Goal: Task Accomplishment & Management: Manage account settings

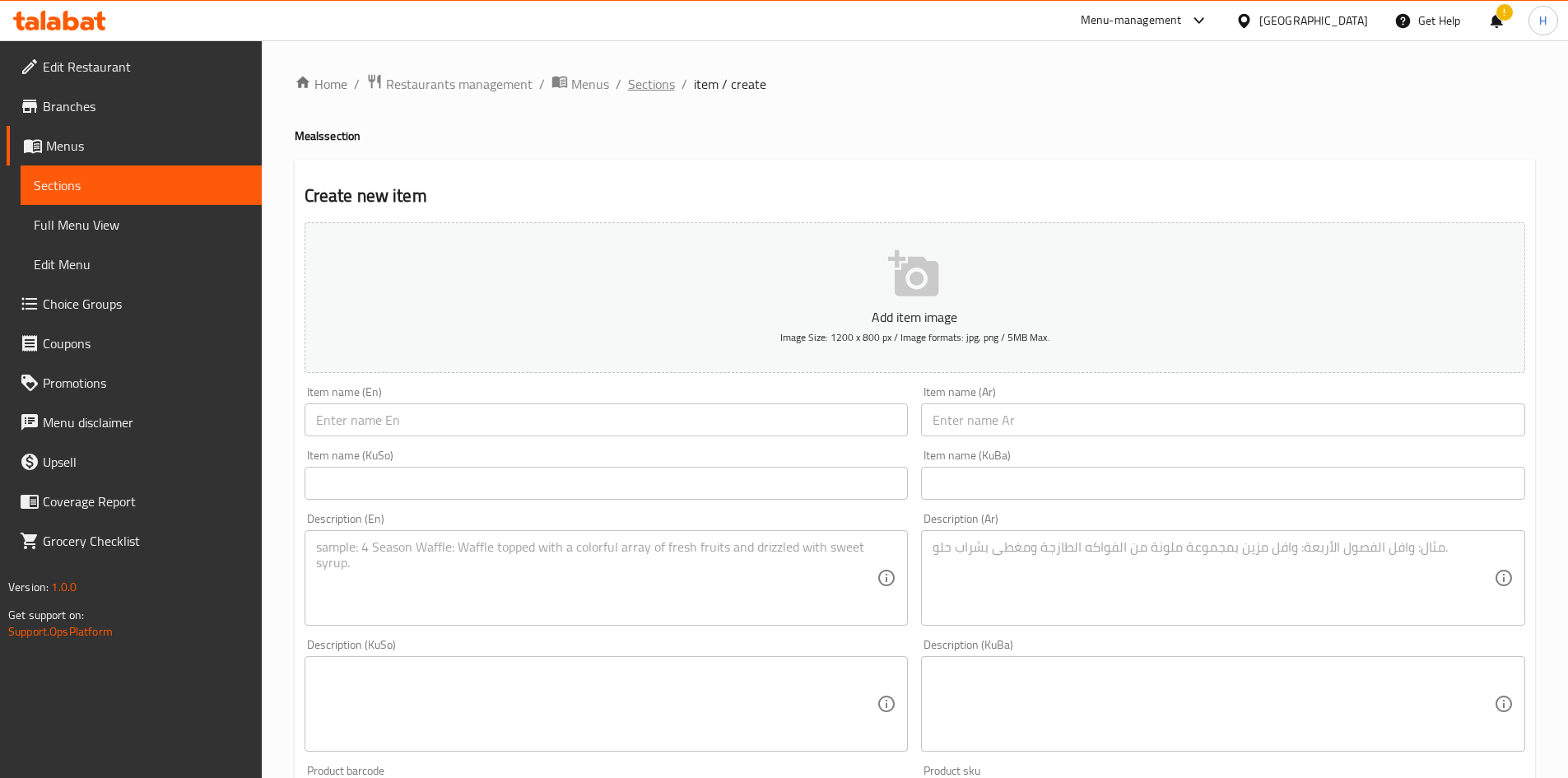
click at [649, 80] on span "Sections" at bounding box center [652, 84] width 47 height 20
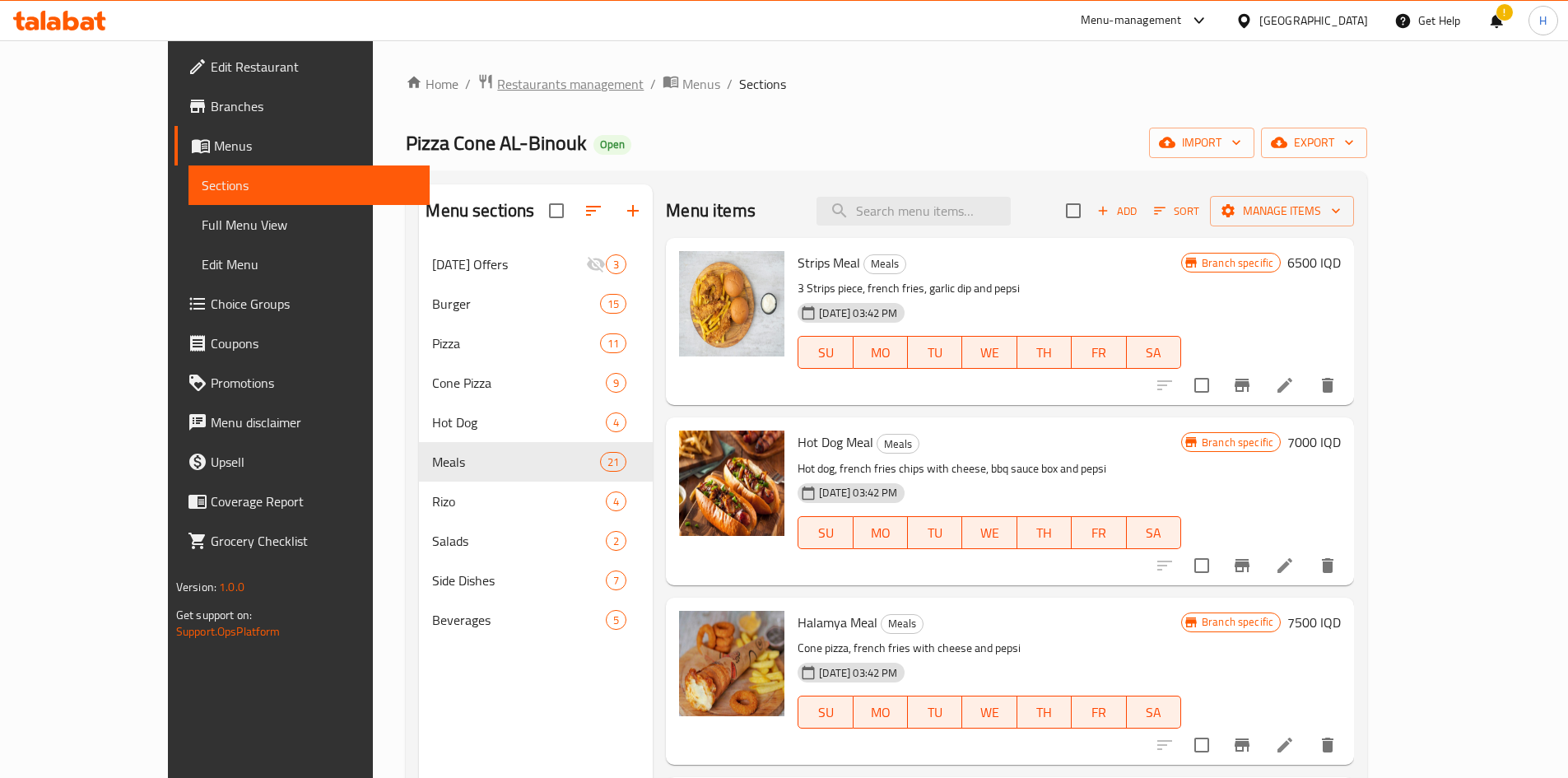
click at [498, 90] on span "Restaurants management" at bounding box center [571, 84] width 147 height 20
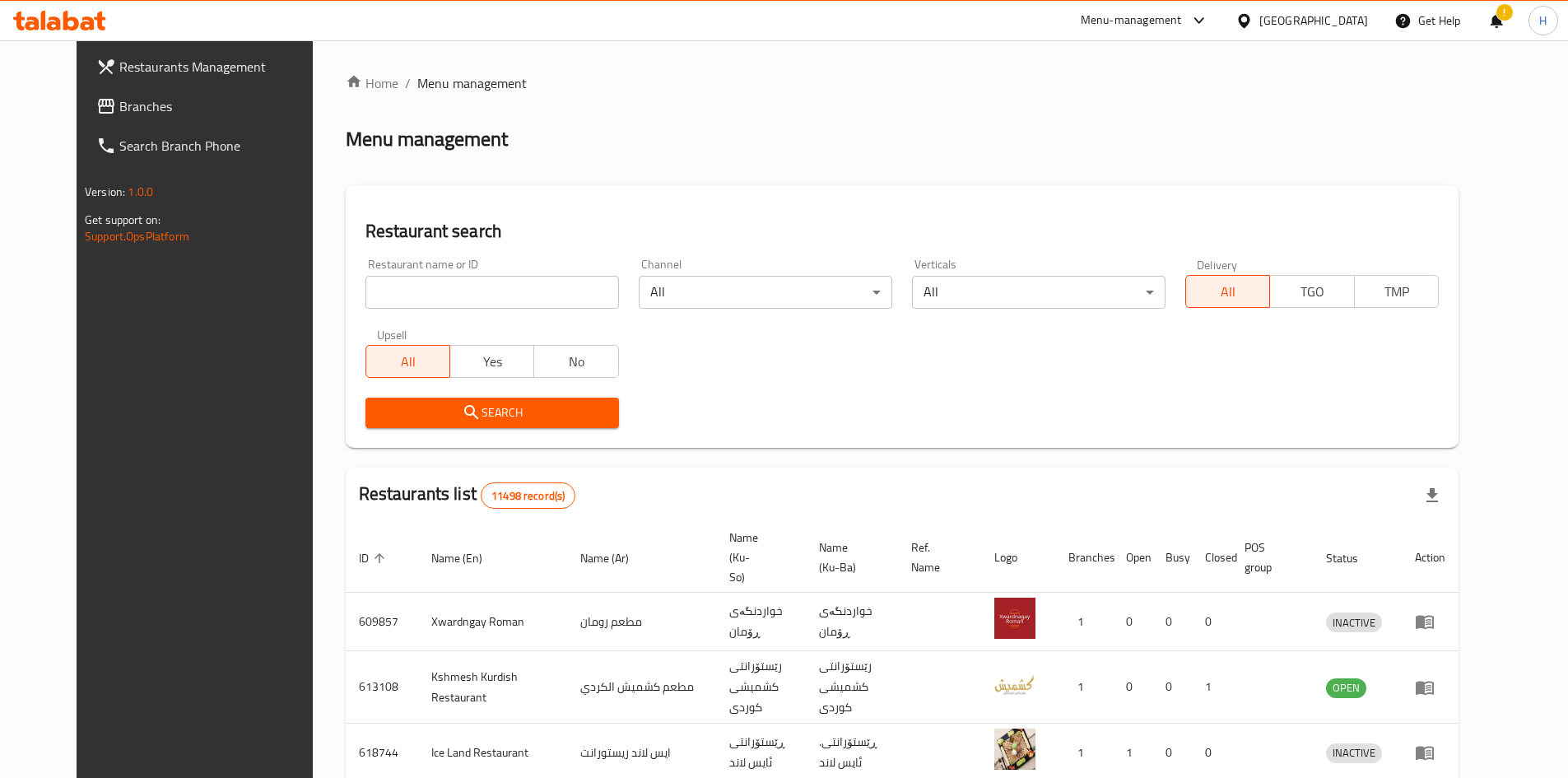
click at [460, 299] on input "search" at bounding box center [492, 292] width 253 height 33
paste input "677032"
type input "677032"
click button "Search" at bounding box center [492, 412] width 253 height 30
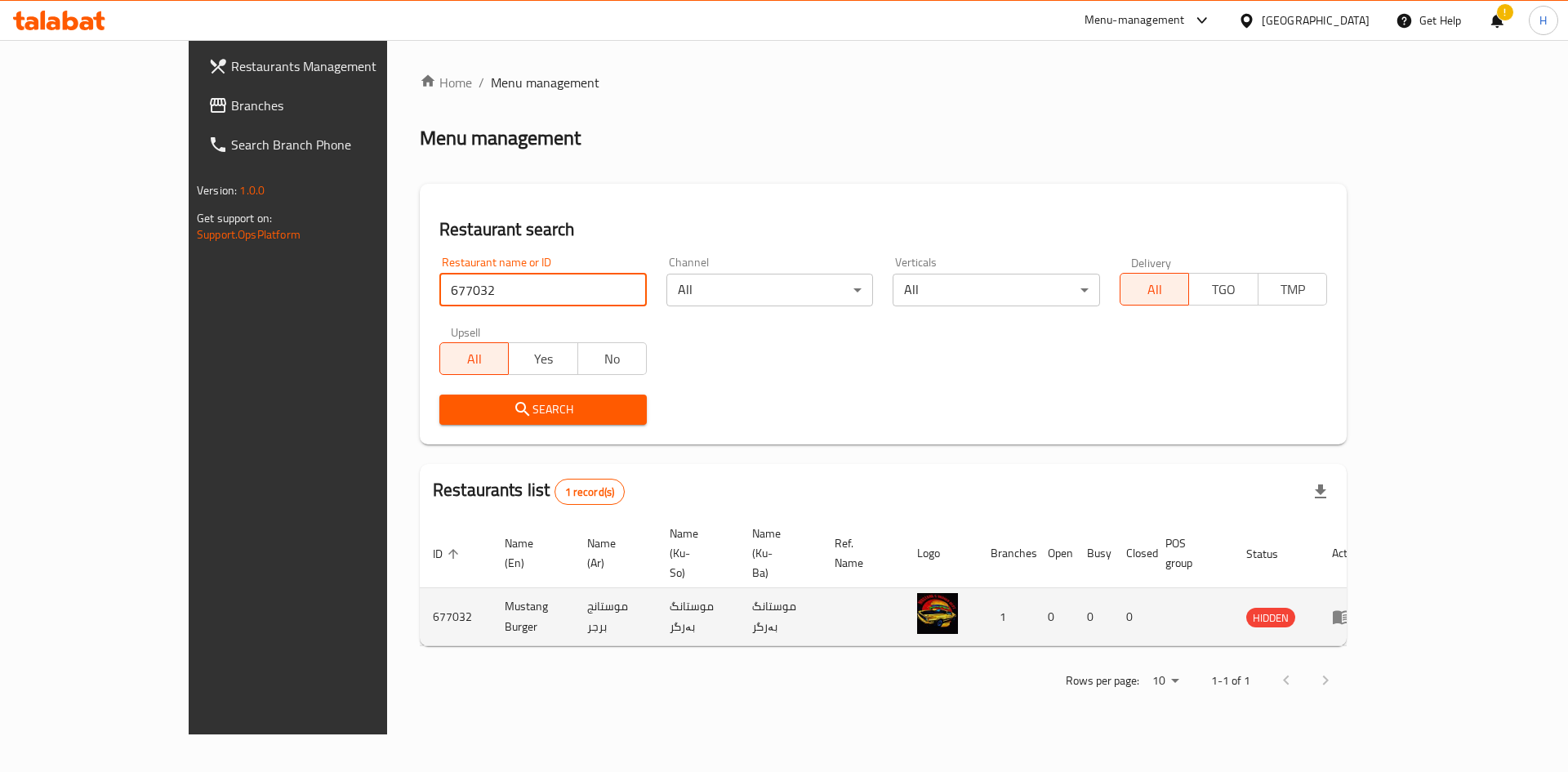
click at [1033, 477] on icon "enhanced table" at bounding box center [1346, 617] width 6 height 7
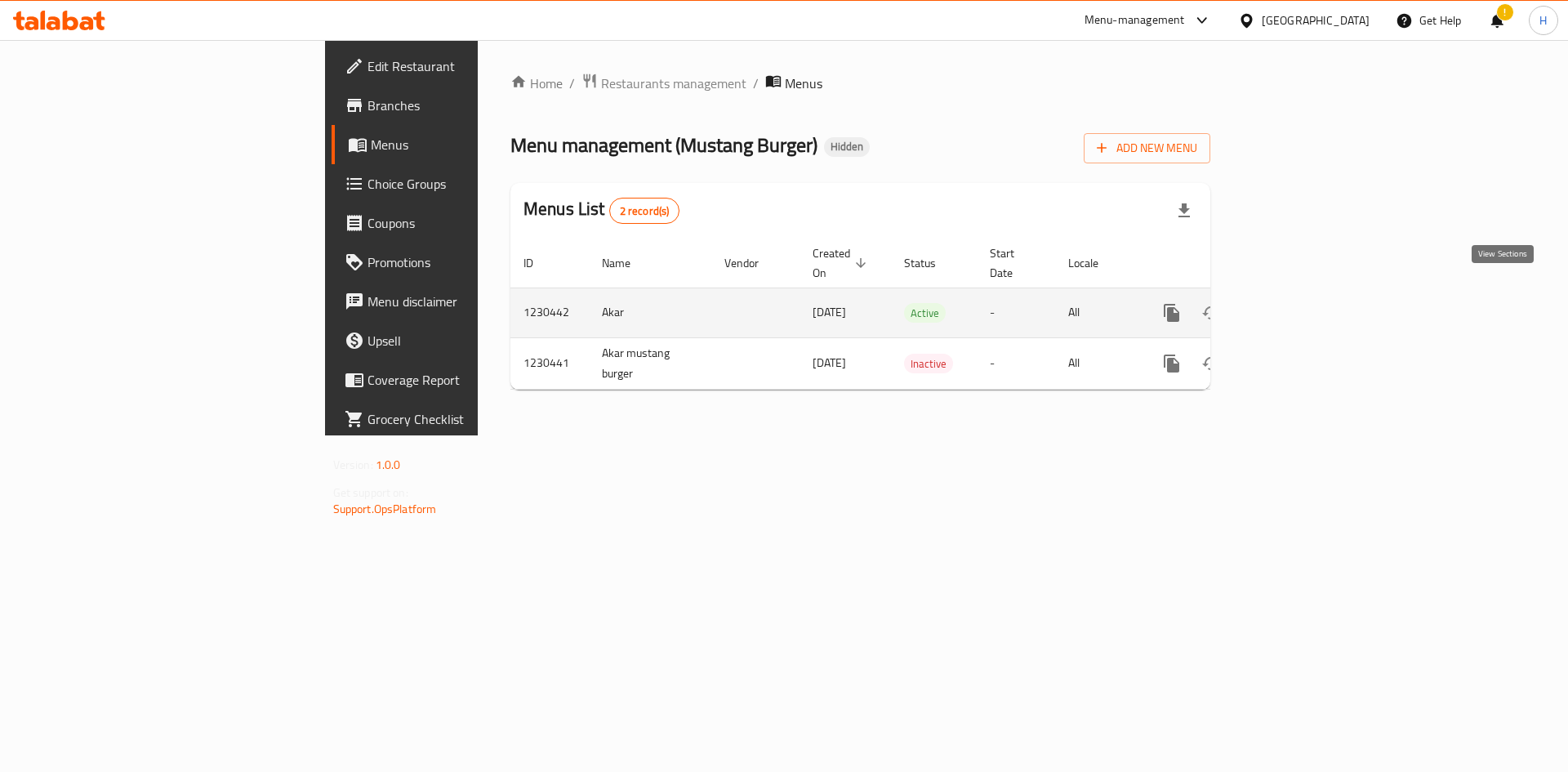
click at [1033, 293] on div "enhanced table" at bounding box center [1231, 312] width 157 height 39
click at [1033, 303] on icon "enhanced table" at bounding box center [1290, 312] width 19 height 19
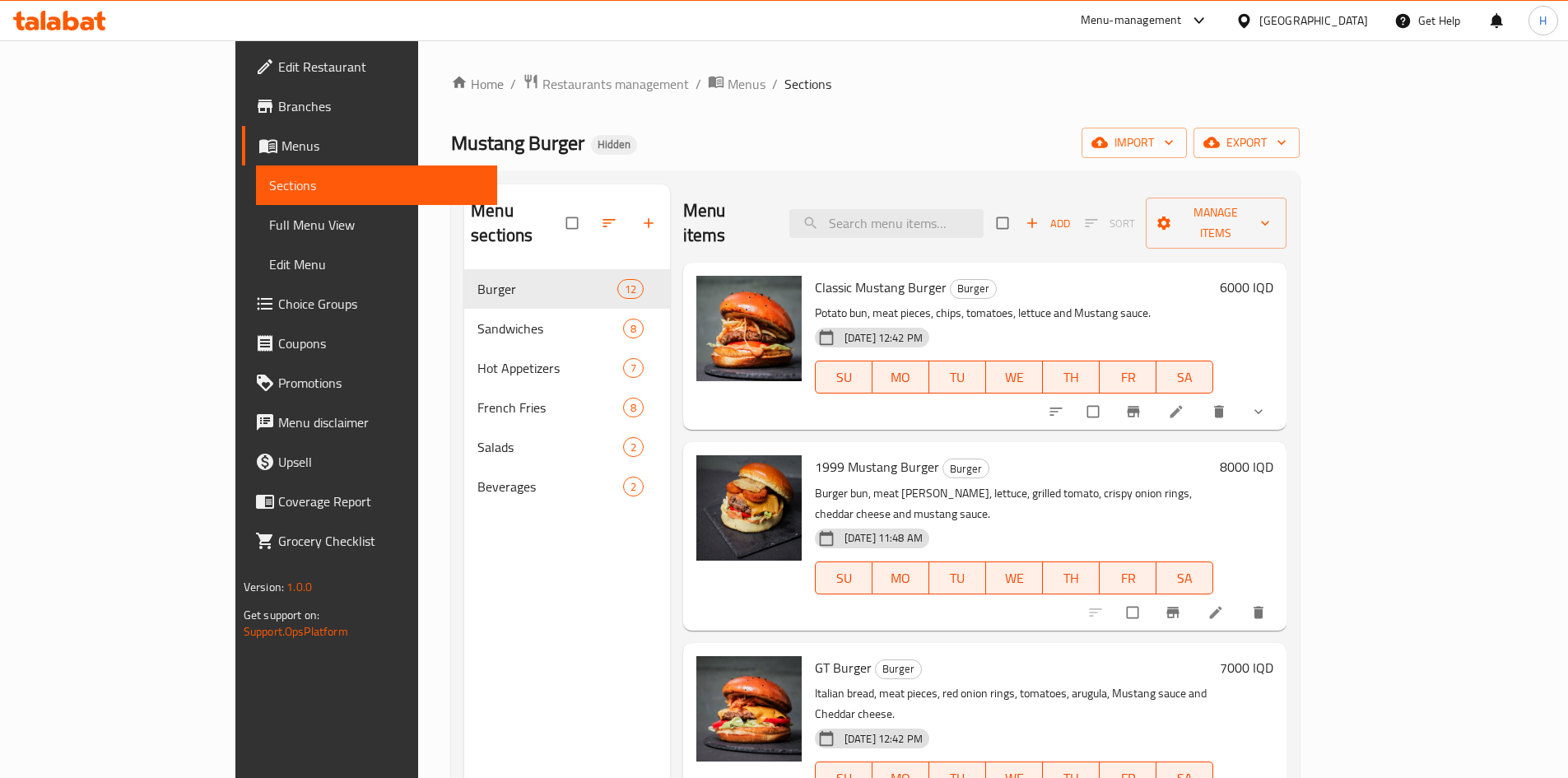
click at [1223, 606] on icon at bounding box center [1216, 612] width 13 height 13
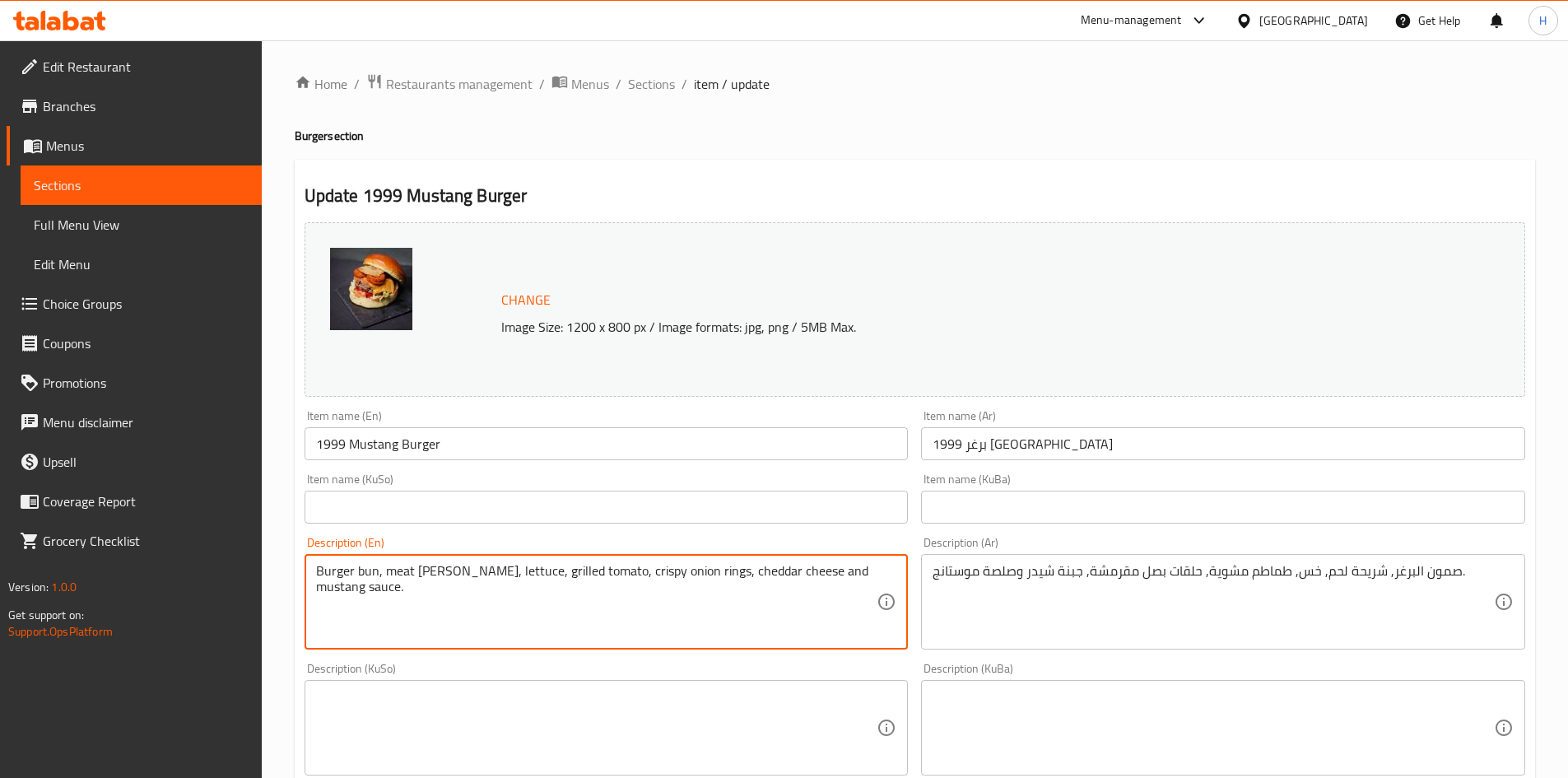
click at [537, 574] on textarea "Burger bun, meat [PERSON_NAME], lettuce, grilled tomato, crispy onion rings, ch…" at bounding box center [596, 602] width 561 height 78
paste textarea "Classic burger, 130g grilled beef, grilled tomato slice, fresh lettuce and must…"
type textarea "Classic burger, 130g grilled beef, grilled tomato slice, fresh lettuce and must…"
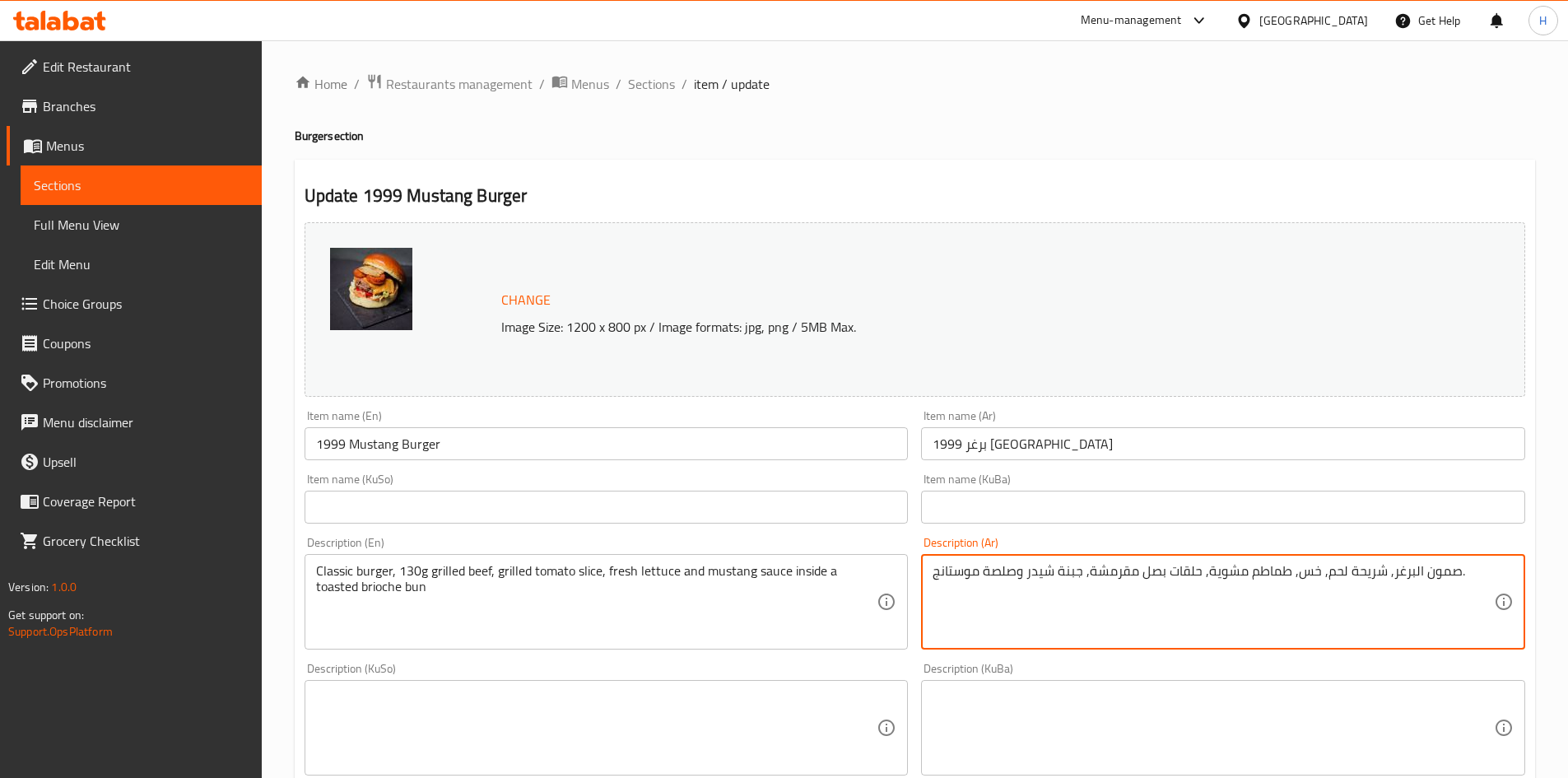
click at [998, 571] on textarea "صمون البرغر, شريحة لحم, خس, طماطم مشوية, حلقات بصل مقرمشة, جبنة شيدر وصلصة موست…" at bounding box center [1213, 602] width 561 height 78
paste textarea "[PERSON_NAME]، لحم بقري مشوي 130 غرام، شريحة طماطم مشوية، خس طازج وصلصة موستنك …"
drag, startPoint x: 998, startPoint y: 571, endPoint x: 1038, endPoint y: 553, distance: 43.9
click at [1142, 600] on textarea "[PERSON_NAME]، لحم بقري مشوي 130 غرام، شريحة طماطم مشوية، خس طازج وصلصة موستنك …" at bounding box center [1213, 602] width 561 height 78
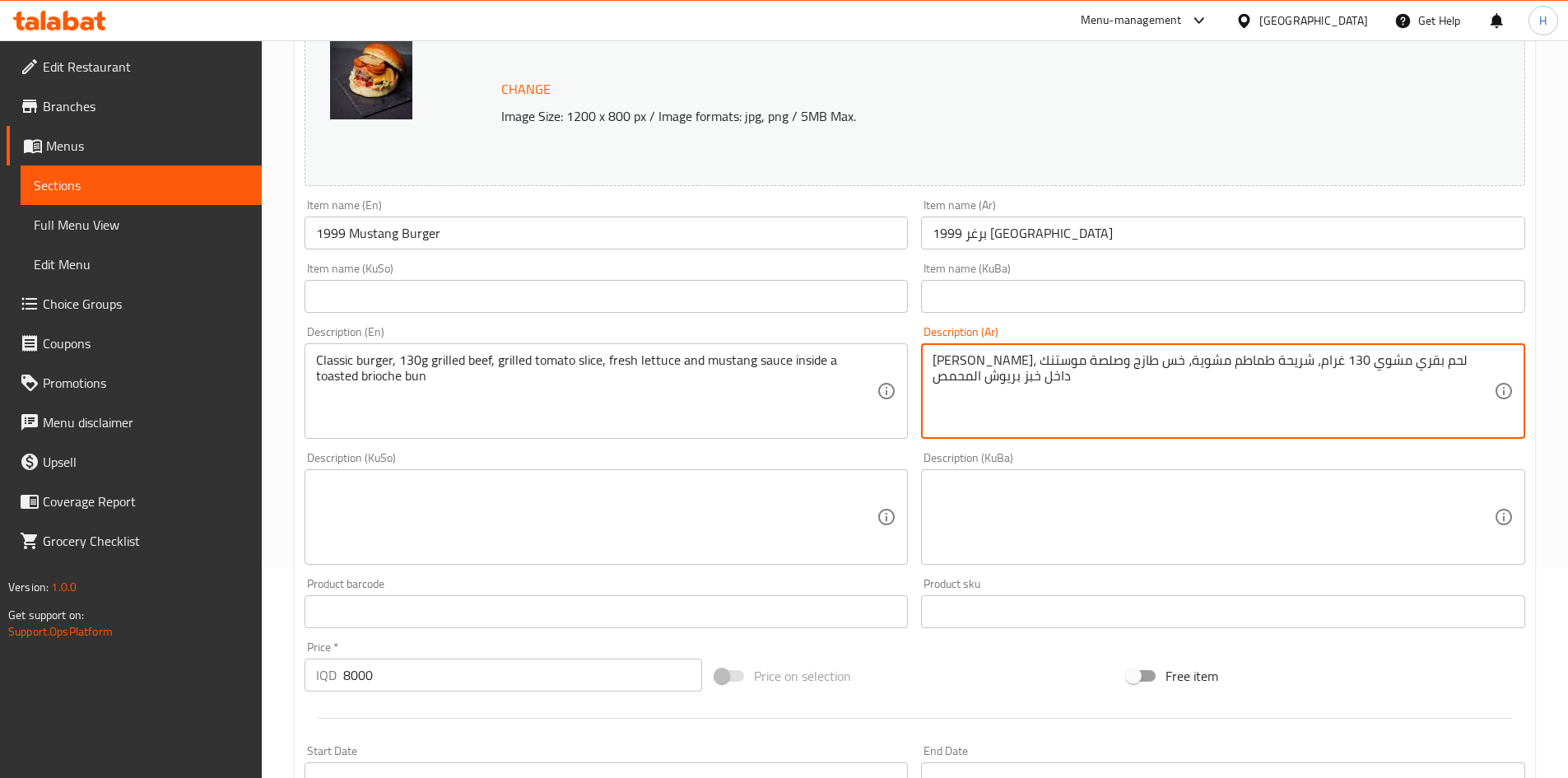
scroll to position [577, 0]
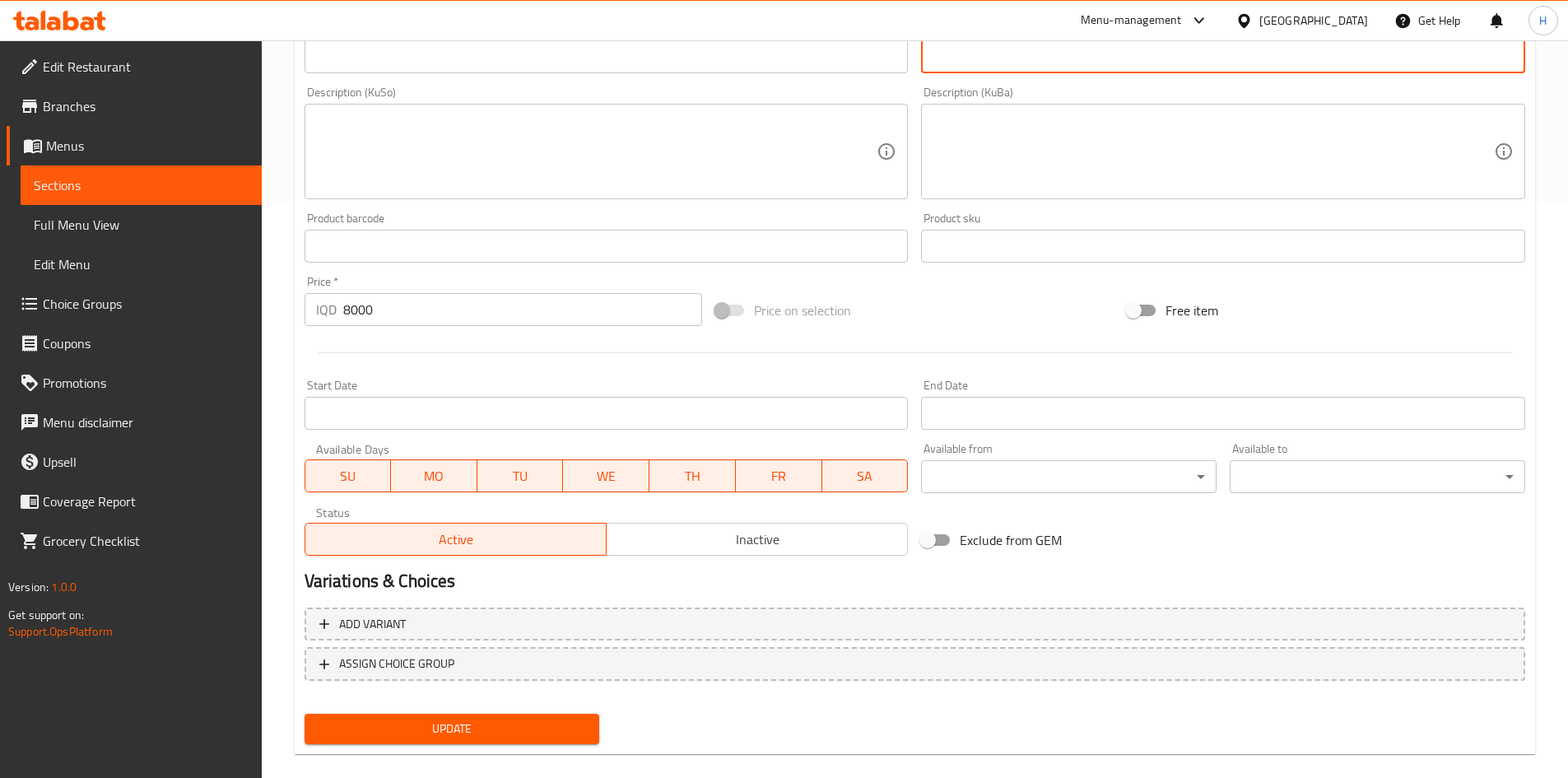
type textarea "[PERSON_NAME]، لحم بقري مشوي 130 غرام، شريحة طماطم مشوية، خس طازج وصلصة موستنك …"
click at [415, 314] on input "8000" at bounding box center [523, 310] width 360 height 33
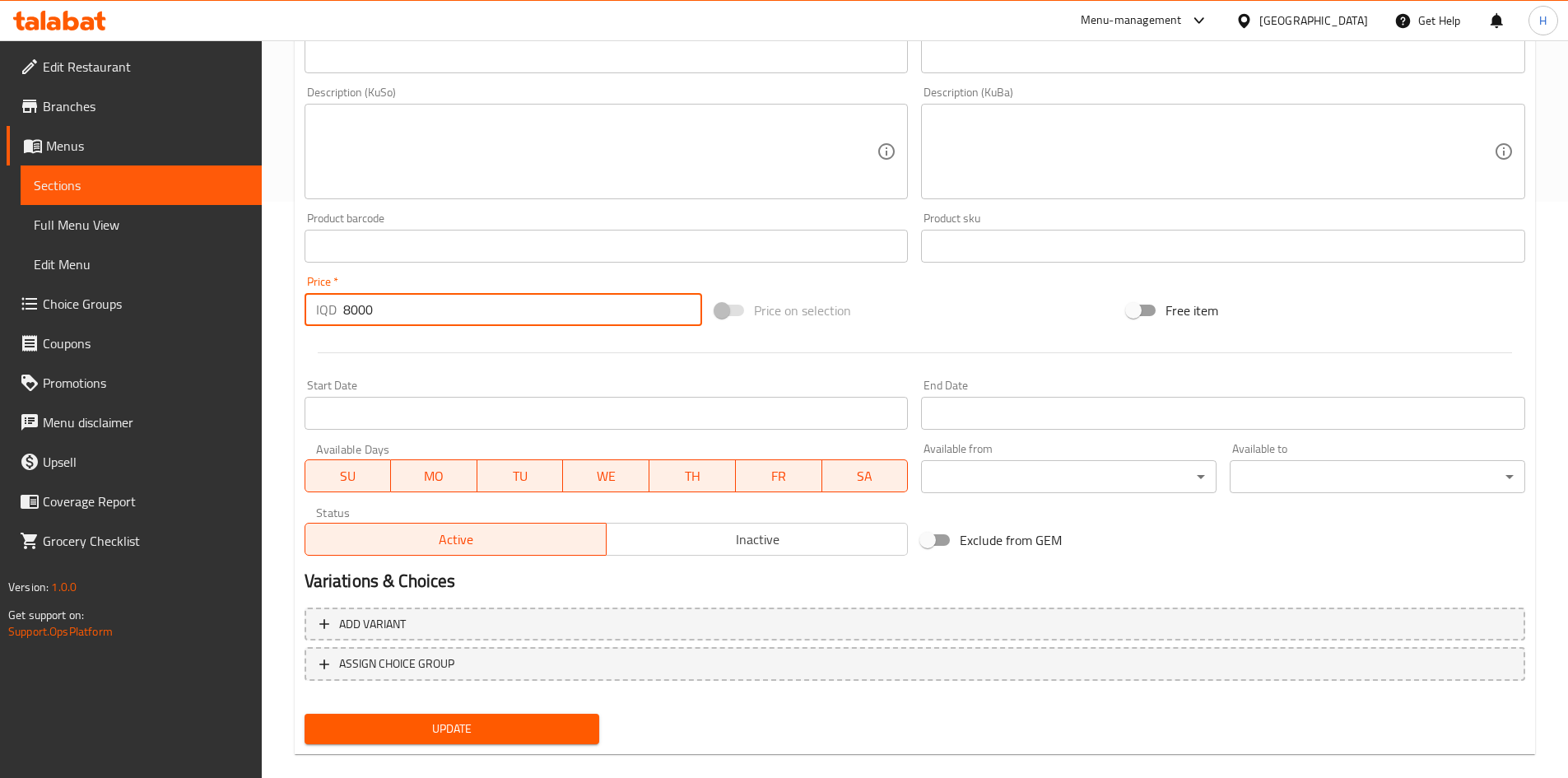
click at [415, 314] on input "8000" at bounding box center [523, 310] width 360 height 33
click at [516, 733] on span "Update" at bounding box center [452, 728] width 269 height 21
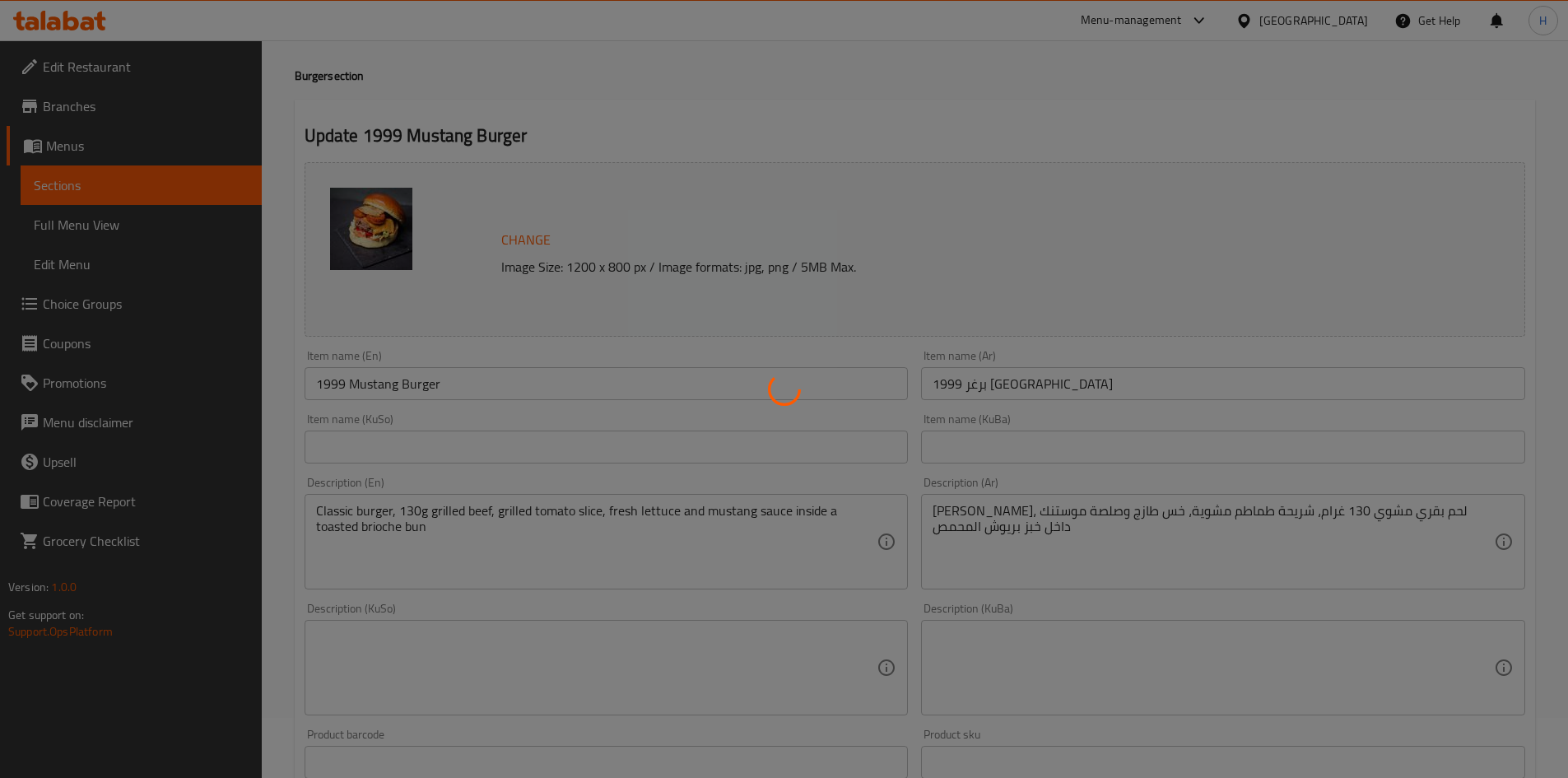
scroll to position [0, 0]
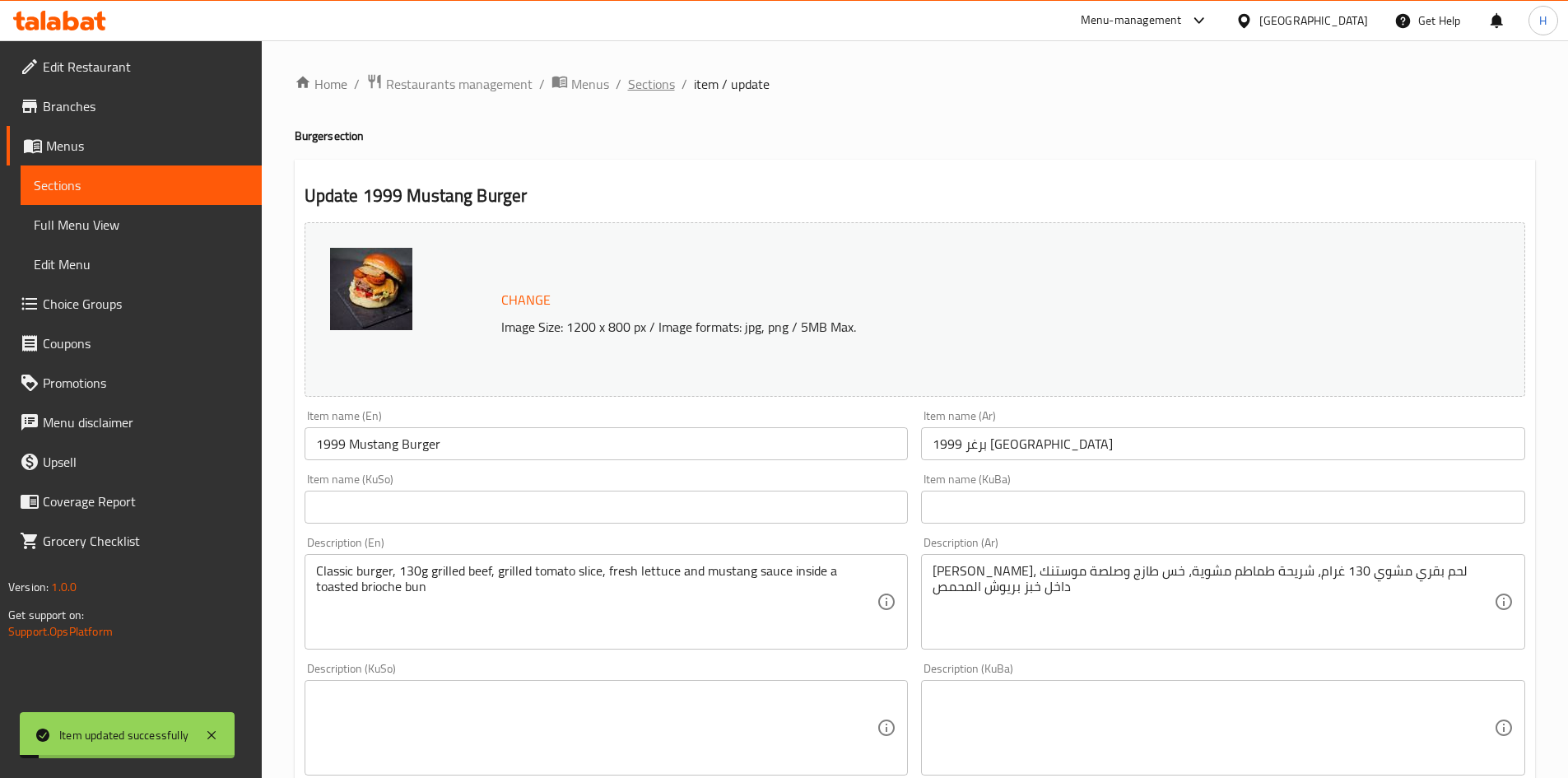
click at [639, 90] on span "Sections" at bounding box center [652, 84] width 47 height 20
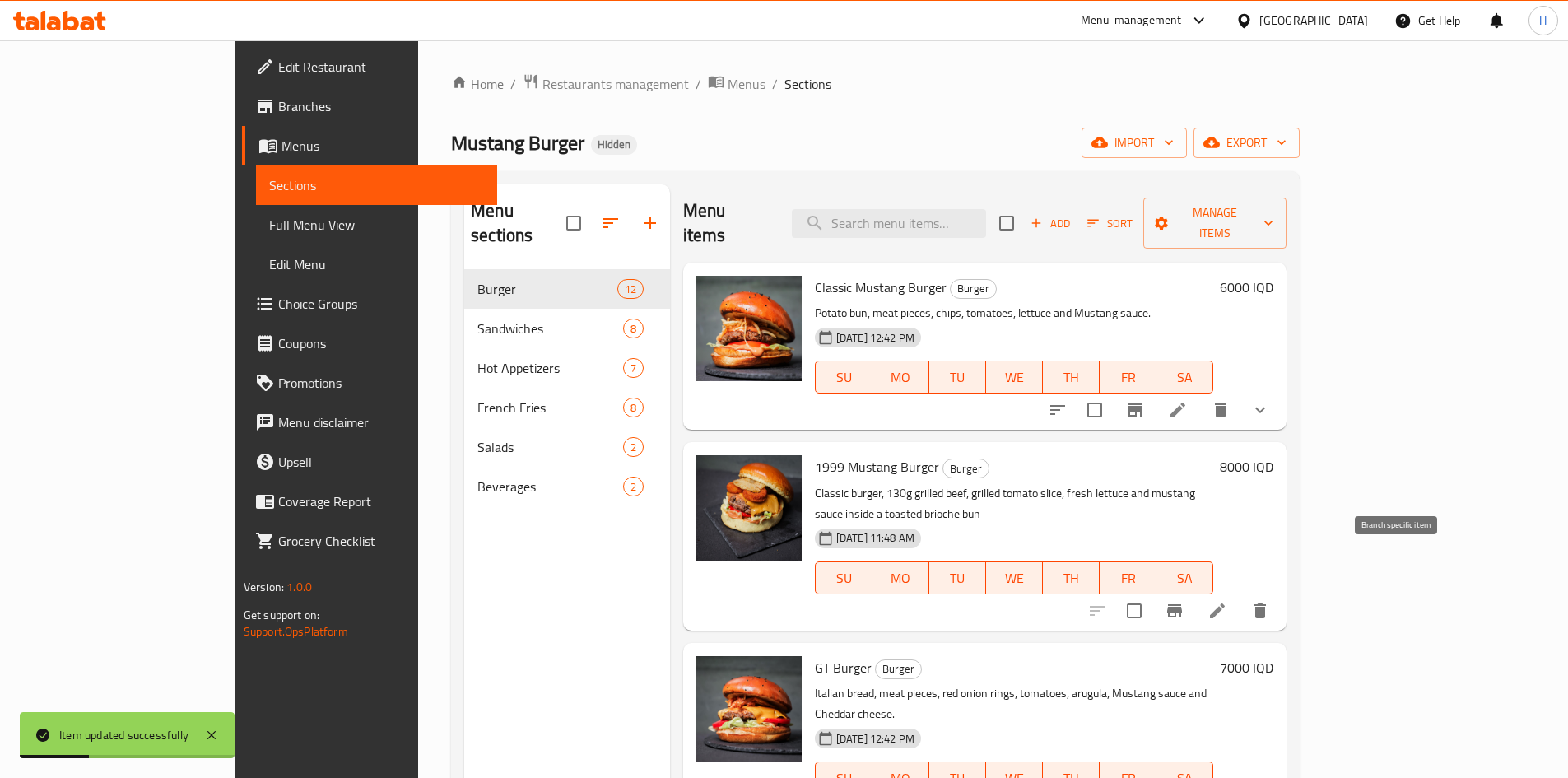
click at [1182, 604] on icon "Branch-specific-item" at bounding box center [1174, 610] width 15 height 13
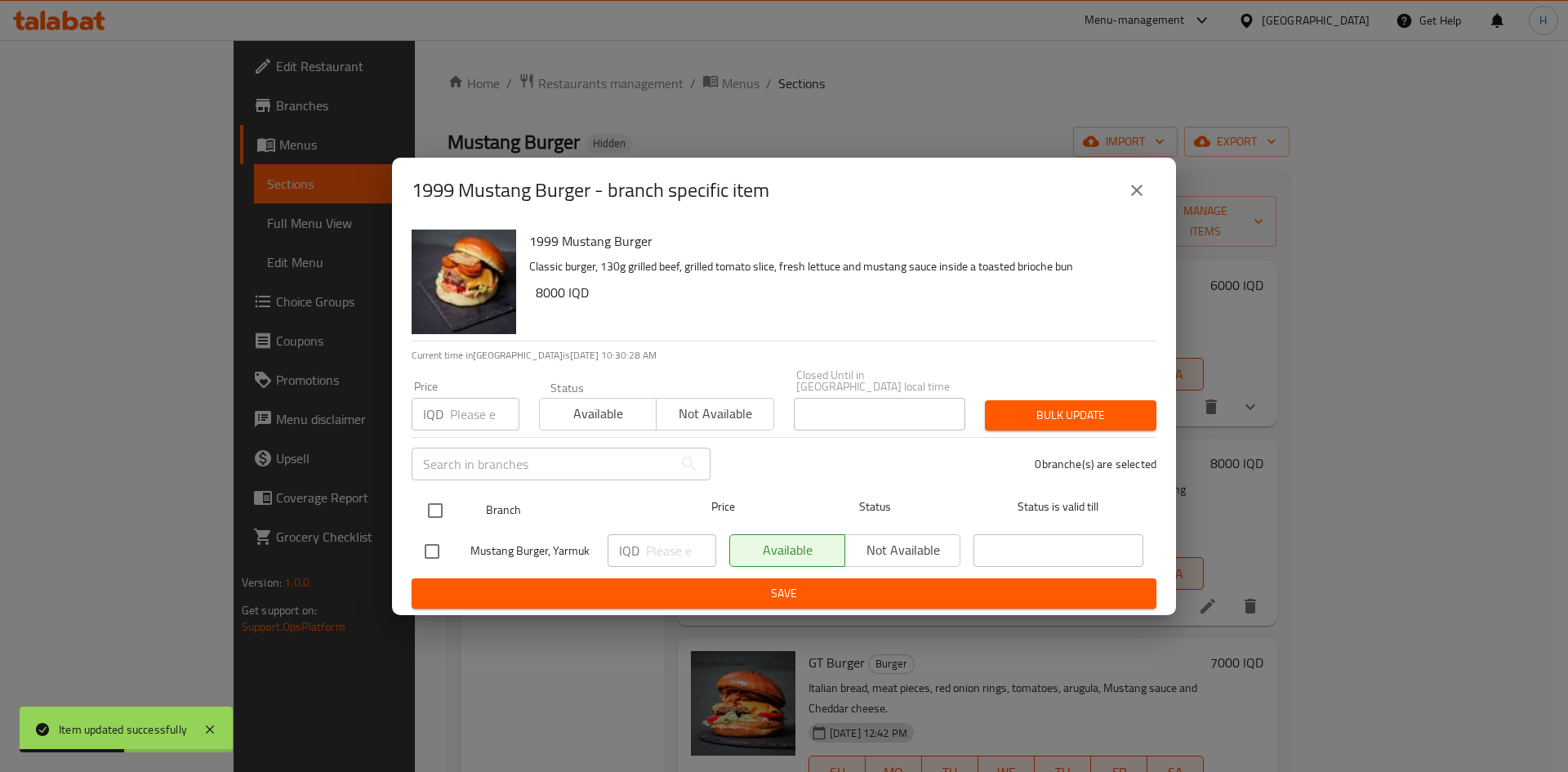
drag, startPoint x: 430, startPoint y: 508, endPoint x: 556, endPoint y: 527, distance: 127.4
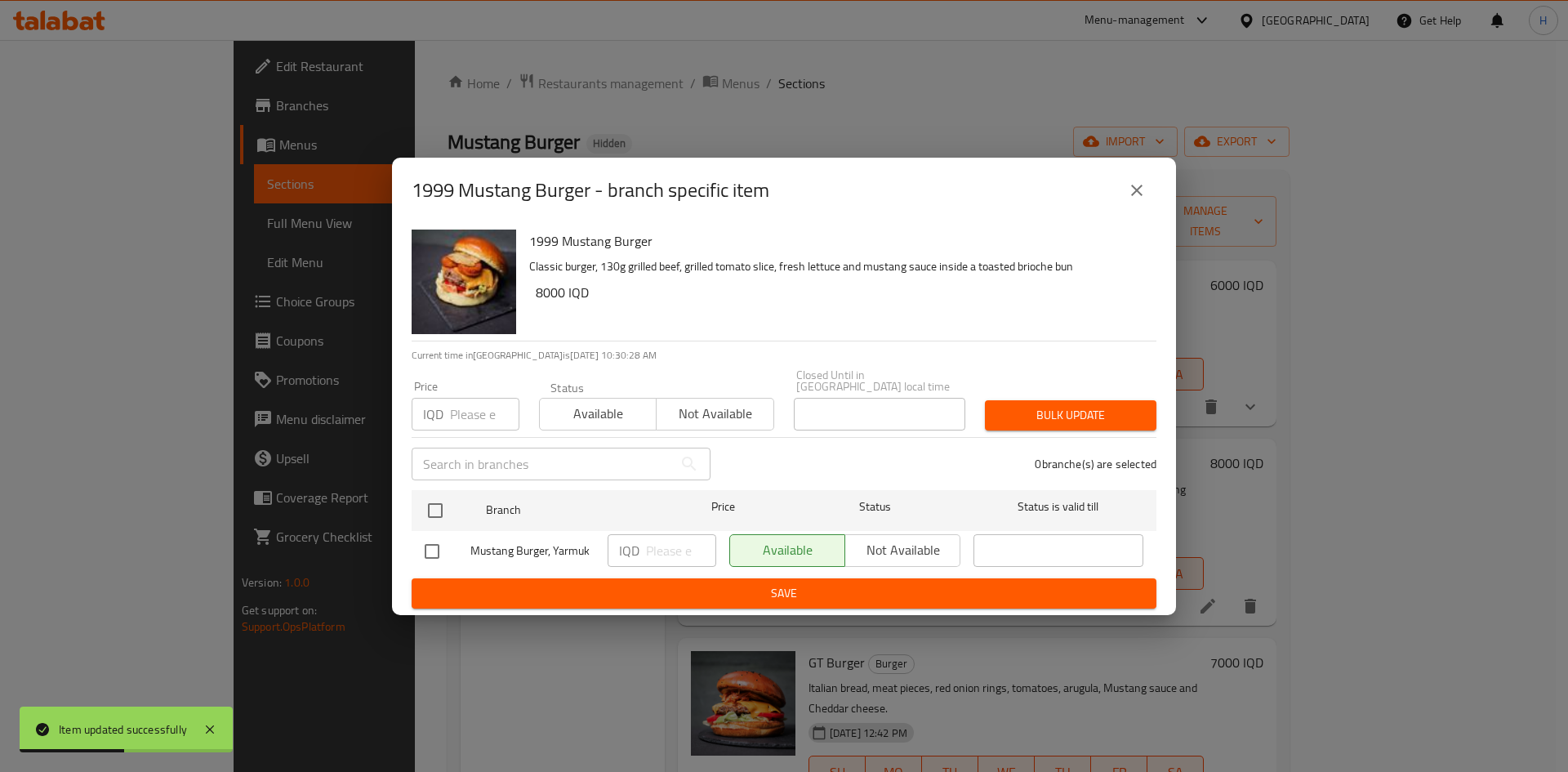
click at [432, 508] on input "checkbox" at bounding box center [434, 510] width 34 height 34
checkbox input "true"
click at [666, 551] on input "number" at bounding box center [681, 551] width 70 height 33
type input "5500"
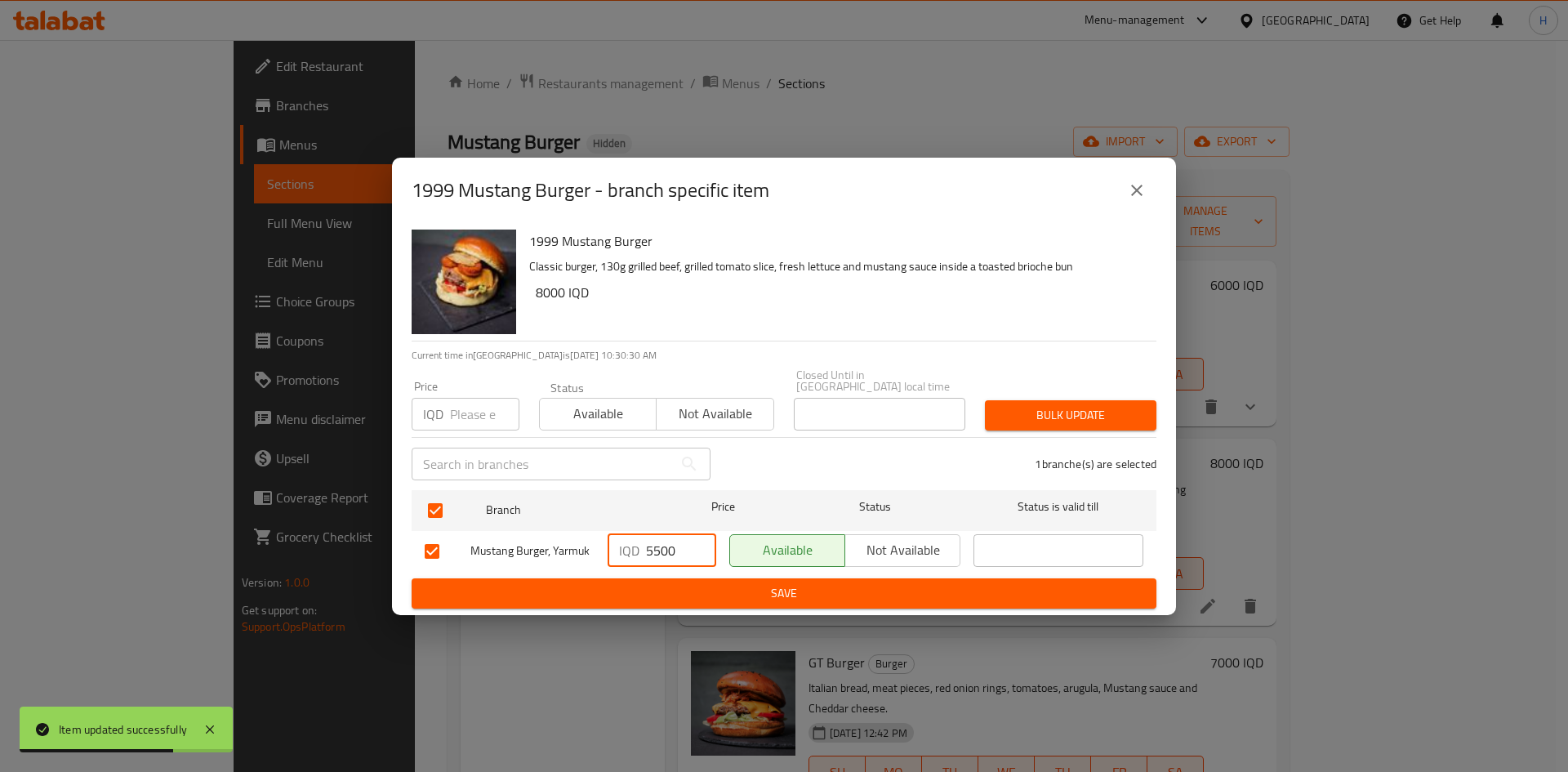
click at [658, 583] on span "Save" at bounding box center [784, 593] width 719 height 20
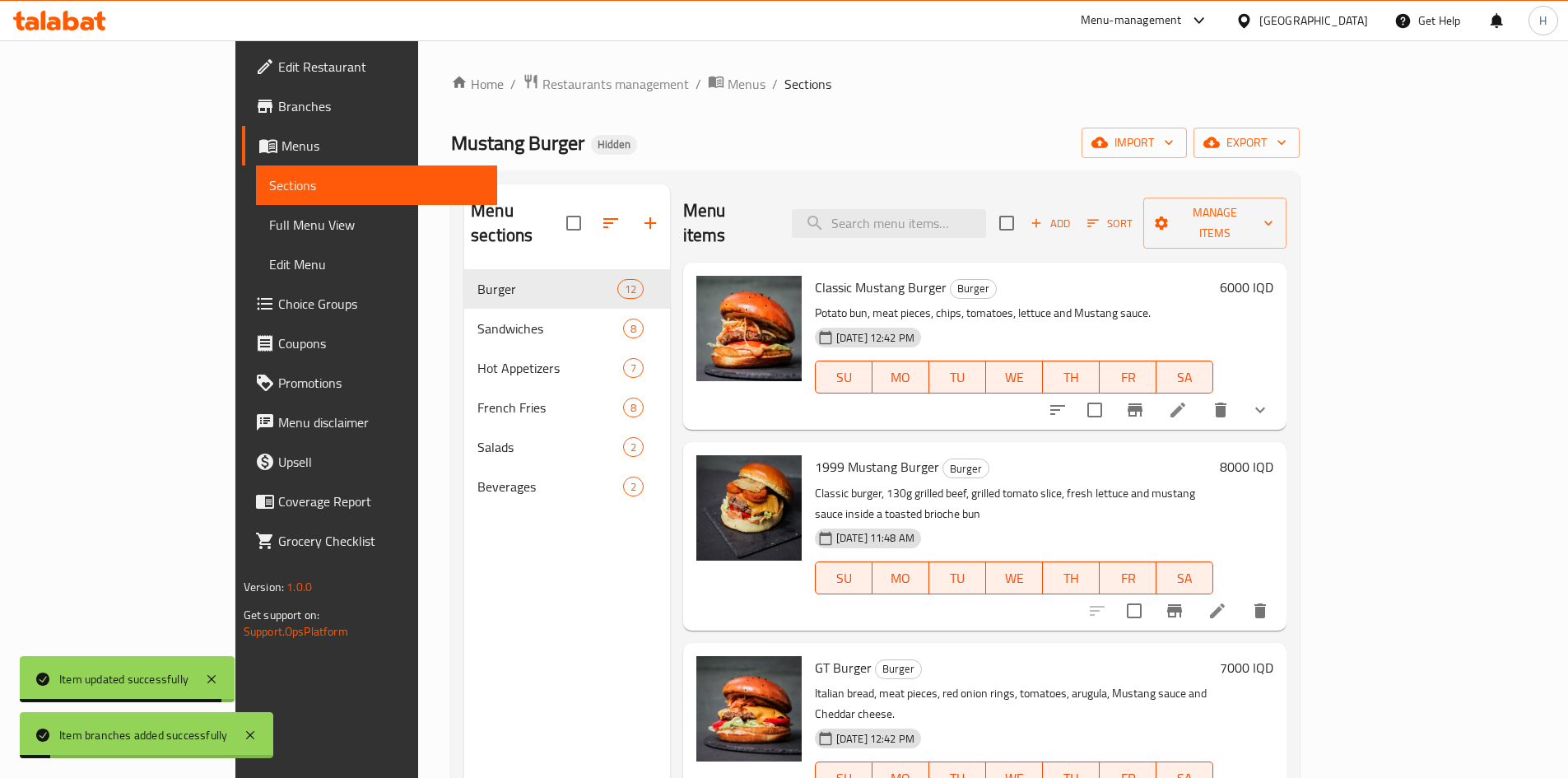
click at [1274, 455] on h6 "8000 IQD" at bounding box center [1246, 467] width 54 height 23
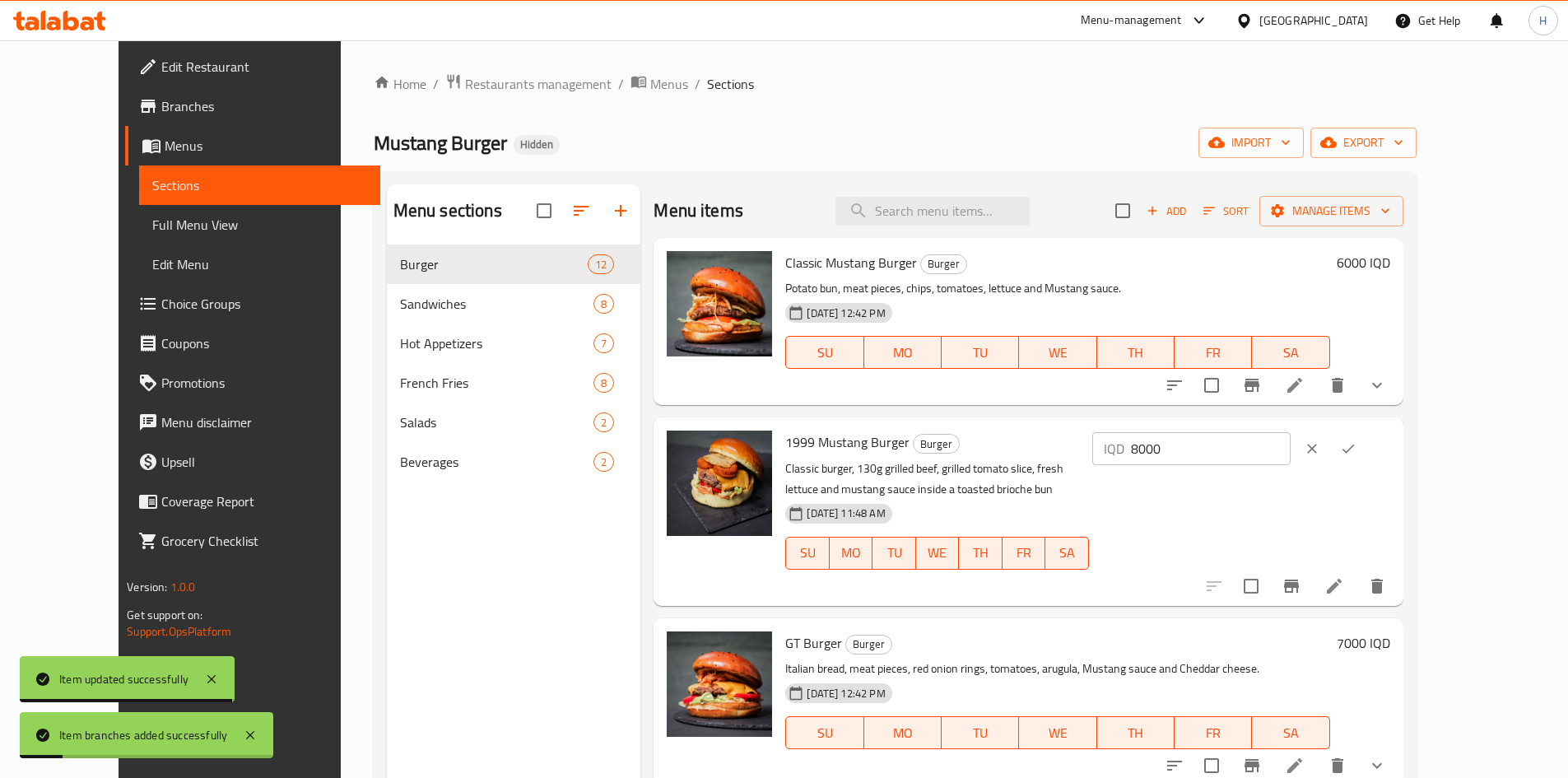
click at [1291, 461] on input "8000" at bounding box center [1210, 449] width 159 height 33
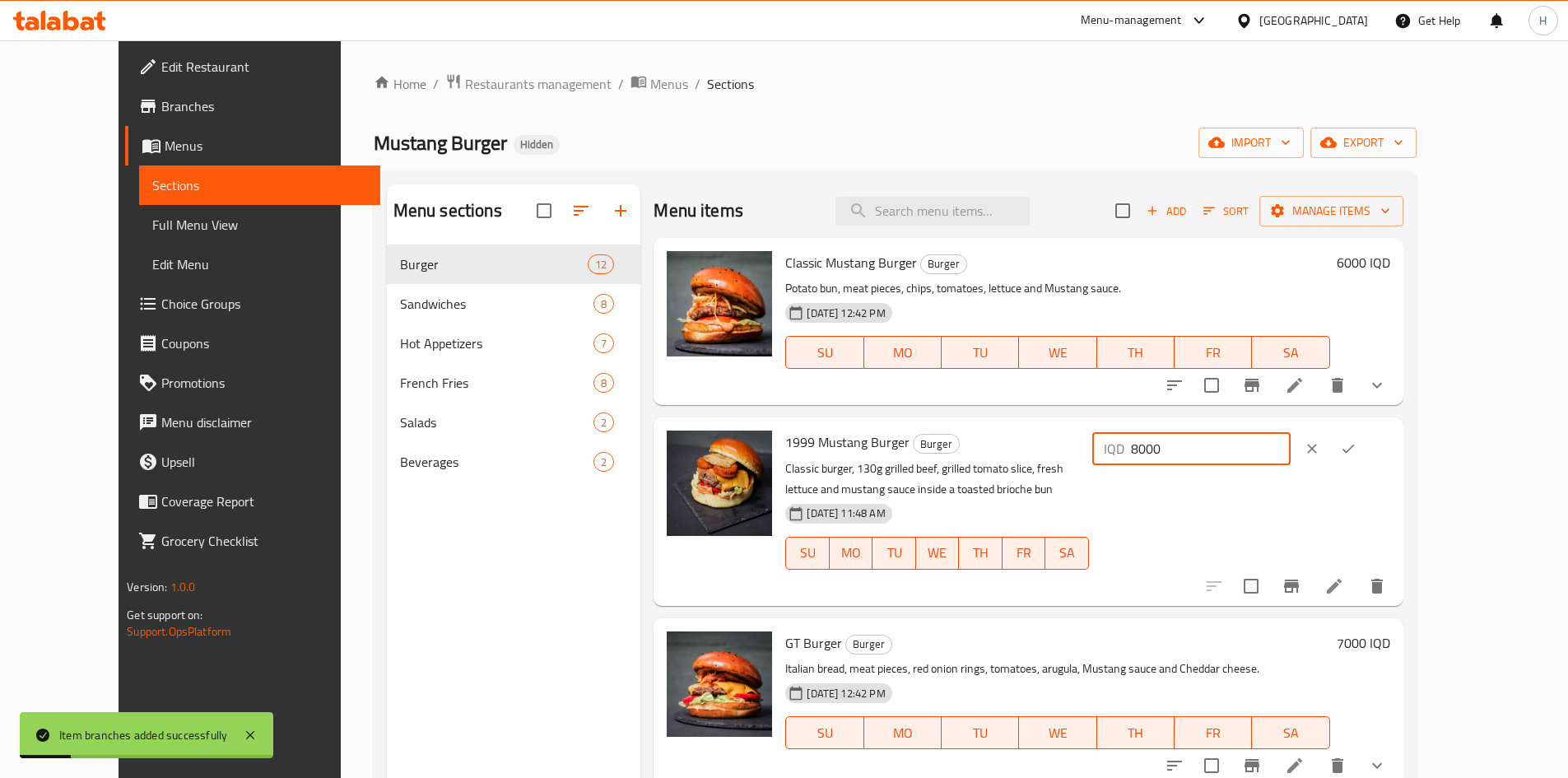
click at [1291, 461] on input "8000" at bounding box center [1210, 449] width 159 height 33
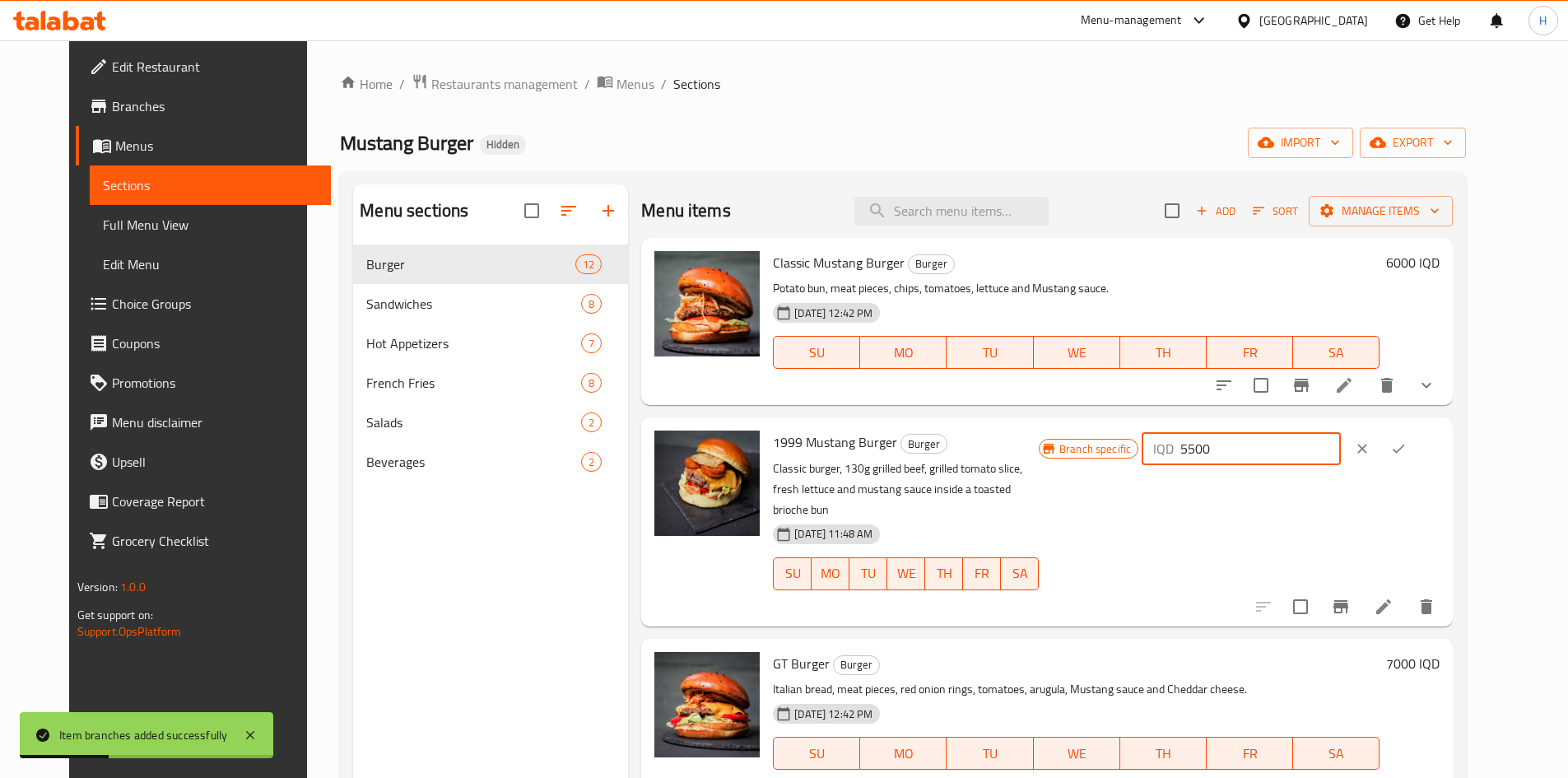
type input "5500"
click at [1407, 446] on icon "ok" at bounding box center [1398, 449] width 17 height 17
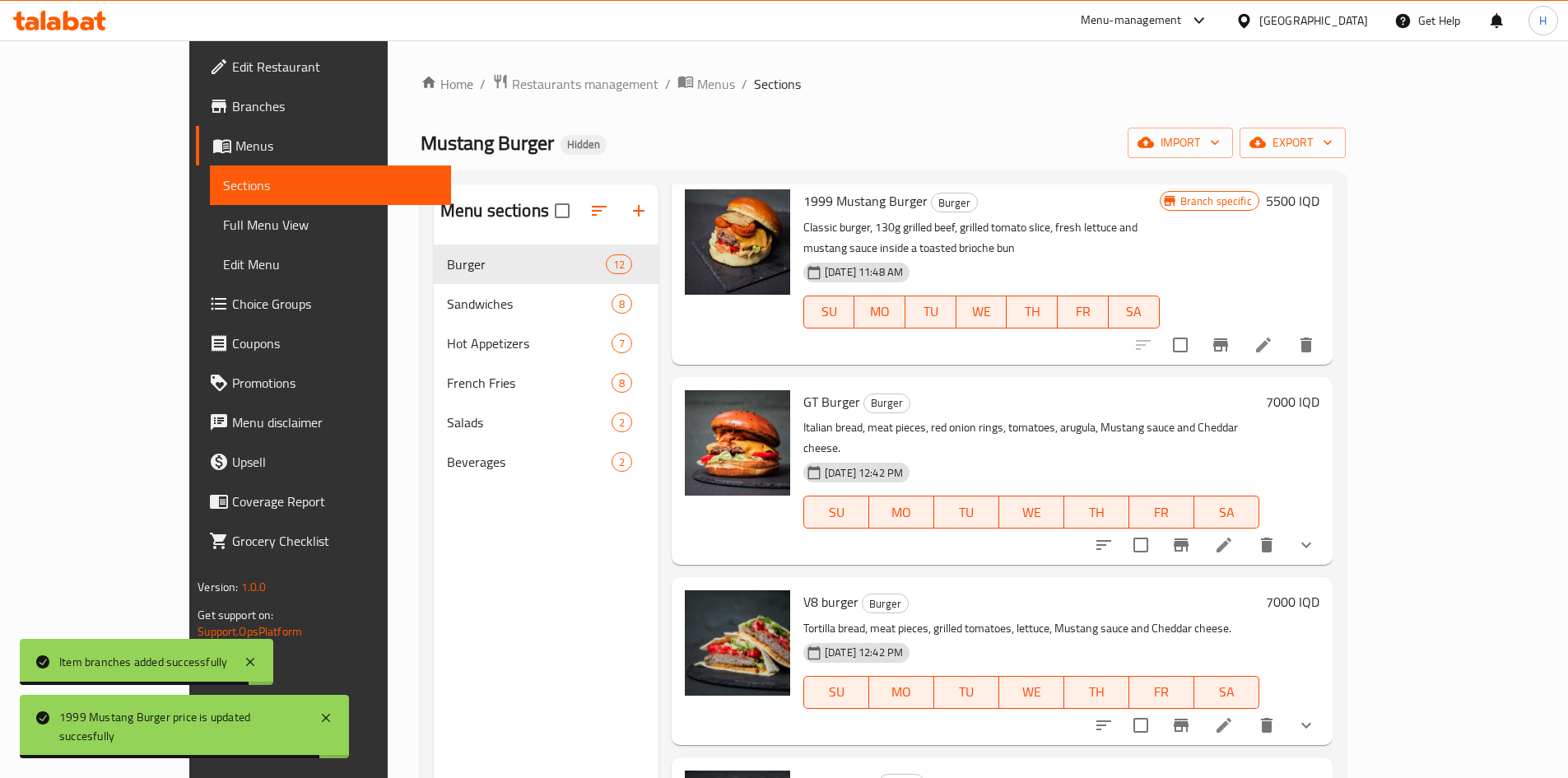
scroll to position [247, 0]
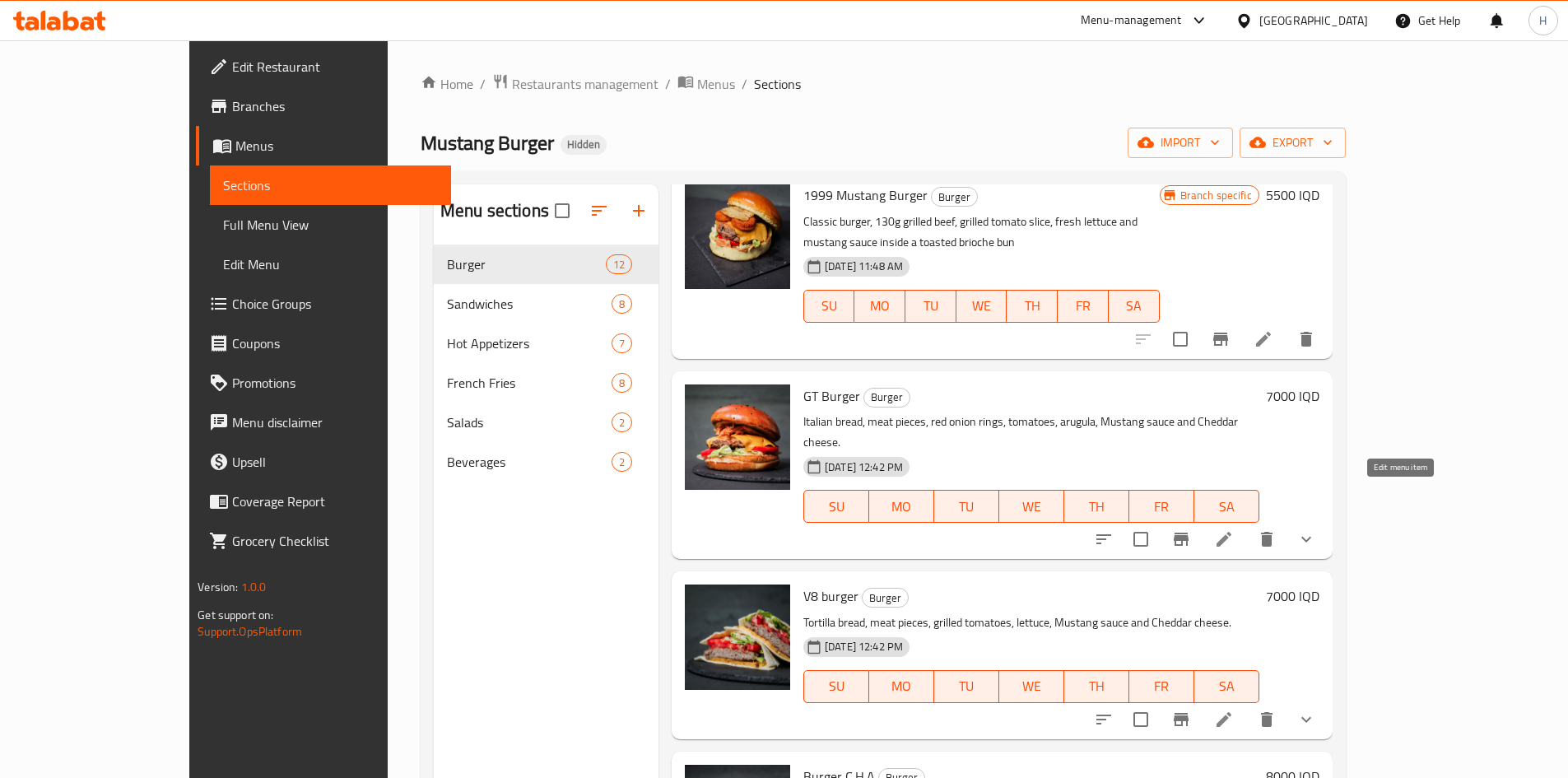
click at [1234, 530] on icon at bounding box center [1224, 540] width 20 height 20
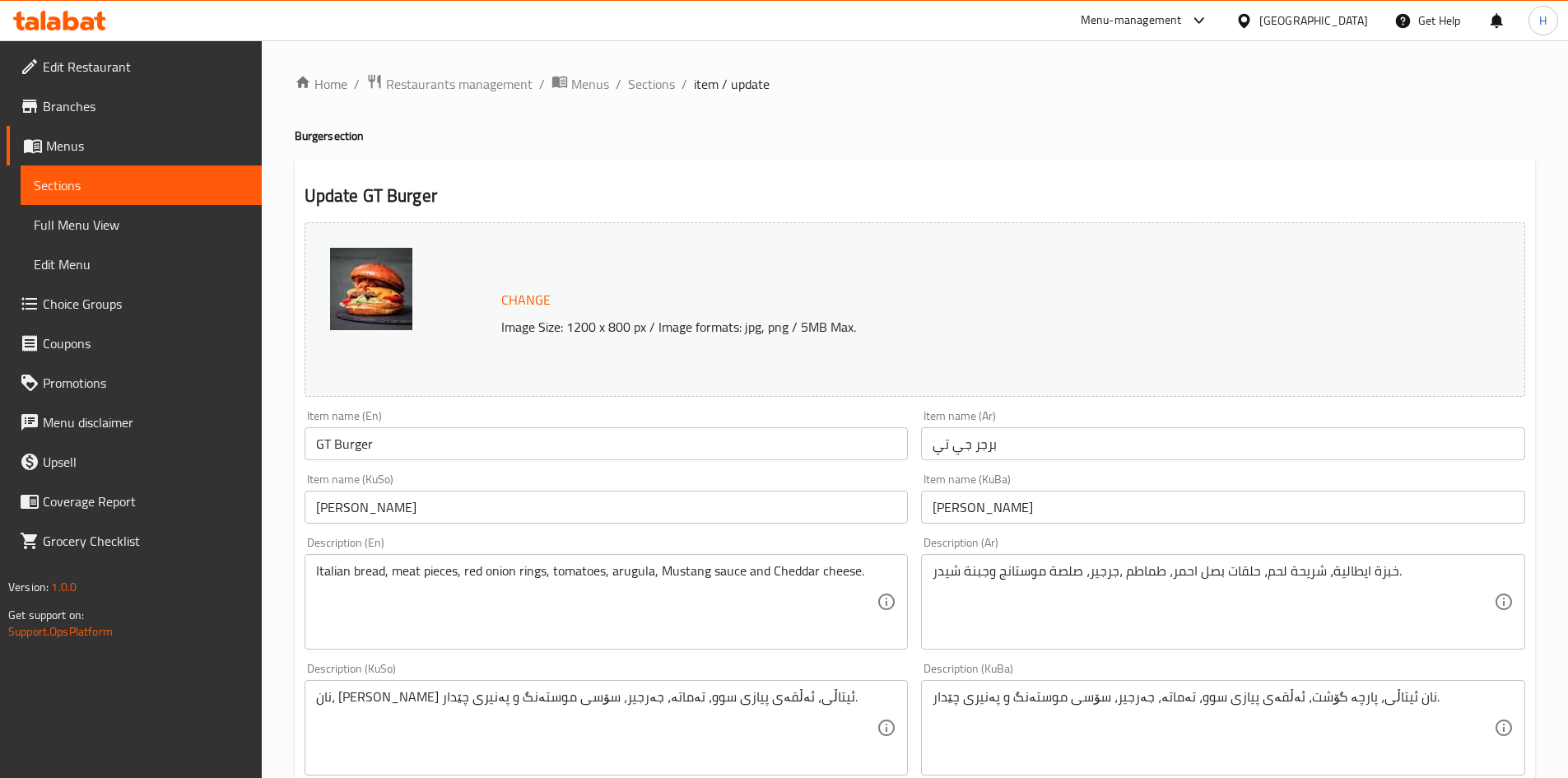
click at [1010, 592] on textarea "خبزة ايطالية، شريحة لحم، حلقات بصل احمر، طماطم ،جرجير، صلصة موستانج وجبنة شيدر." at bounding box center [1213, 602] width 561 height 78
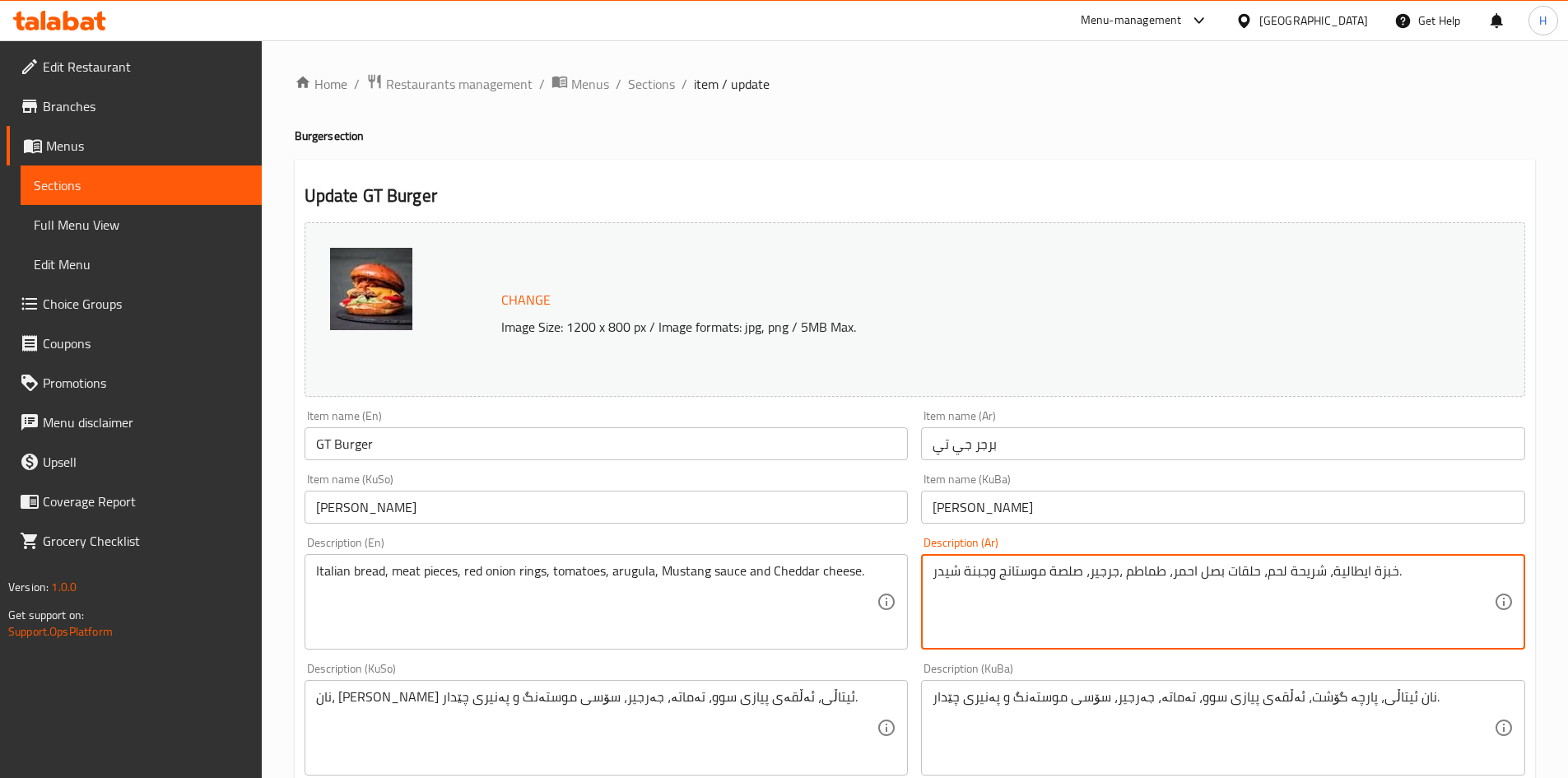
click at [1010, 592] on textarea "خبزة ايطالية، شريحة لحم، حلقات بصل احمر، طماطم ،جرجير، صلصة موستانج وجبنة شيدر." at bounding box center [1213, 602] width 561 height 78
paste textarea "قطعة لحم مشوي بوزن 130 غرام شريحة جبن شيدر ذائبة طماطم مشوية خس طازج داخل خبز ب…"
click at [1362, 573] on textarea "قطعة لحم مشوي بوزن 130 غرام شريحة جبن شيدر ذائبة طماطم مشوية خس طازج داخل خبز ب…" at bounding box center [1213, 602] width 561 height 78
click at [1362, 572] on textarea "قطعة لحم مشوي 130 غرام شريحة جبن شيدر ذائبة طماطم مشوية خس طازج داخل خبز بريوش …" at bounding box center [1213, 602] width 561 height 78
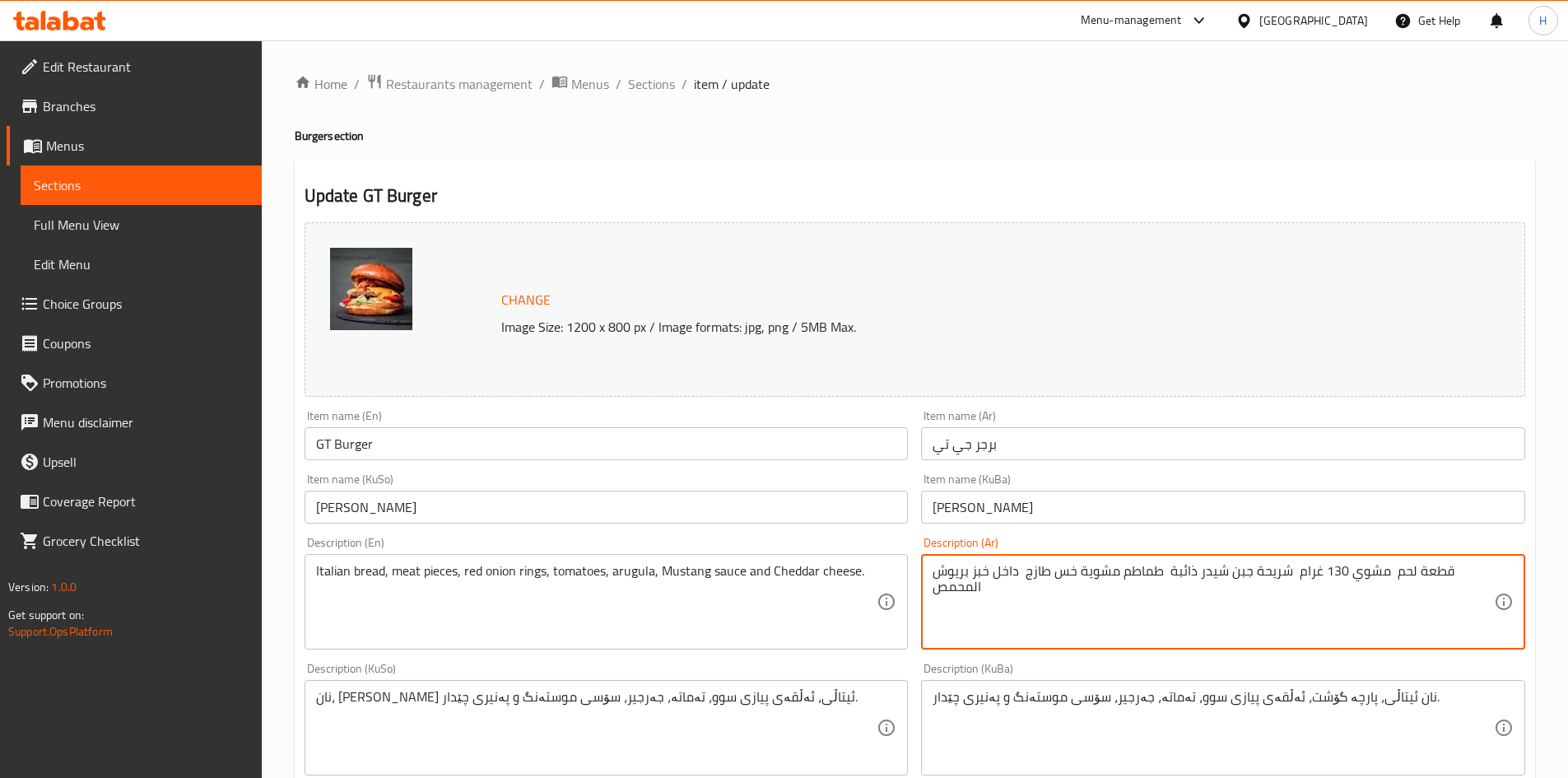
click at [1362, 572] on textarea "قطعة لحم مشوي 130 غرام شريحة جبن شيدر ذائبة طماطم مشوية خس طازج داخل خبز بريوش …" at bounding box center [1213, 602] width 561 height 78
type textarea "قطعة لحم مشوي 130 غرام شريحة جبن شيدر ذائبة طماطم مشوية خس طازج داخل خبز بريوش …"
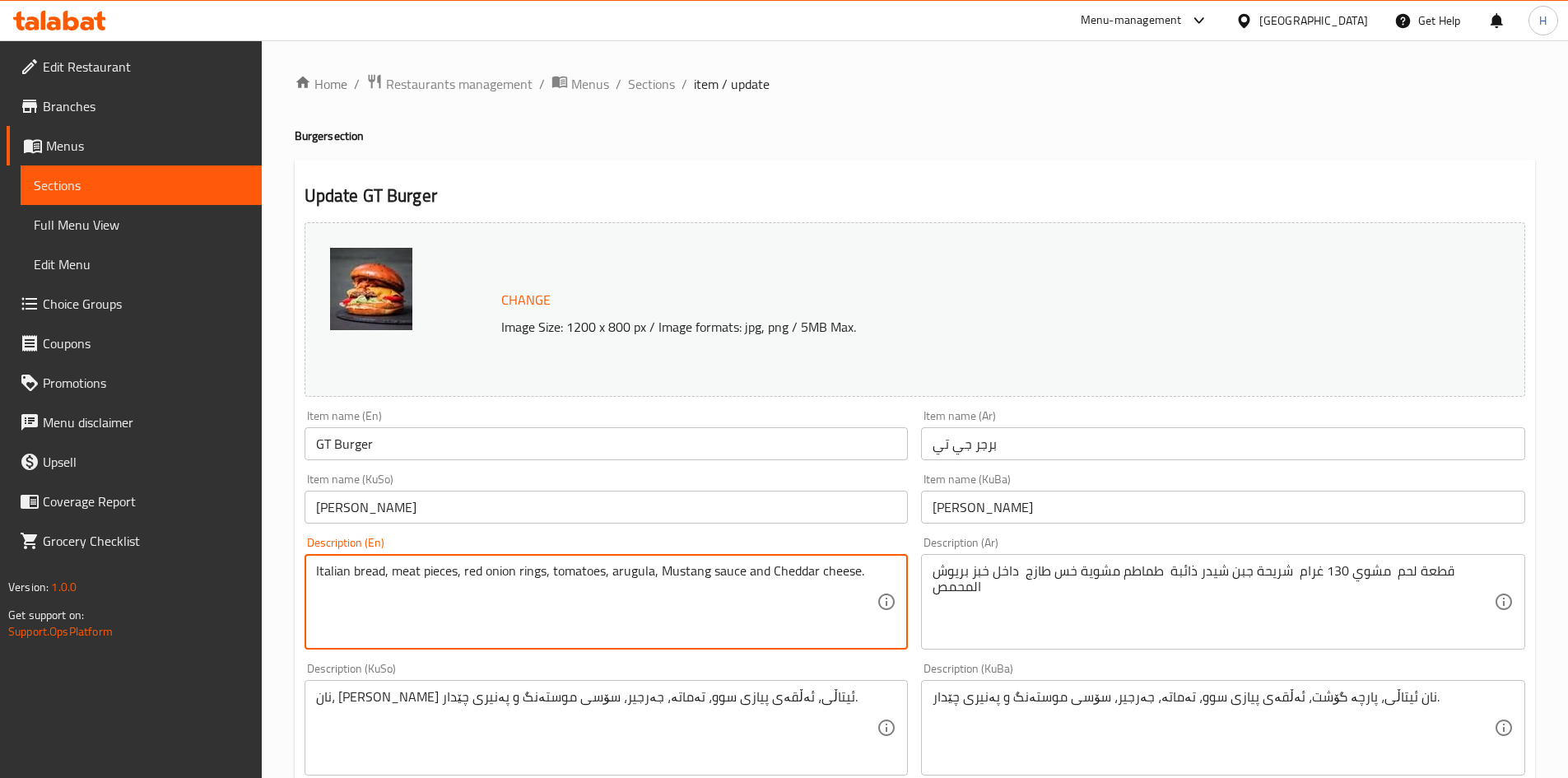
click at [490, 590] on textarea "Italian bread, meat pieces, red onion rings, tomatoes, arugula, Mustang sauce a…" at bounding box center [596, 602] width 561 height 78
paste textarea "130g grilled steak, cheddar cheese slice, grilled tomatoes, fresh lettuce in a …"
type textarea "130g grilled steak, cheddar cheese slice, grilled tomatoes, fresh lettuce in a …"
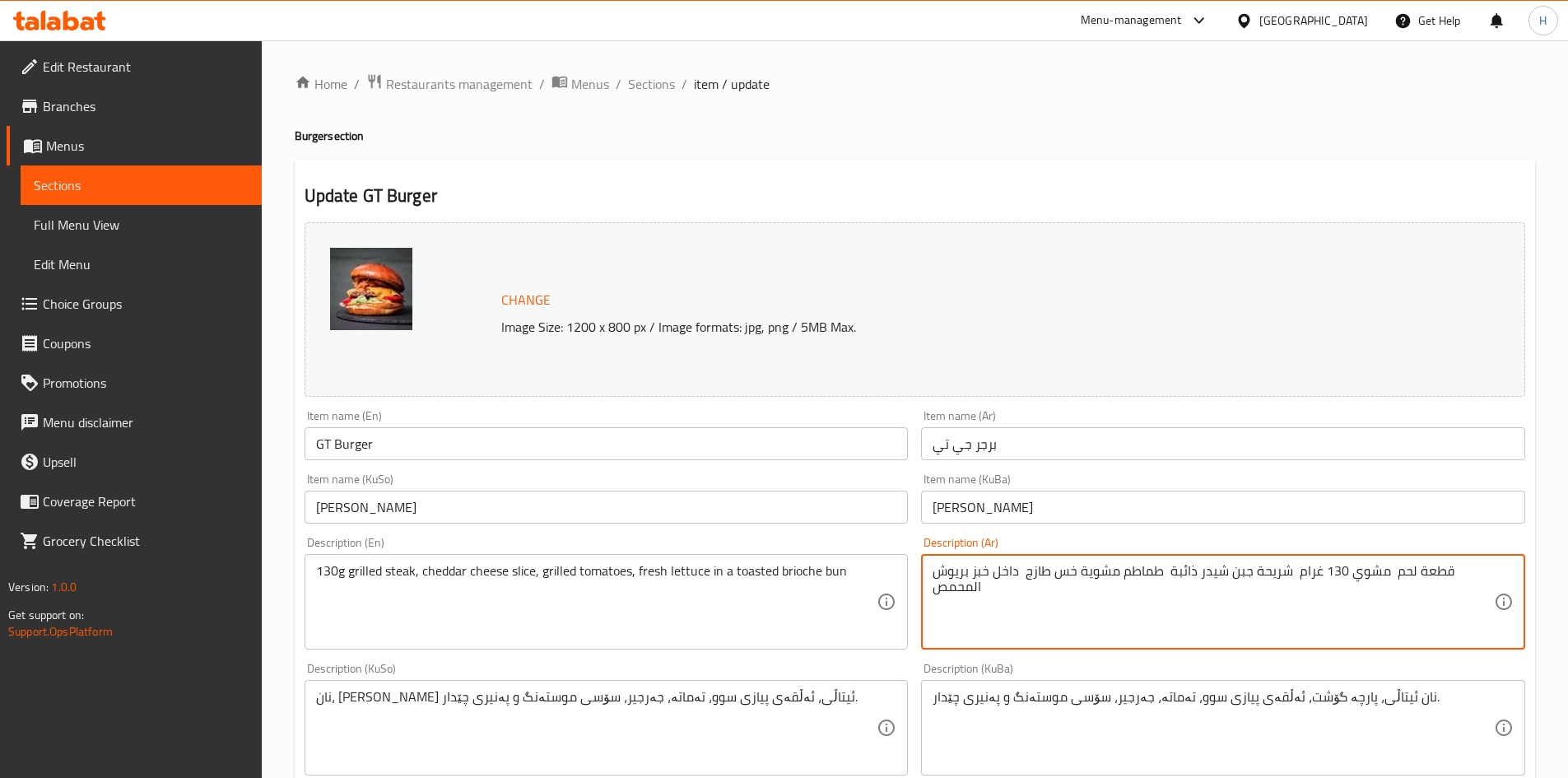
click at [1072, 579] on textarea "قطعة لحم مشوي 130 غرام شريحة جبن شيدر ذائبة طماطم مشوية خس طازج داخل خبز بريوش …" at bounding box center [1213, 602] width 561 height 78
paste textarea "، شريحة [PERSON_NAME] ،طماطم مشوية،"
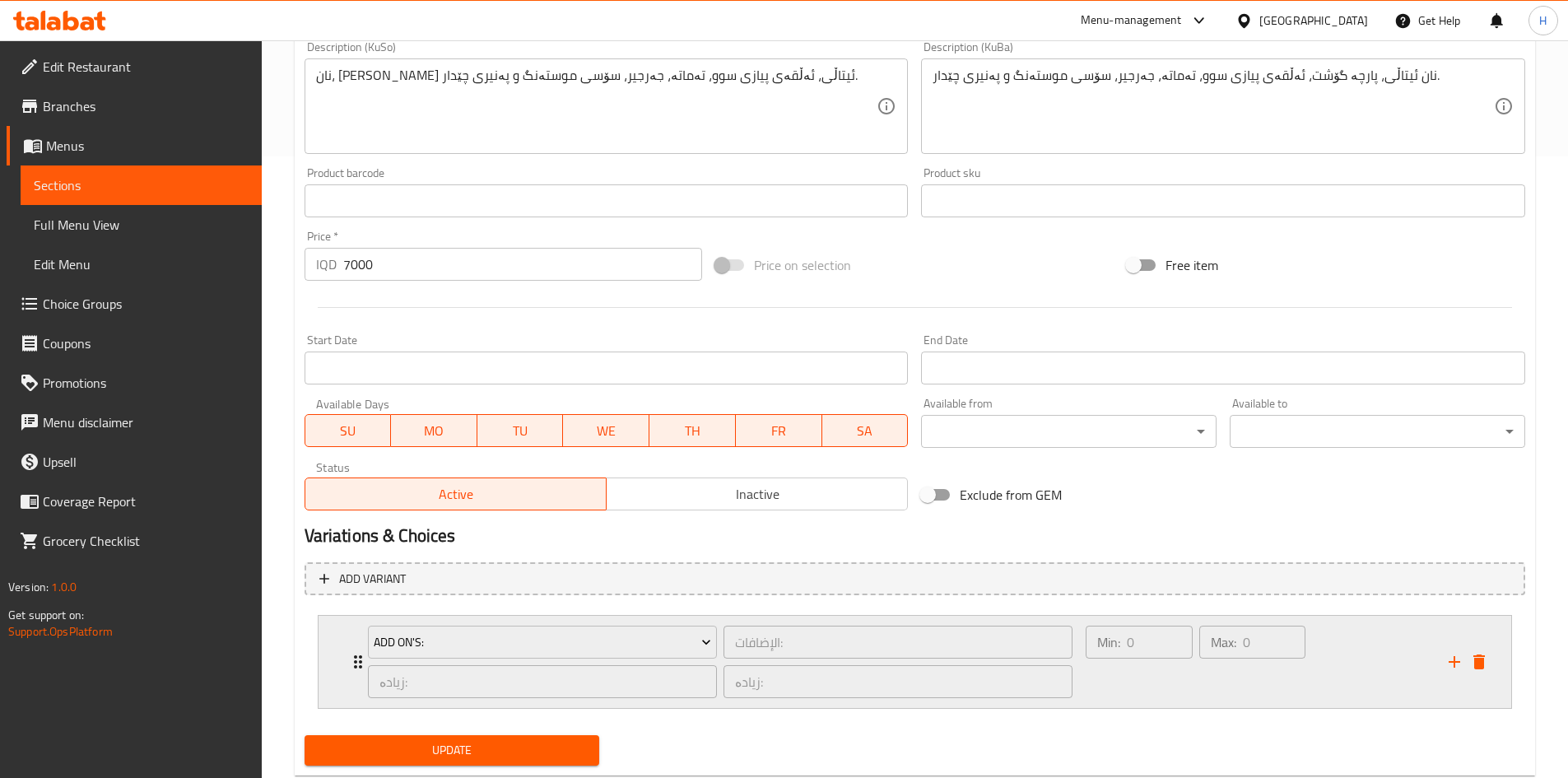
scroll to position [665, 0]
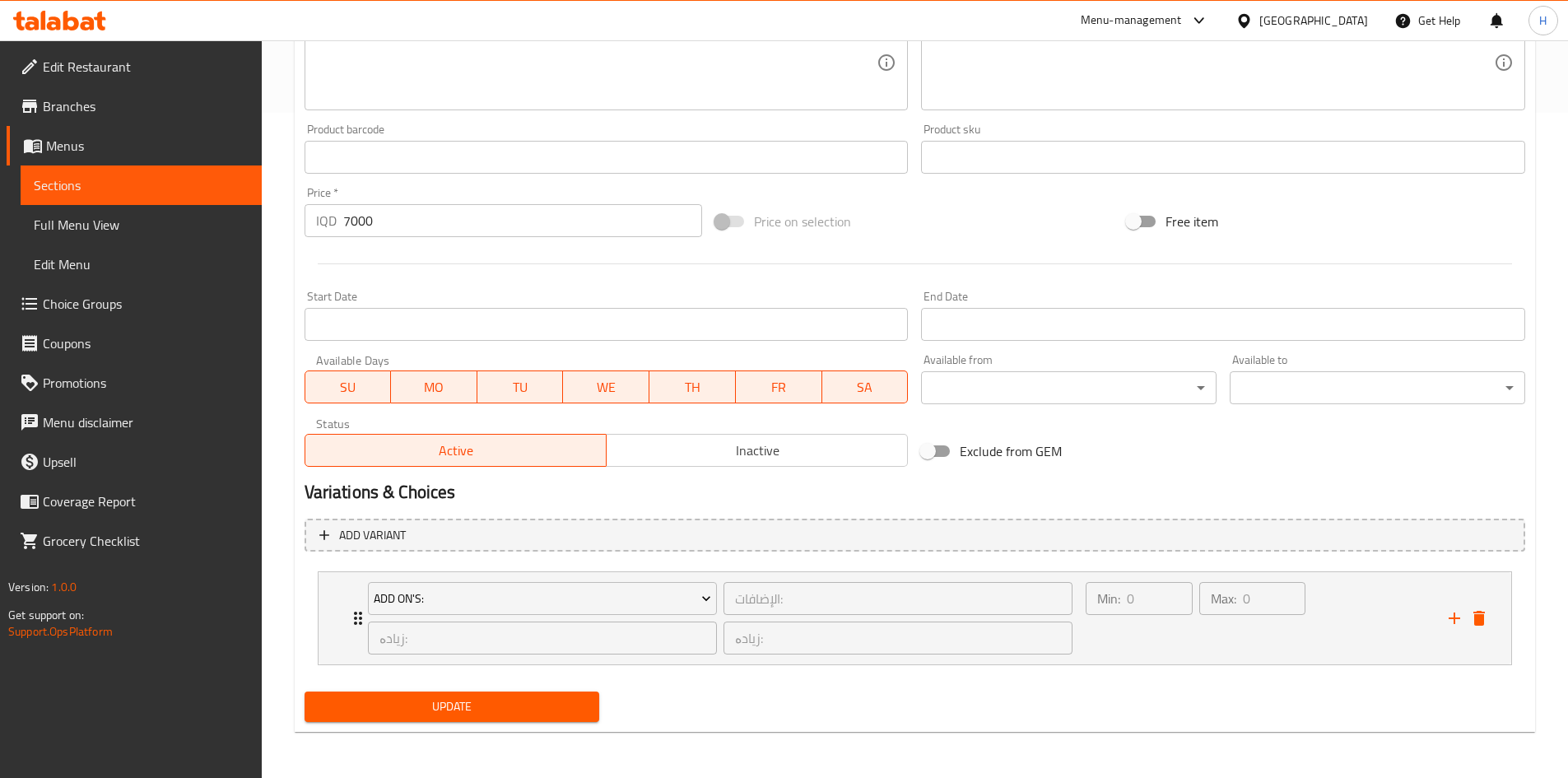
type textarea "قطعة لحم مشوي 130 غرام، شريحة جبن شيدر ،طماطم مشوية، خس طازج داخل خبز بريوش الم…"
click at [421, 709] on span "Update" at bounding box center [452, 706] width 269 height 21
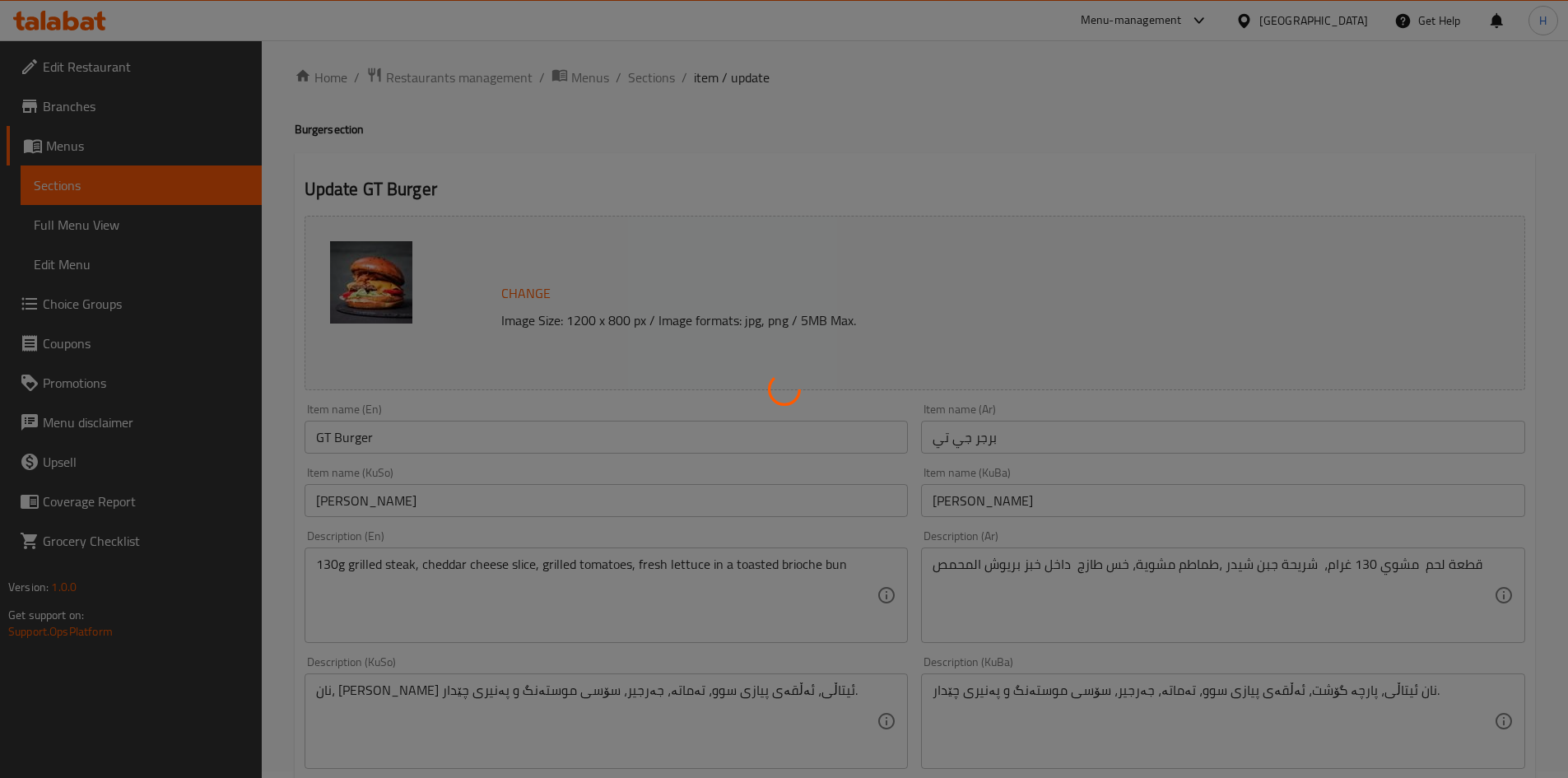
scroll to position [0, 0]
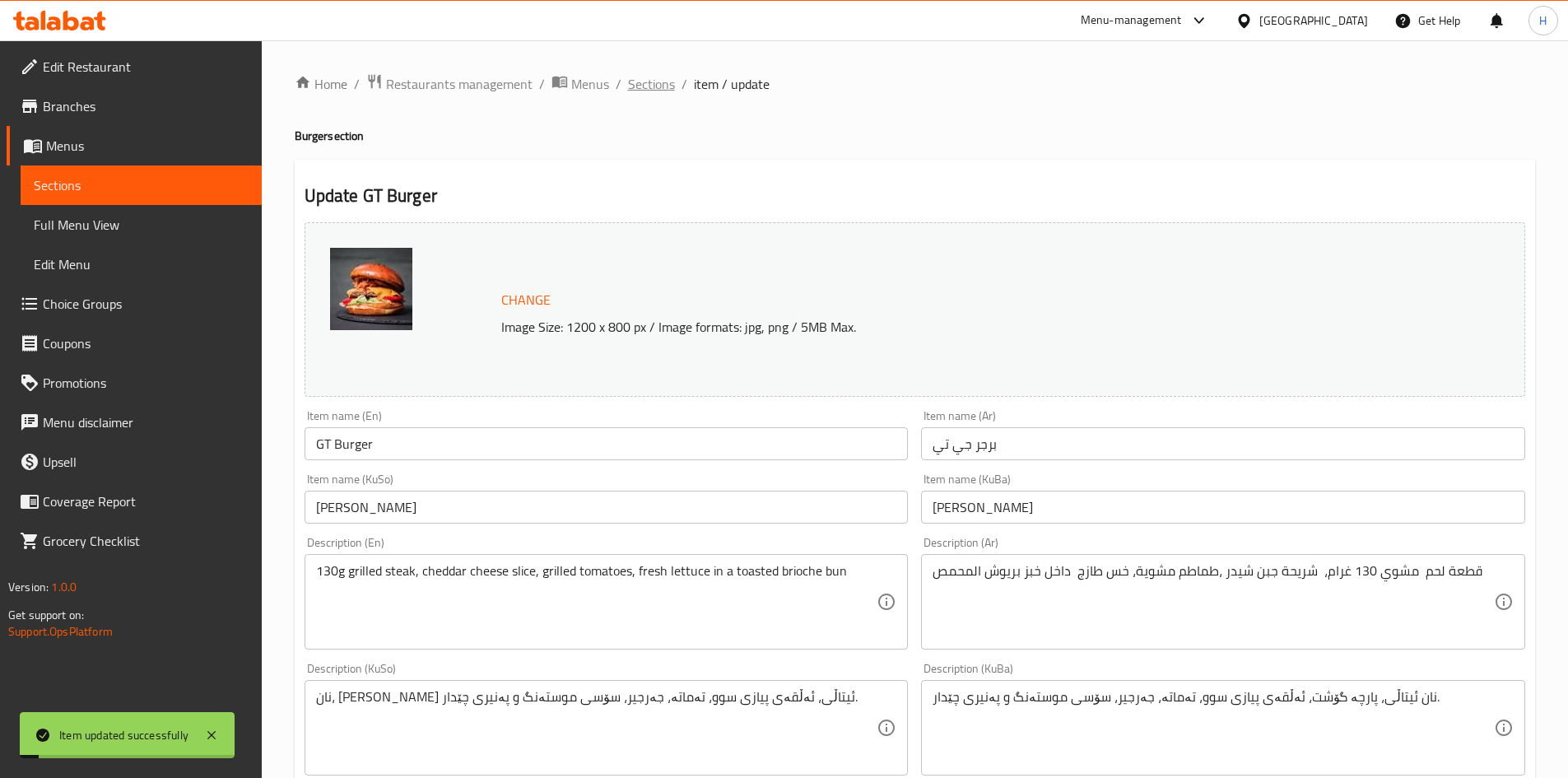
click at [655, 84] on span "Sections" at bounding box center [652, 84] width 47 height 20
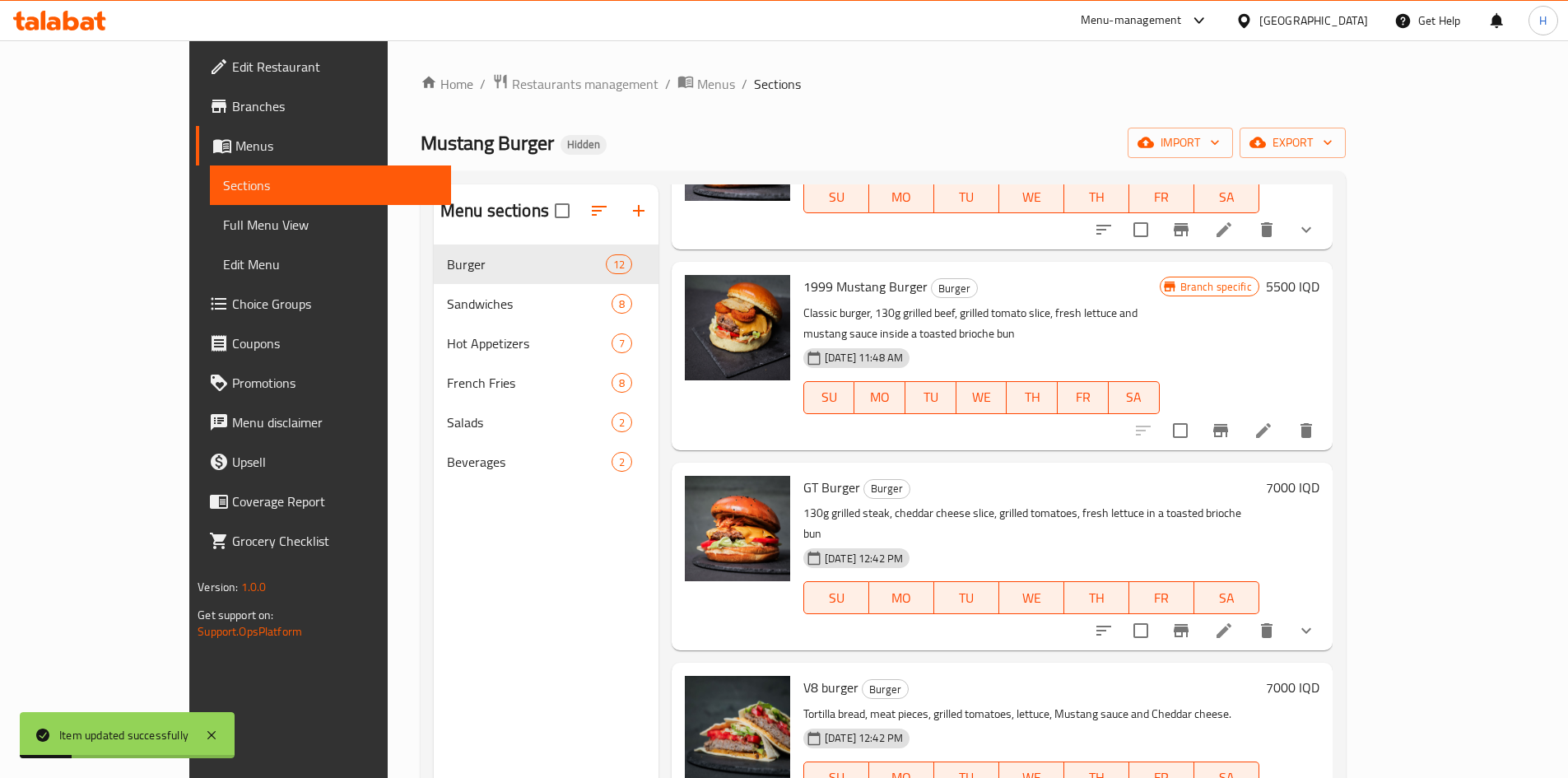
scroll to position [164, 0]
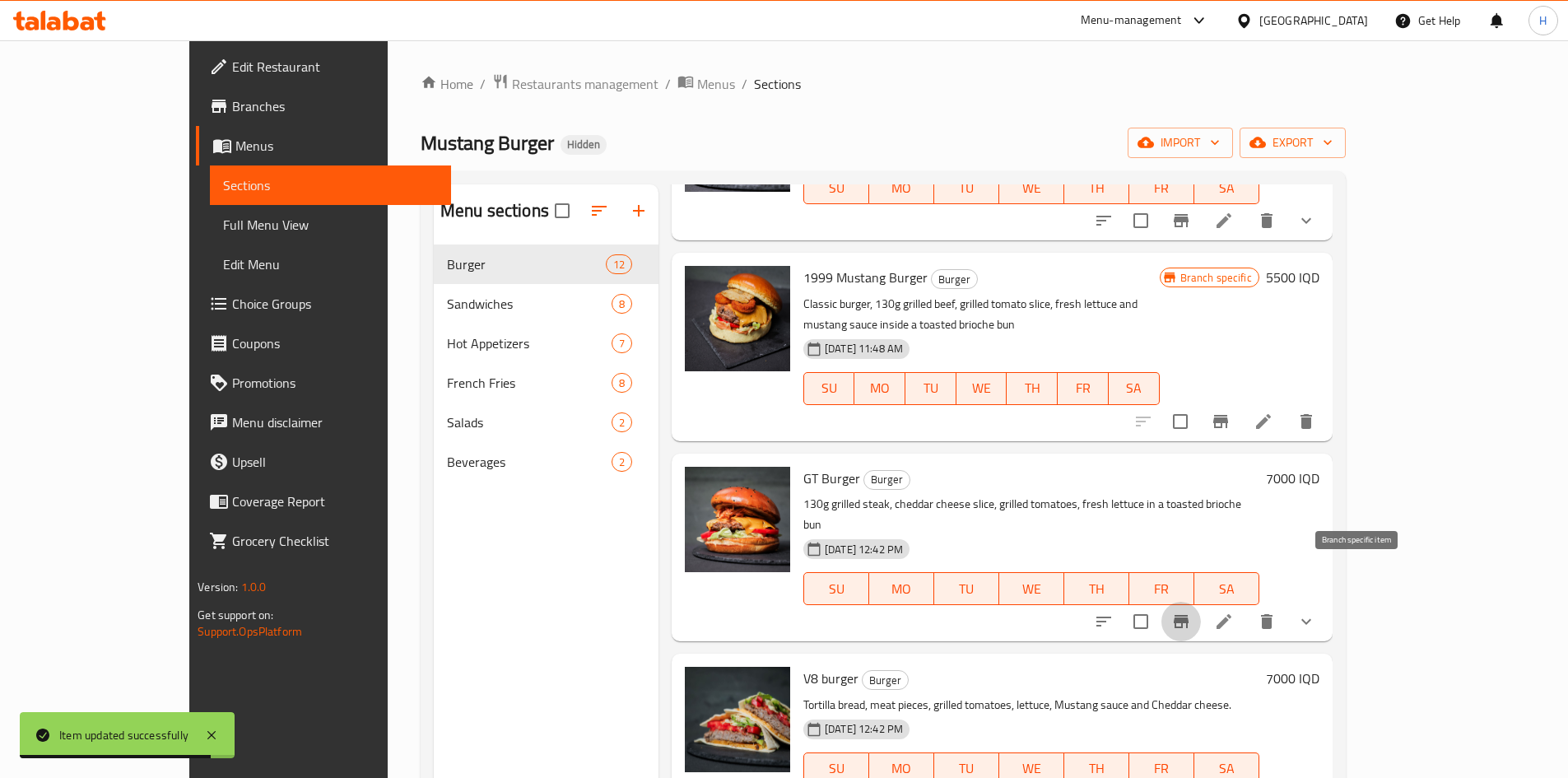
click at [1189, 615] on icon "Branch-specific-item" at bounding box center [1181, 621] width 15 height 13
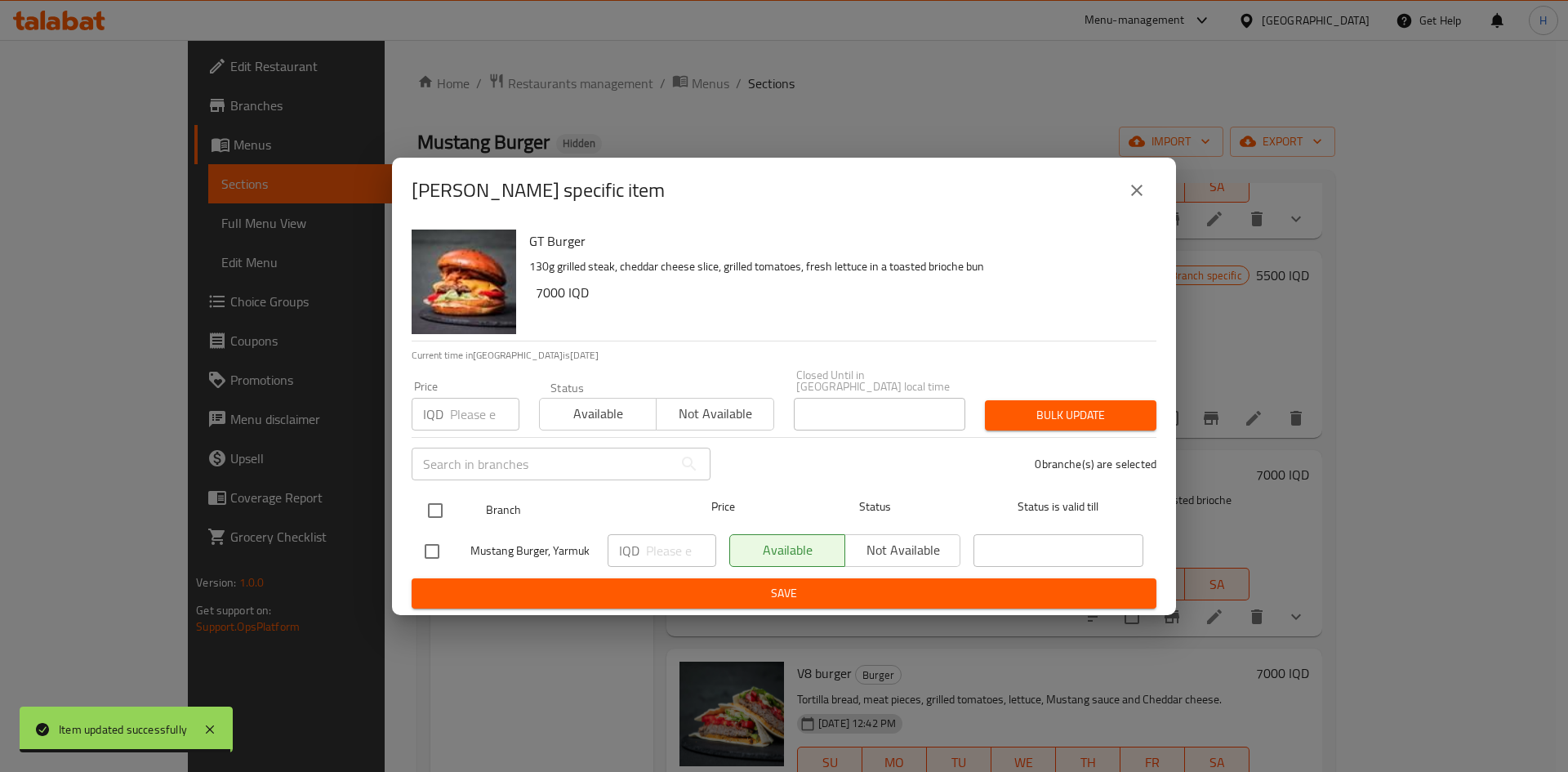
click at [428, 505] on input "checkbox" at bounding box center [434, 510] width 34 height 34
checkbox input "true"
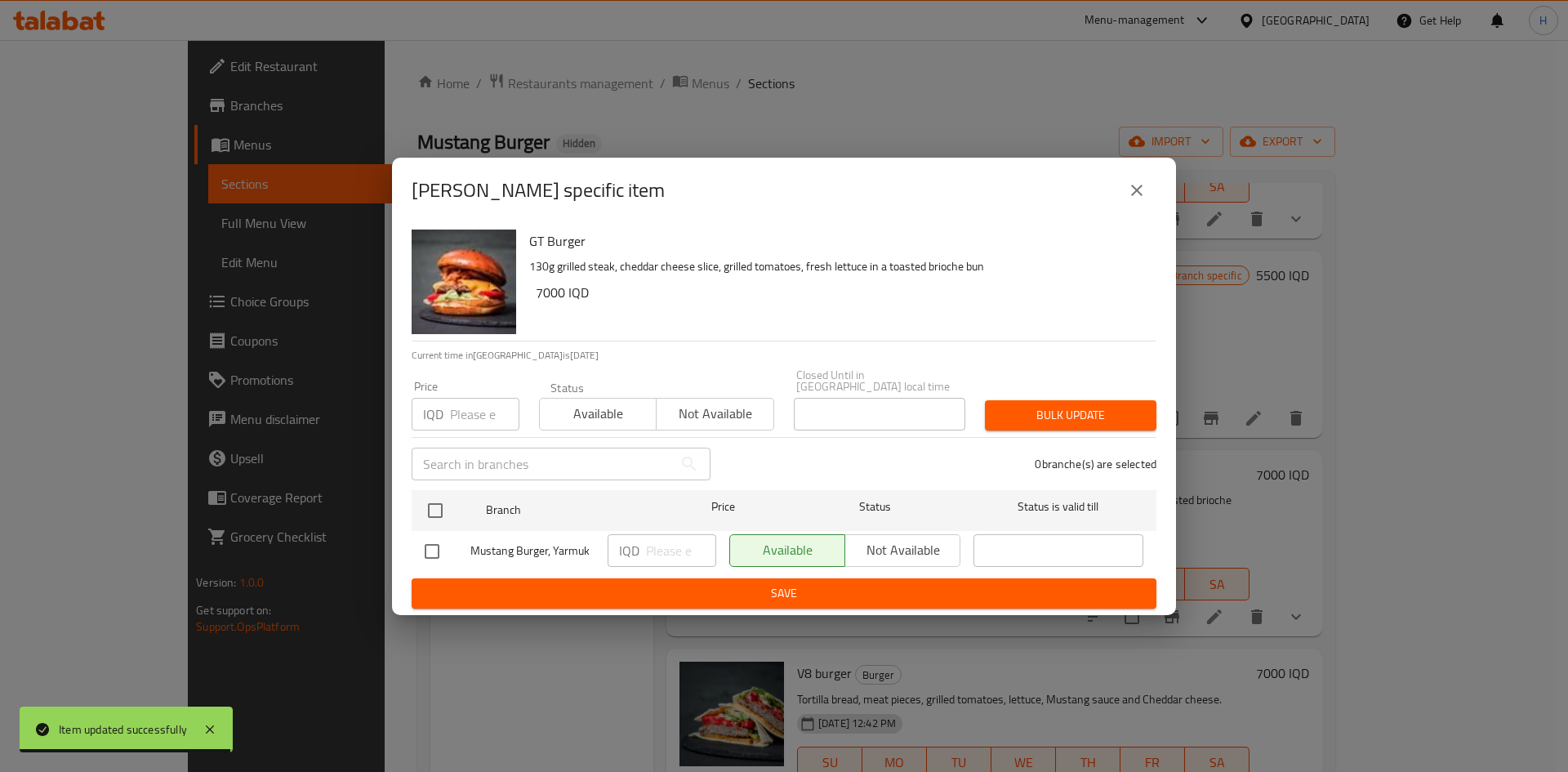
checkbox input "true"
click at [689, 551] on input "number" at bounding box center [681, 551] width 70 height 33
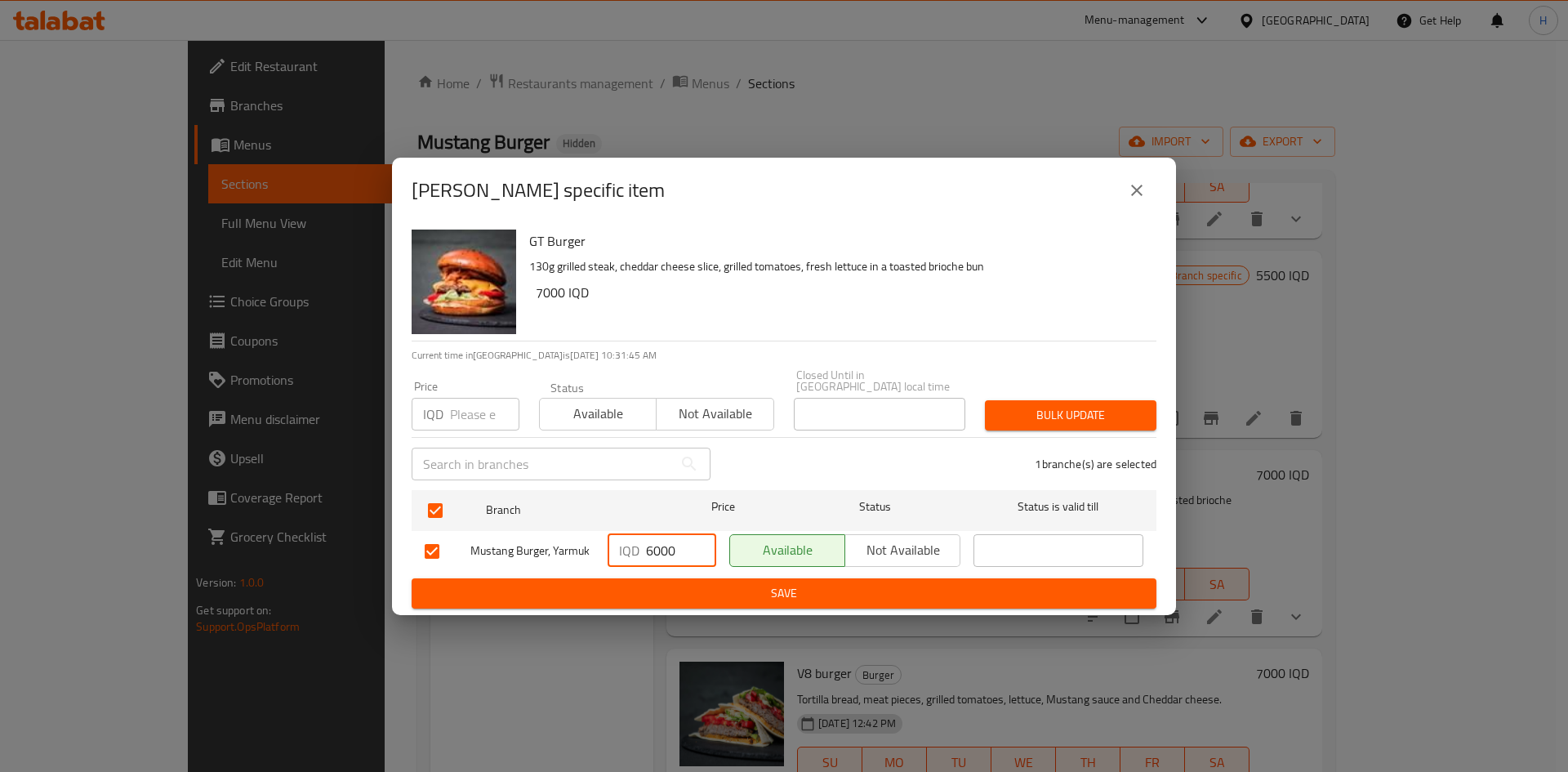
type input "6000"
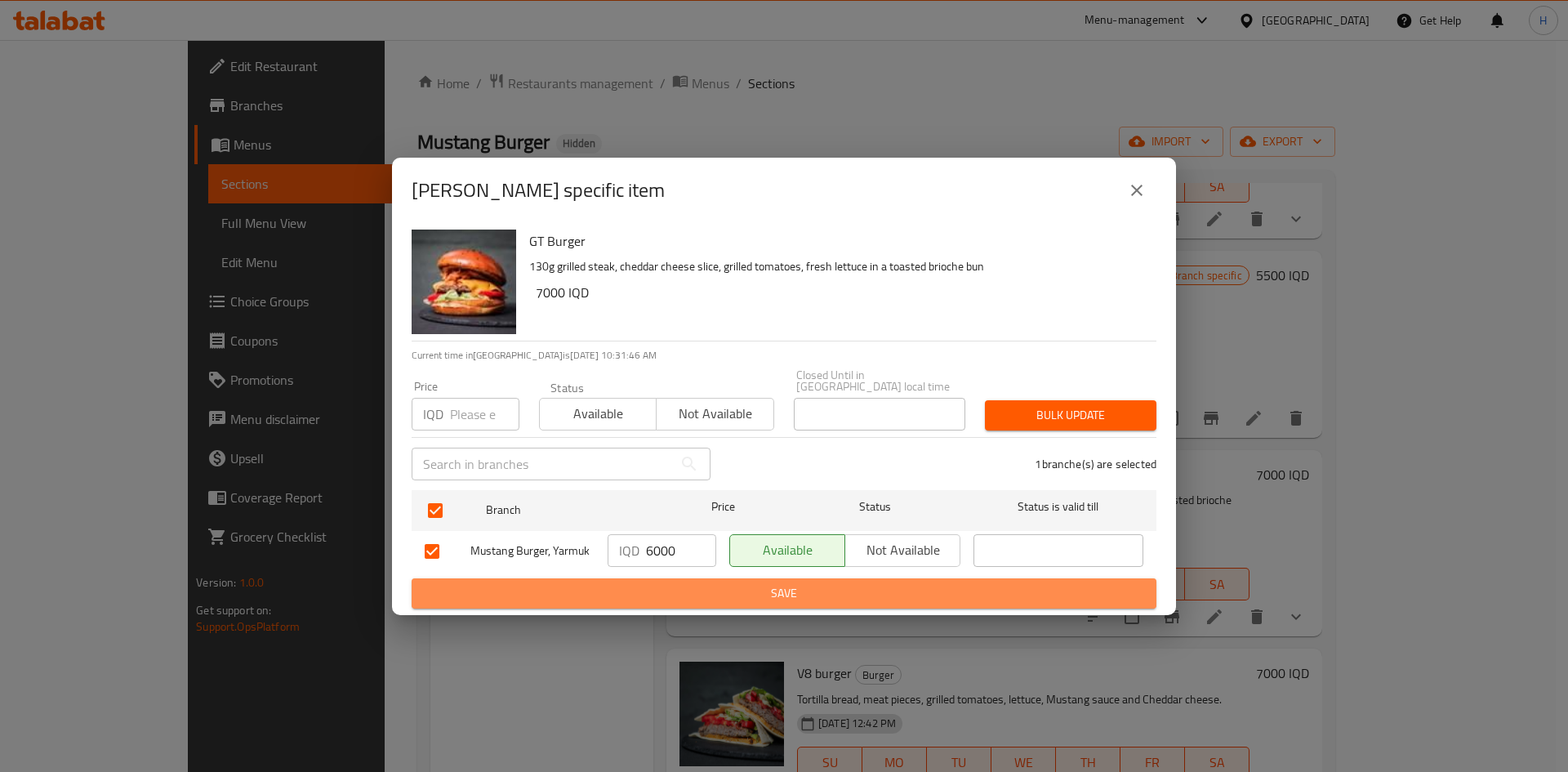
click at [678, 588] on span "Save" at bounding box center [784, 593] width 719 height 20
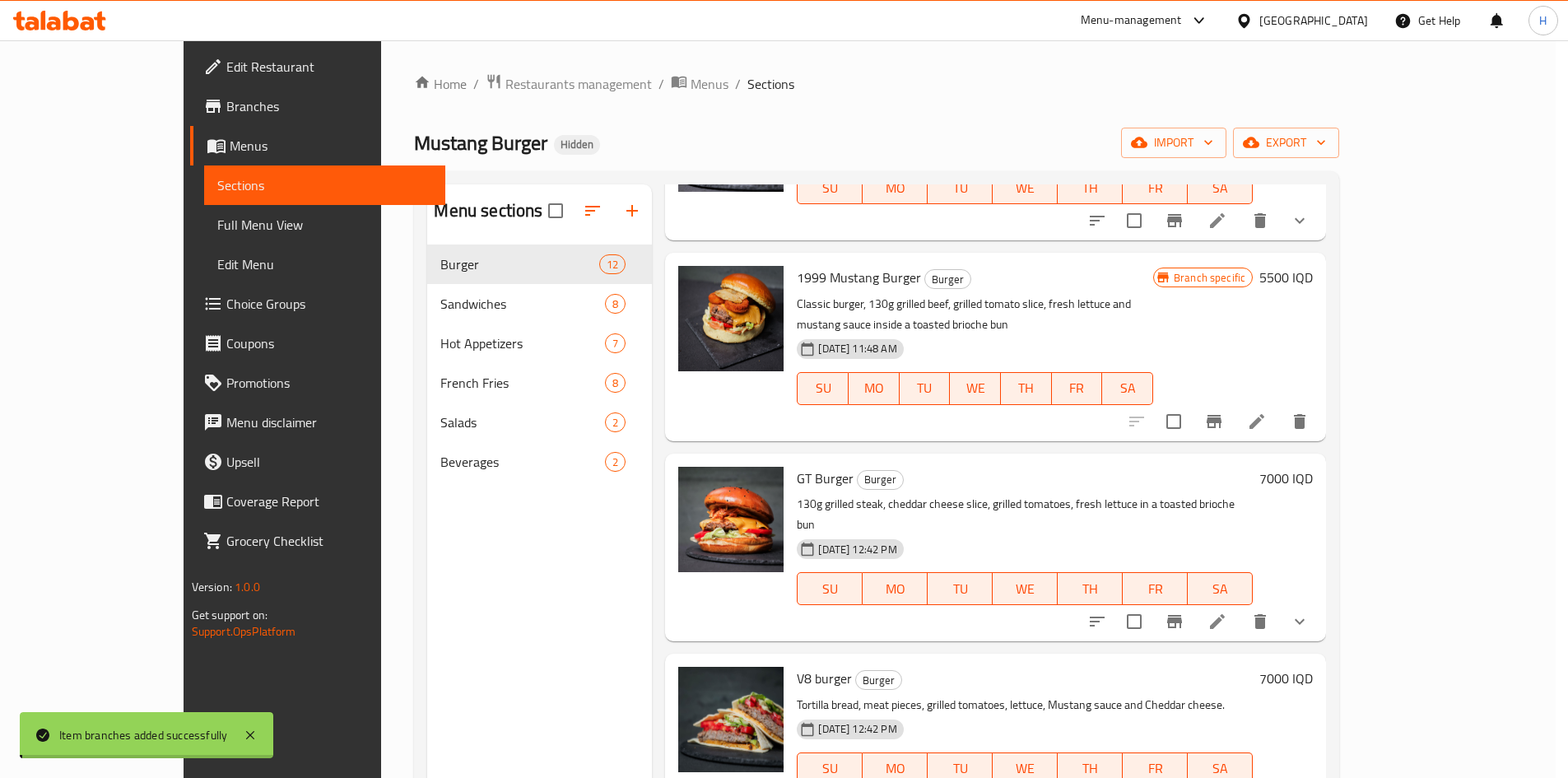
click at [1313, 467] on h6 "7000 IQD" at bounding box center [1286, 479] width 54 height 23
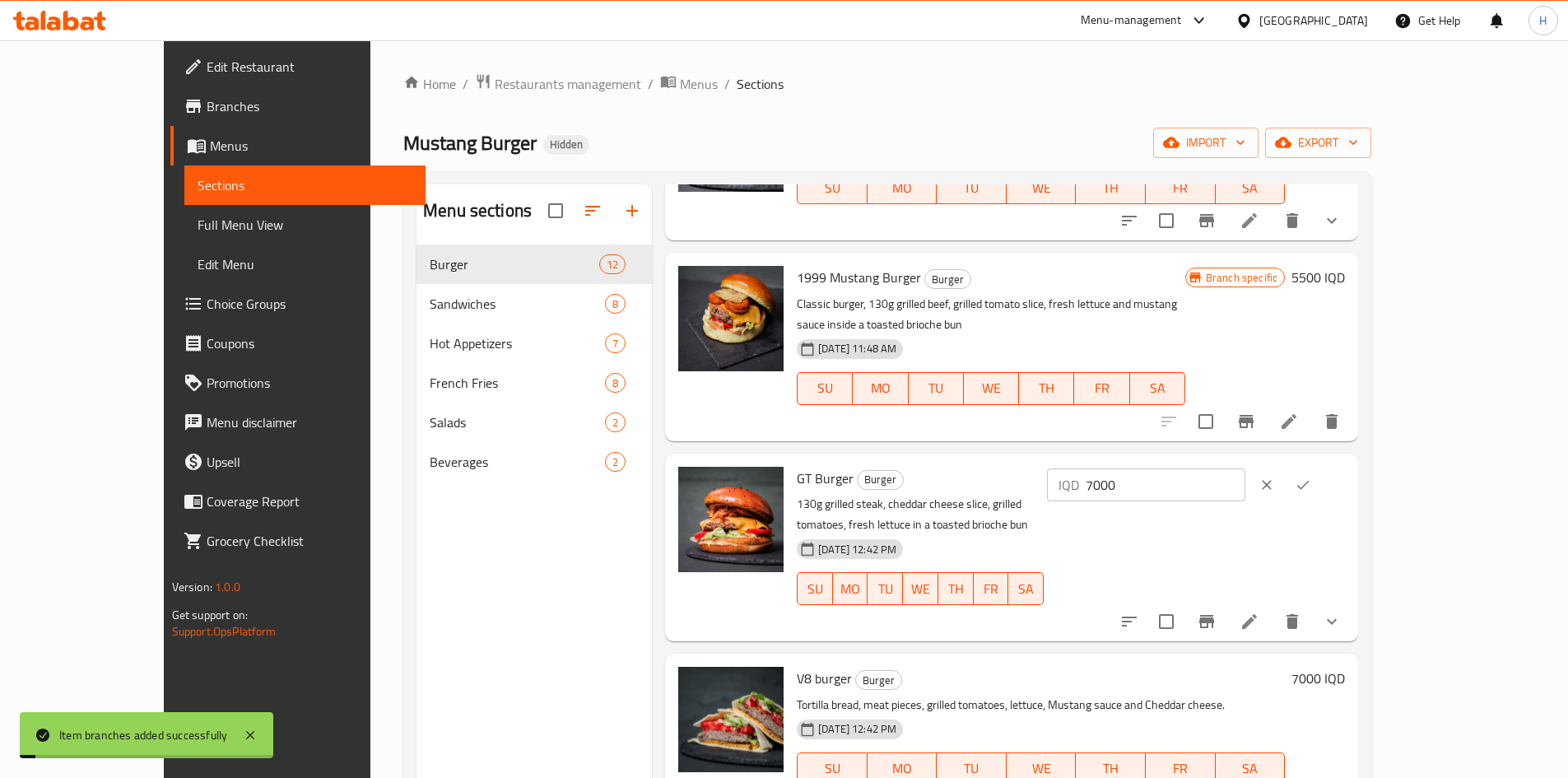
click at [1245, 468] on input "7000" at bounding box center [1165, 485] width 159 height 33
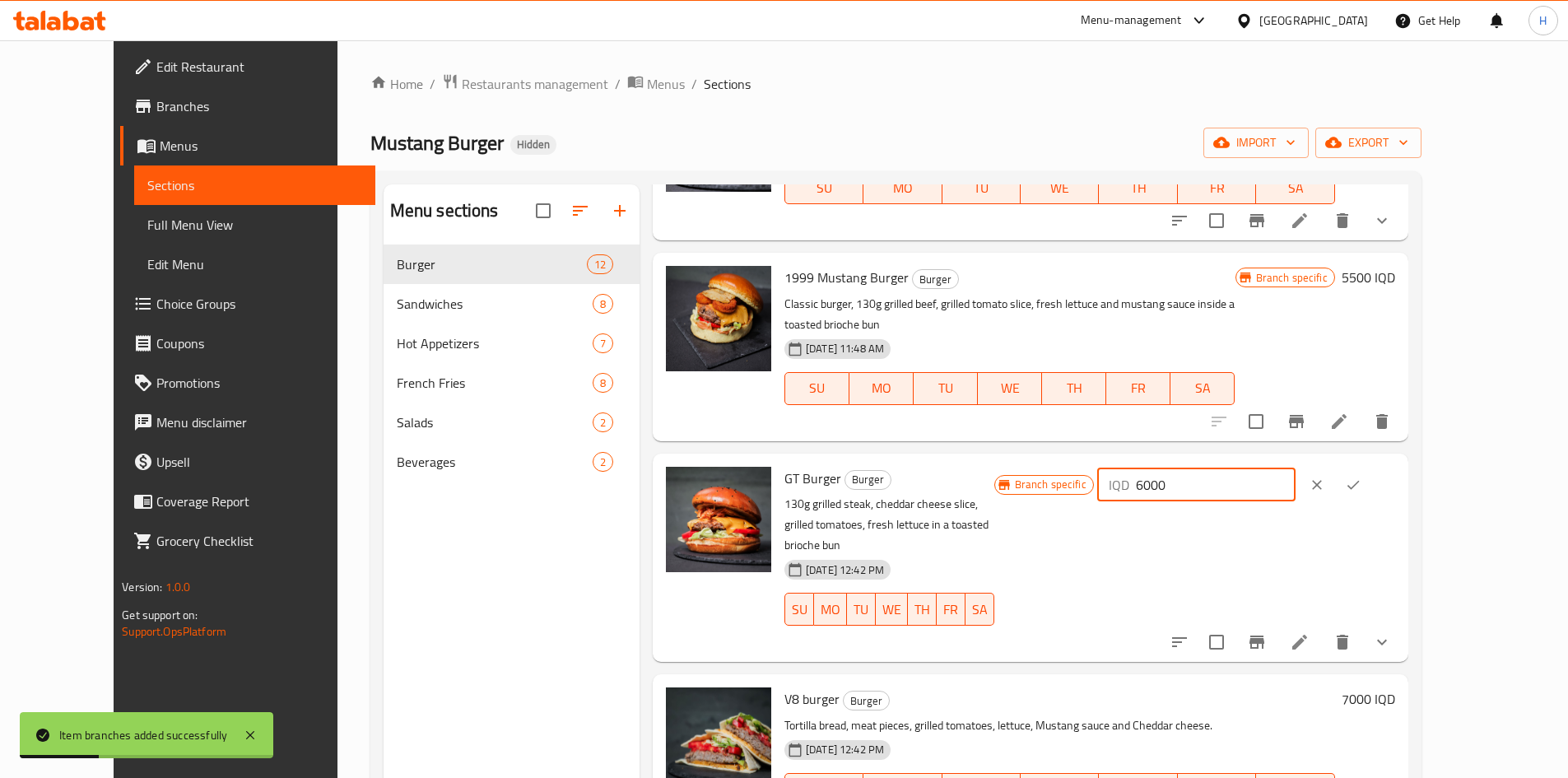
type input "6000"
click at [1360, 480] on icon "ok" at bounding box center [1354, 484] width 13 height 9
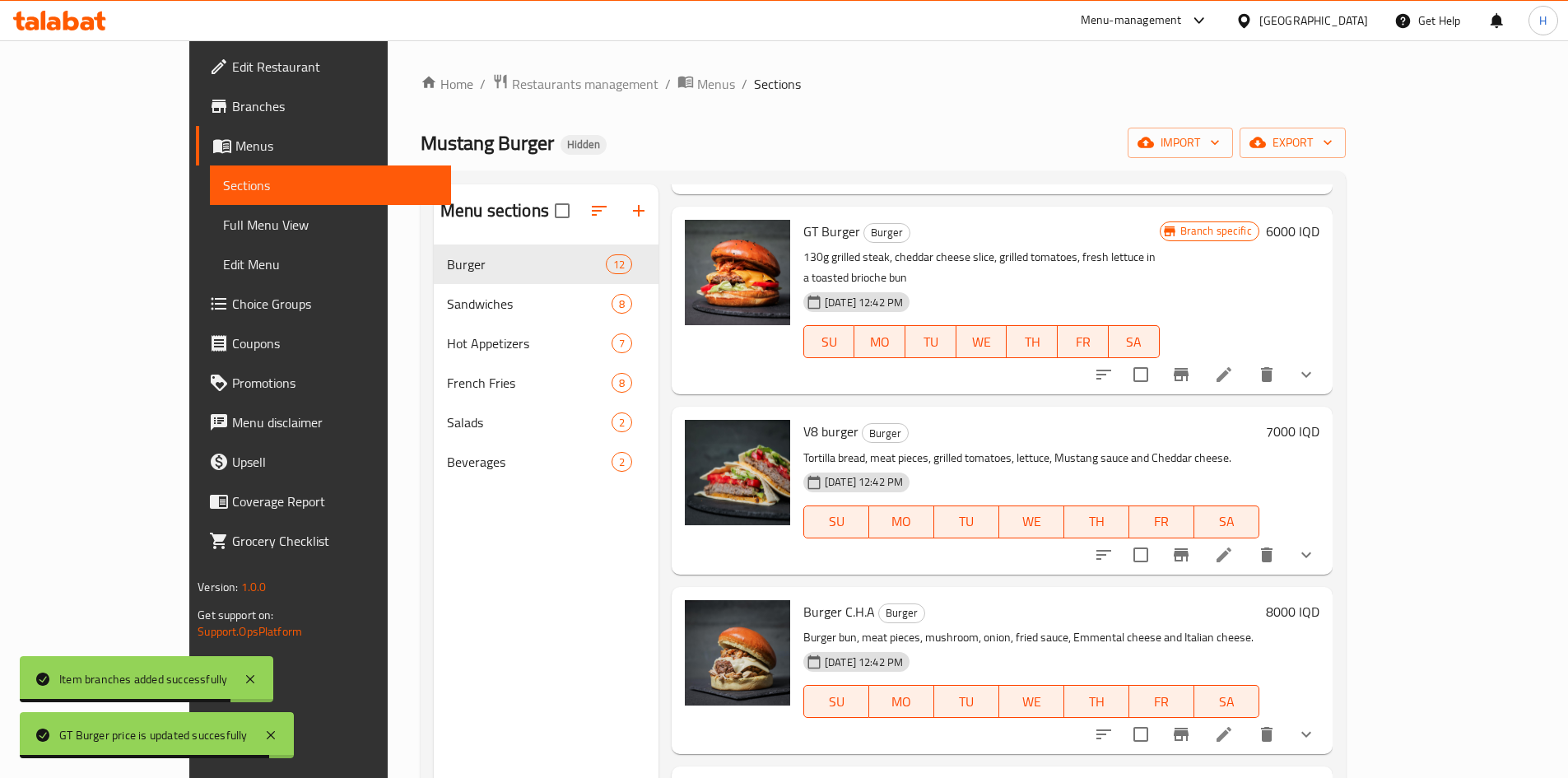
scroll to position [659, 0]
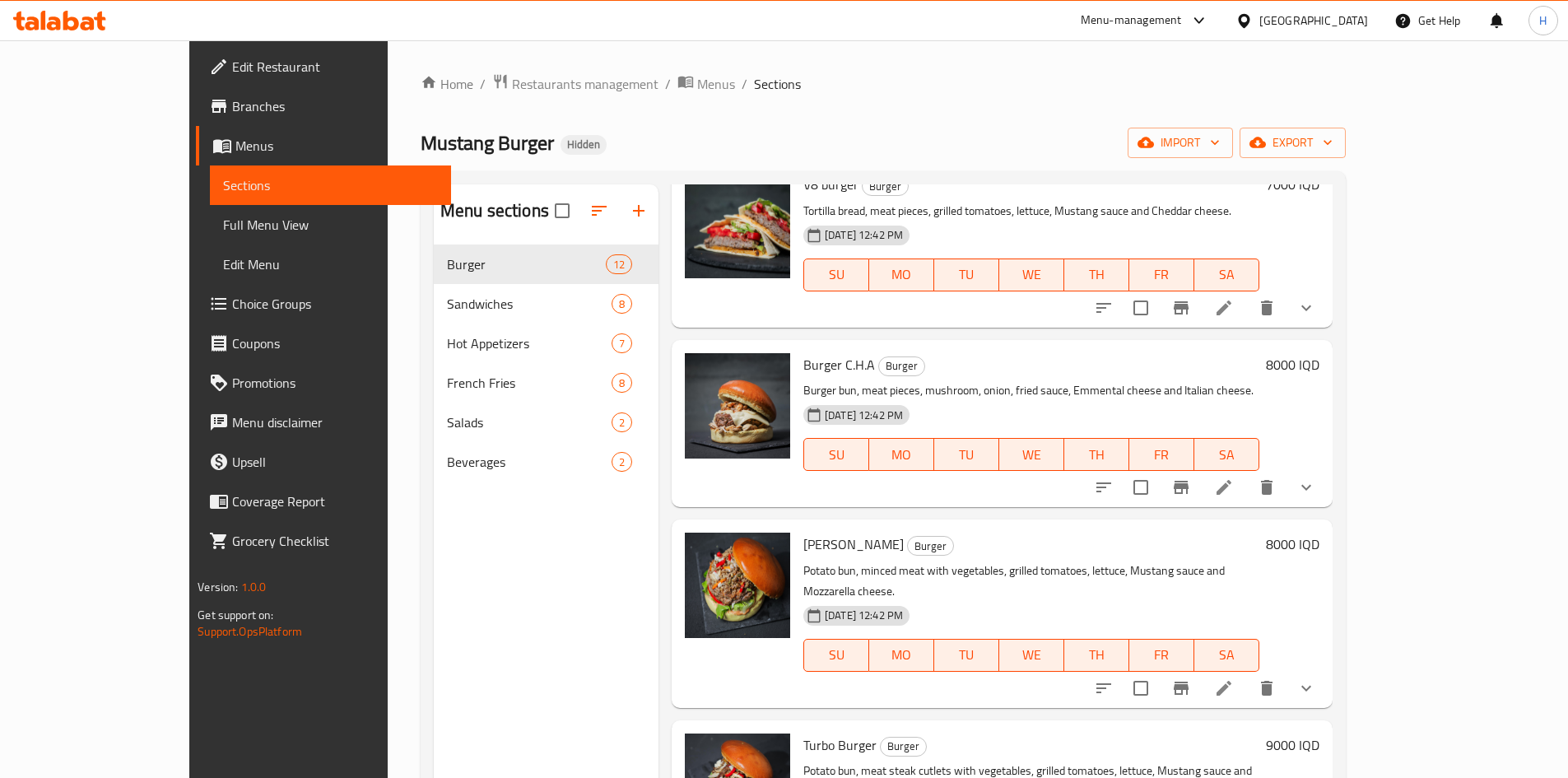
click at [1247, 673] on li at bounding box center [1224, 688] width 46 height 29
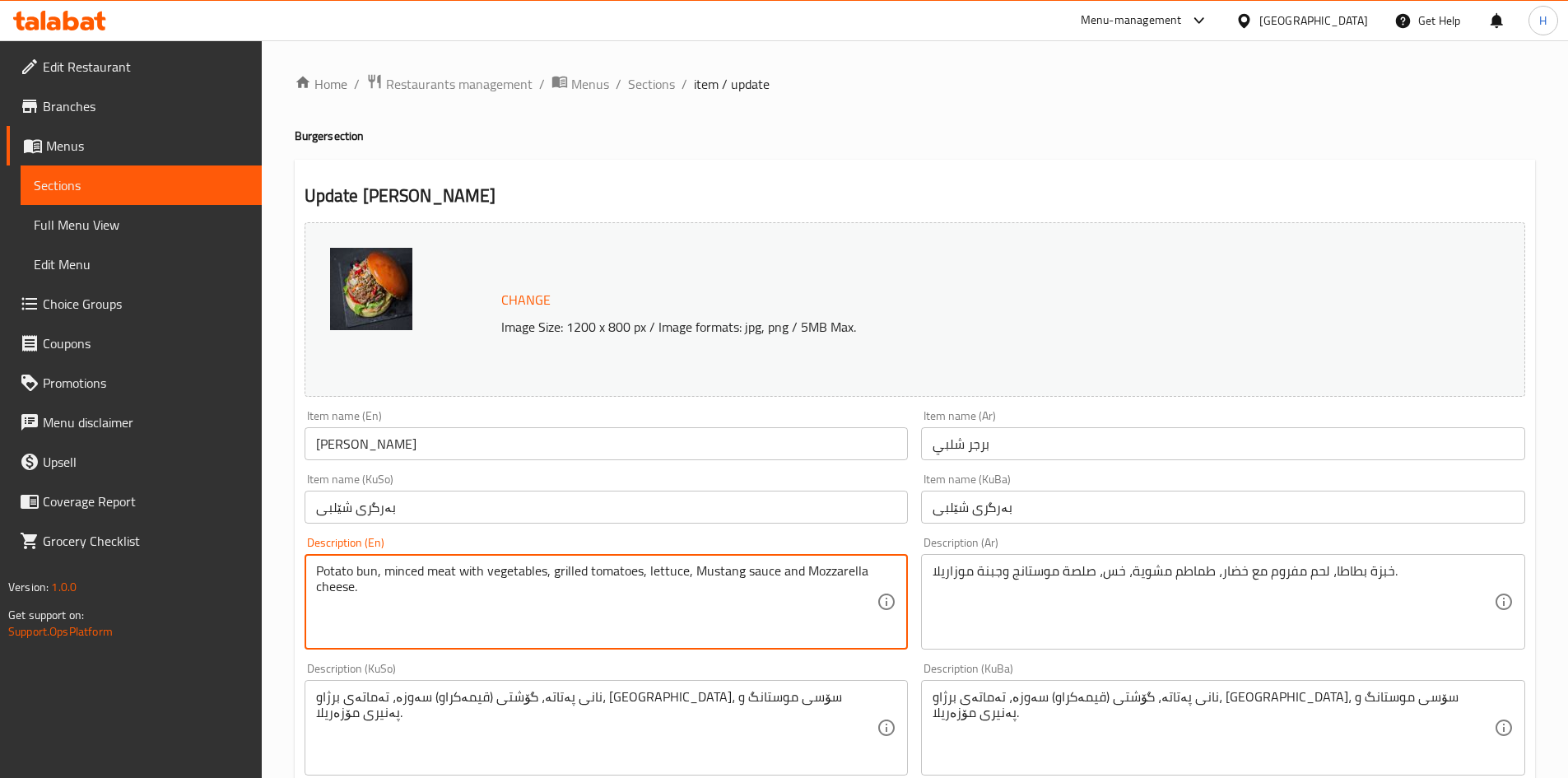
click at [476, 586] on textarea "Potato bun, minced meat with vegetables, grilled tomatoes, lettuce, Mustang sau…" at bounding box center [596, 602] width 561 height 78
paste textarea "130g grilled beef [PERSON_NAME], seasoned minced beef mixture with bell peppers…"
type textarea "130g grilled beef [PERSON_NAME], seasoned minced beef mixture with bell peppers…"
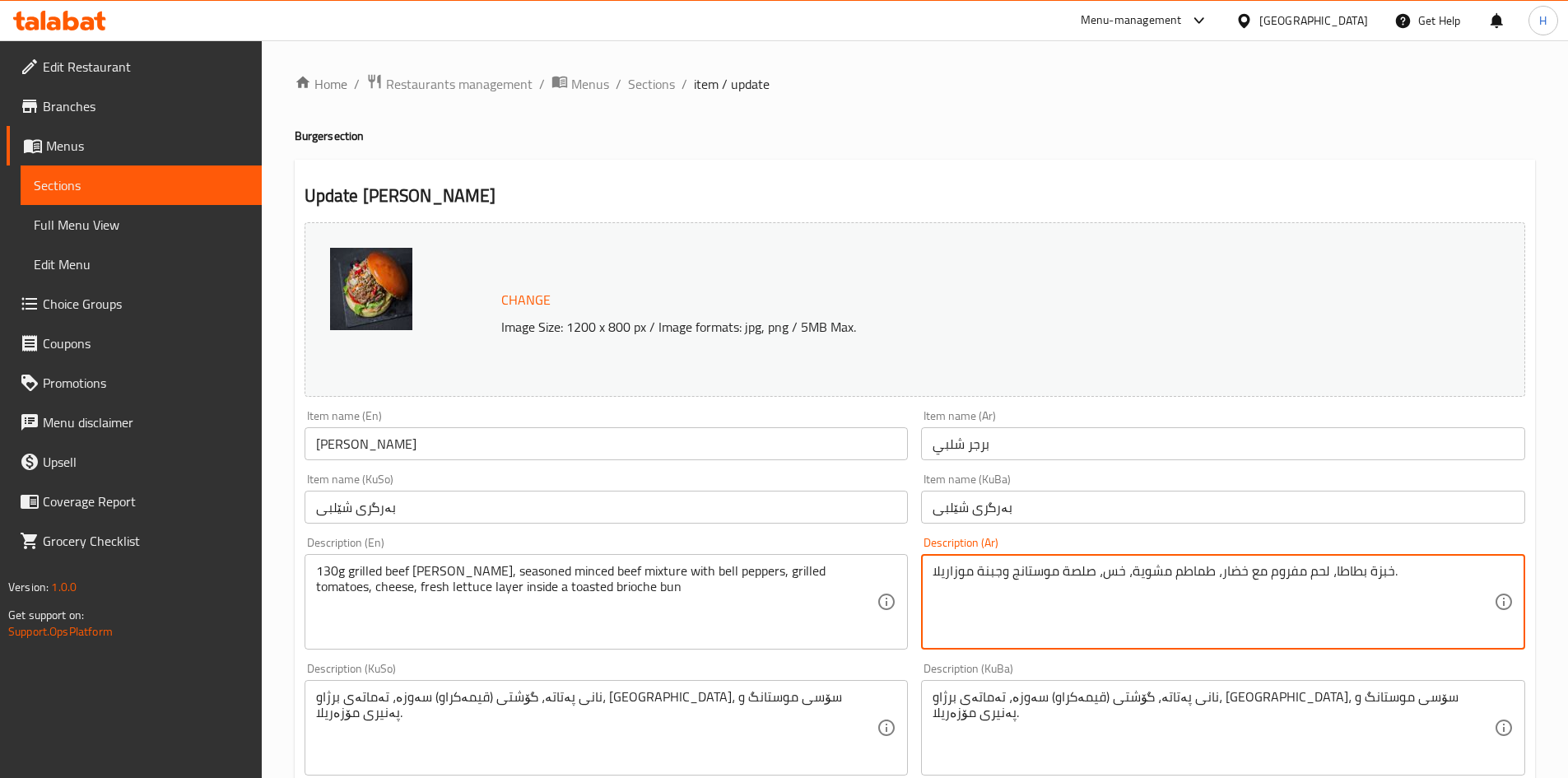
click at [954, 590] on textarea "خبزة بطاطا، لحم مفروم مع خضار، طماطم مشوية، خس، صلصة موستانج وجبنة موزاريلا." at bounding box center [1213, 602] width 561 height 78
paste textarea "قطعة لحم مشوي 130 غرام، خليط لحم مفروم متبل مع فلفل ألوان،طماطم مشوية، جبنة، طب…"
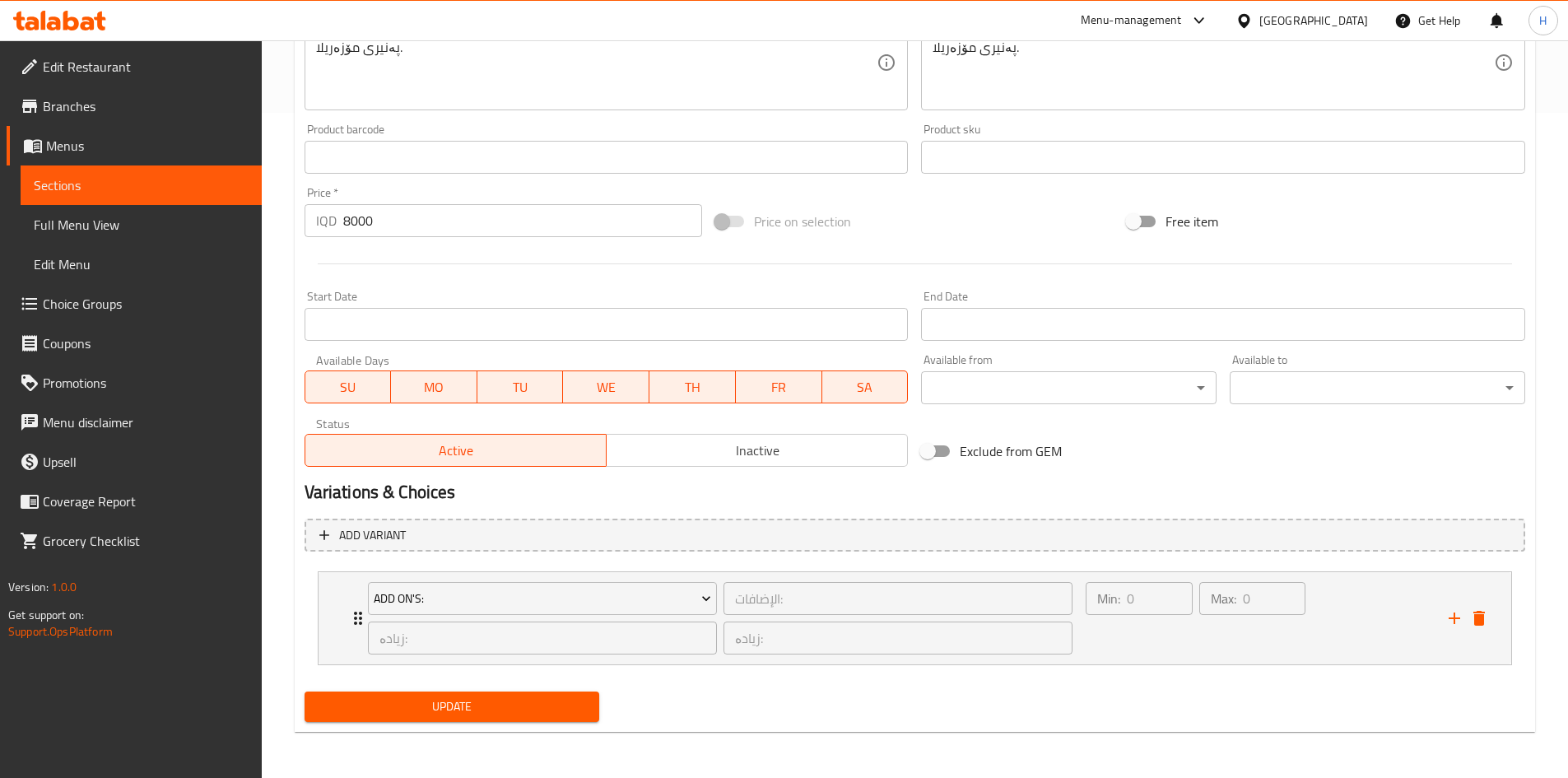
type textarea "قطعة لحم مشوي 130 غرام، خليط لحم مفروم متبل مع فلفل ألوان،طماطم مشوية، جبنة، طب…"
drag, startPoint x: 458, startPoint y: 716, endPoint x: 490, endPoint y: 667, distance: 58.5
click at [457, 714] on span "Update" at bounding box center [452, 706] width 269 height 21
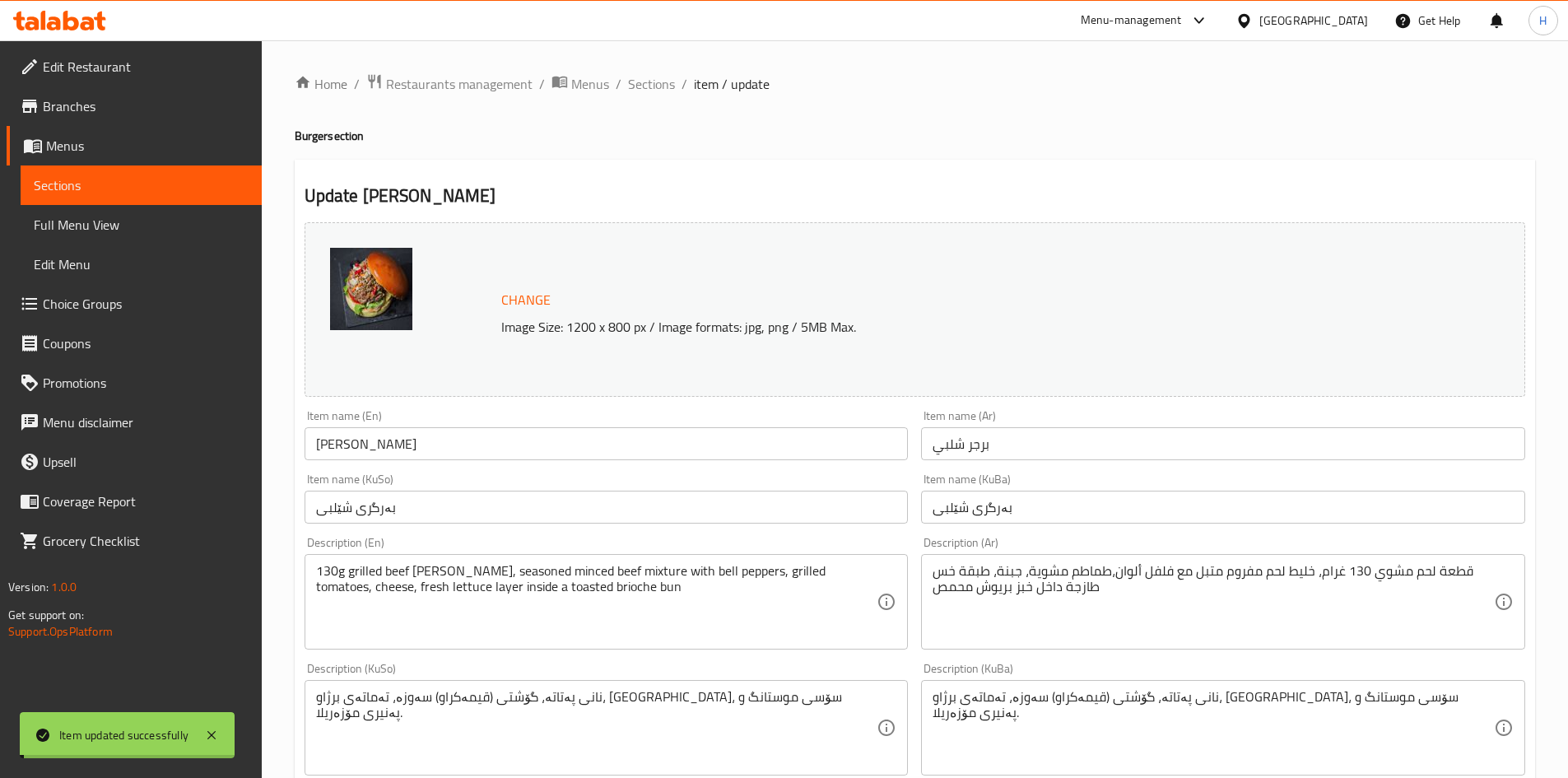
drag, startPoint x: 653, startPoint y: 86, endPoint x: 663, endPoint y: 98, distance: 15.6
click at [653, 86] on span "Sections" at bounding box center [652, 84] width 47 height 20
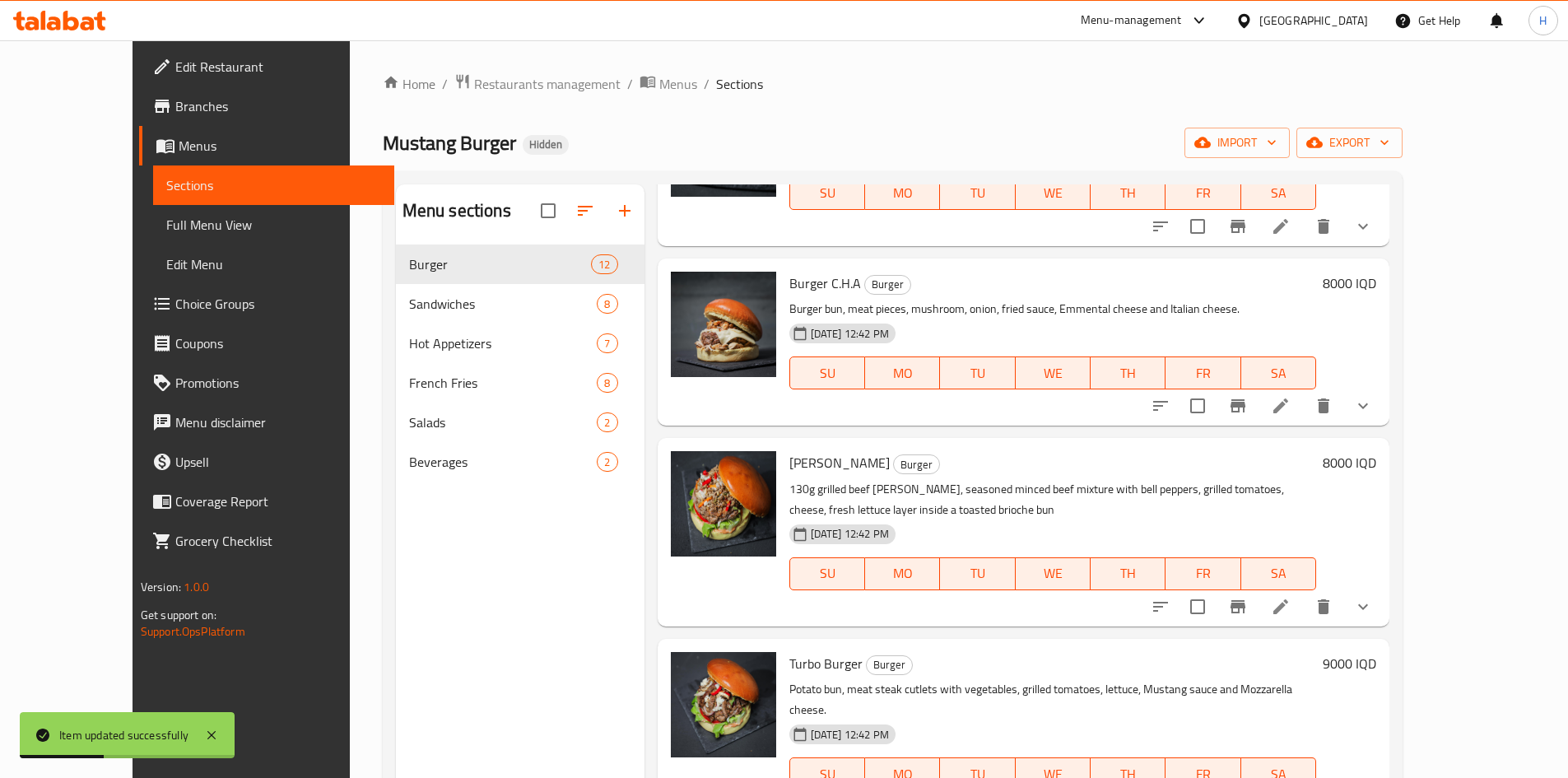
scroll to position [741, 0]
click at [1248, 596] on icon "Branch-specific-item" at bounding box center [1239, 606] width 20 height 20
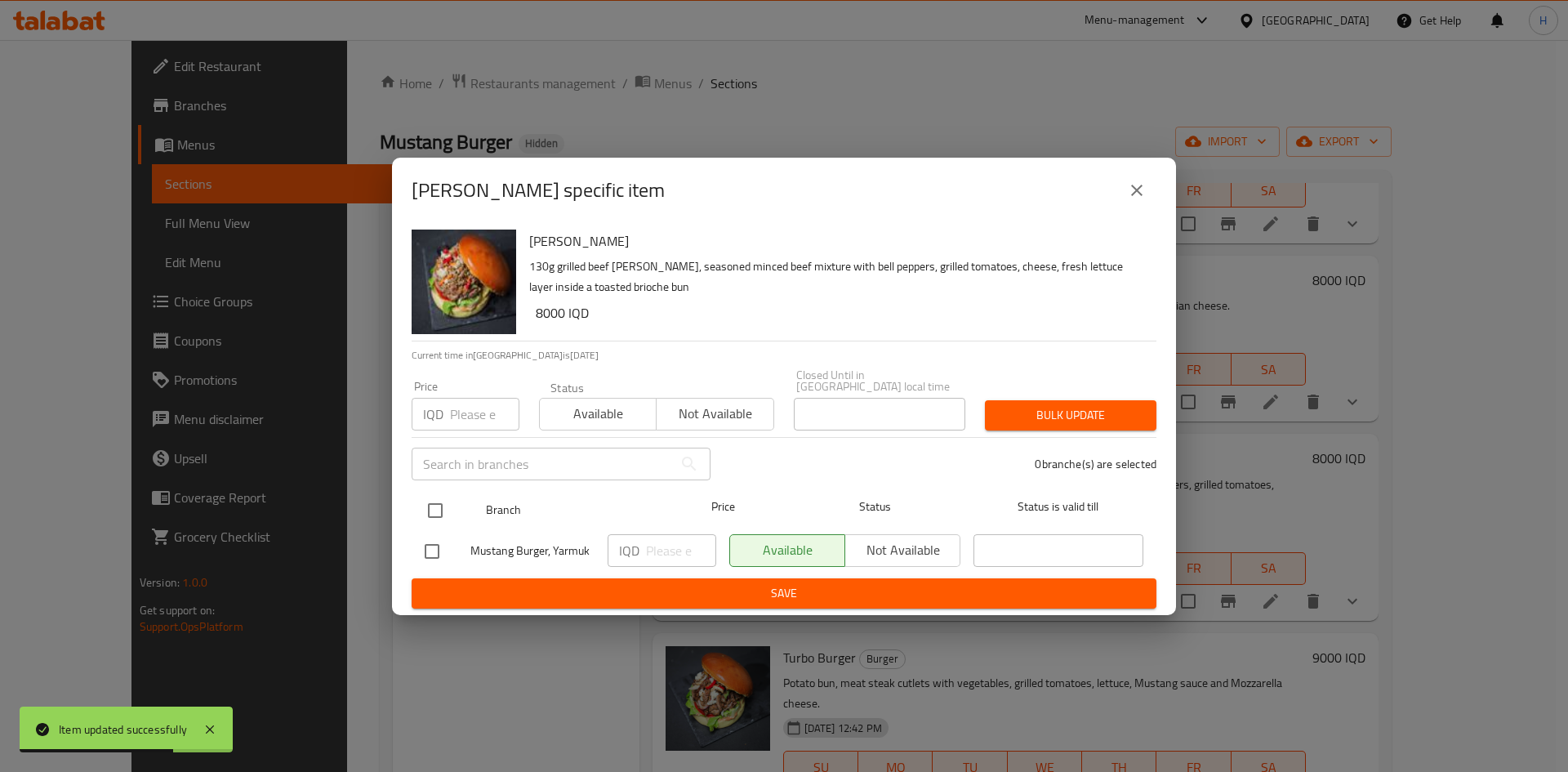
drag, startPoint x: 432, startPoint y: 489, endPoint x: 448, endPoint y: 508, distance: 24.8
click at [432, 494] on input "checkbox" at bounding box center [434, 510] width 34 height 34
checkbox input "true"
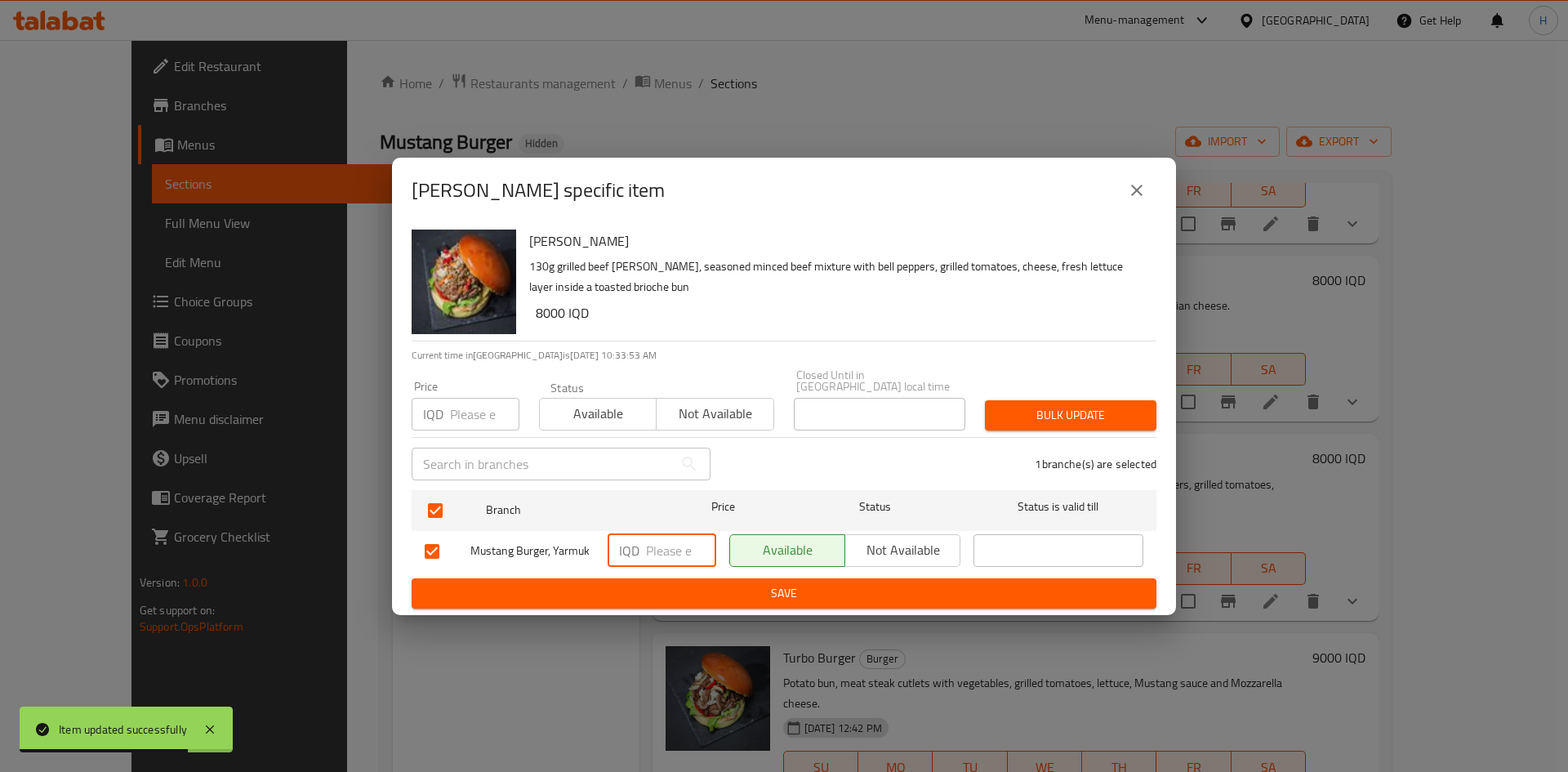
click at [662, 542] on input "number" at bounding box center [681, 551] width 70 height 33
type input "7000"
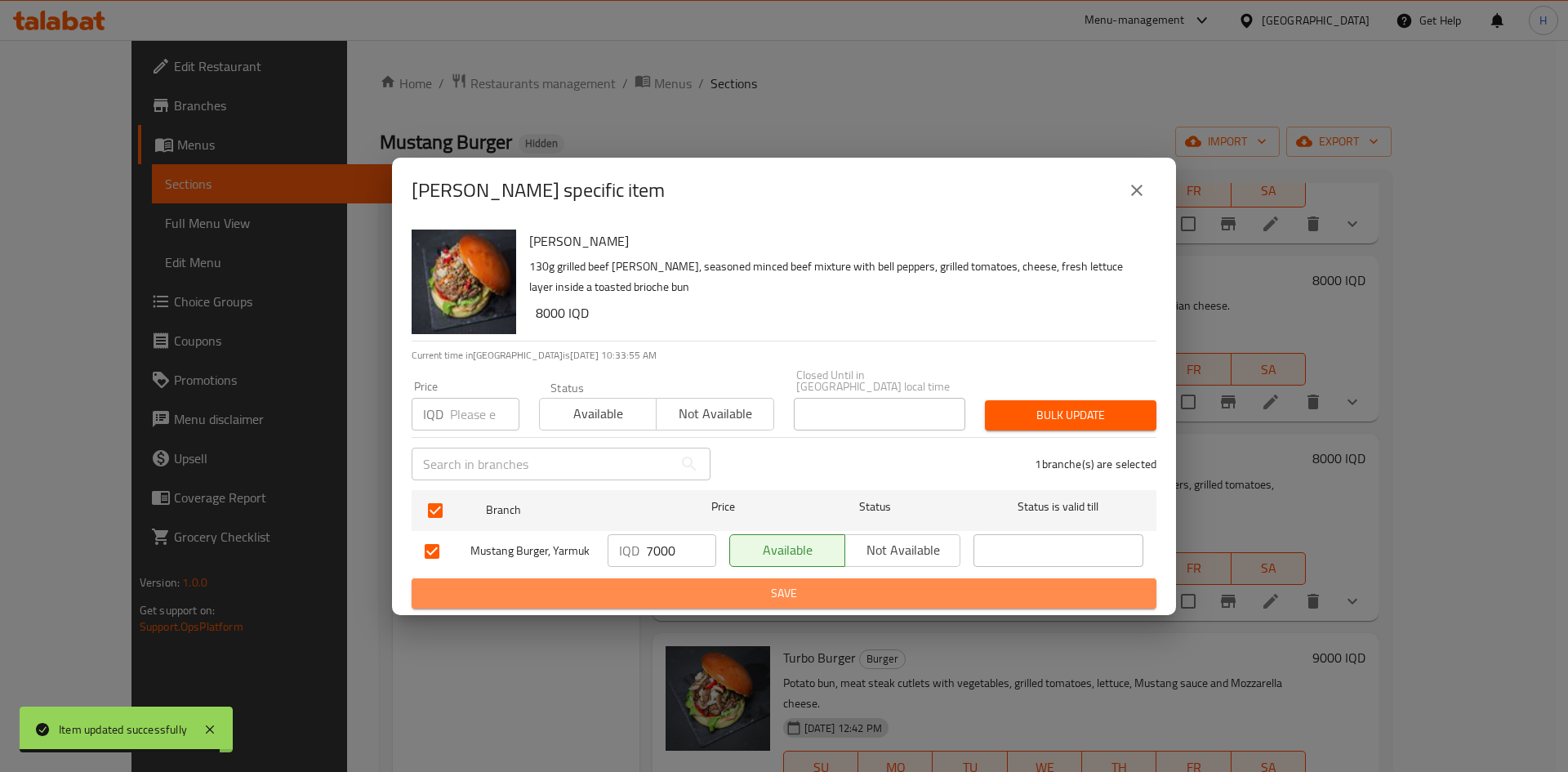
click at [671, 588] on span "Save" at bounding box center [784, 593] width 719 height 20
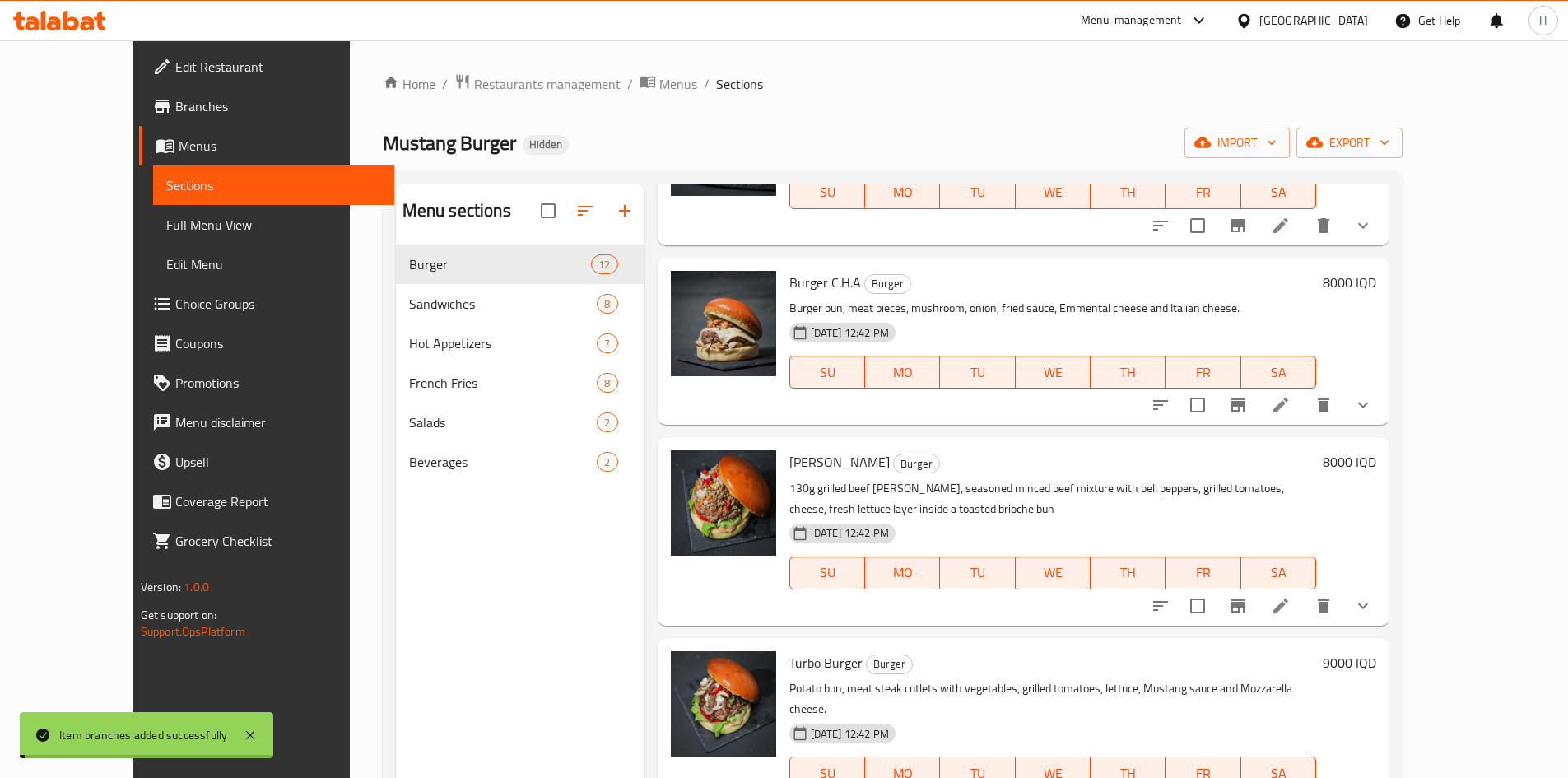
click at [1376, 451] on h6 "8000 IQD" at bounding box center [1349, 462] width 54 height 23
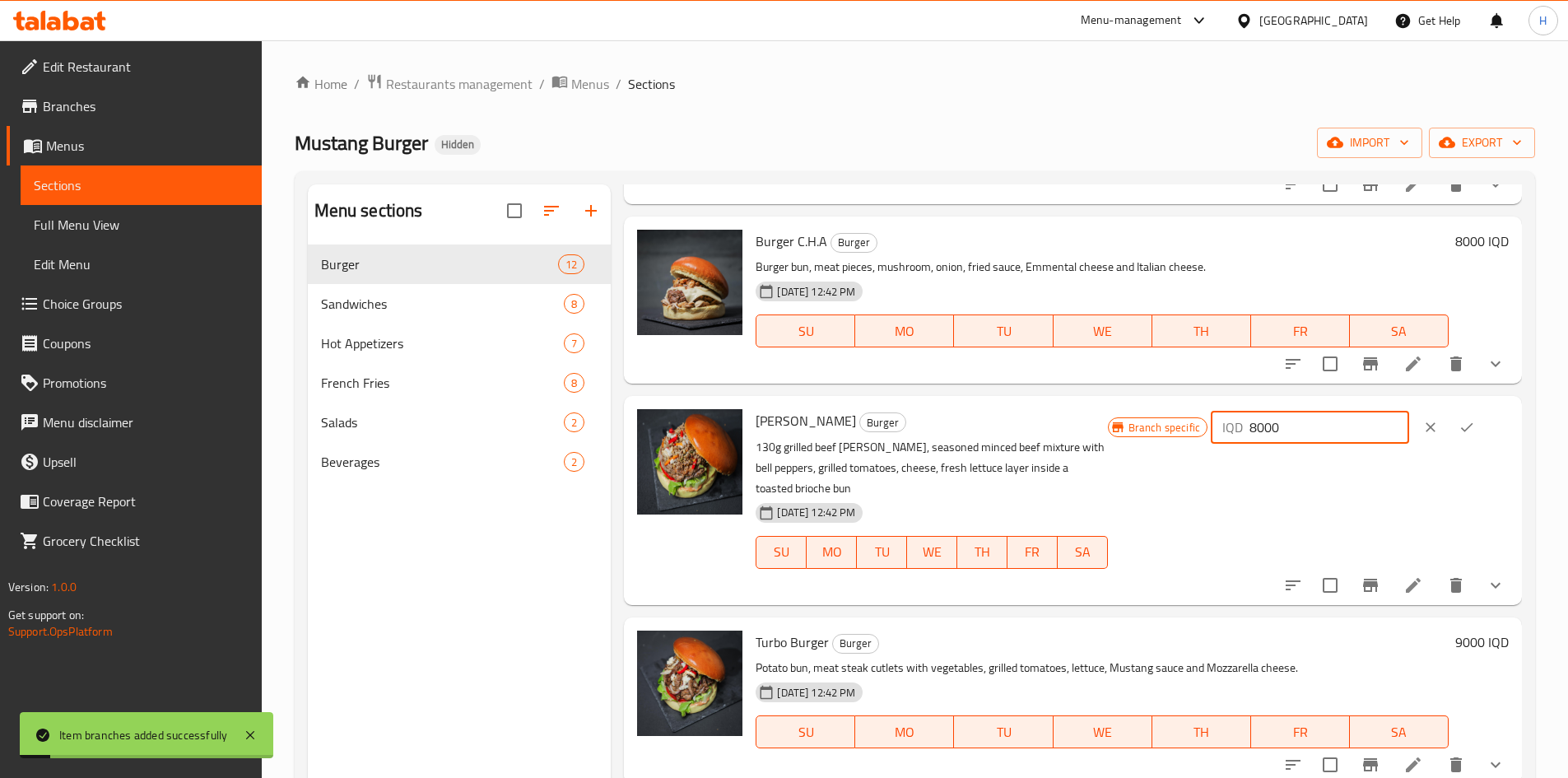
click at [1328, 434] on input "8000" at bounding box center [1328, 427] width 159 height 33
type input "7000"
click at [1474, 419] on icon "ok" at bounding box center [1466, 427] width 17 height 17
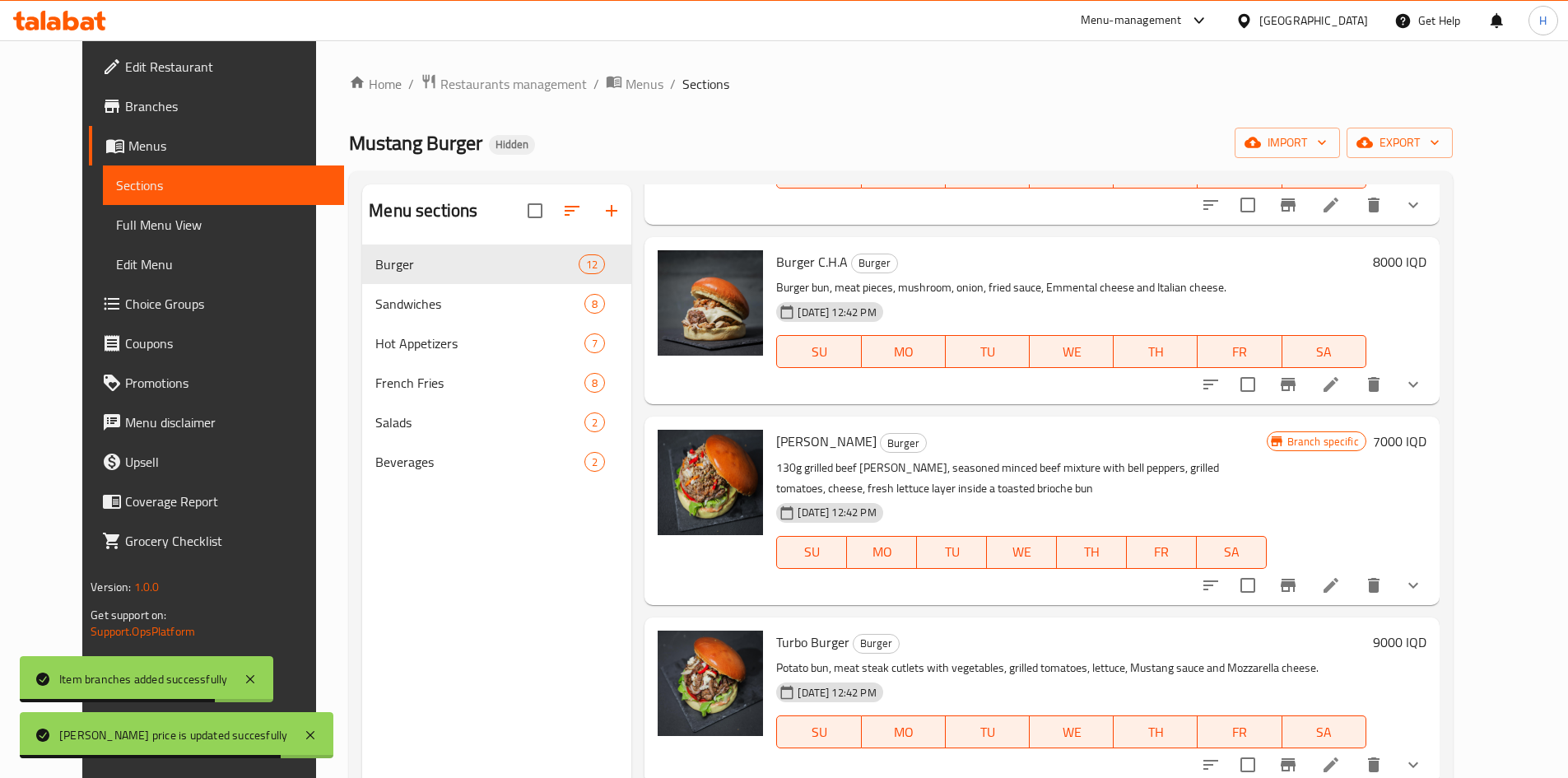
scroll to position [823, 0]
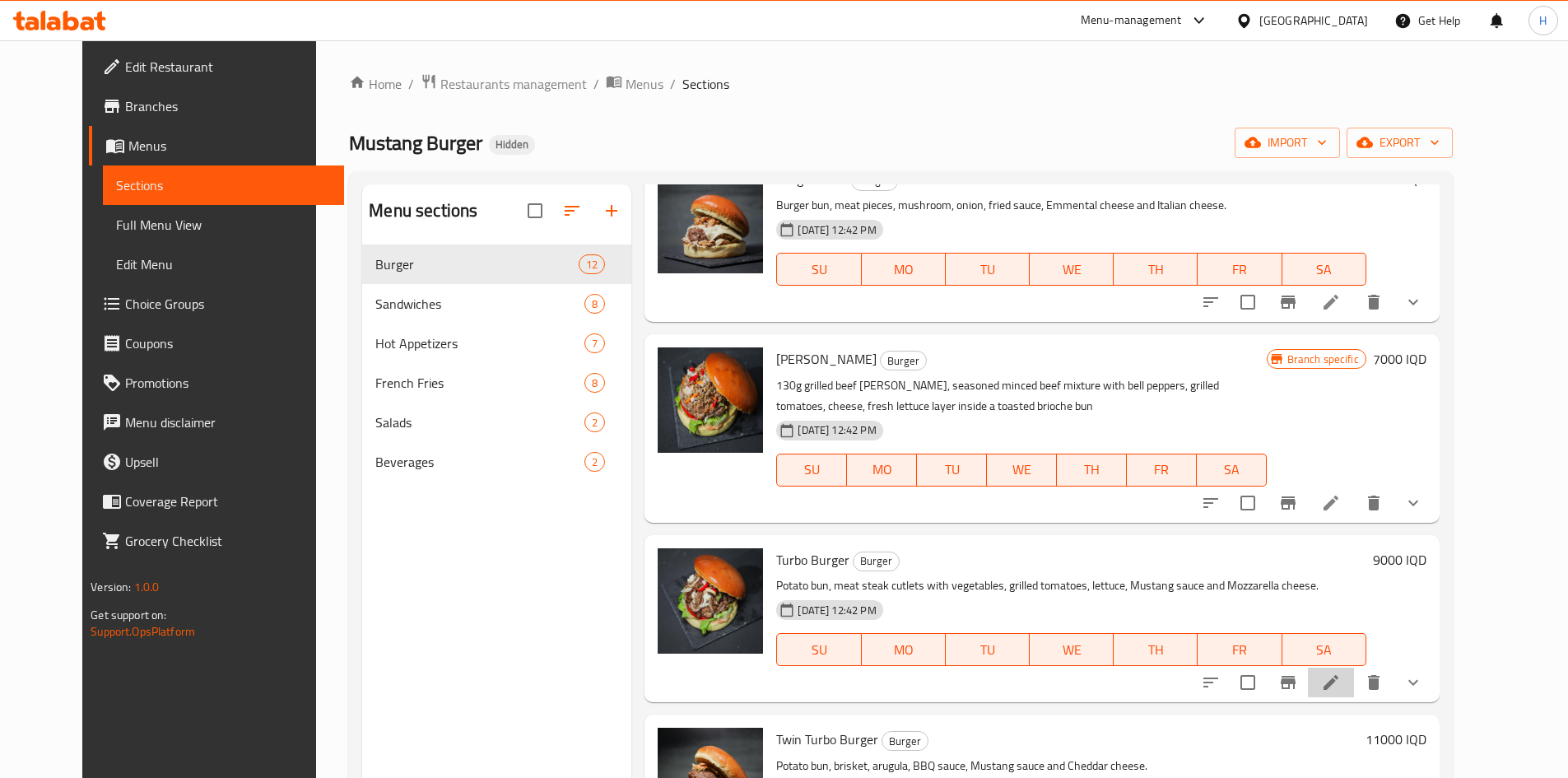
click at [1354, 668] on li at bounding box center [1330, 682] width 46 height 29
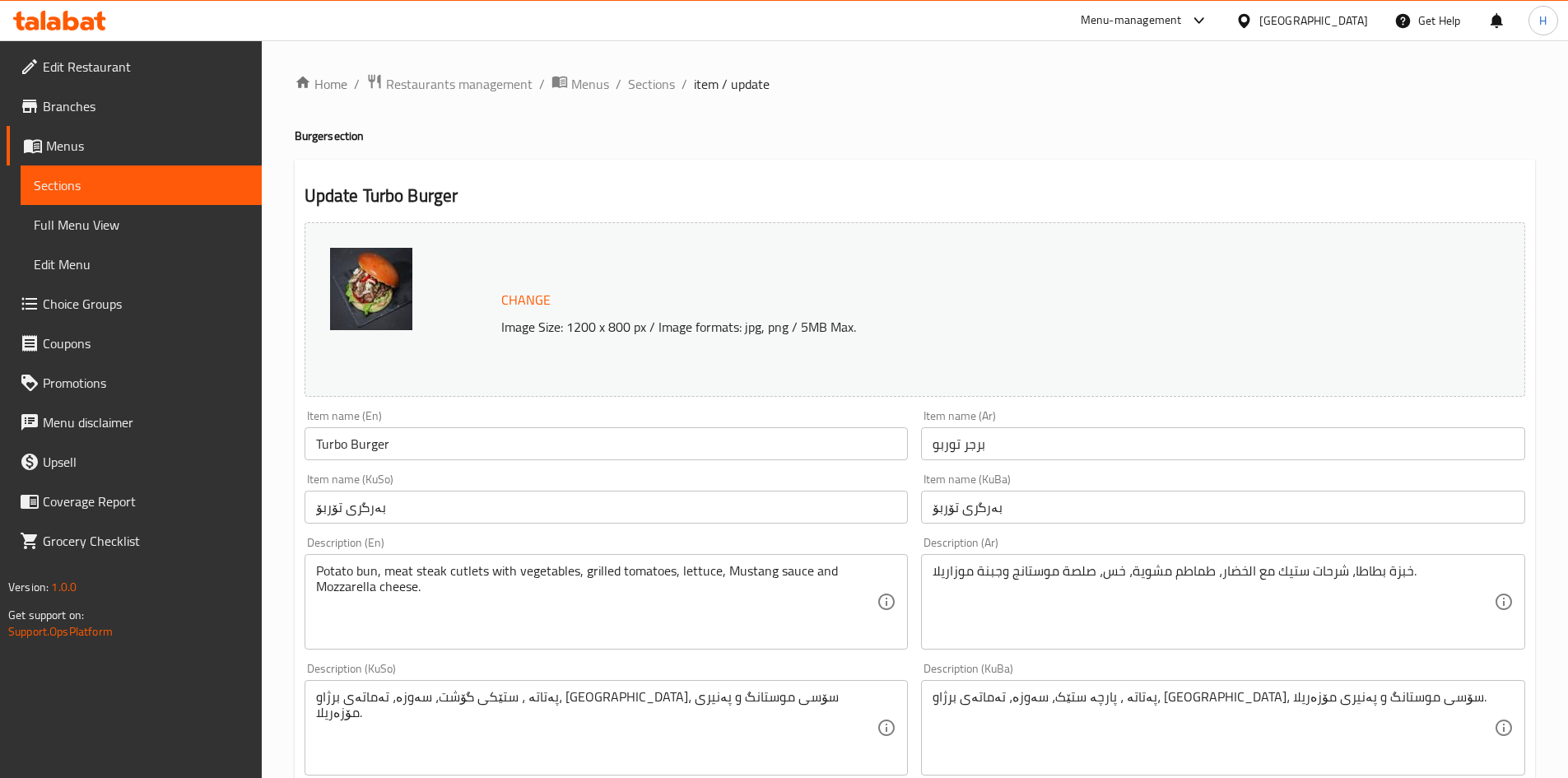
click at [602, 573] on textarea "Potato bun, meat steak cutlets with vegetables, grilled tomatoes, lettuce, Must…" at bounding box center [596, 602] width 561 height 78
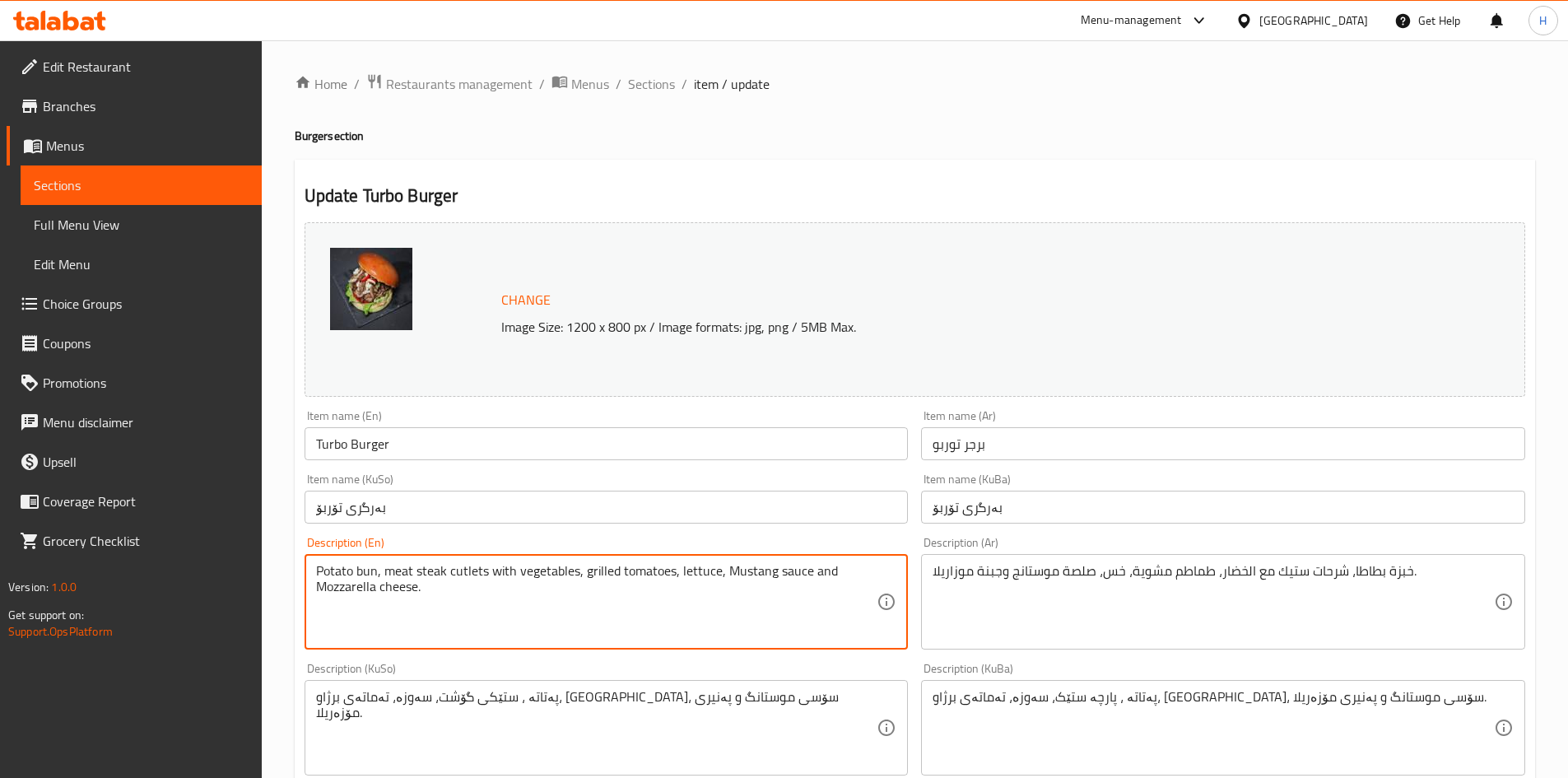
click at [602, 573] on textarea "Potato bun, meat steak cutlets with vegetables, grilled tomatoes, lettuce, Must…" at bounding box center [596, 602] width 561 height 78
paste textarea "130g chargrilled beef [PERSON_NAME], marinated steak strips, bell peppers, cara…"
type textarea "130g chargrilled beef [PERSON_NAME], marinated steak strips, bell peppers, cara…"
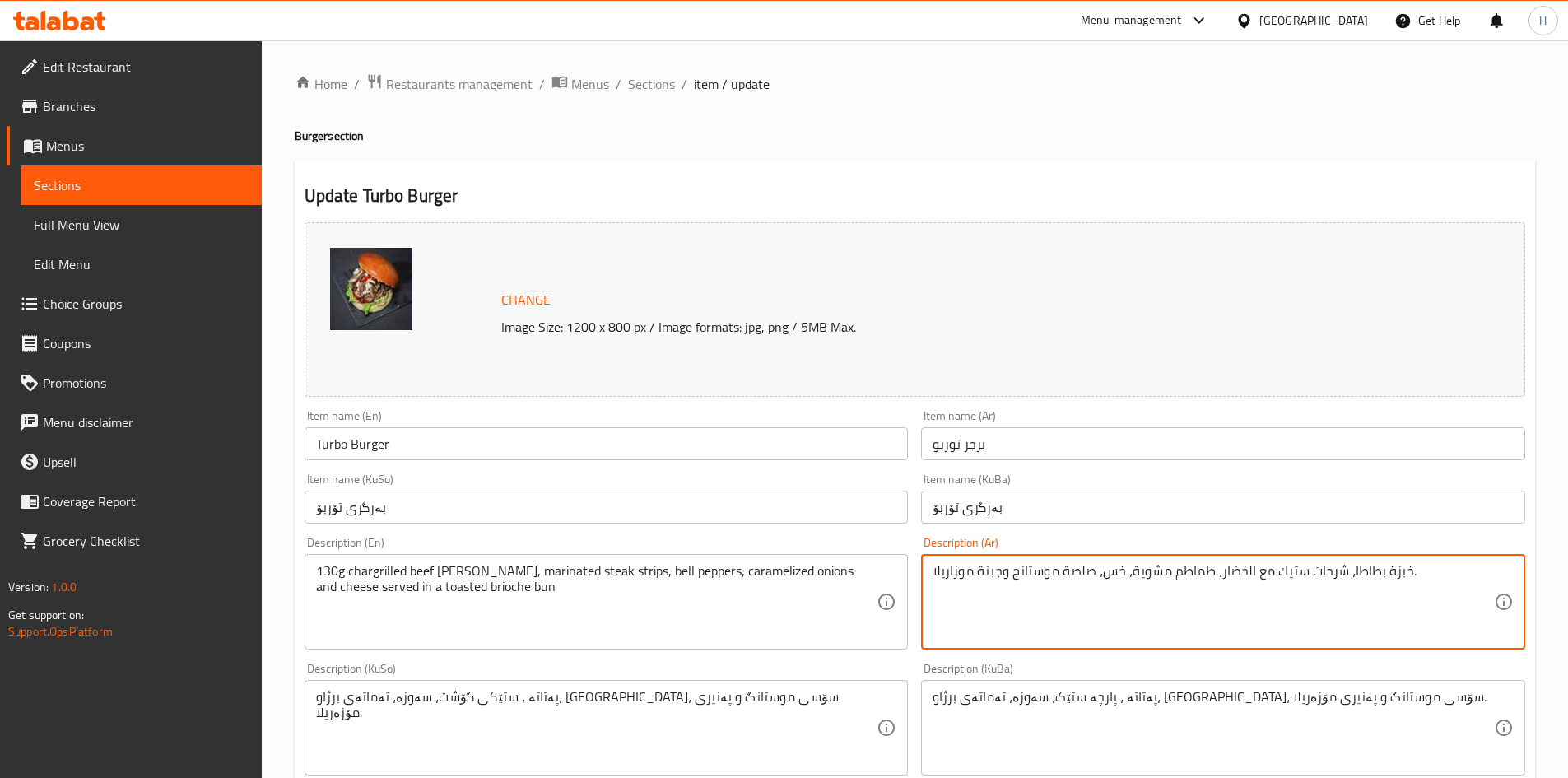
click at [1089, 621] on textarea "خبزة بطاطا، شرحات ستيك مع الخضار، طماطم مشوية، خس، صلصة موستانج وجبنة موزاريلا." at bounding box center [1213, 602] width 561 height 78
click at [1090, 621] on textarea "خبزة بطاطا، شرحات ستيك مع الخضار، طماطم مشوية، خس، صلصة موستانج وجبنة موزاريلا." at bounding box center [1213, 602] width 561 height 78
paste textarea "قطعة لحم مشوي 130 غرام من اللحم البقري، شرائح لحم ستيك متبلة ، فلفل رومي ، بصل …"
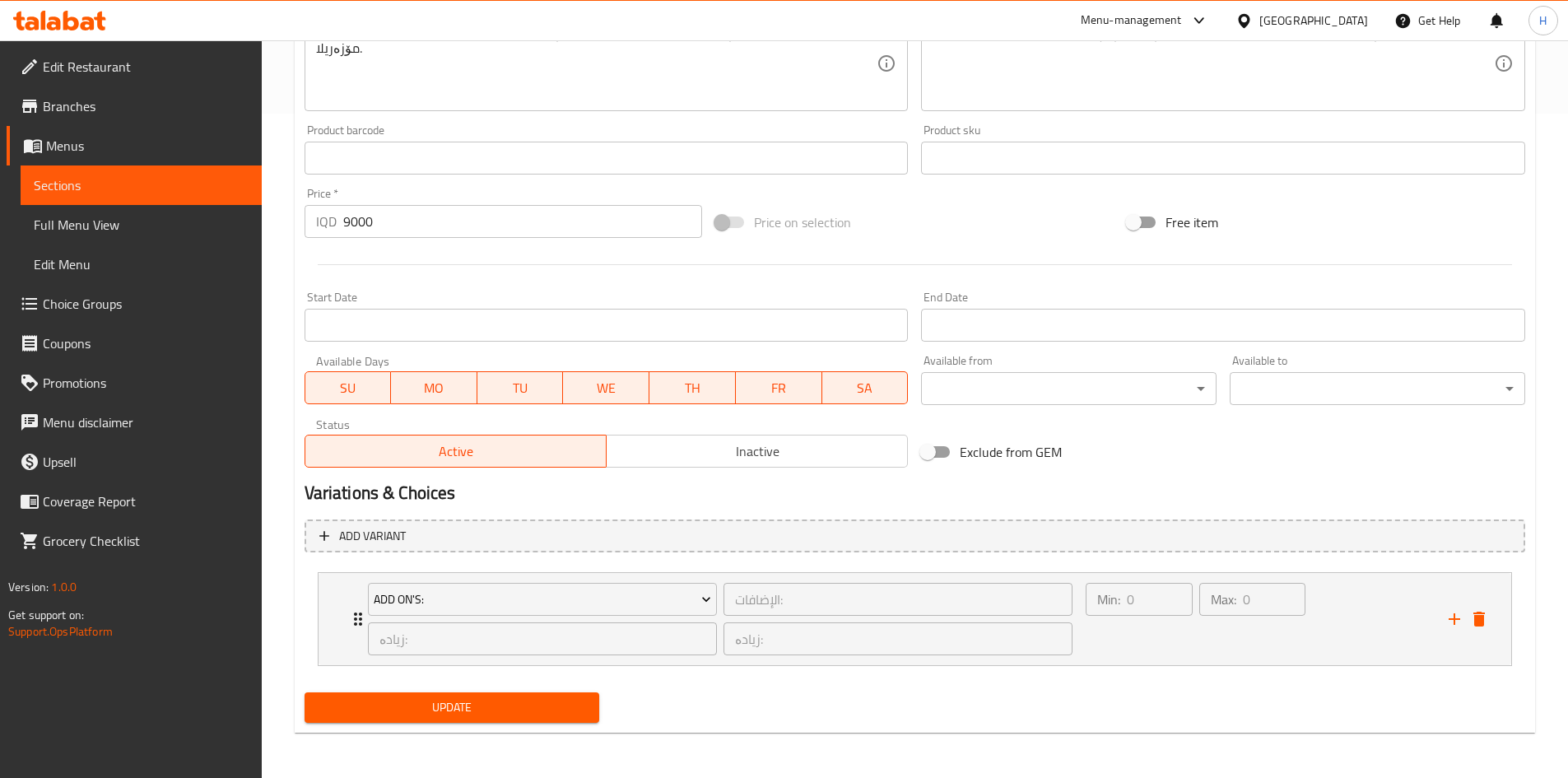
scroll to position [665, 0]
type textarea "قطعة لحم مشوي 130 غرام من اللحم البقري، شرائح لحم ستيك متبلة ، فلفل رومي ، بصل …"
click at [501, 698] on span "Update" at bounding box center [452, 706] width 269 height 21
click at [502, 700] on span "Update" at bounding box center [452, 706] width 269 height 21
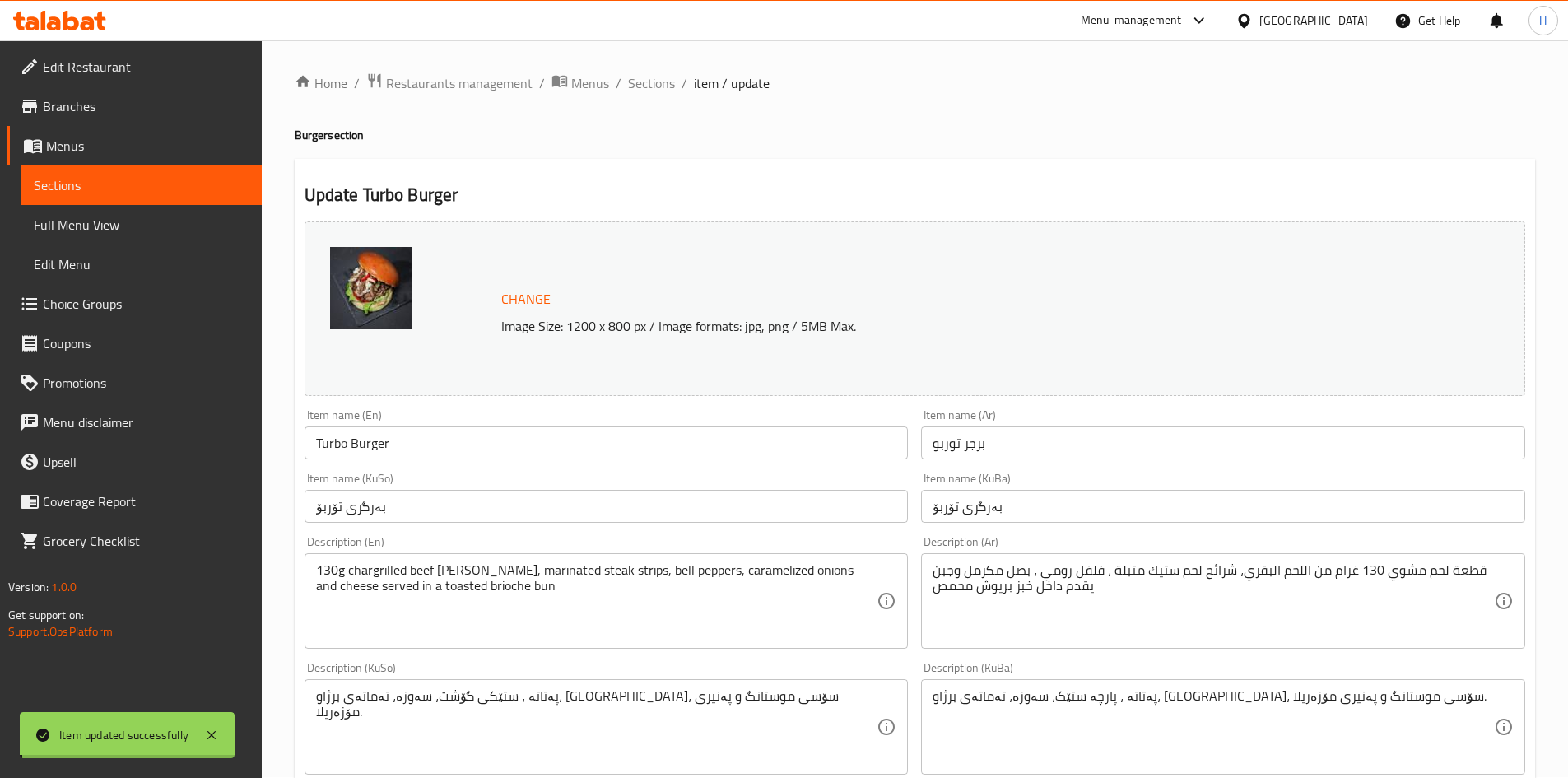
scroll to position [0, 0]
click at [640, 81] on span "Sections" at bounding box center [652, 84] width 47 height 20
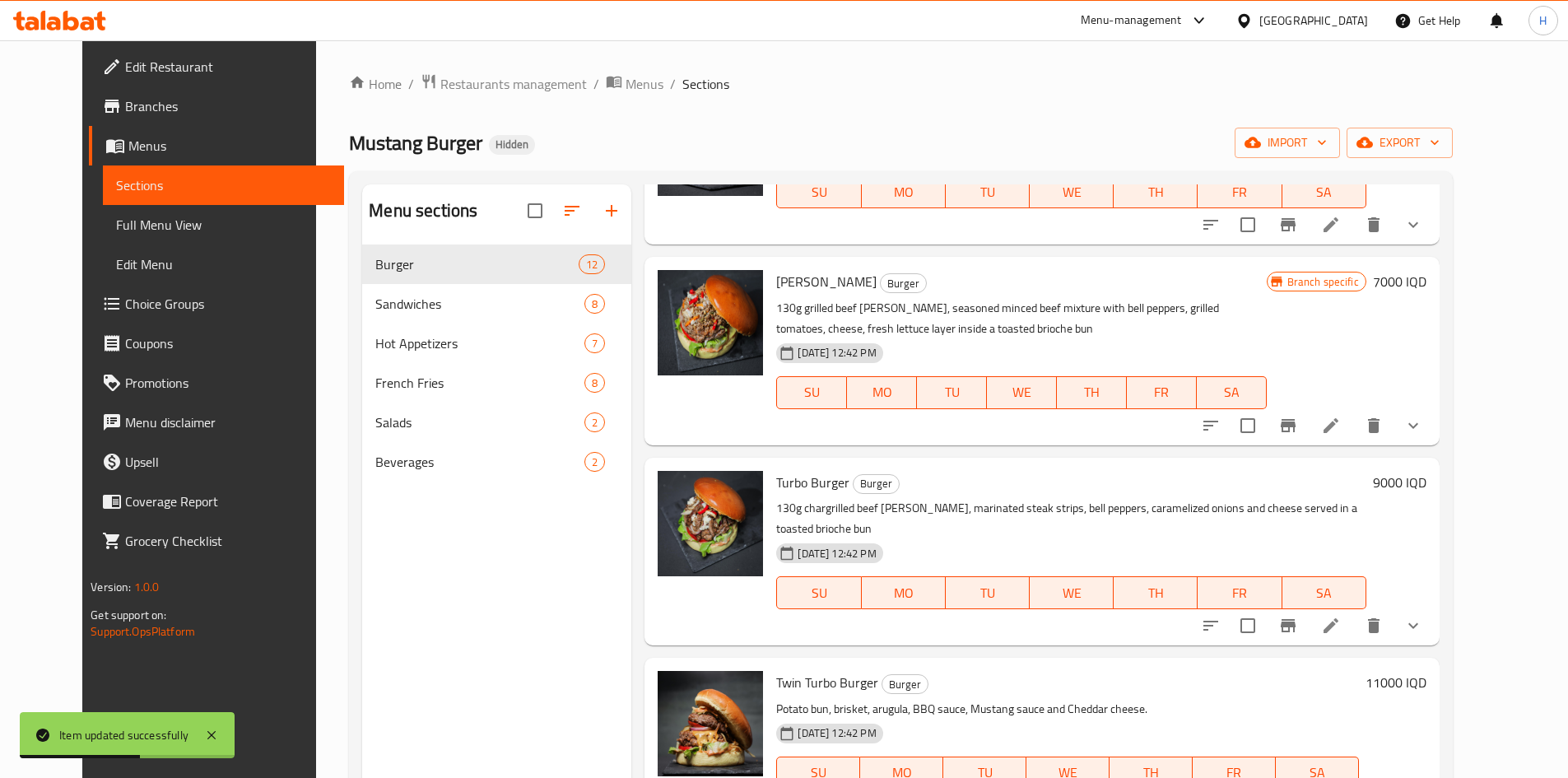
scroll to position [905, 0]
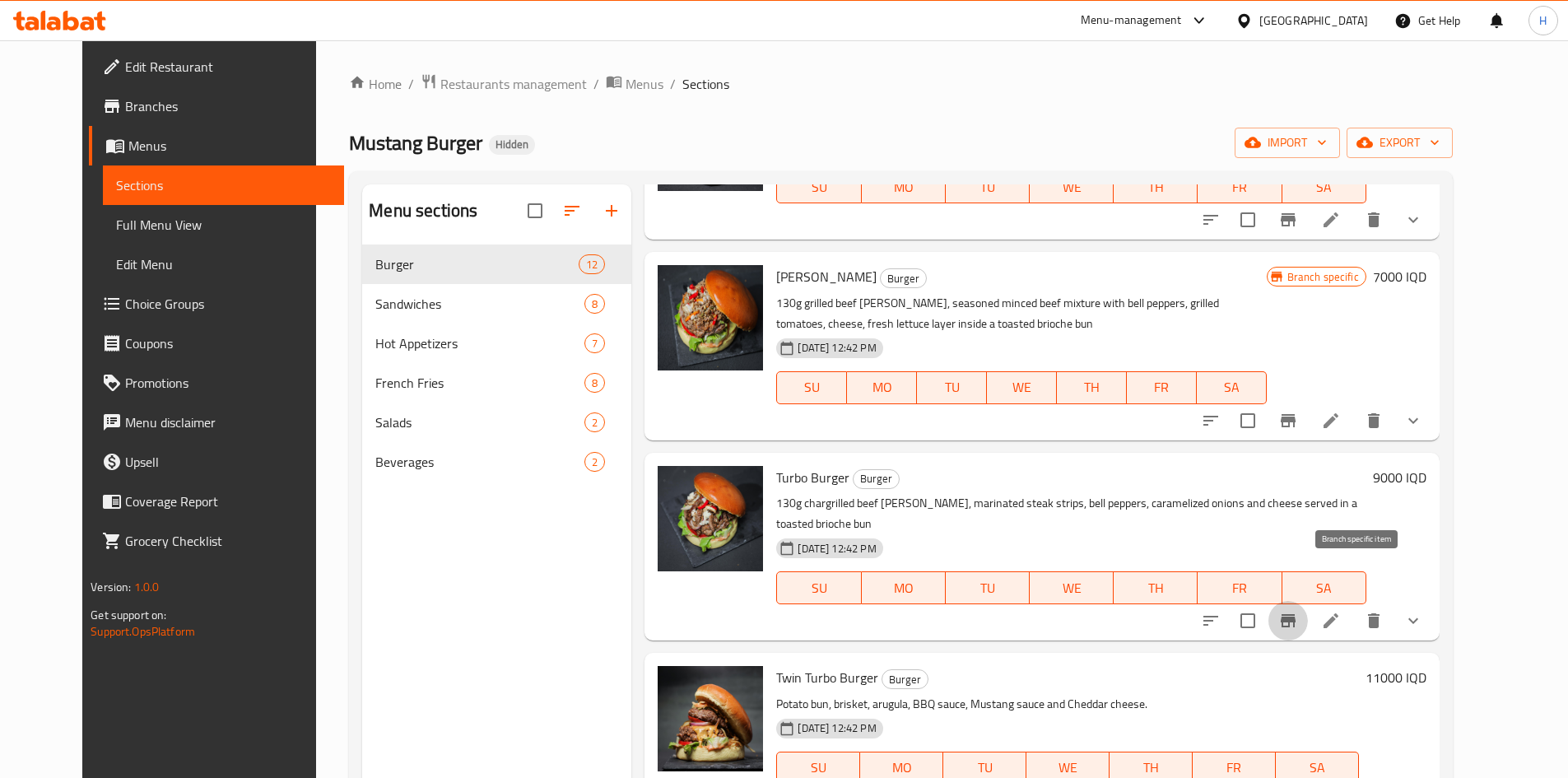
click at [1298, 611] on icon "Branch-specific-item" at bounding box center [1288, 621] width 20 height 20
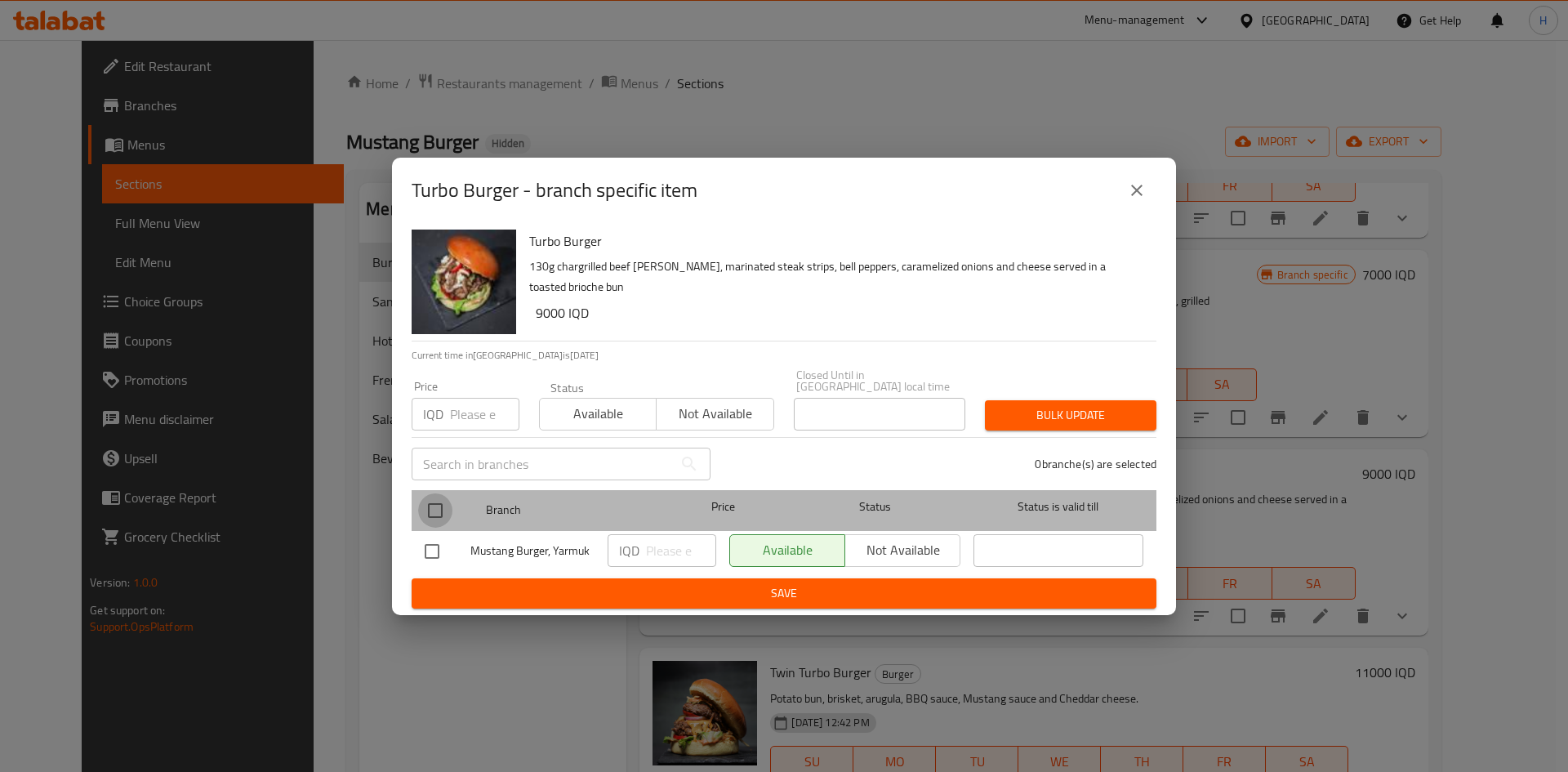
drag, startPoint x: 439, startPoint y: 513, endPoint x: 716, endPoint y: 555, distance: 280.2
click at [439, 514] on input "checkbox" at bounding box center [434, 510] width 34 height 34
checkbox input "true"
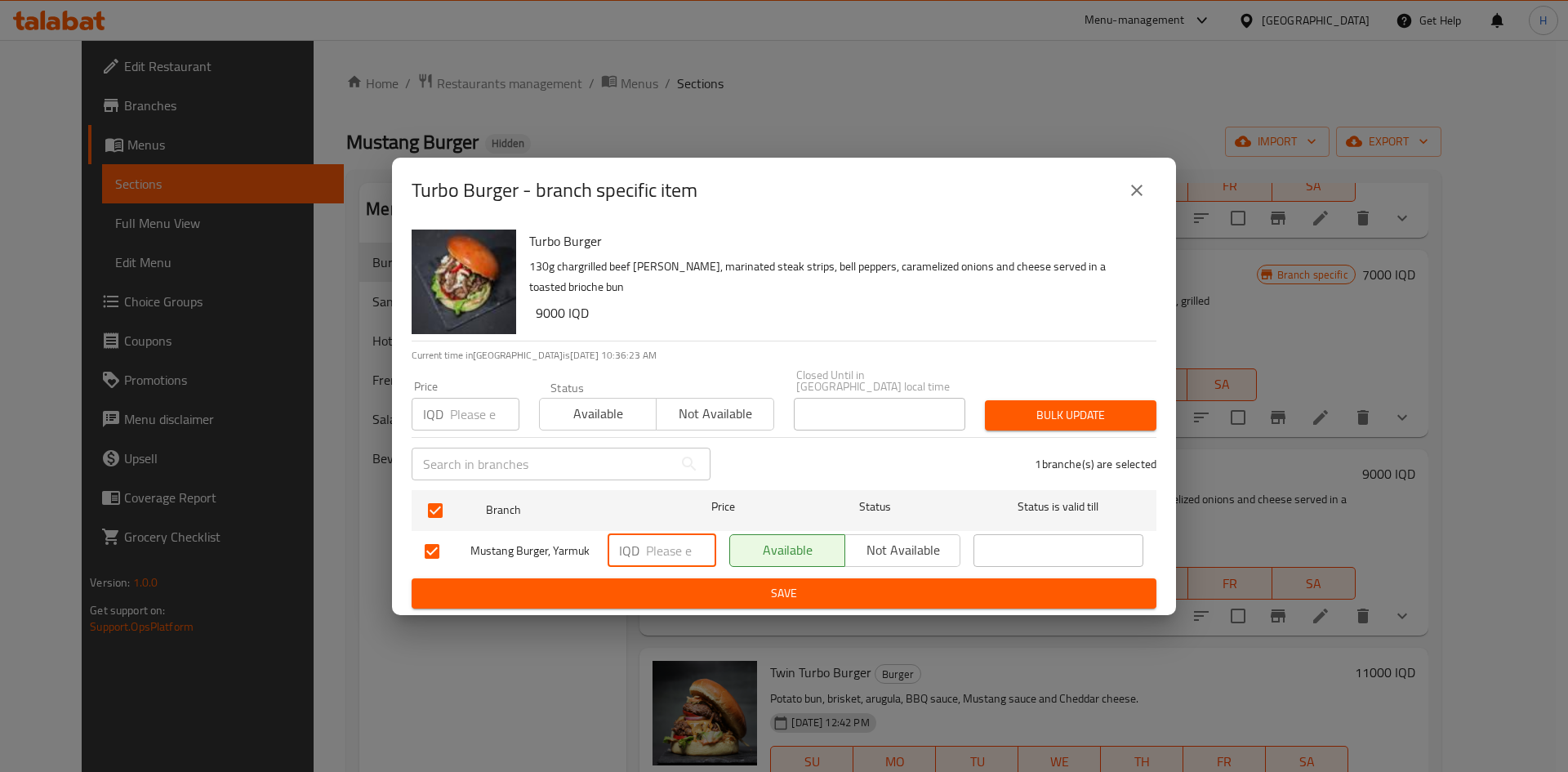
click at [669, 548] on input "number" at bounding box center [681, 551] width 70 height 33
type input "7000"
drag, startPoint x: 690, startPoint y: 583, endPoint x: 726, endPoint y: 585, distance: 36.1
click at [691, 583] on span "Save" at bounding box center [784, 593] width 719 height 20
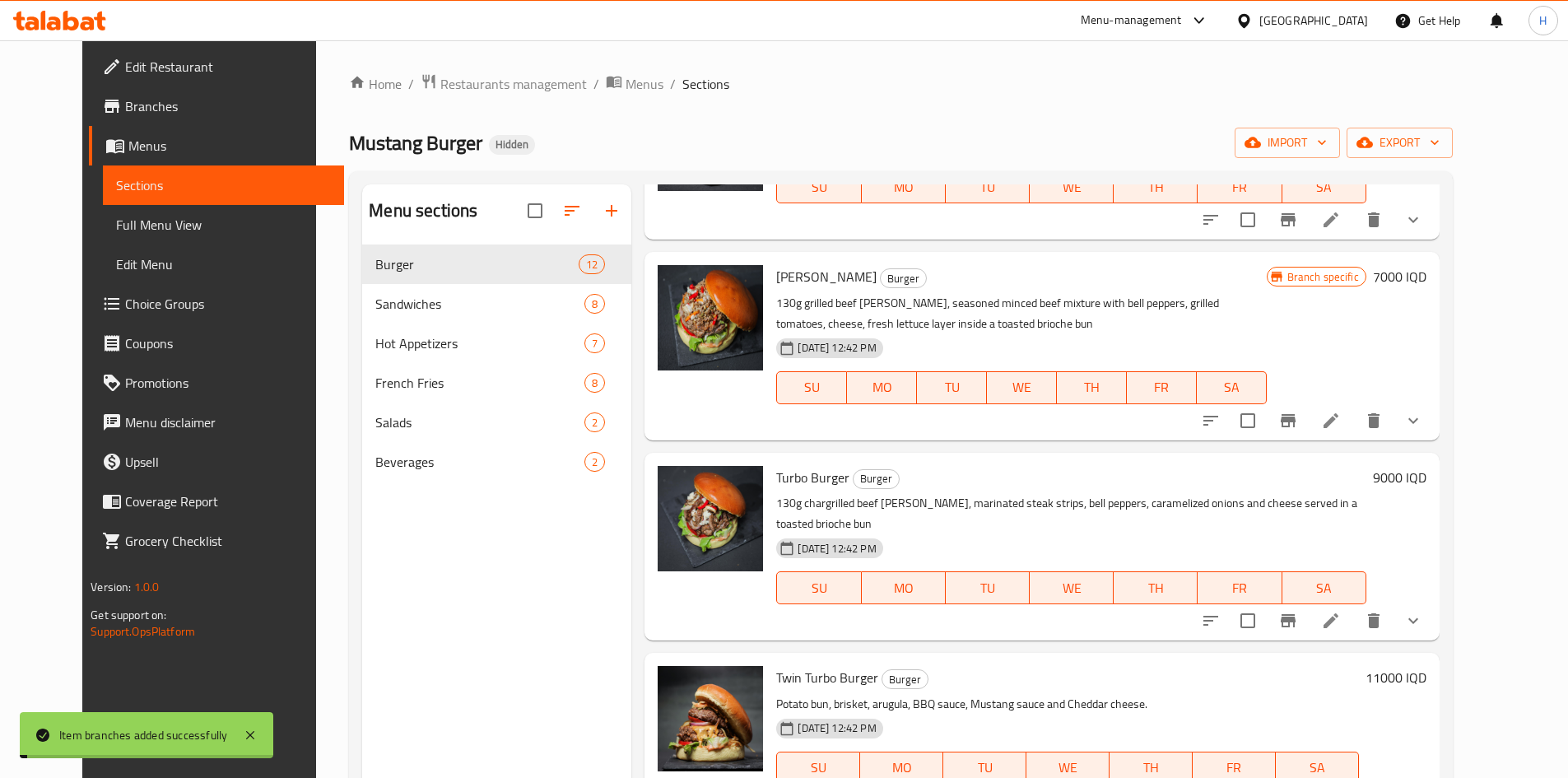
click at [1427, 466] on h6 "9000 IQD" at bounding box center [1400, 478] width 54 height 23
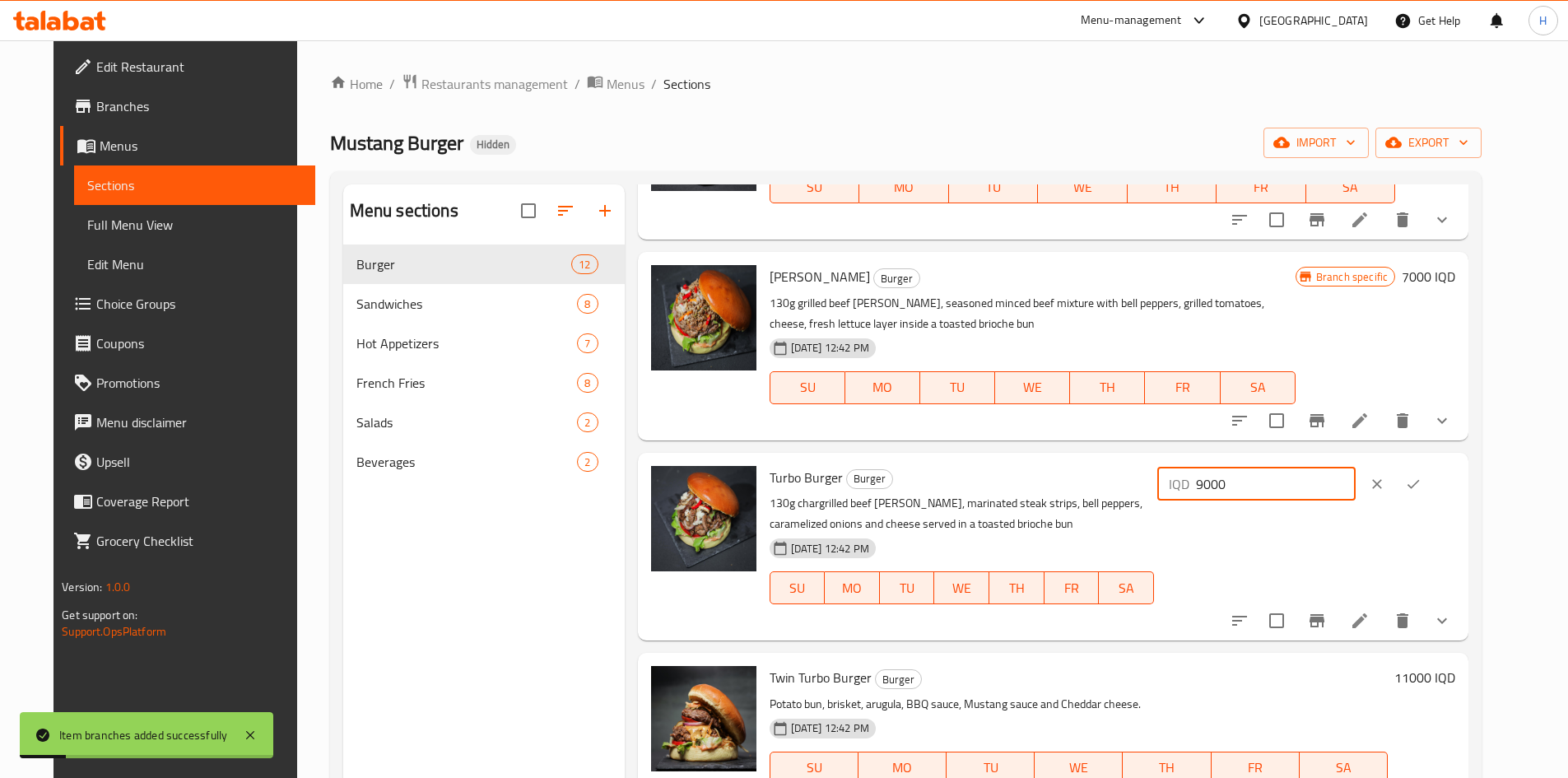
drag, startPoint x: 1281, startPoint y: 466, endPoint x: 1271, endPoint y: 467, distance: 10.0
click at [1271, 467] on div "IQD 9000 ​" at bounding box center [1256, 484] width 198 height 33
type input "7000"
click at [1421, 476] on icon "ok" at bounding box center [1414, 484] width 17 height 17
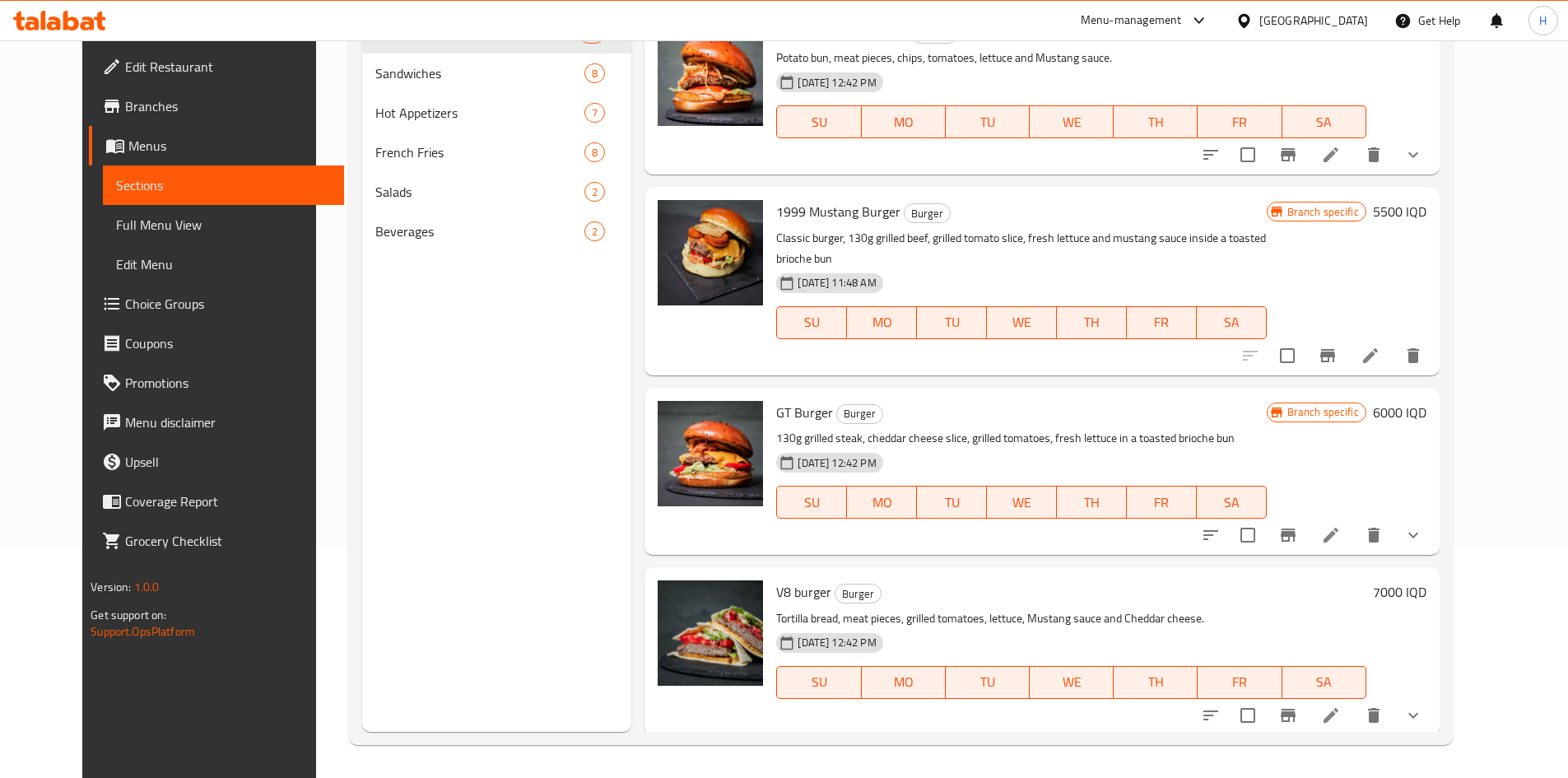
scroll to position [0, 0]
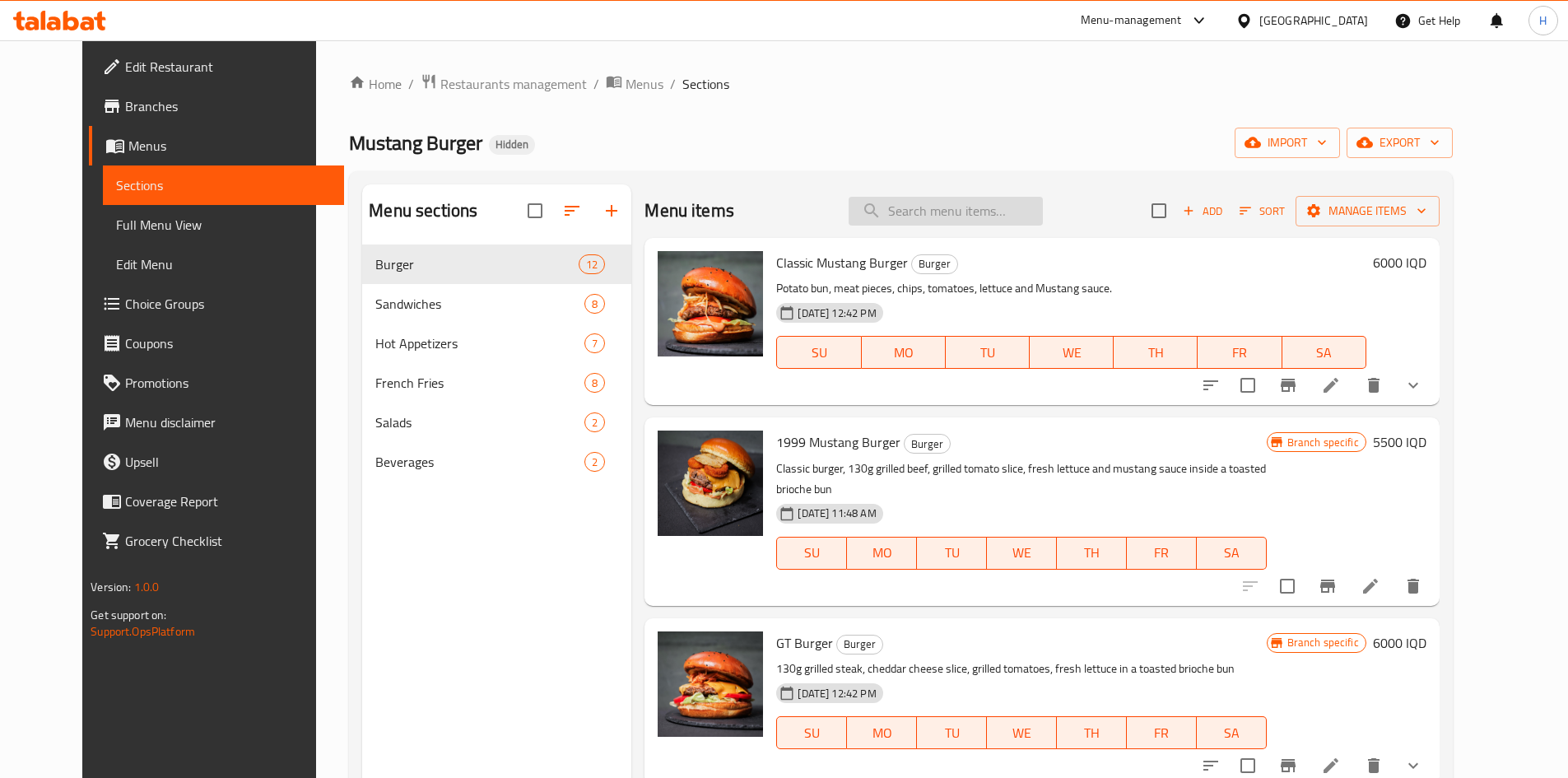
click at [931, 198] on input "search" at bounding box center [945, 210] width 195 height 28
click at [934, 214] on input "search" at bounding box center [945, 210] width 195 height 28
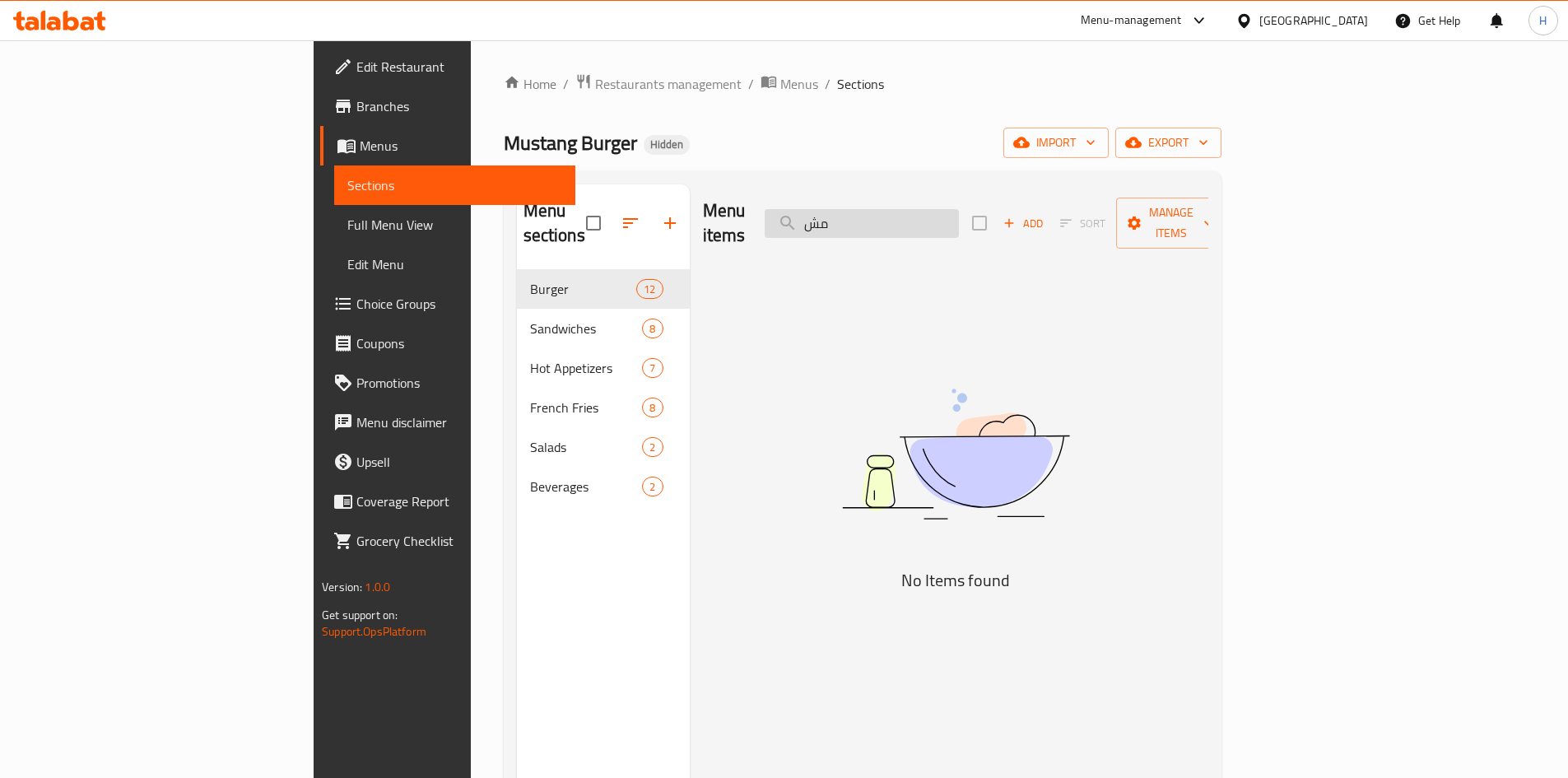
type input "م"
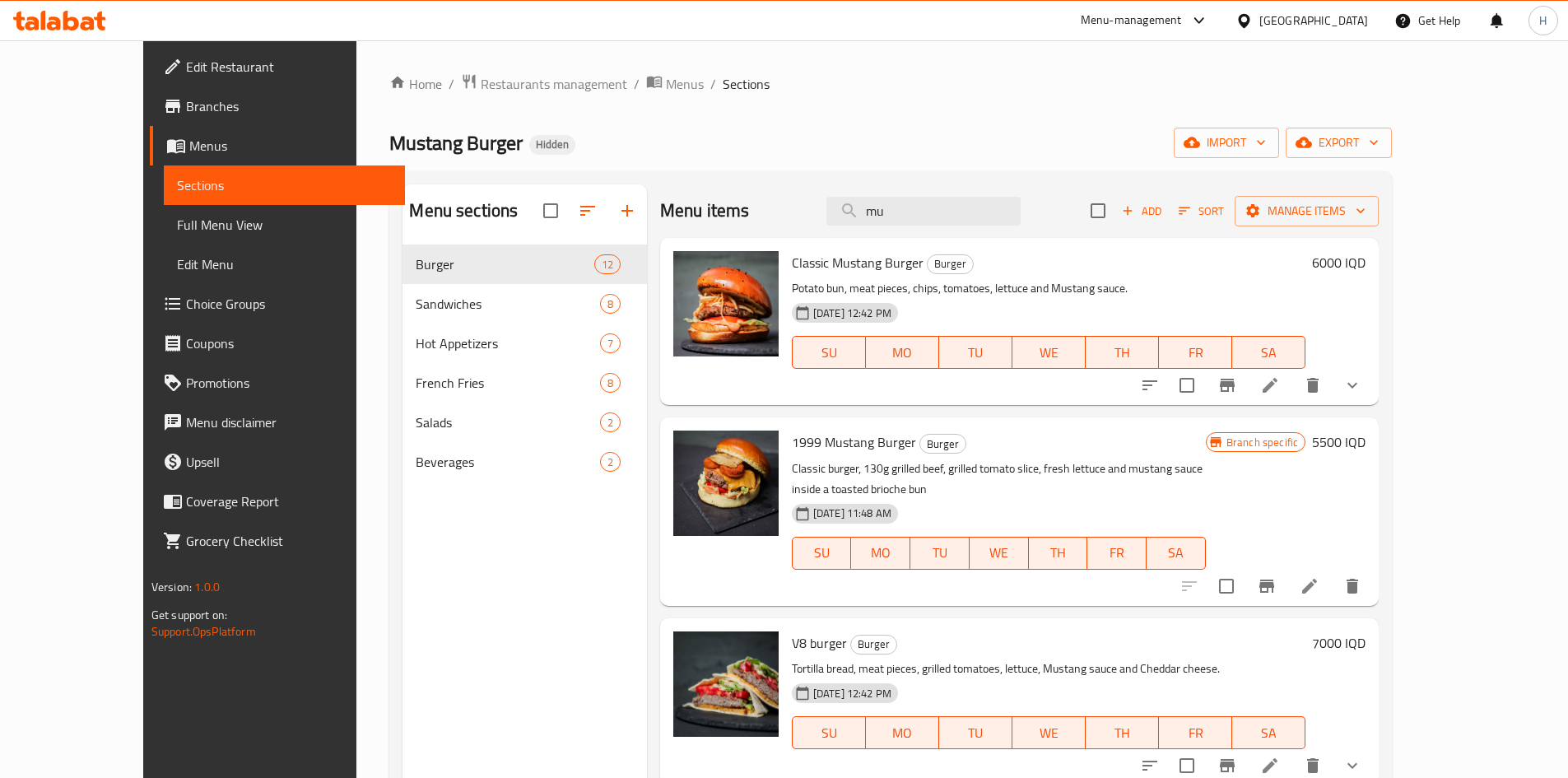
type input "mu"
click at [1164, 211] on span "Add" at bounding box center [1141, 210] width 44 height 19
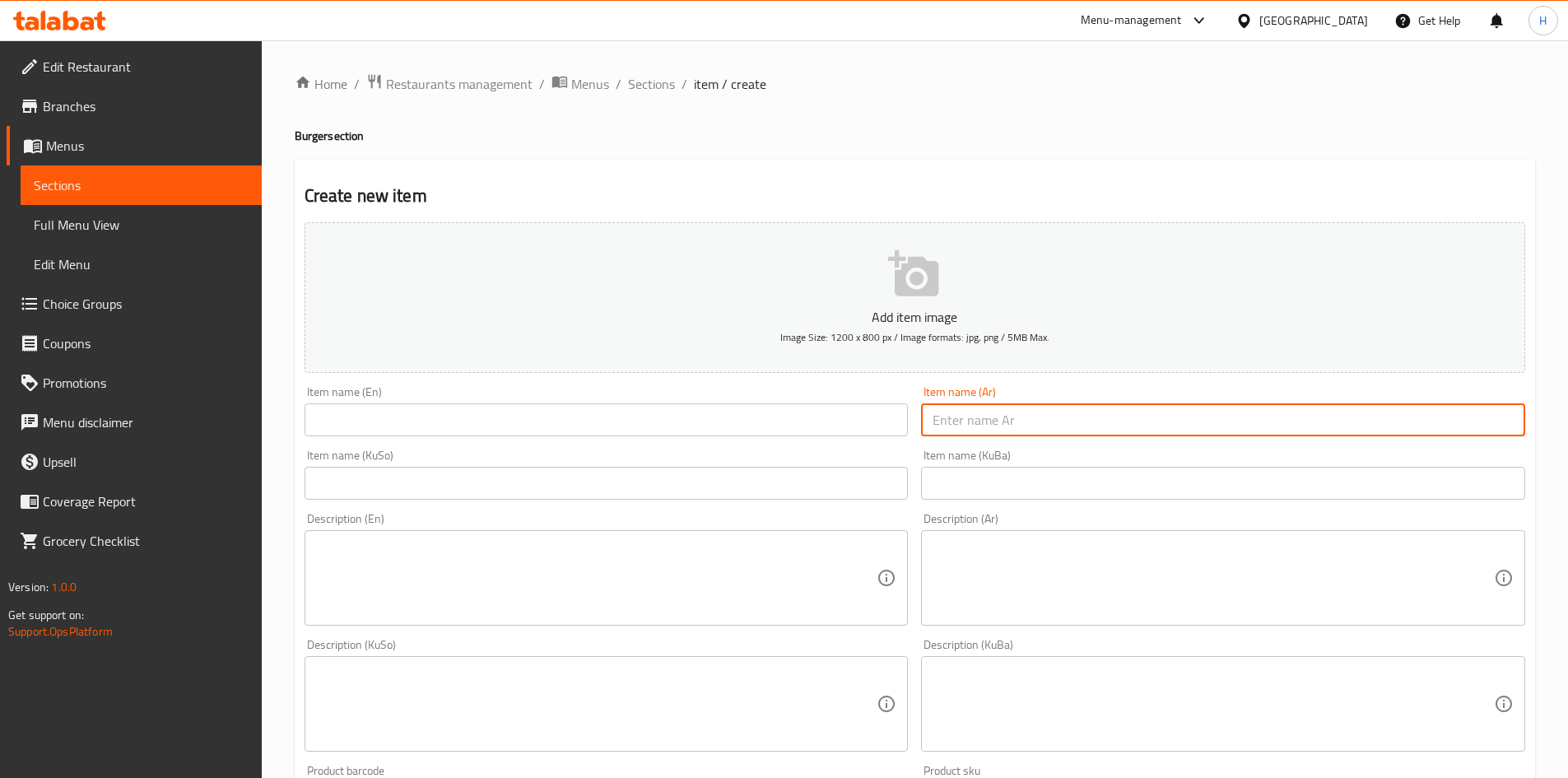
click at [1004, 417] on input "text" at bounding box center [1223, 420] width 604 height 33
paste input "v6 ماشروم"
type input "v6 ماشروم"
click at [774, 429] on input "text" at bounding box center [607, 420] width 604 height 33
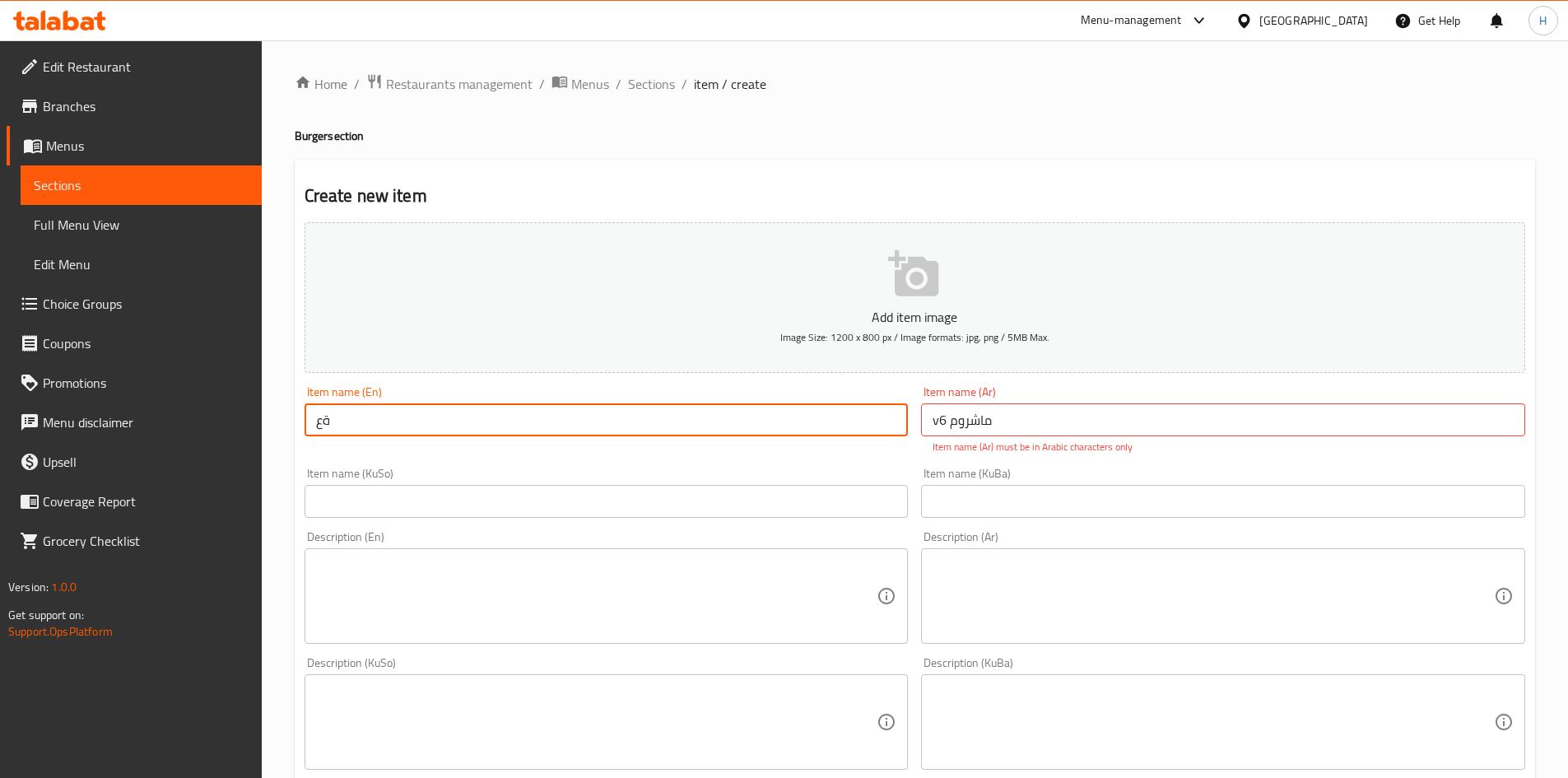
type input "ة"
type input "Mushroom V6"
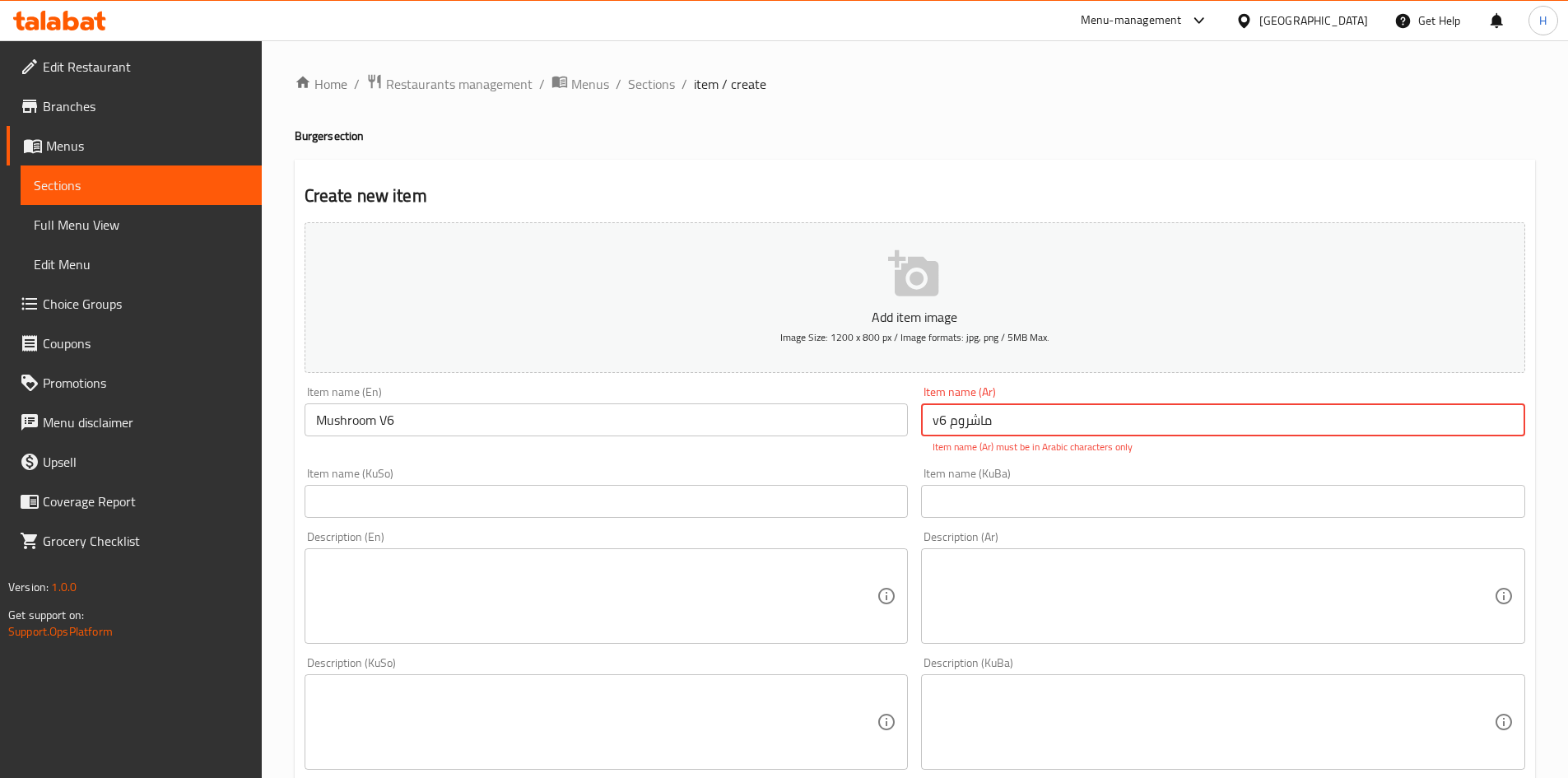
drag, startPoint x: 946, startPoint y: 421, endPoint x: 936, endPoint y: 427, distance: 11.7
click at [936, 427] on input "v6 ماشروم" at bounding box center [1223, 420] width 604 height 33
type input "في 6 ماشروم"
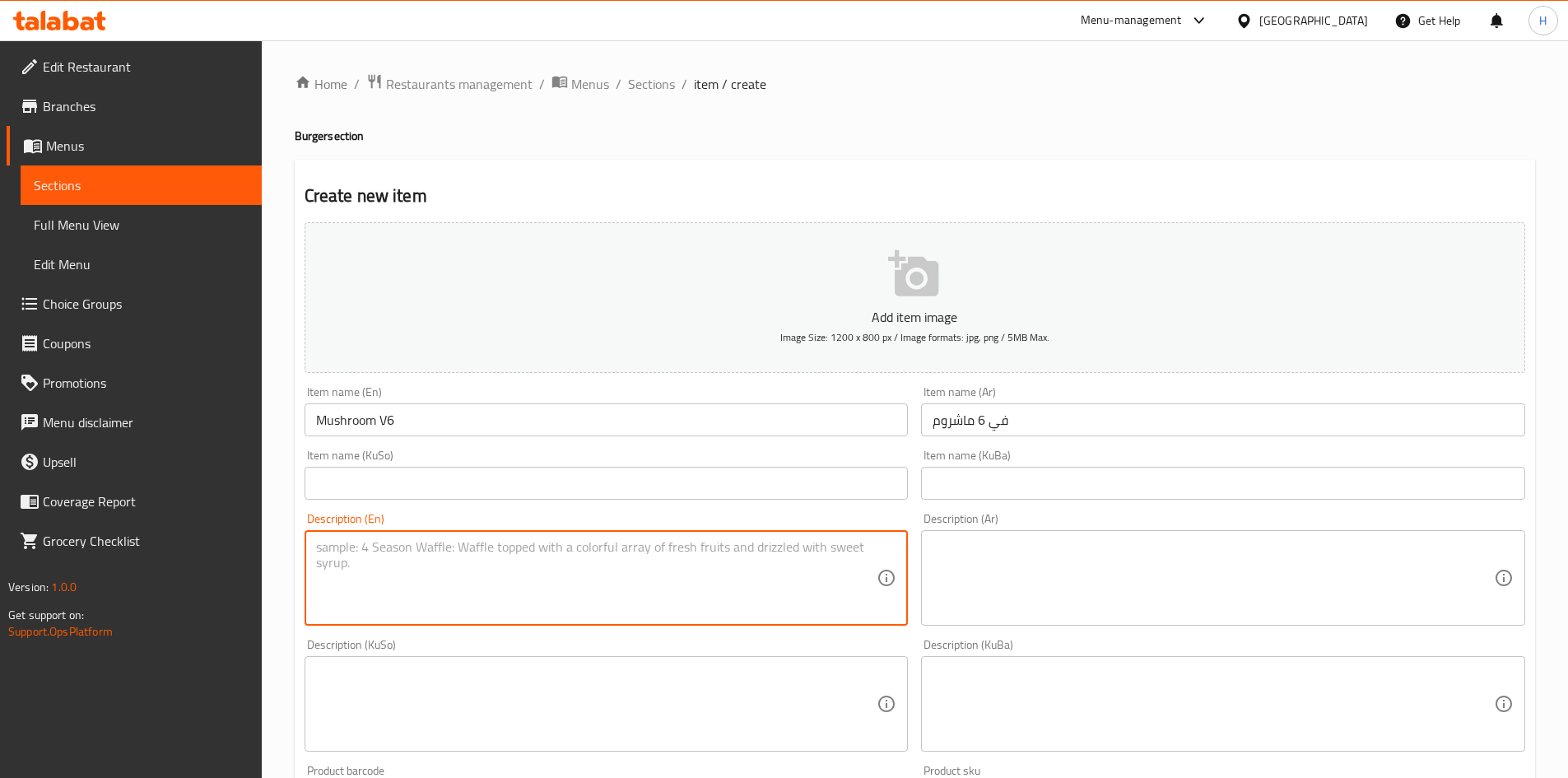
click at [479, 589] on textarea at bounding box center [596, 579] width 561 height 78
paste textarea "130g grilled ribeye steak, melted cheese slice, fresh mushrooms roasted with bu…"
type textarea "130g grilled ribeye steak, melted cheese slice, fresh mushrooms roasted with bu…"
click at [1016, 554] on textarea at bounding box center [1213, 579] width 561 height 78
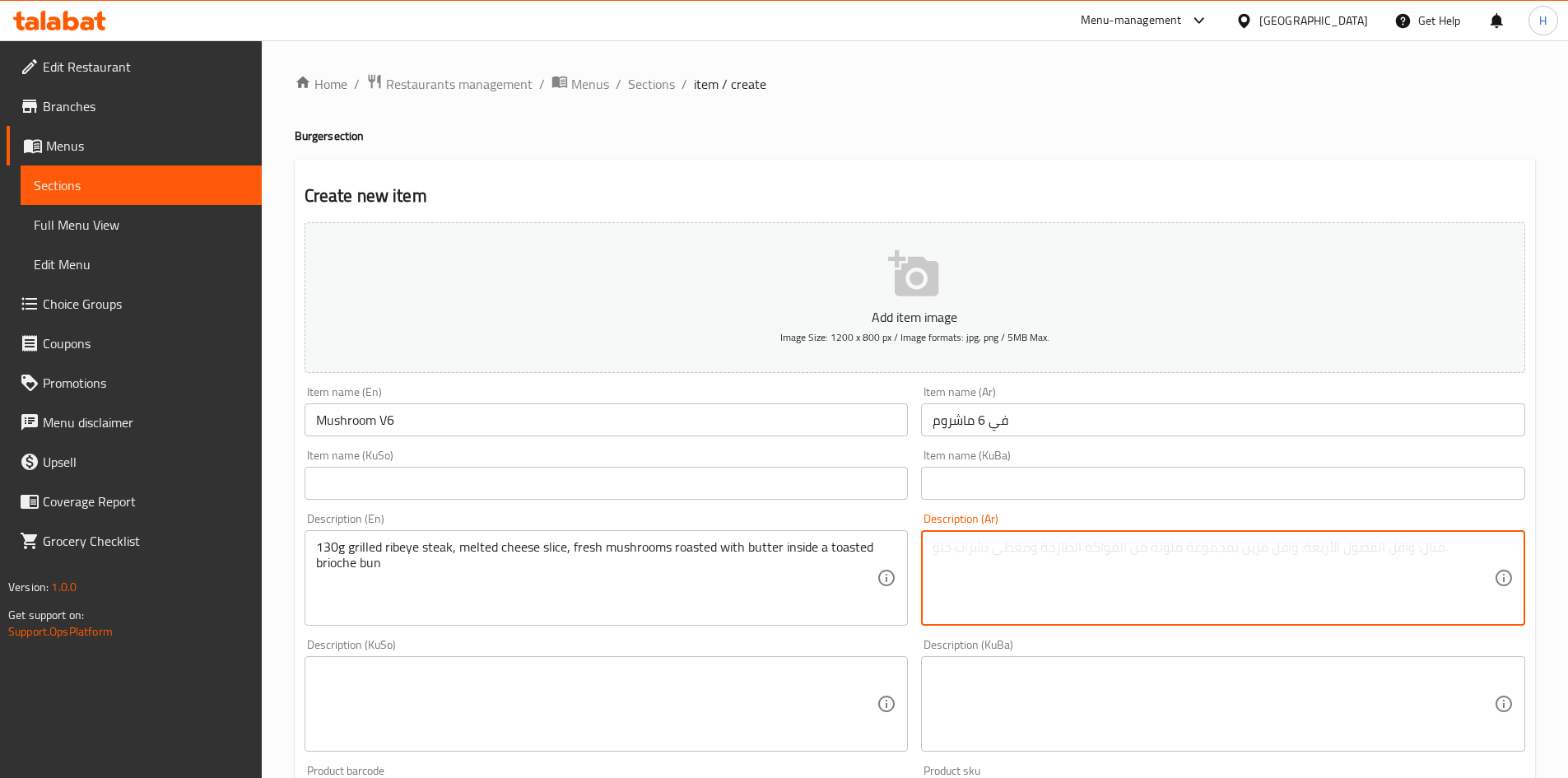
paste textarea "قطعة لحم مشوي 130 غرام مشوية، شريحة جبن ذائبة،مشروم طازج محمص بالزبدة داخل خبز …"
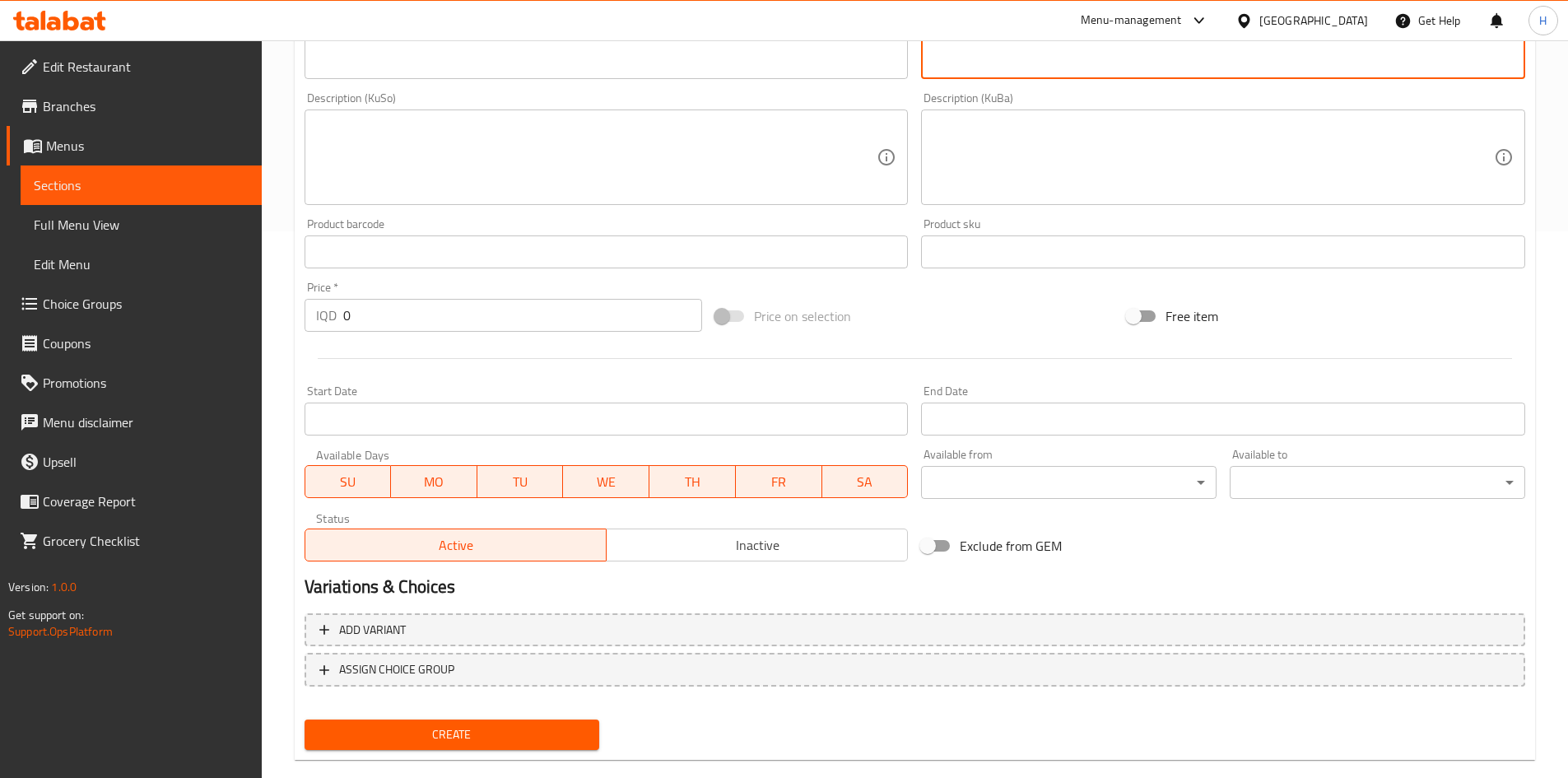
scroll to position [575, 0]
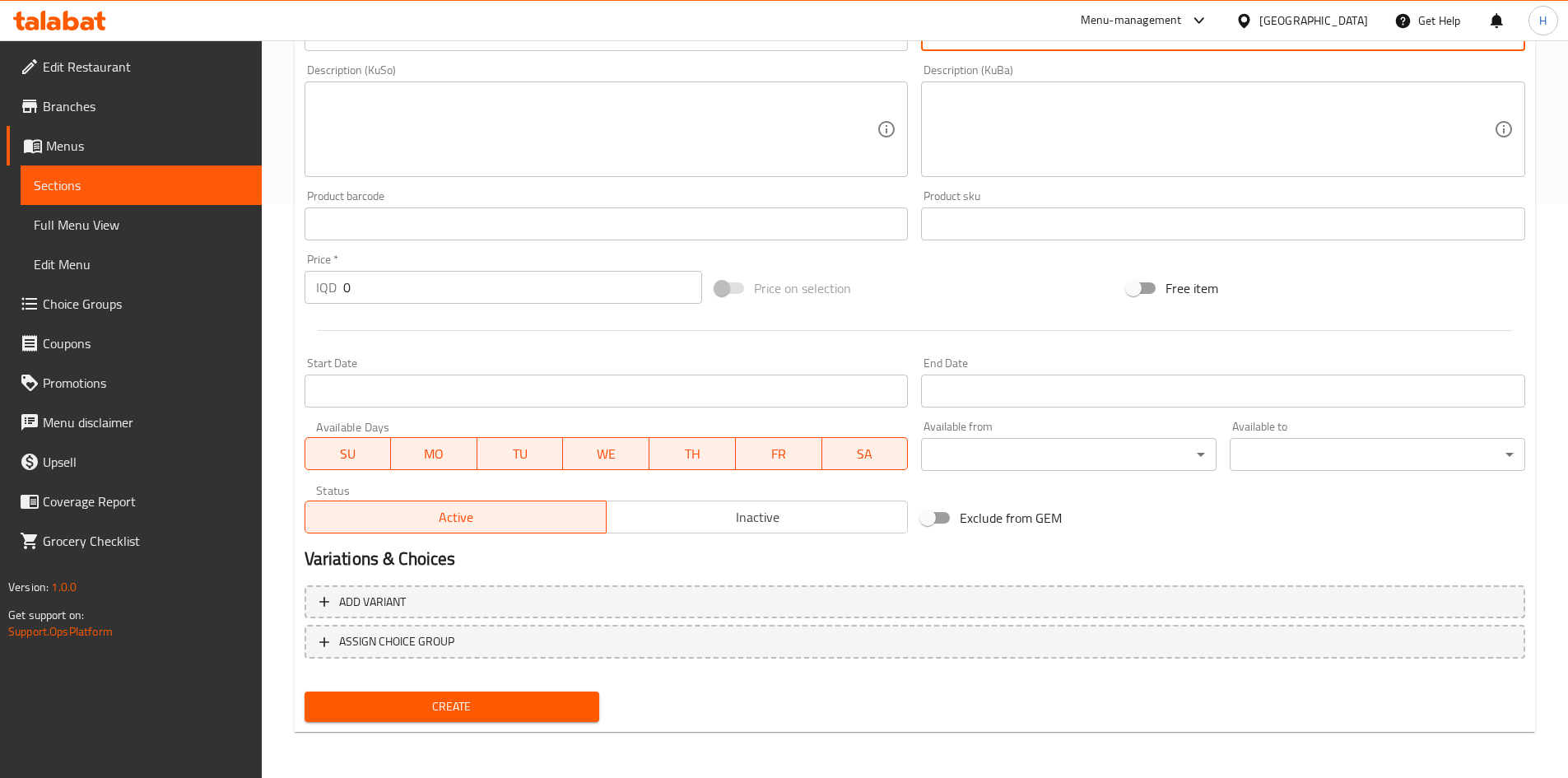
type textarea "قطعة لحم مشوي 130 غرام مشوية، شريحة جبن ذائبة،مشروم طازج محمص بالزبدة داخل خبز …"
click at [378, 296] on input "0" at bounding box center [523, 287] width 360 height 33
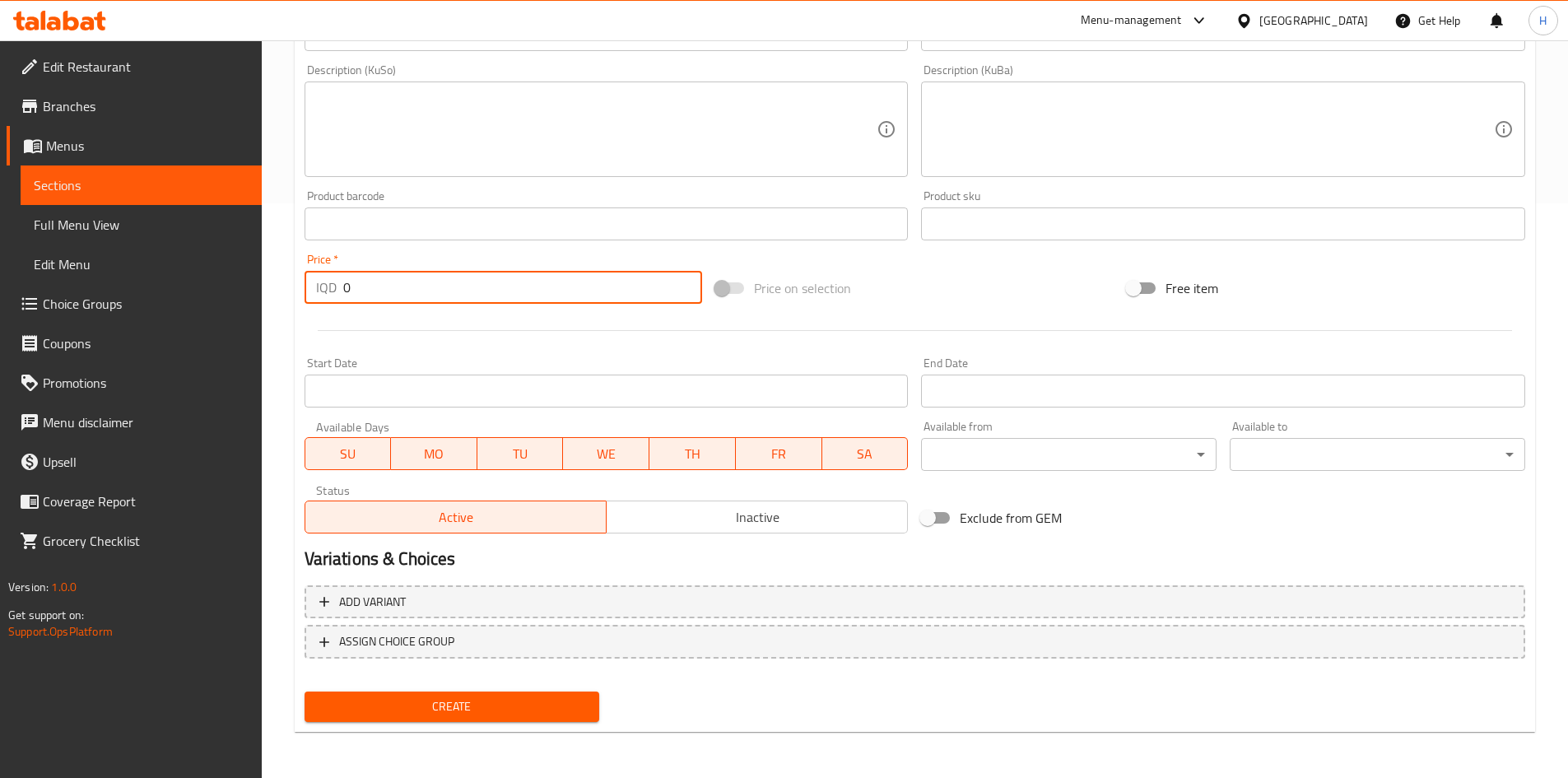
click at [378, 296] on input "0" at bounding box center [523, 287] width 360 height 33
type input "6500"
click at [305, 691] on button "Create" at bounding box center [453, 706] width 295 height 30
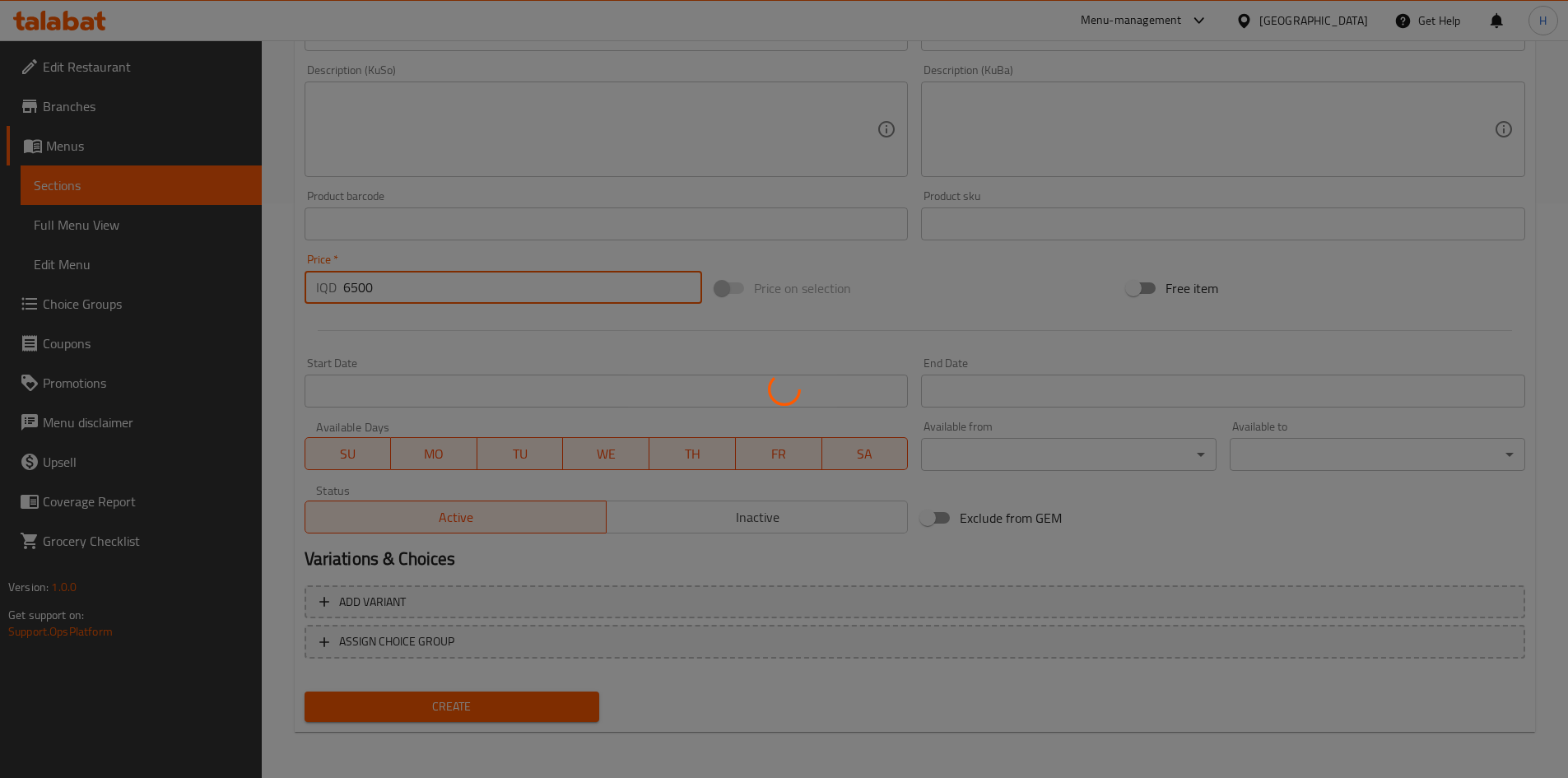
type input "0"
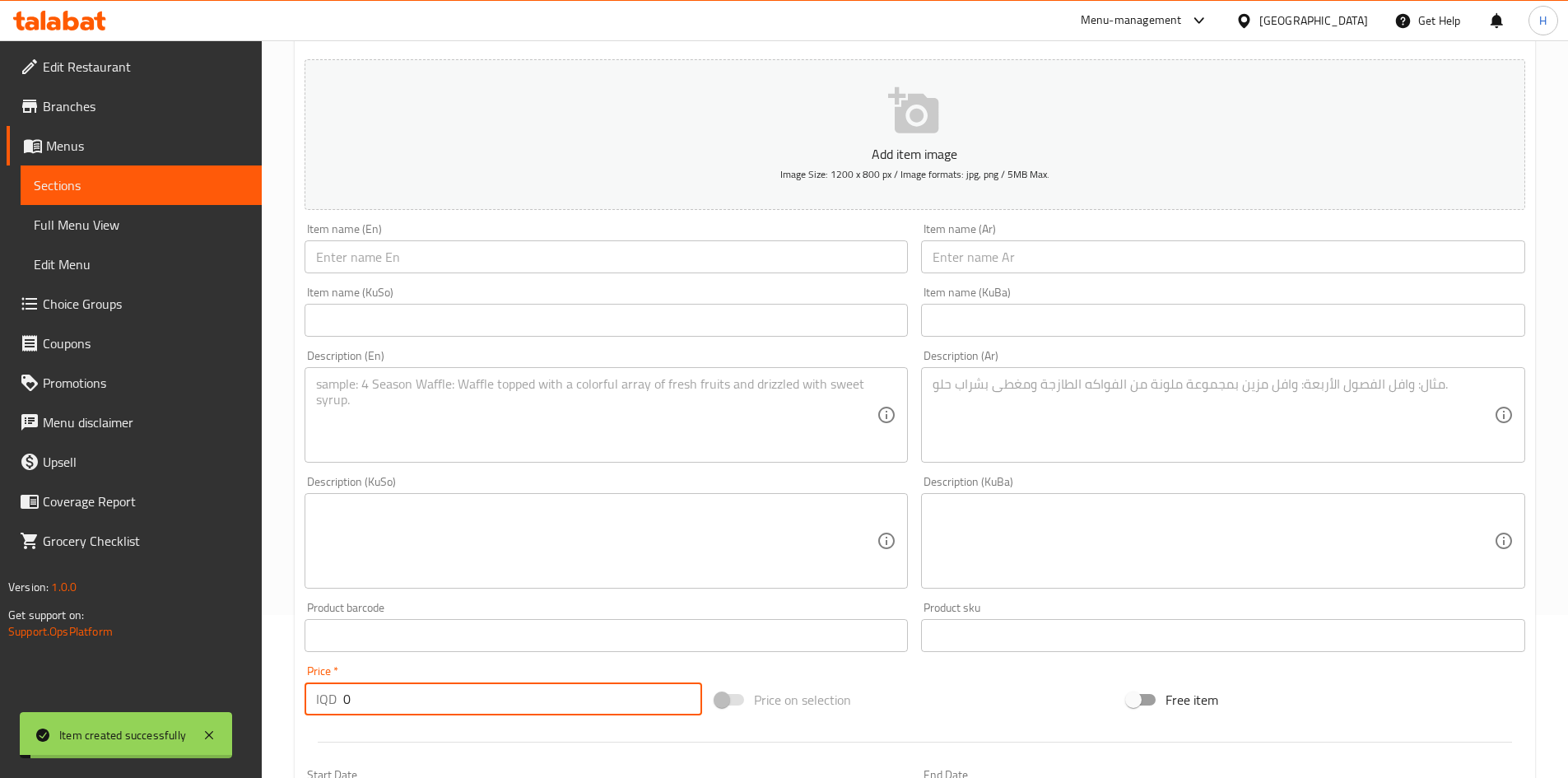
scroll to position [0, 0]
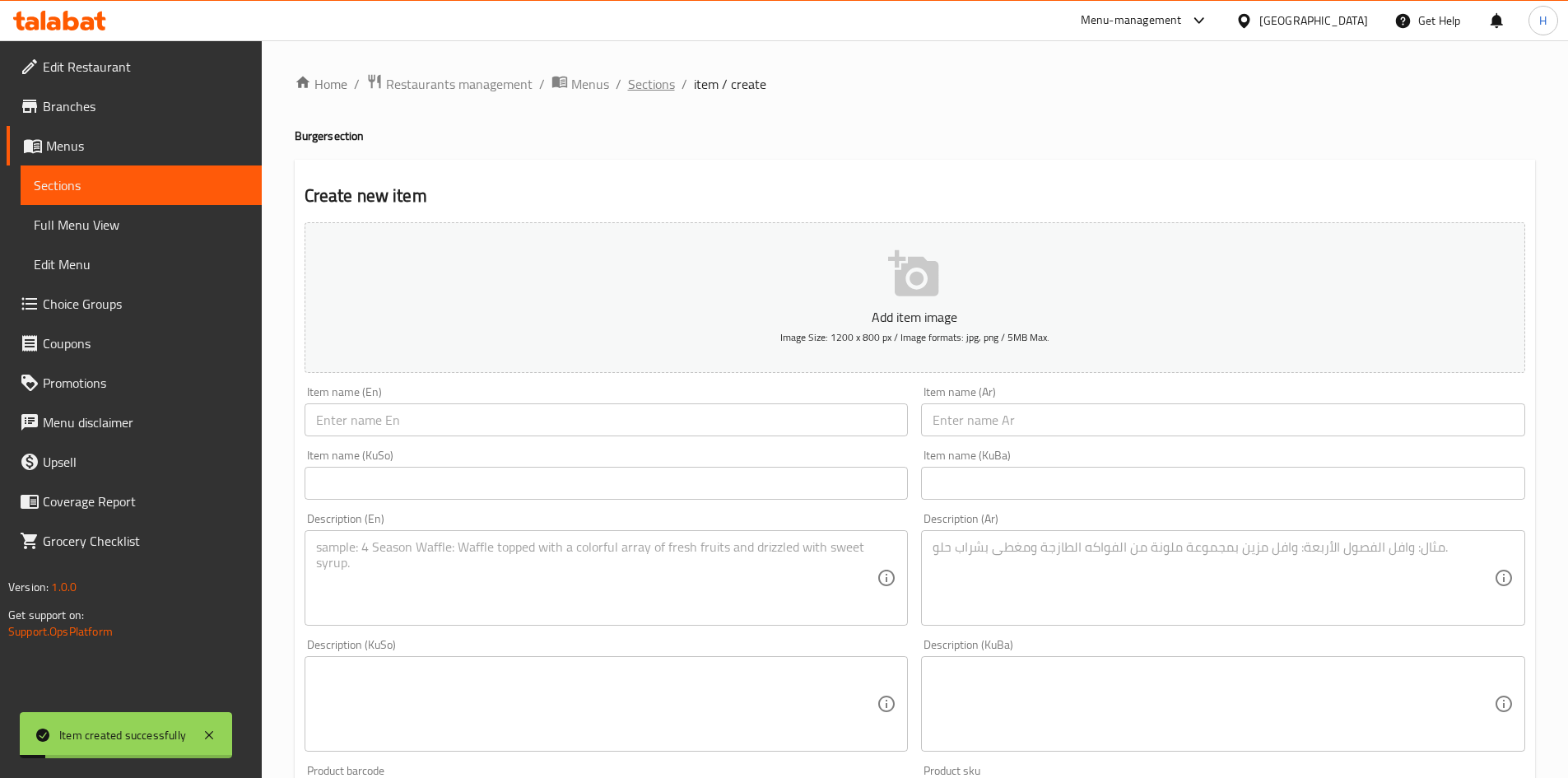
click at [651, 90] on span "Sections" at bounding box center [652, 84] width 47 height 20
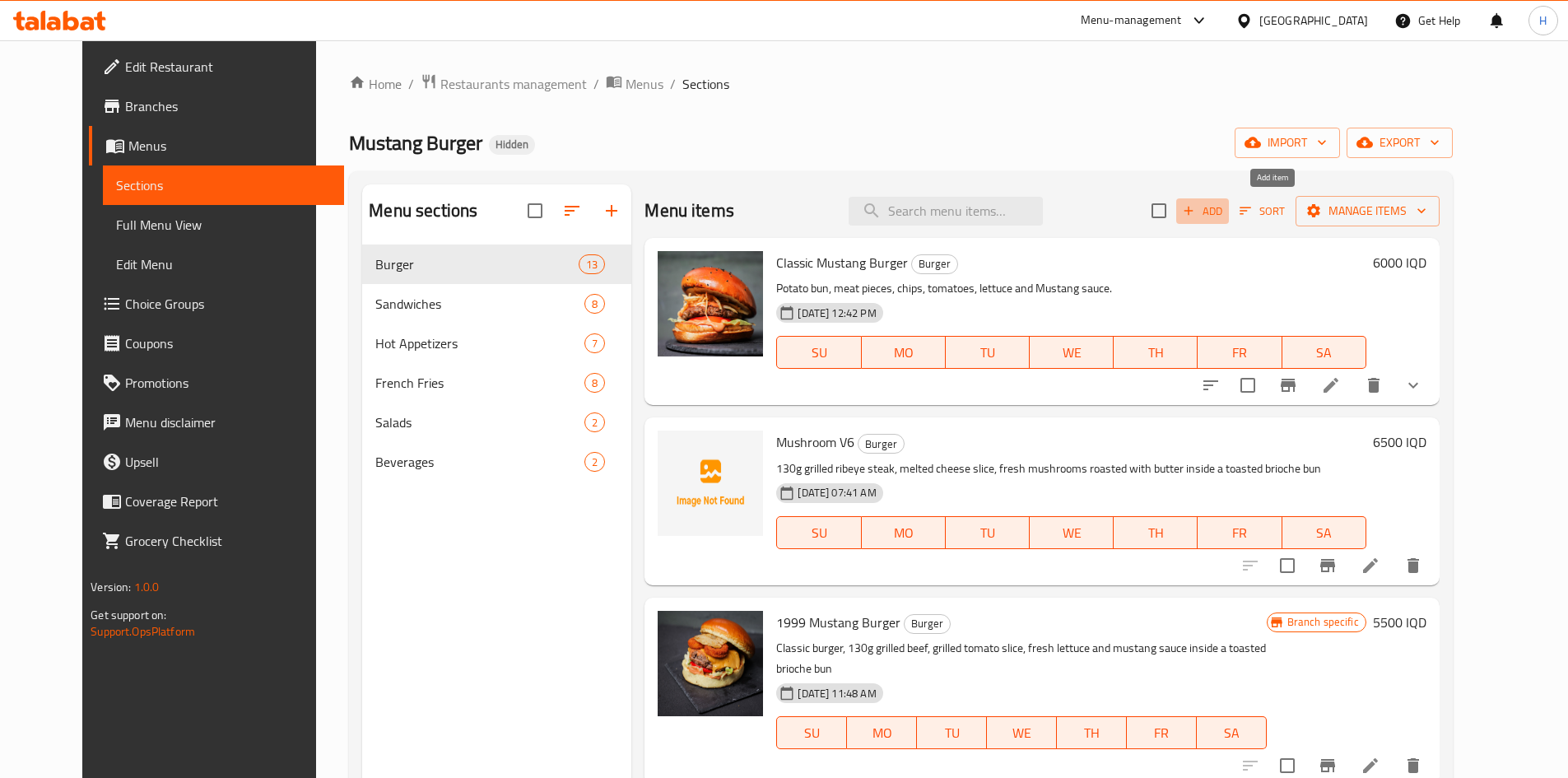
click at [1225, 207] on span "Add" at bounding box center [1202, 210] width 44 height 19
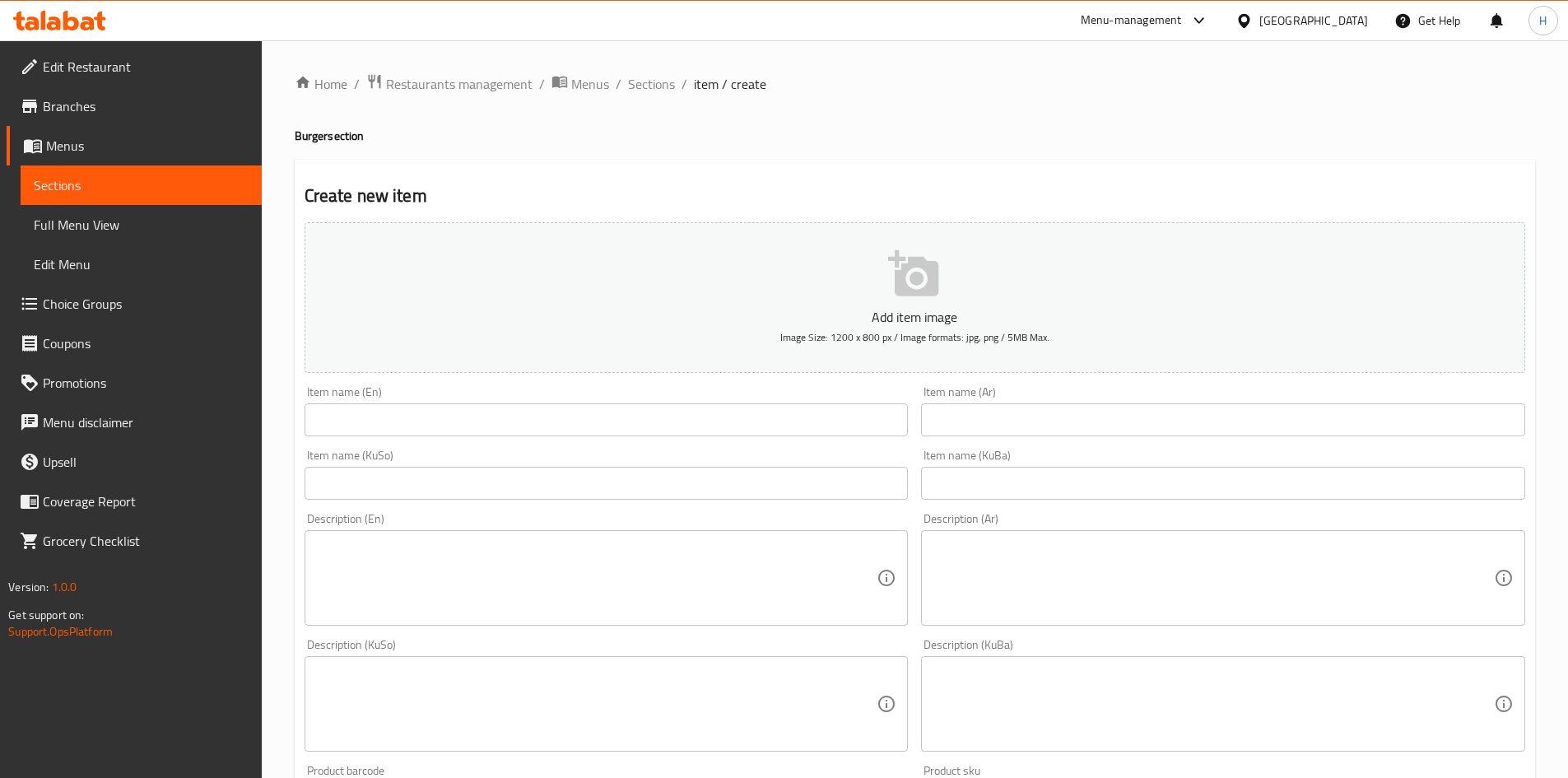
click at [966, 415] on input "text" at bounding box center [1223, 420] width 604 height 33
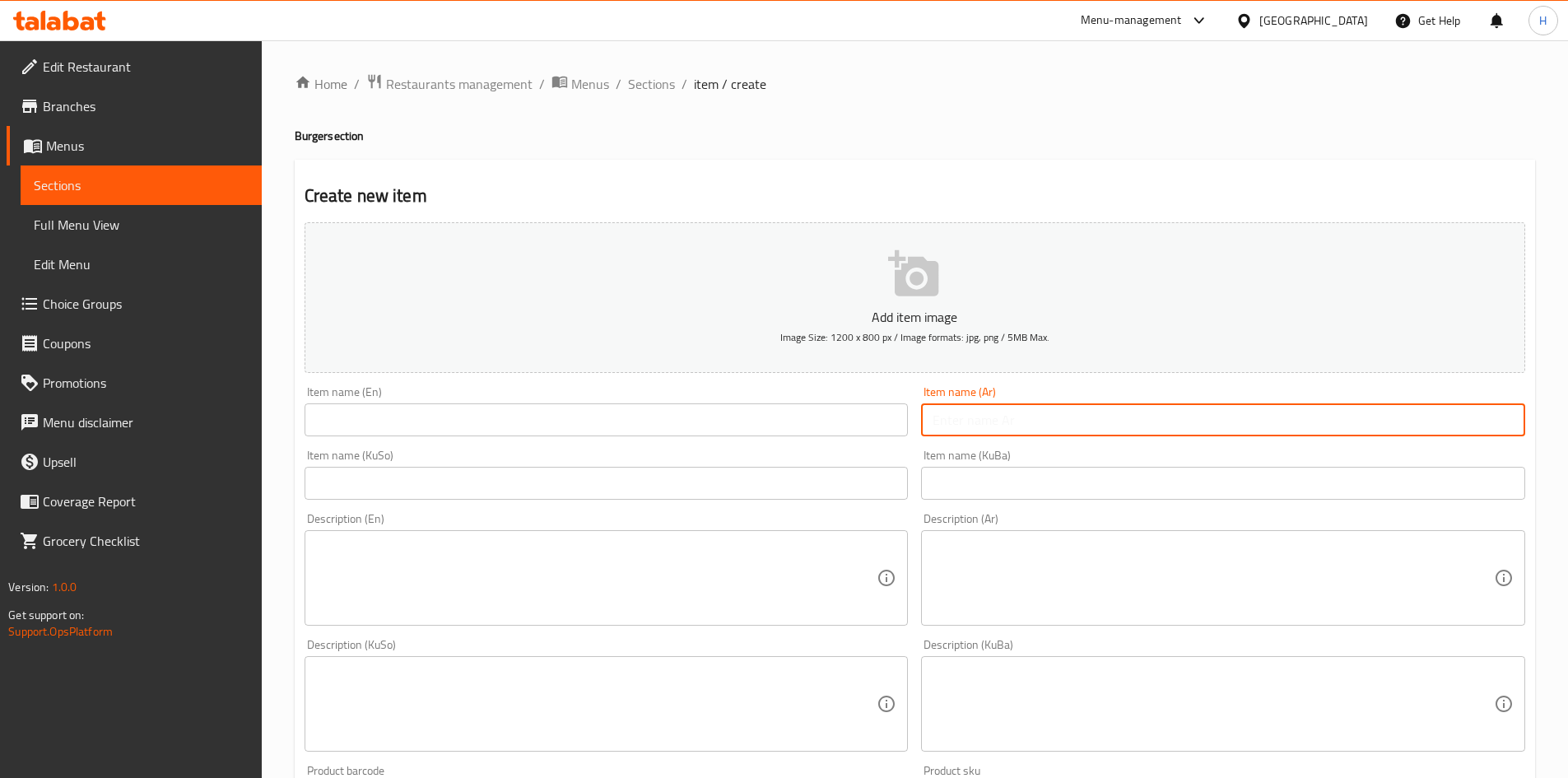
paste input "صدك زعلت برجر"
type input "صدك زعلت برجر"
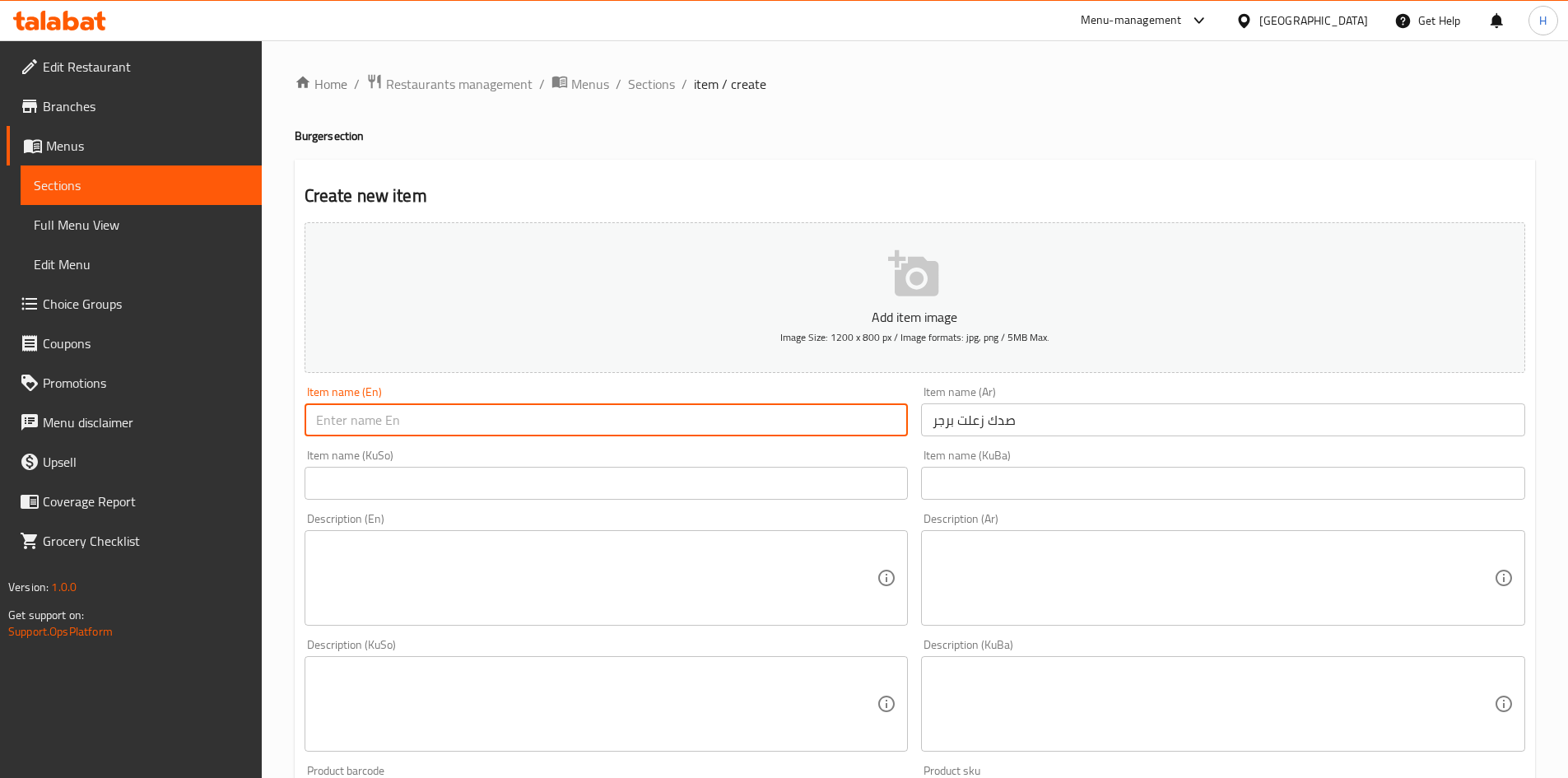
click at [377, 424] on input "text" at bounding box center [607, 420] width 604 height 33
type input "N"
type input "S"
type input "Sedq Zaalet Burger"
click at [423, 588] on textarea at bounding box center [596, 579] width 561 height 78
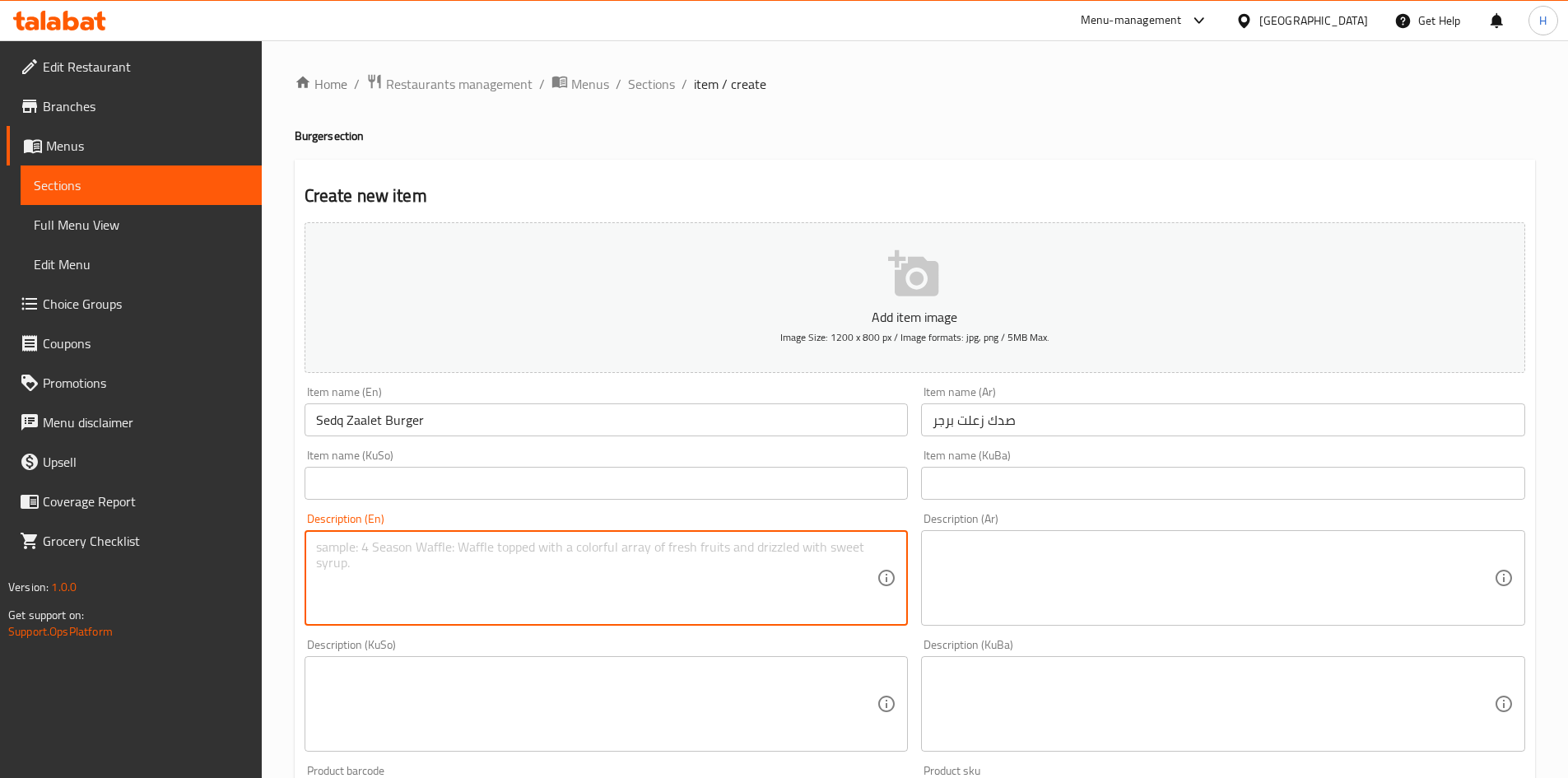
paste textarea "Two 130g grilled steak pieces, cheddar slice, tomatoes, green arugula and cream…"
click at [336, 545] on textarea "Two 130g grilled steak pieces, cheddar slice, tomatoes, green arugula and cream…" at bounding box center [596, 579] width 561 height 78
click at [336, 540] on textarea "Two 130g grilled steak pieces, cheddar slice, tomatoes, green arugula and cream…" at bounding box center [596, 579] width 561 height 78
click at [330, 543] on textarea "Two 130g grilled steak pieces, cheddar slice, tomatoes, green arugula and cream…" at bounding box center [596, 579] width 561 height 78
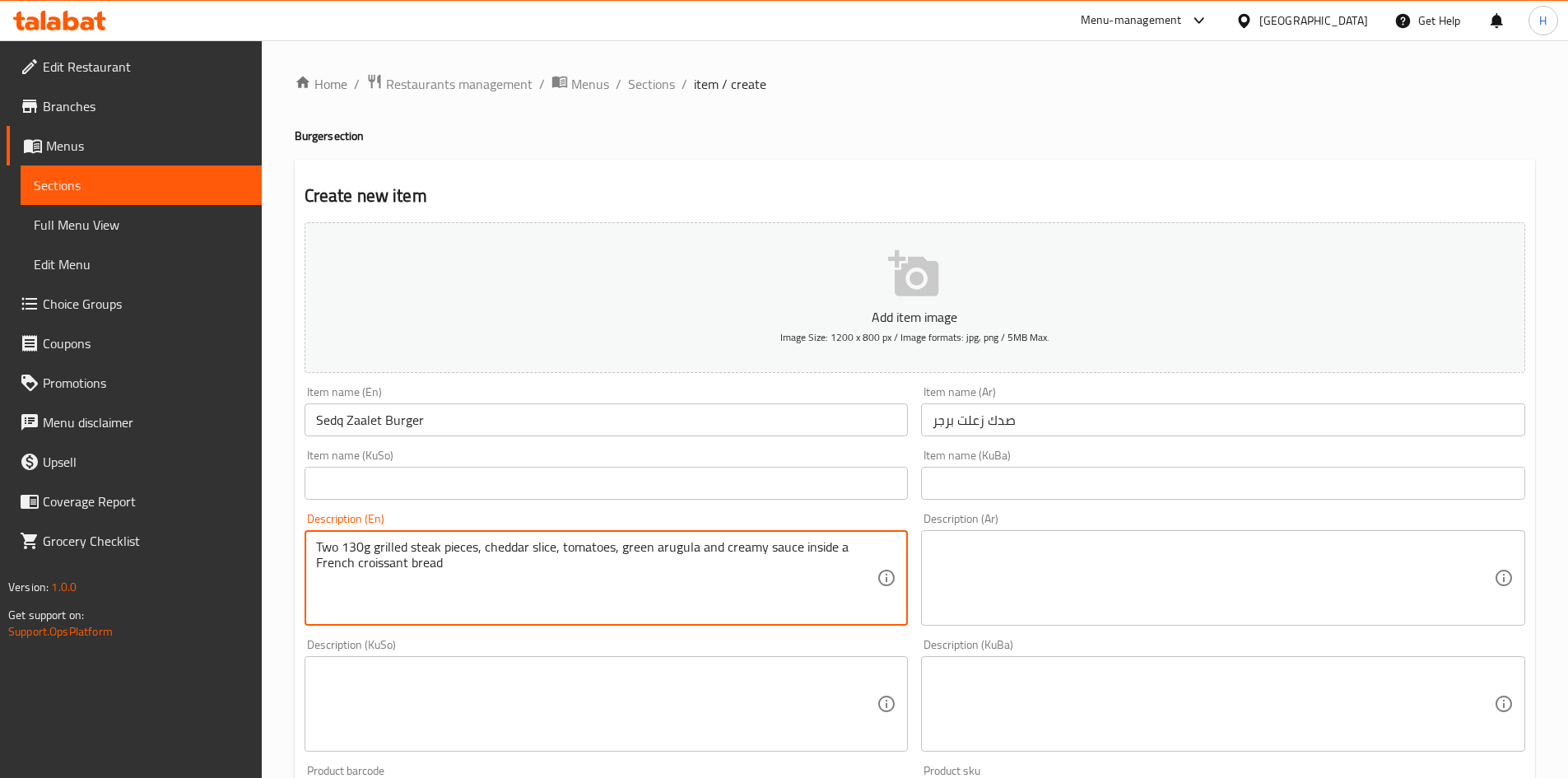
click at [330, 543] on textarea "Two 130g grilled steak pieces, cheddar slice, tomatoes, green arugula and cream…" at bounding box center [596, 579] width 561 height 78
click at [330, 544] on textarea "Two 130g grilled steak pieces, cheddar slice, tomatoes, green arugula and cream…" at bounding box center [596, 579] width 561 height 78
type textarea "130g grilled steak pieces, cheddar slice, tomatoes, green arugula and creamy sa…"
click at [1050, 601] on textarea at bounding box center [1213, 579] width 561 height 78
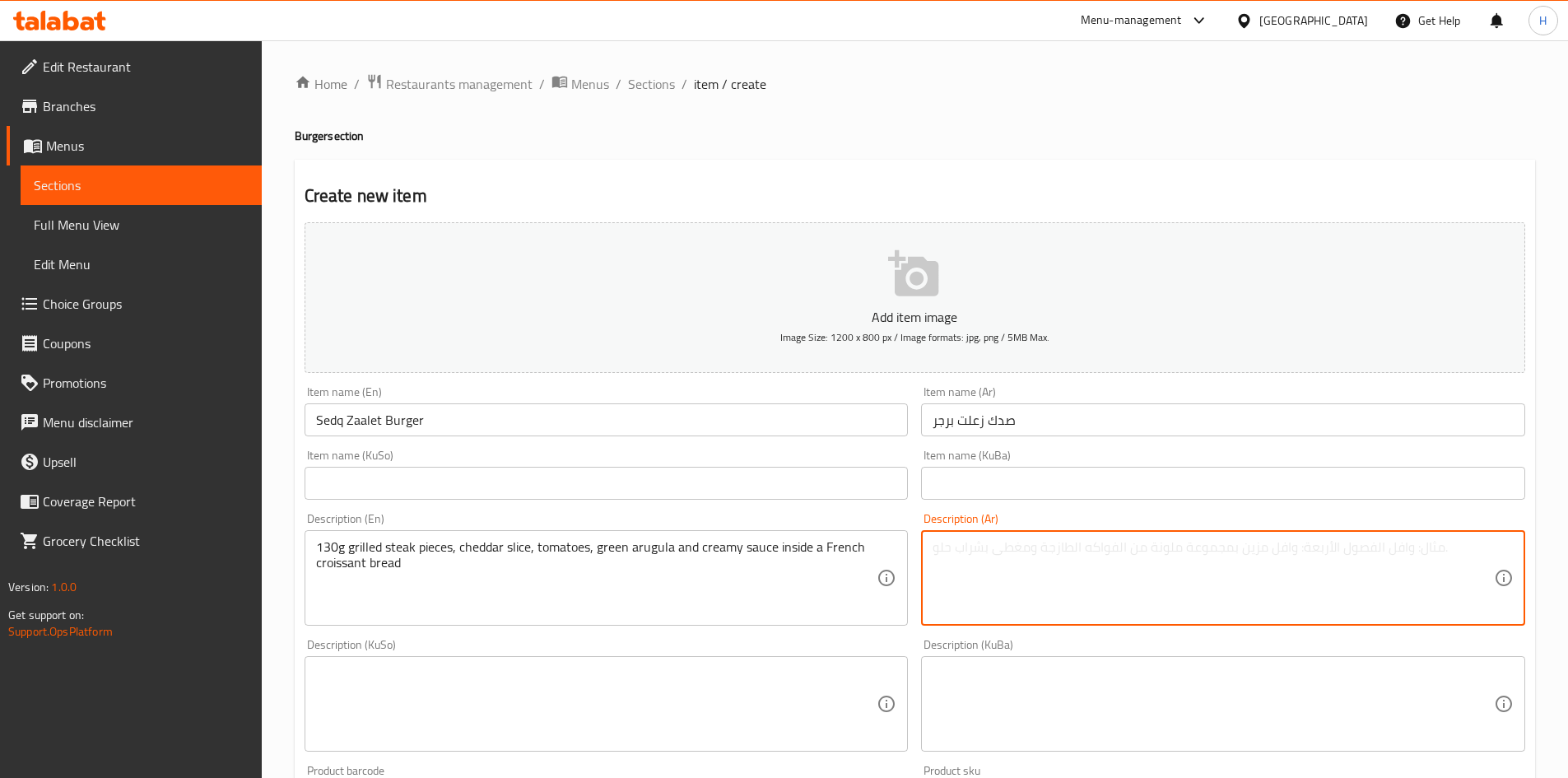
paste textarea "قطعتين لحم مشوي 130 غرام ، شريحة شيدر ، طماطم ، جرجير أخضر وصلصة كريمي داخل خبز…"
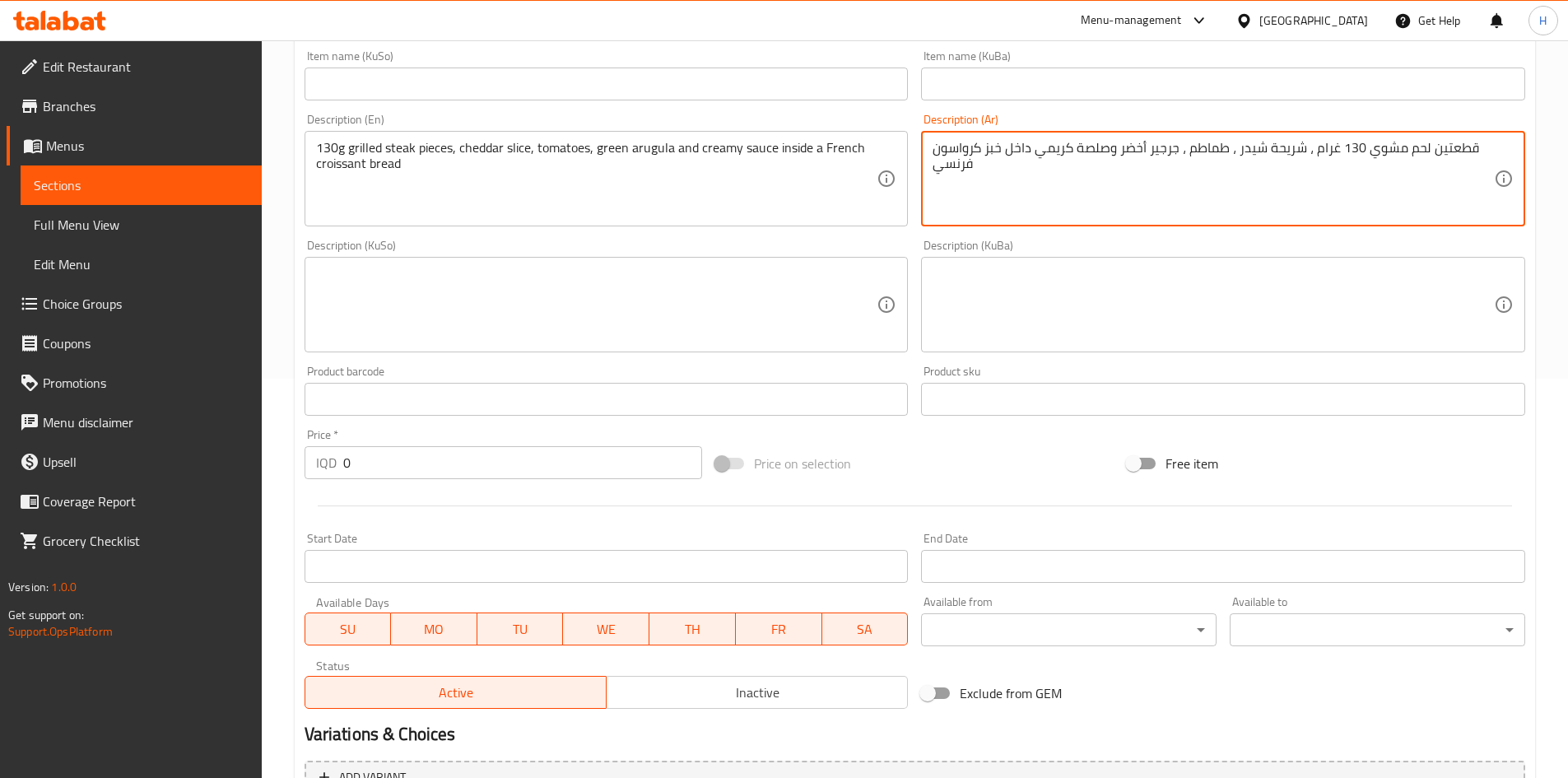
scroll to position [575, 0]
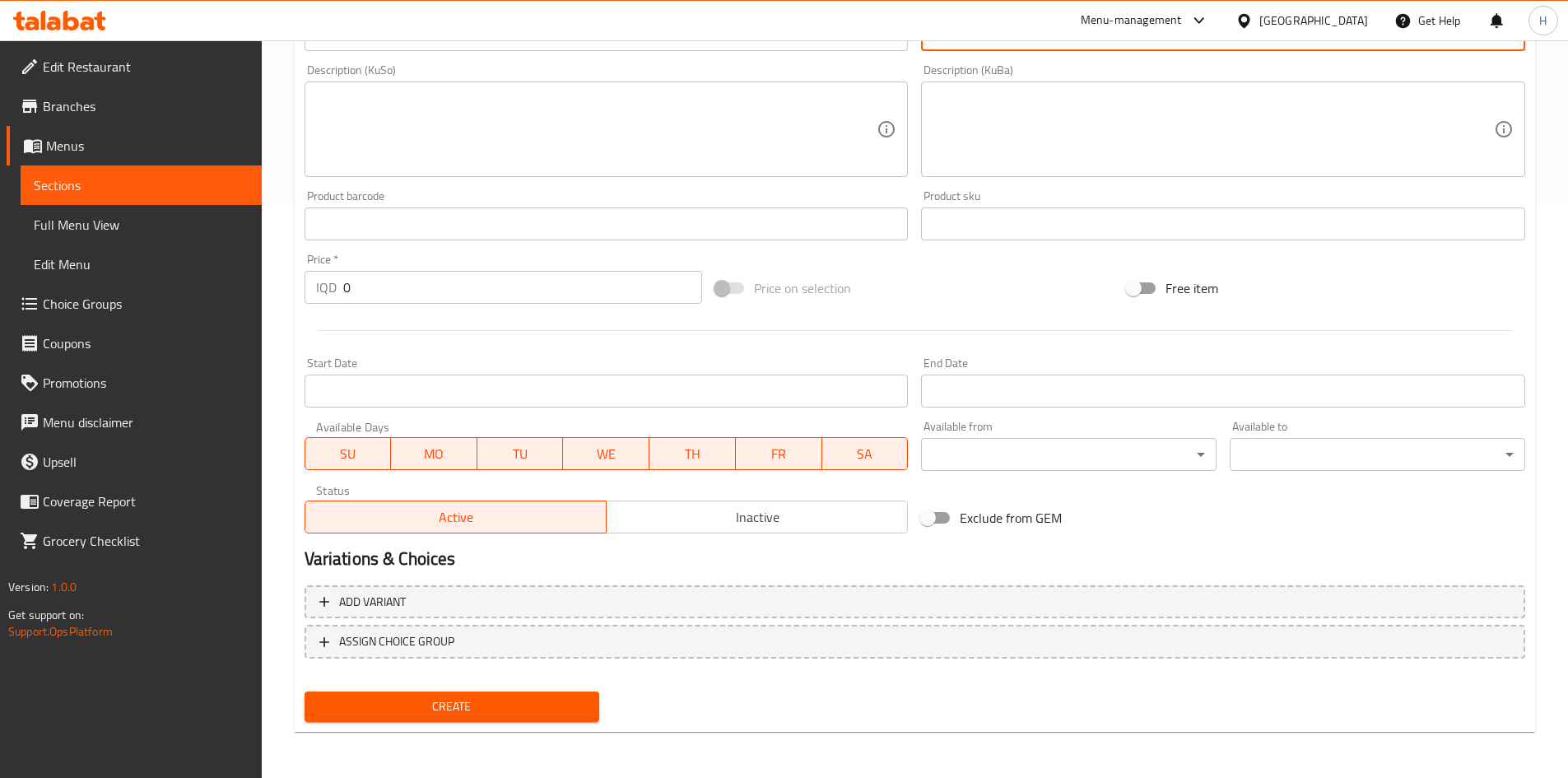
type textarea "قطعتين لحم مشوي 130 غرام ، شريحة شيدر ، طماطم ، جرجير أخضر وصلصة كريمي داخل خبز…"
click at [381, 298] on input "0" at bounding box center [523, 287] width 360 height 33
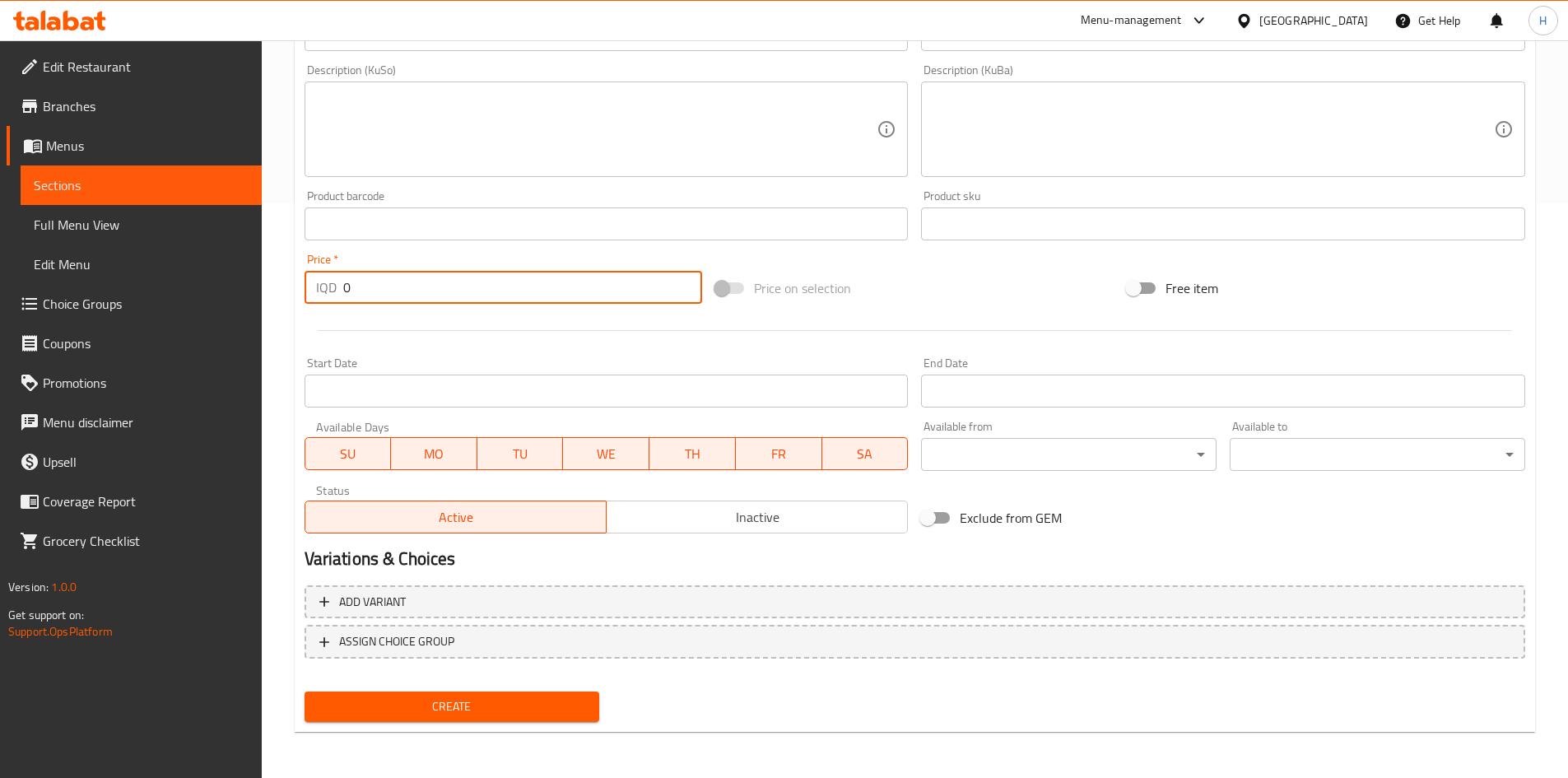
click at [381, 298] on input "0" at bounding box center [523, 287] width 360 height 33
type input "9000"
click at [550, 713] on span "Create" at bounding box center [452, 706] width 269 height 21
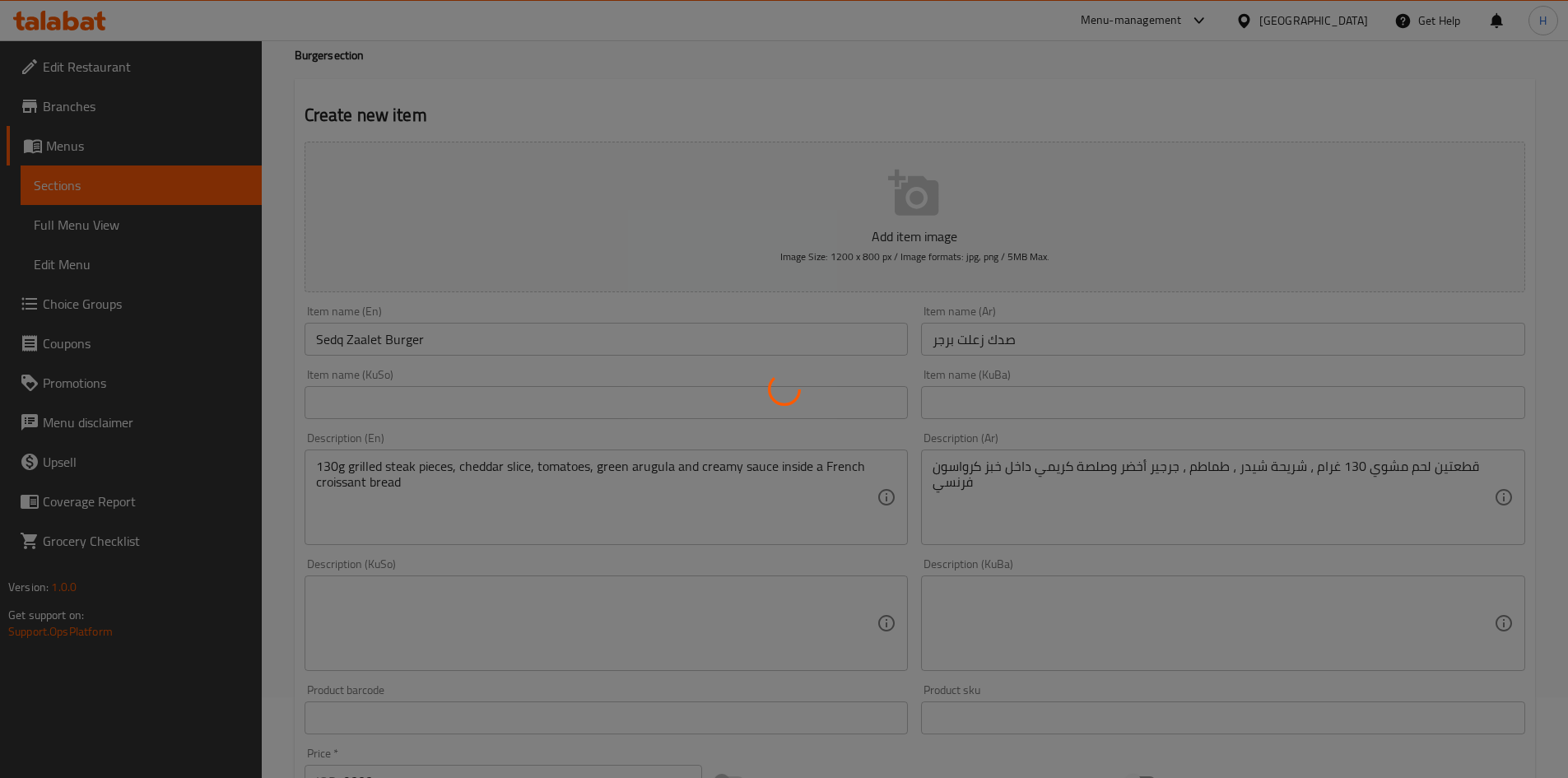
scroll to position [0, 0]
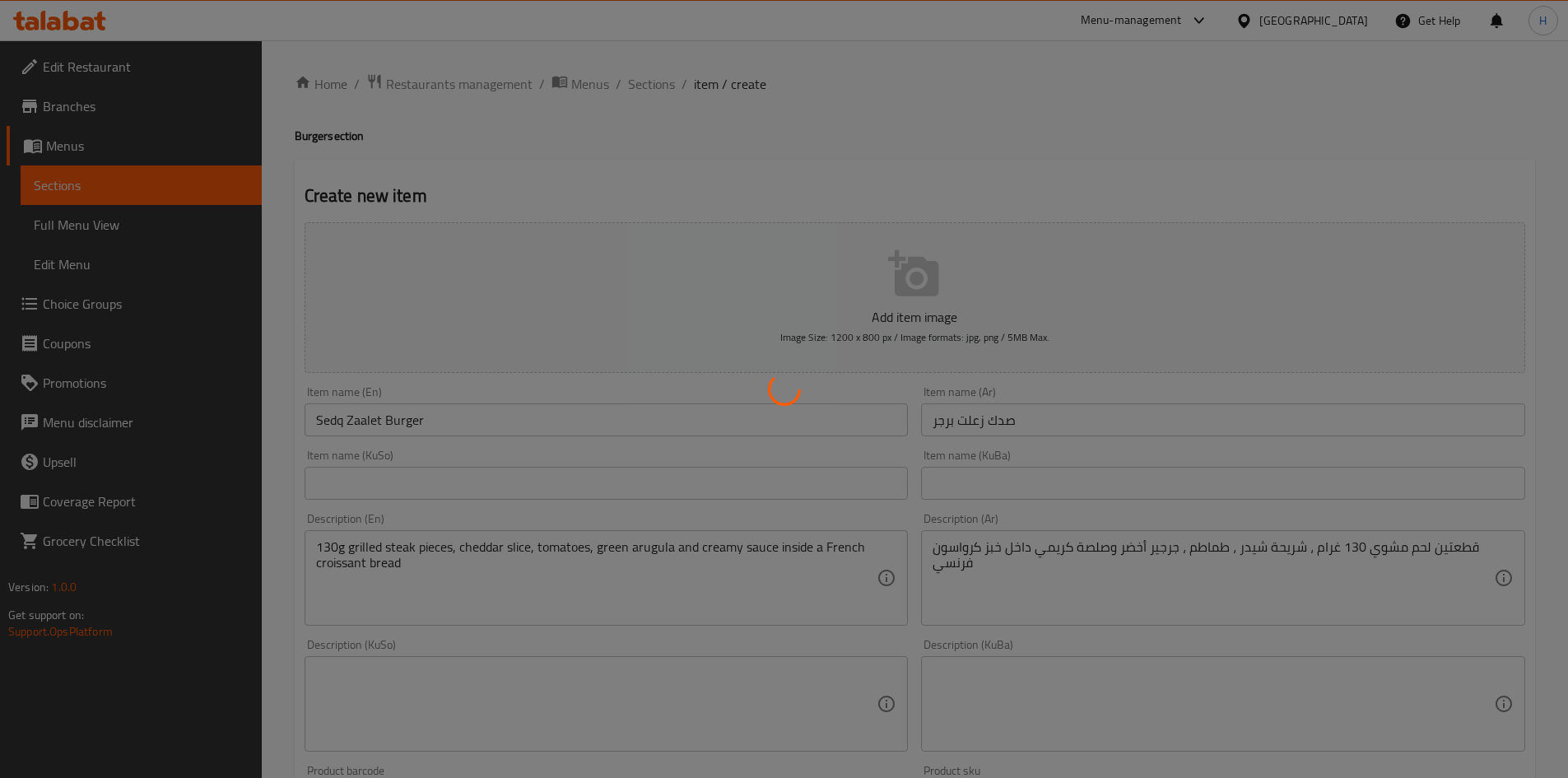
type input "0"
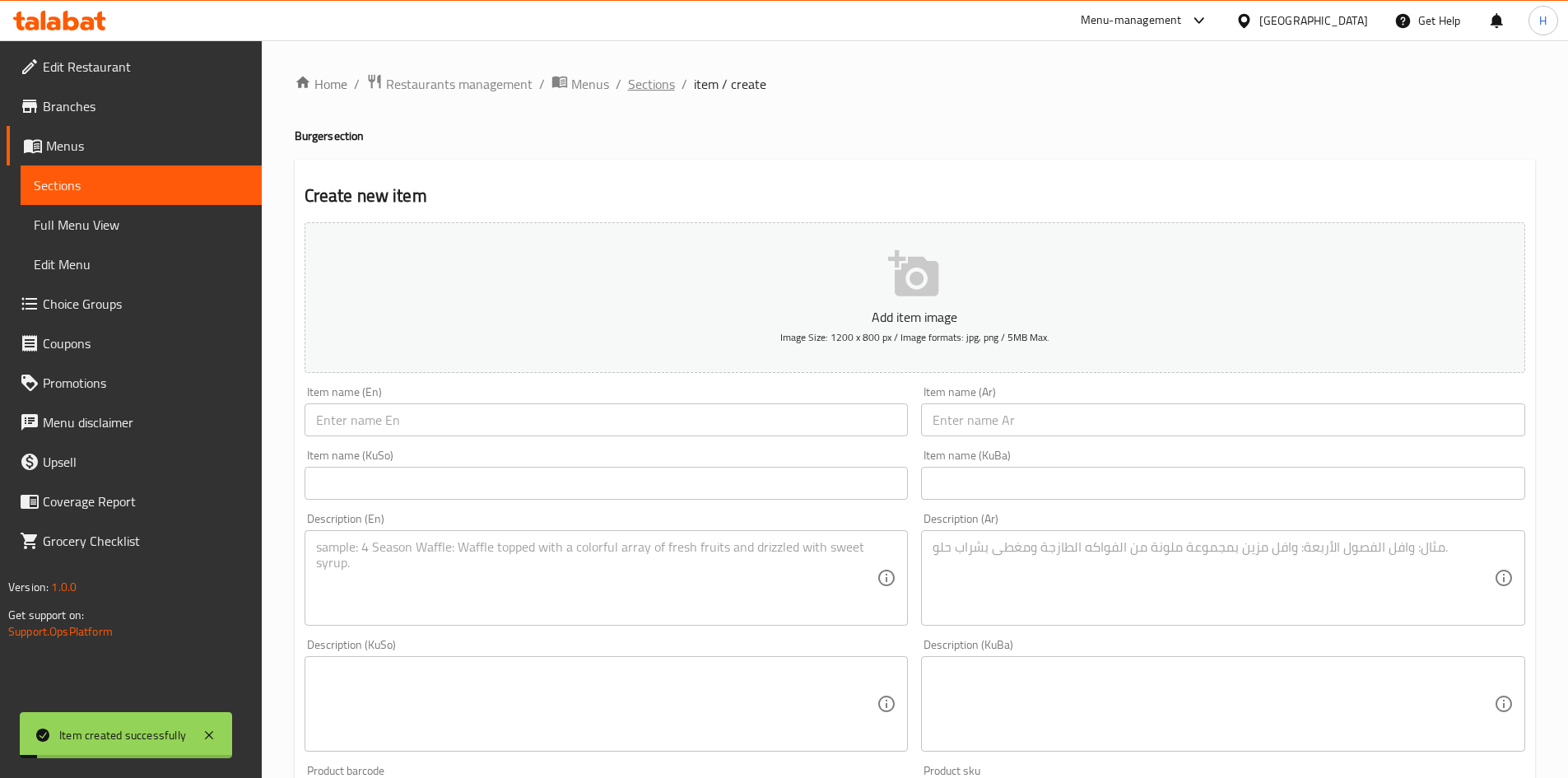
click at [658, 84] on span "Sections" at bounding box center [652, 84] width 47 height 20
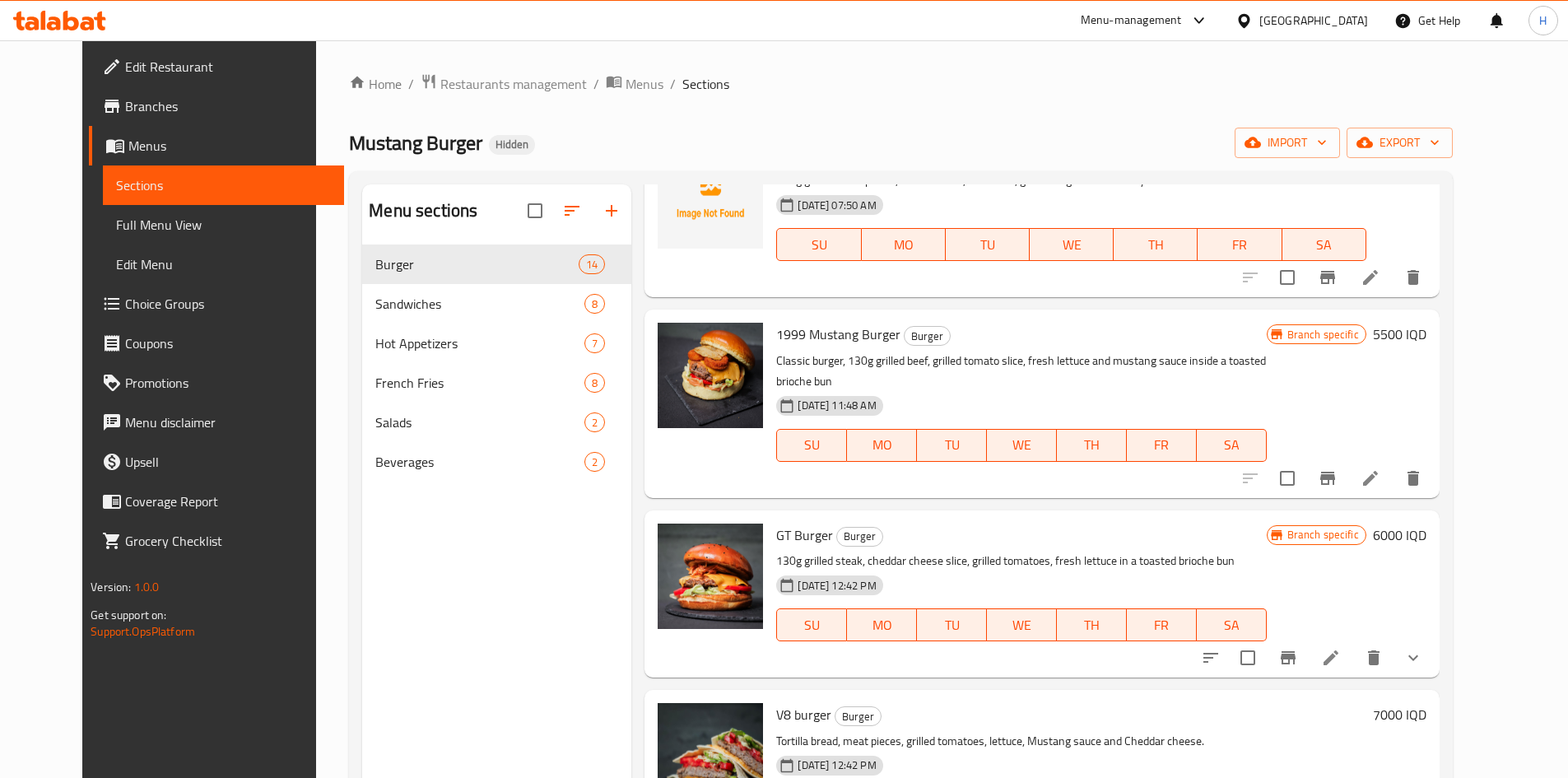
scroll to position [411, 0]
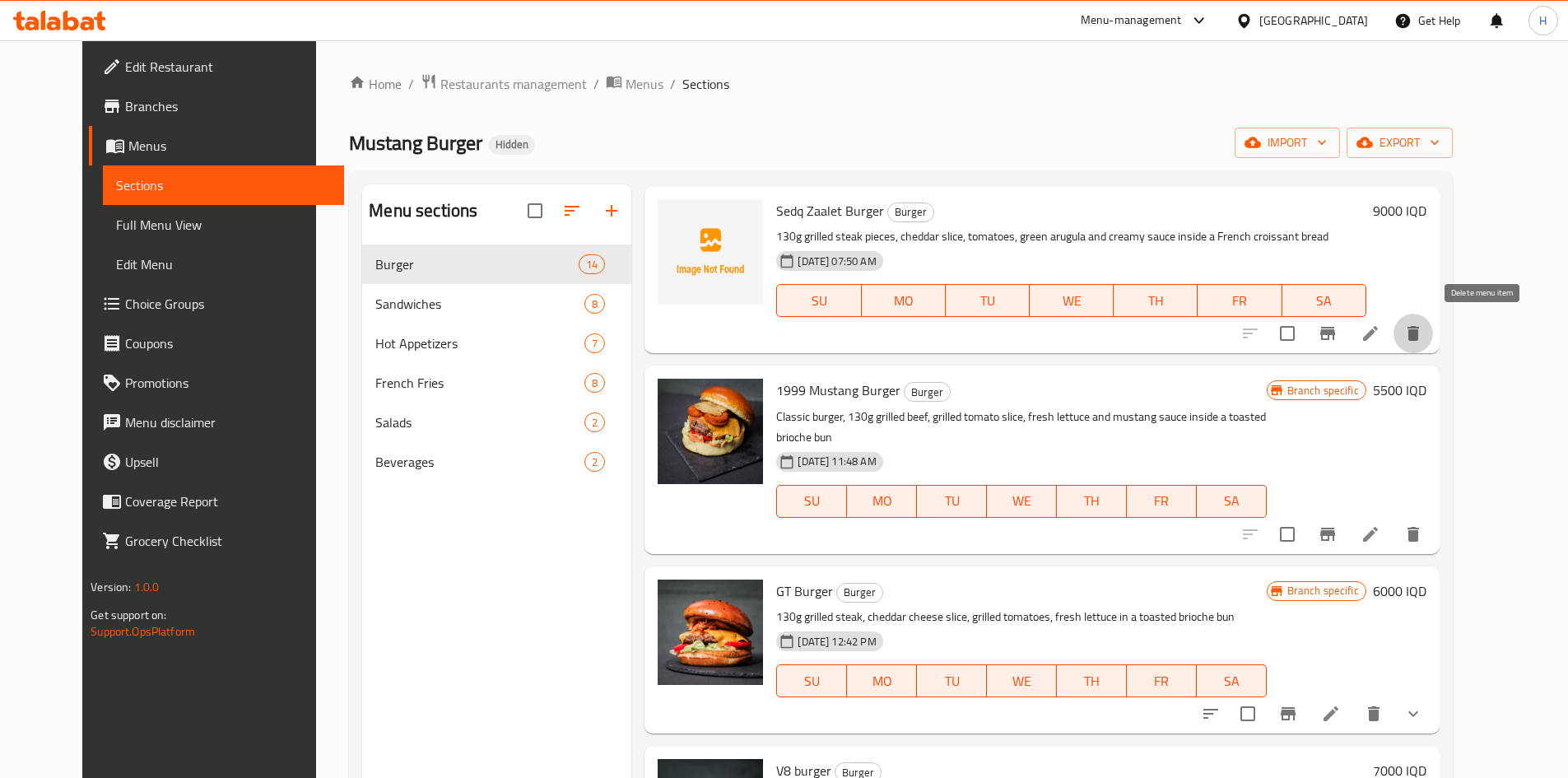
click at [1419, 330] on icon "delete" at bounding box center [1414, 333] width 12 height 15
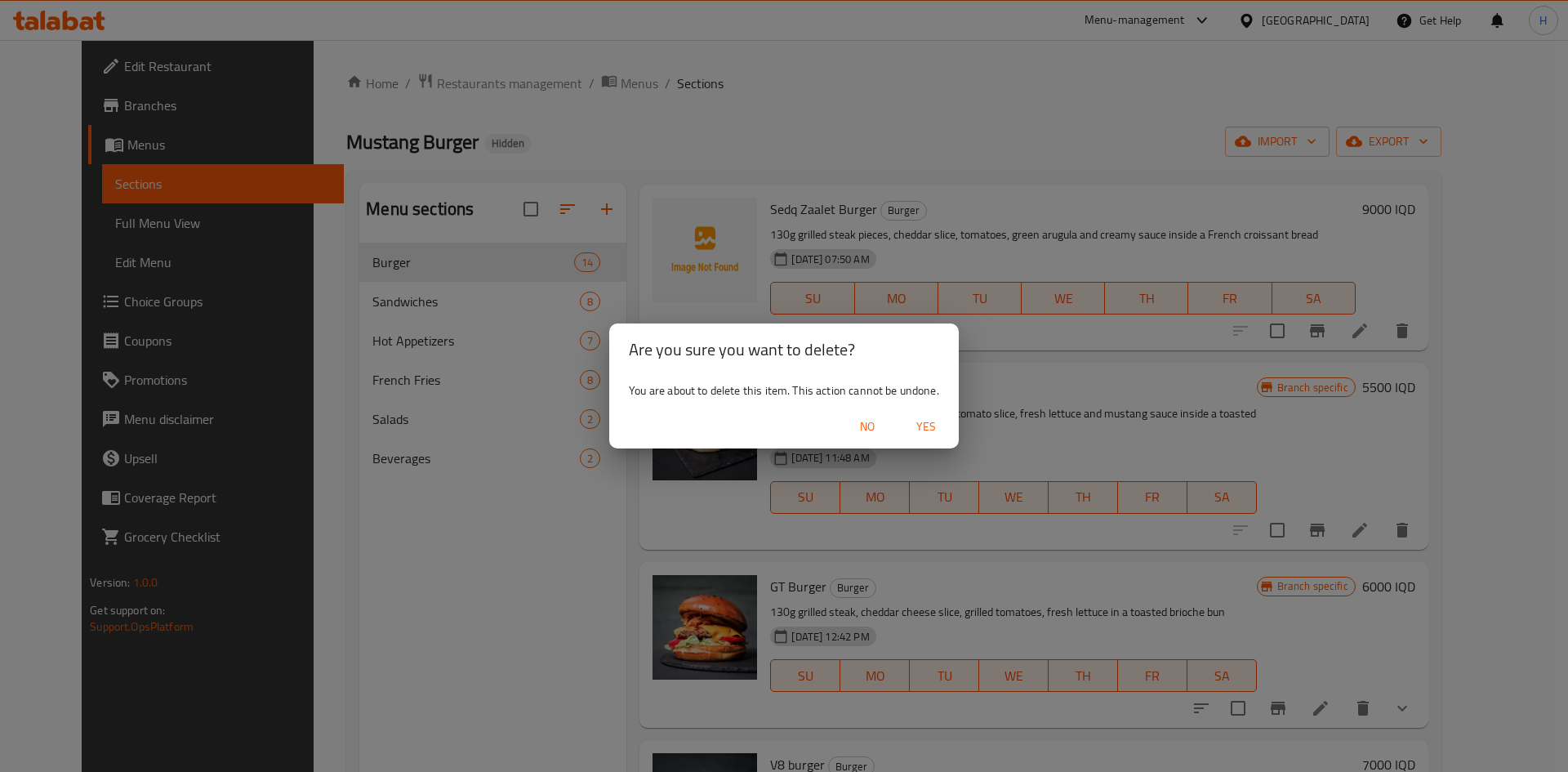
click at [856, 427] on span "No" at bounding box center [867, 427] width 39 height 20
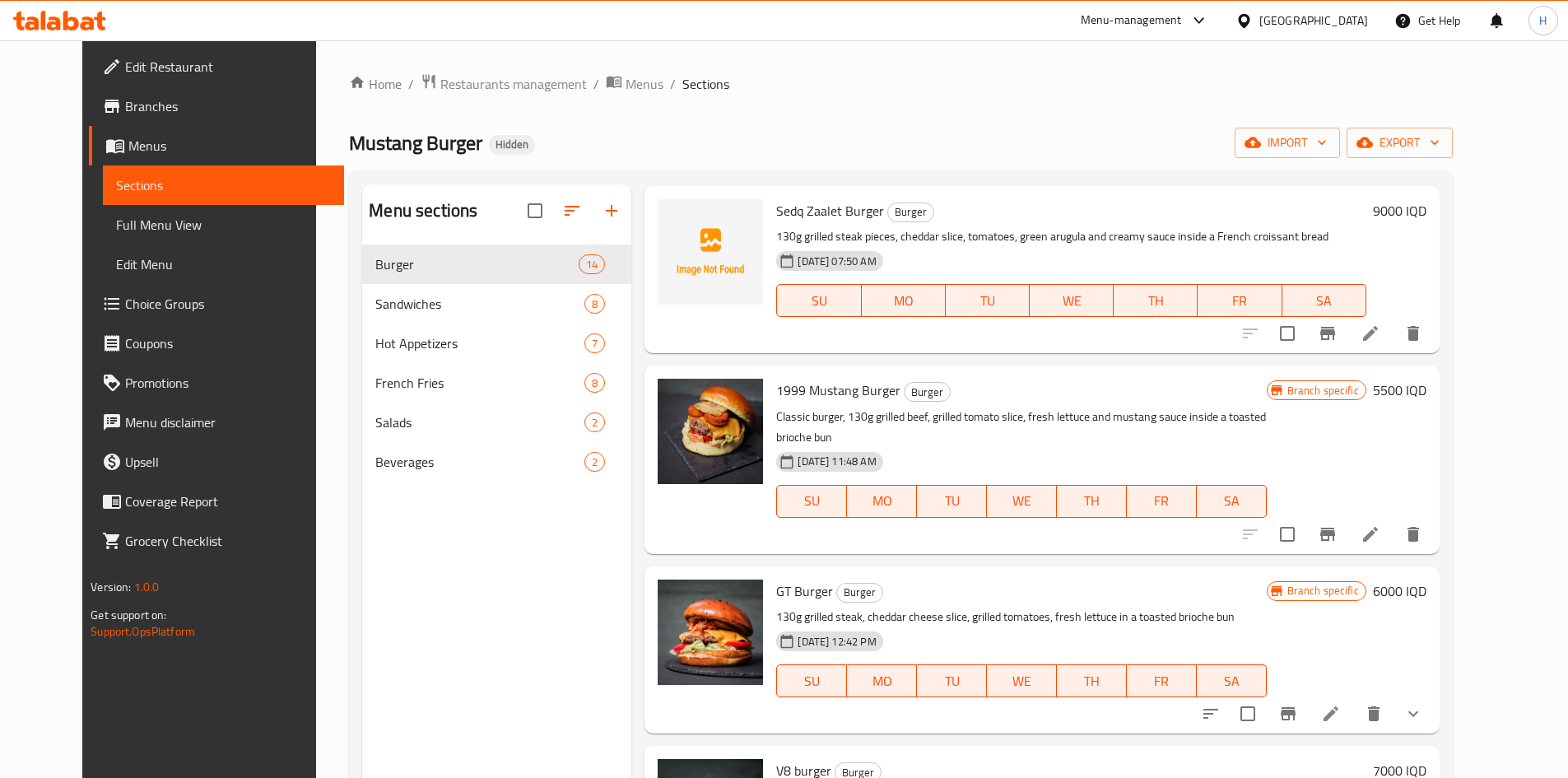
click at [1433, 335] on button "delete" at bounding box center [1414, 333] width 39 height 39
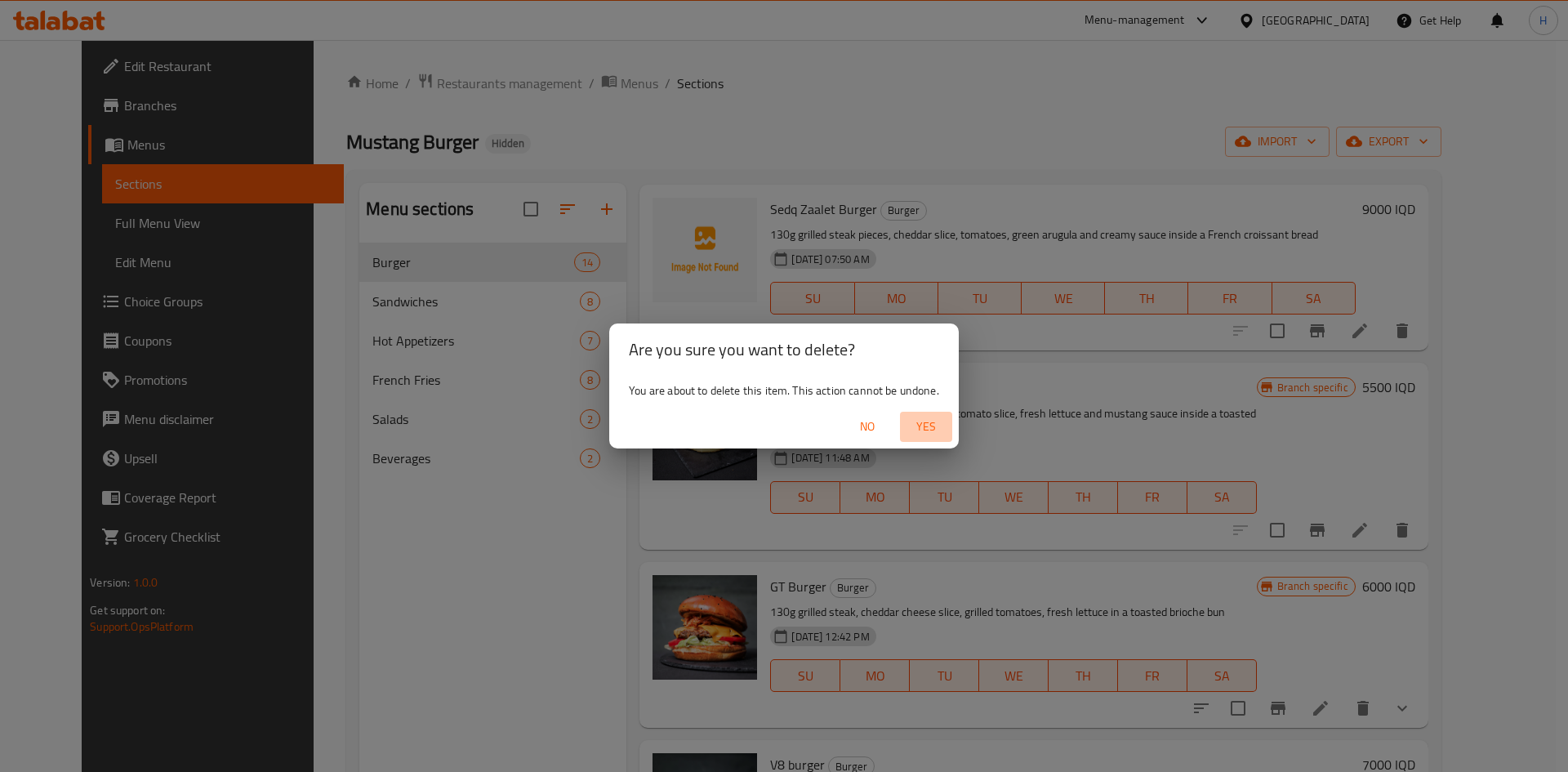
click at [922, 428] on span "Yes" at bounding box center [926, 427] width 39 height 20
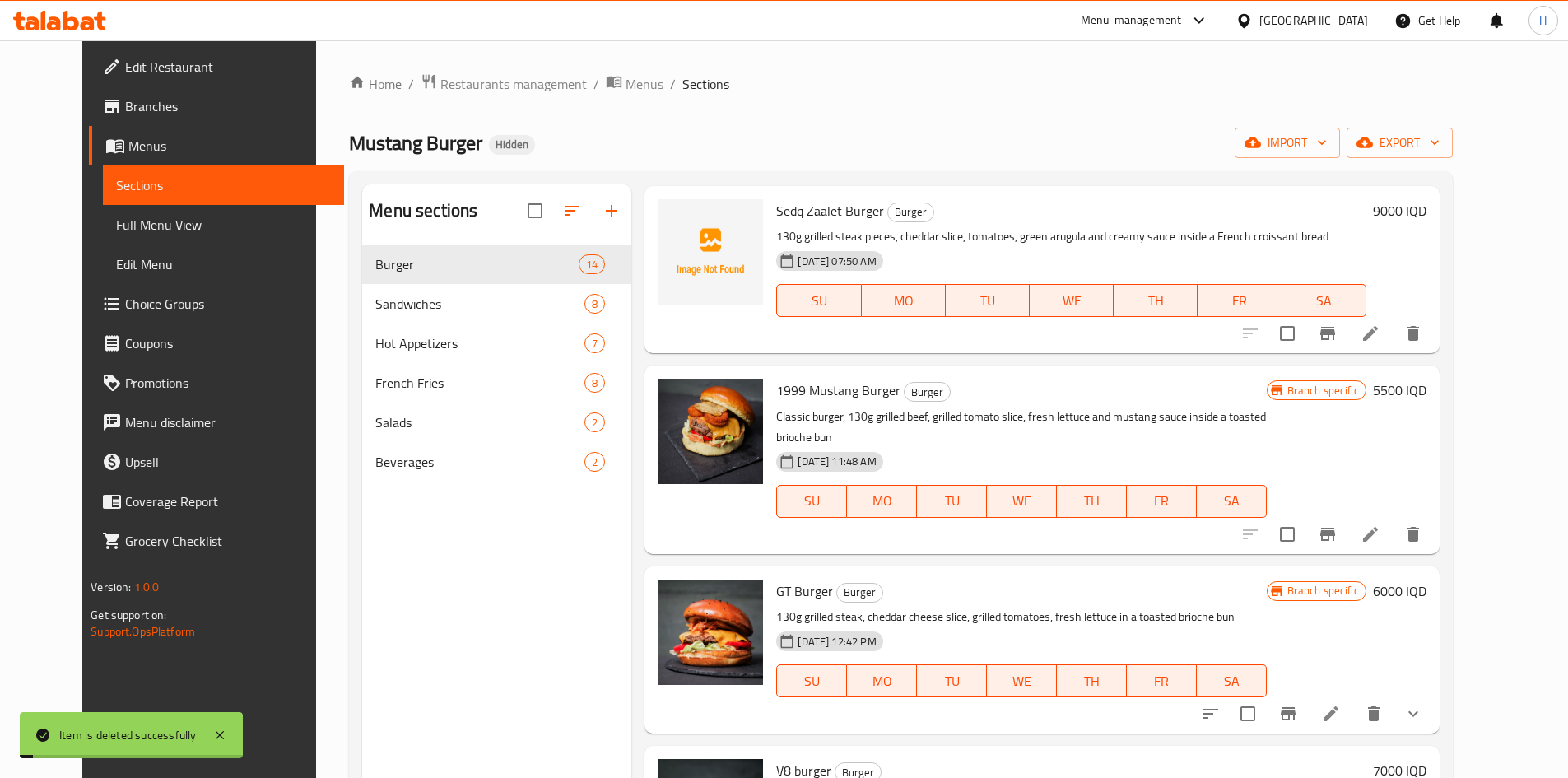
click at [1427, 394] on h6 "5500 IQD" at bounding box center [1400, 390] width 54 height 23
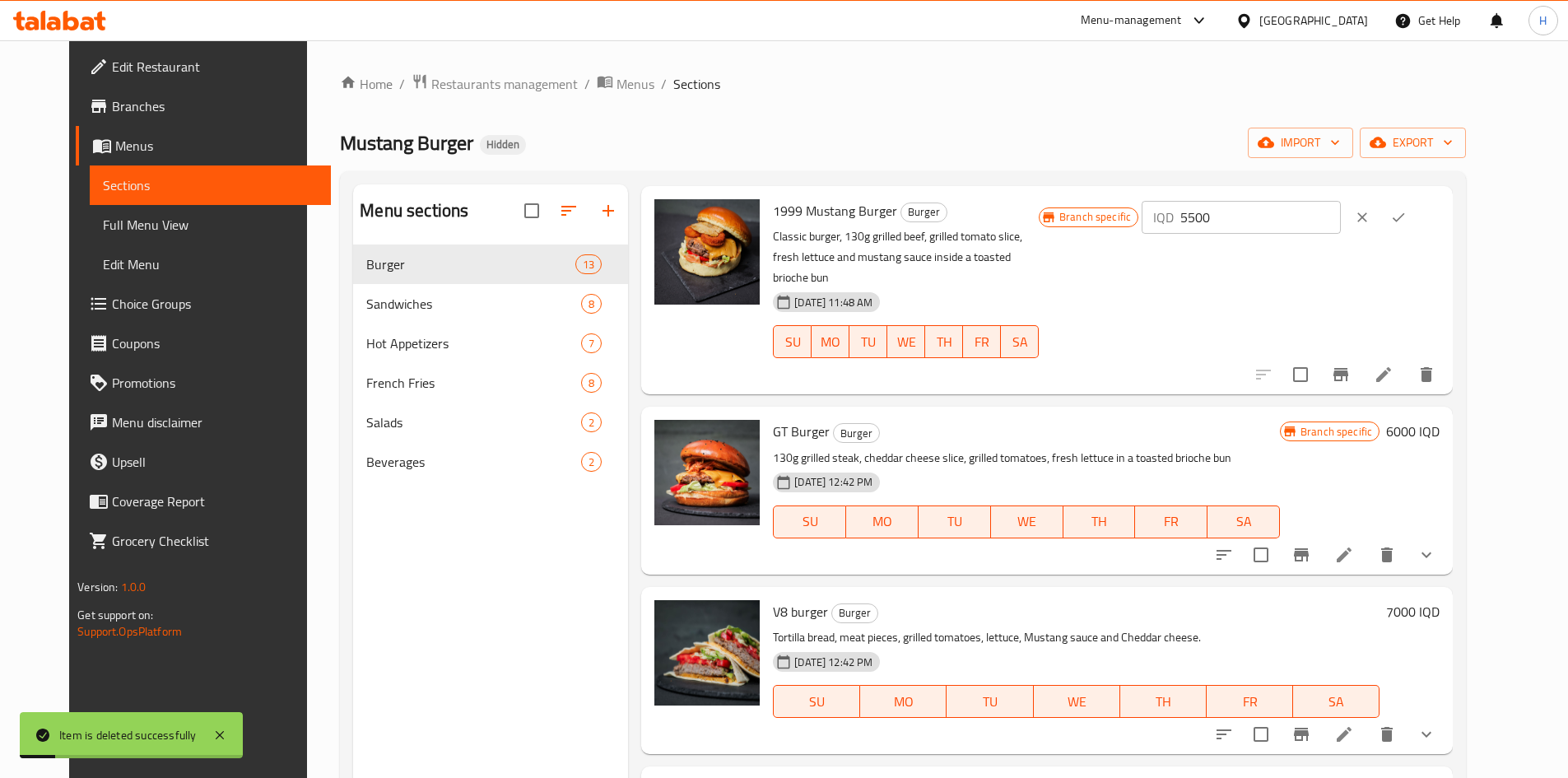
click at [1440, 420] on h6 "6000 IQD" at bounding box center [1413, 432] width 54 height 23
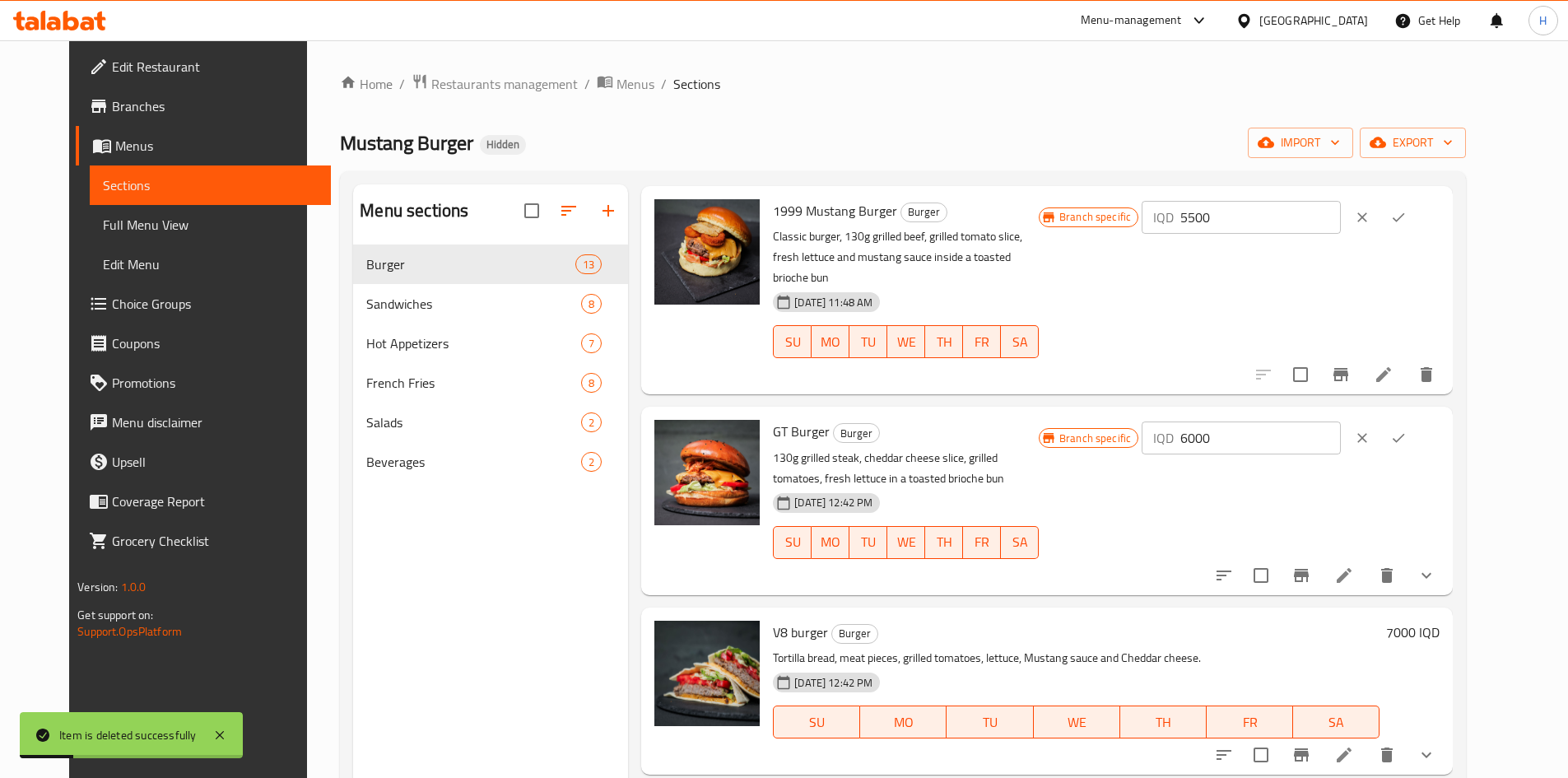
click at [1340, 421] on input "6000" at bounding box center [1260, 438] width 159 height 33
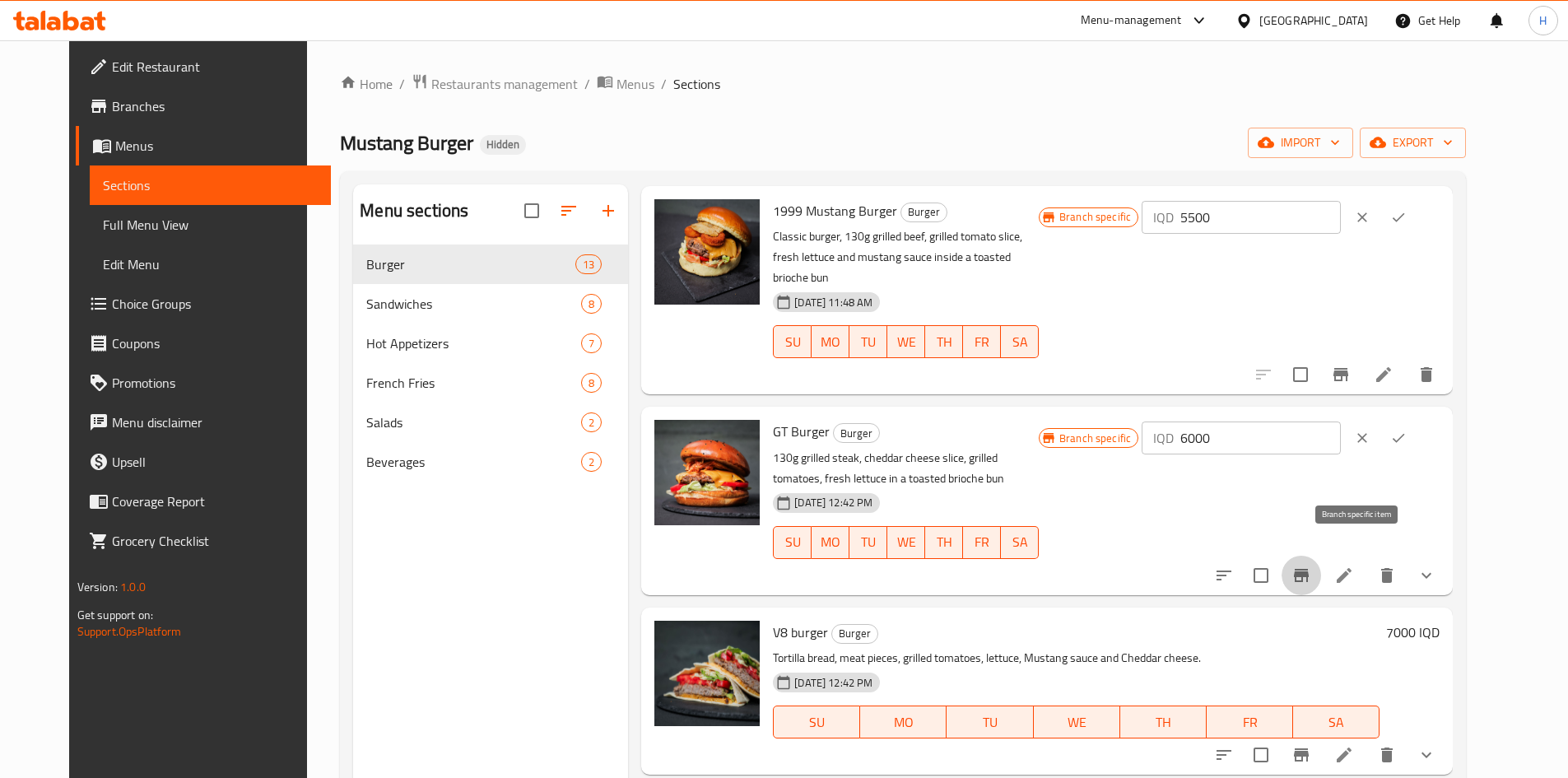
click at [1309, 569] on icon "Branch-specific-item" at bounding box center [1301, 575] width 15 height 13
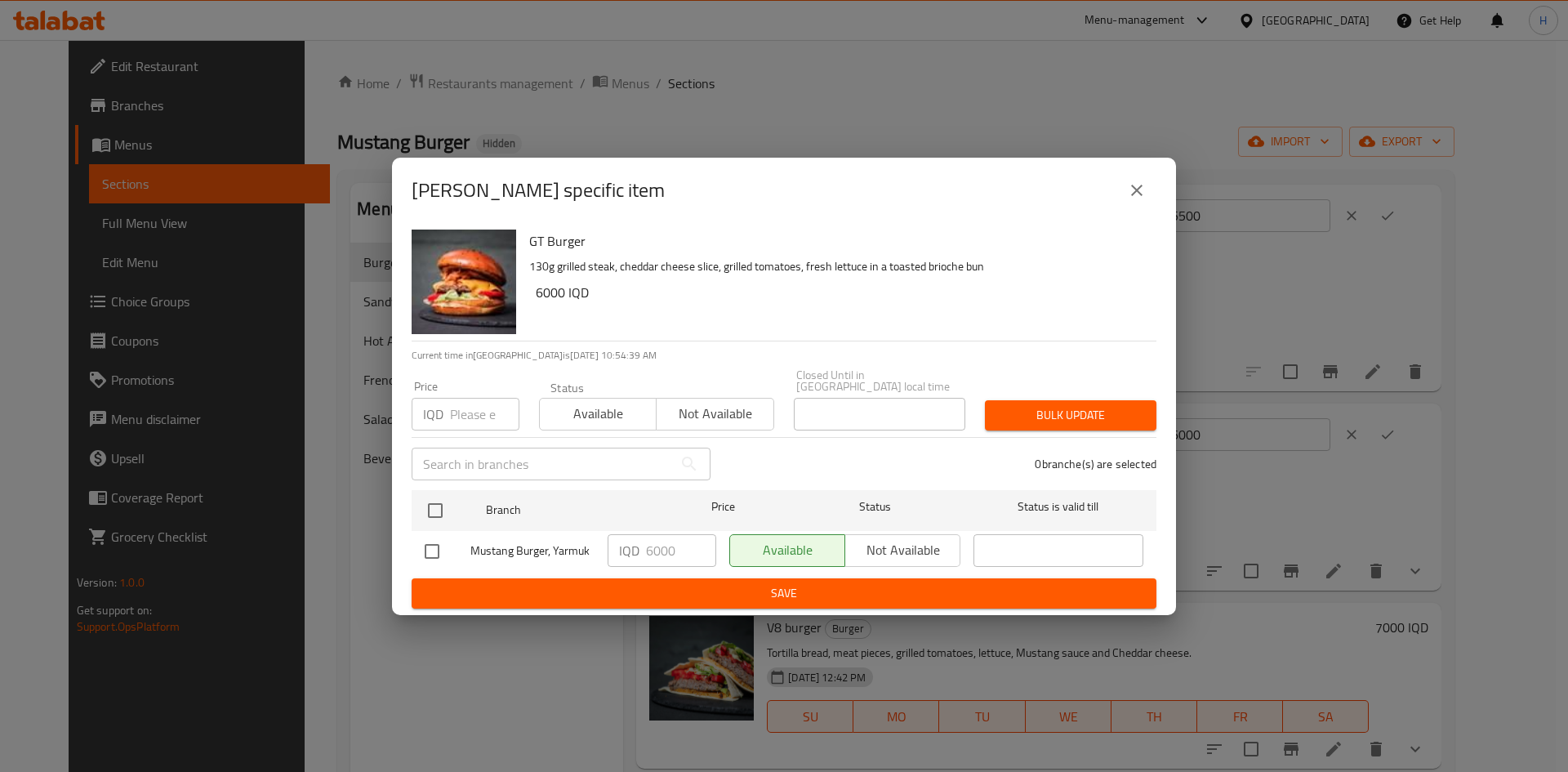
click at [1144, 182] on button "close" at bounding box center [1136, 190] width 39 height 39
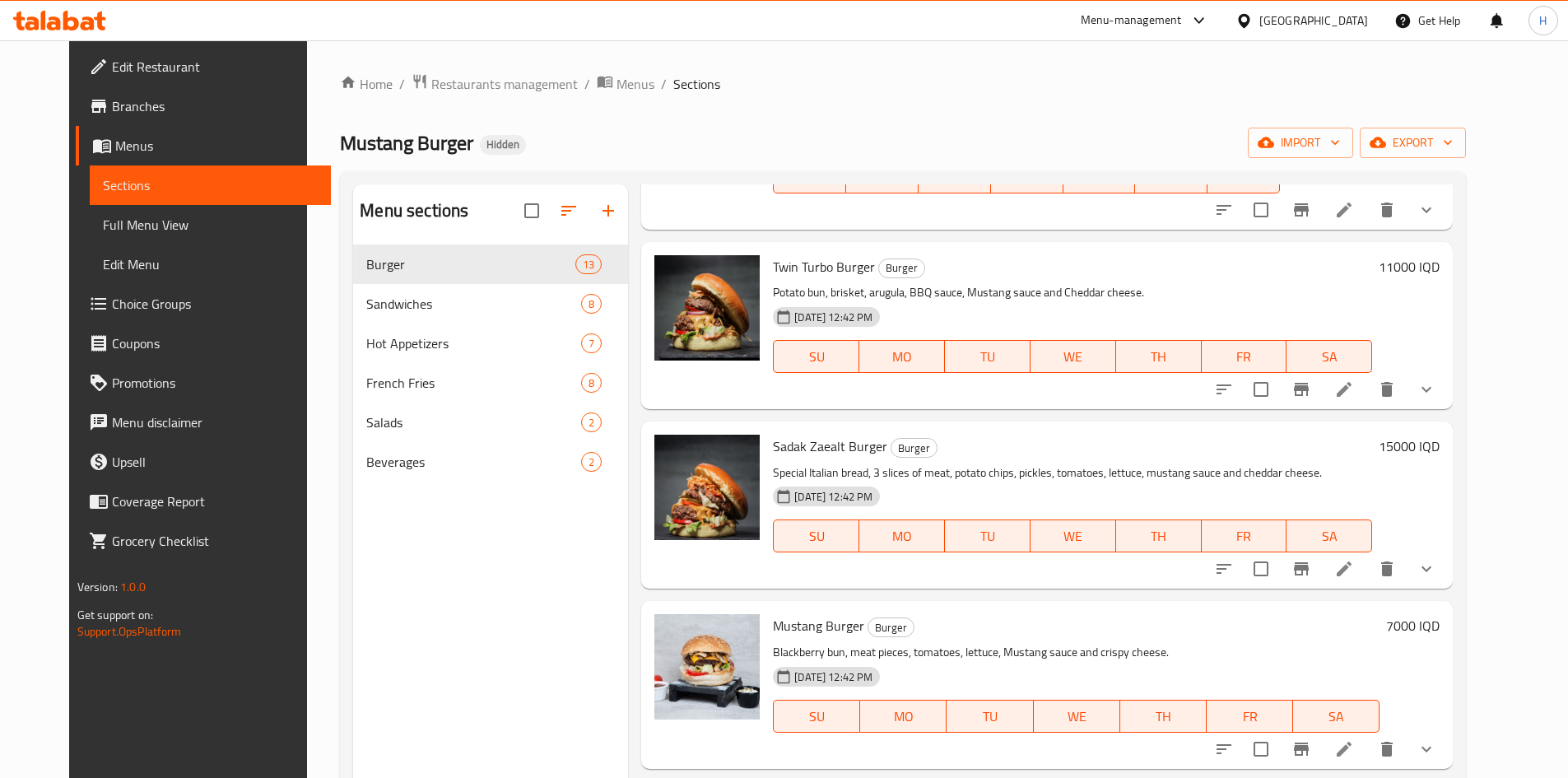
scroll to position [1564, 0]
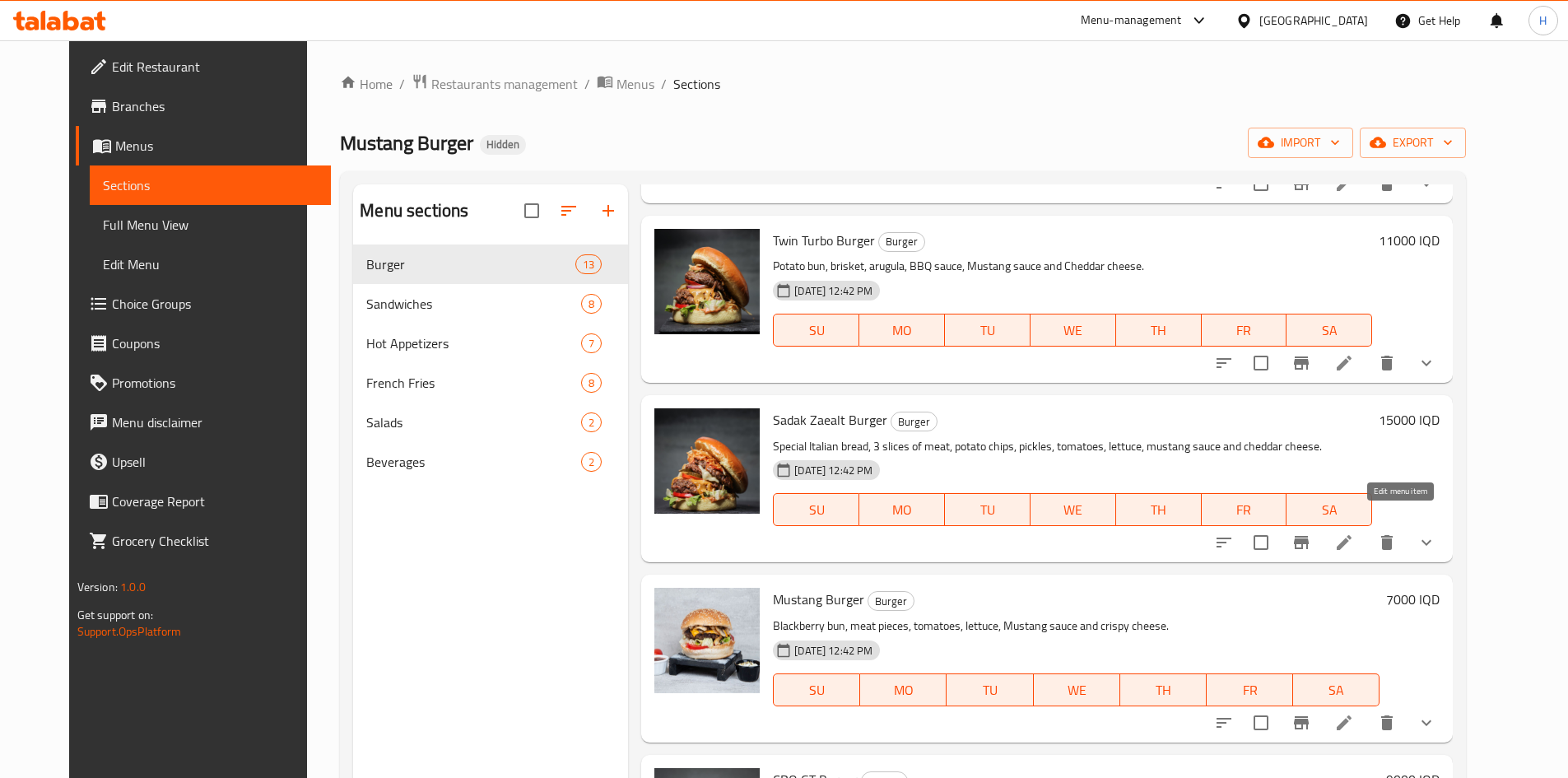
click at [1354, 533] on icon at bounding box center [1344, 542] width 20 height 20
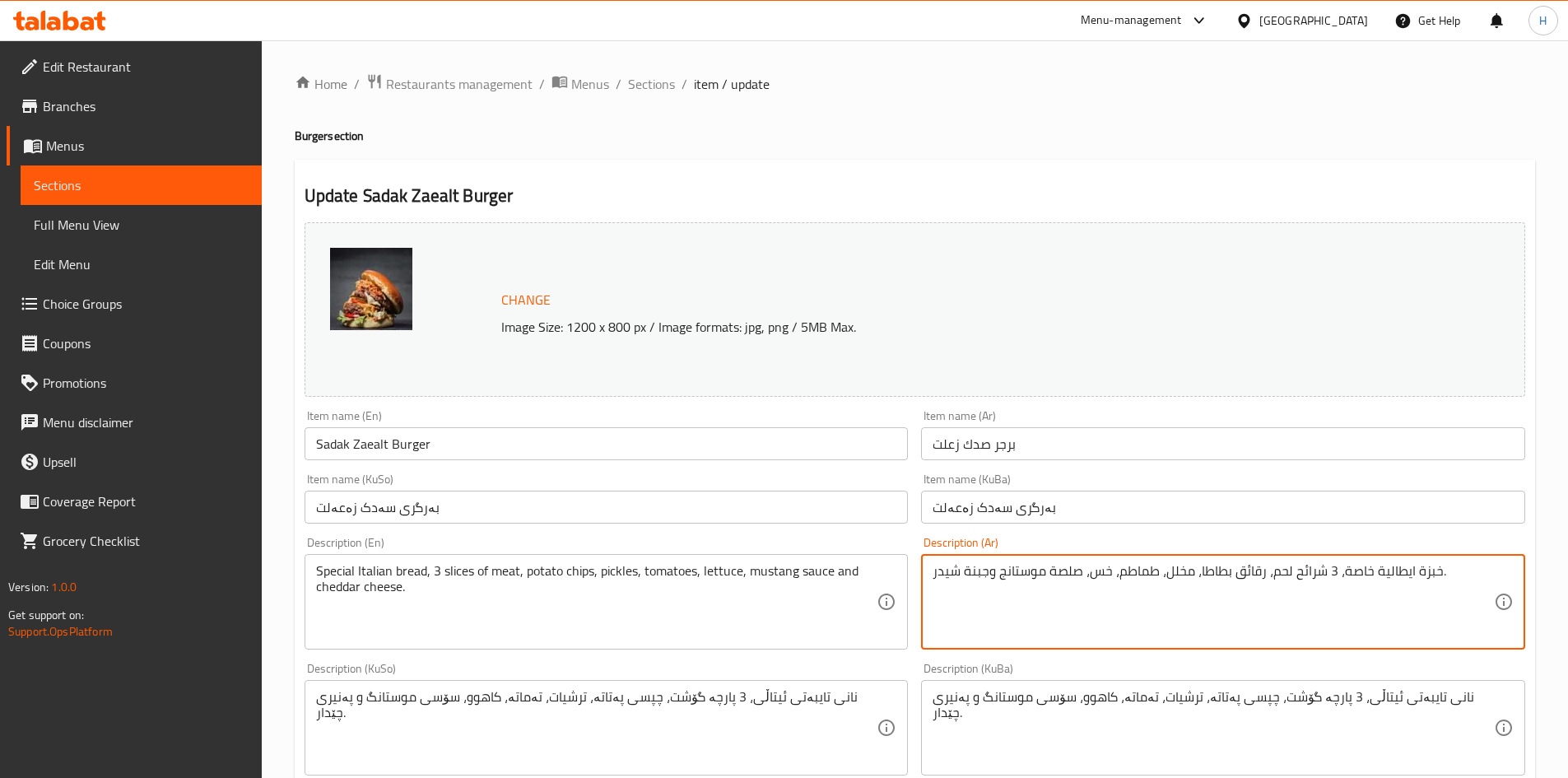
click at [1063, 594] on textarea "خبزة ايطالية خاصة، 3 شرائح لحم، رقائق بطاطا، مخلل، طماطم، خس، صلصة موستانج وجبن…" at bounding box center [1213, 602] width 561 height 78
click at [1063, 593] on textarea "خبزة ايطالية خاصة، 3 شرائح لحم، رقائق بطاطا، مخلل، طماطم، خس، صلصة موستانج وجبن…" at bounding box center [1213, 602] width 561 height 78
paste textarea "قطعتين لحم مشوي 130 غرام ، شريحة شيدر ، طماطم ، جرجير أخضر وصلصة كريمي داخل خبز…"
click at [1063, 593] on textarea "خبزة ايطالية خاصة، 3 شرائح لحم، رقائق بطاطا، مخلل، طماطم، خس، صلقطعتين لحم مشوي…" at bounding box center [1213, 602] width 561 height 78
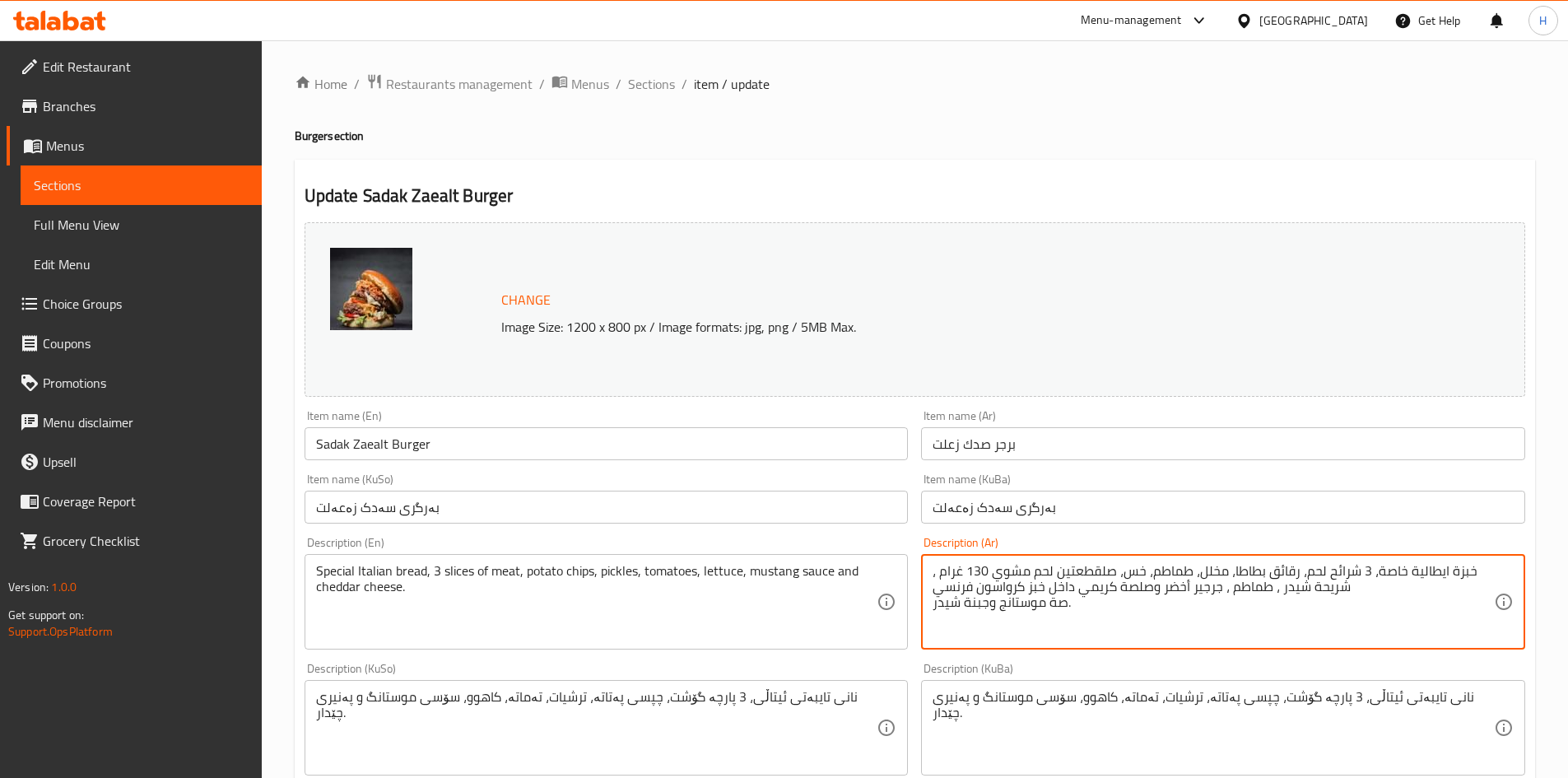
click at [1063, 593] on textarea "خبزة ايطالية خاصة، 3 شرائح لحم، رقائق بطاطا، مخلل، طماطم، خس، صلقطعتين لحم مشوي…" at bounding box center [1213, 602] width 561 height 78
drag, startPoint x: 1063, startPoint y: 593, endPoint x: 1075, endPoint y: 554, distance: 40.8
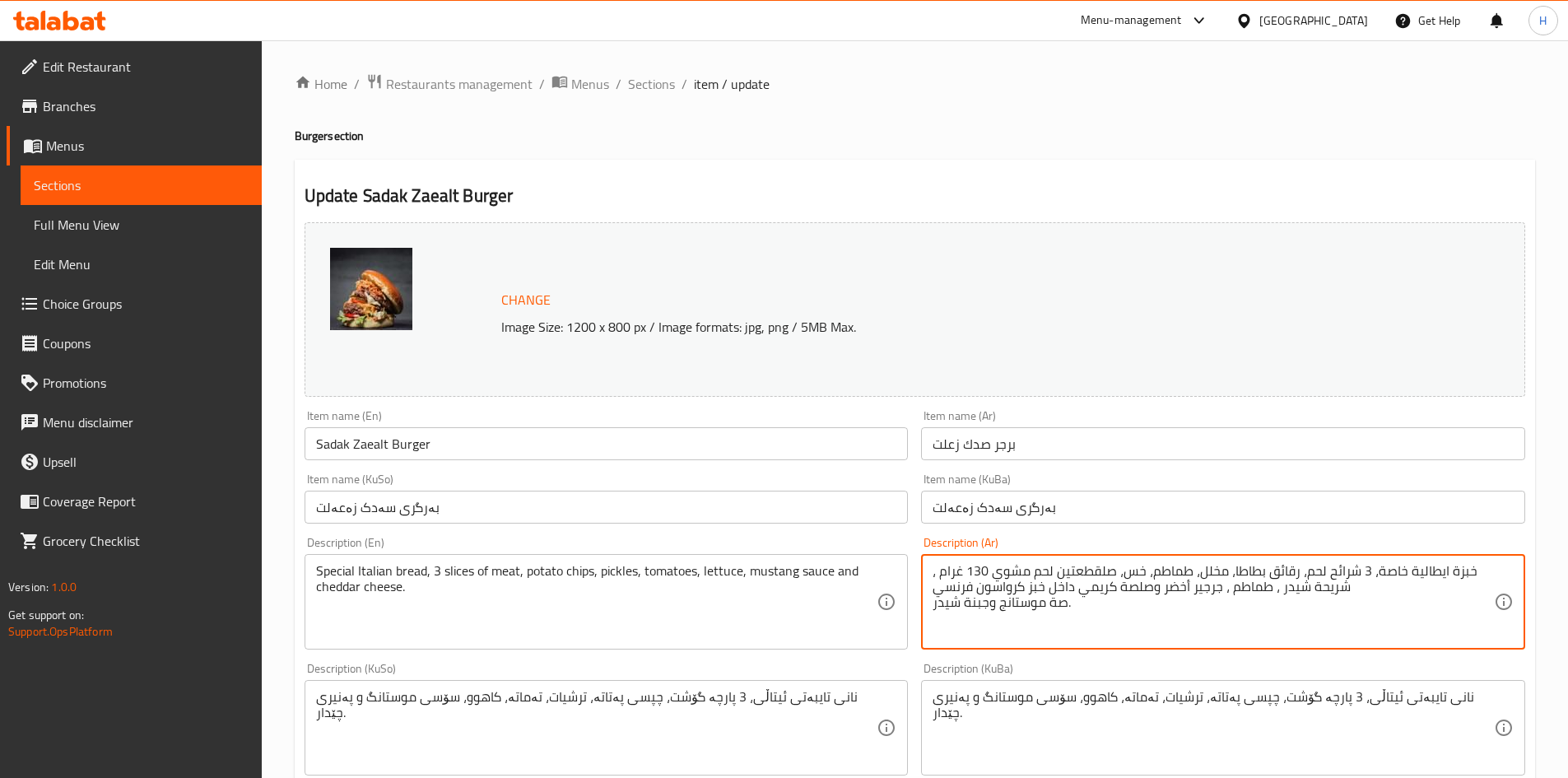
click at [1075, 554] on div "خبزة ايطالية خاصة، 3 شرائح لحم، رقائق بطاطا، مخلل، طماطم، خس، صلقطعتين لحم مشوي…" at bounding box center [1223, 602] width 604 height 96
paste textarea "قطعتين لحم مشوي 130 غرام ، شريحة شيدر ، طماطم ، جرجير أخضر وصلصة كريمي داخل خبز…"
type textarea "قطعتين لحم مشوي 130 غرام ، شريحة شيدر ، طماطم ، جرجير أخضر وصلصة كريمي داخل خبز…"
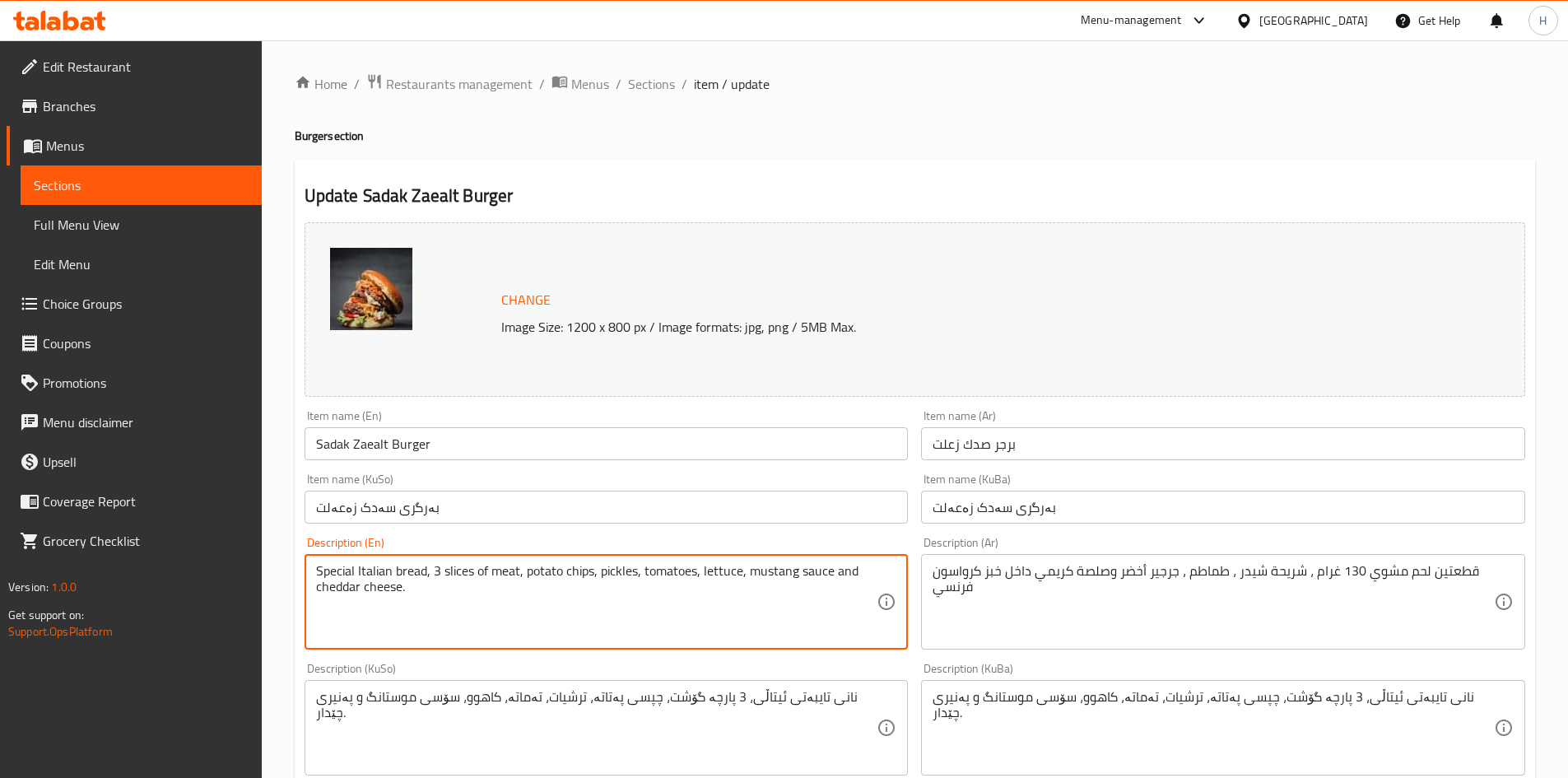
click at [567, 583] on textarea "Special Italian bread, 3 slices of meat, potato chips, pickles, tomatoes, lettu…" at bounding box center [596, 602] width 561 height 78
paste textarea "Two 130g grilled steak pieces, cheddar slice, tomatoes, green arugula and cream…"
click at [332, 573] on textarea "Two 130g grilled steak pieces, cheddar slice, tomatoes, green arugula and cream…" at bounding box center [596, 602] width 561 height 78
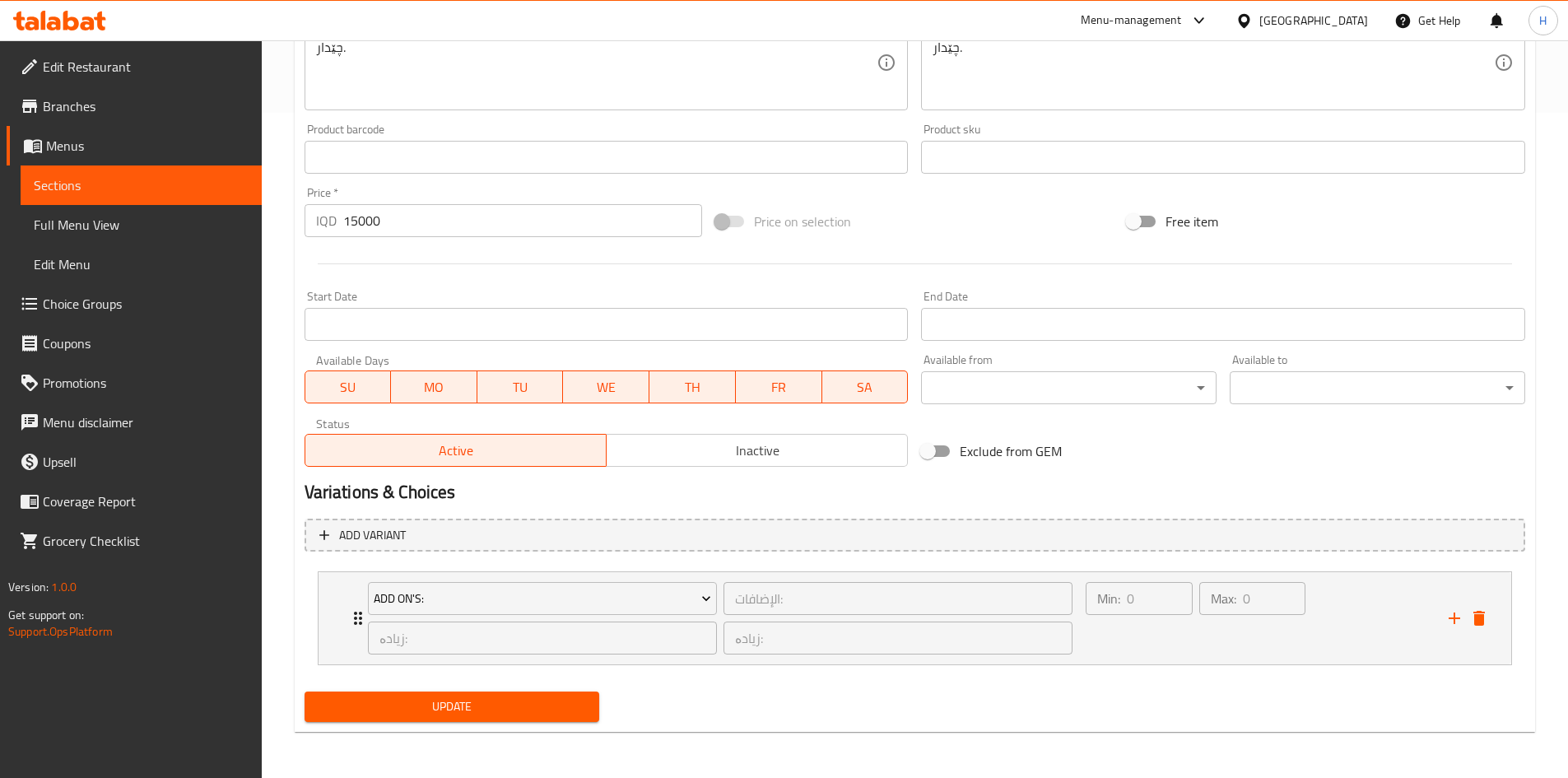
type textarea "130g grilled steak pieces, cheddar slice, tomatoes, green arugula and creamy sa…"
click at [505, 706] on span "Update" at bounding box center [452, 706] width 269 height 21
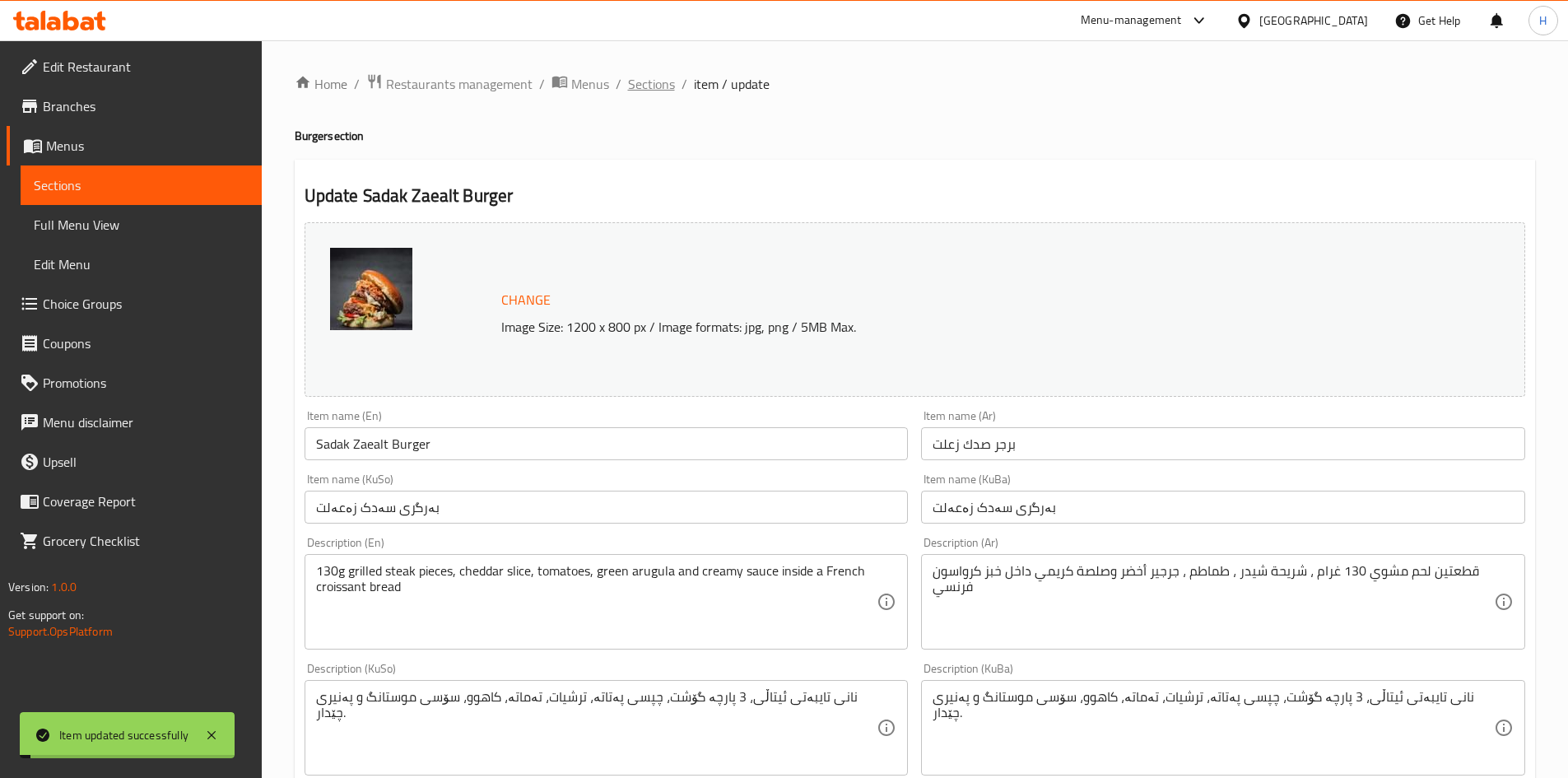
click at [647, 87] on span "Sections" at bounding box center [652, 84] width 47 height 20
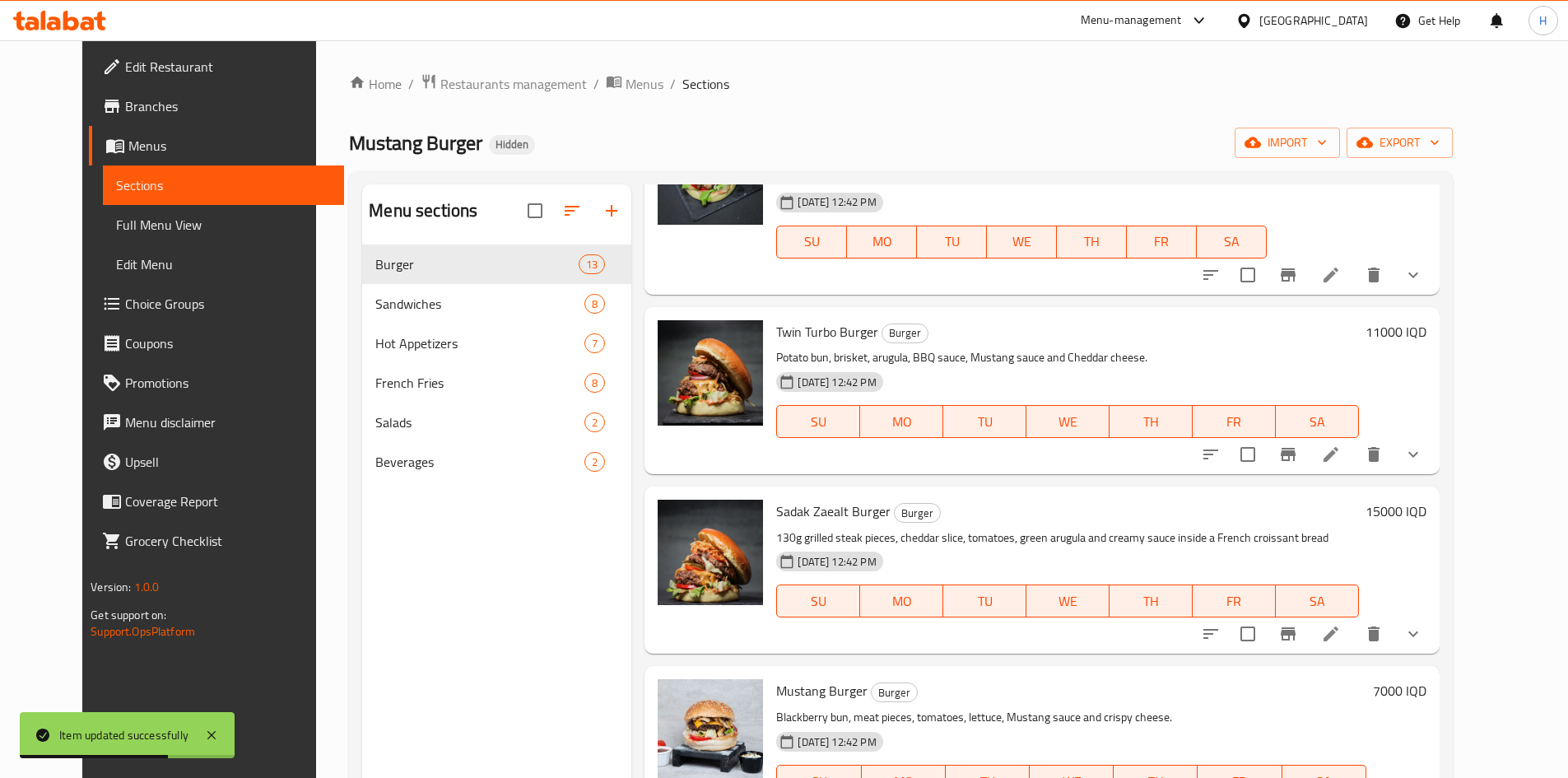
scroll to position [1564, 0]
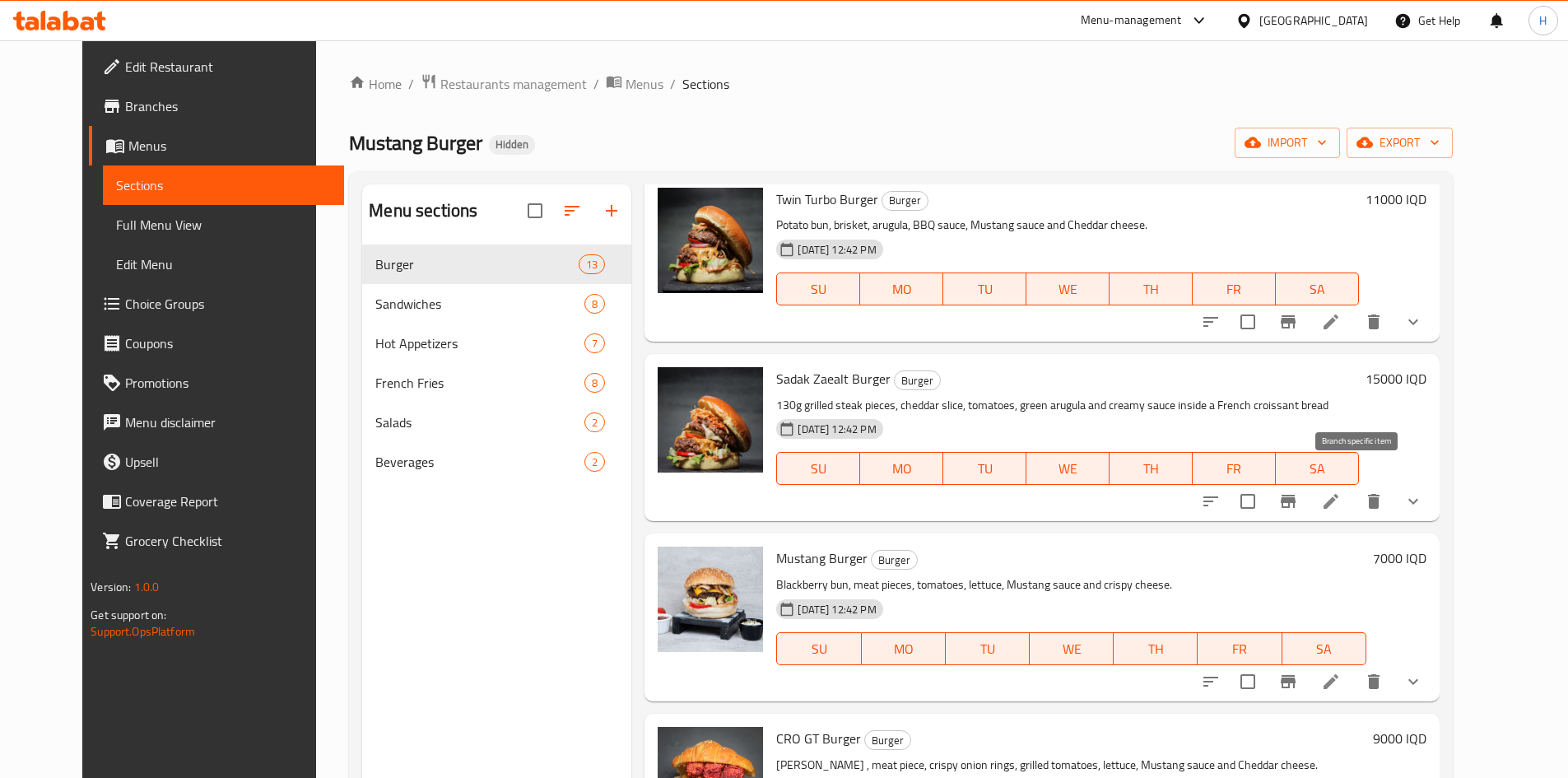
click at [1296, 495] on icon "Branch-specific-item" at bounding box center [1287, 500] width 15 height 13
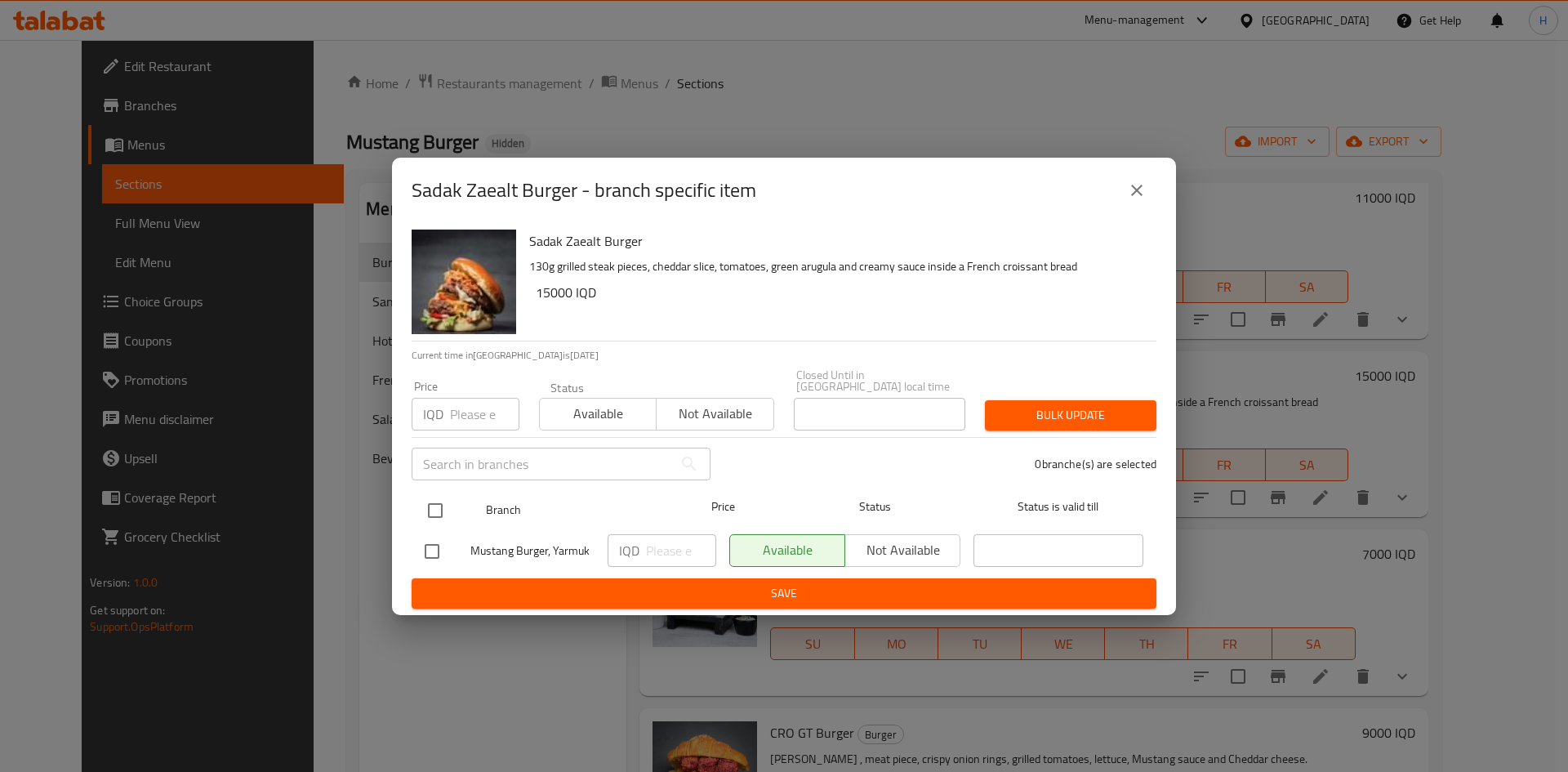
click at [429, 504] on input "checkbox" at bounding box center [434, 510] width 34 height 34
checkbox input "true"
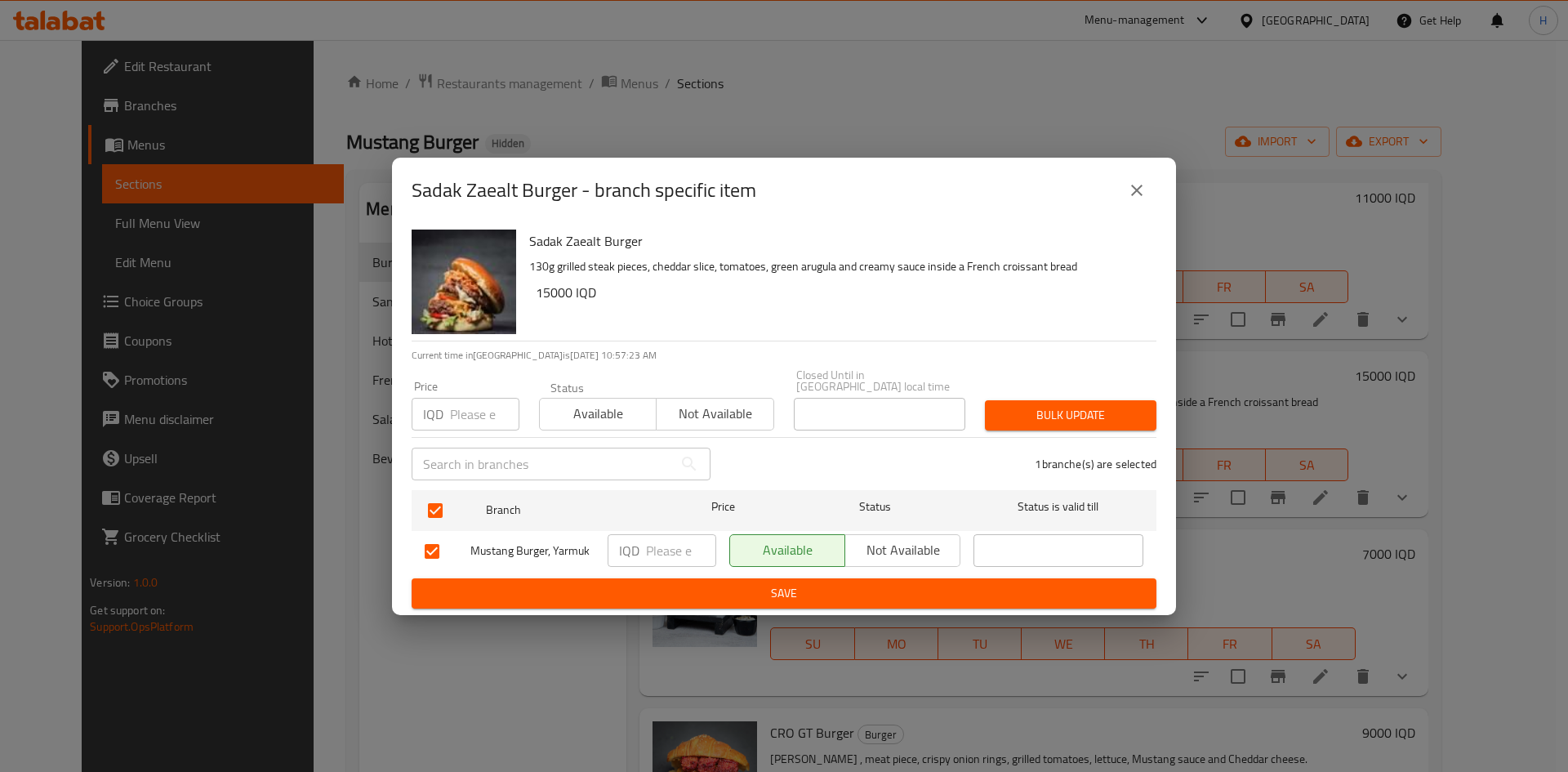
click at [650, 550] on input "number" at bounding box center [681, 551] width 70 height 33
type input "9000"
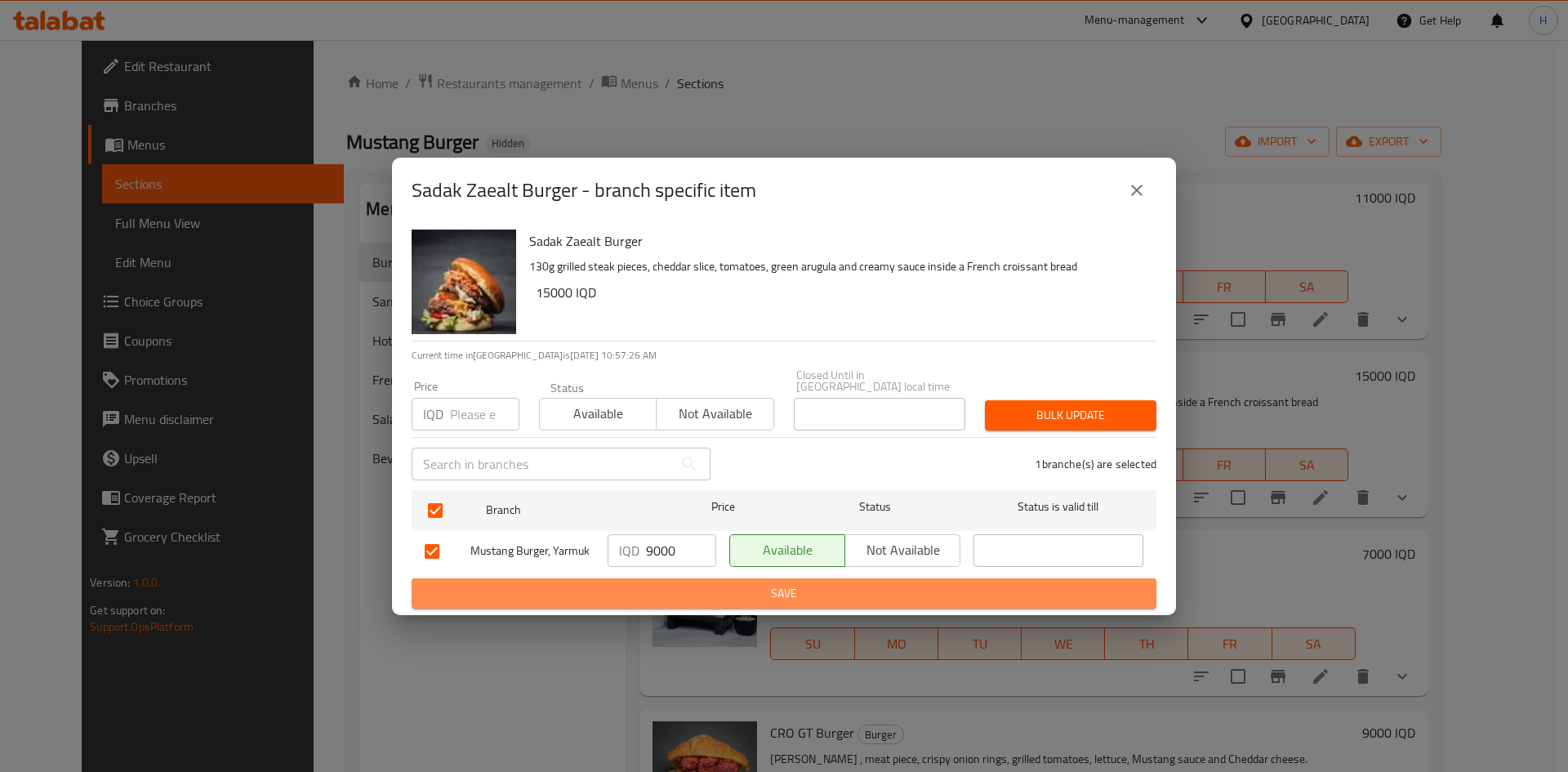
click at [671, 583] on span "Save" at bounding box center [784, 593] width 719 height 20
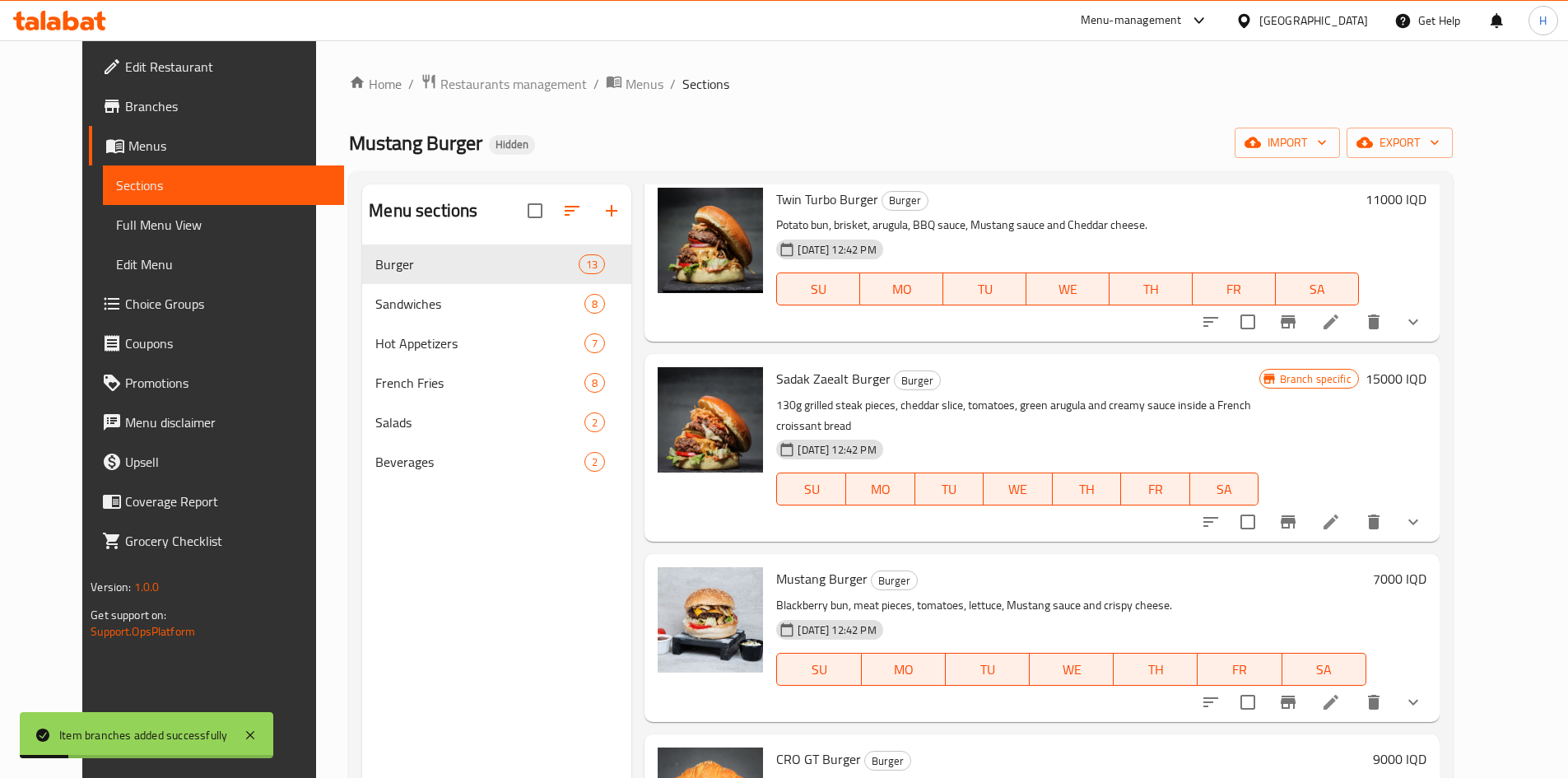
click at [1427, 367] on h6 "15000 IQD" at bounding box center [1396, 379] width 61 height 23
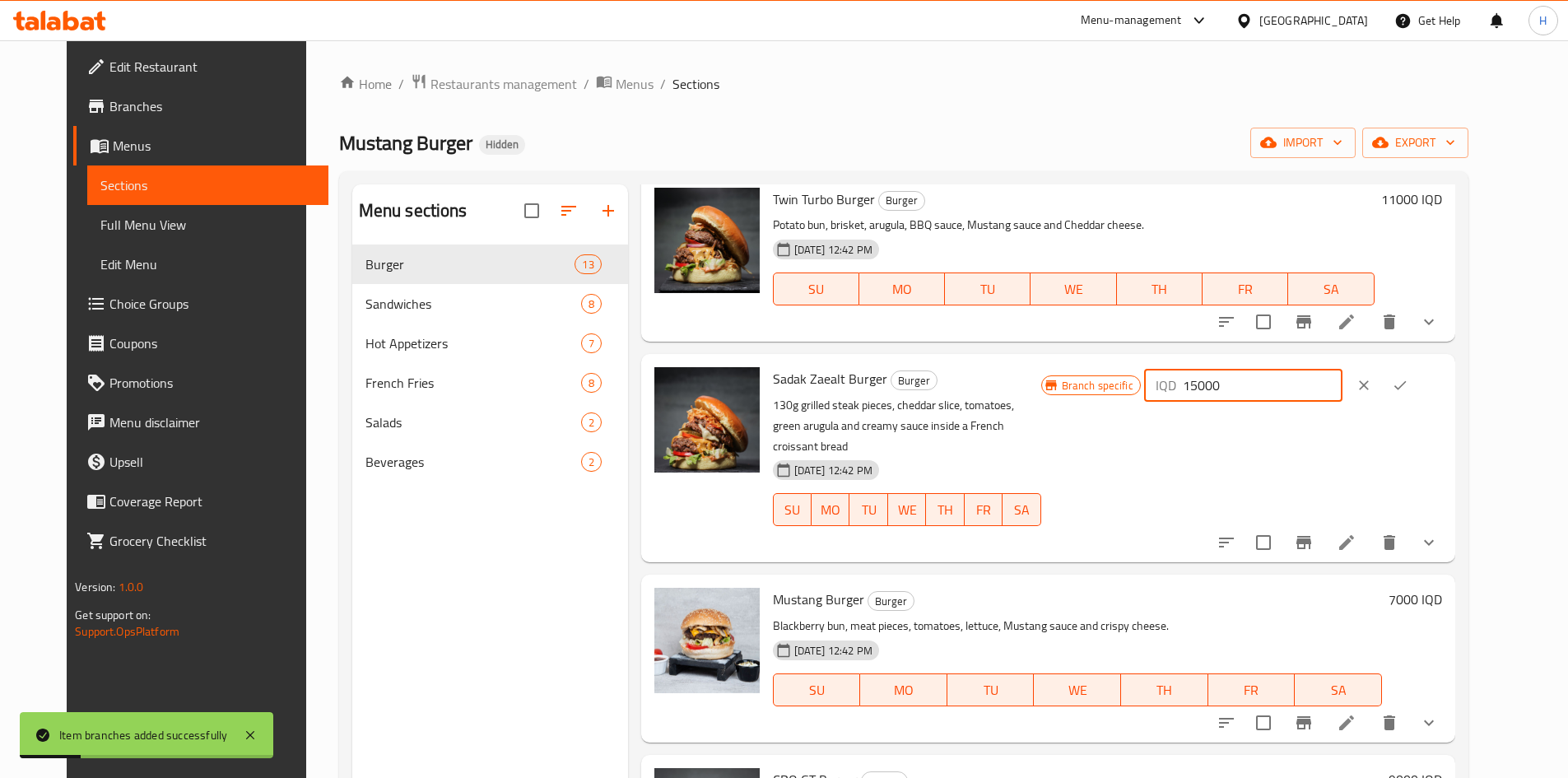
click at [1309, 368] on input "15000" at bounding box center [1262, 385] width 159 height 33
type input "9000"
click at [1418, 367] on button "ok" at bounding box center [1400, 385] width 36 height 36
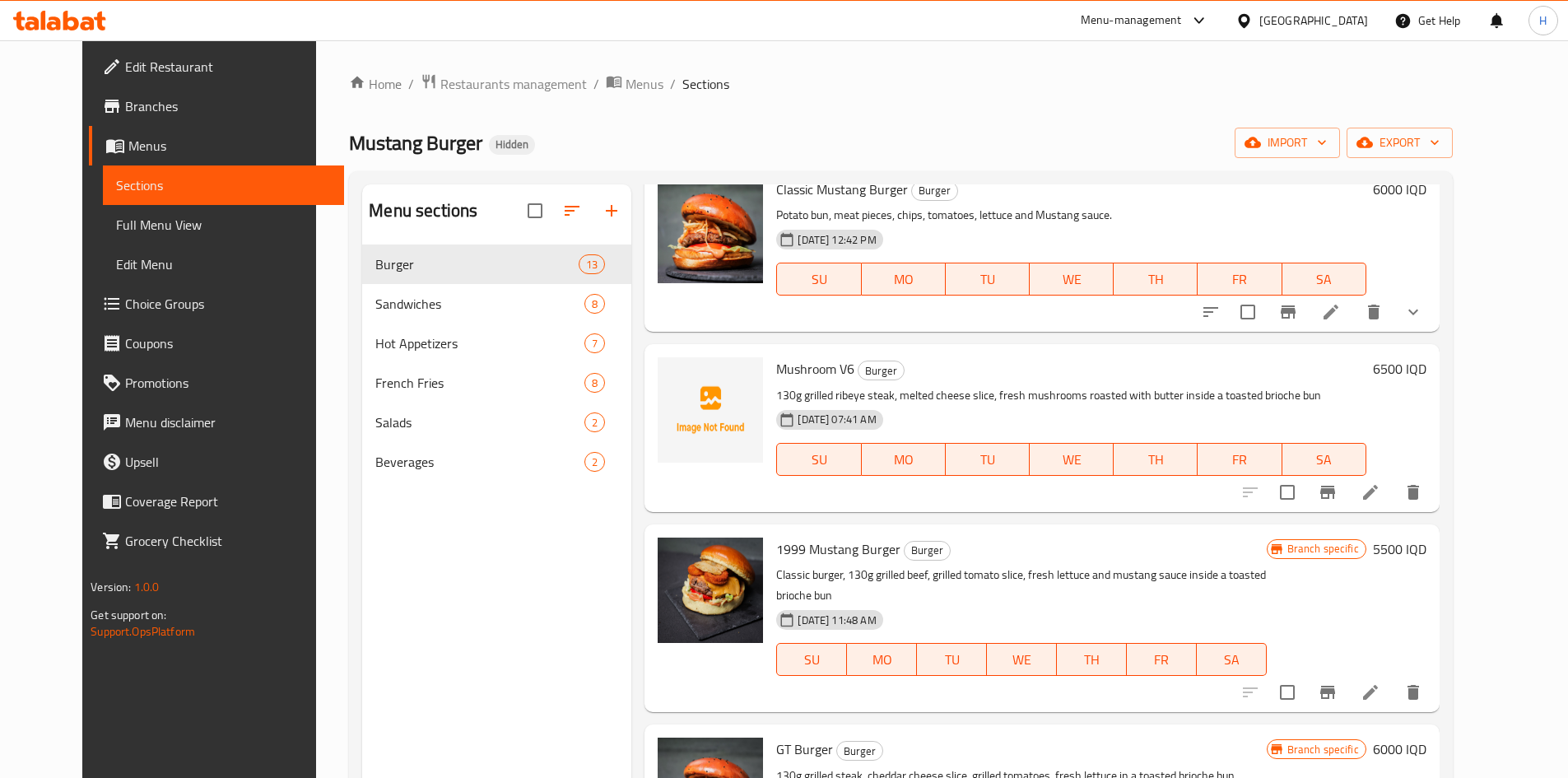
scroll to position [0, 0]
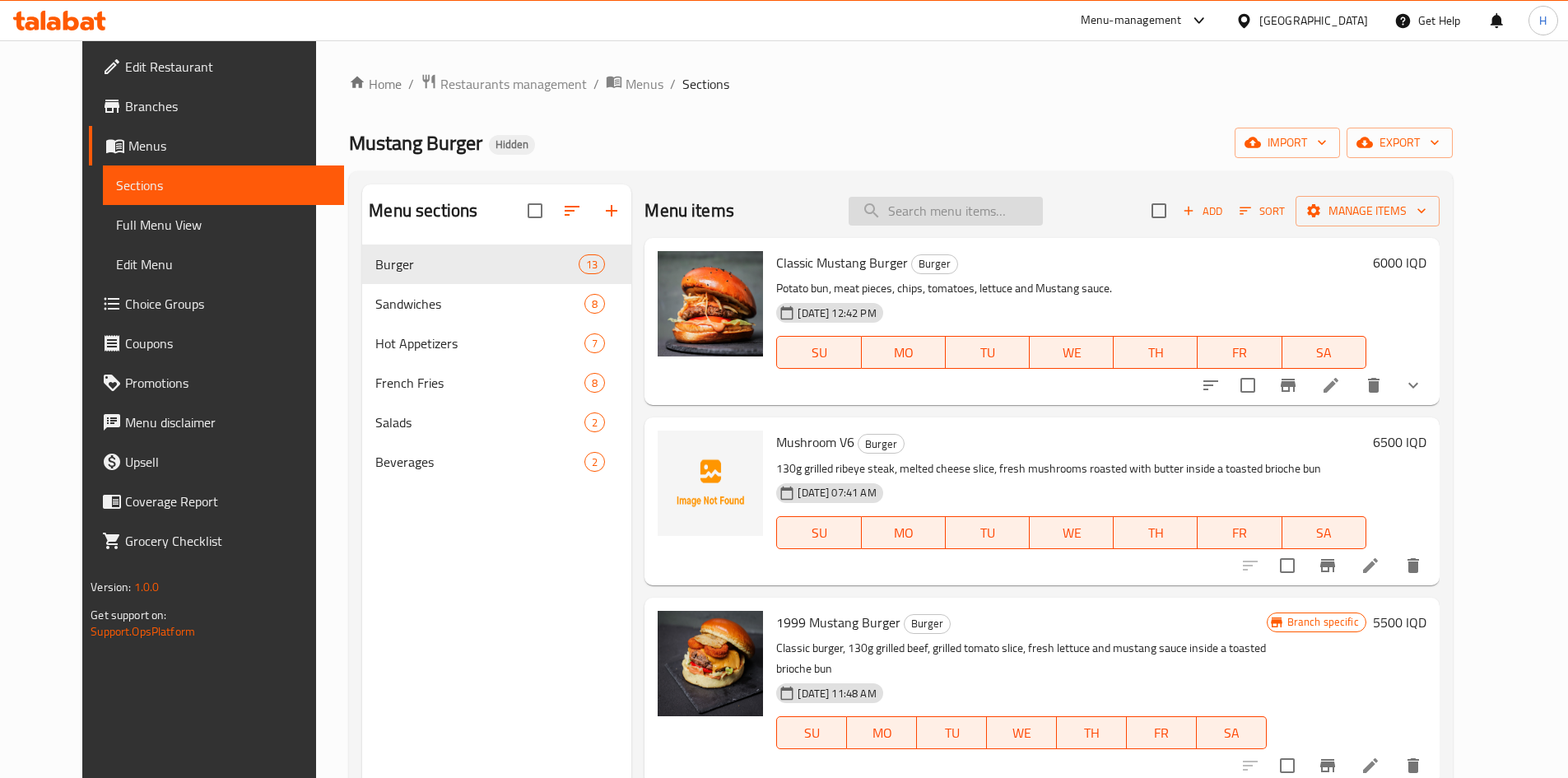
click at [994, 202] on input "search" at bounding box center [945, 210] width 195 height 28
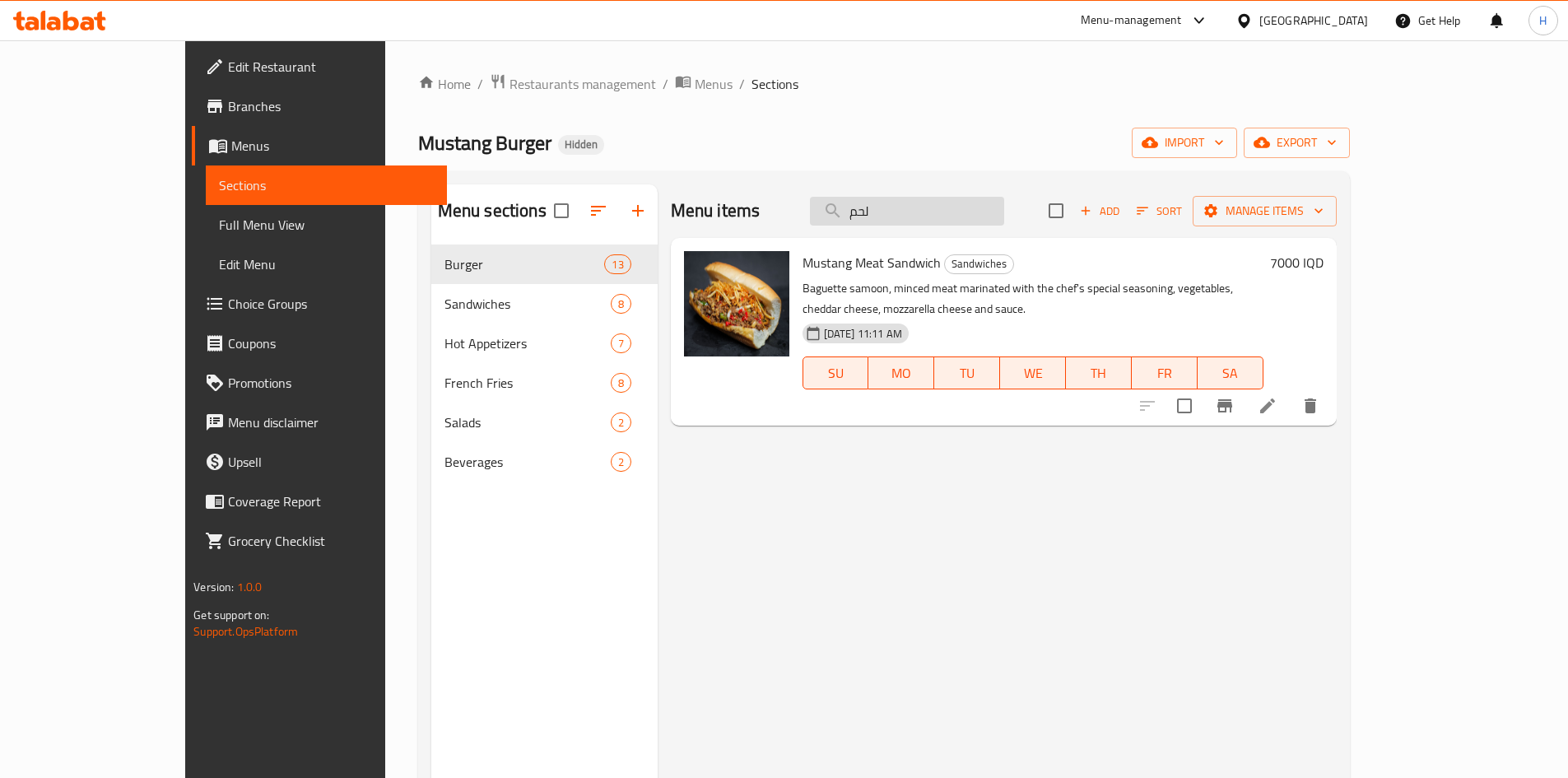
click at [951, 209] on input "لحم" at bounding box center [907, 210] width 195 height 28
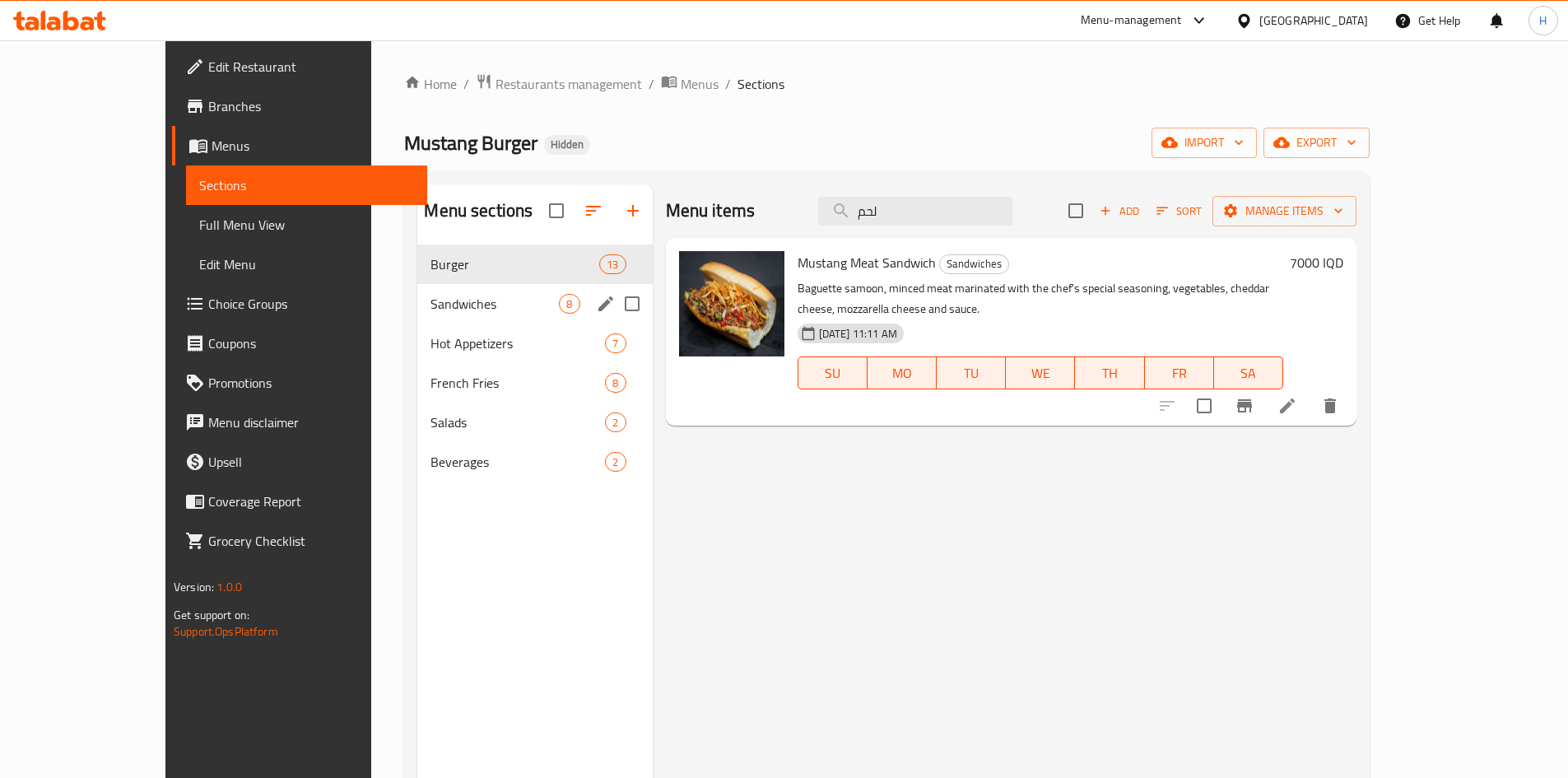
type input "لحم"
click at [428, 317] on div "Sandwiches 8" at bounding box center [535, 304] width 235 height 39
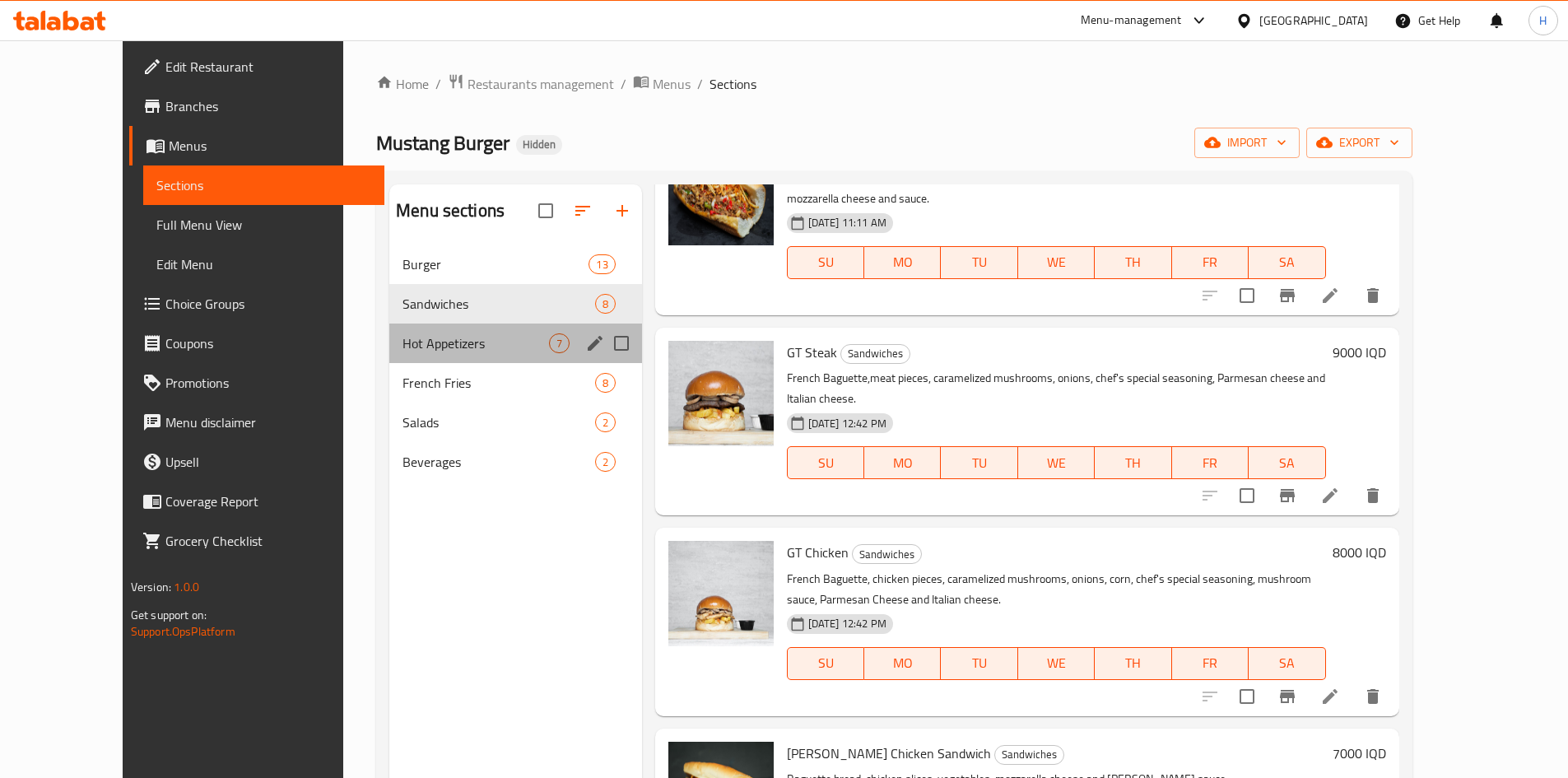
click at [403, 334] on span "Hot Appetizers" at bounding box center [475, 343] width 146 height 20
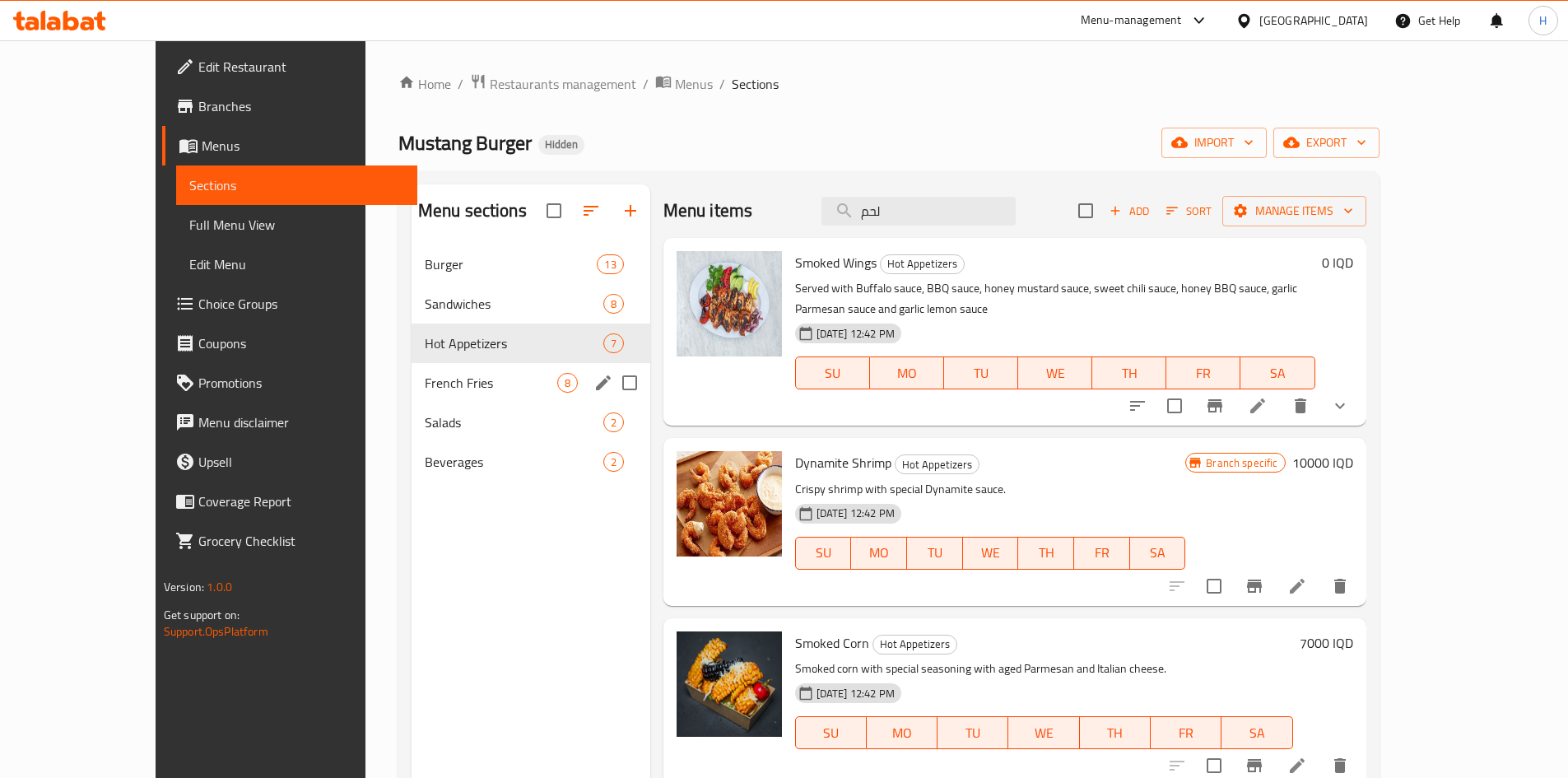
click at [425, 378] on span "French Fries" at bounding box center [492, 383] width 133 height 20
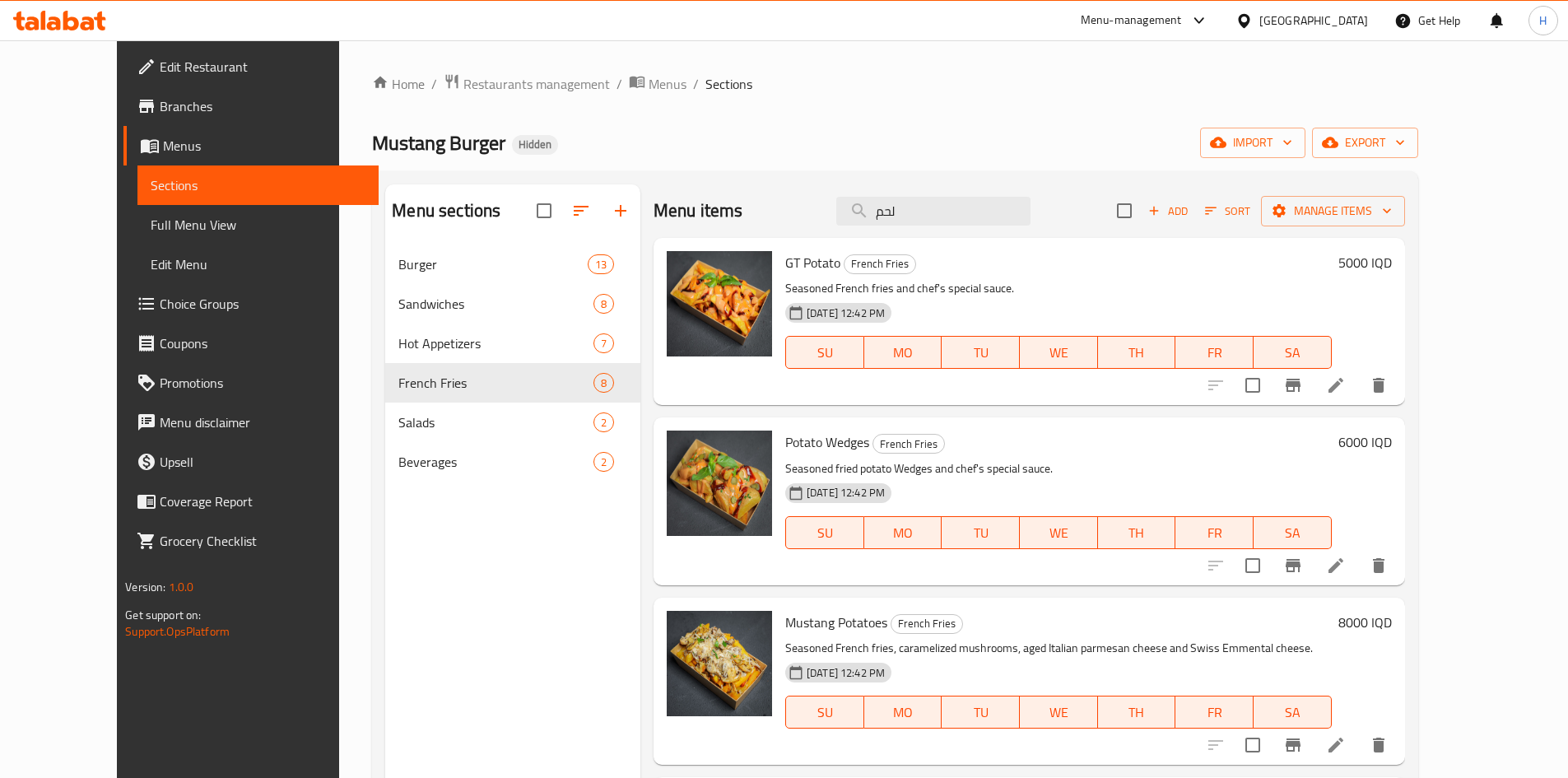
click at [811, 401] on div "GT Potato French Fries Seasoned French fries and chef's special sauce. [DATE] 1…" at bounding box center [1029, 321] width 752 height 167
click at [964, 200] on input "لحم" at bounding box center [934, 210] width 195 height 28
click at [936, 215] on input "لحم" at bounding box center [934, 210] width 195 height 28
click at [673, 208] on h2 "Menu items" at bounding box center [699, 210] width 90 height 24
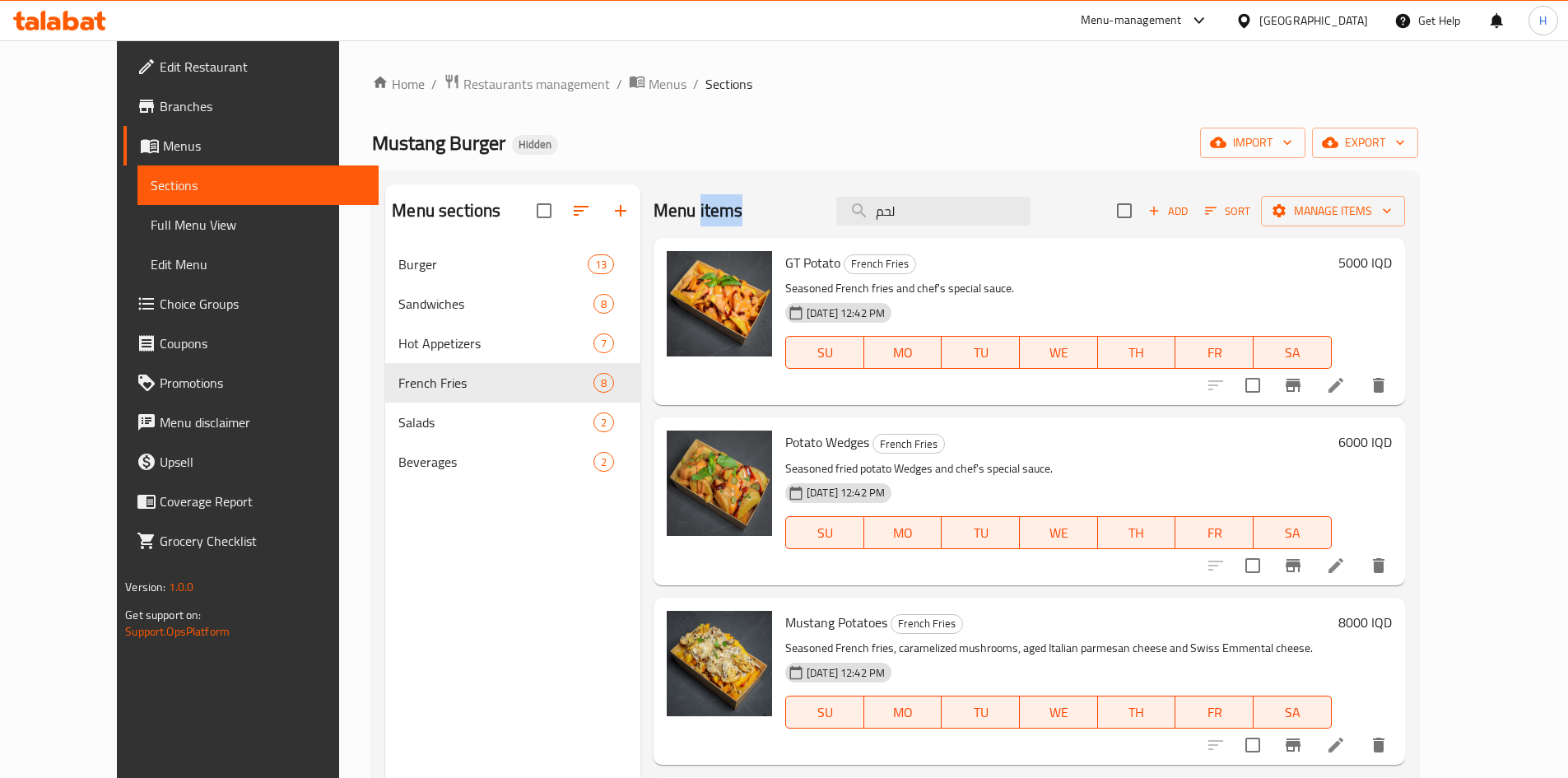
click at [673, 208] on h2 "Menu items" at bounding box center [699, 210] width 90 height 24
click at [875, 127] on div "Home / Restaurants management / Menus / Sections Mustang Burger Hidden import e…" at bounding box center [895, 524] width 1046 height 902
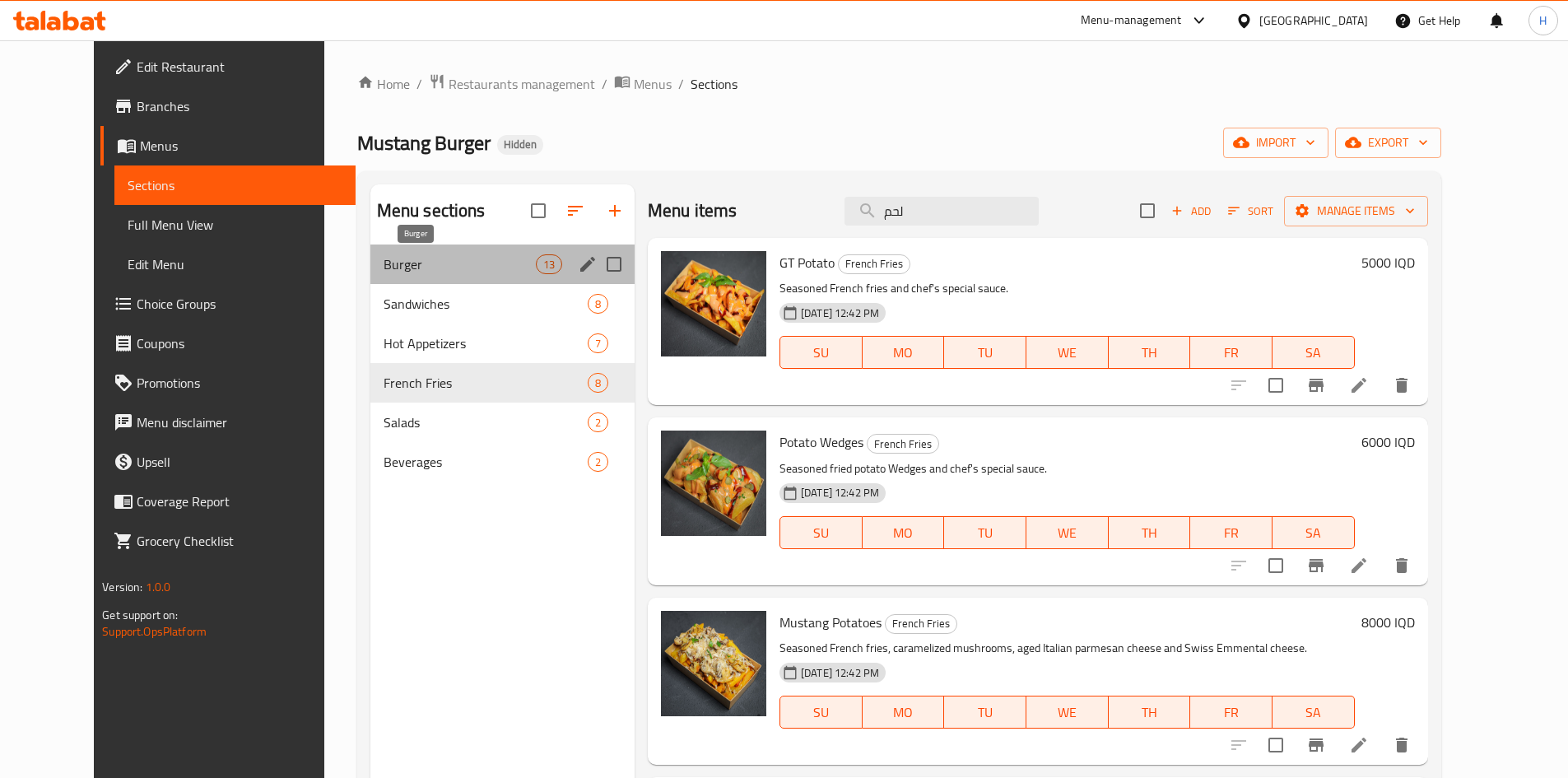
click at [398, 264] on span "Burger" at bounding box center [459, 264] width 152 height 20
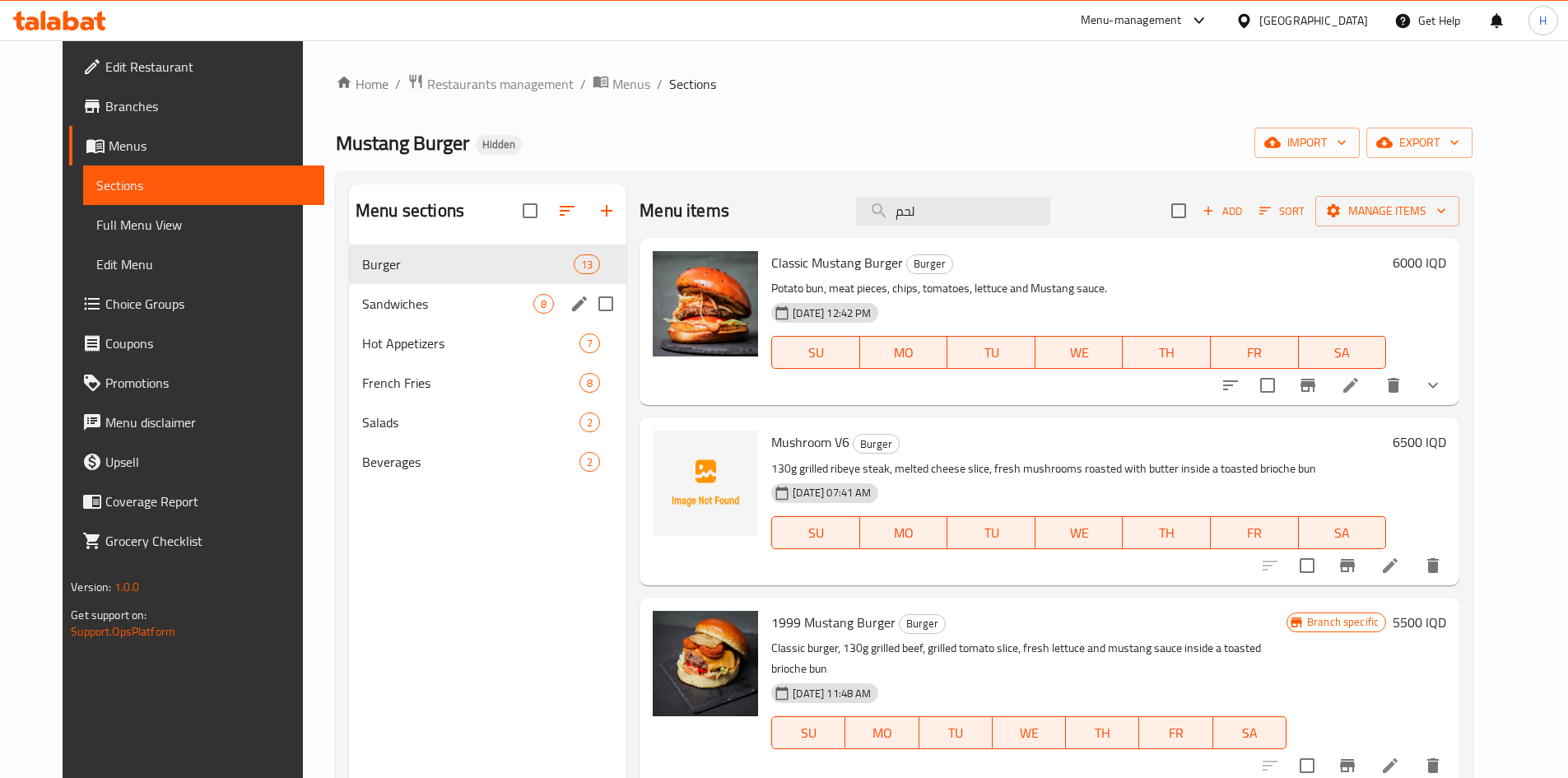
click at [414, 298] on span "Sandwiches" at bounding box center [448, 304] width 171 height 20
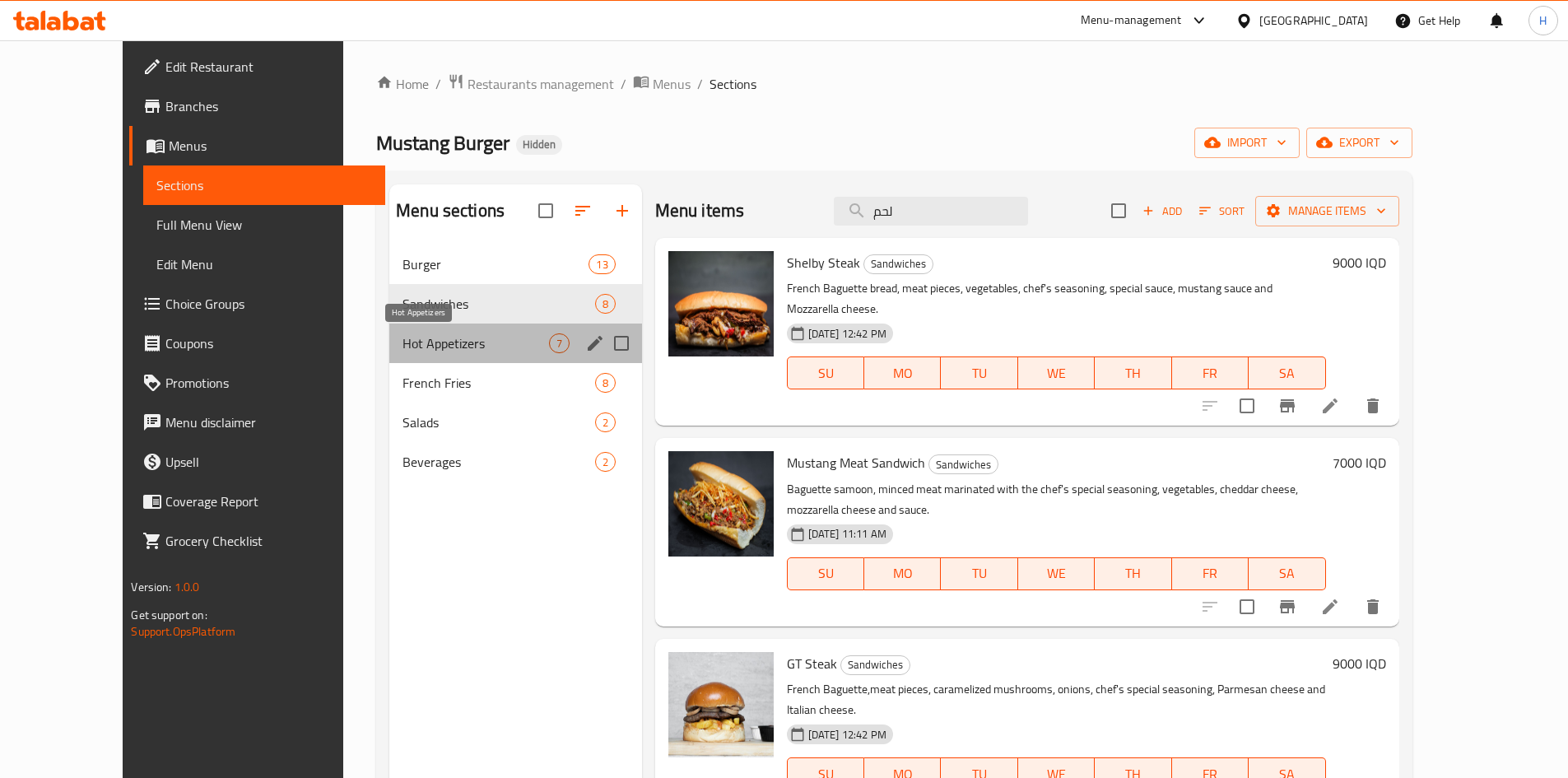
click at [403, 343] on span "Hot Appetizers" at bounding box center [475, 343] width 146 height 20
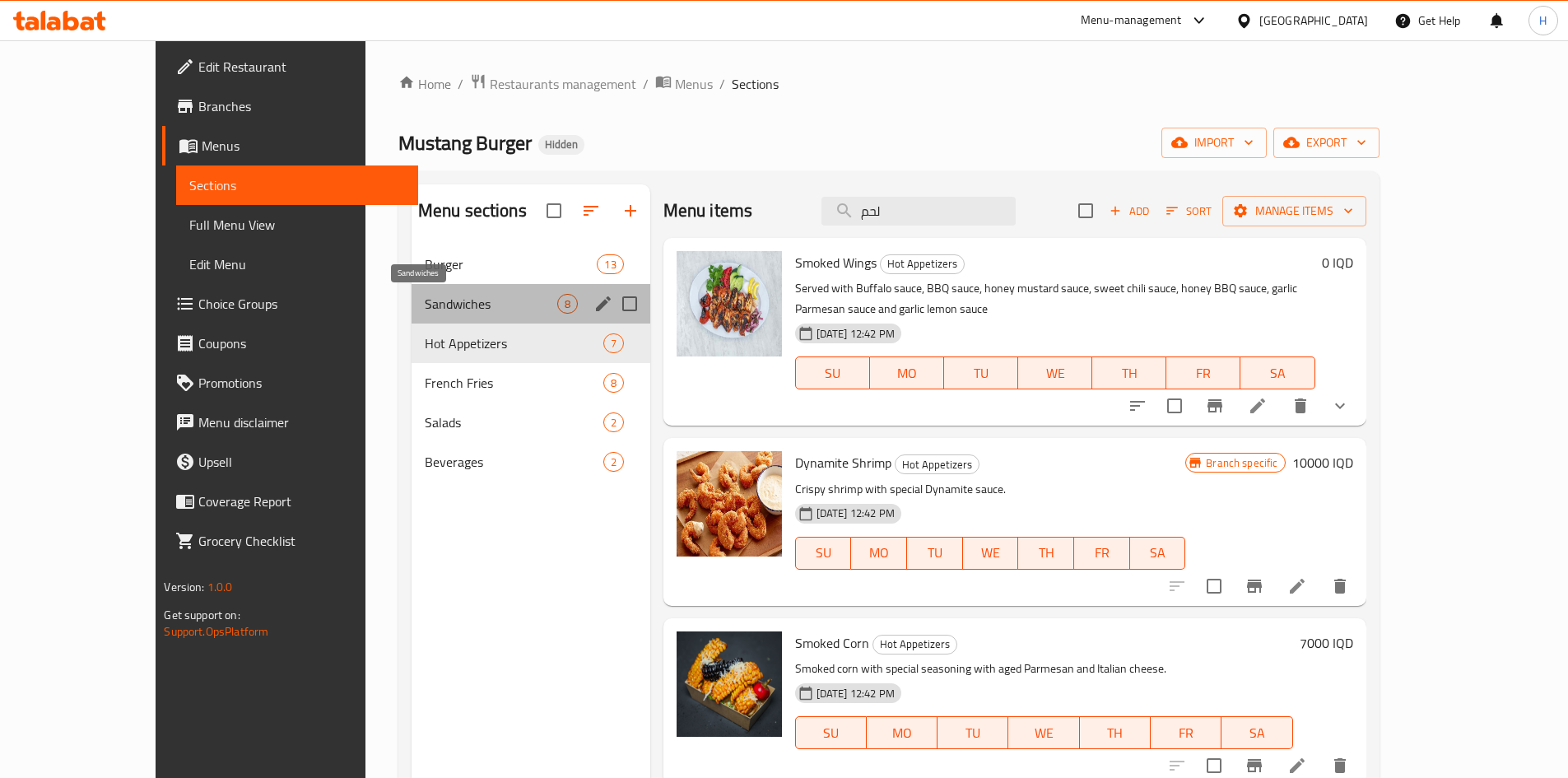
click at [425, 296] on span "Sandwiches" at bounding box center [492, 304] width 133 height 20
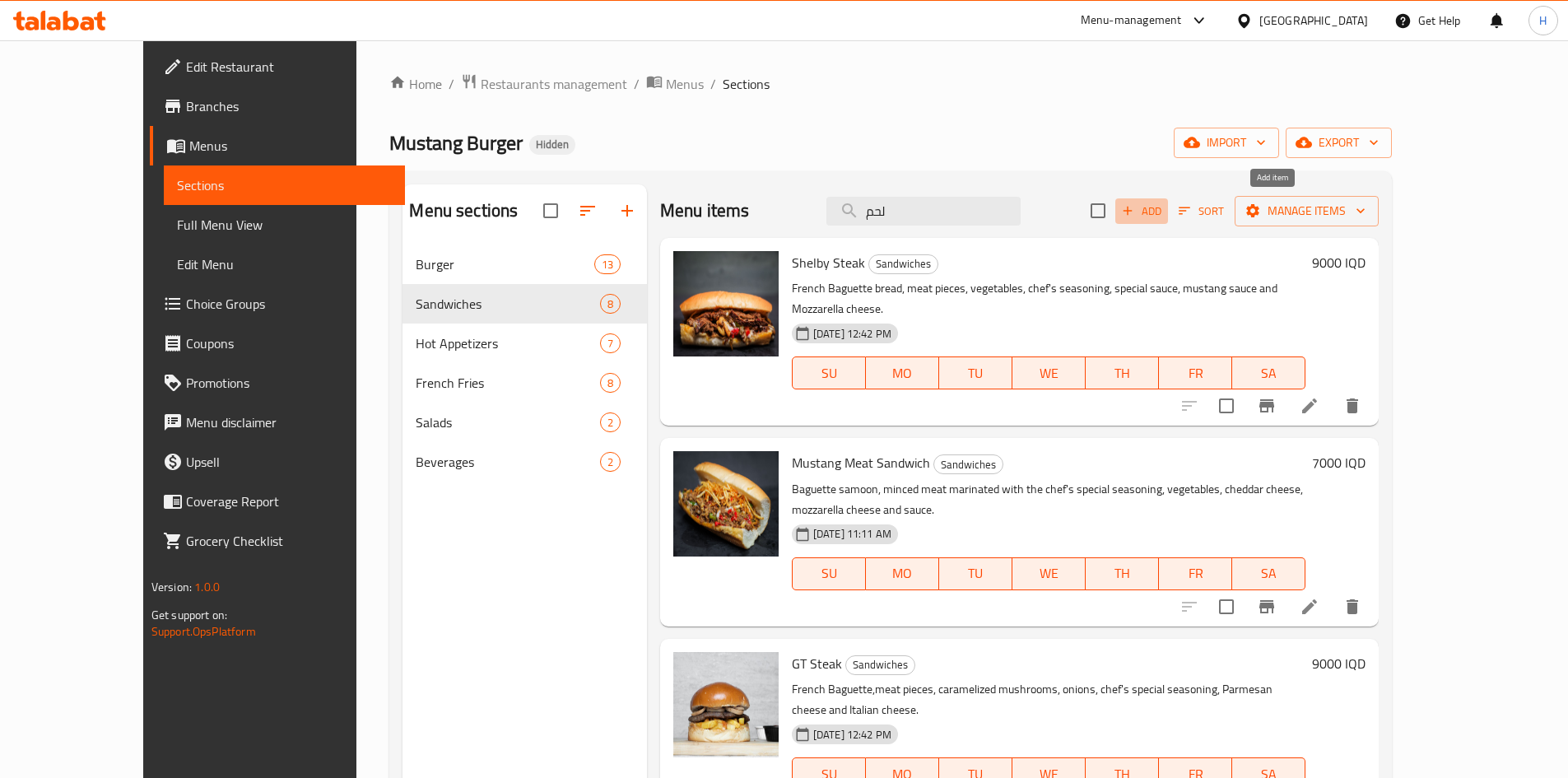
click at [1164, 207] on span "Add" at bounding box center [1141, 210] width 44 height 19
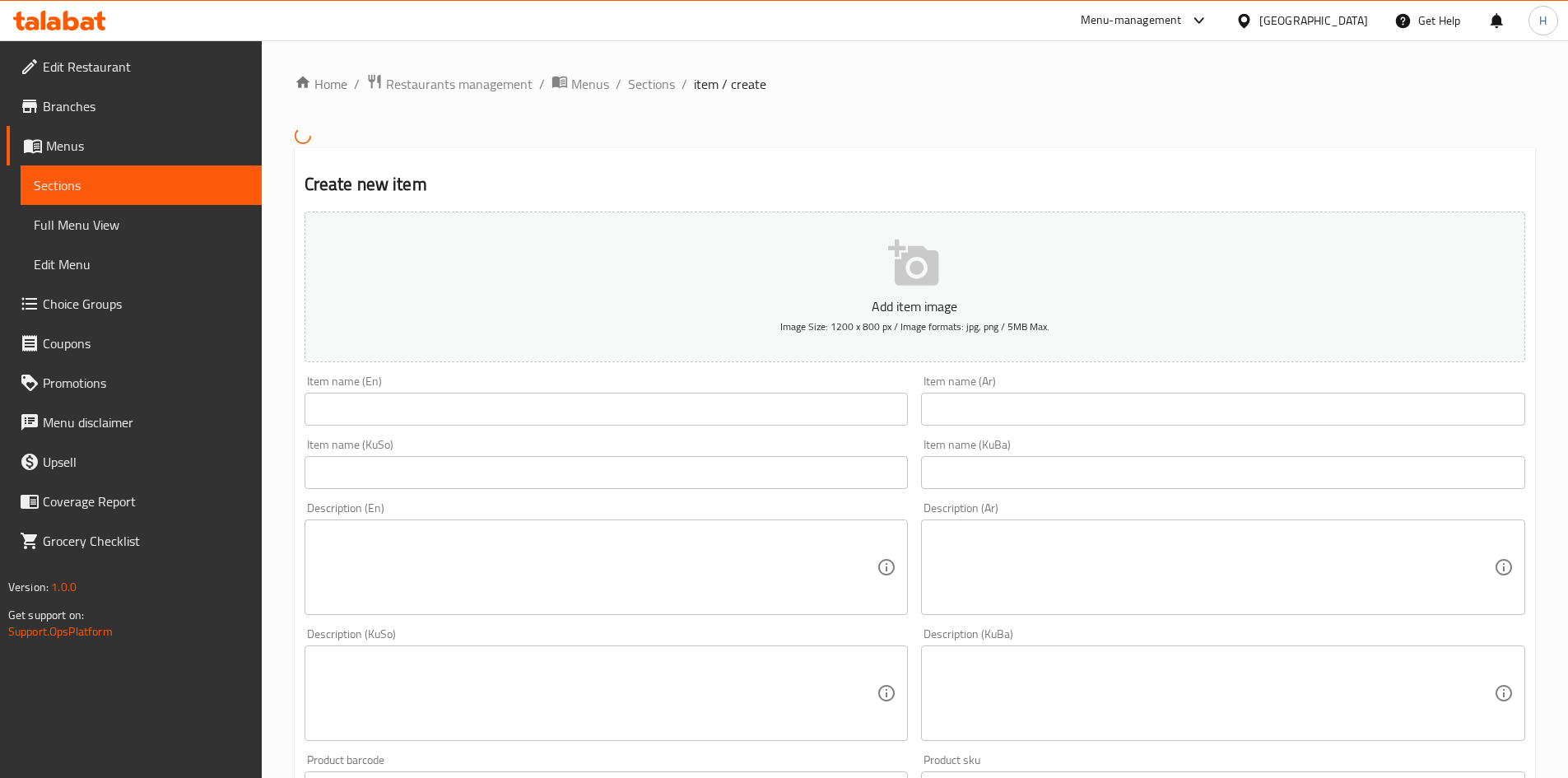
click at [1015, 420] on input "text" at bounding box center [1223, 410] width 604 height 33
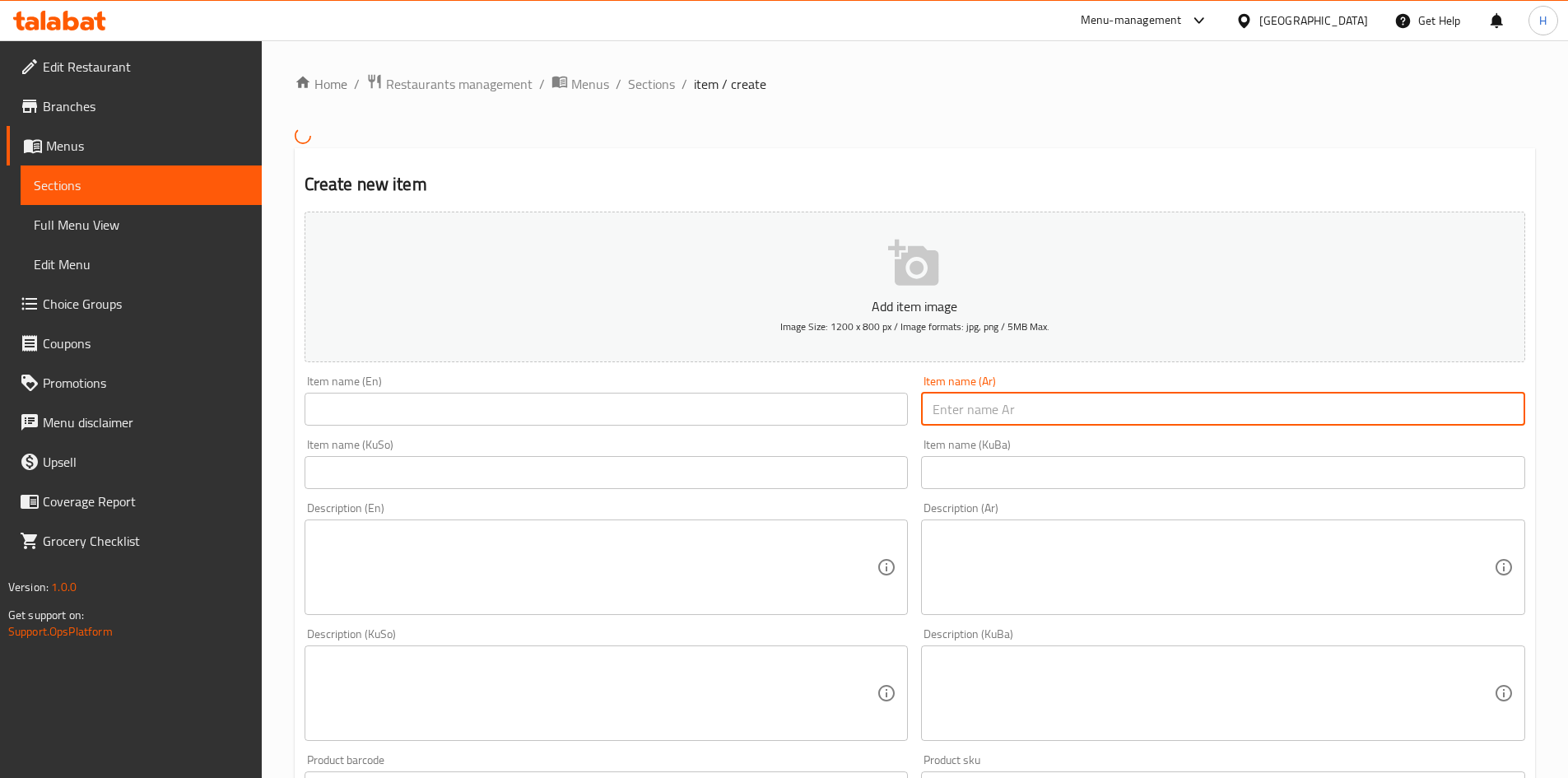
click at [1015, 420] on input "text" at bounding box center [1223, 410] width 604 height 33
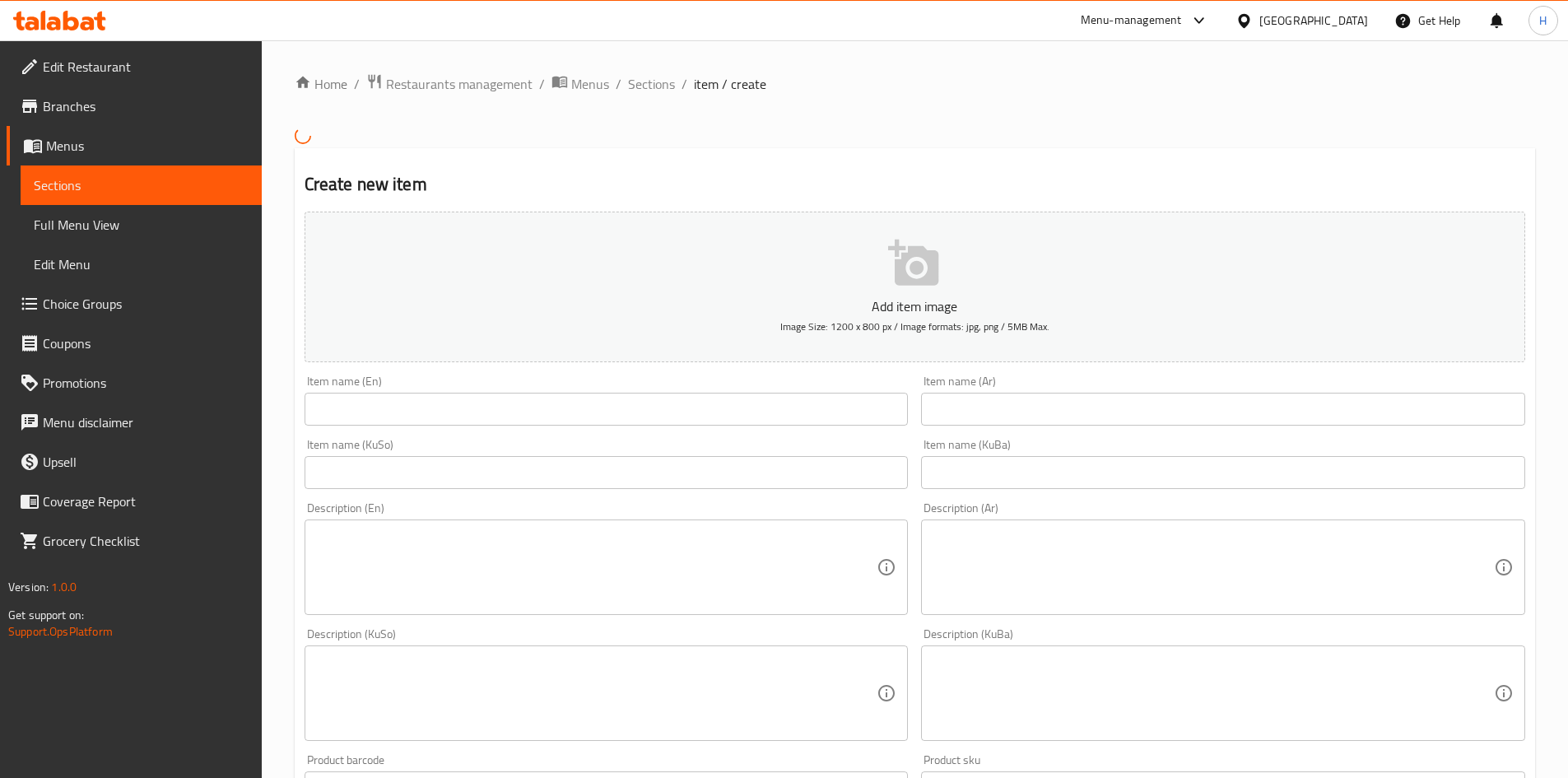
click at [983, 409] on input "text" at bounding box center [1223, 410] width 604 height 33
paste input "تيربو لحم"
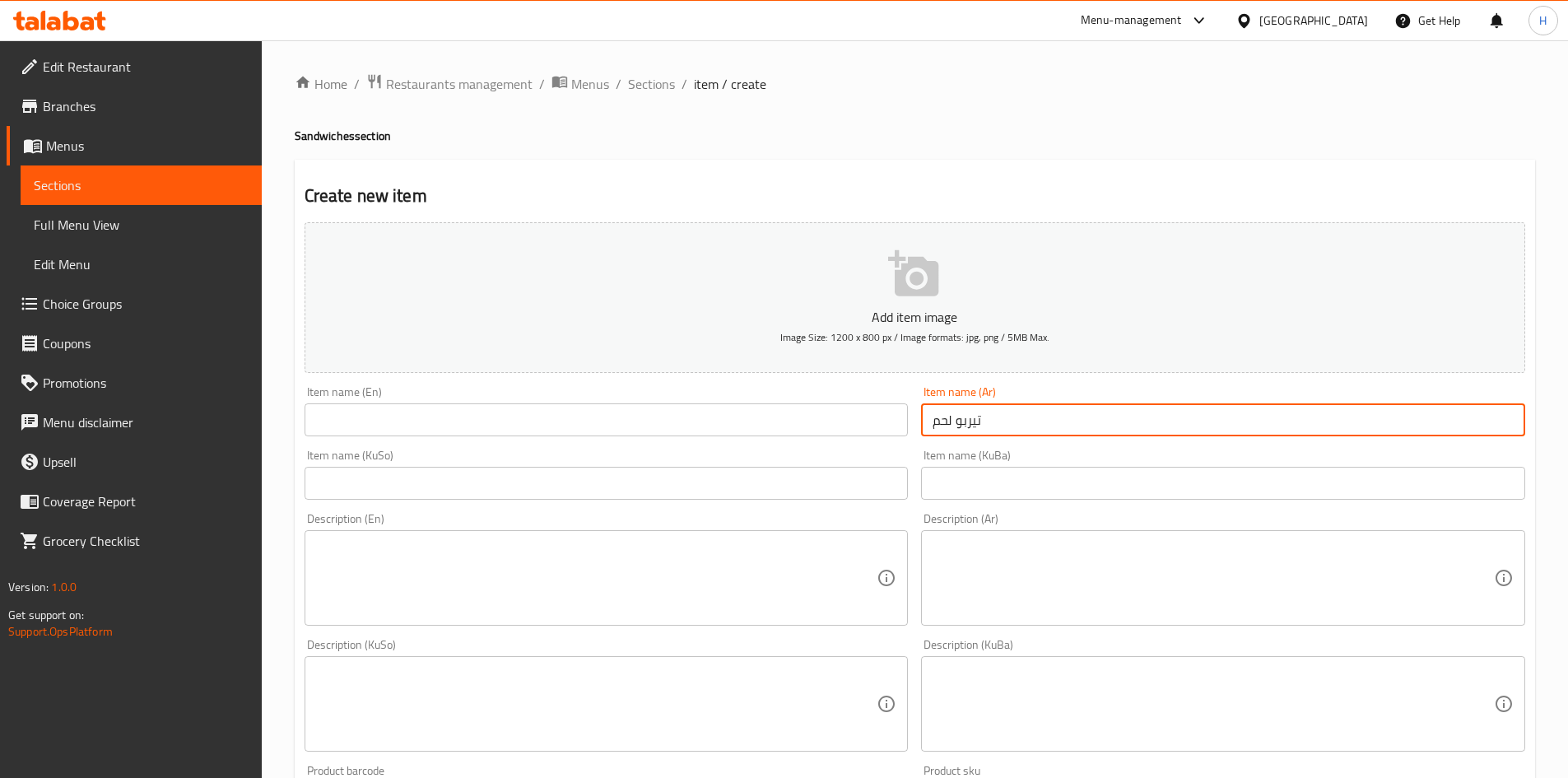
type input "تيربو لحم"
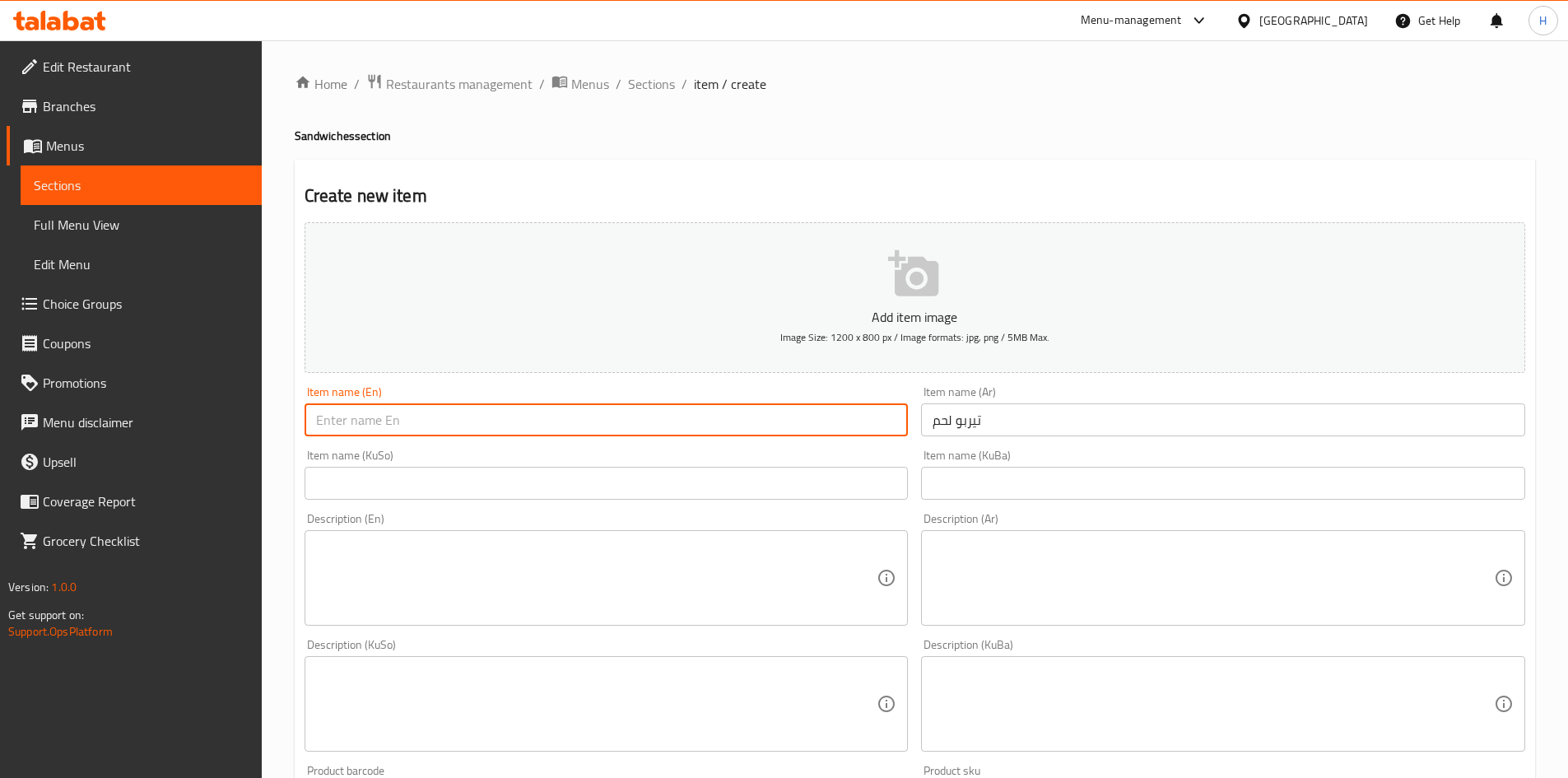
click at [571, 426] on input "text" at bounding box center [607, 420] width 604 height 33
paste input "Turbo meat"
click at [359, 426] on input "Turbo meat" at bounding box center [607, 420] width 604 height 33
type input "Turbo Meat"
click at [526, 593] on textarea at bounding box center [596, 579] width 561 height 78
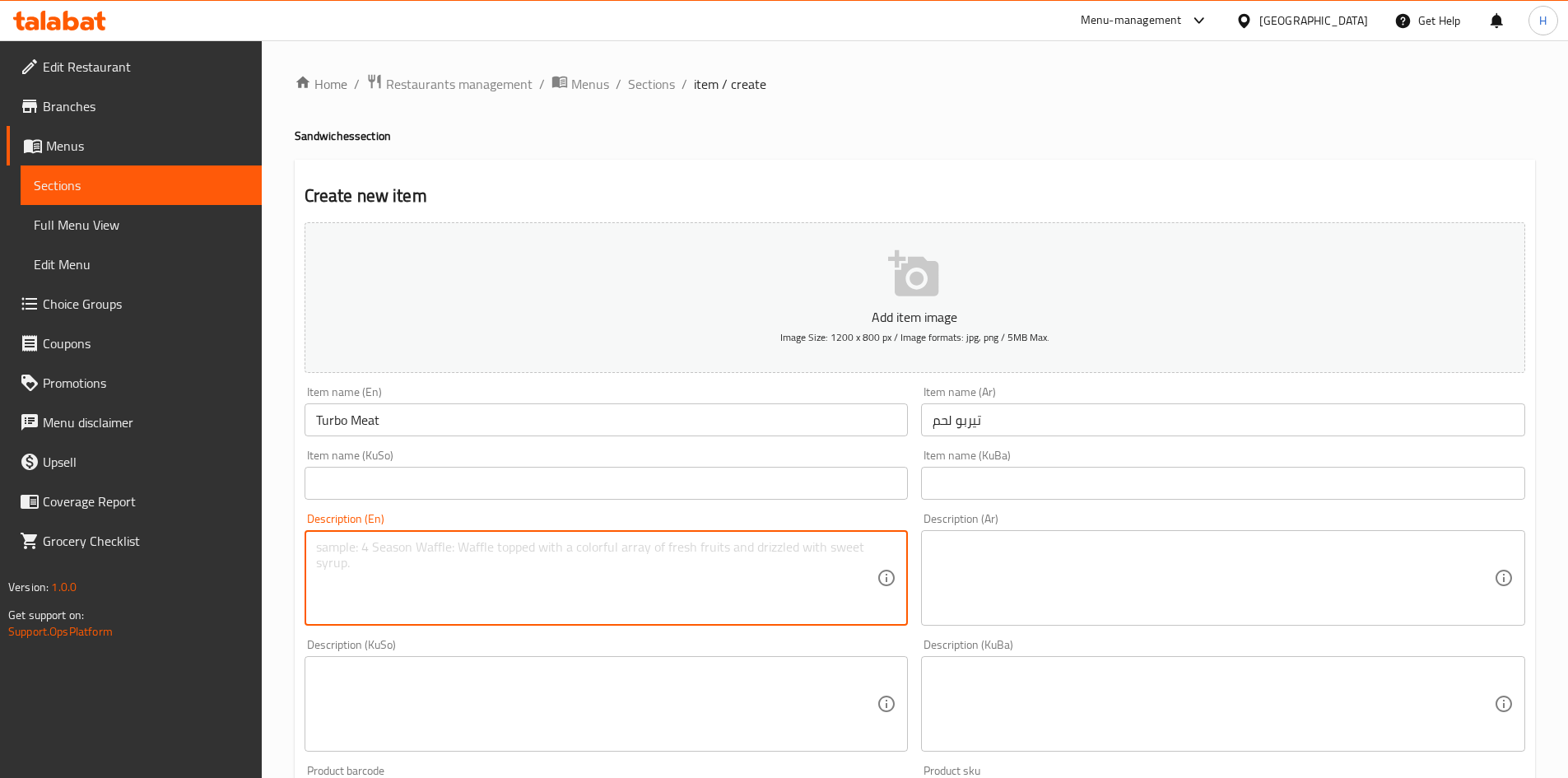
paste textarea "Marinated steak slices, bell peppers, caramelized onions, cheese, served in a t…"
type textarea "Marinated steak slices, bell peppers, caramelized onions, cheese, served in a t…"
click at [1101, 585] on textarea at bounding box center [1213, 579] width 561 height 78
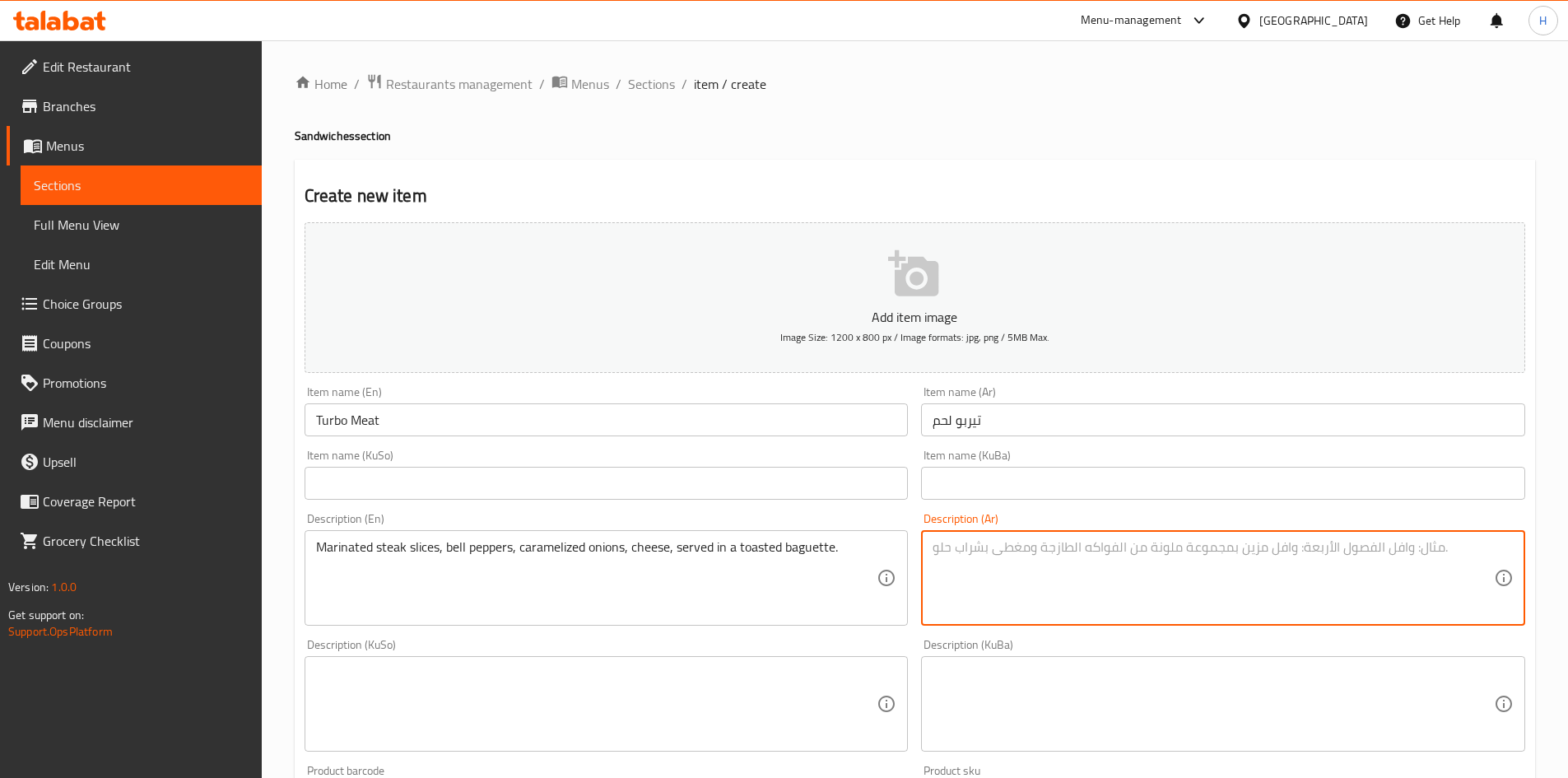
paste textarea "شرائح لحم ستيك متبلة ،[PERSON_NAME] ، بصل مكرمل ،جبن ويقدم داخل خبز باغيت محمص"
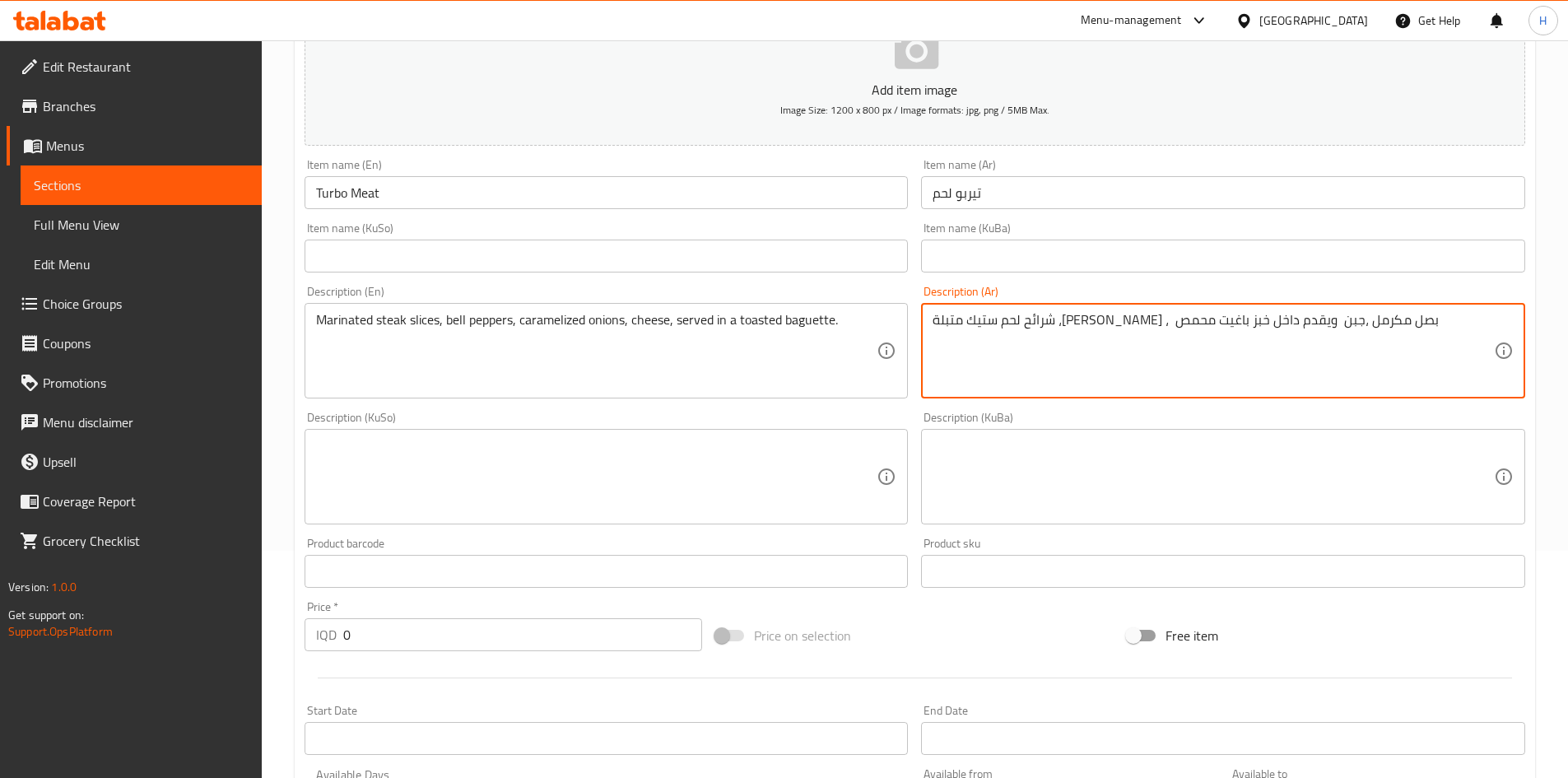
scroll to position [411, 0]
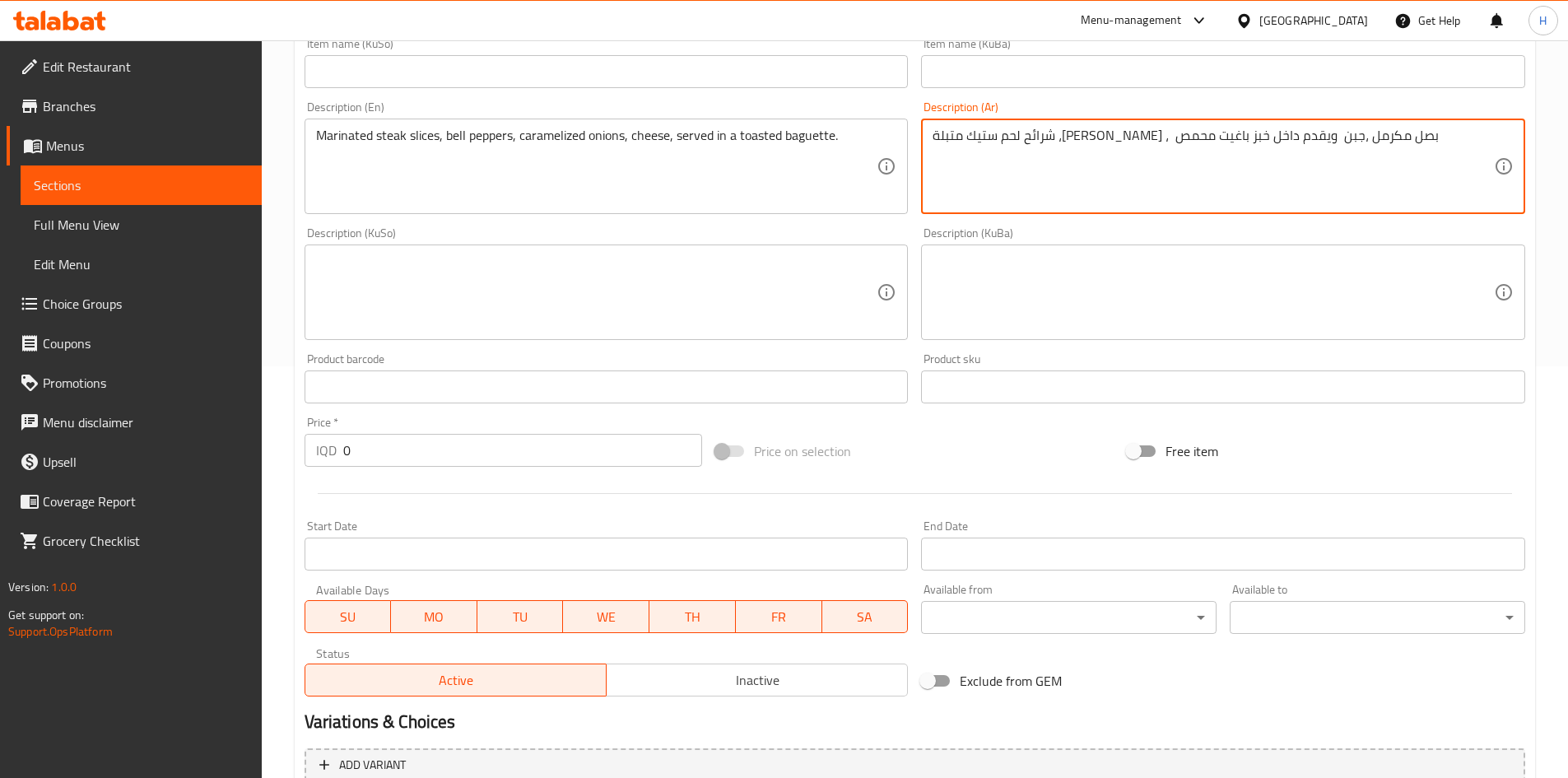
type textarea "شرائح لحم ستيك متبلة ،[PERSON_NAME] ، بصل مكرمل ،جبن ويقدم داخل خبز باغيت محمص"
click at [428, 454] on input "0" at bounding box center [523, 451] width 360 height 33
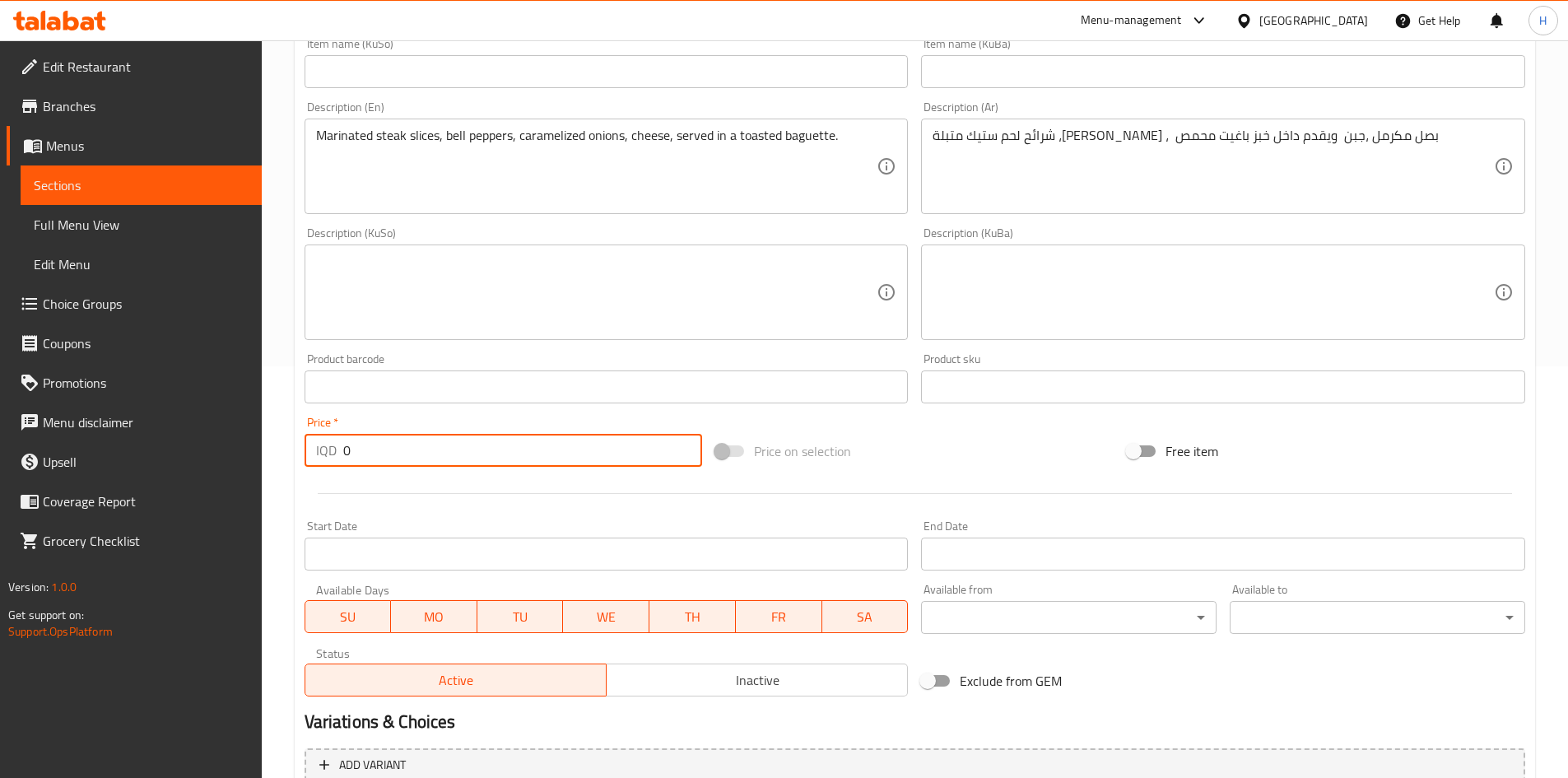
click at [428, 454] on input "0" at bounding box center [523, 451] width 360 height 33
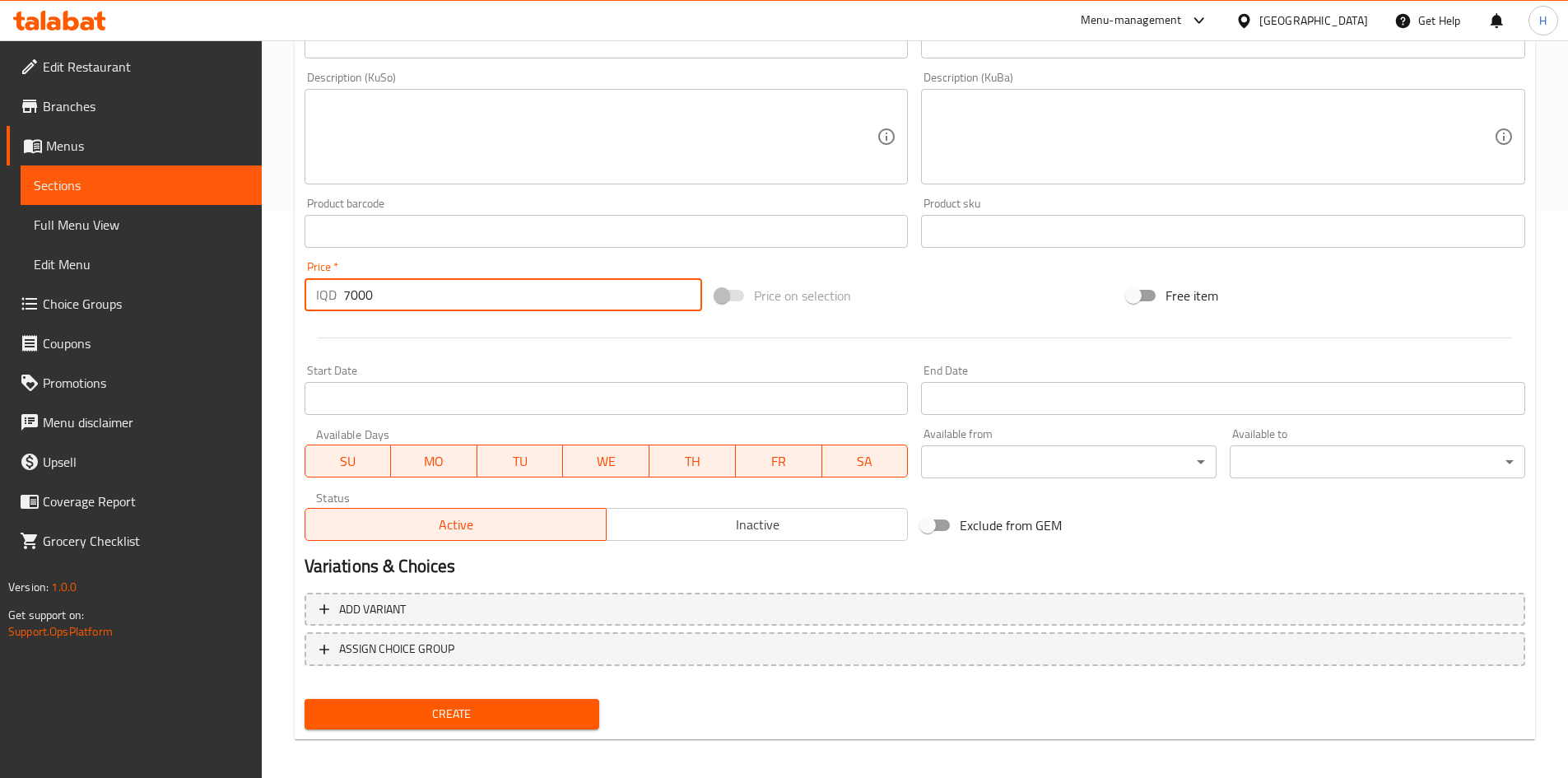
scroll to position [575, 0]
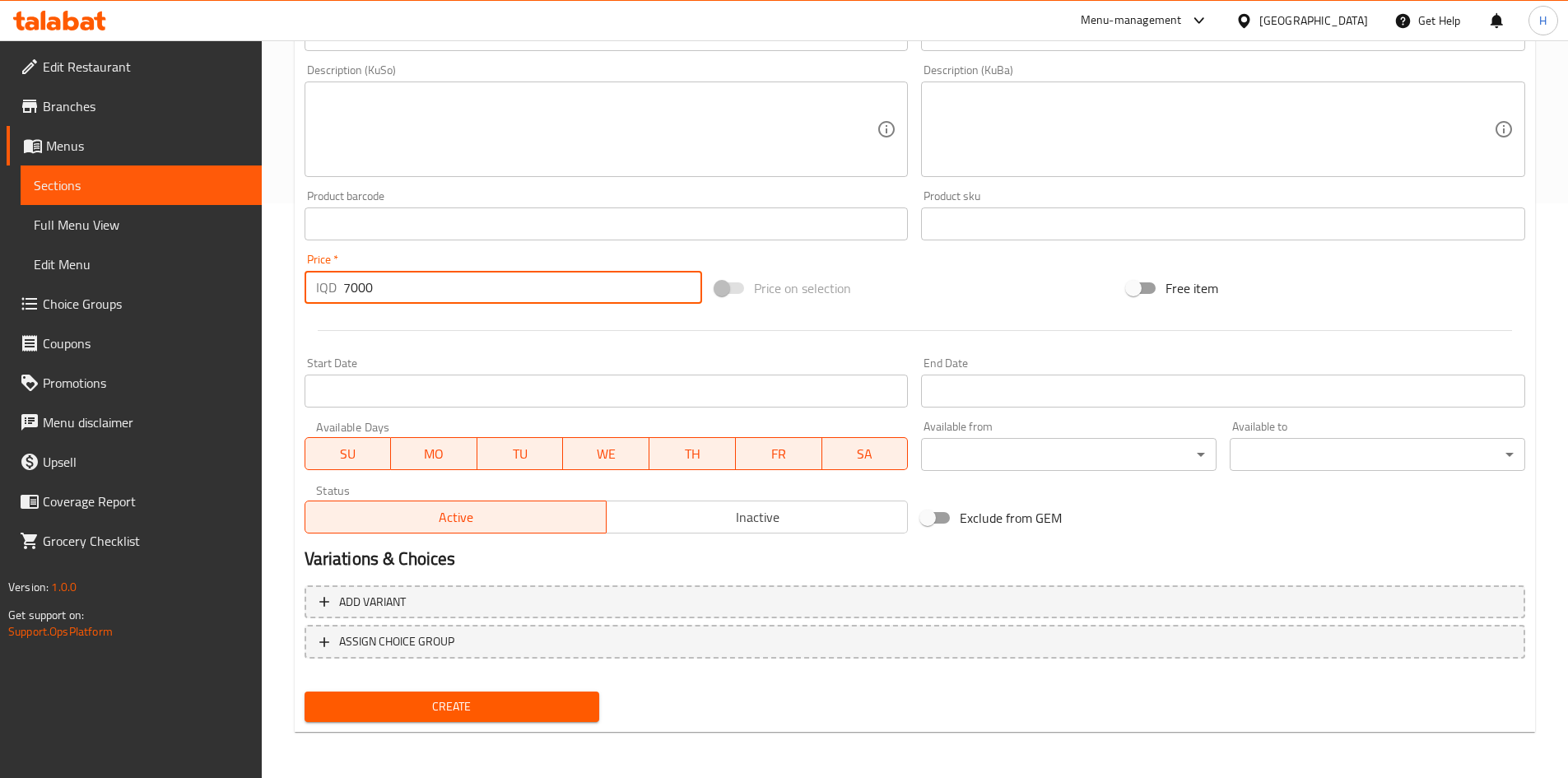
type input "7000"
click at [513, 698] on span "Create" at bounding box center [452, 706] width 269 height 21
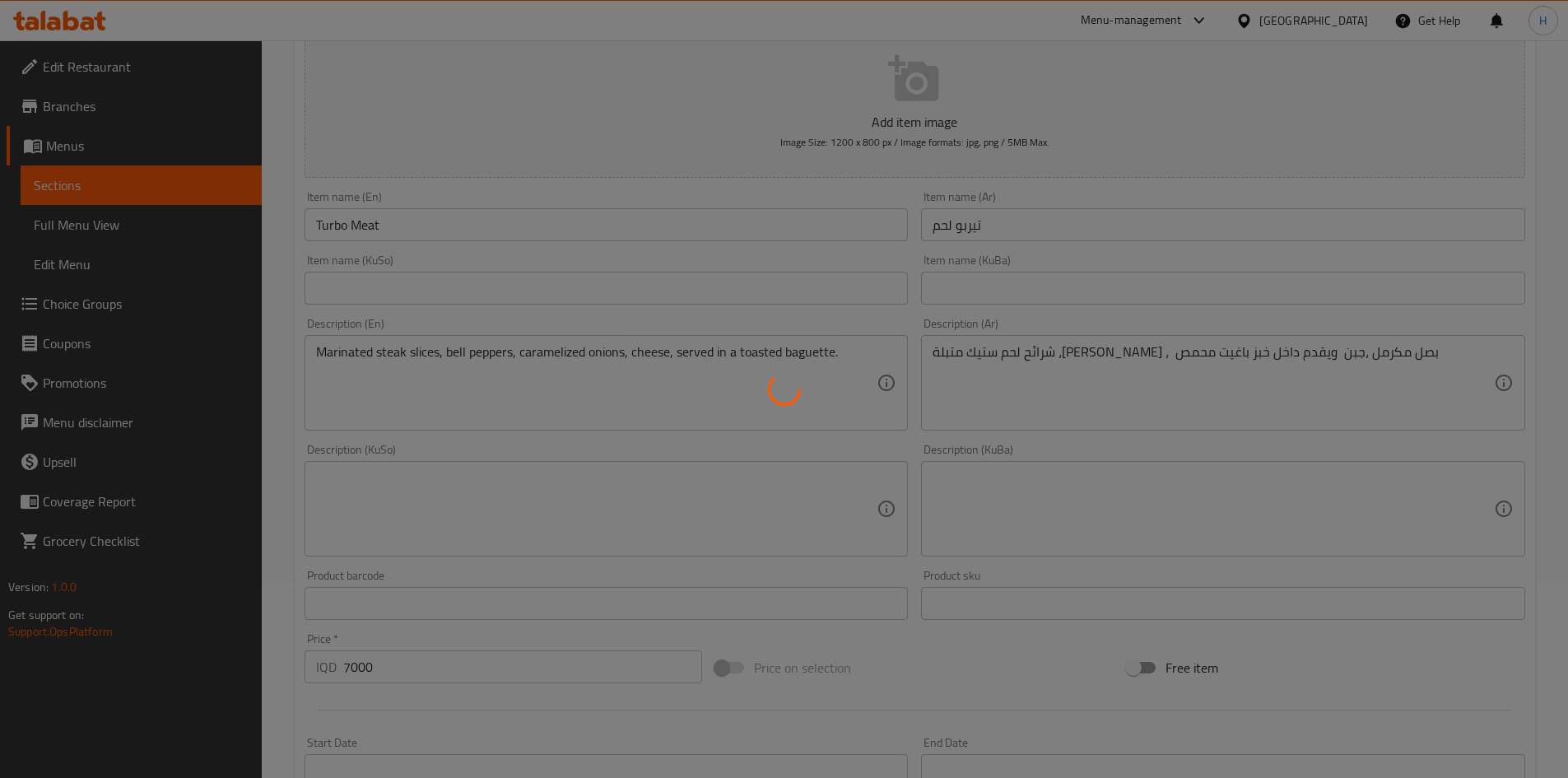
scroll to position [0, 0]
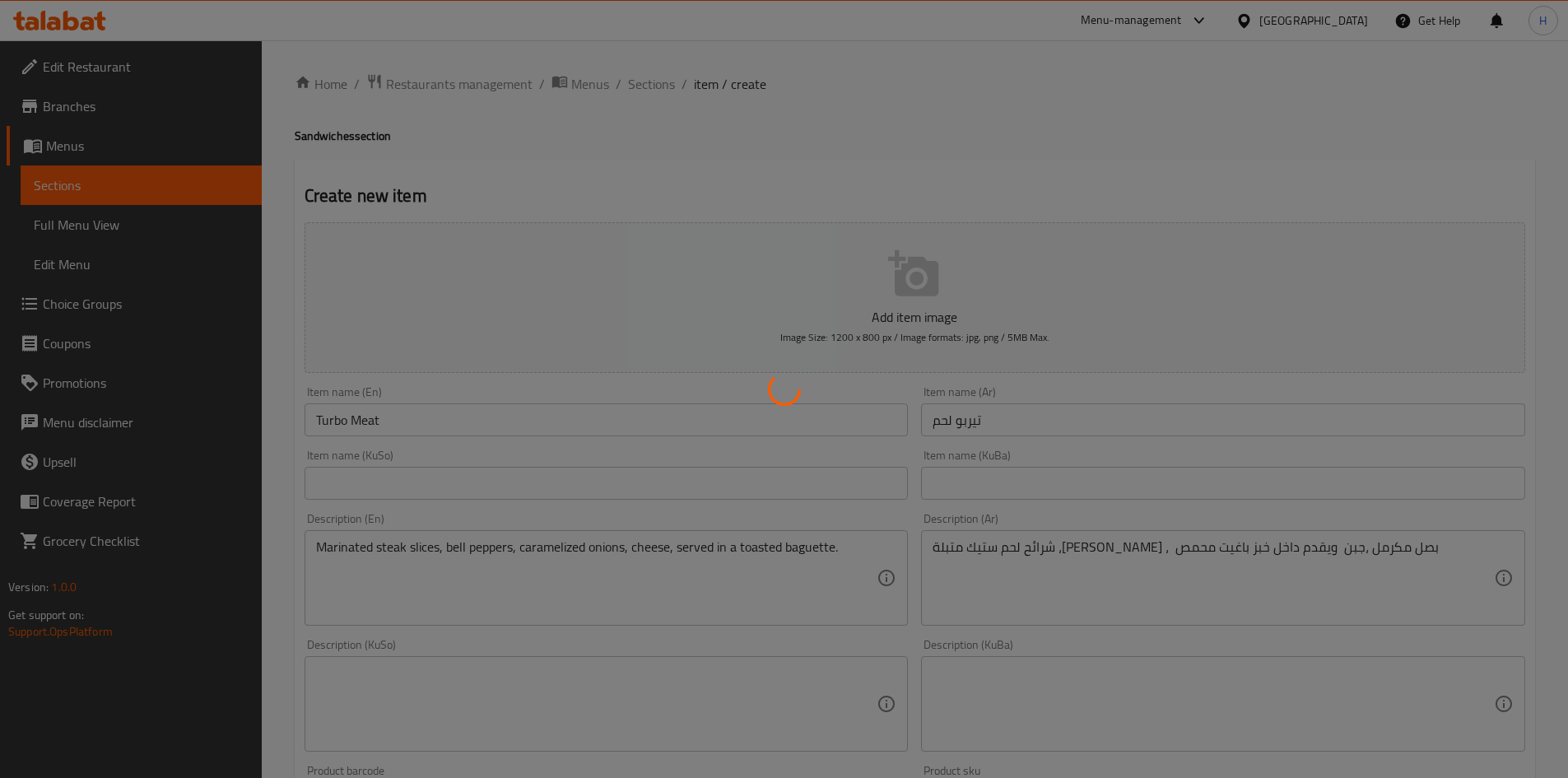
type input "0"
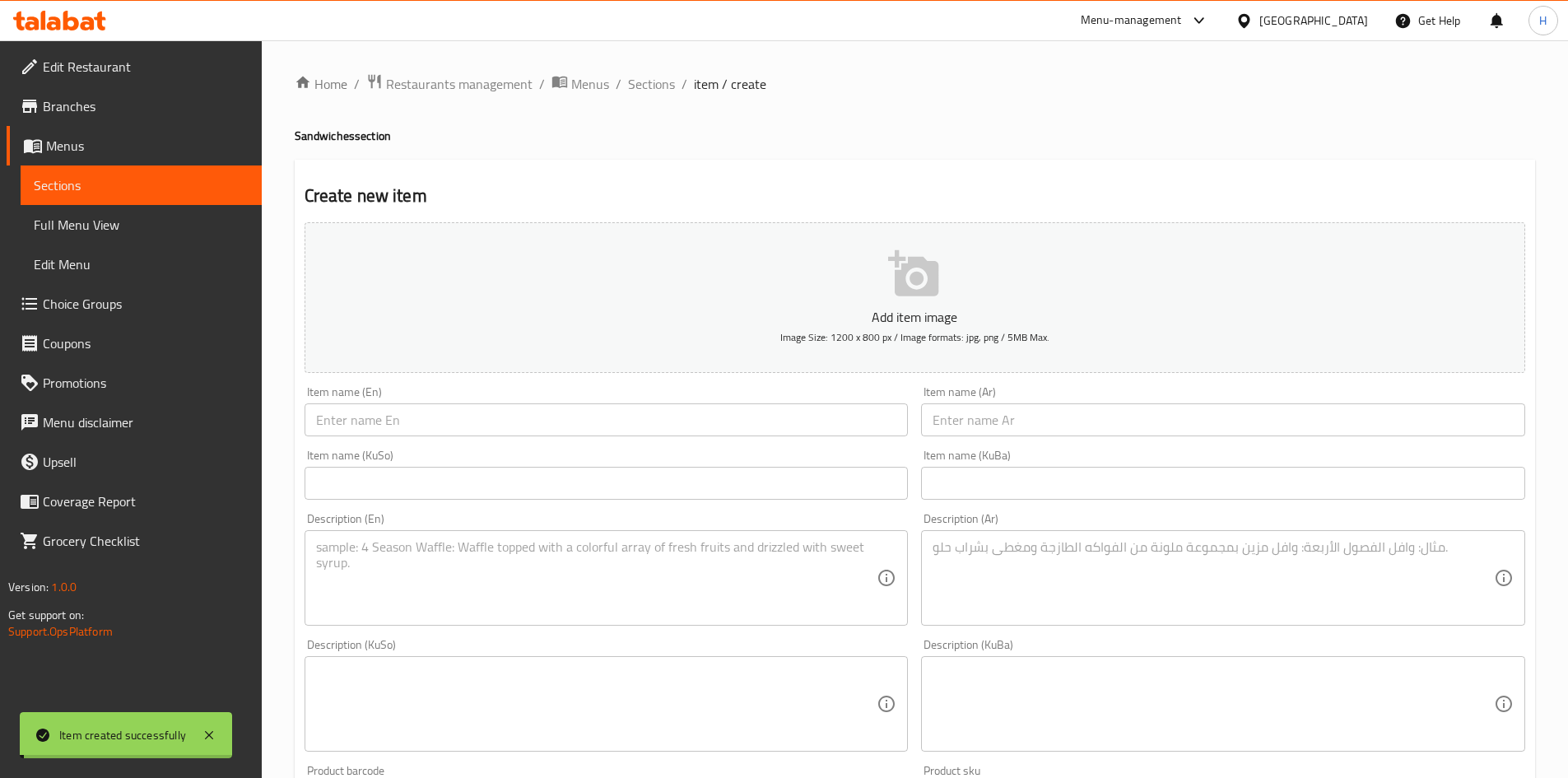
drag, startPoint x: 994, startPoint y: 421, endPoint x: 1004, endPoint y: 418, distance: 10.4
click at [994, 421] on input "text" at bounding box center [1223, 420] width 604 height 33
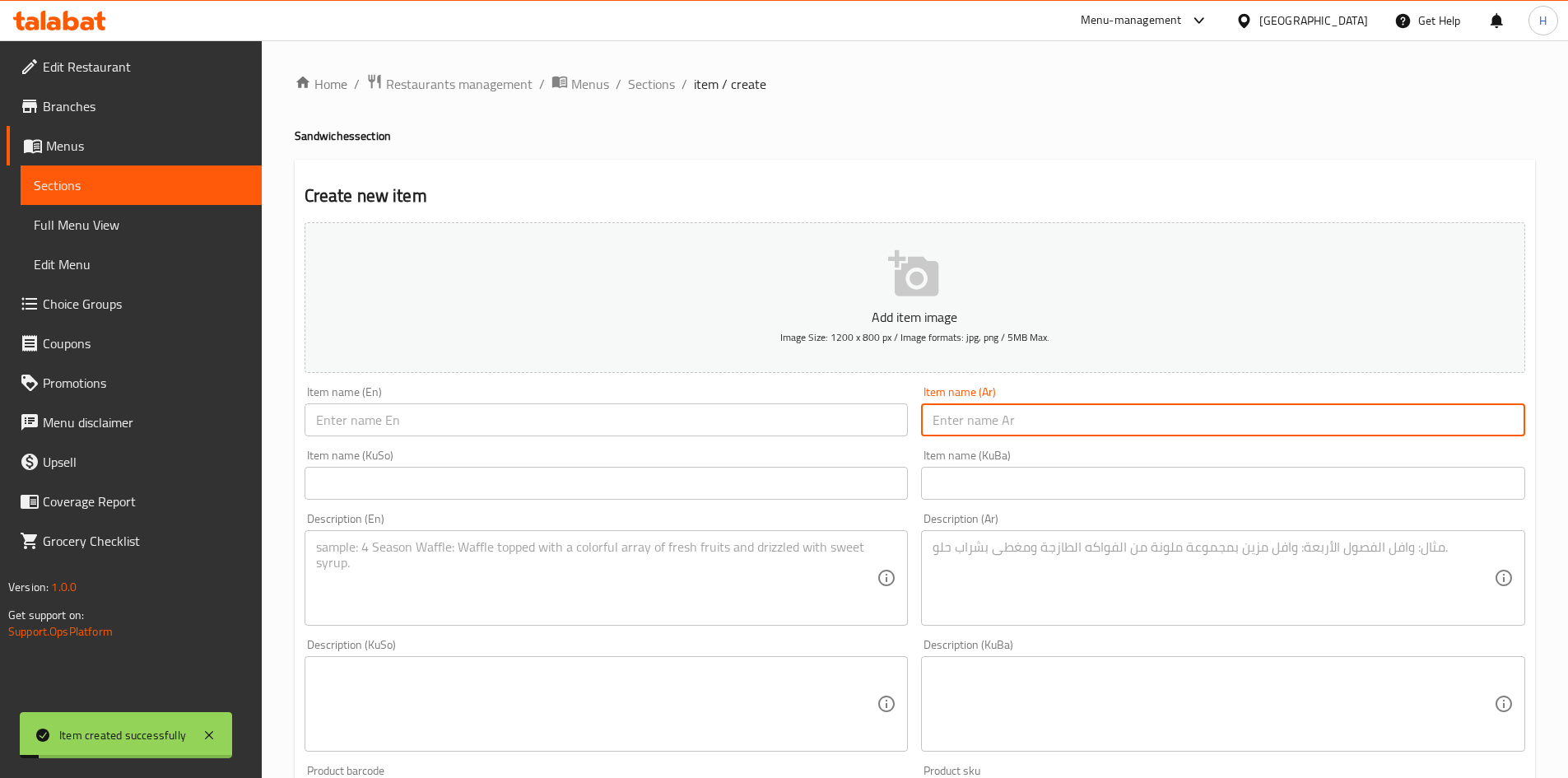
type input "J"
click at [1007, 415] on input "تيربو دجاج" at bounding box center [1223, 420] width 604 height 33
click at [1009, 414] on input "تيربو دجاج" at bounding box center [1223, 420] width 604 height 33
type input "تيربو دجاج"
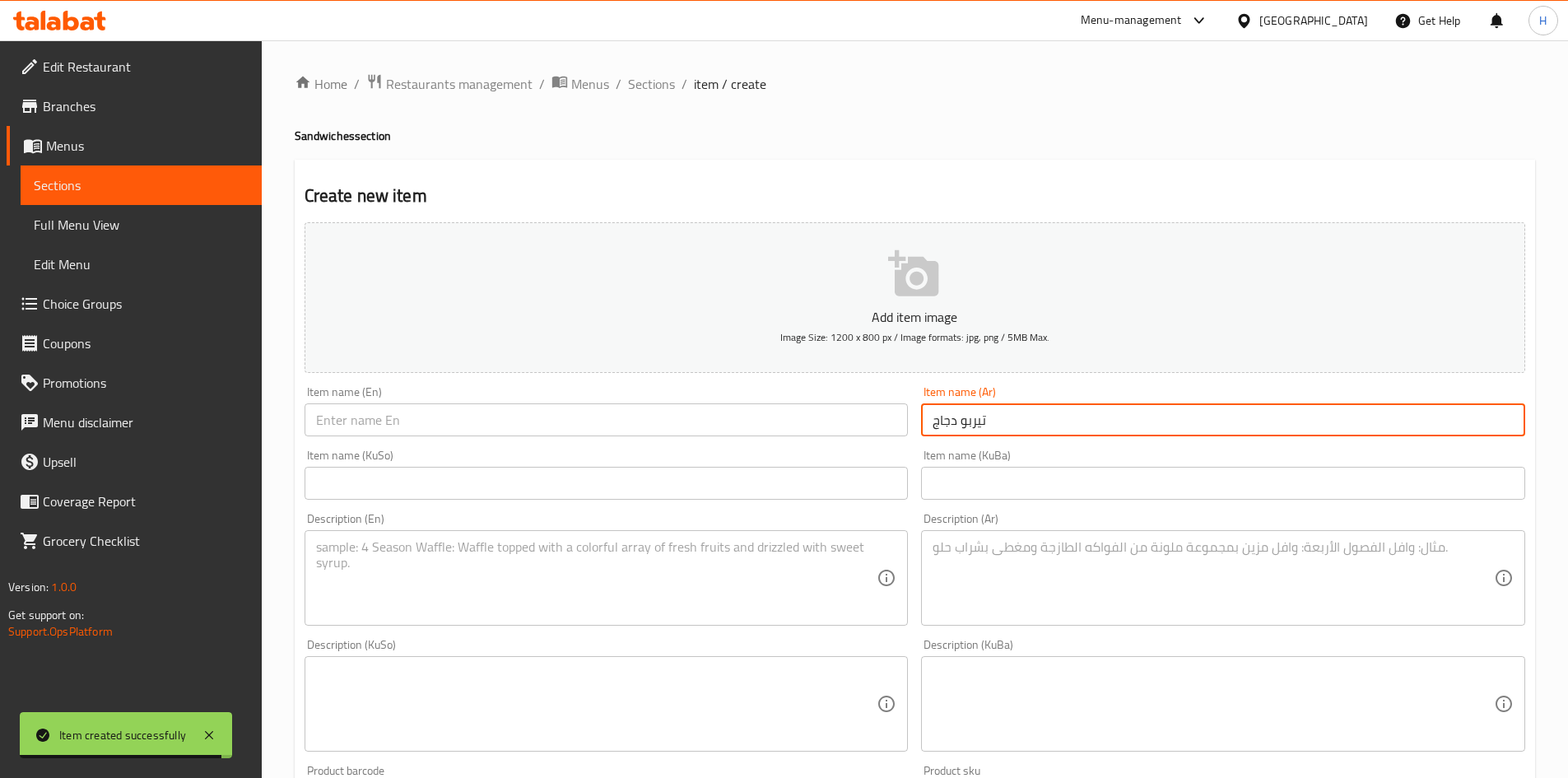
click at [518, 413] on input "text" at bounding box center [607, 420] width 604 height 33
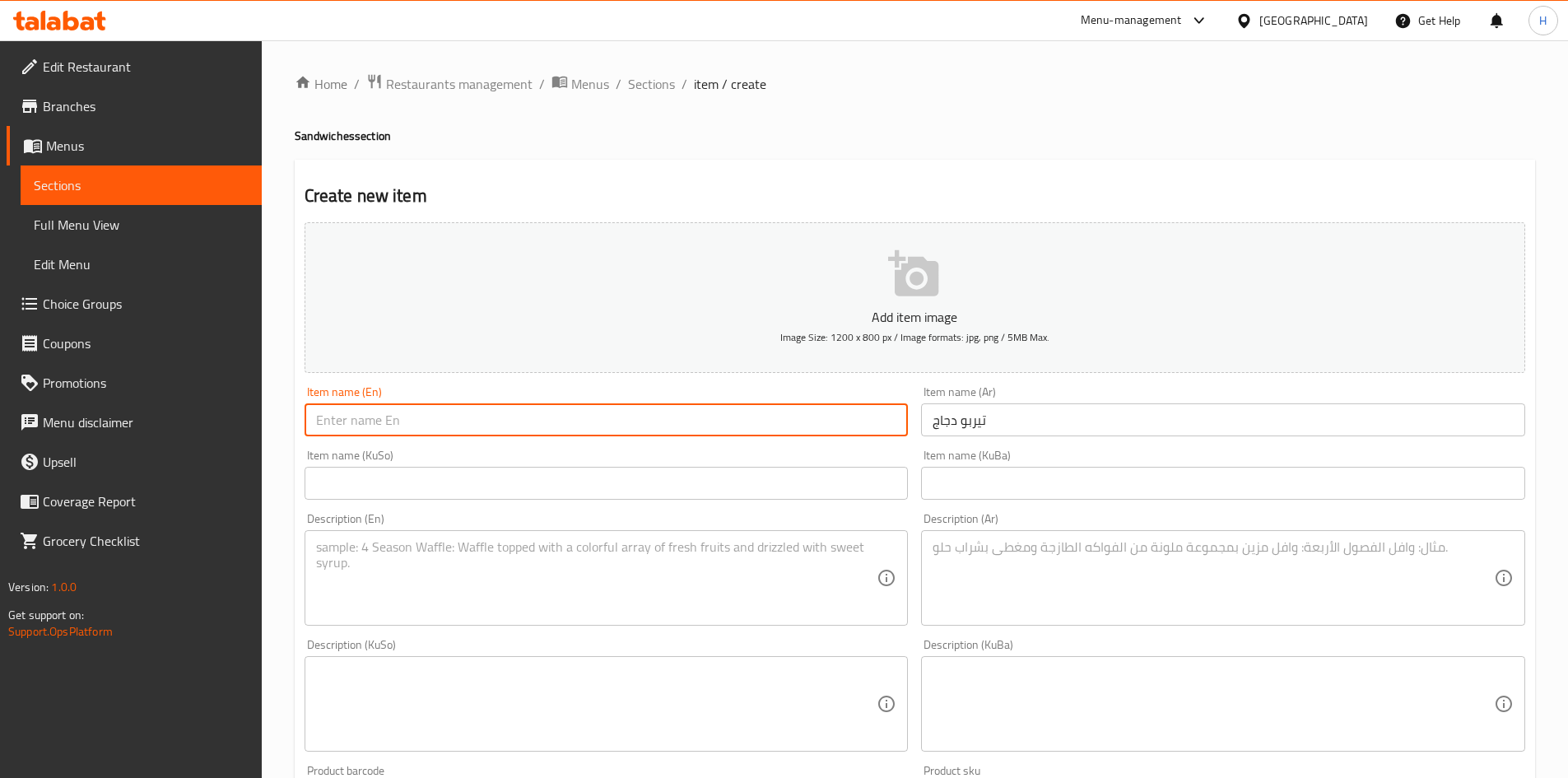
paste input "Turbo Chicken"
type input "Turbo Chicken"
click at [524, 597] on textarea at bounding box center [596, 579] width 561 height 78
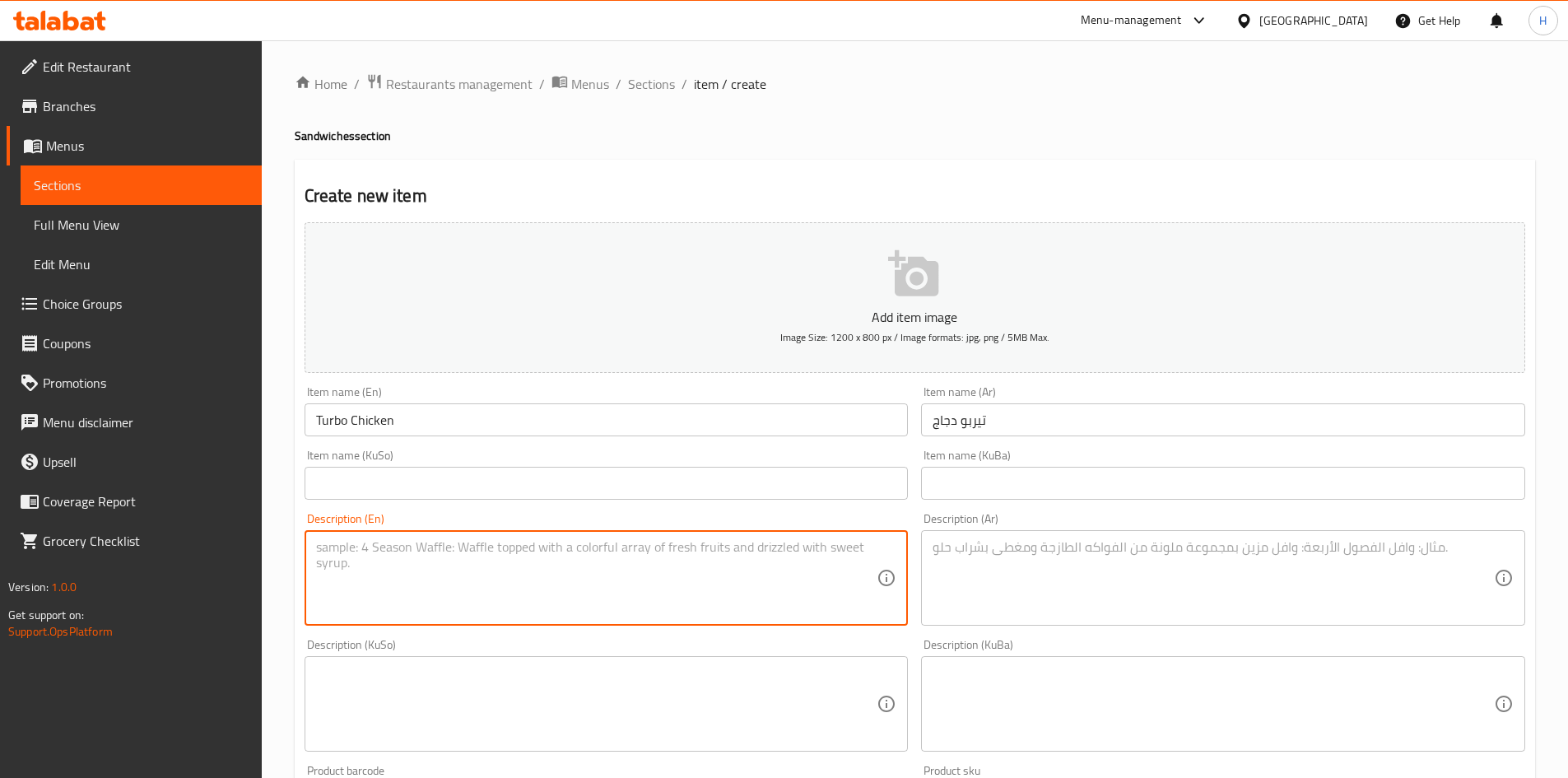
paste textarea "Marinated chicken steak slices, bell peppers, caramelized onions, cheese and se…"
type textarea "Marinated chicken steak slices, bell peppers, caramelized onions, cheese and se…"
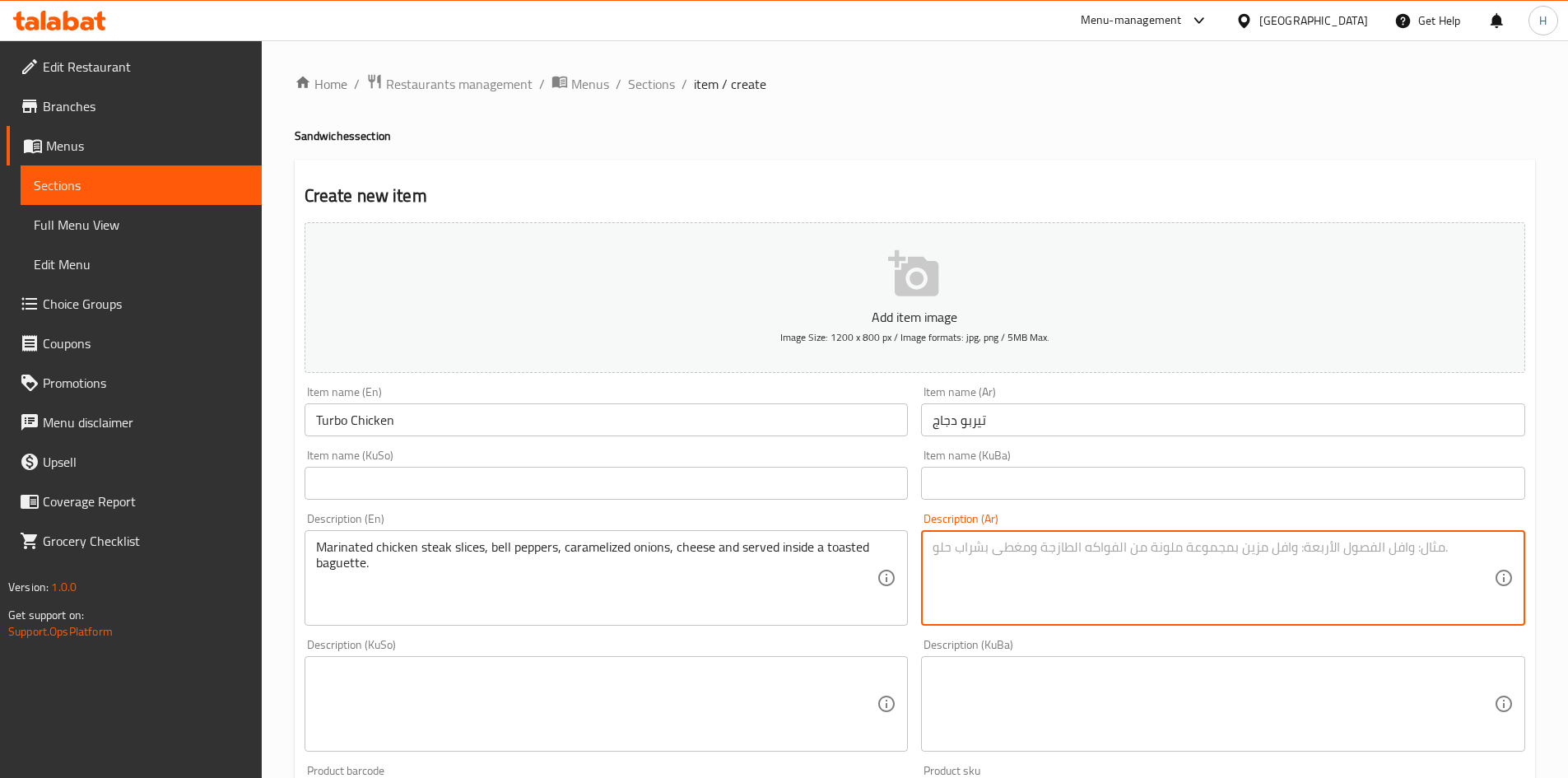
click at [1034, 619] on div "Description (Ar)" at bounding box center [1223, 578] width 604 height 96
paste textarea "شرائح ستيك دجاج متبلة ، فلفل رومي ، بصل مكرمل ، جبن ويقدم داخل خبز باغيت محمص"
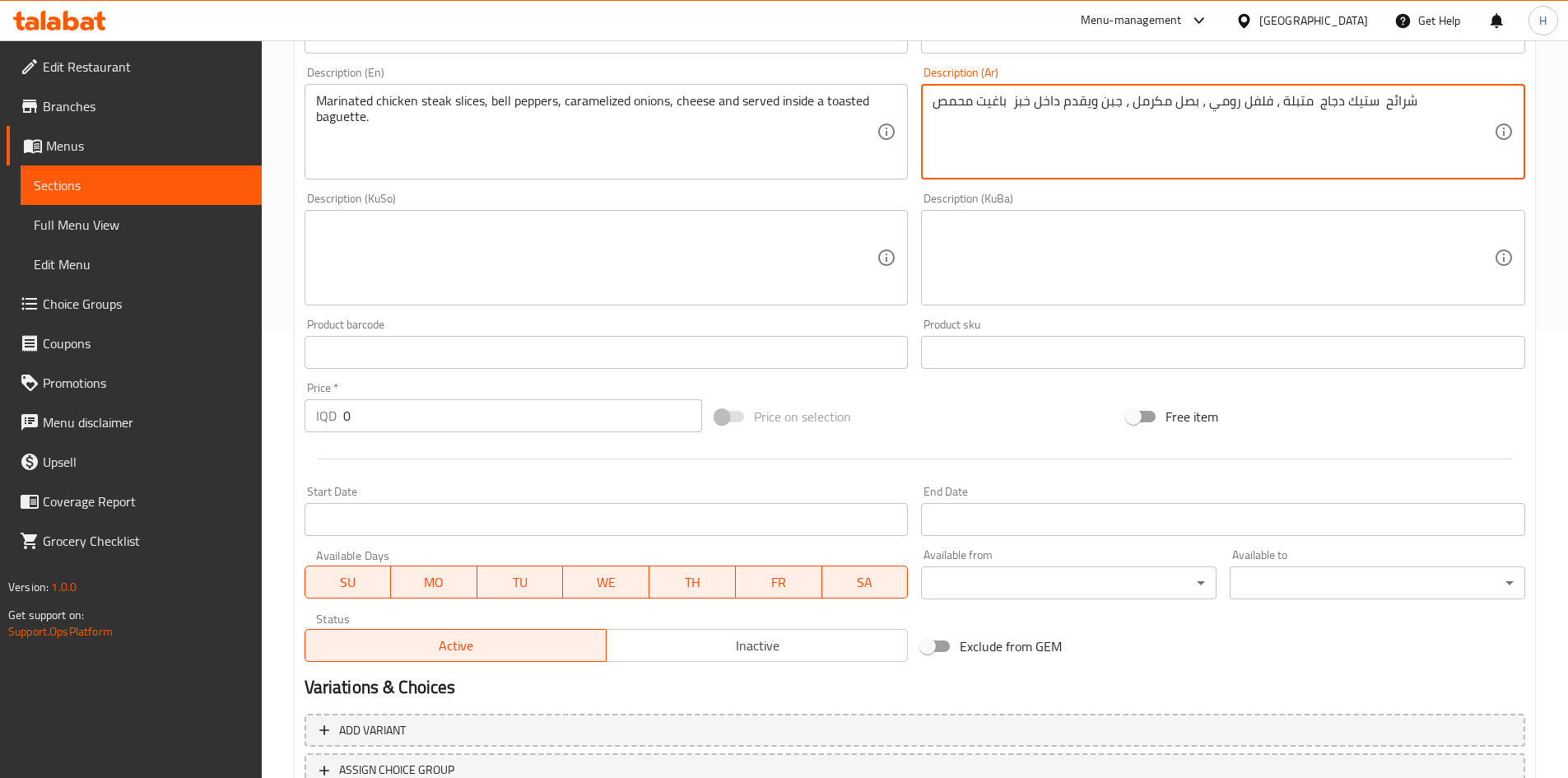
scroll to position [575, 0]
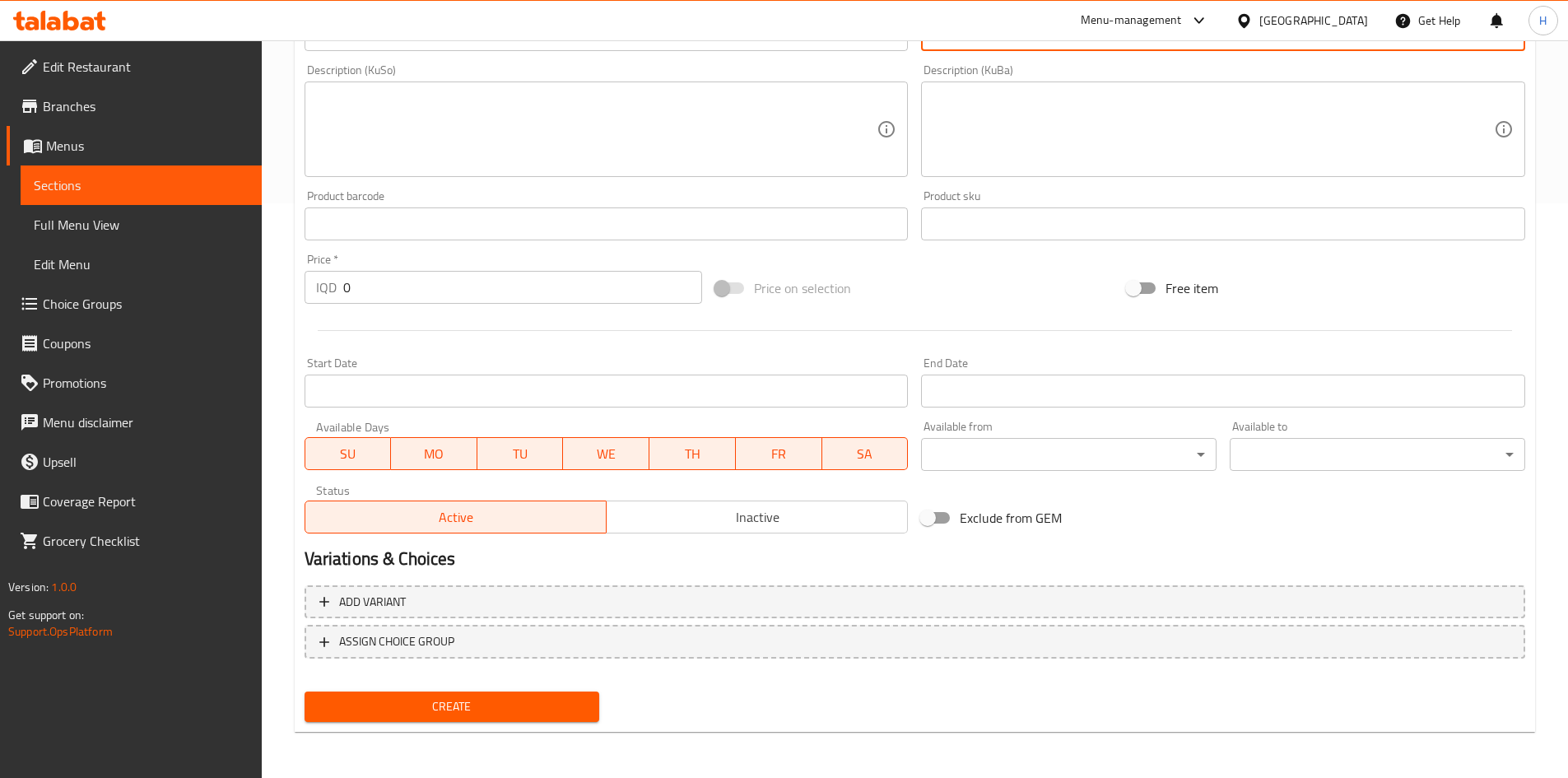
type textarea "شرائح ستيك دجاج متبلة ، فلفل رومي ، بصل مكرمل ، جبن ويقدم داخل خبز باغيت محمص"
click at [414, 290] on input "0" at bounding box center [523, 287] width 360 height 33
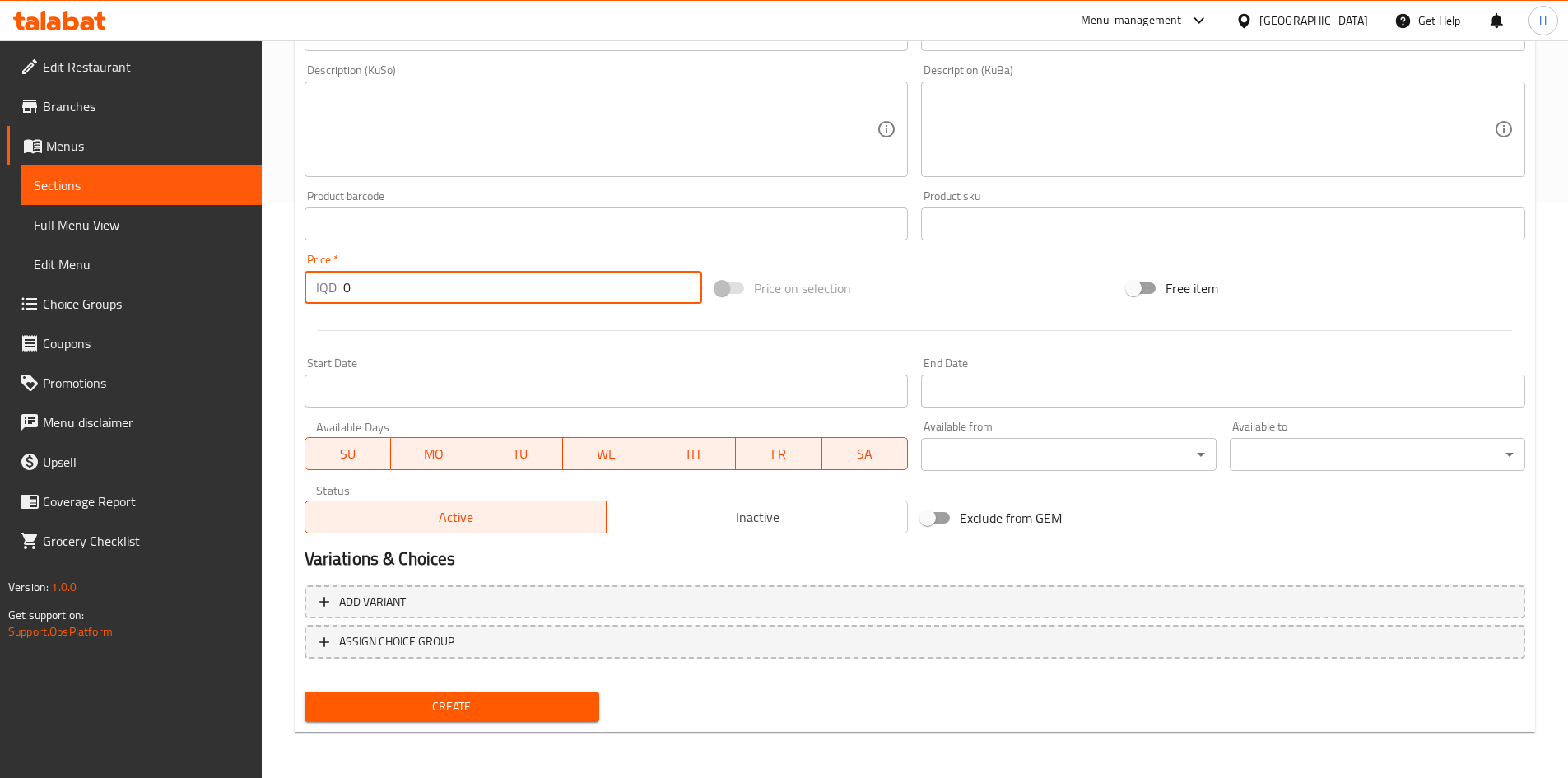
click at [414, 290] on input "0" at bounding box center [523, 287] width 360 height 33
type input "6500"
drag, startPoint x: 446, startPoint y: 744, endPoint x: 467, endPoint y: 706, distance: 43.4
click at [446, 743] on div "Home / Restaurants management / Menus / Sections / item / create Sandwiches sec…" at bounding box center [915, 121] width 1241 height 1246
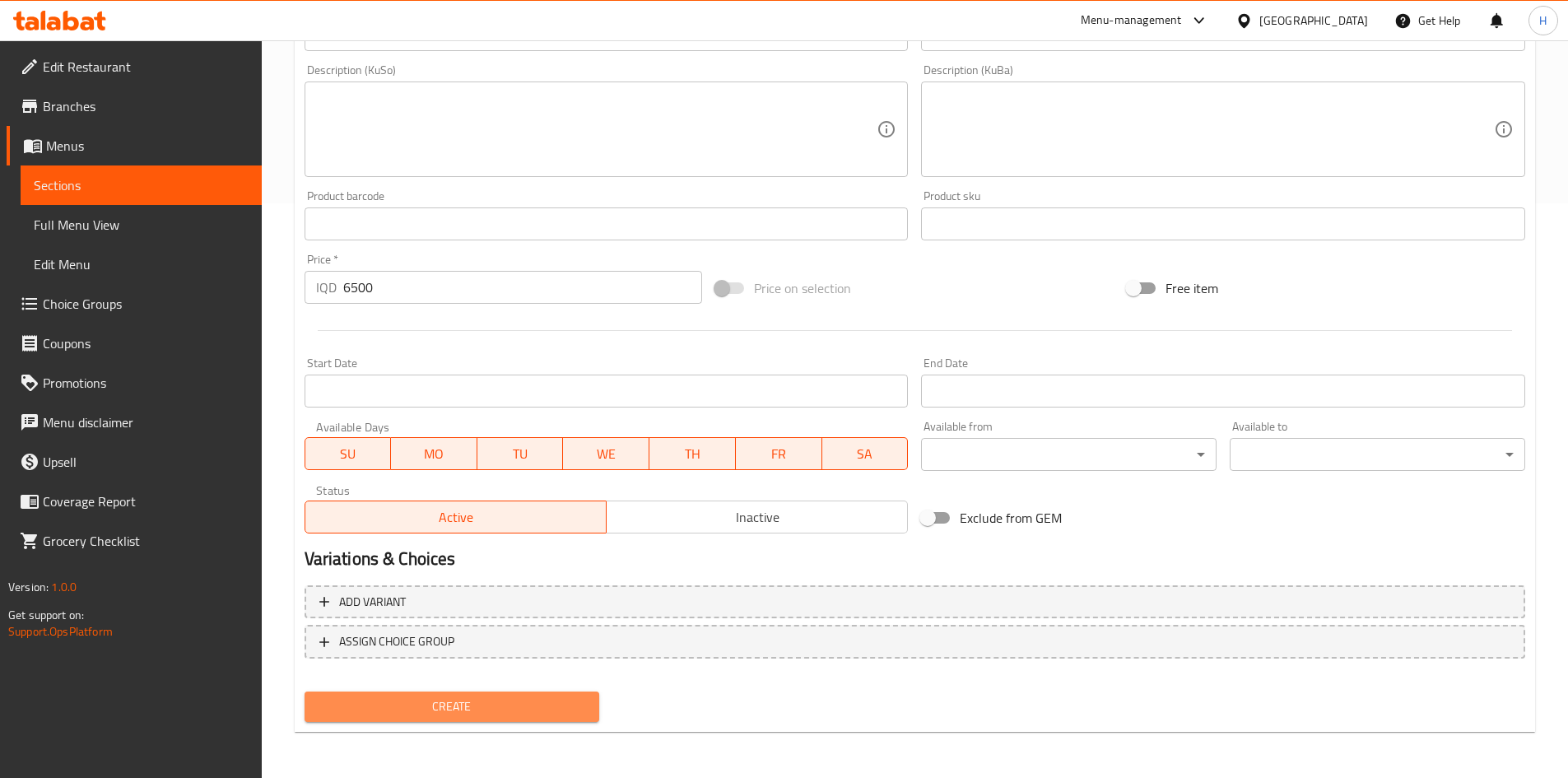
click at [467, 706] on span "Create" at bounding box center [452, 706] width 269 height 21
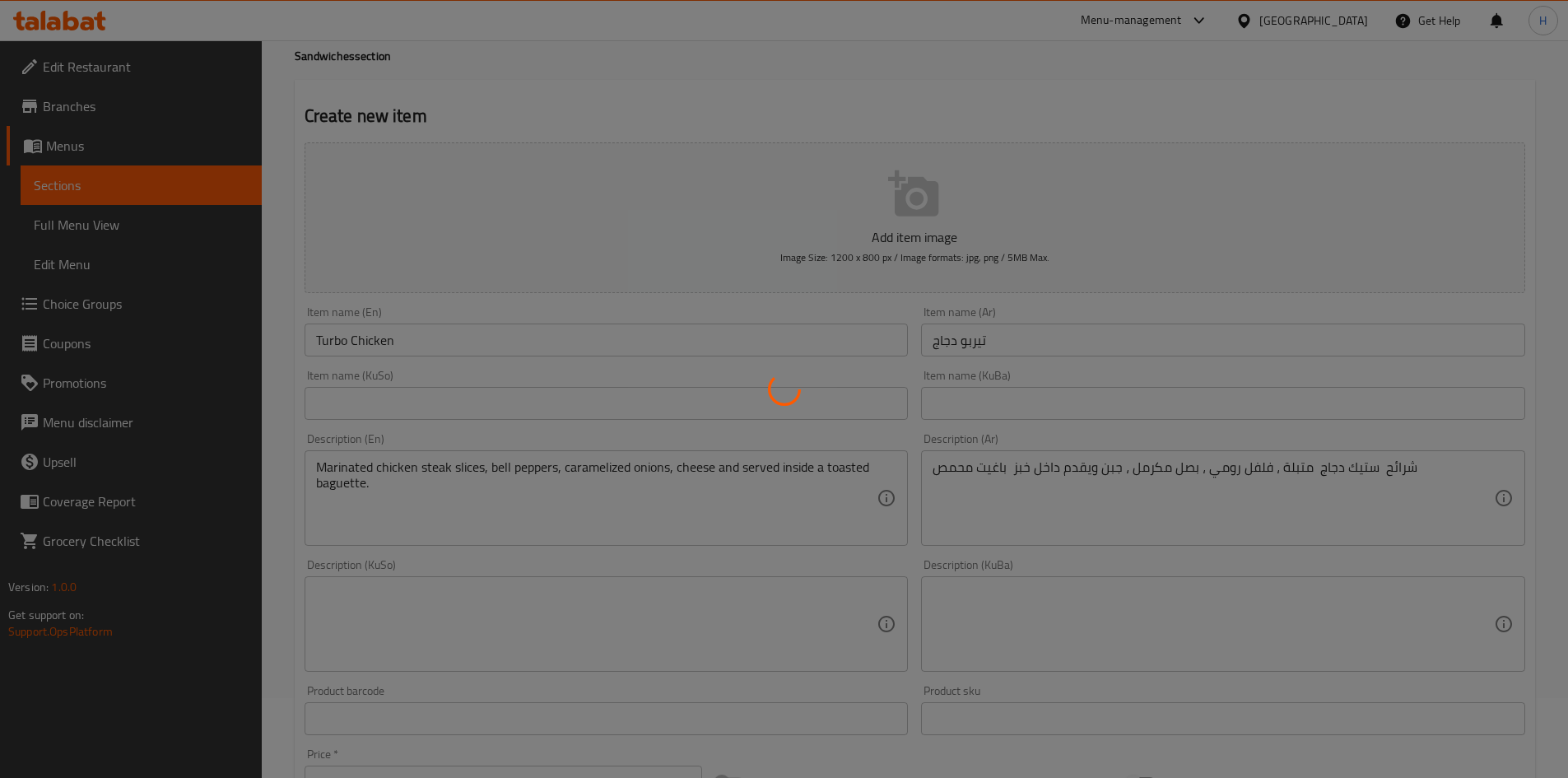
scroll to position [0, 0]
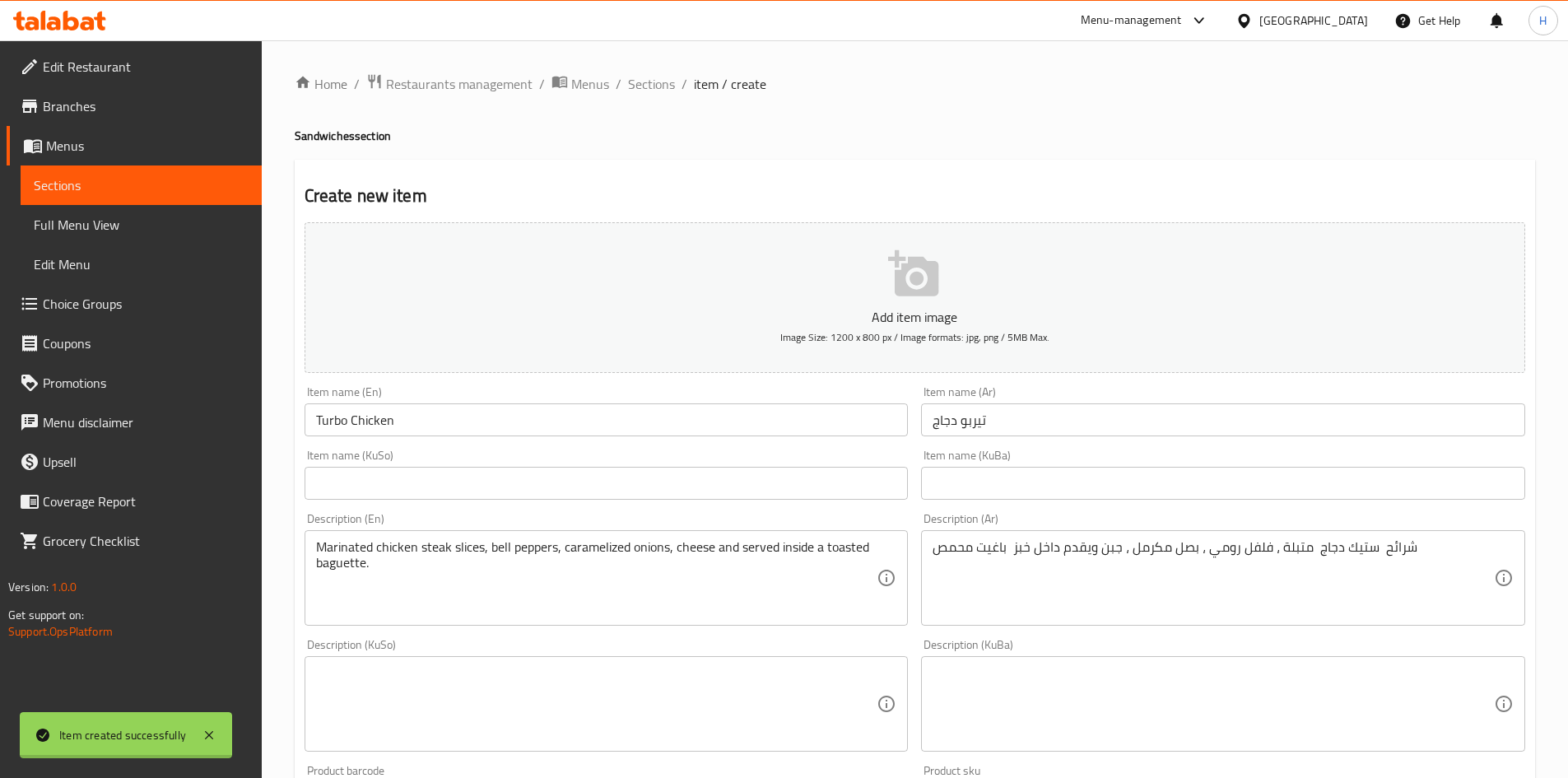
type input "0"
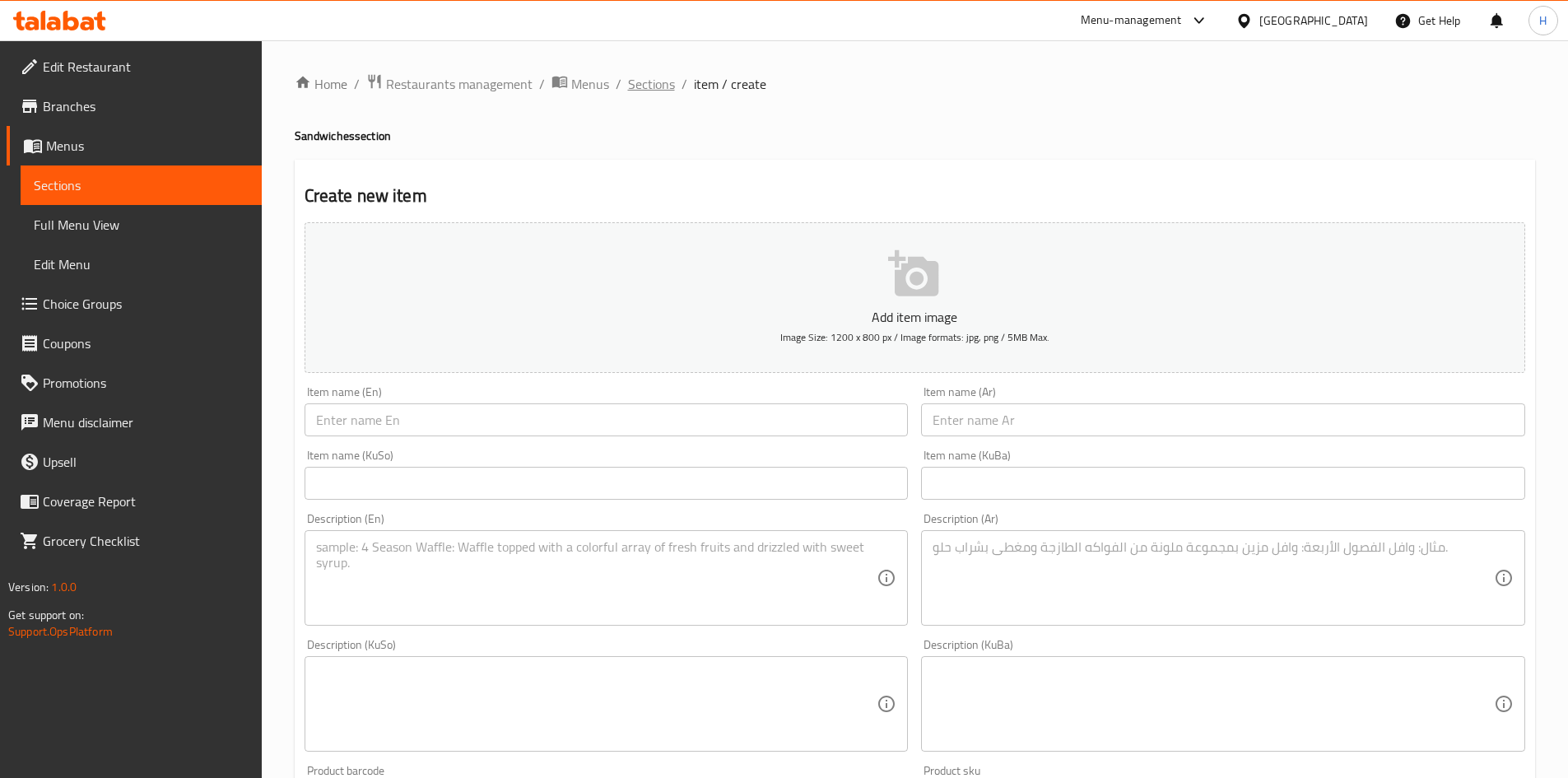
click at [669, 83] on span "Sections" at bounding box center [652, 84] width 47 height 20
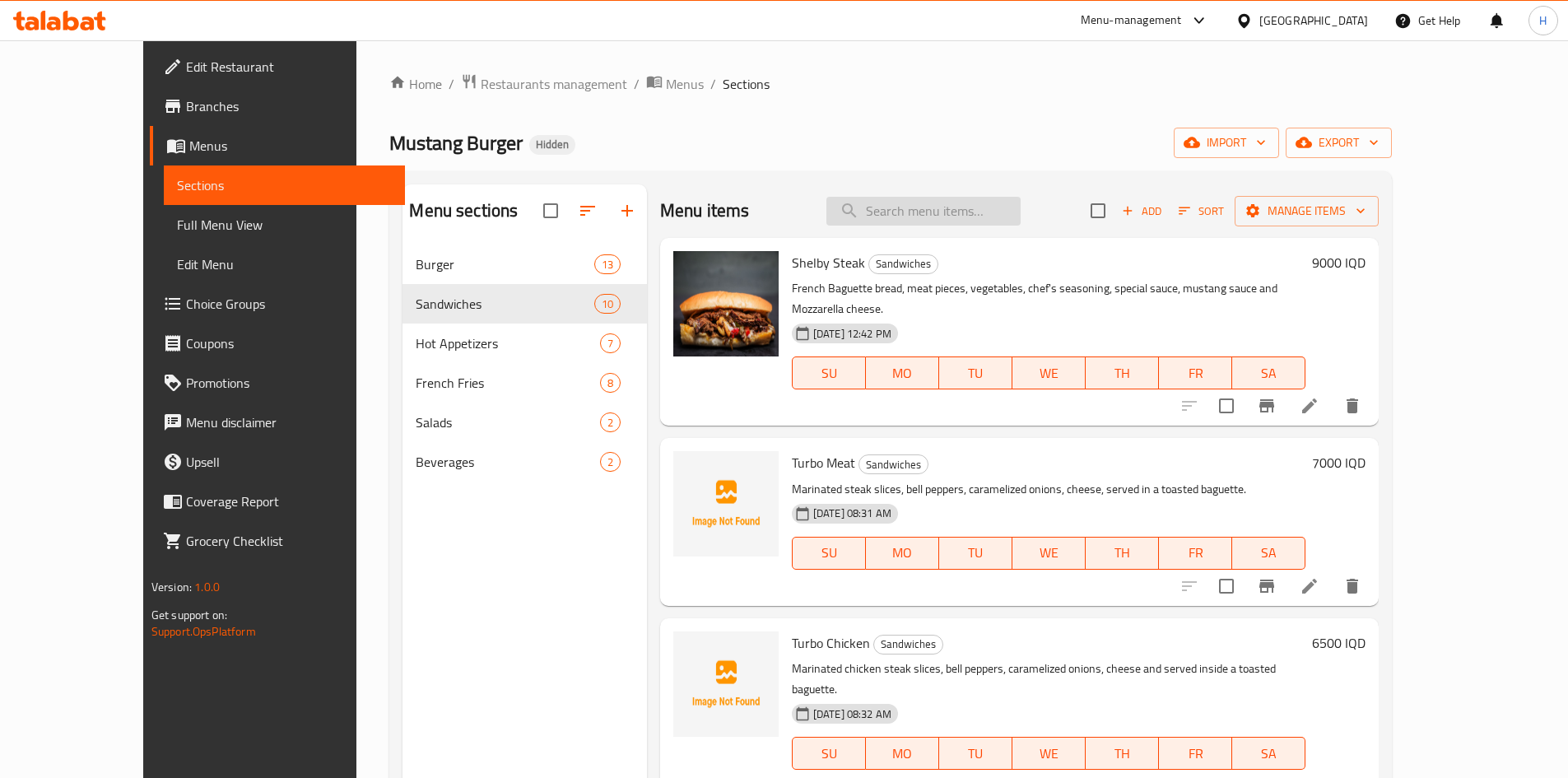
click at [940, 222] on input "search" at bounding box center [924, 210] width 195 height 28
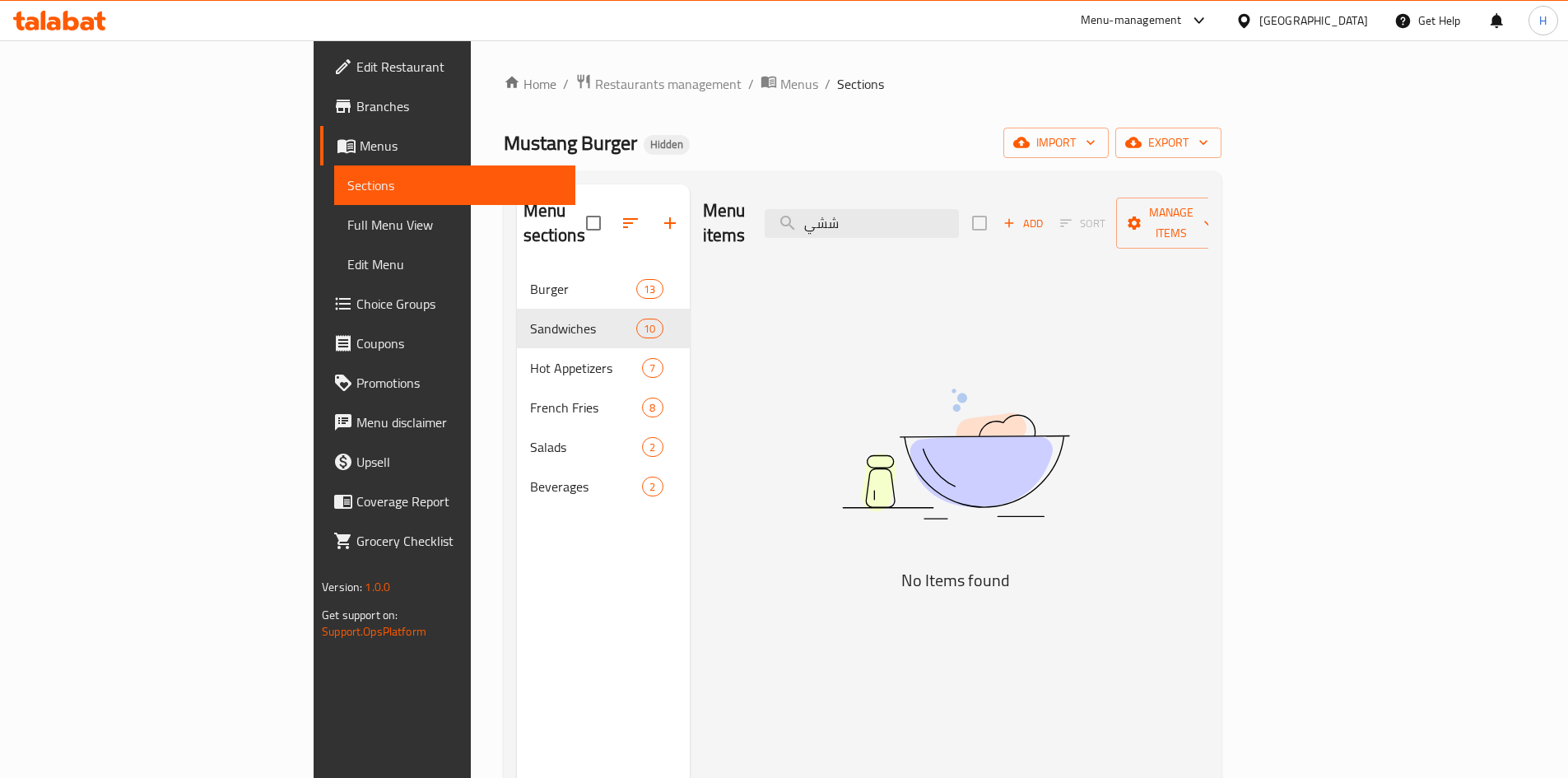
drag, startPoint x: 940, startPoint y: 221, endPoint x: 918, endPoint y: 231, distance: 24.2
click at [918, 231] on div "Menu items ششي Add Sort Manage items" at bounding box center [955, 224] width 505 height 78
type input "ش"
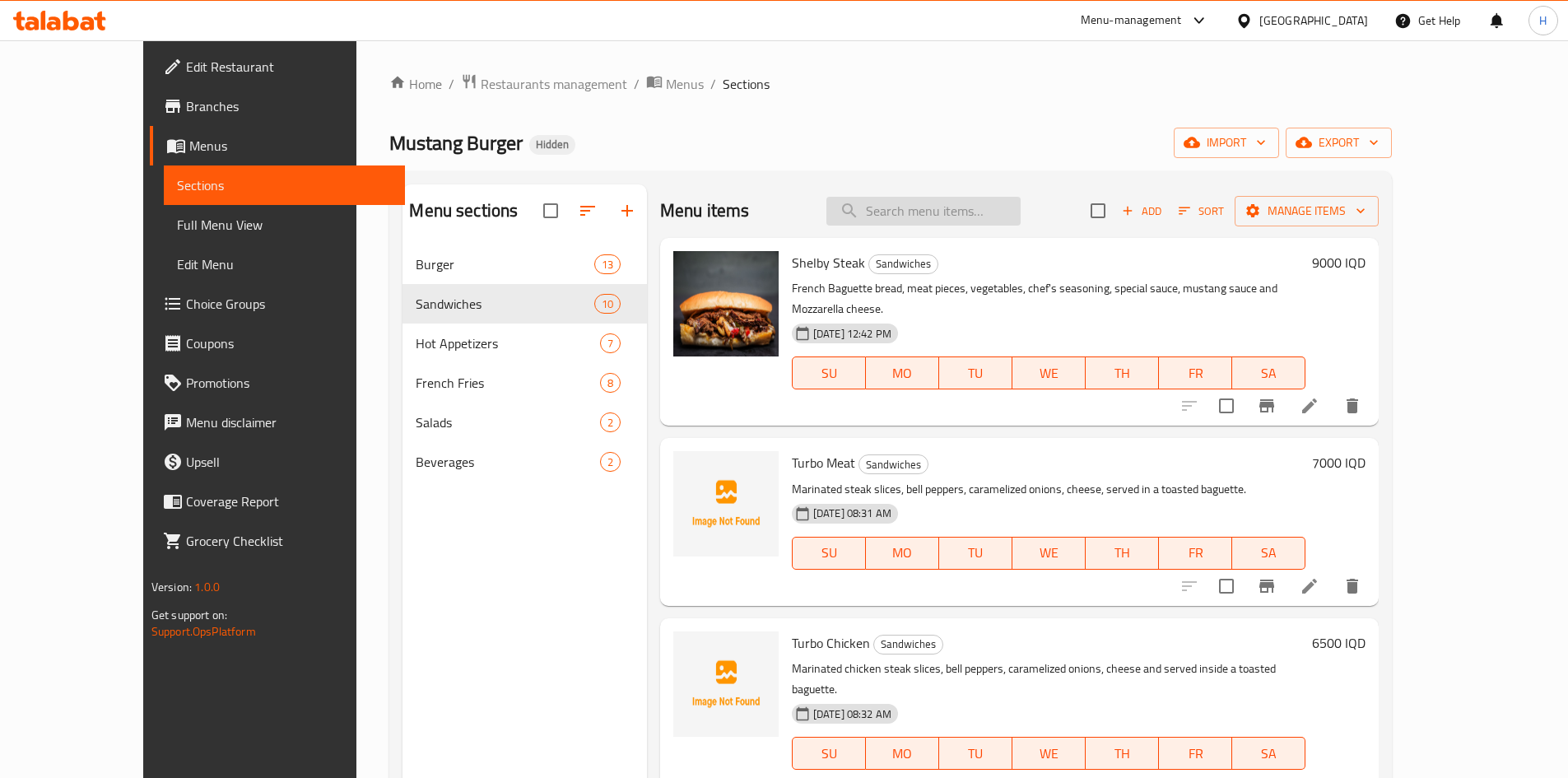
click at [921, 212] on input "search" at bounding box center [924, 210] width 195 height 28
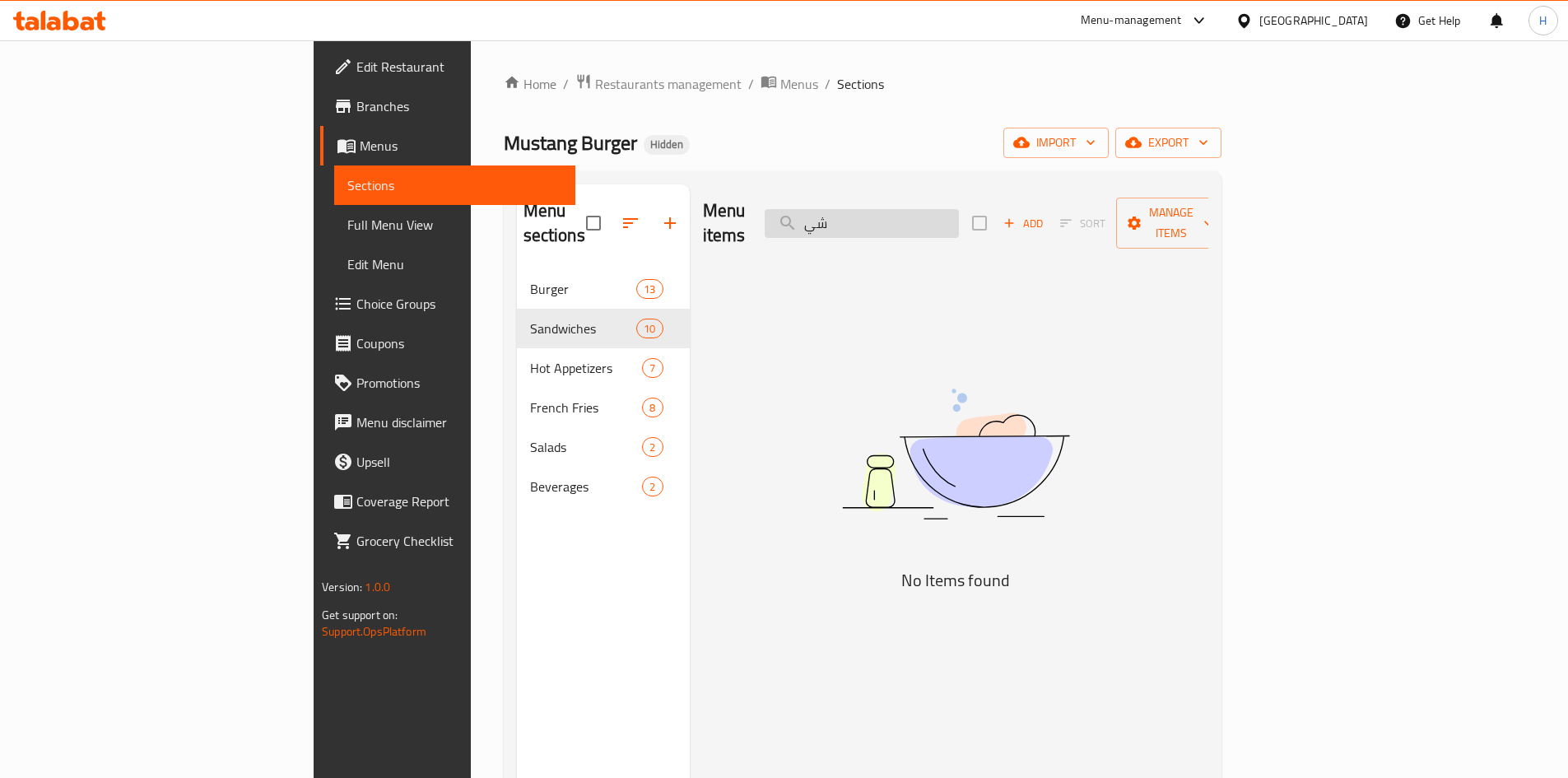
type input "ش"
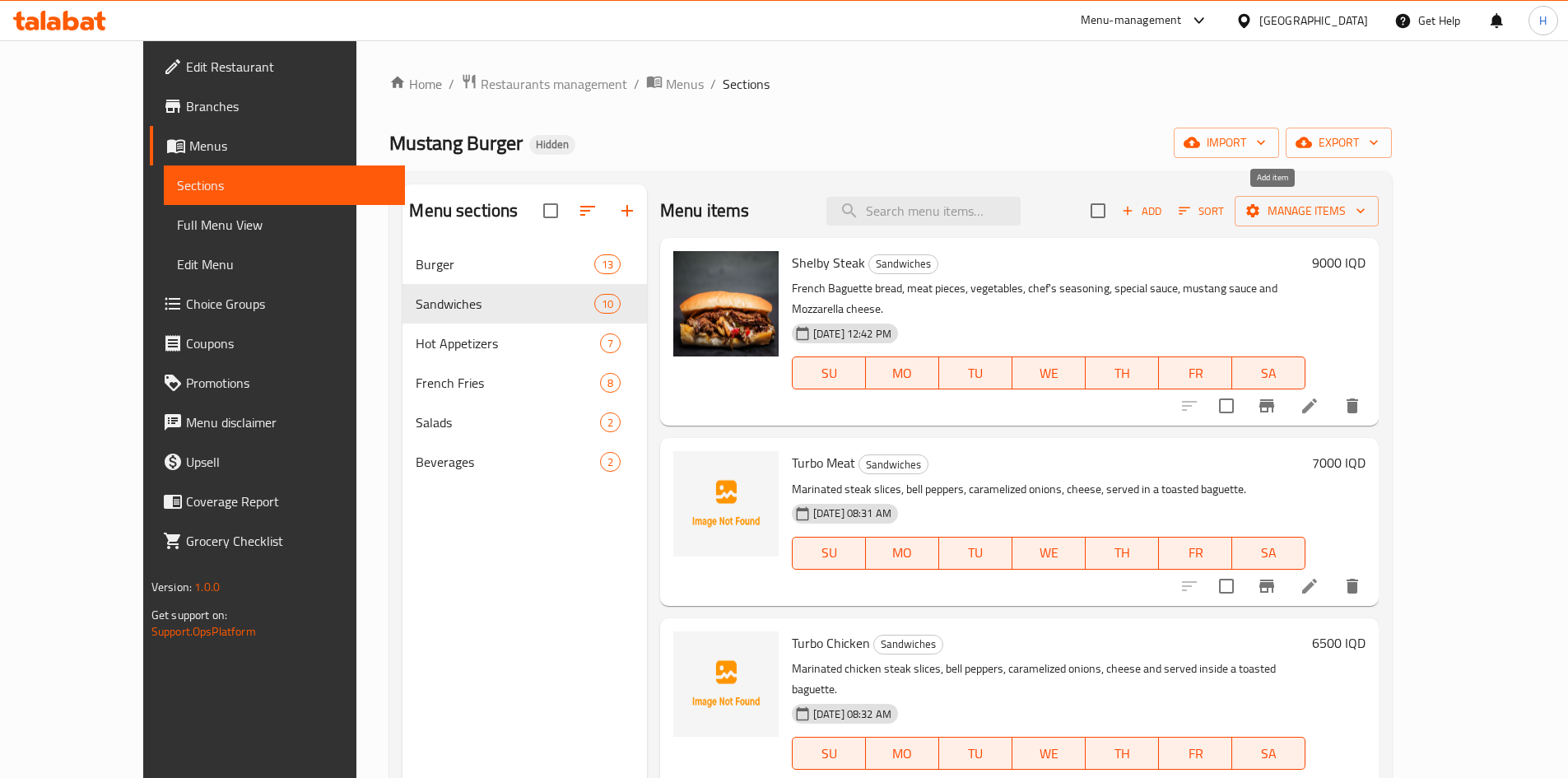
click at [1164, 210] on span "Add" at bounding box center [1141, 210] width 44 height 19
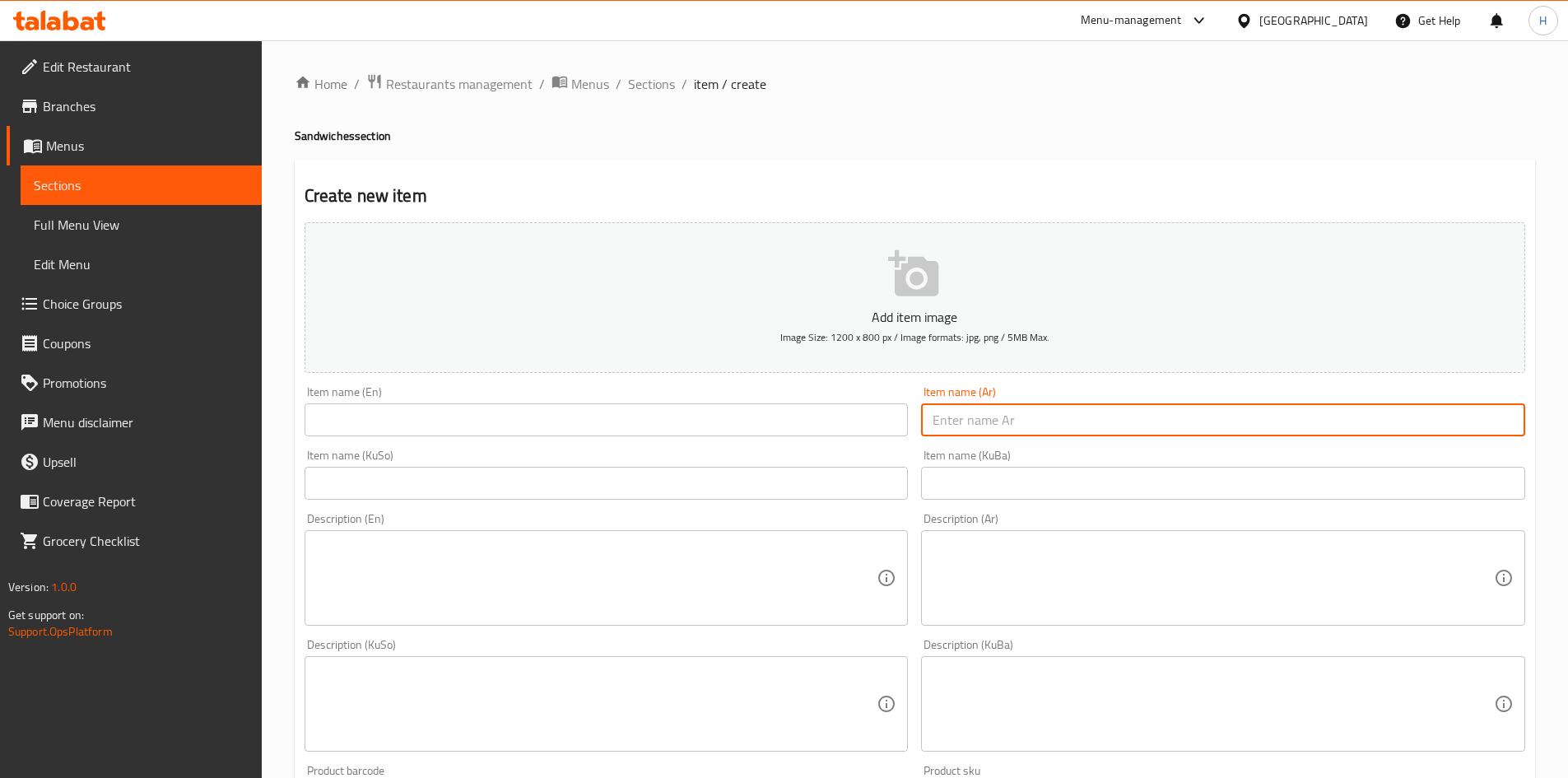
click at [1006, 418] on input "text" at bounding box center [1223, 420] width 604 height 33
click at [975, 424] on input "هوت شيلبي" at bounding box center [1223, 420] width 604 height 33
click at [1011, 408] on input "هوت [PERSON_NAME]" at bounding box center [1223, 420] width 604 height 33
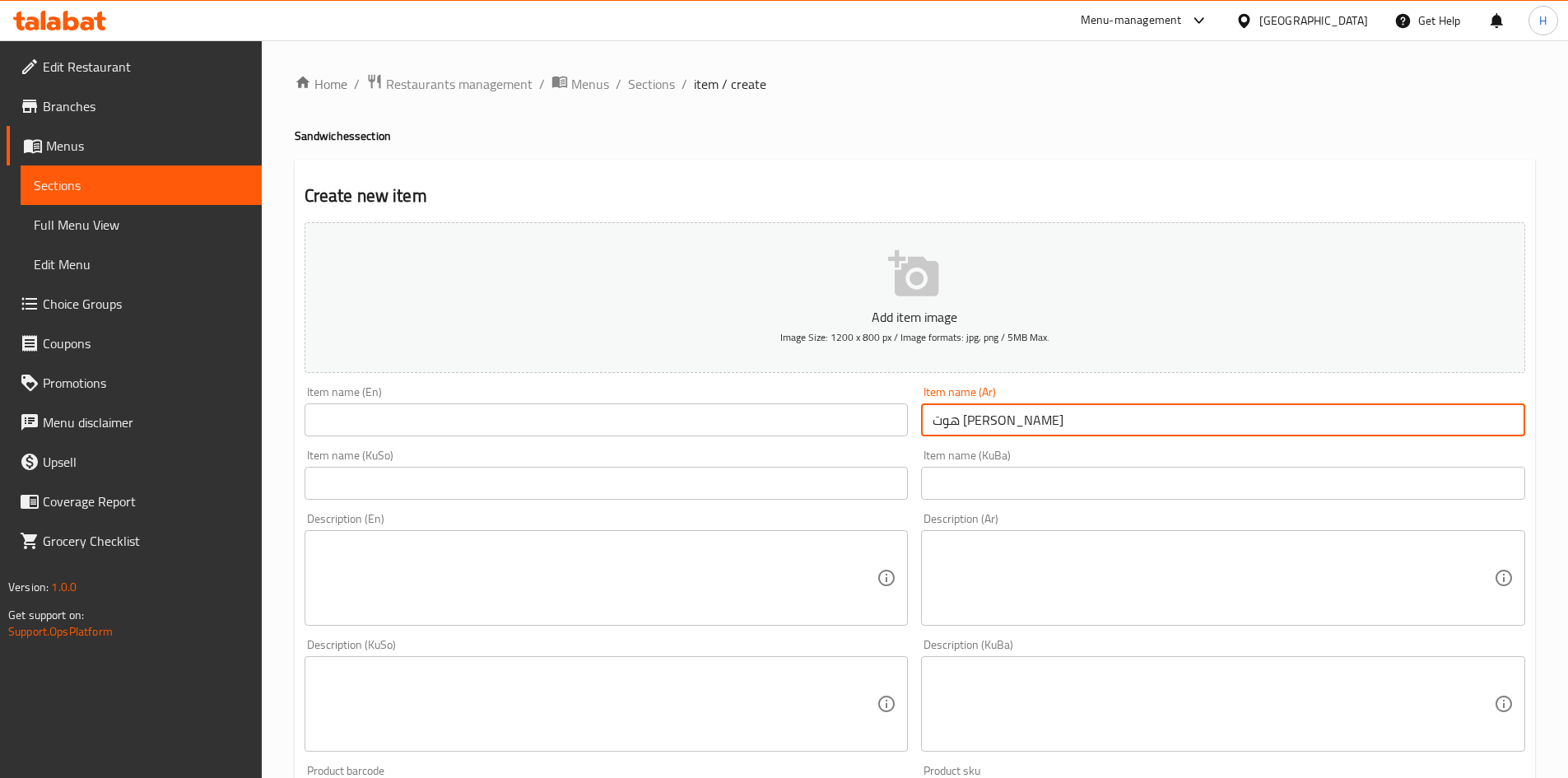
type input "هوت [PERSON_NAME]"
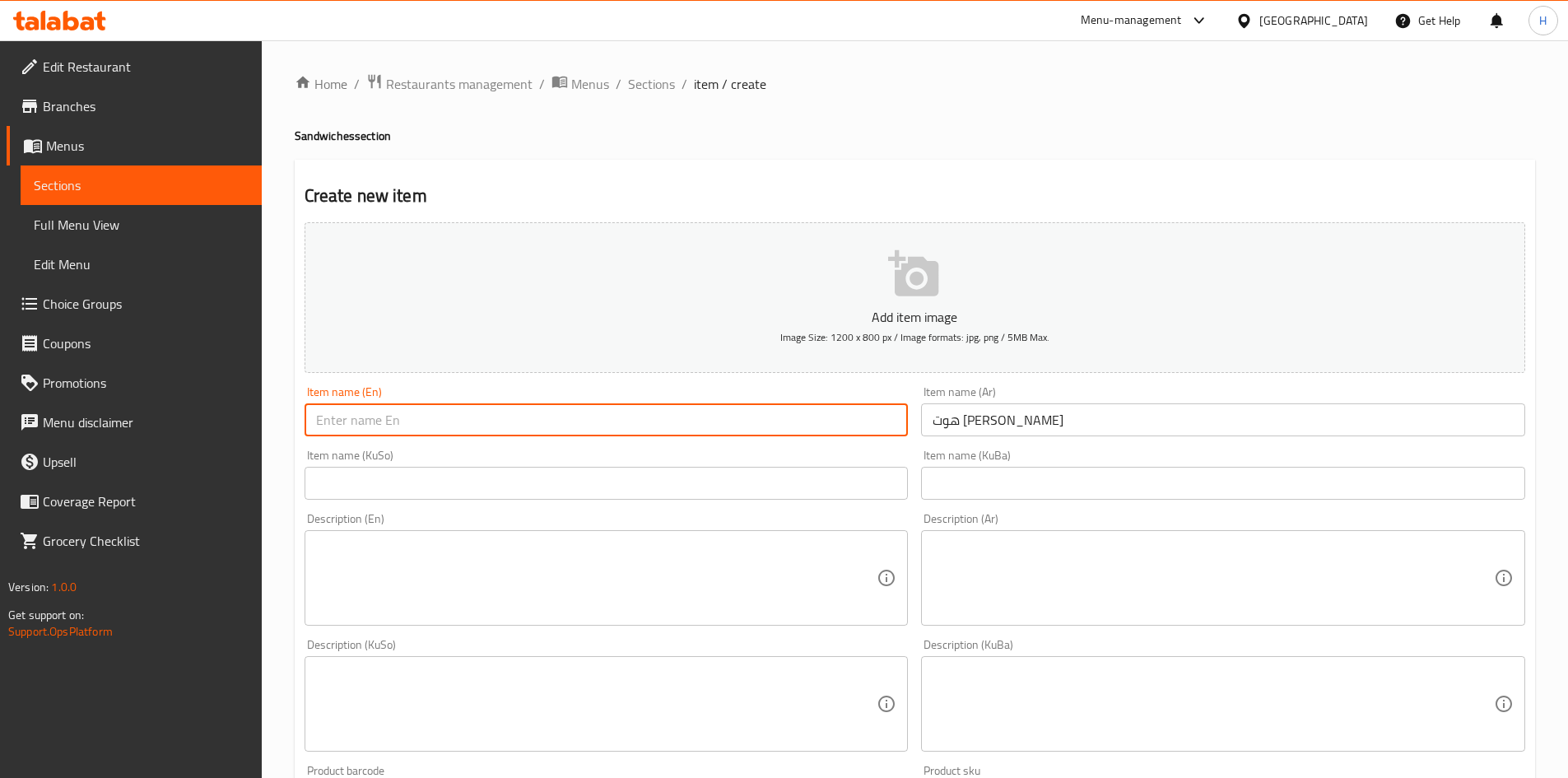
click at [596, 425] on input "text" at bounding box center [607, 420] width 604 height 33
paste input "[PERSON_NAME]'s Hot Dog"
drag, startPoint x: 353, startPoint y: 421, endPoint x: 364, endPoint y: 430, distance: 14.2
click at [364, 430] on input "[PERSON_NAME]'s Hot Dog" at bounding box center [607, 420] width 604 height 33
type input "Shelby Hot Dog"
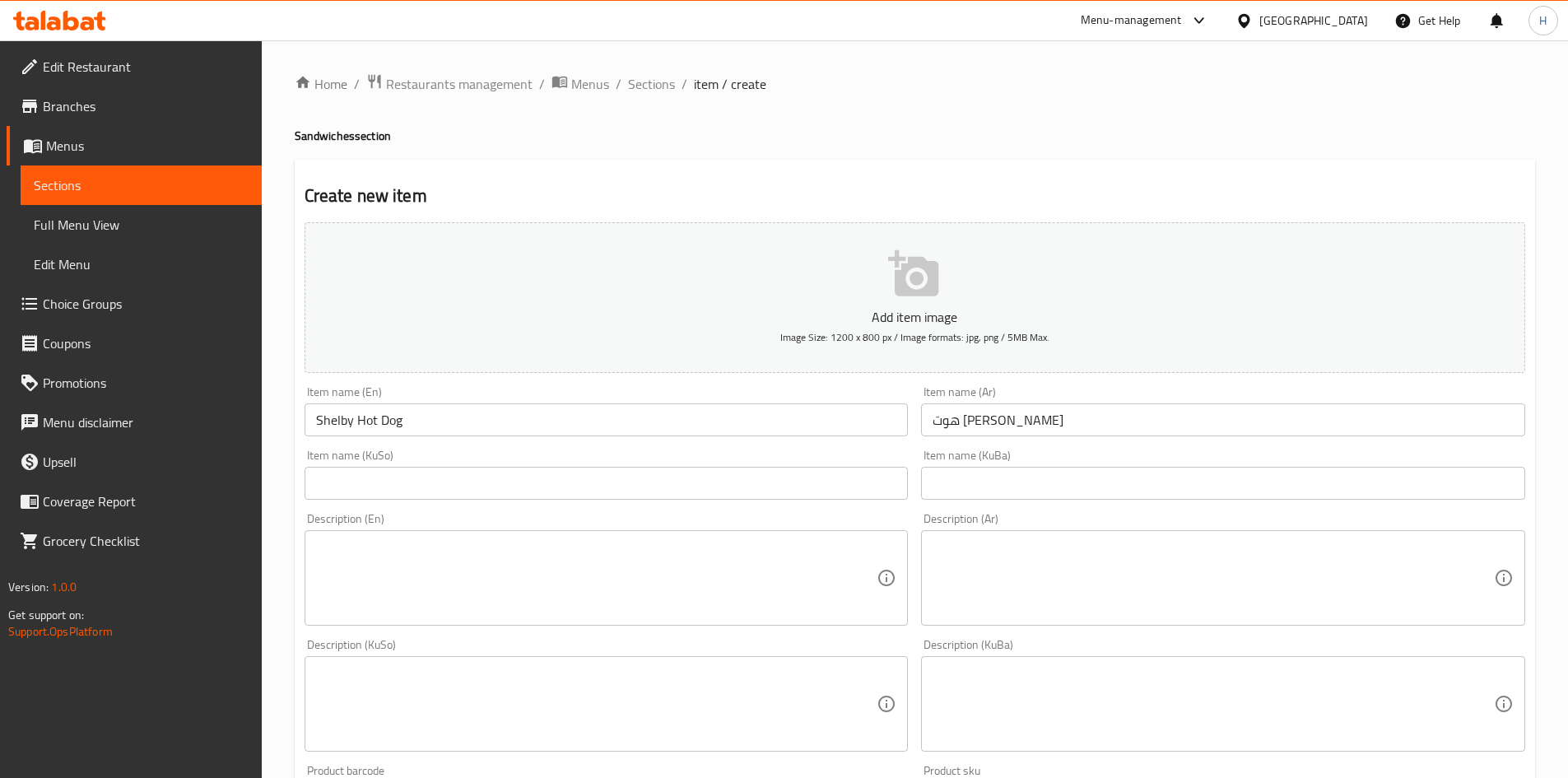
click at [706, 215] on div "Create new item Add item image Image Size: 1200 x 800 px / Image formats: jpg, …" at bounding box center [915, 733] width 1241 height 1147
click at [490, 556] on textarea at bounding box center [596, 579] width 561 height 78
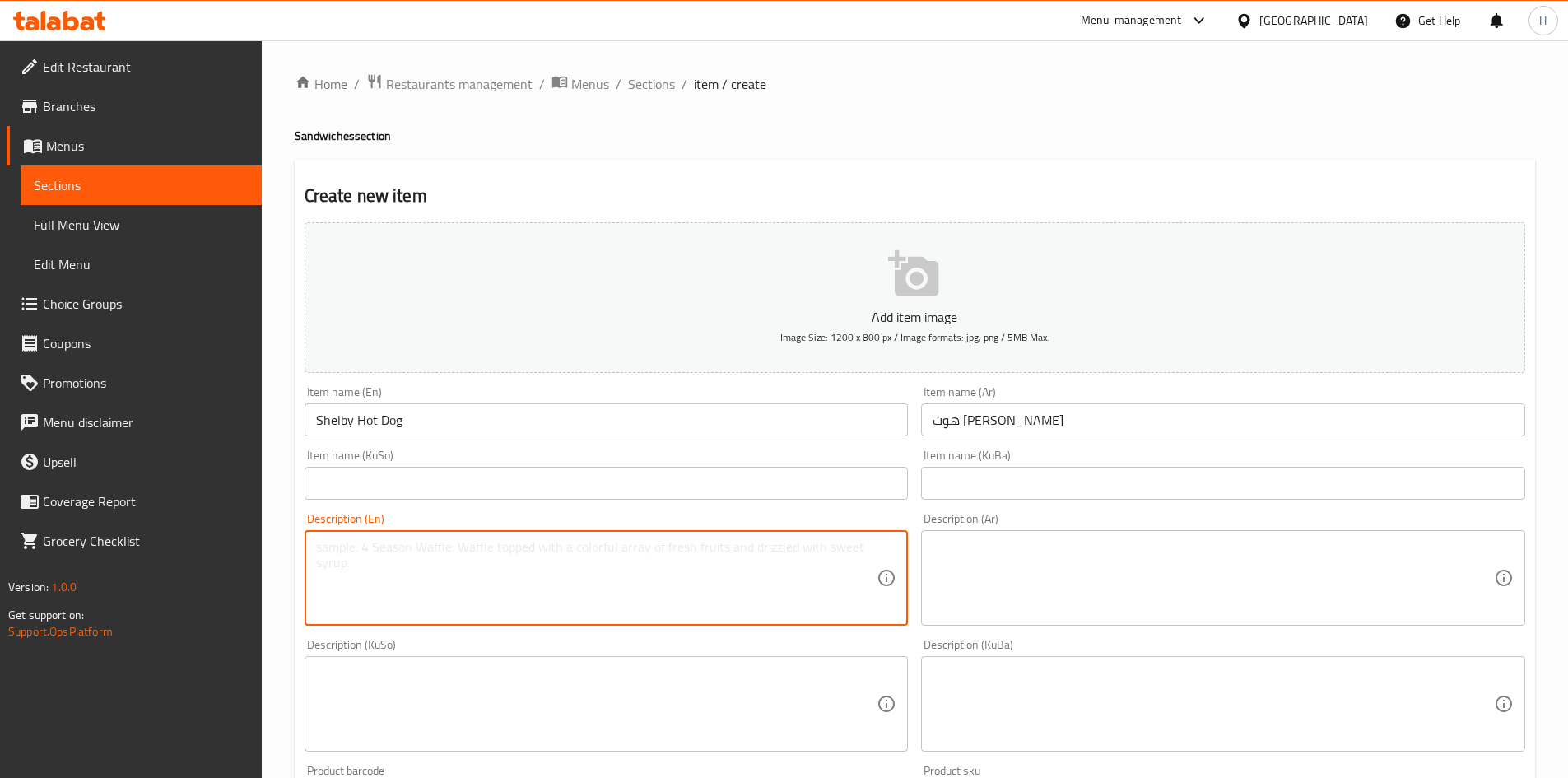
paste textarea "Grilled hot dog, seasoned minced meat mixture, bell peppers and cheese inside a…"
type textarea "Grilled hot dog, seasoned minced meat mixture, bell peppers and cheese inside a…"
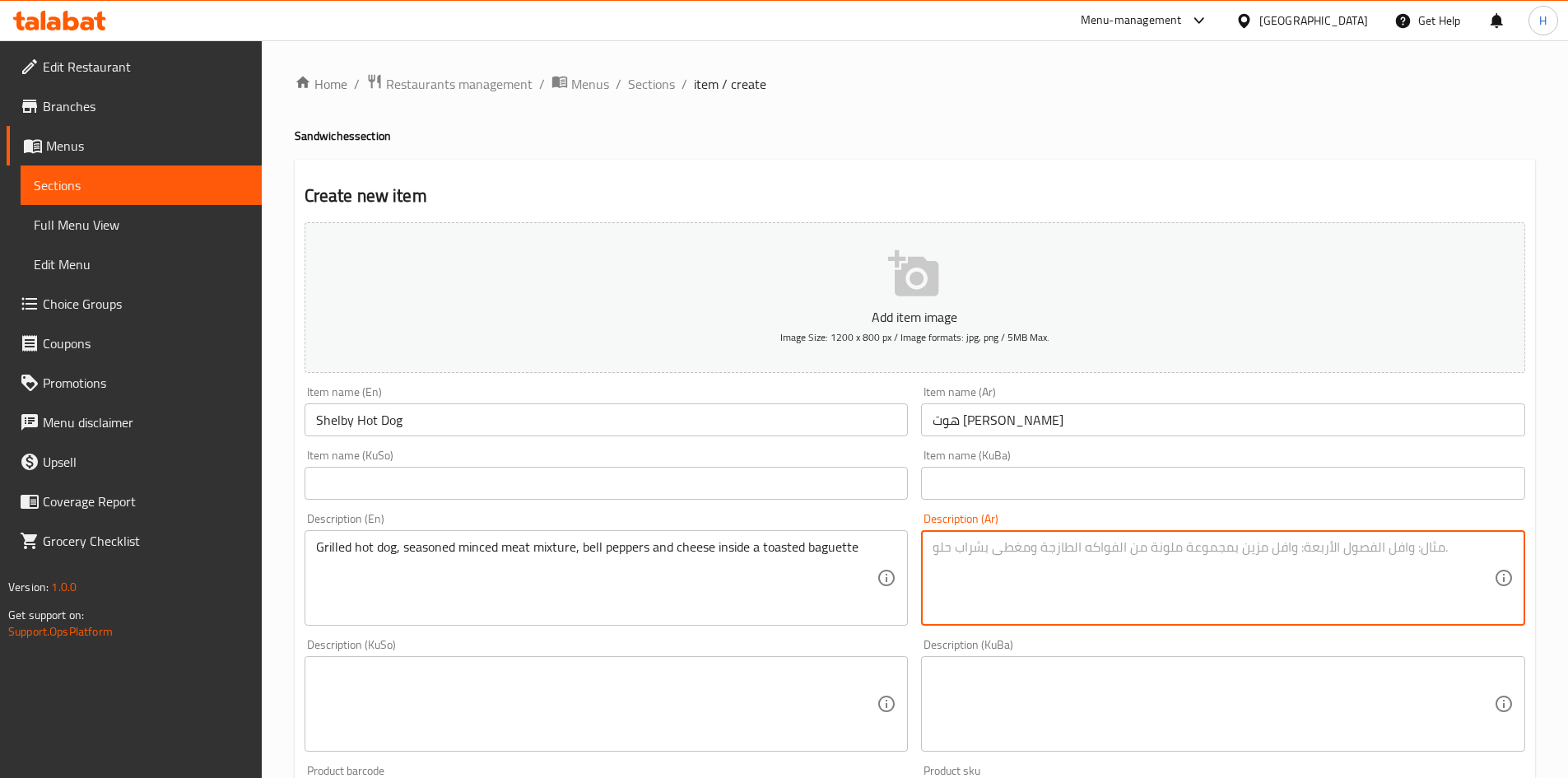
click at [1040, 582] on textarea at bounding box center [1213, 579] width 561 height 78
paste textarea "قطعة هوت دوغ مشوي، خليط لحم مفروم متبل ،فلفل ألوان مع جبنة داخل خبز باغيت محمص"
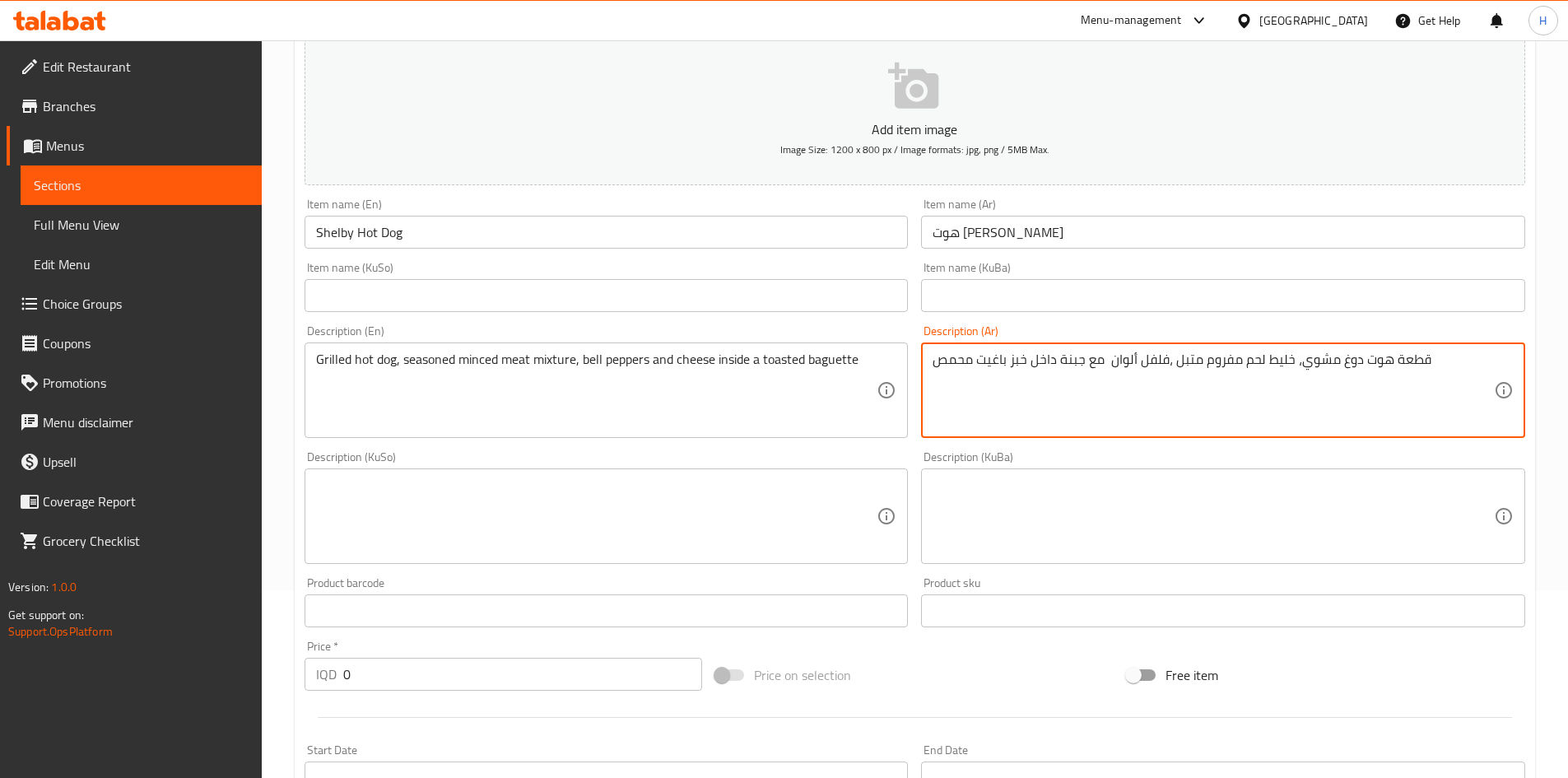
scroll to position [411, 0]
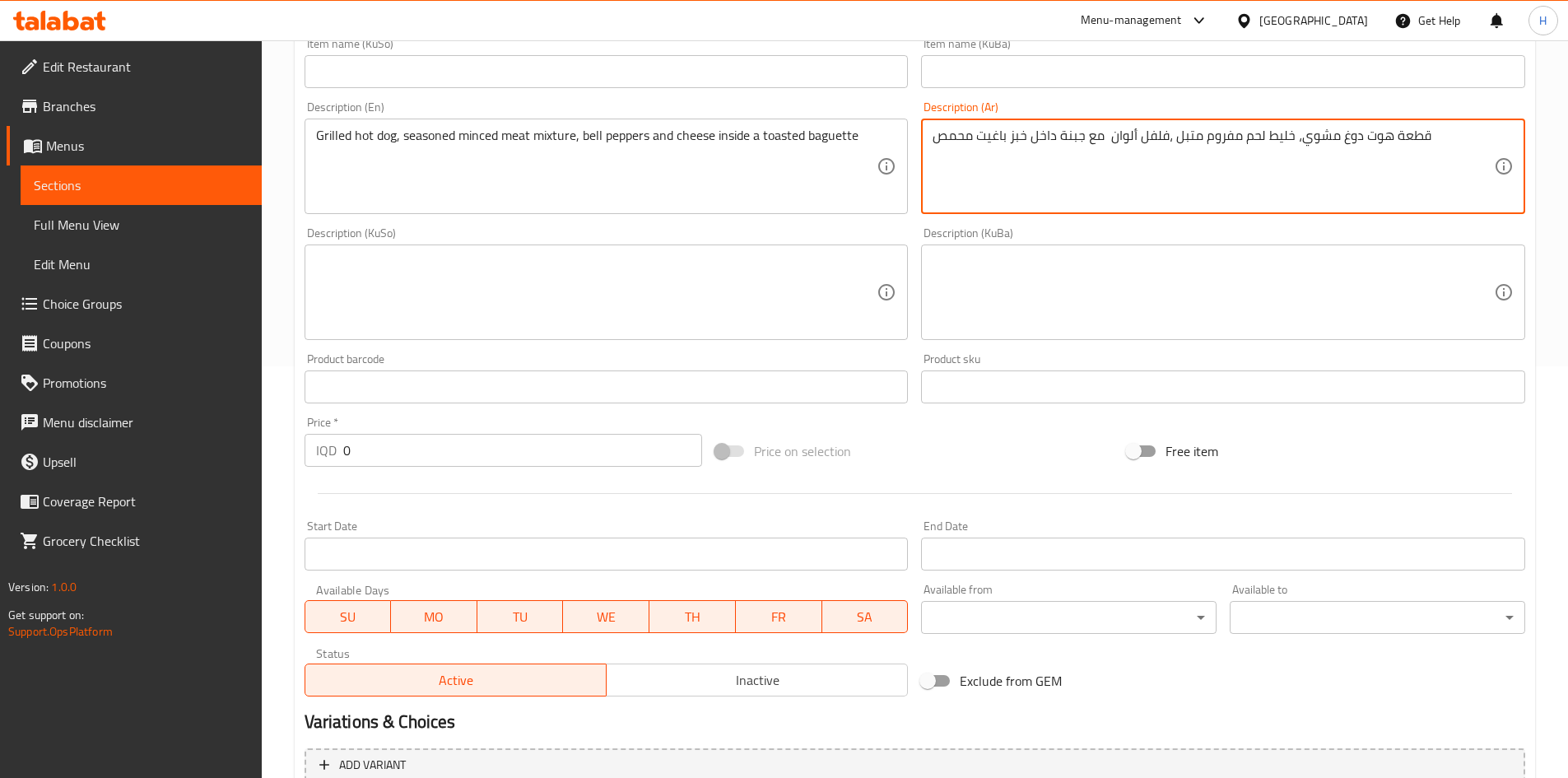
type textarea "قطعة هوت دوغ مشوي، خليط لحم مفروم متبل ،فلفل ألوان مع جبنة داخل خبز باغيت محمص"
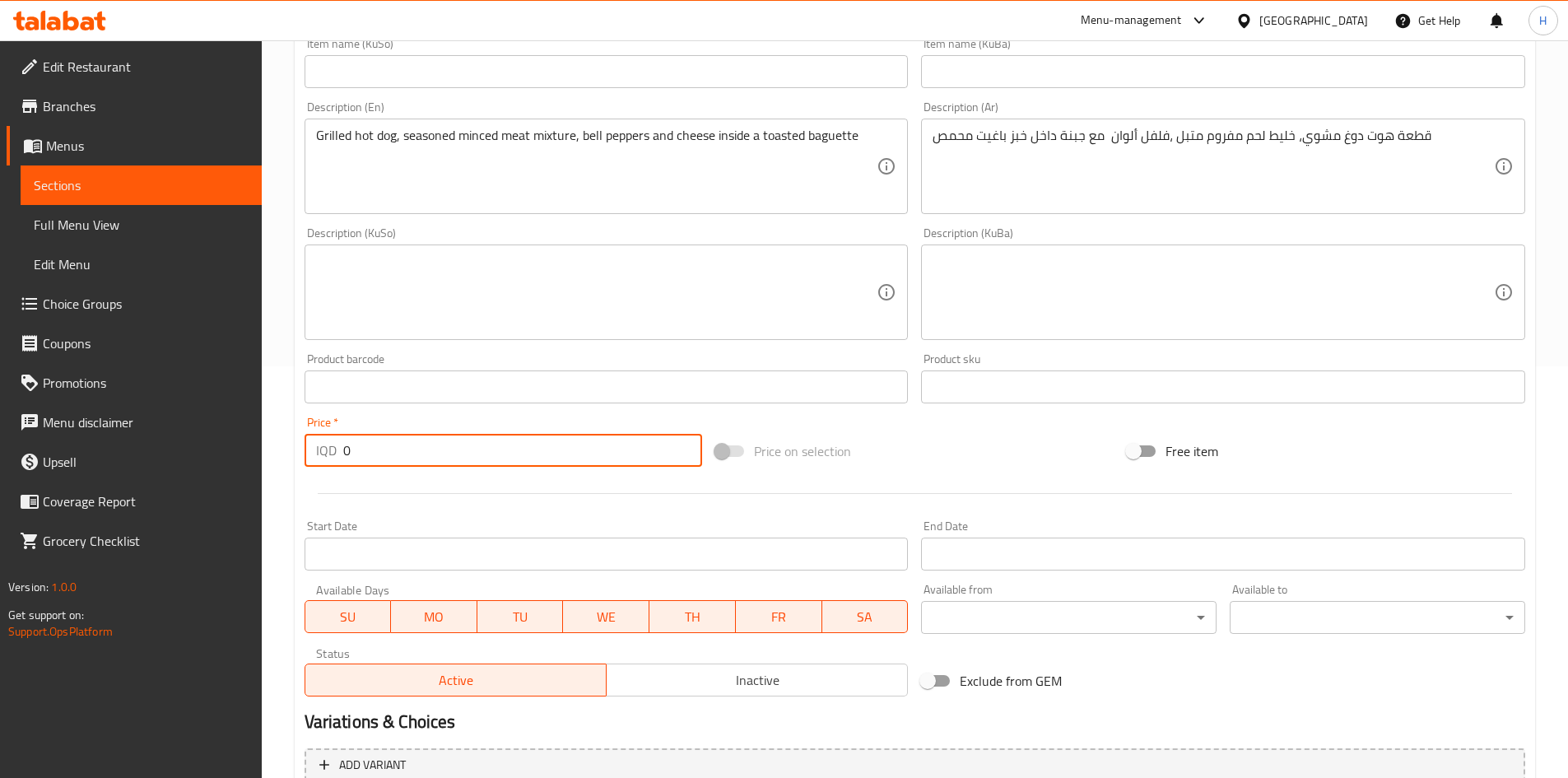
click at [425, 454] on input "0" at bounding box center [523, 451] width 360 height 33
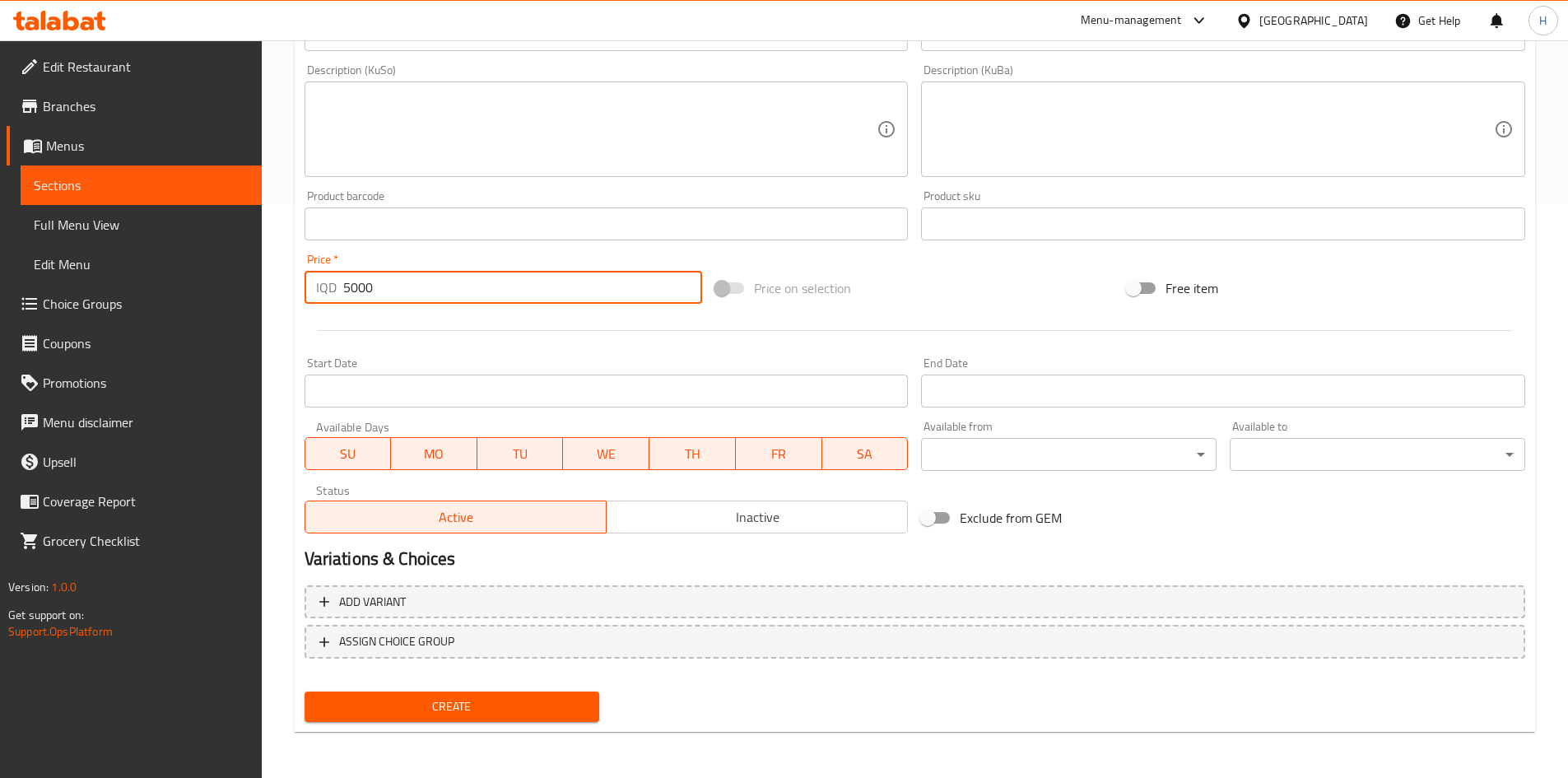
type input "5000"
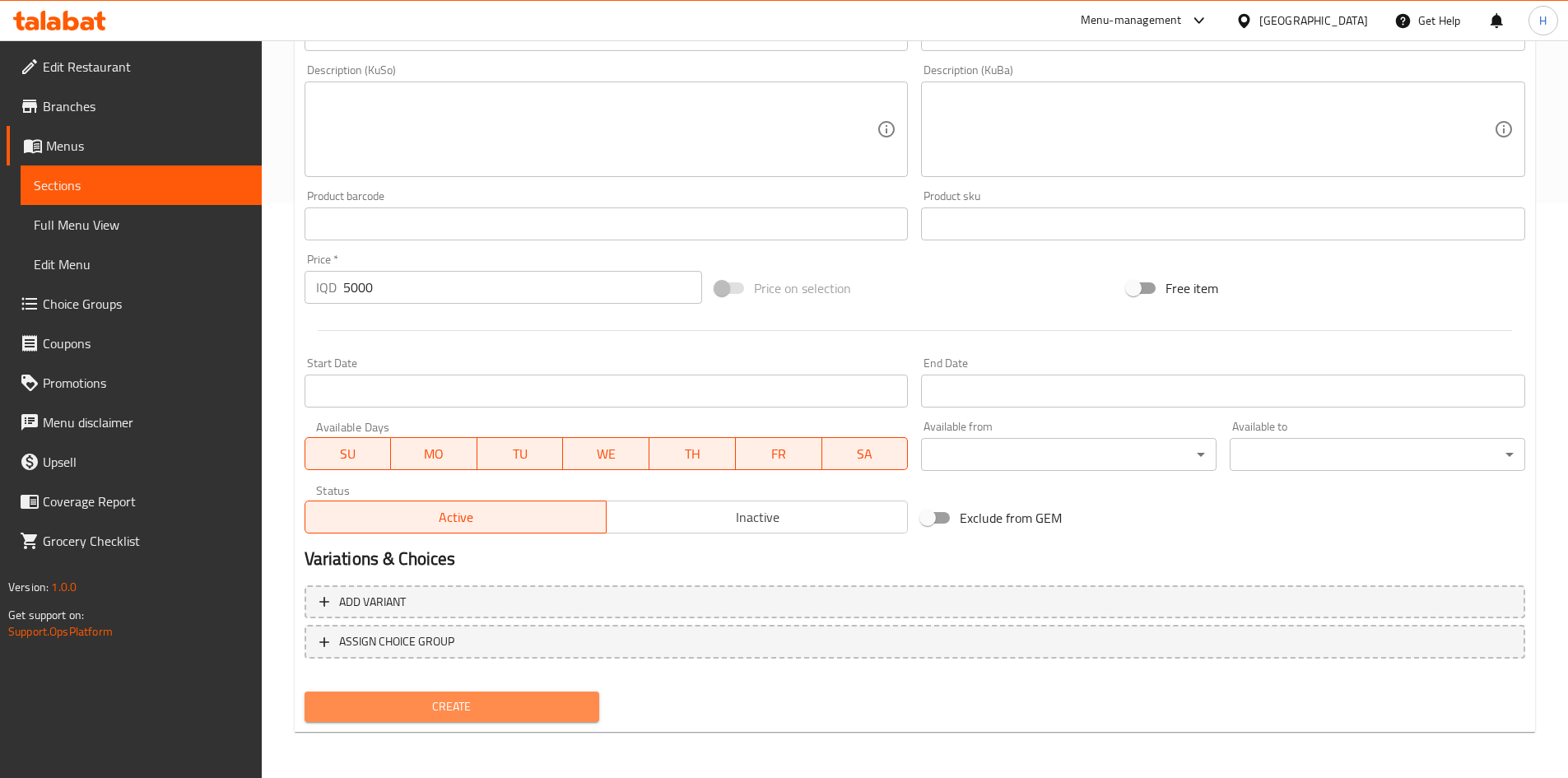
click at [496, 709] on span "Create" at bounding box center [452, 706] width 269 height 21
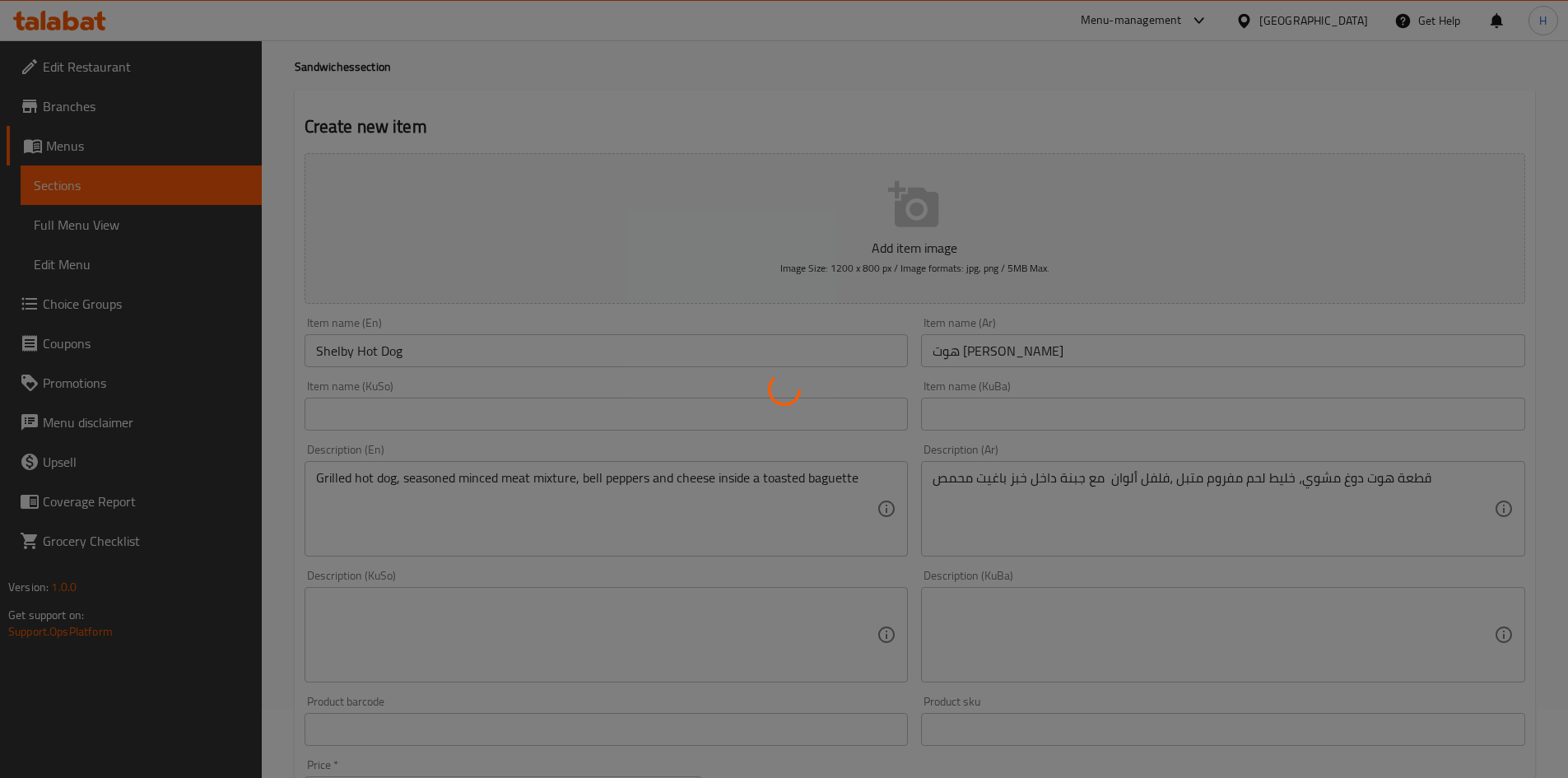
scroll to position [0, 0]
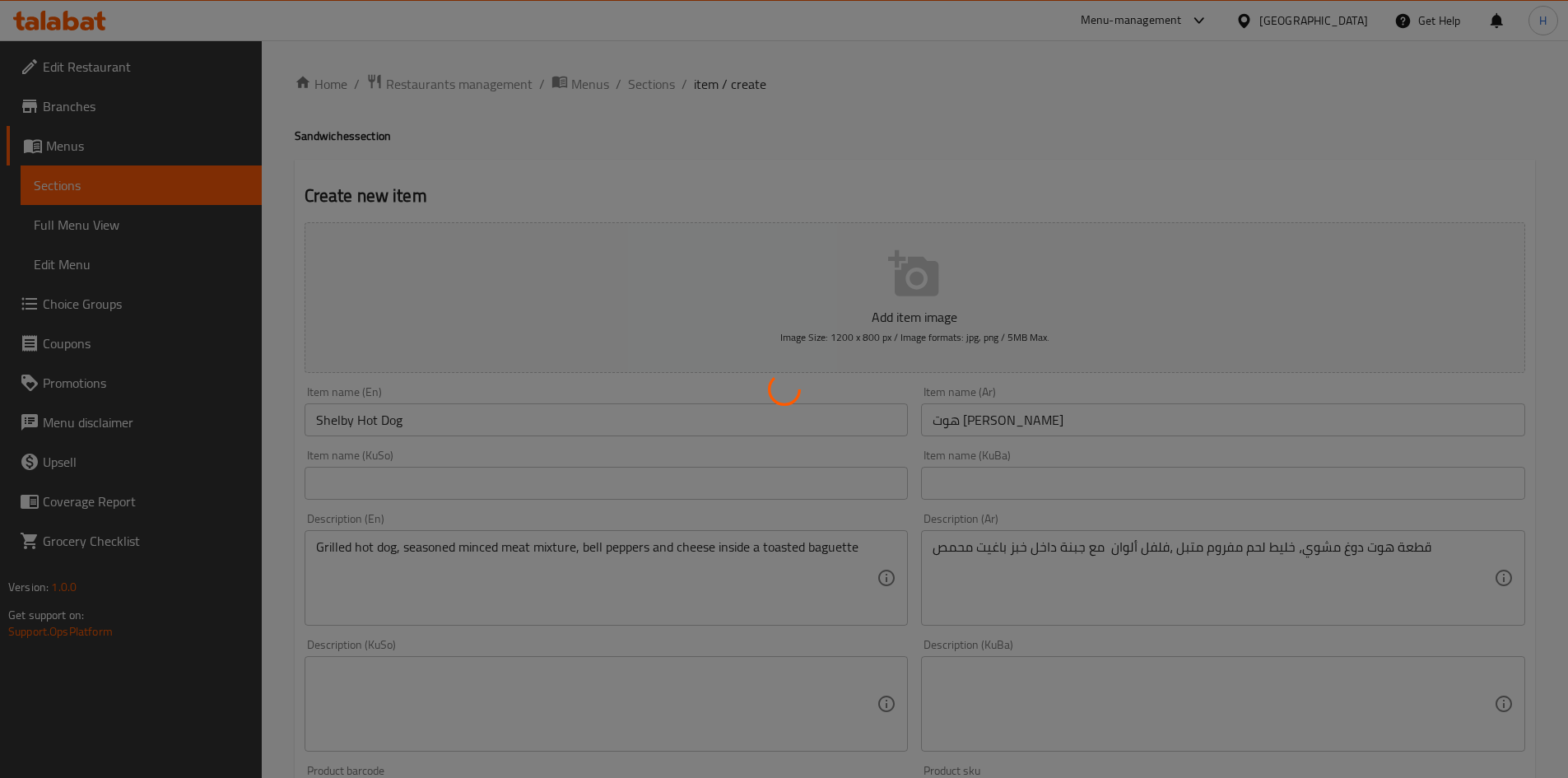
type input "0"
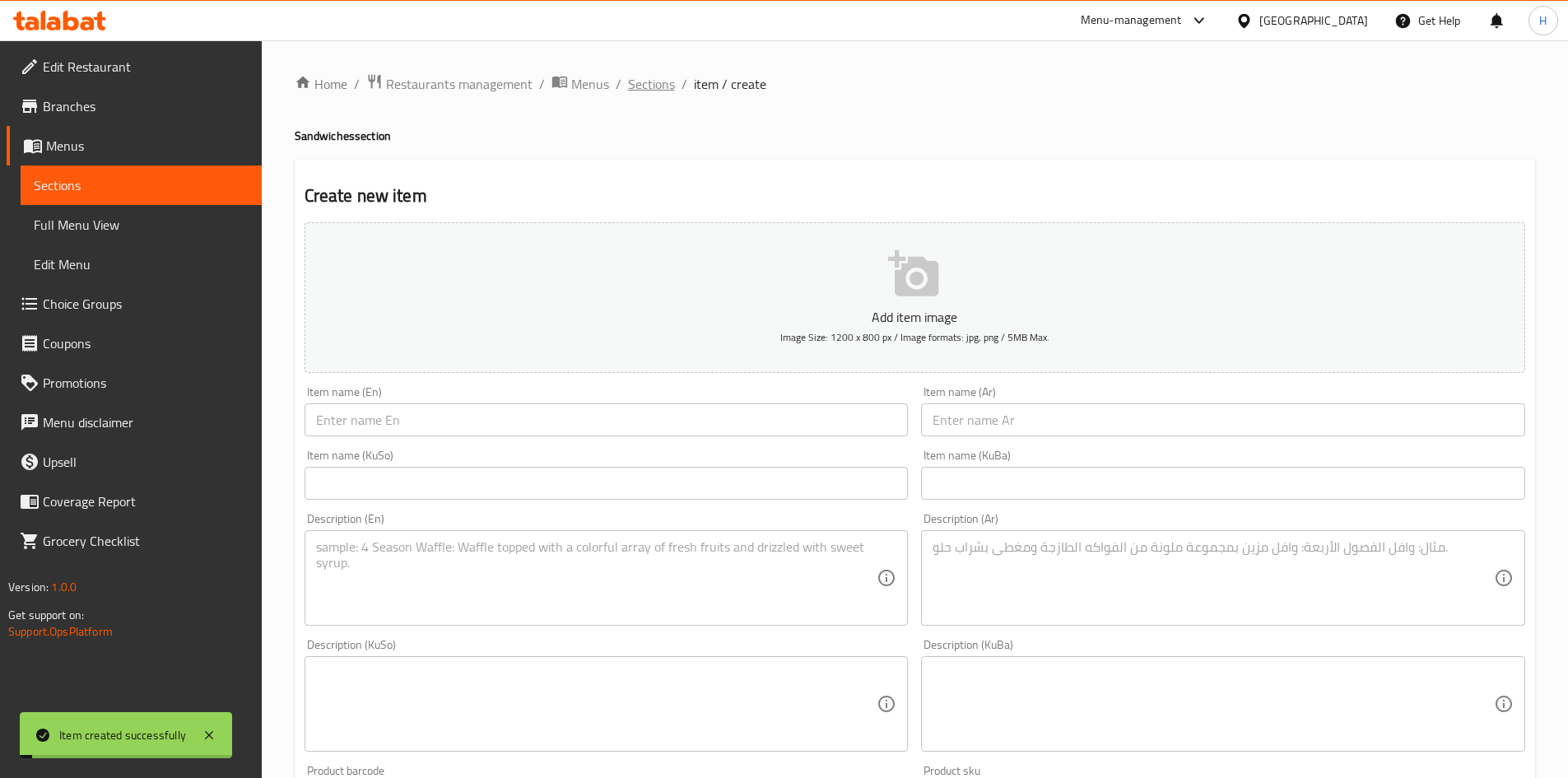
click at [660, 84] on span "Sections" at bounding box center [652, 84] width 47 height 20
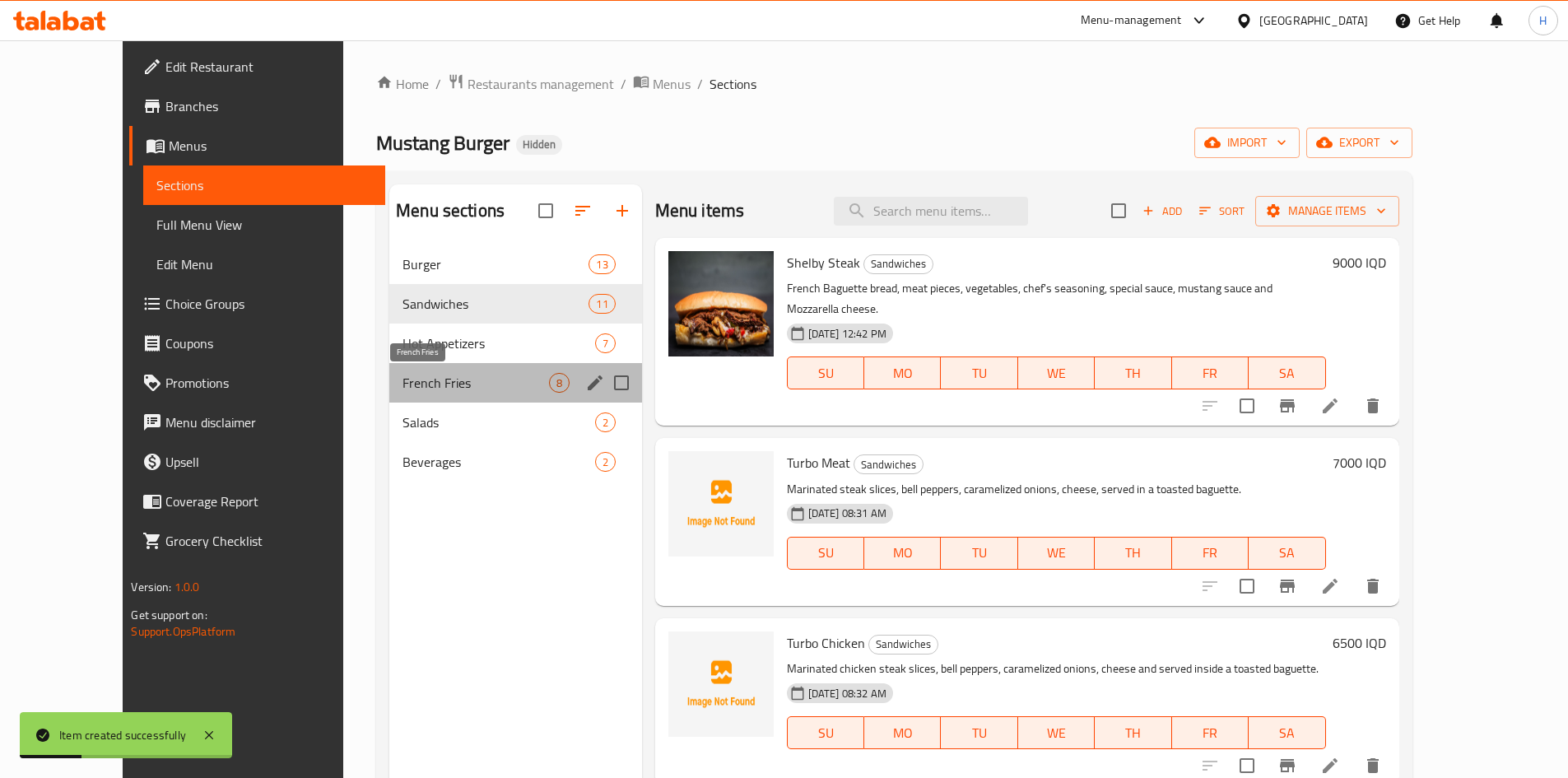
click at [405, 375] on span "French Fries" at bounding box center [475, 383] width 146 height 20
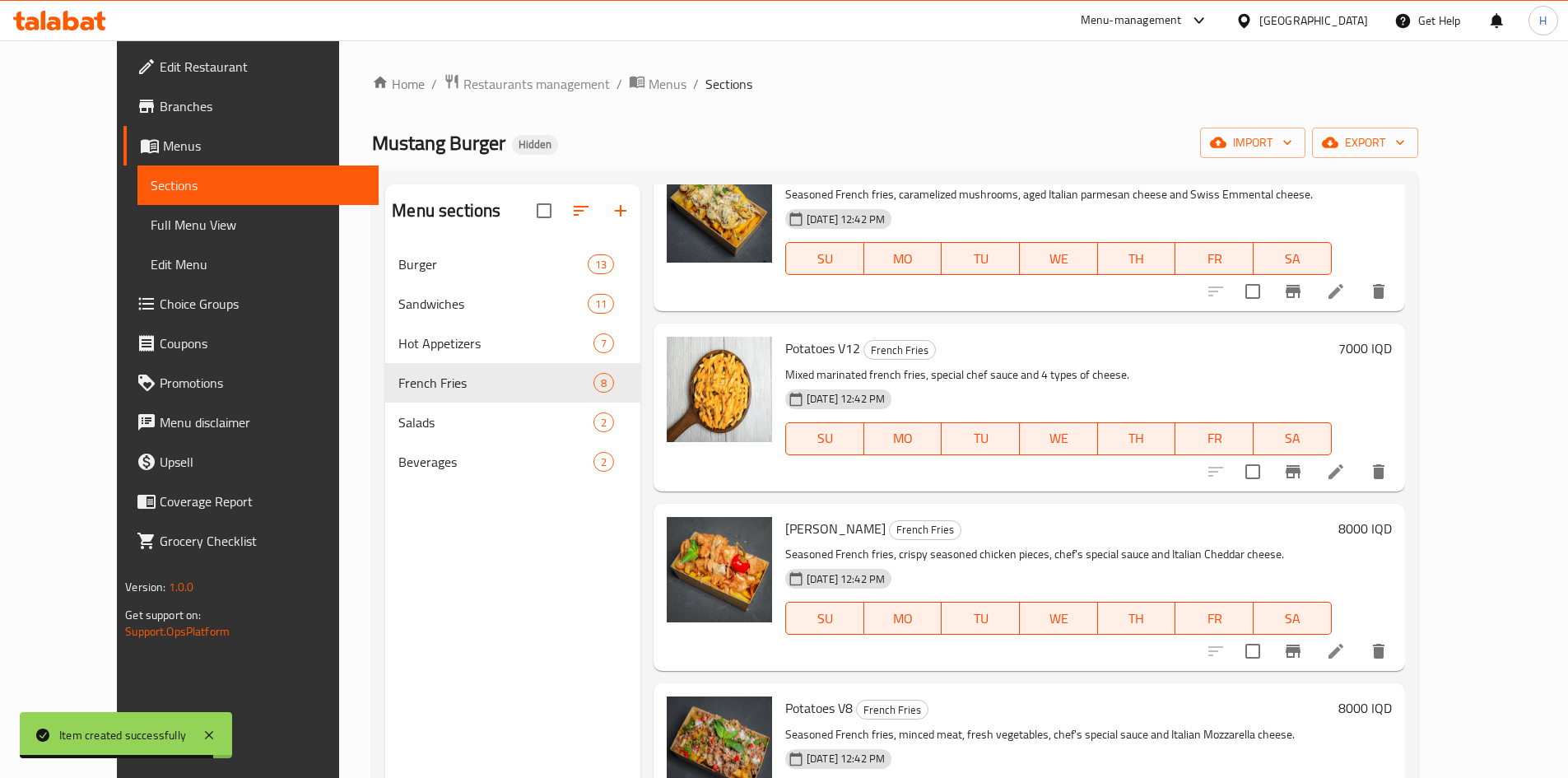
scroll to position [247, 0]
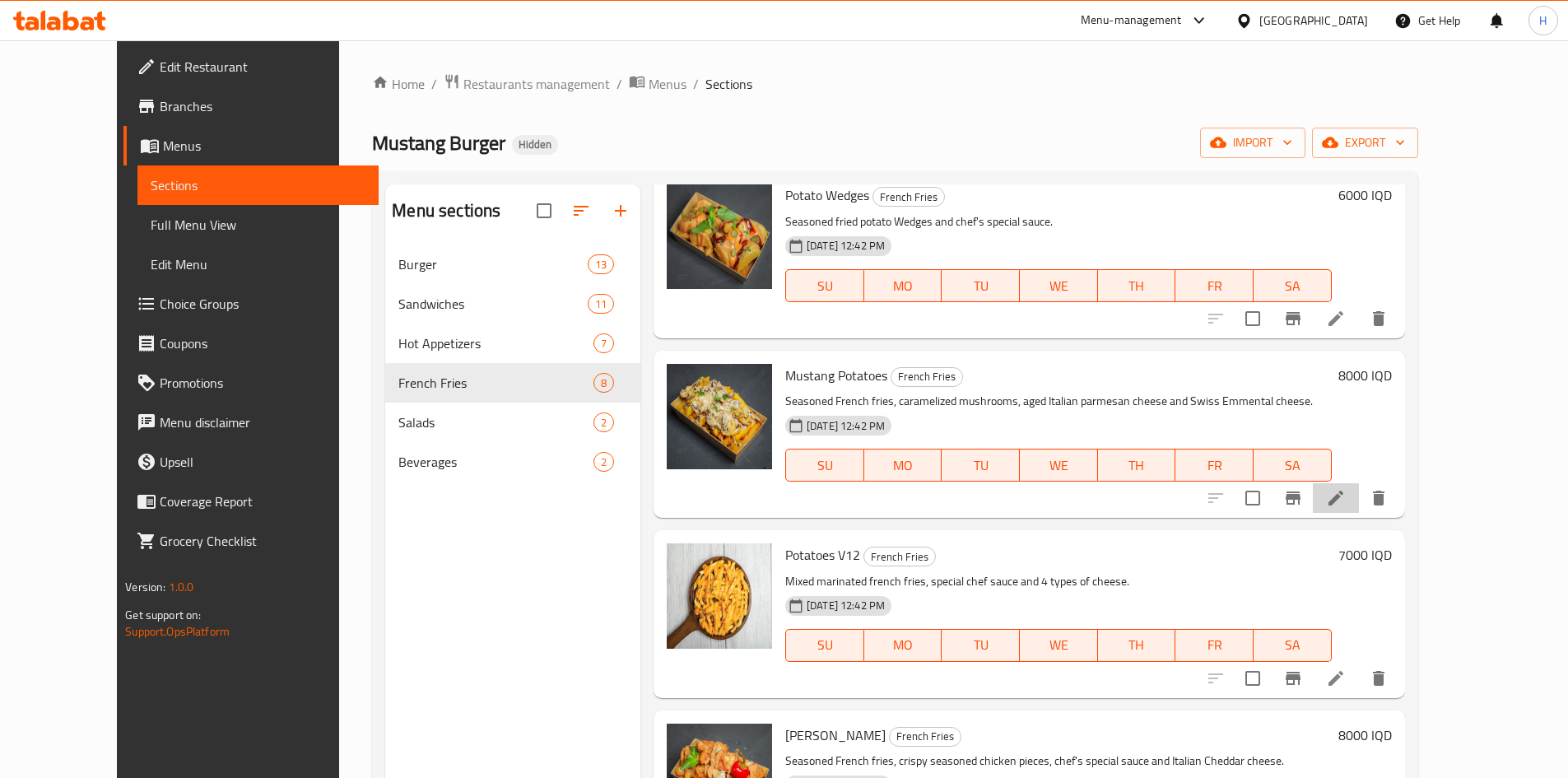
click at [1343, 503] on icon at bounding box center [1335, 497] width 15 height 15
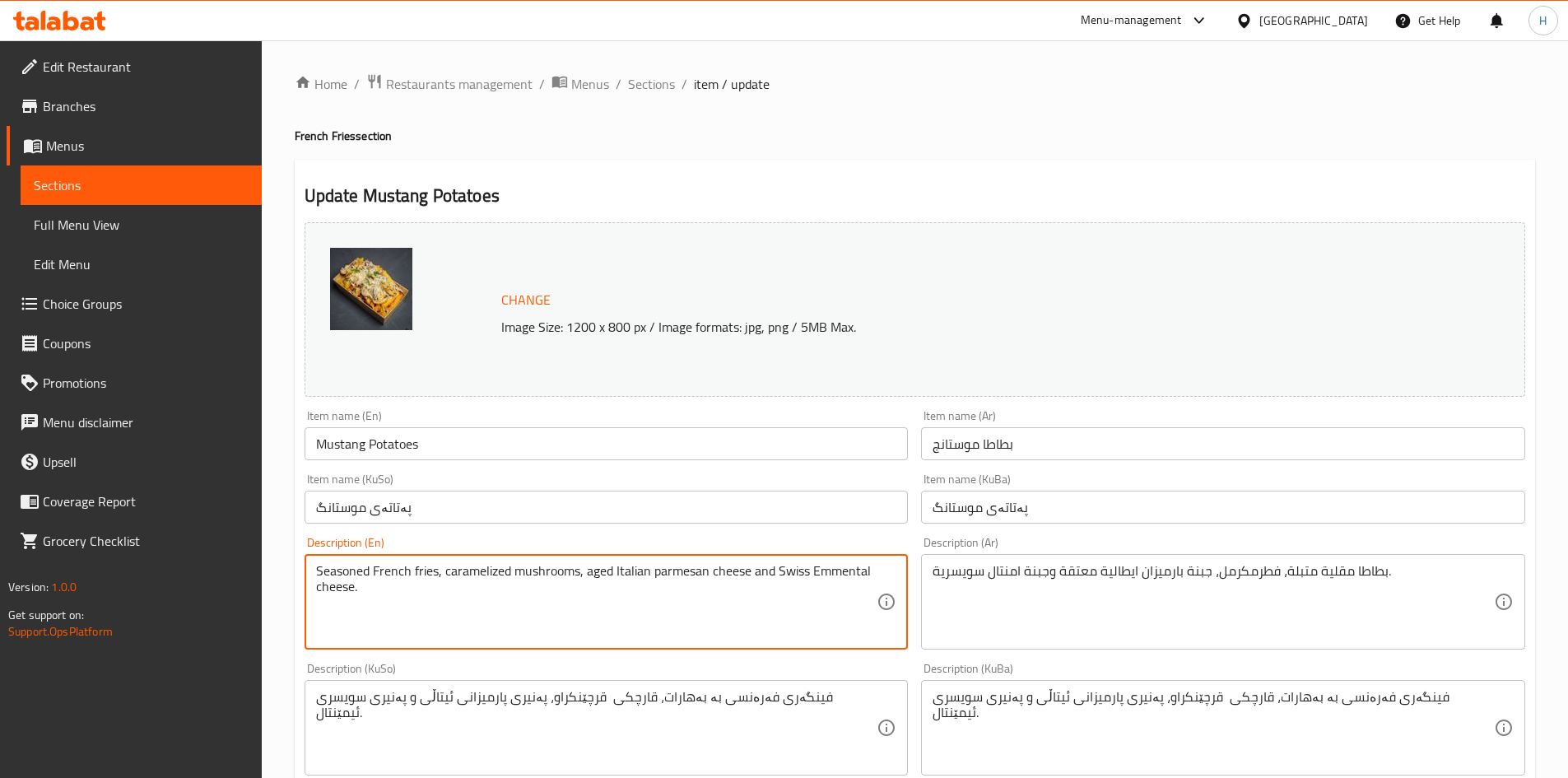
click at [457, 583] on textarea "Seasoned French fries, caramelized mushrooms, aged Italian parmesan cheese and …" at bounding box center [596, 602] width 561 height 78
paste textarea "Potato fingers with a mix of spices and mustang sauce"
type textarea "Potato fingers with a mix of spices and mustang sauce"
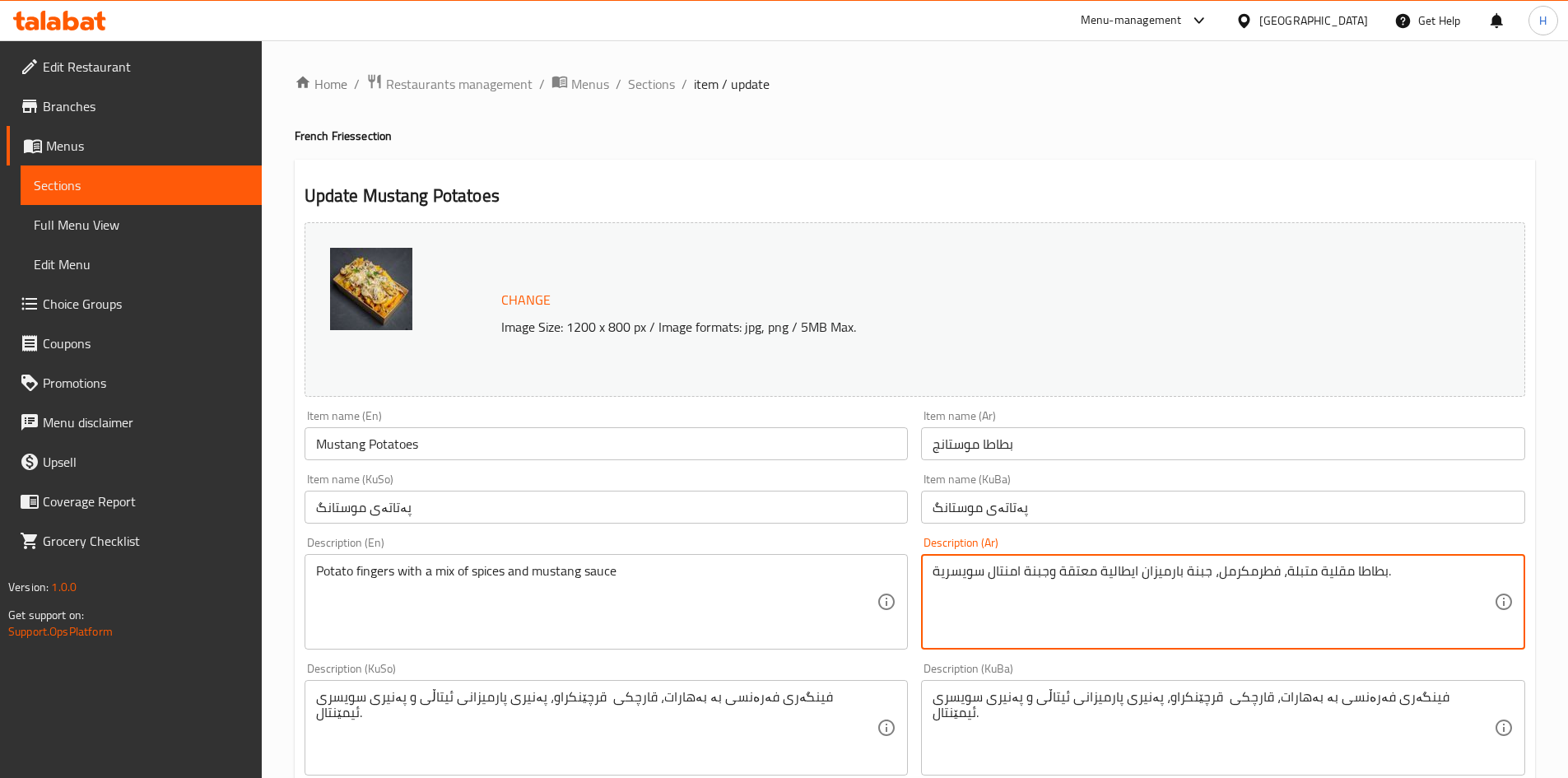
click at [1084, 593] on textarea "بطاطا مقلية متبلة، فطرمكرمل، جبنة بارميزان ايطالية معتقة وجبنة امنتال سويسرية." at bounding box center [1213, 602] width 561 height 78
paste textarea "صابع بطاطا مع مجموعة توابل وصوص موستنك"
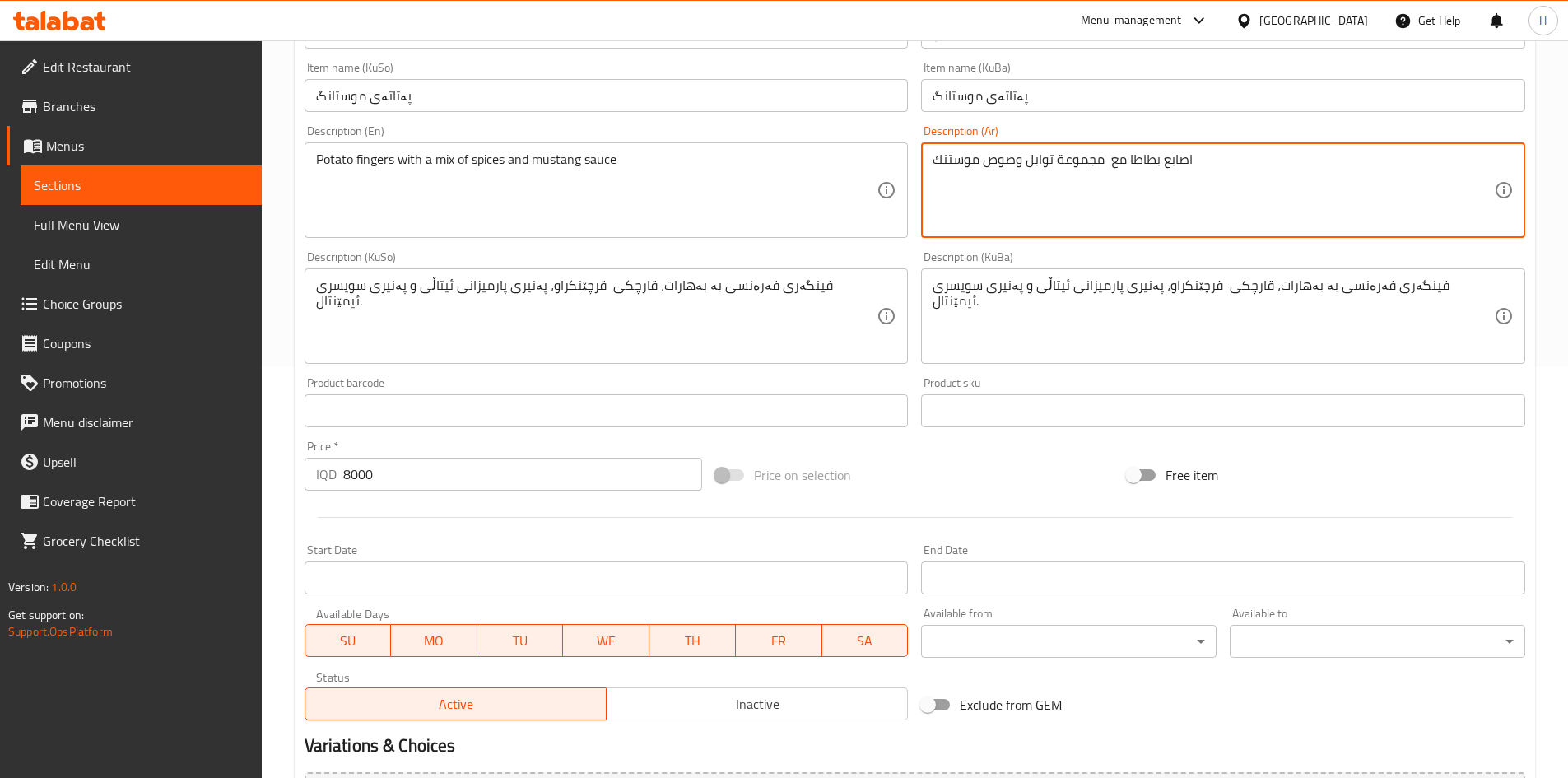
scroll to position [598, 0]
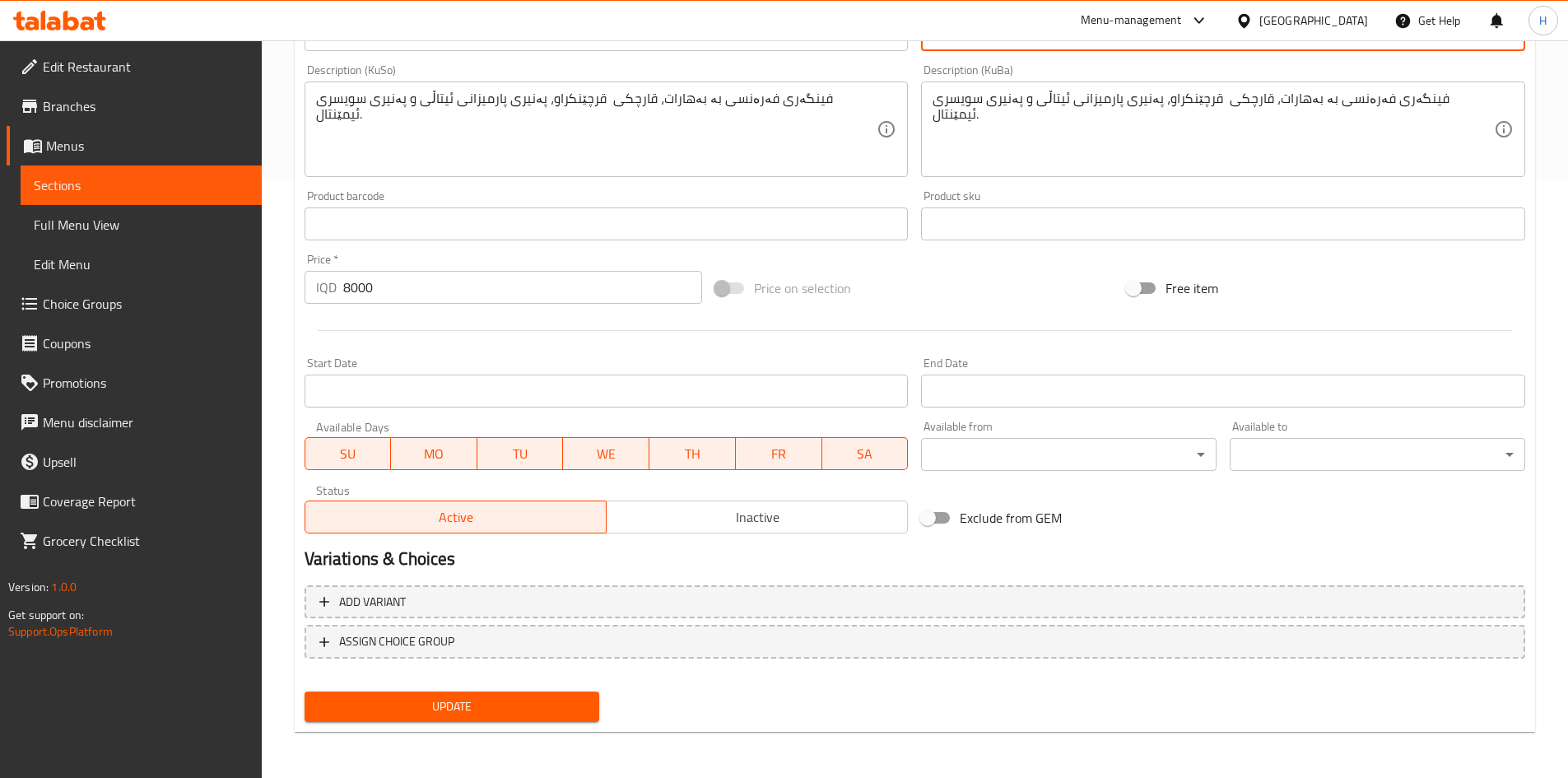
type textarea "اصابع بطاطا مع مجموعة توابل وصوص موستنك"
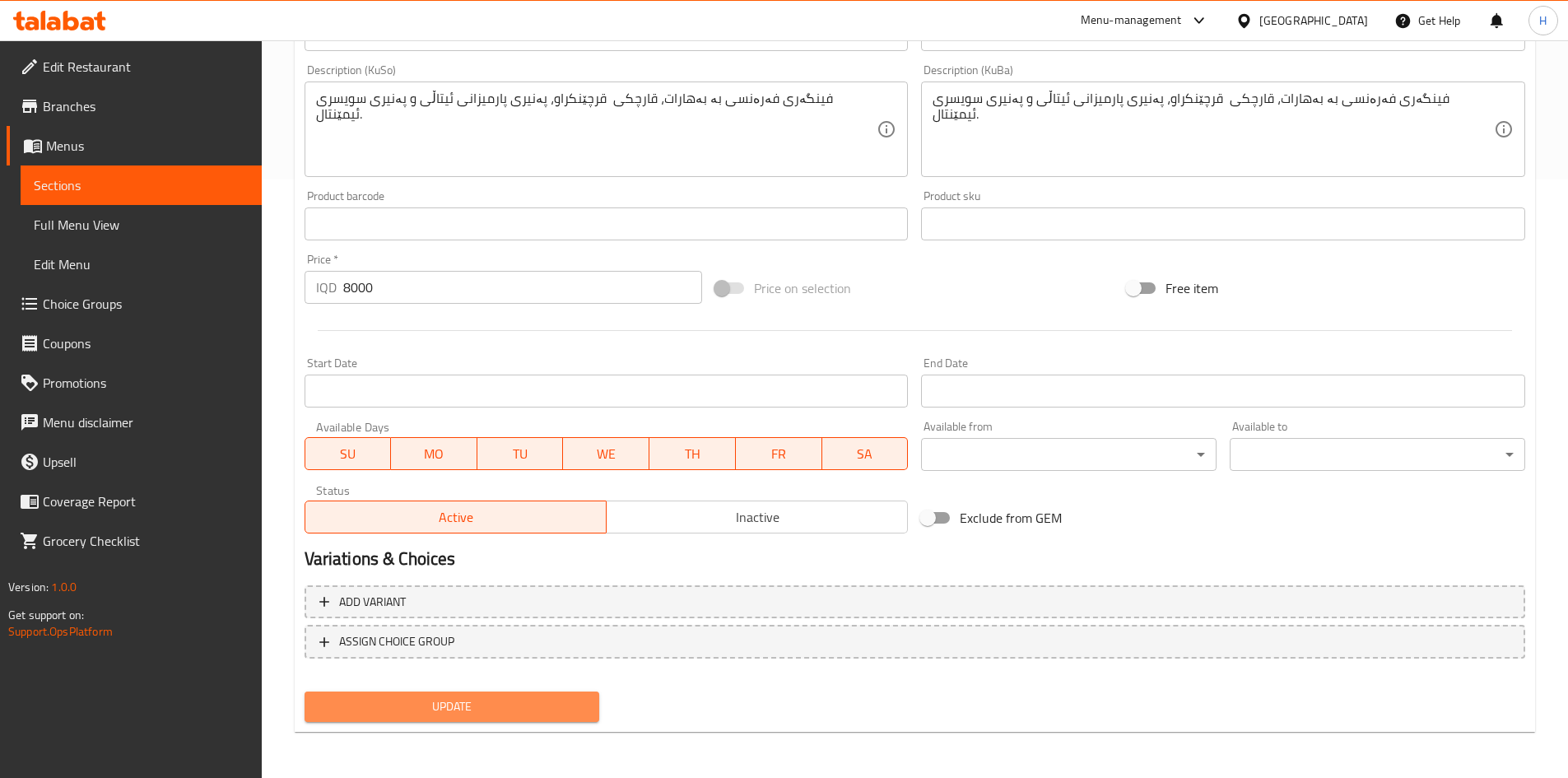
drag, startPoint x: 432, startPoint y: 702, endPoint x: 441, endPoint y: 693, distance: 12.7
click at [431, 702] on span "Update" at bounding box center [452, 706] width 269 height 21
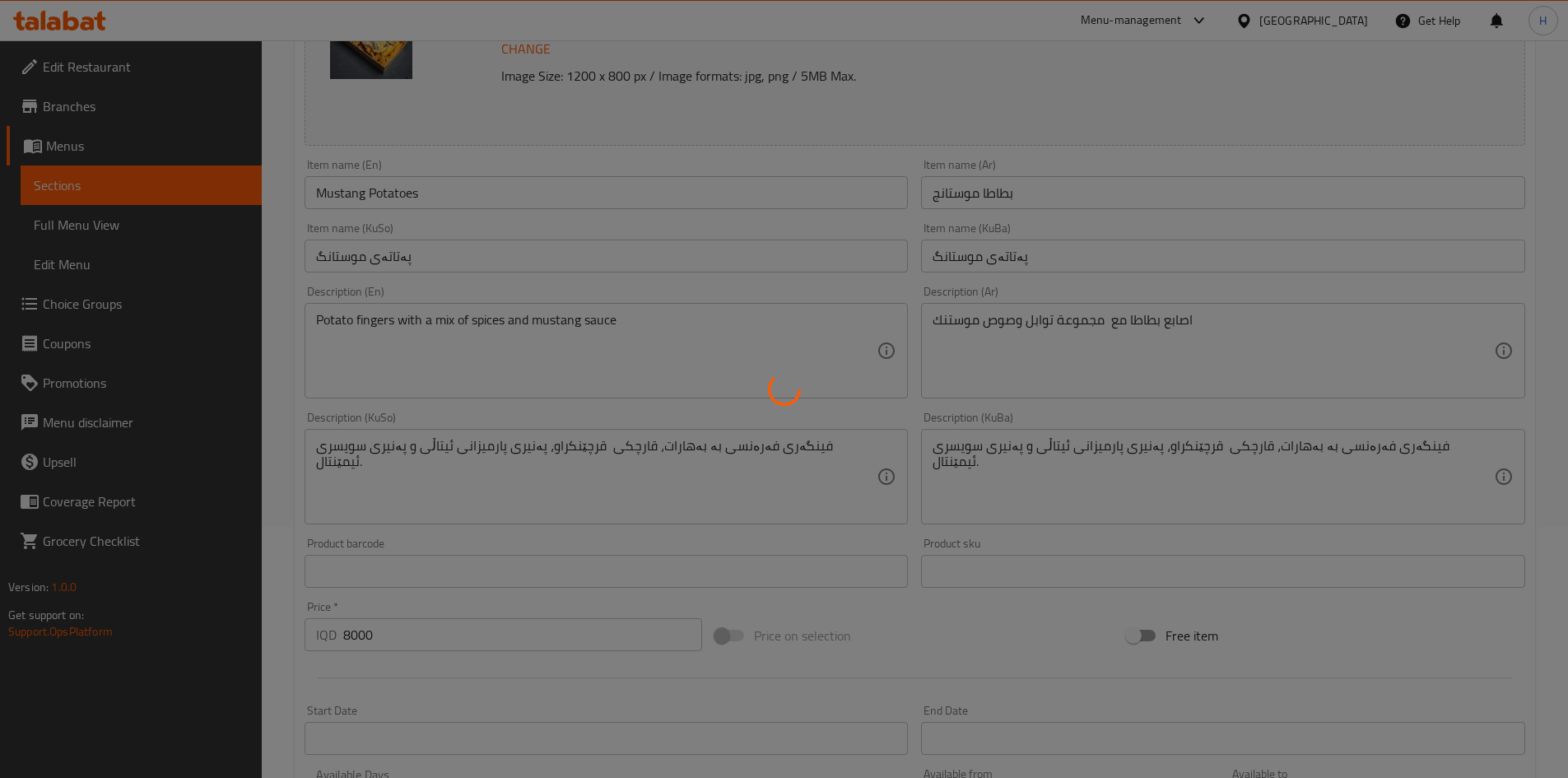
scroll to position [0, 0]
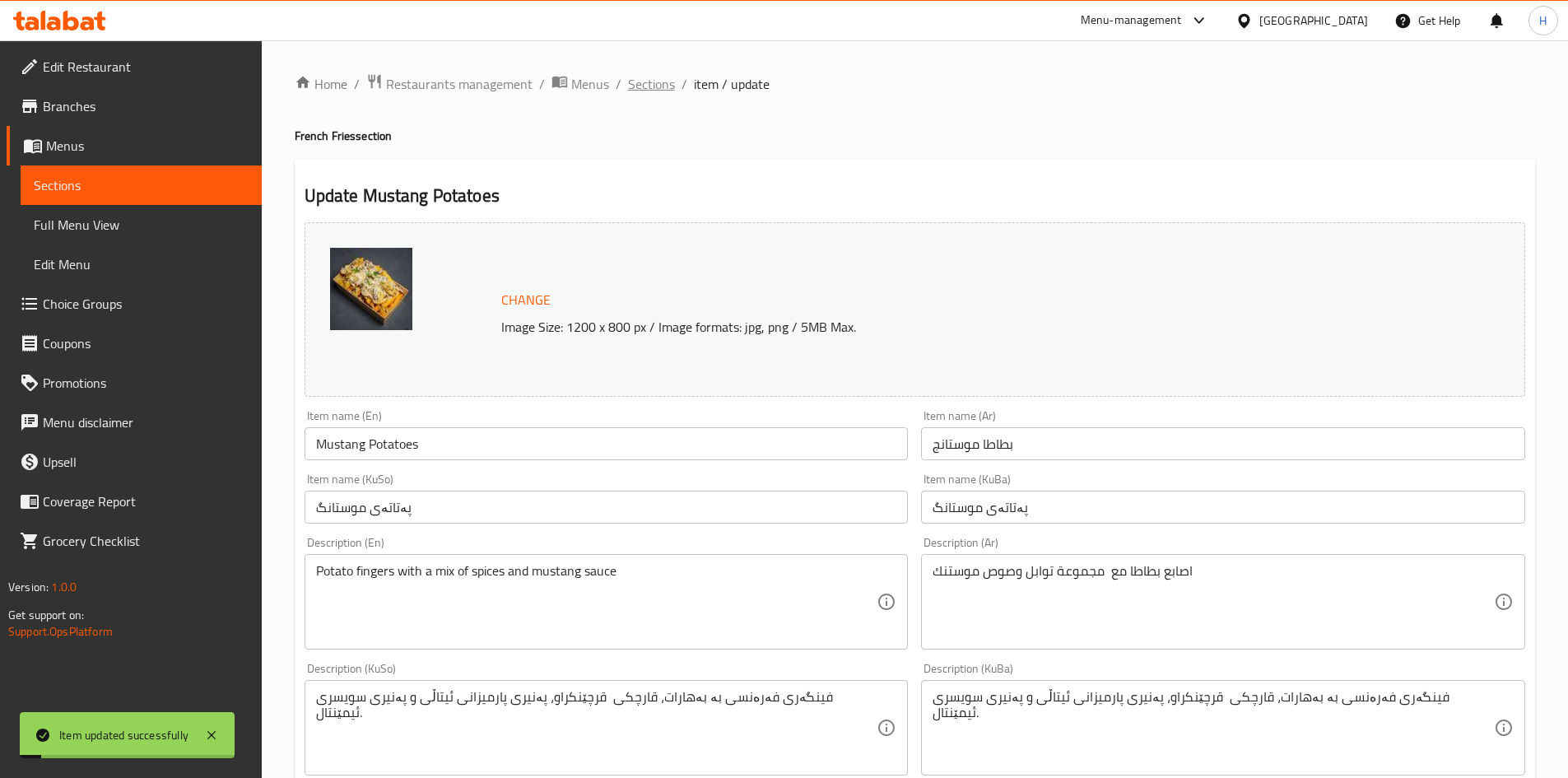
click at [649, 93] on span "Sections" at bounding box center [652, 84] width 47 height 20
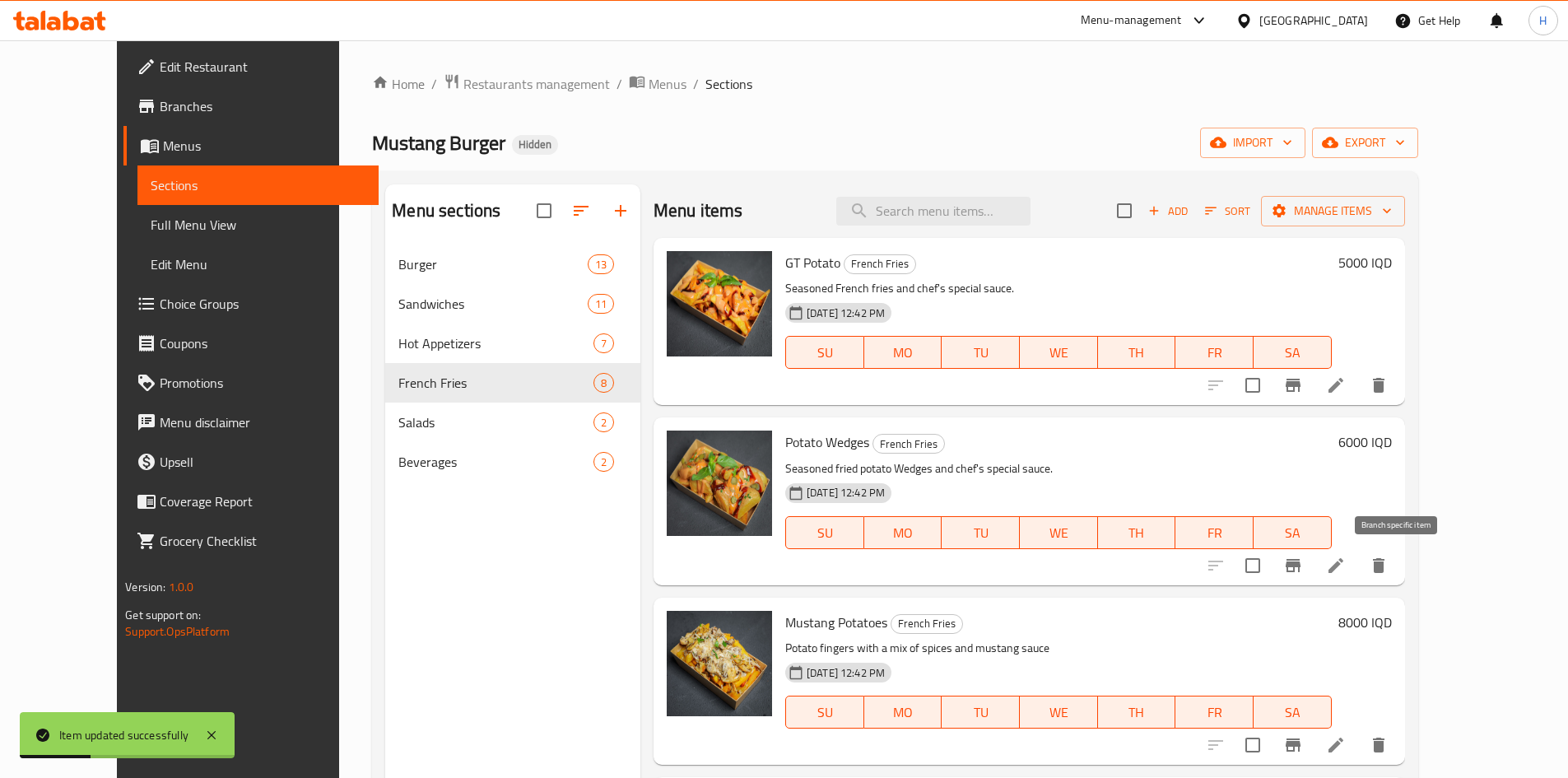
click at [1303, 568] on icon "Branch-specific-item" at bounding box center [1293, 565] width 20 height 20
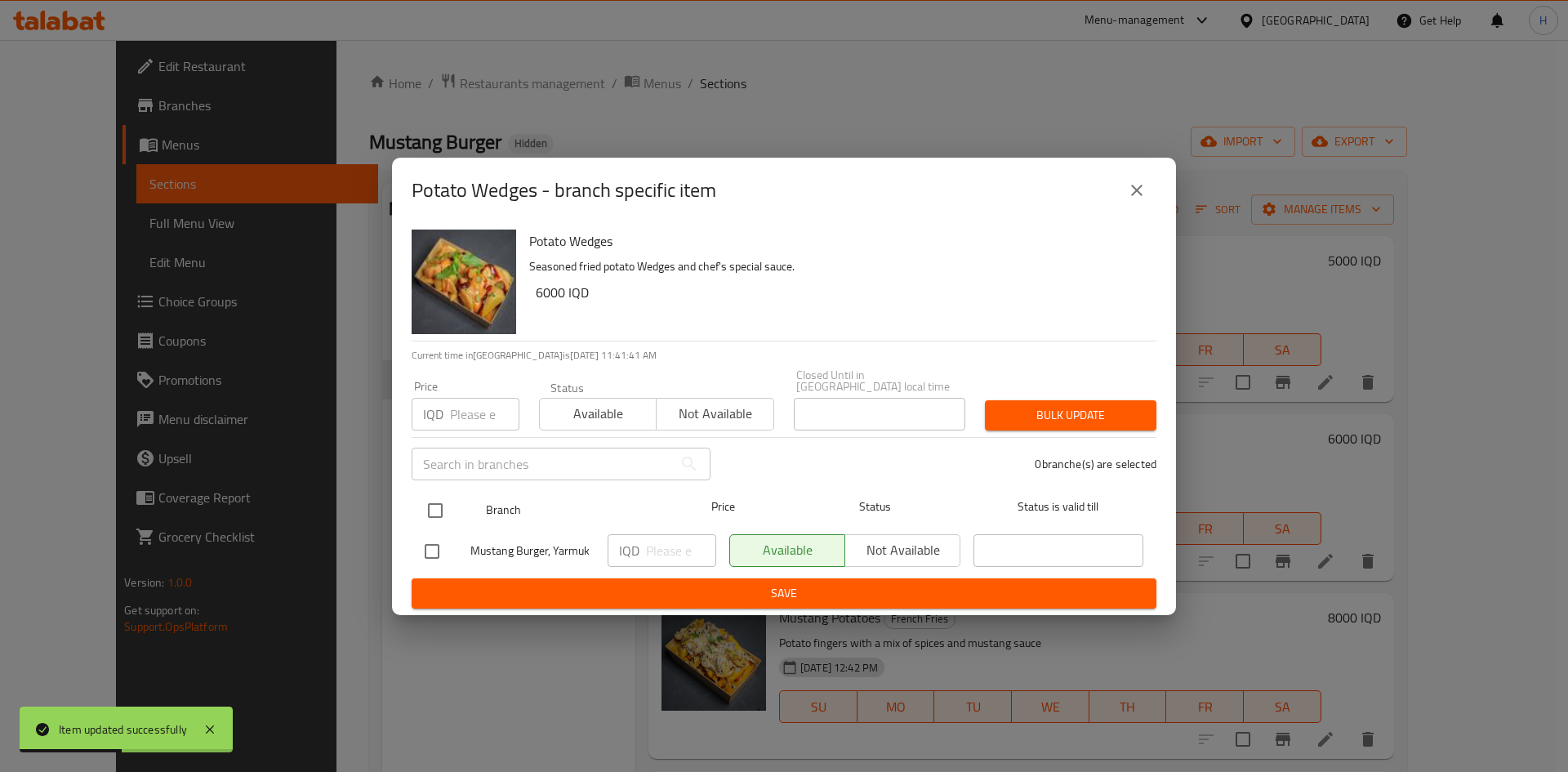
click at [437, 509] on input "checkbox" at bounding box center [434, 510] width 34 height 34
checkbox input "true"
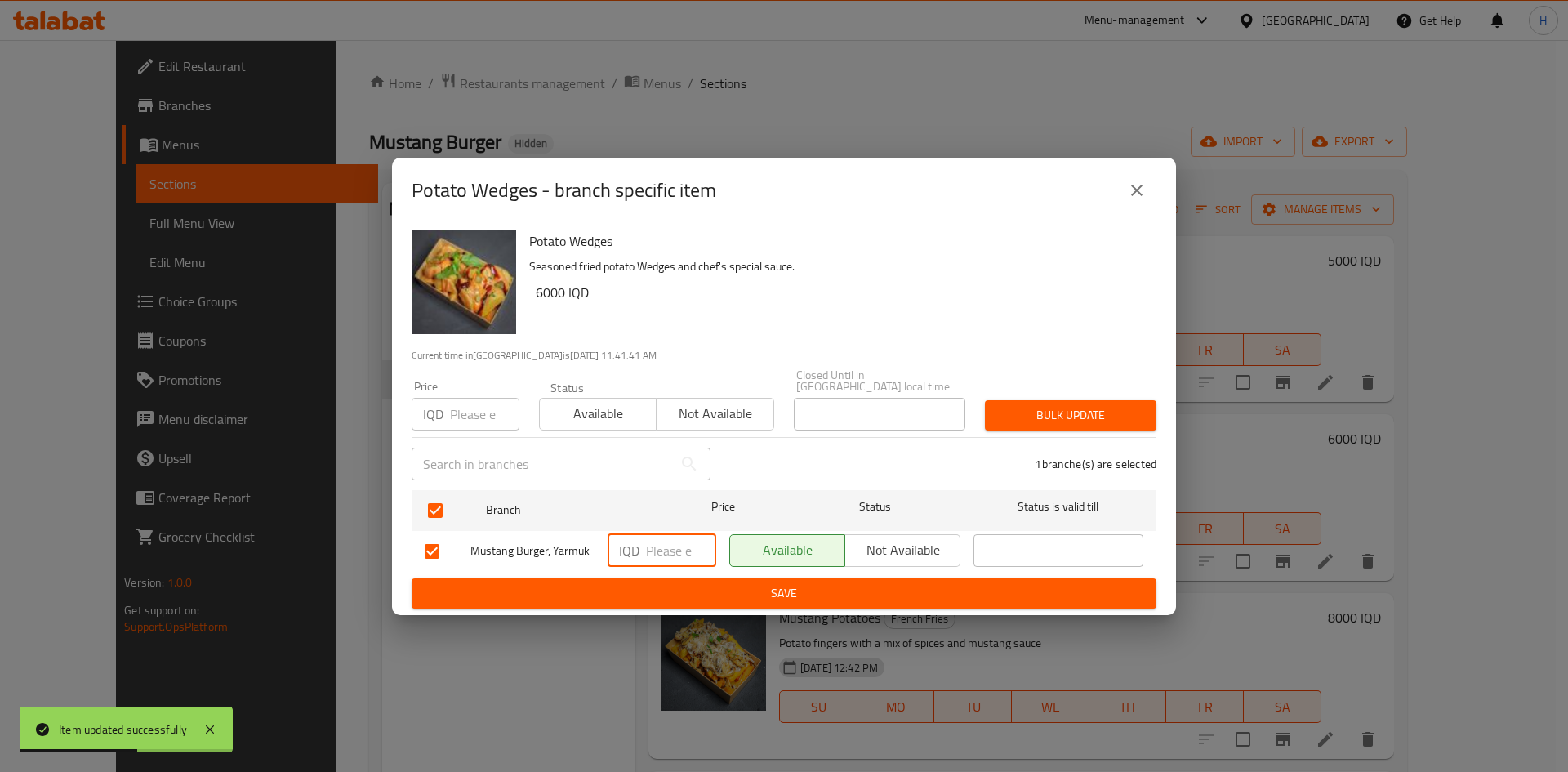
click at [675, 552] on input "number" at bounding box center [681, 551] width 70 height 33
type input "4500"
click at [745, 595] on span "Save" at bounding box center [784, 593] width 719 height 20
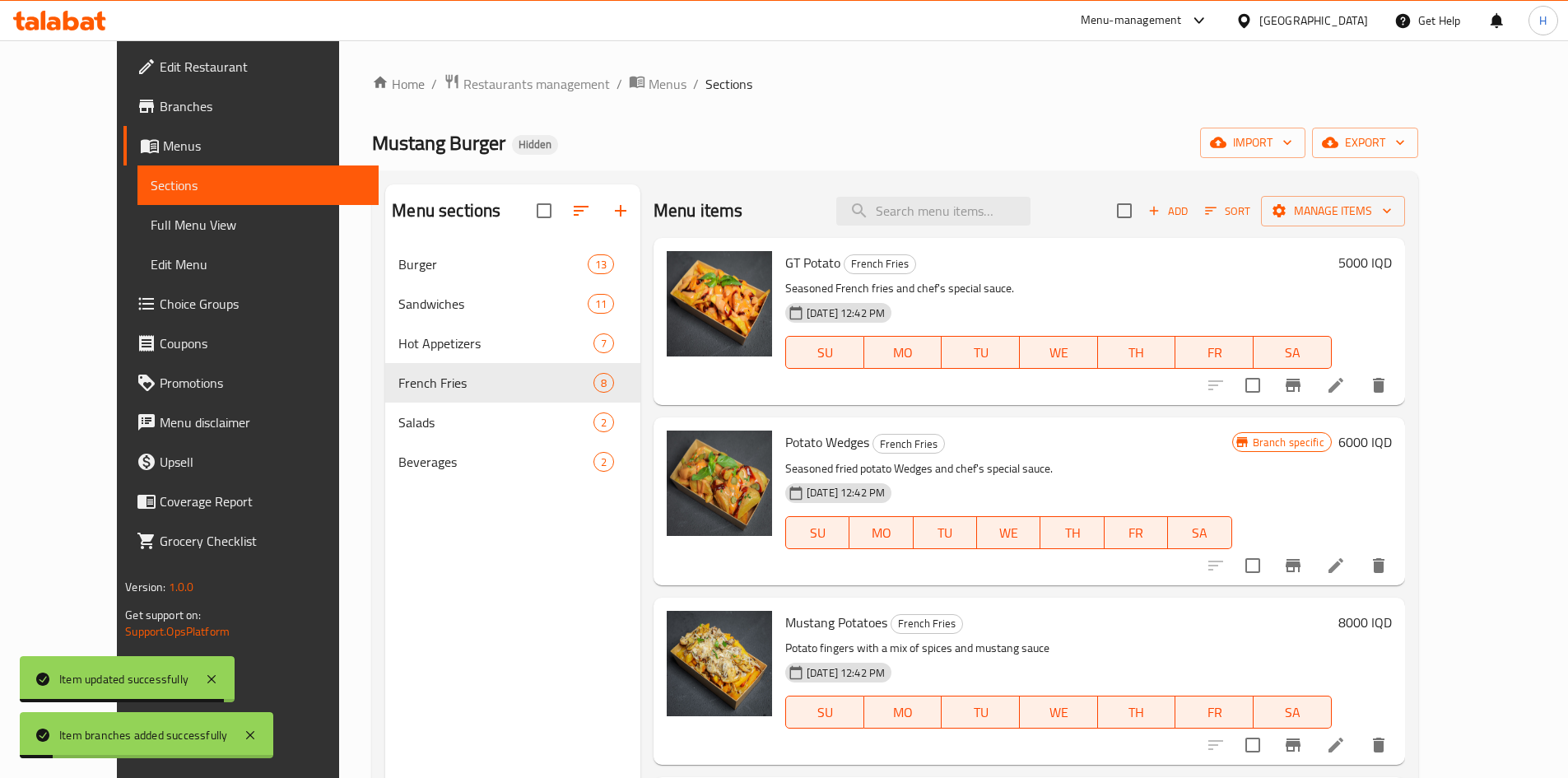
click at [1392, 450] on h6 "6000 IQD" at bounding box center [1365, 442] width 54 height 23
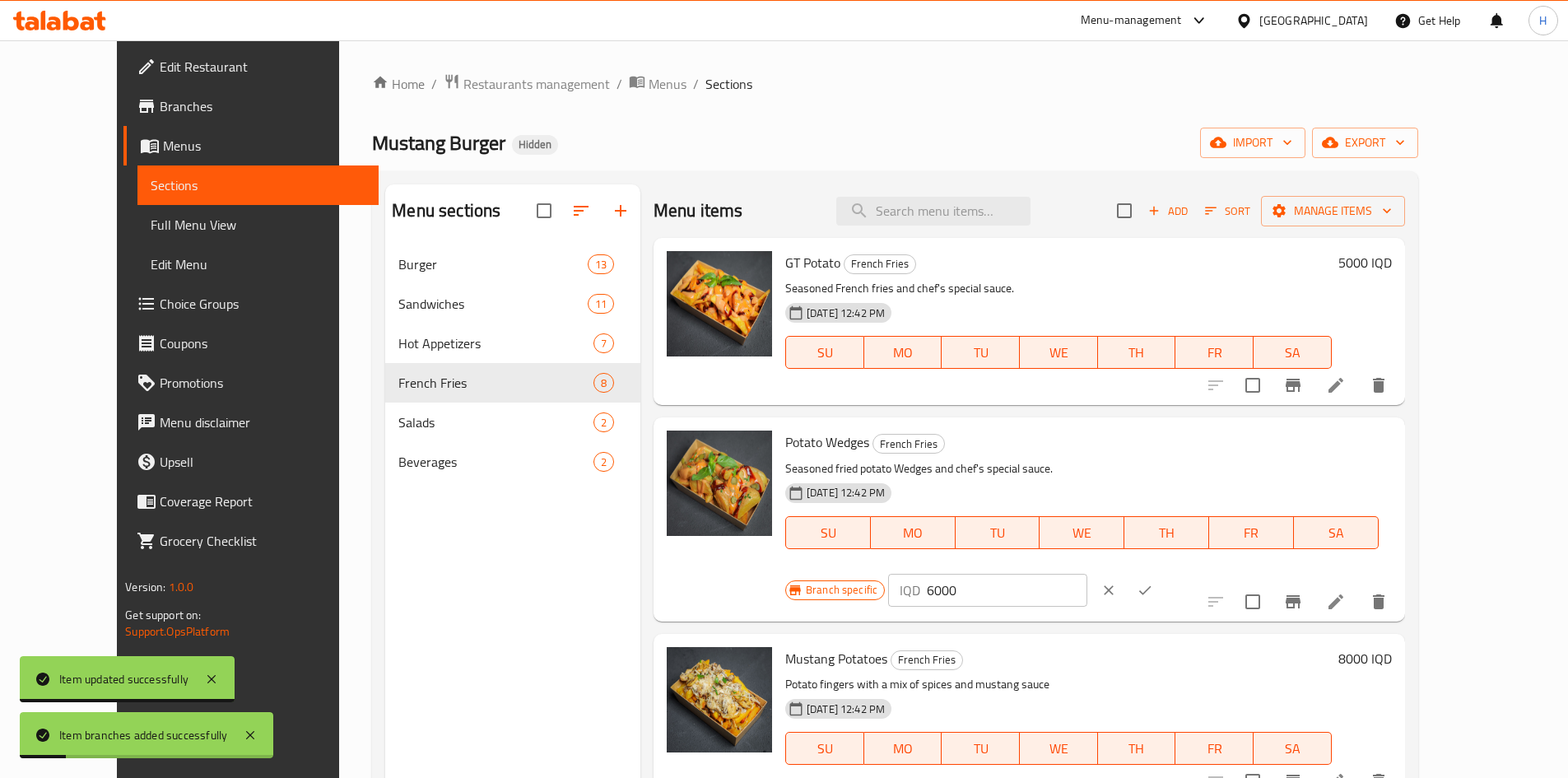
click at [1087, 574] on input "6000" at bounding box center [1006, 590] width 159 height 33
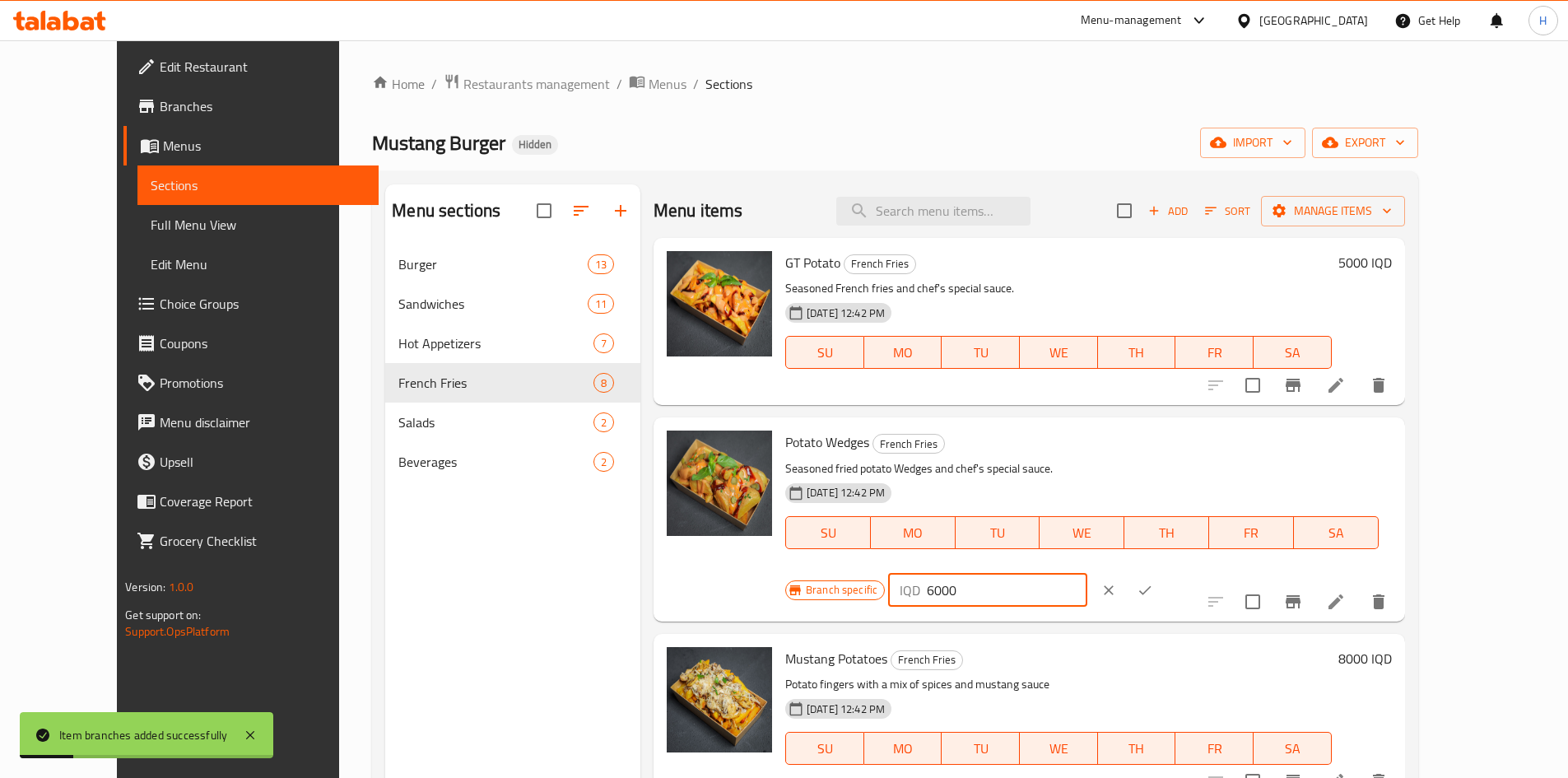
click at [1087, 574] on input "6000" at bounding box center [1006, 590] width 159 height 33
type input "4500"
click at [1154, 582] on icon "ok" at bounding box center [1145, 589] width 17 height 17
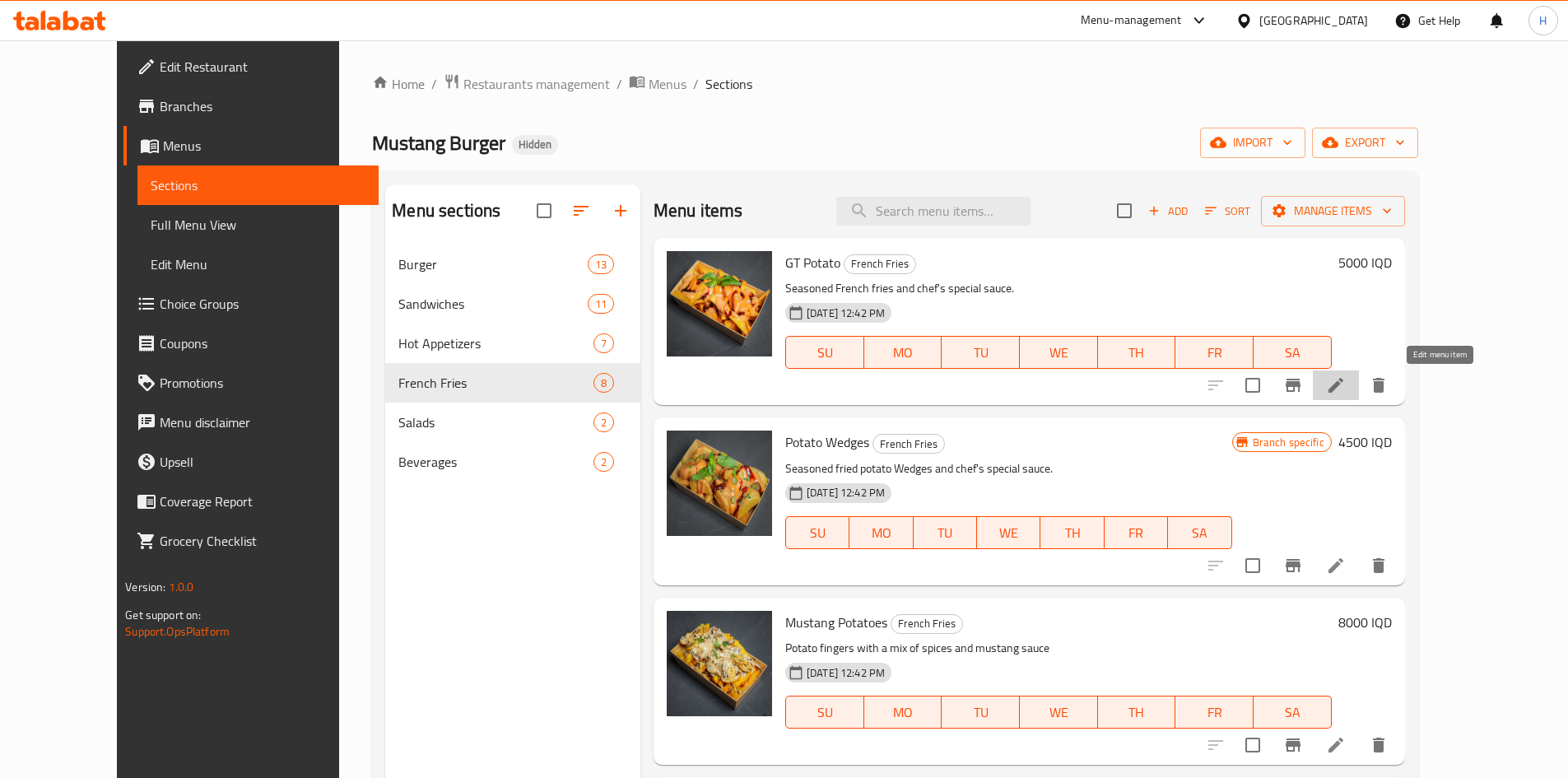
click at [1343, 383] on icon at bounding box center [1335, 385] width 15 height 15
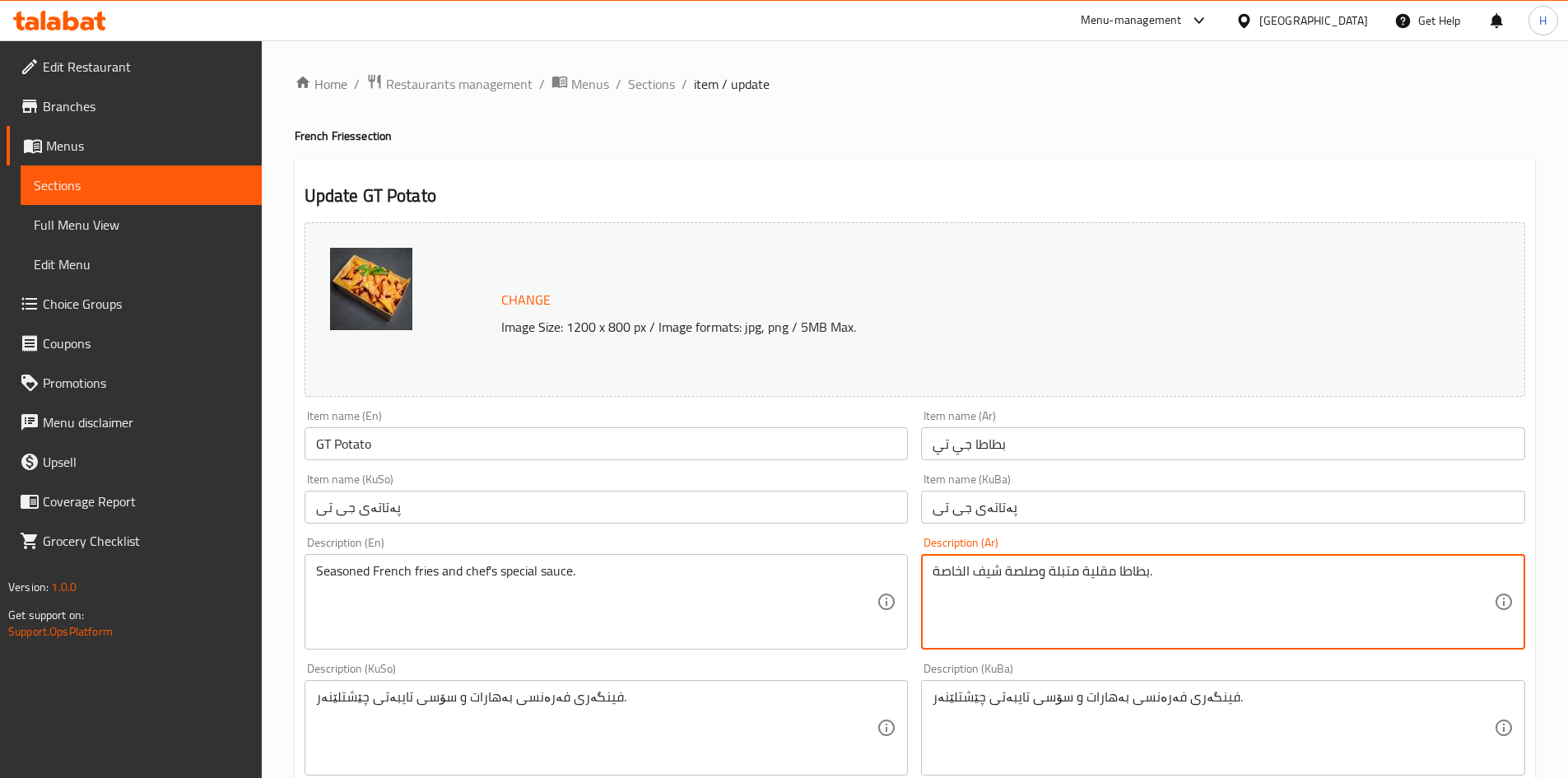
click at [1116, 602] on textarea "بطاطا مقلية متبلة وصلصة شيف الخاصة." at bounding box center [1213, 602] width 561 height 78
paste textarea "صابع بطاطا مع مجموعة توابل وصوص موستنك وجبن تشدر"
click at [1147, 577] on textarea "اصابع بطاطا مع مجموعة توابل وصوص موستنك وجبن تشدر" at bounding box center [1213, 602] width 561 height 78
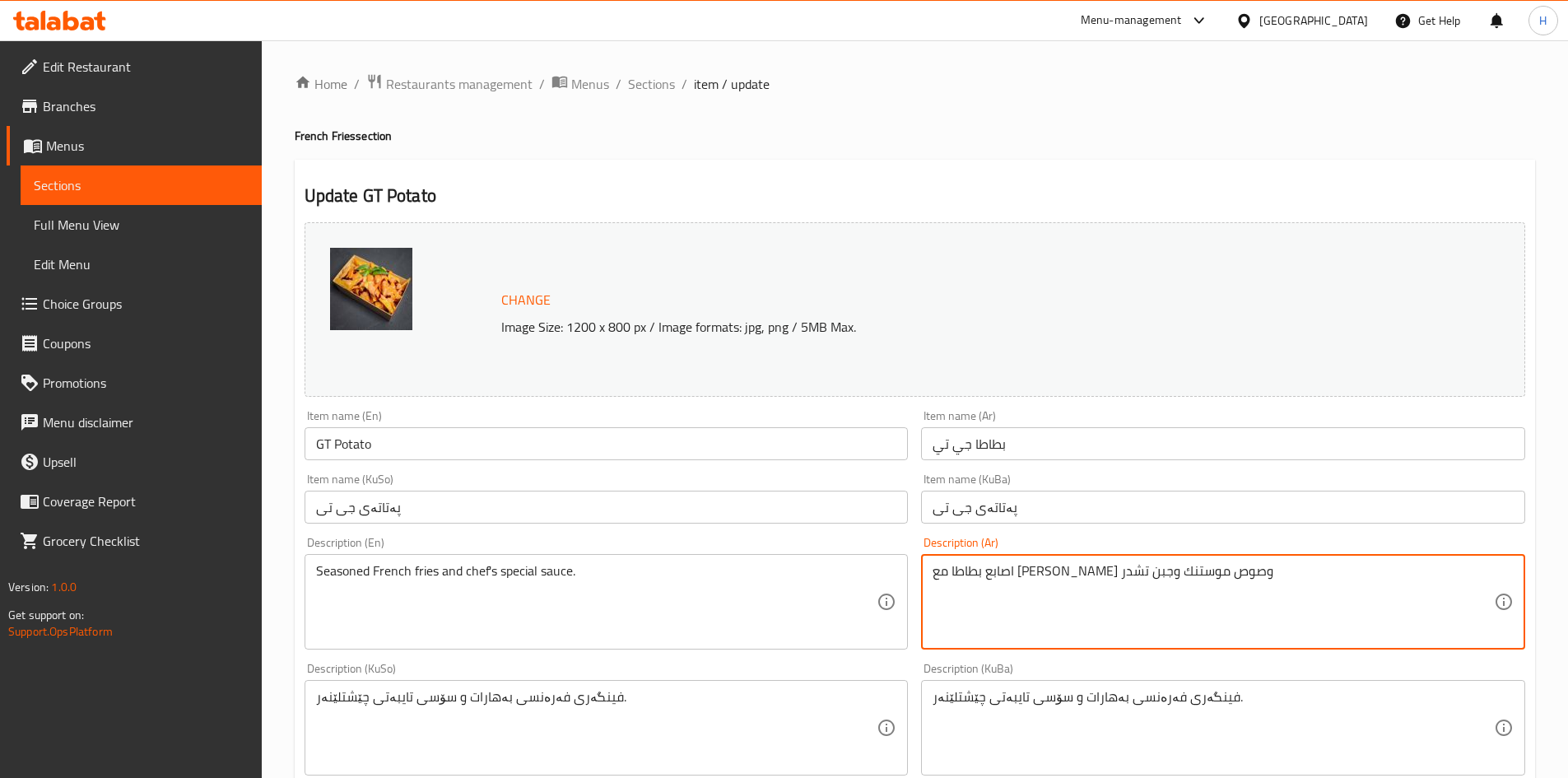
click at [1051, 580] on textarea "اصابع بطاطا مع [PERSON_NAME] وصوص موستنك وجبن تشدر" at bounding box center [1213, 602] width 561 height 78
type textarea "اصابع بطاطا مع [PERSON_NAME] وصوص موستنك وجبن تشدر"
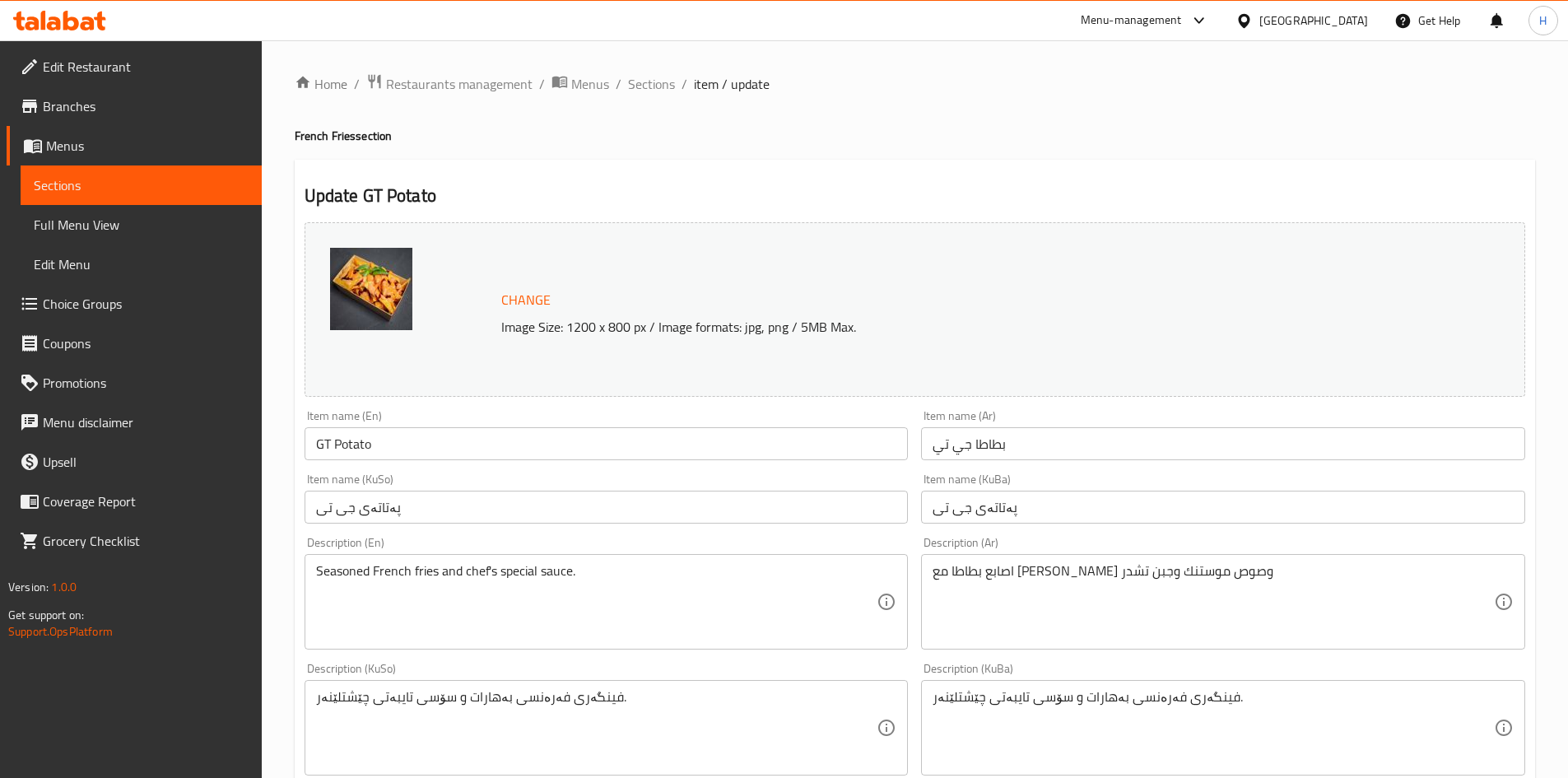
click at [464, 551] on div "Description (En) Seasoned French fries and chef's special sauce. Description (E…" at bounding box center [607, 592] width 604 height 112
click at [455, 555] on div "Description (En) Seasoned French fries and chef's special sauce. Description (E…" at bounding box center [607, 592] width 604 height 112
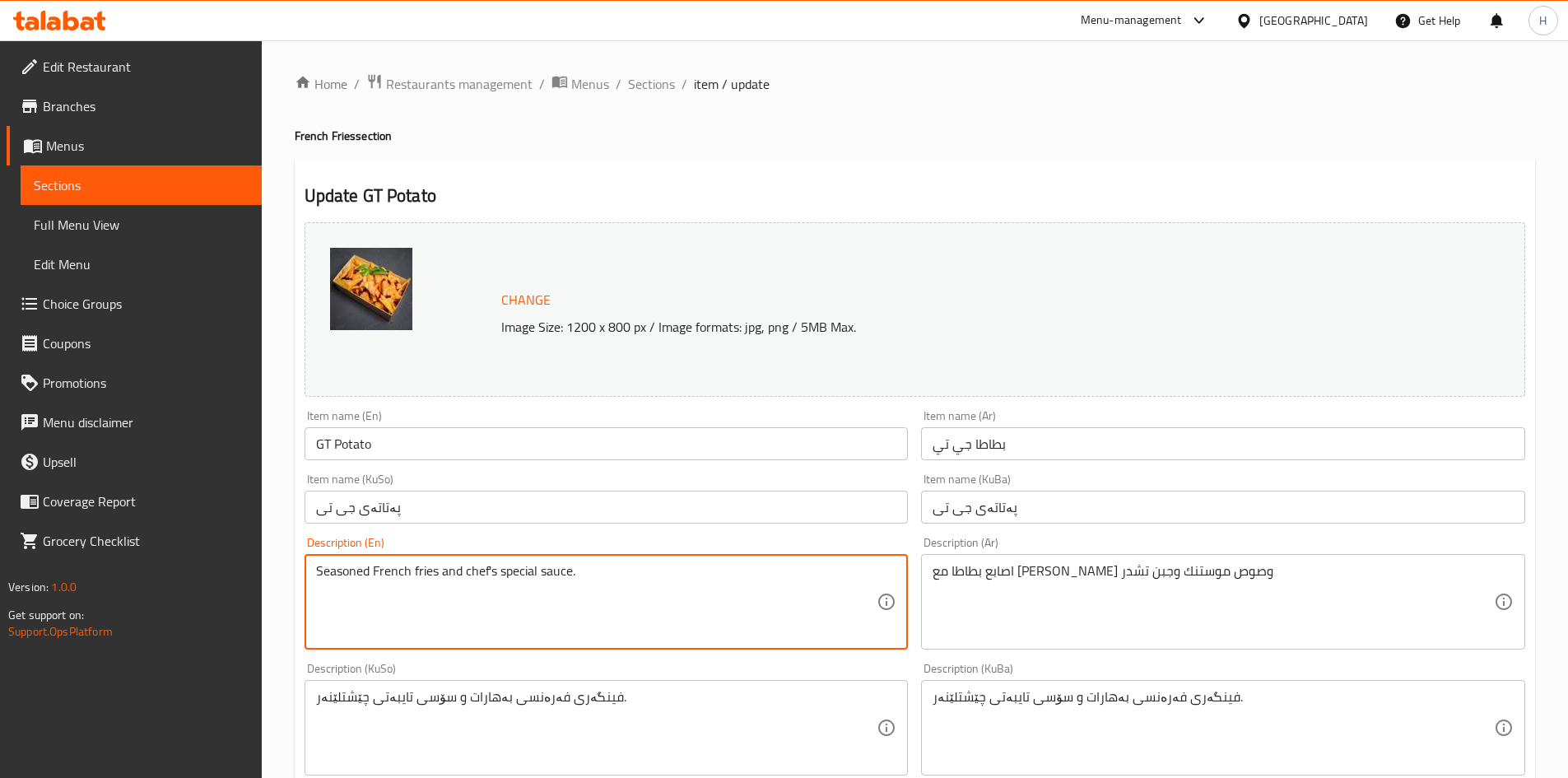
click at [423, 568] on textarea "Seasoned French fries and chef's special sauce." at bounding box center [596, 602] width 561 height 78
paste textarea "Potato fingers with spices, mustang sauce and cheddar cheese"
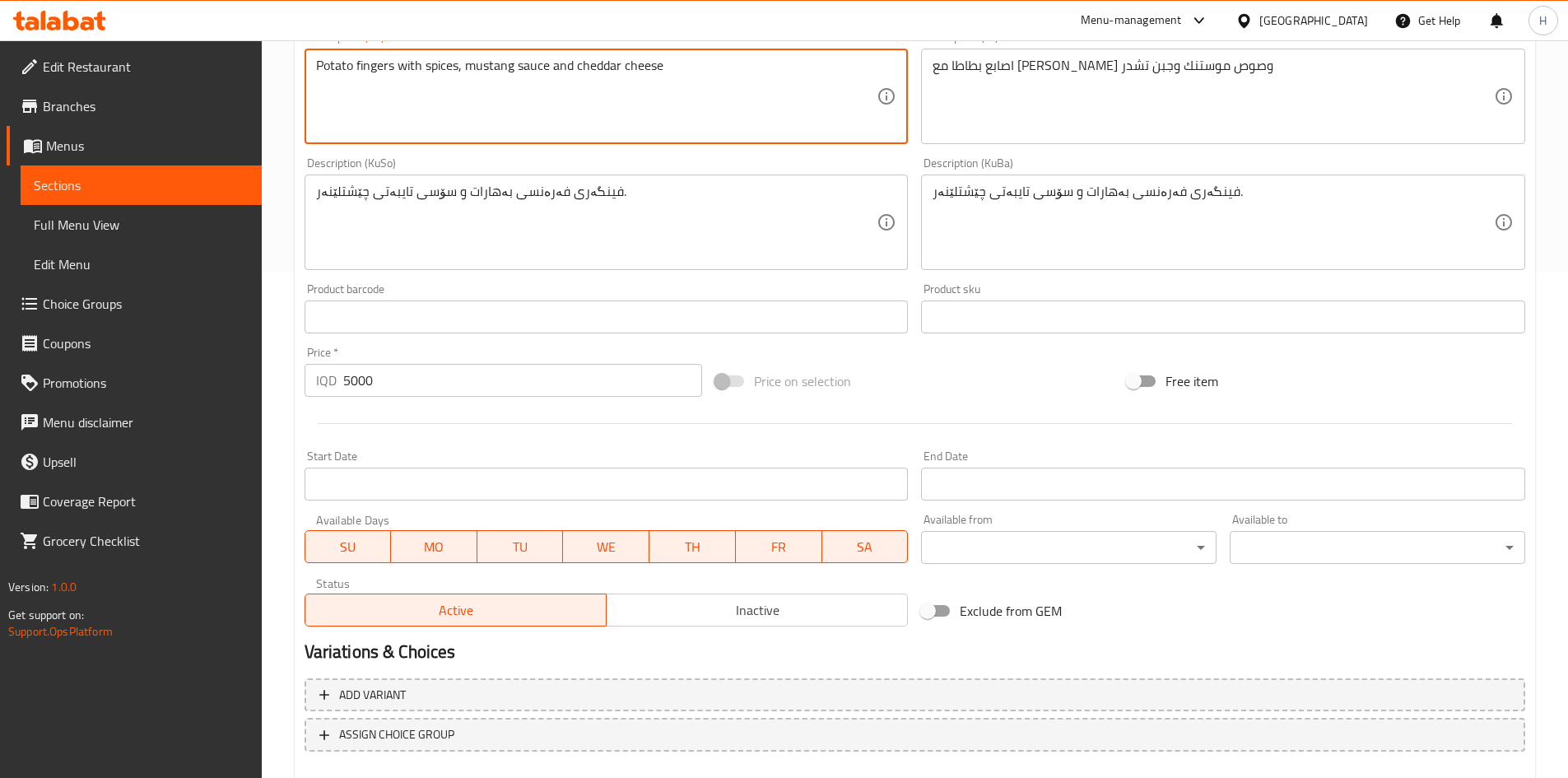
scroll to position [598, 0]
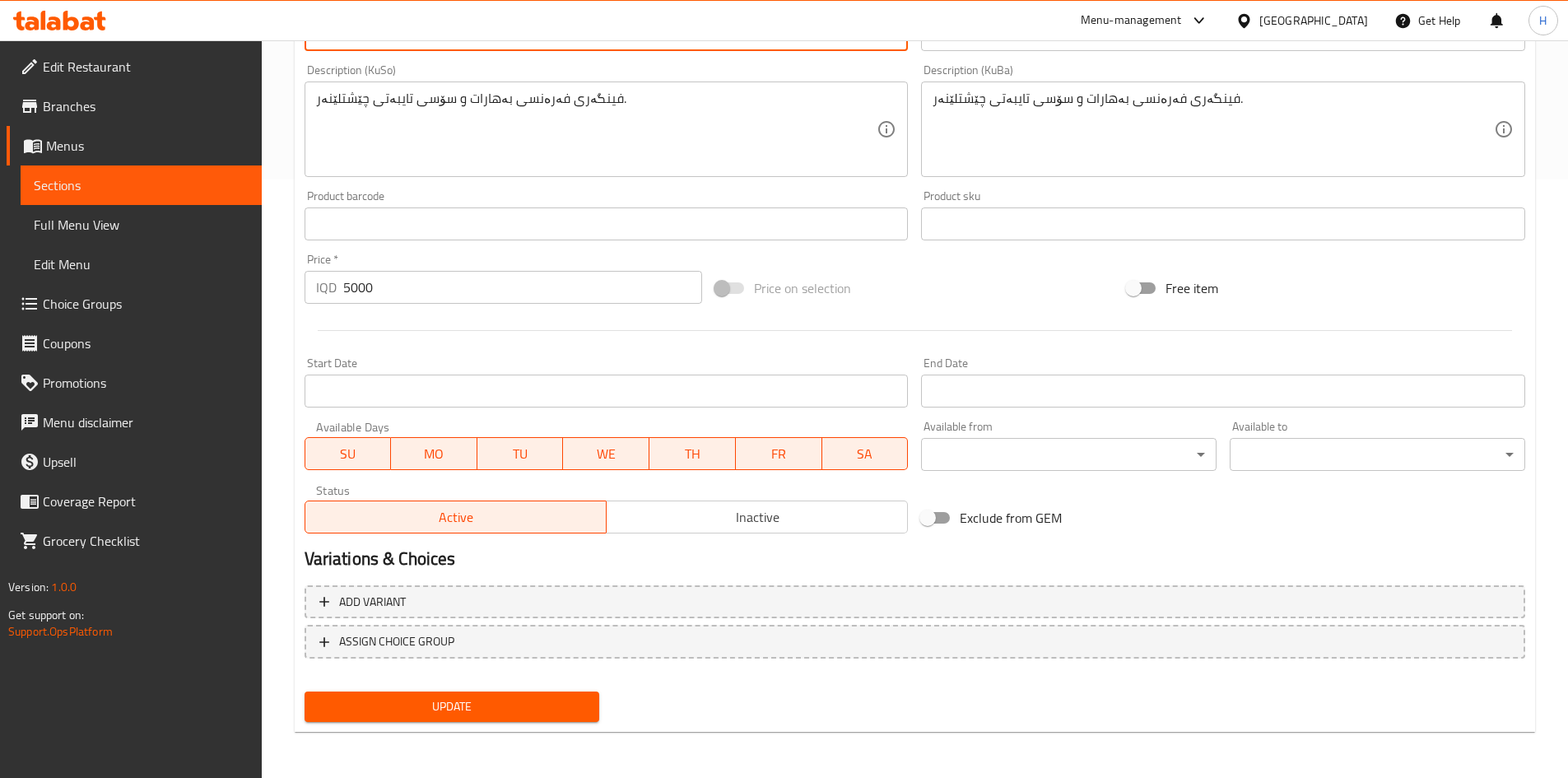
type textarea "Potato fingers with spices, mustang sauce and cheddar cheese"
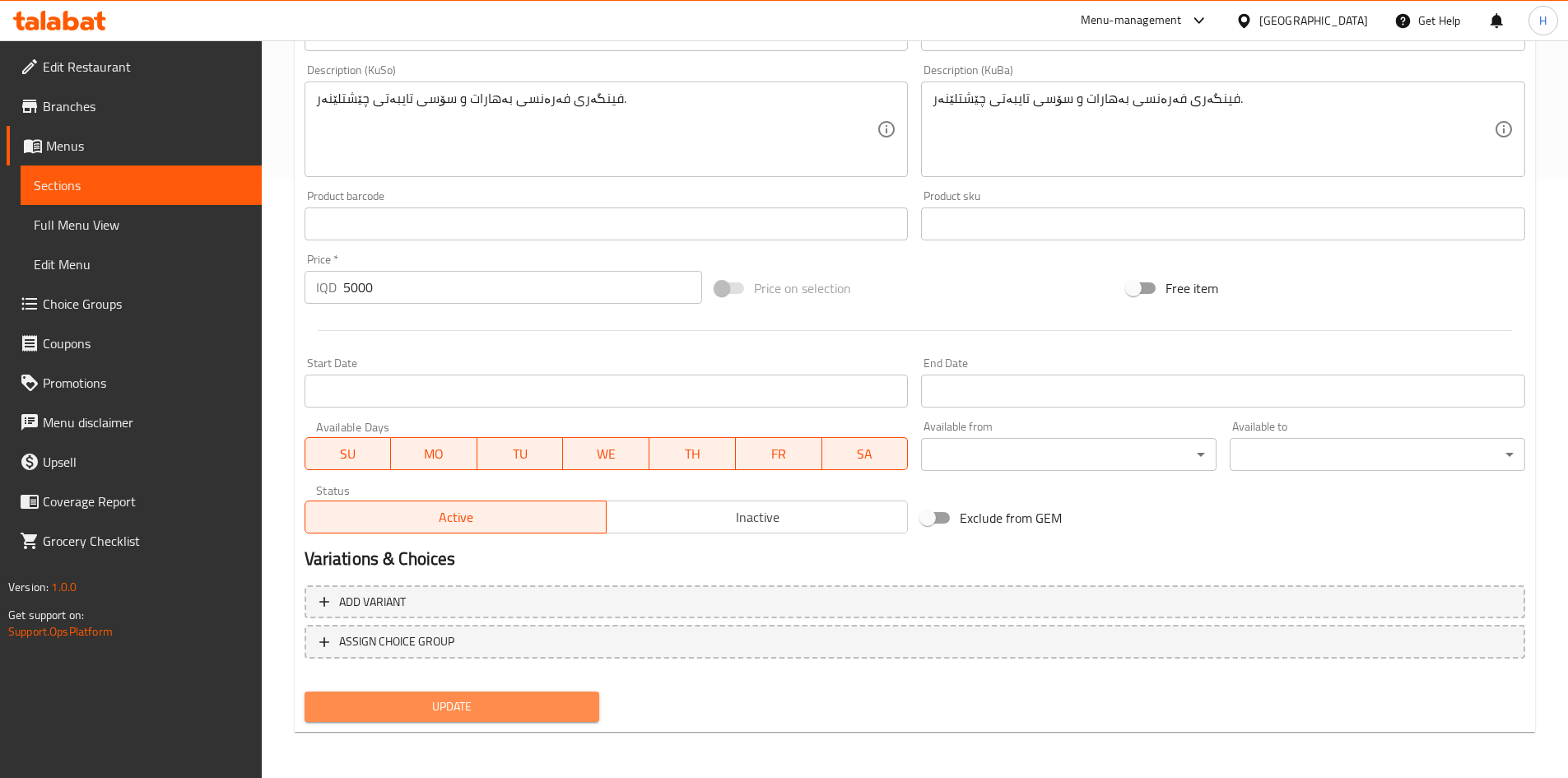
click at [440, 714] on span "Update" at bounding box center [452, 706] width 269 height 21
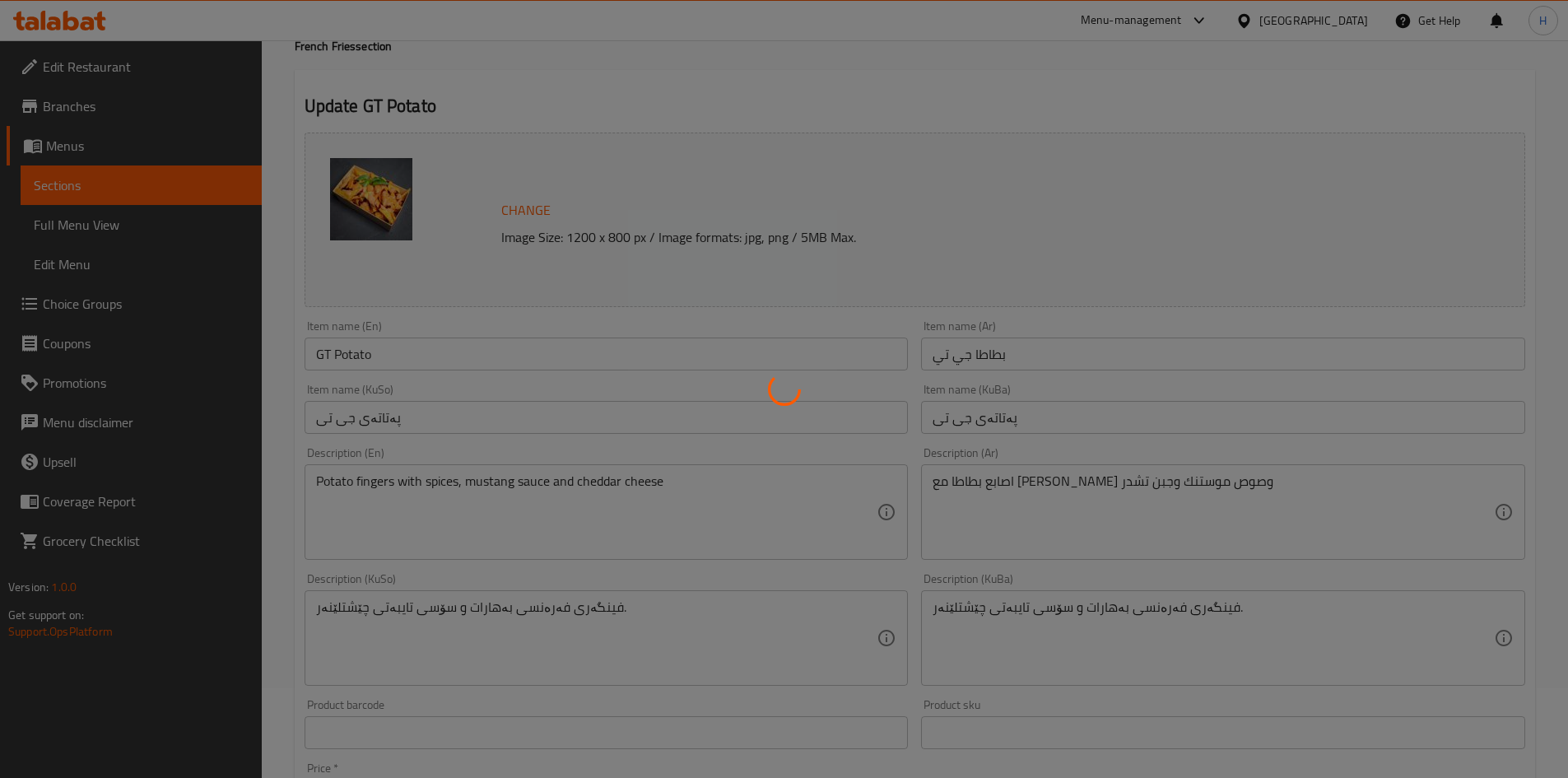
scroll to position [0, 0]
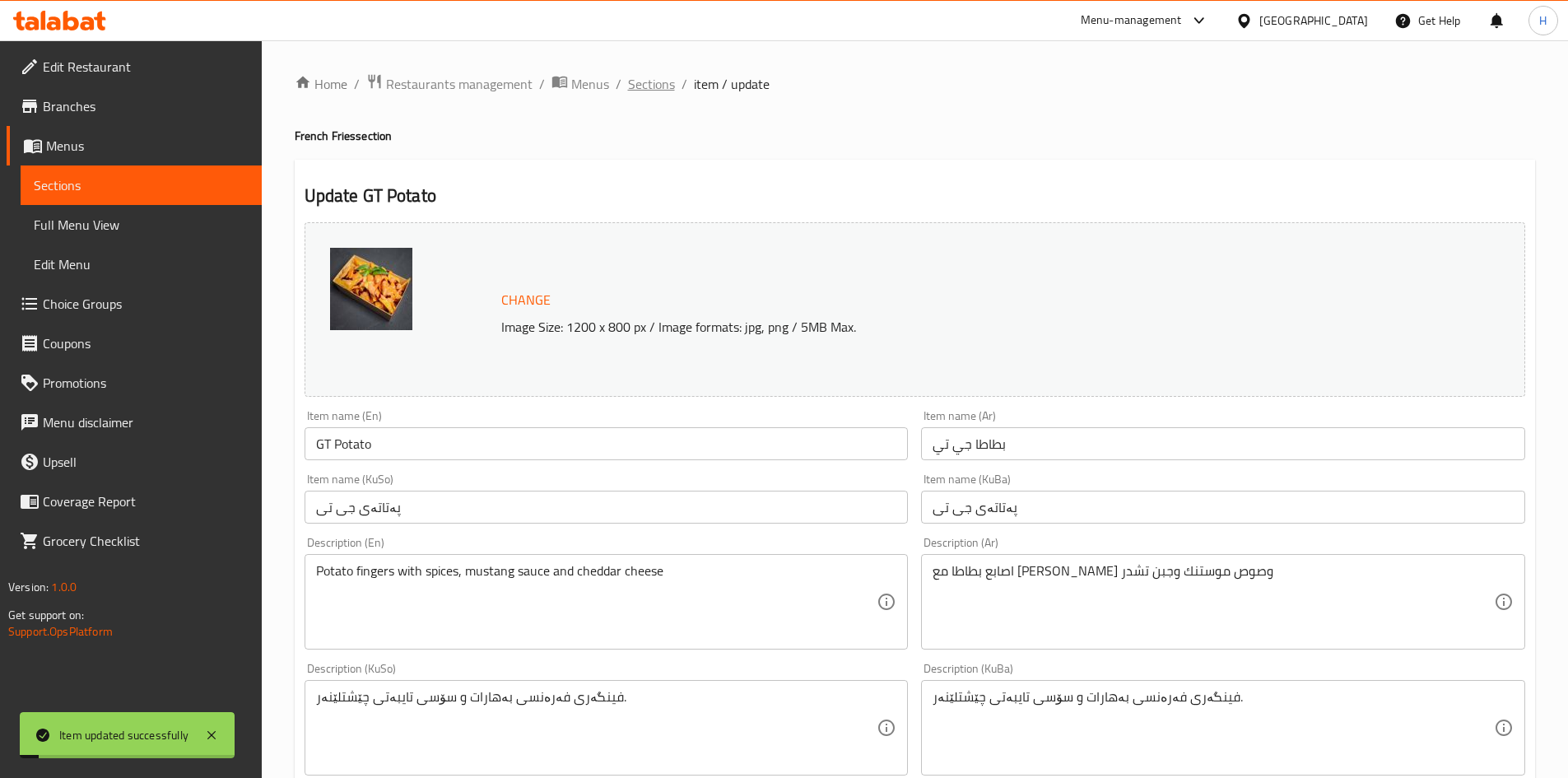
click at [649, 89] on span "Sections" at bounding box center [652, 84] width 47 height 20
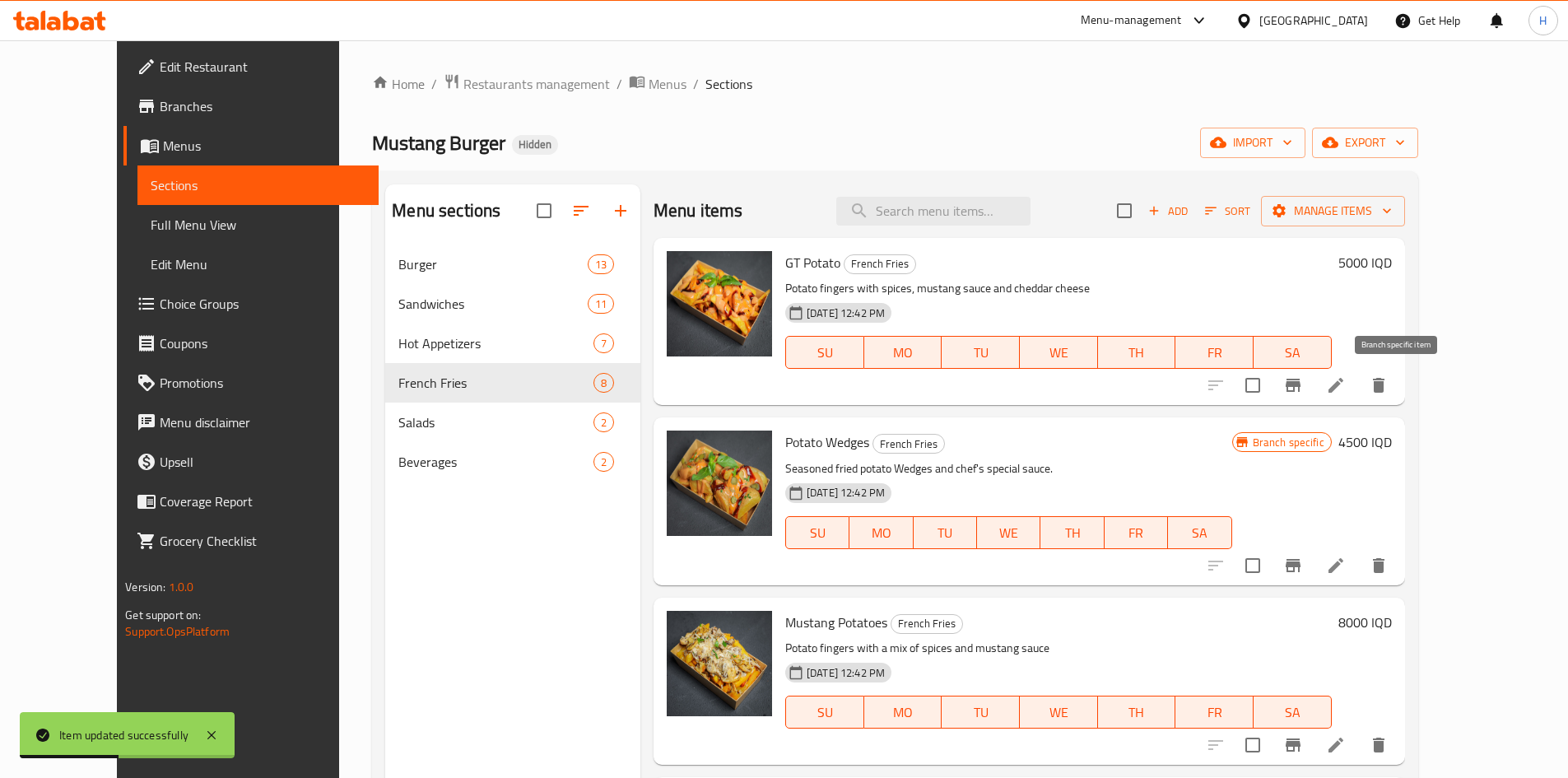
click at [1301, 389] on icon "Branch-specific-item" at bounding box center [1292, 384] width 15 height 13
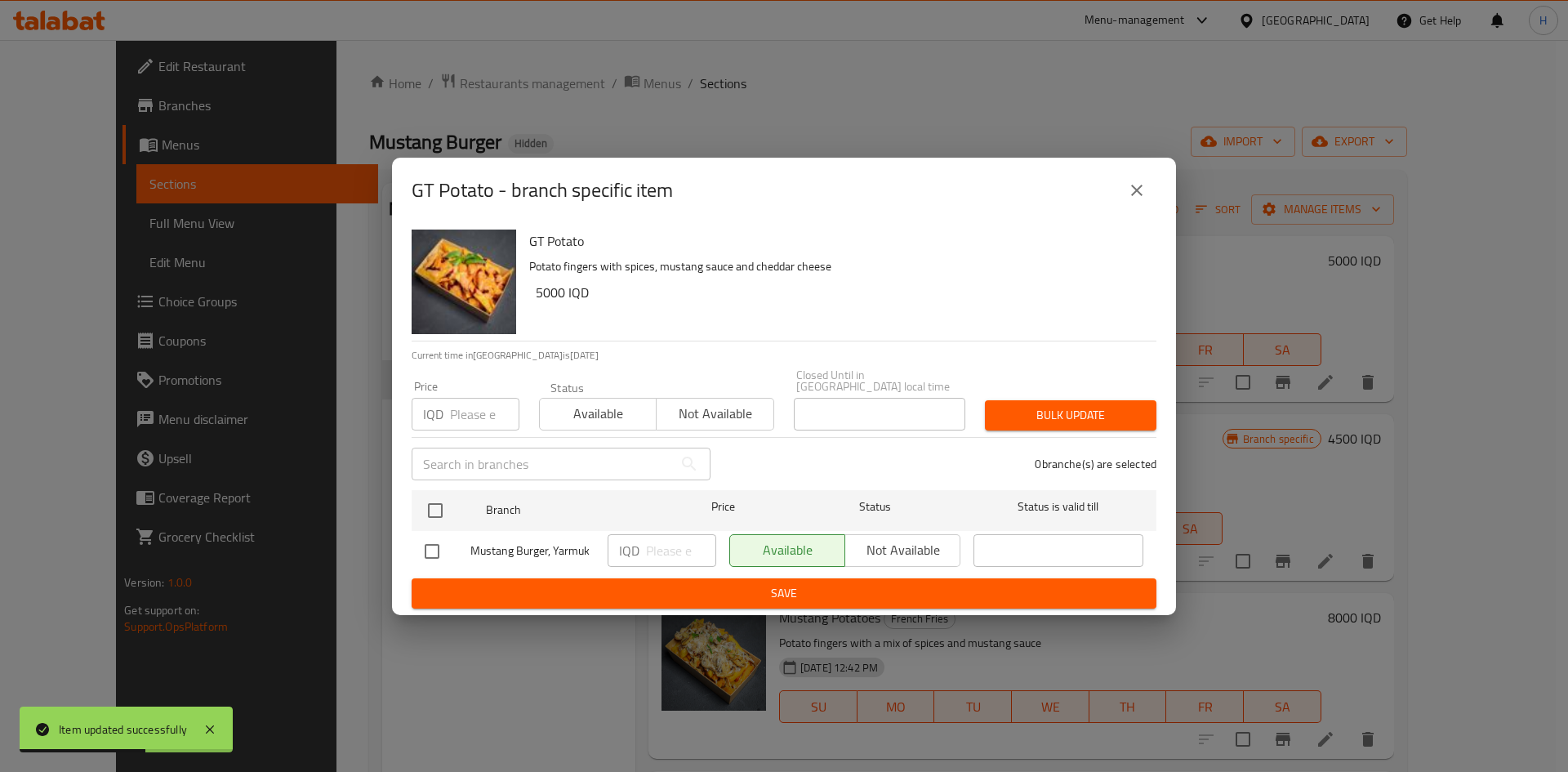
click at [1122, 198] on button "close" at bounding box center [1136, 190] width 39 height 39
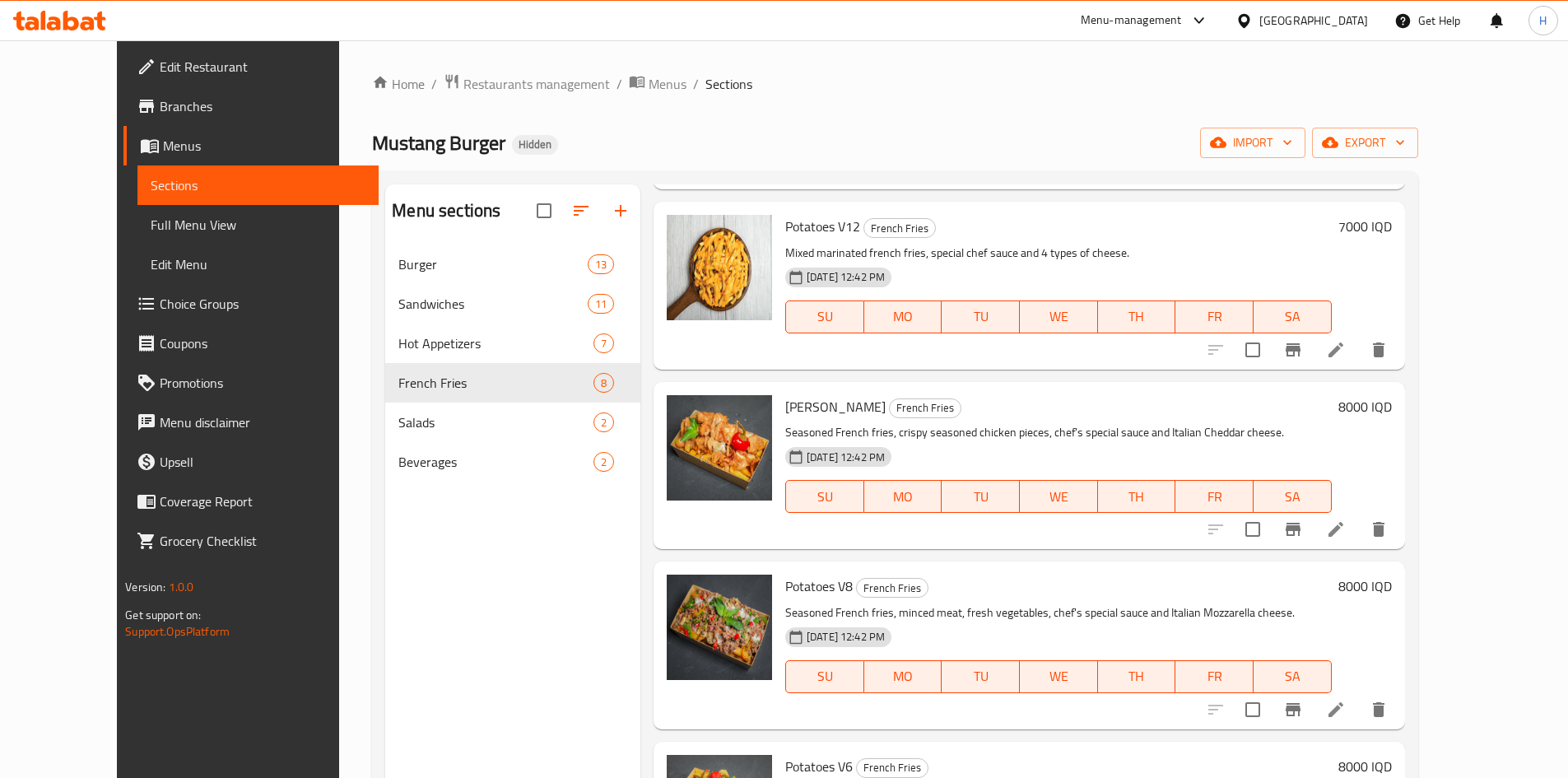
scroll to position [577, 0]
click at [1359, 531] on li at bounding box center [1335, 529] width 46 height 29
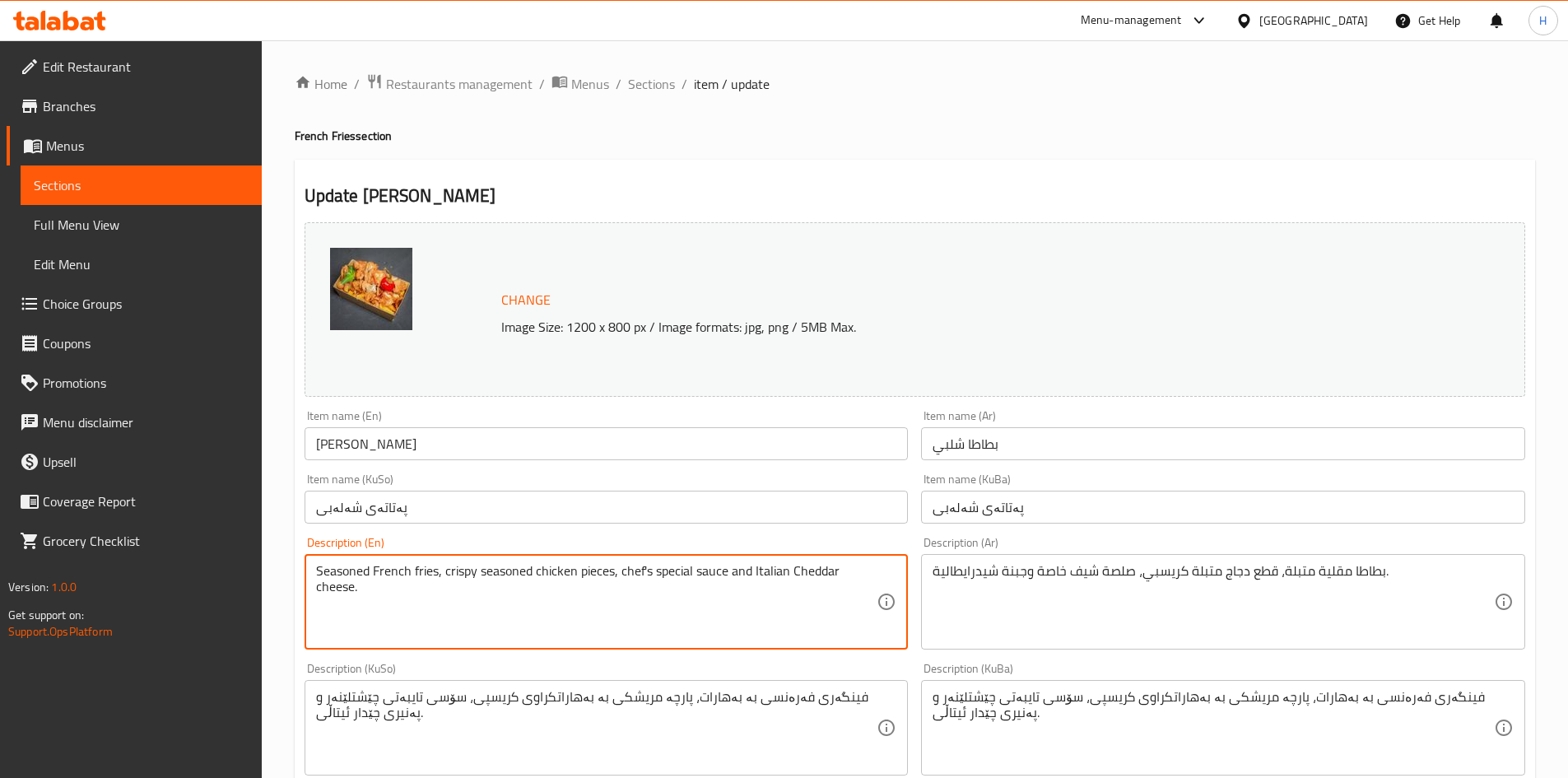
click at [552, 603] on textarea "Seasoned French fries, crispy seasoned chicken pieces, chef's special sauce and…" at bounding box center [596, 602] width 561 height 78
paste textarea "Potato fingers, seasoned minced meat mixture, bell peppers with cheese and cris…"
type textarea "Potato fingers, seasoned minced meat mixture, bell peppers with cheese and cris…"
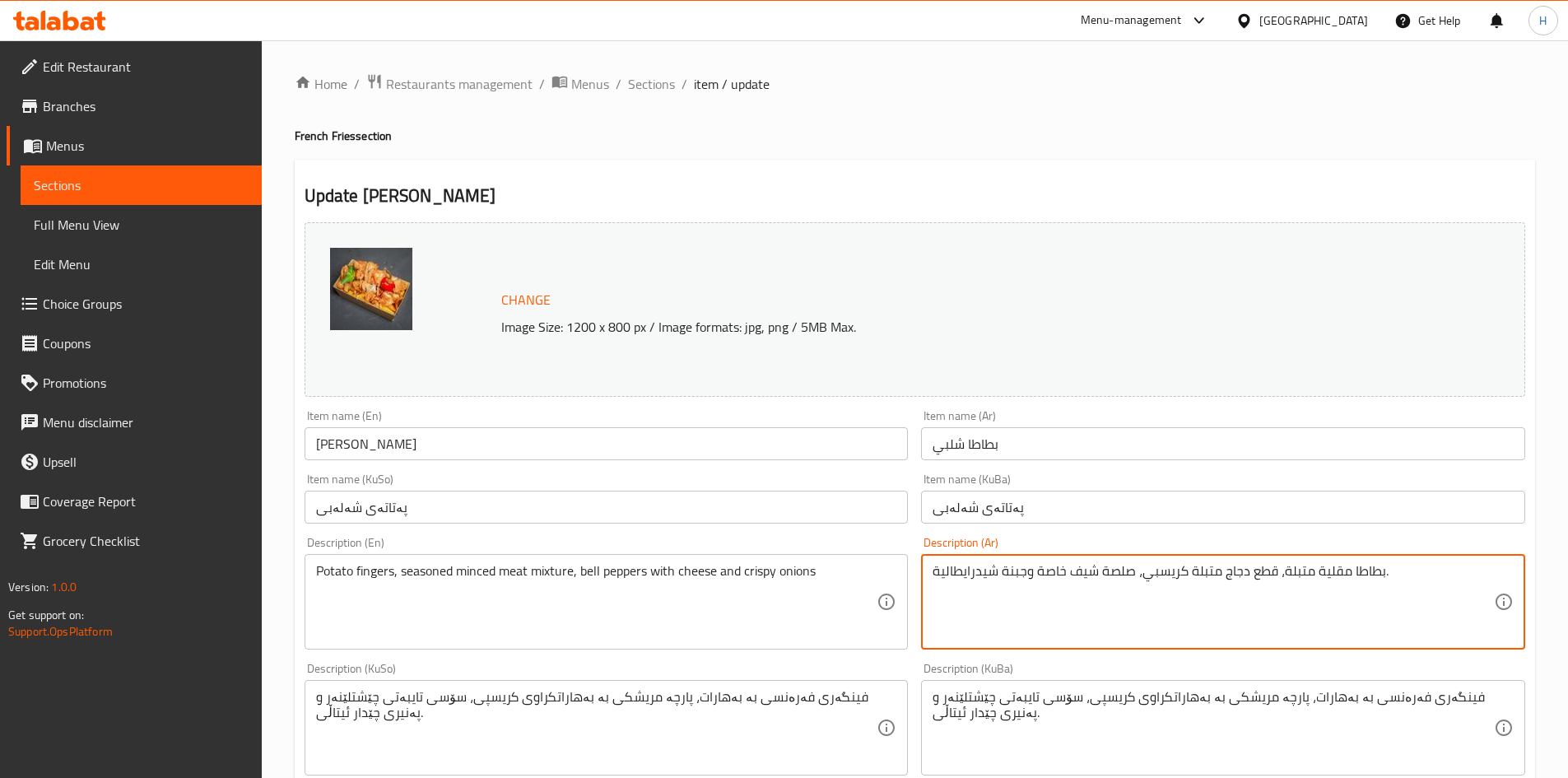
click at [1073, 586] on textarea "بطاطا مقلية متبلة، قطع دجاج متبلة كريسبي، صلصة شيف خاصة وجبنة شيدرايطالية." at bounding box center [1213, 602] width 561 height 78
paste textarea "صابع البطاطا، خليط لحم مفروم متبل، فلفل ألوان مع جبنة وبصل كرسبي"
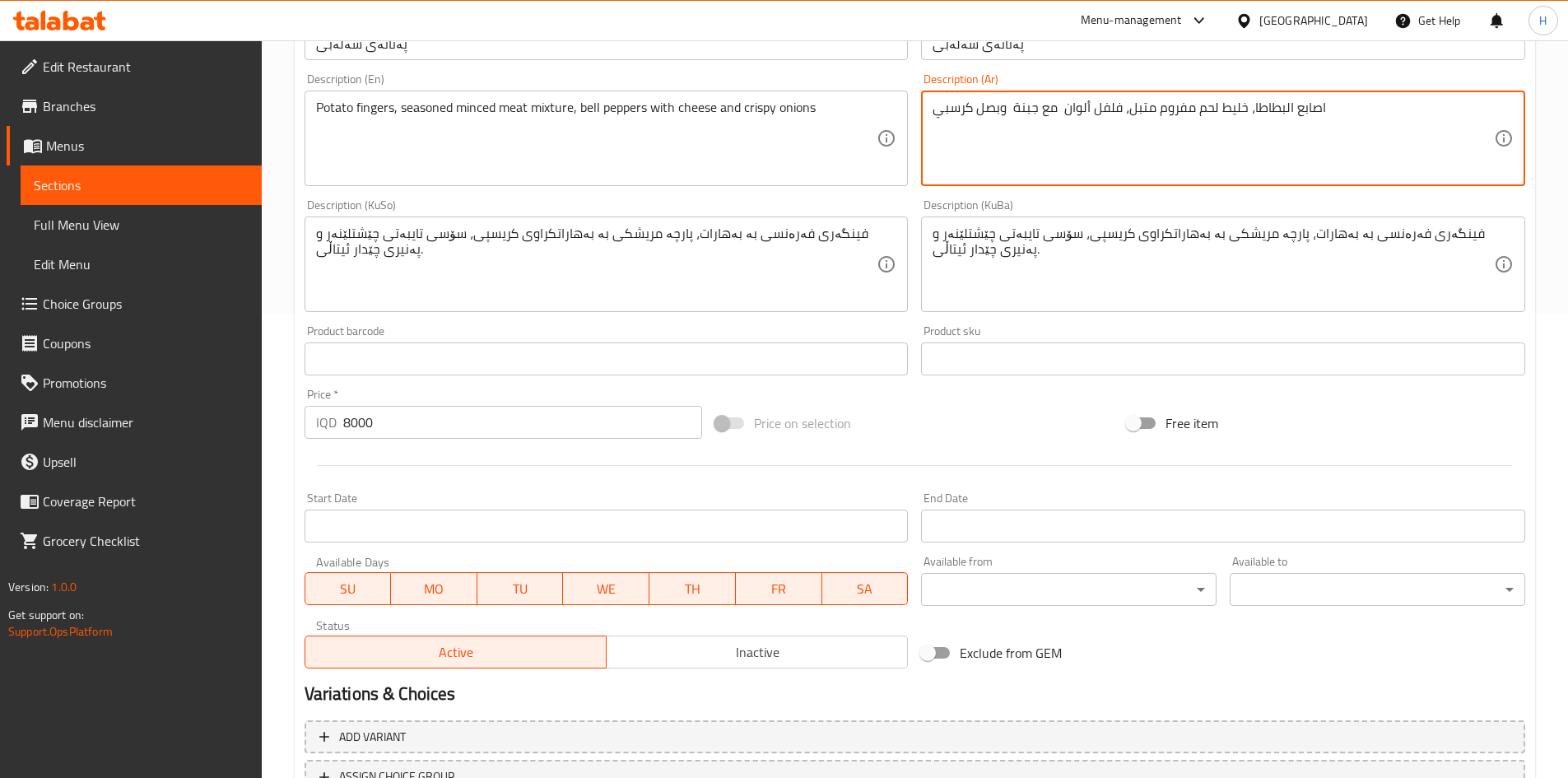
scroll to position [577, 0]
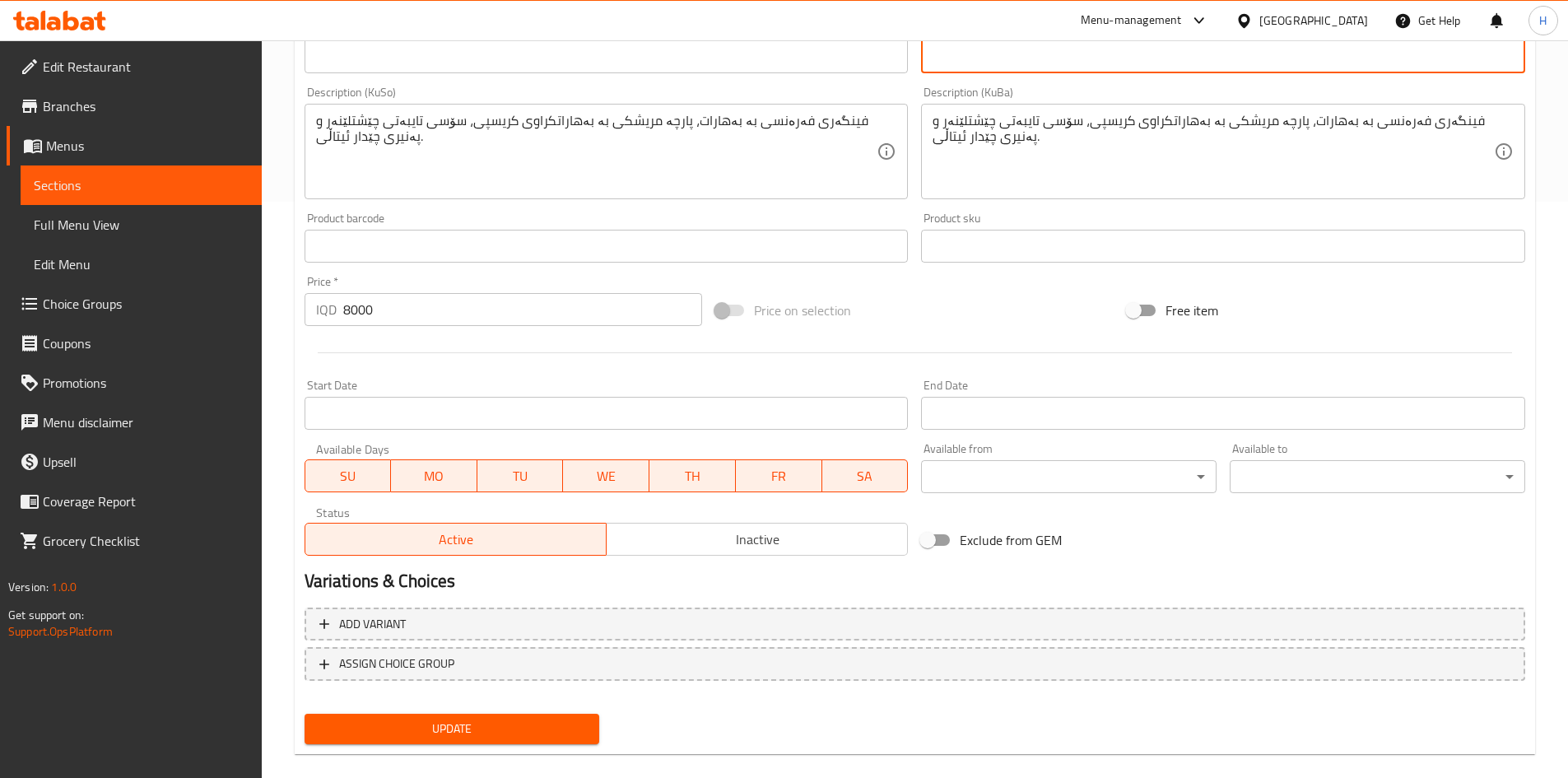
type textarea "اصابع البطاطا، خليط لحم مفروم متبل، فلفل ألوان مع جبنة وبصل كرسبي"
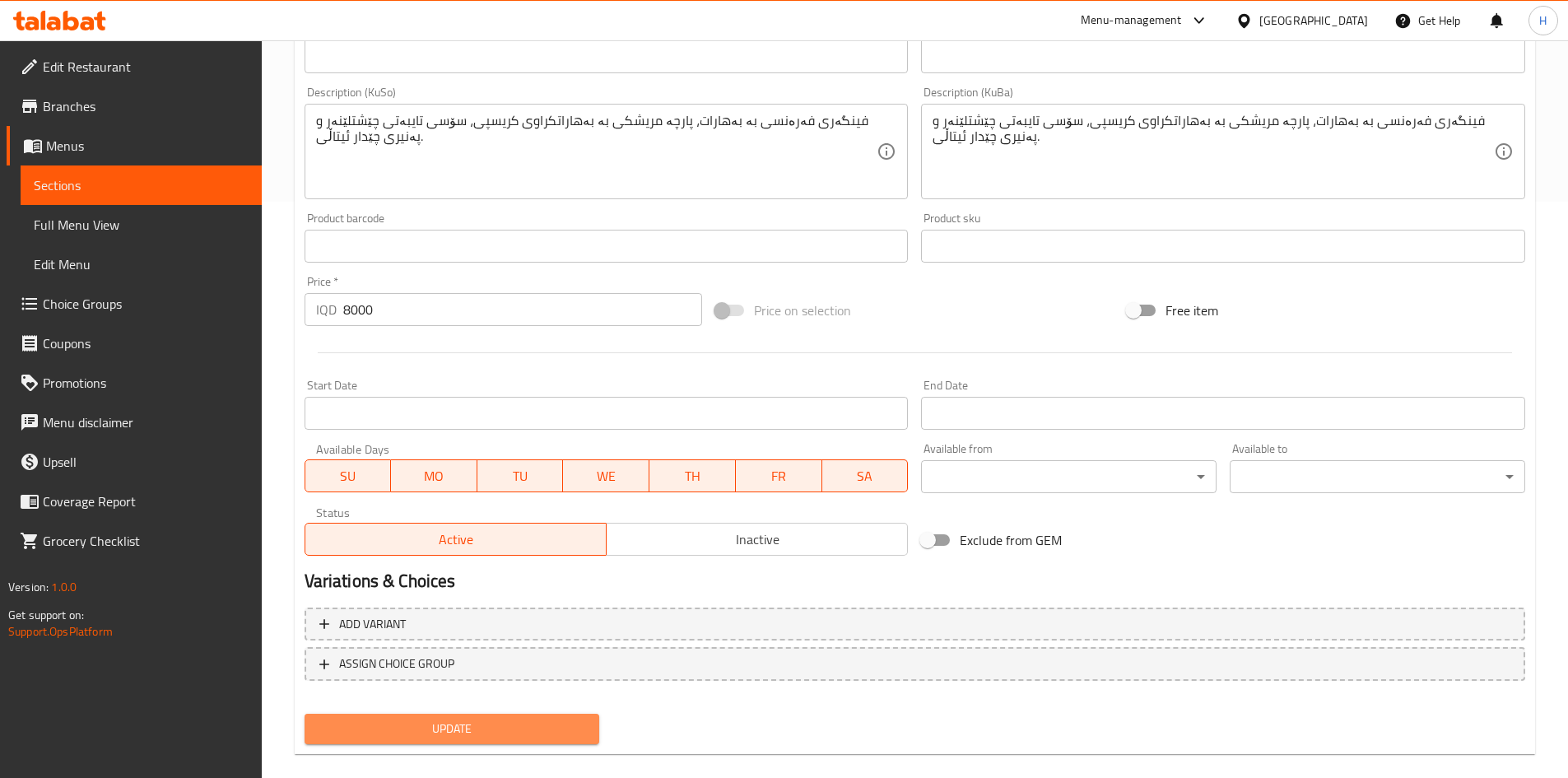
click at [518, 722] on span "Update" at bounding box center [452, 728] width 269 height 21
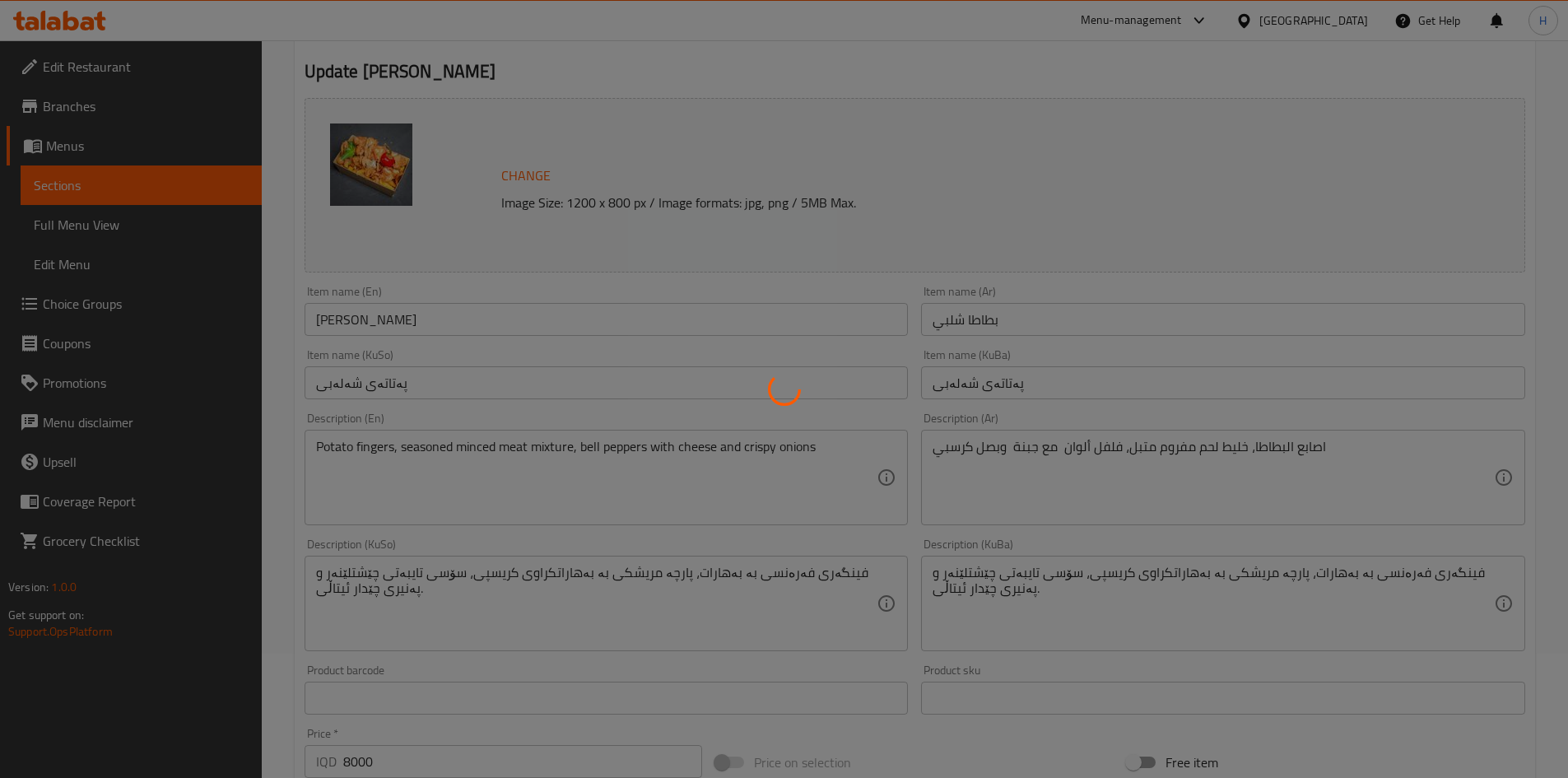
scroll to position [0, 0]
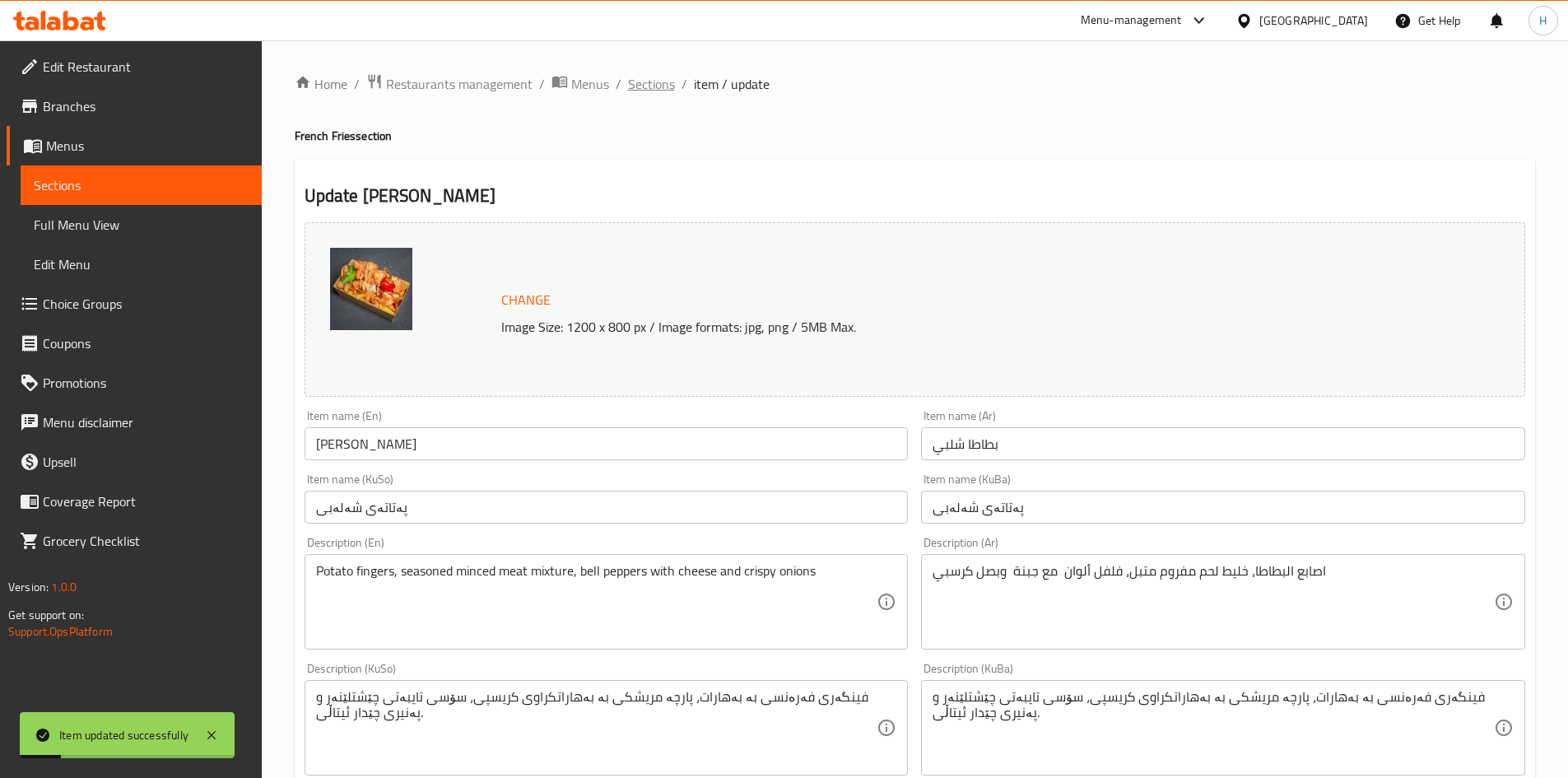
click at [661, 91] on span "Sections" at bounding box center [652, 84] width 47 height 20
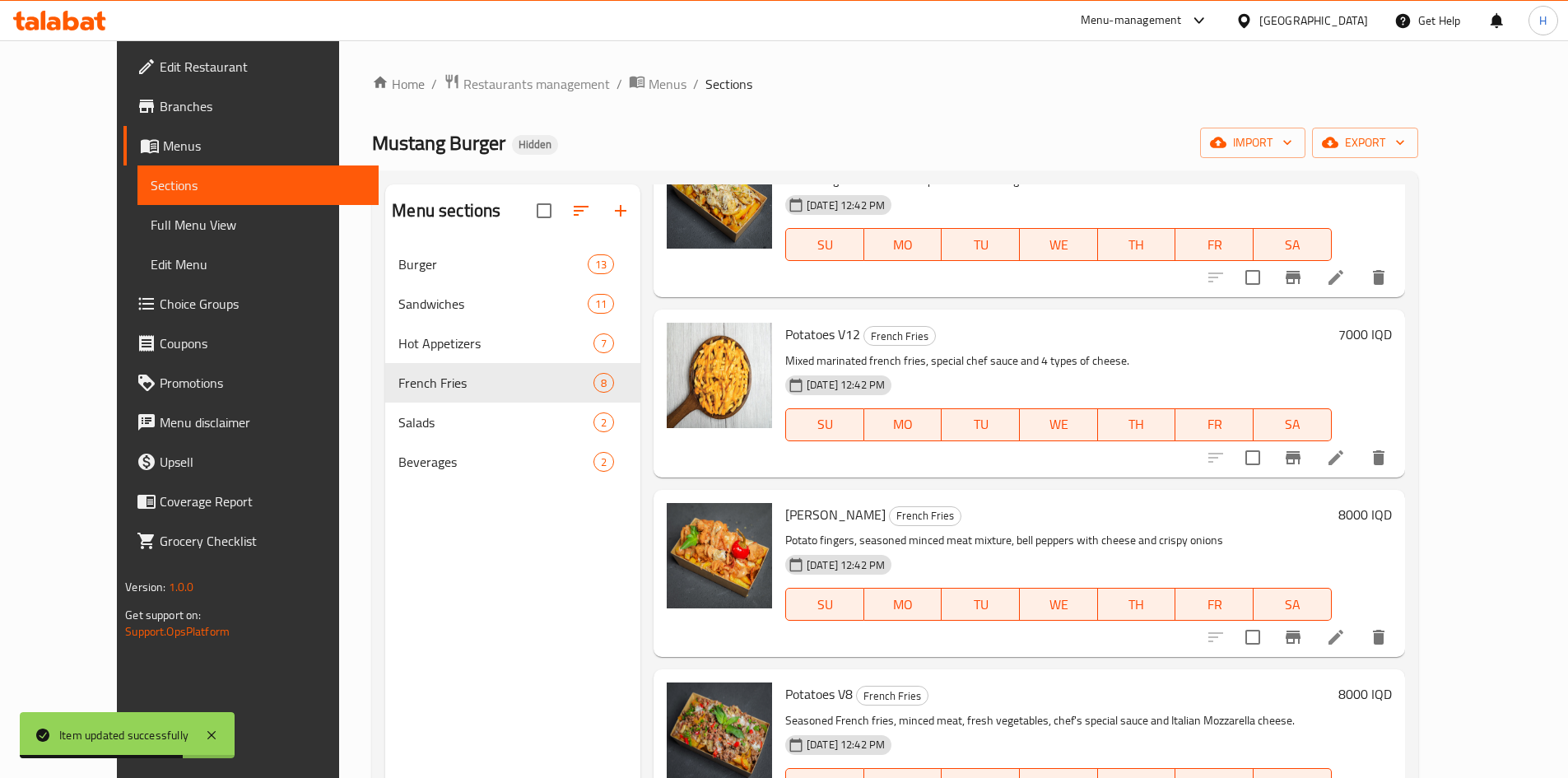
scroll to position [494, 0]
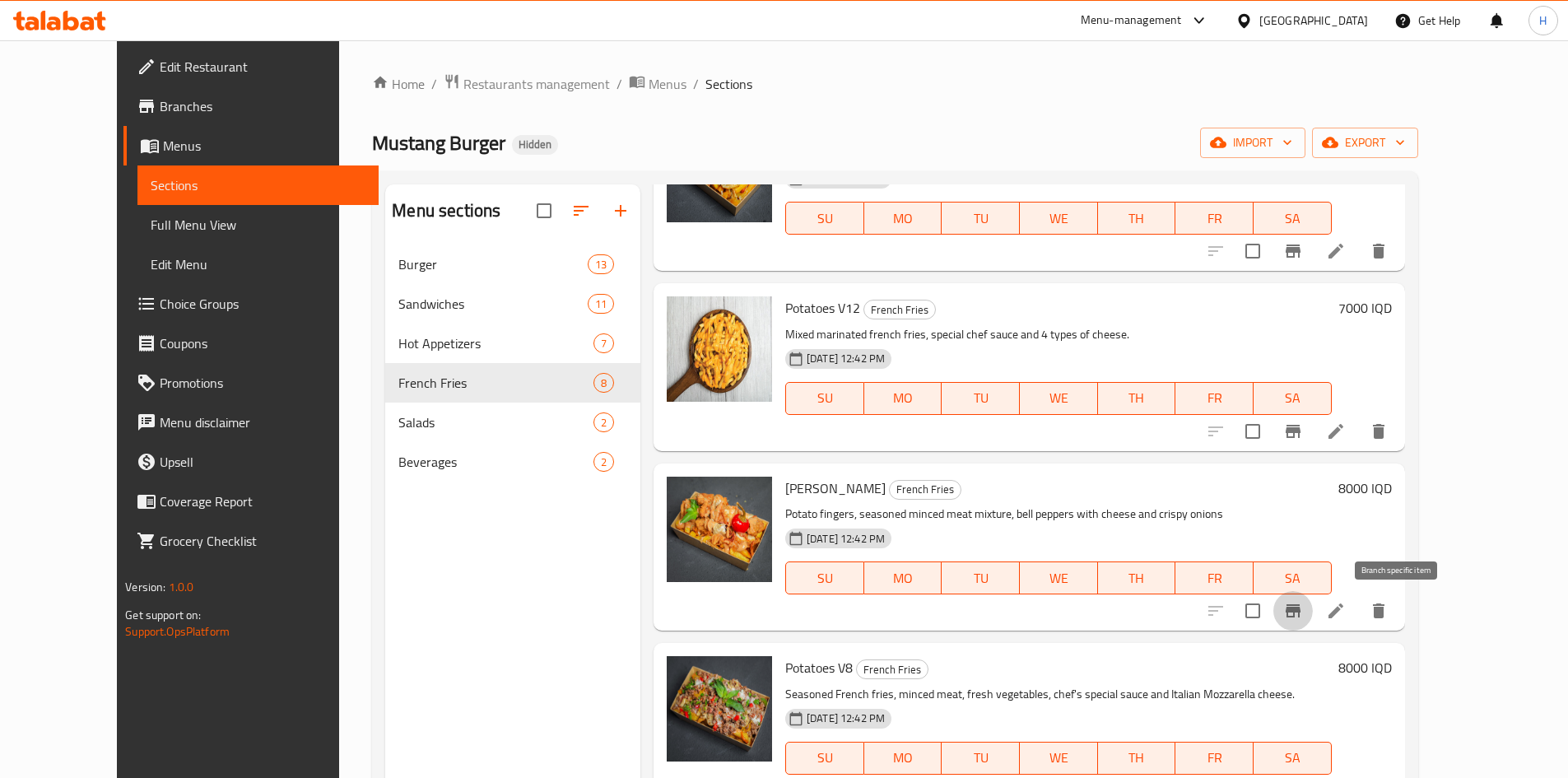
click at [1301, 613] on icon "Branch-specific-item" at bounding box center [1292, 610] width 15 height 13
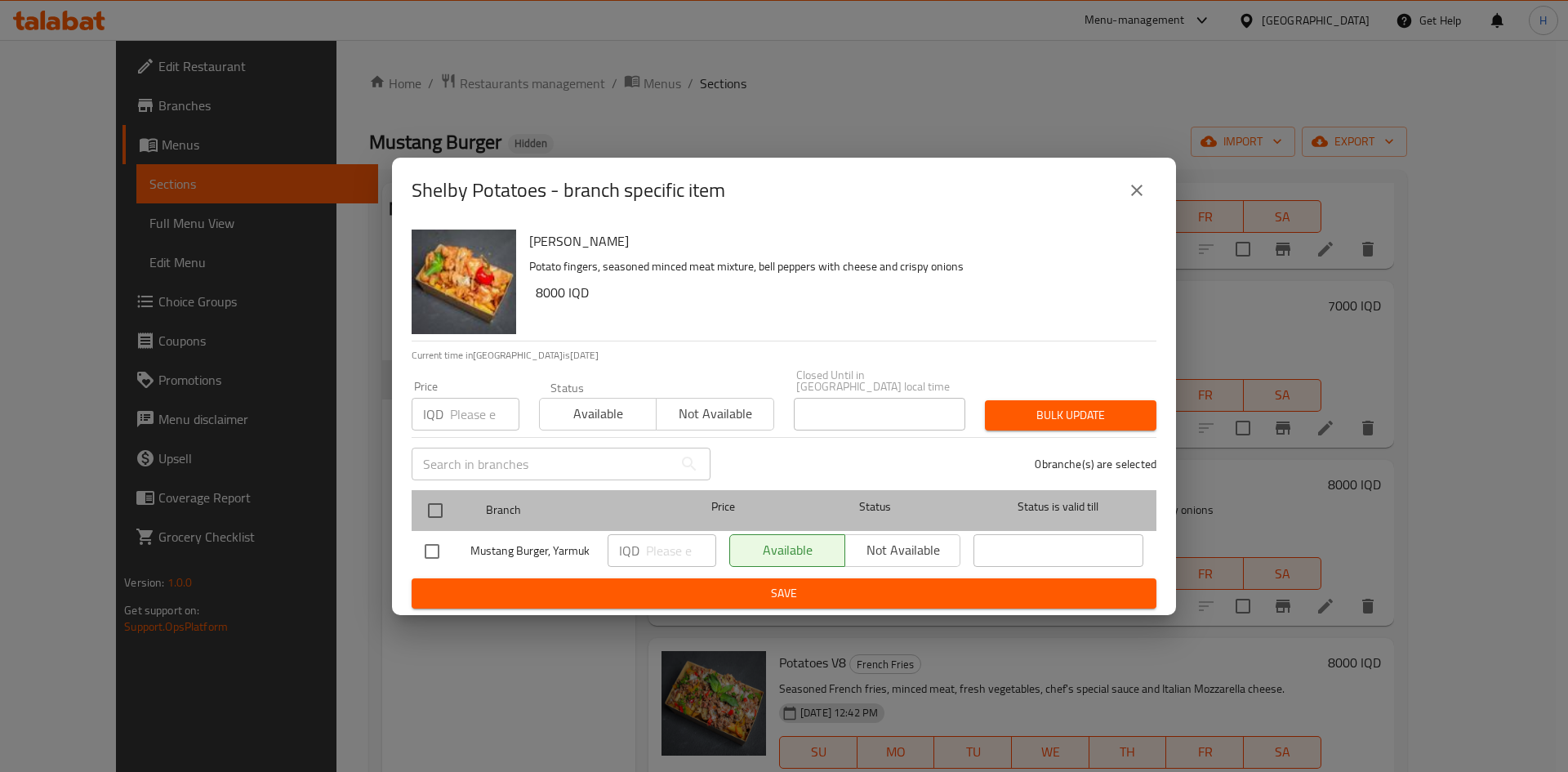
click at [417, 490] on div "Branch Price Status Status is valid till" at bounding box center [784, 510] width 745 height 41
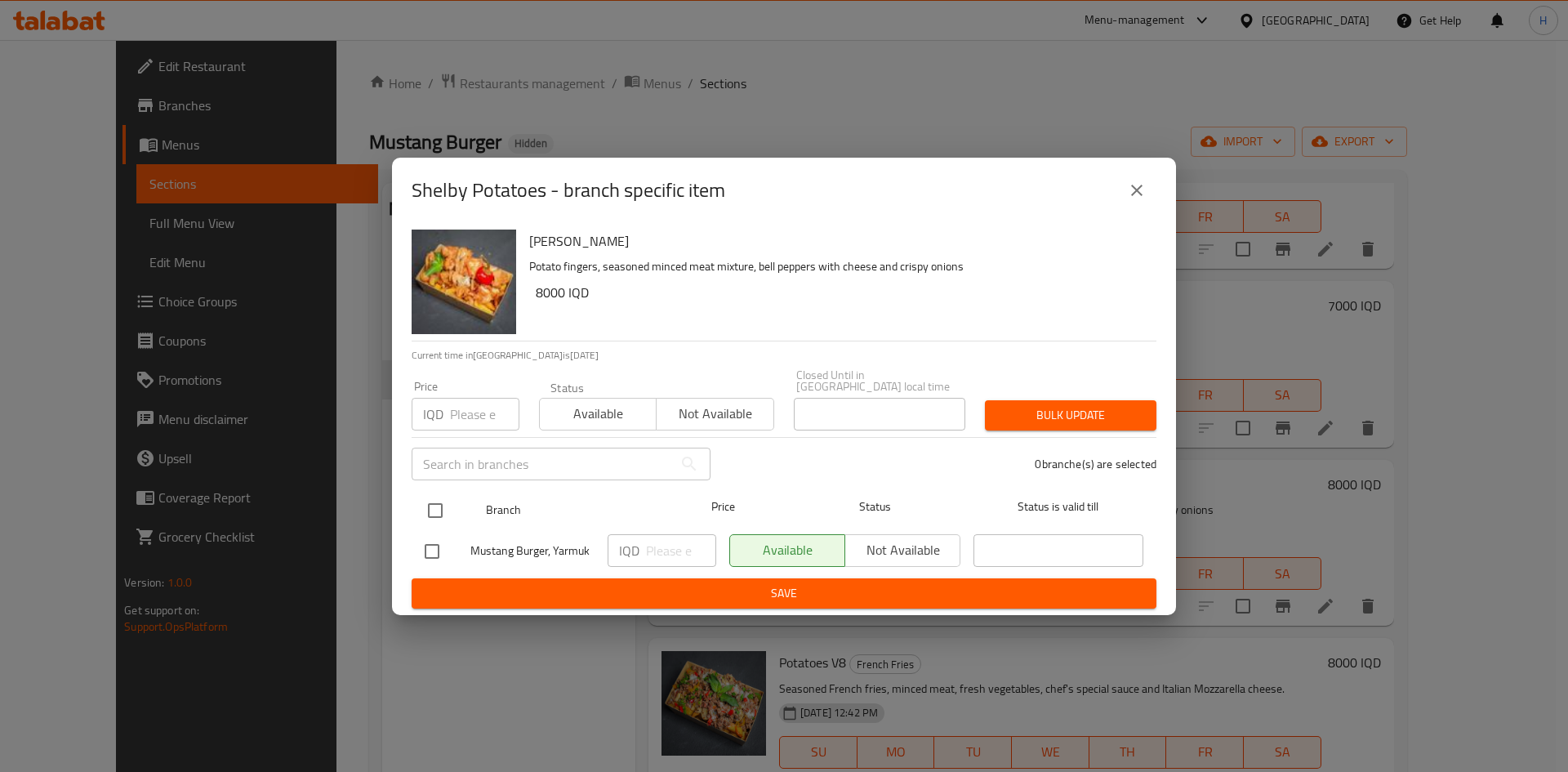
click at [432, 503] on input "checkbox" at bounding box center [434, 510] width 34 height 34
checkbox input "true"
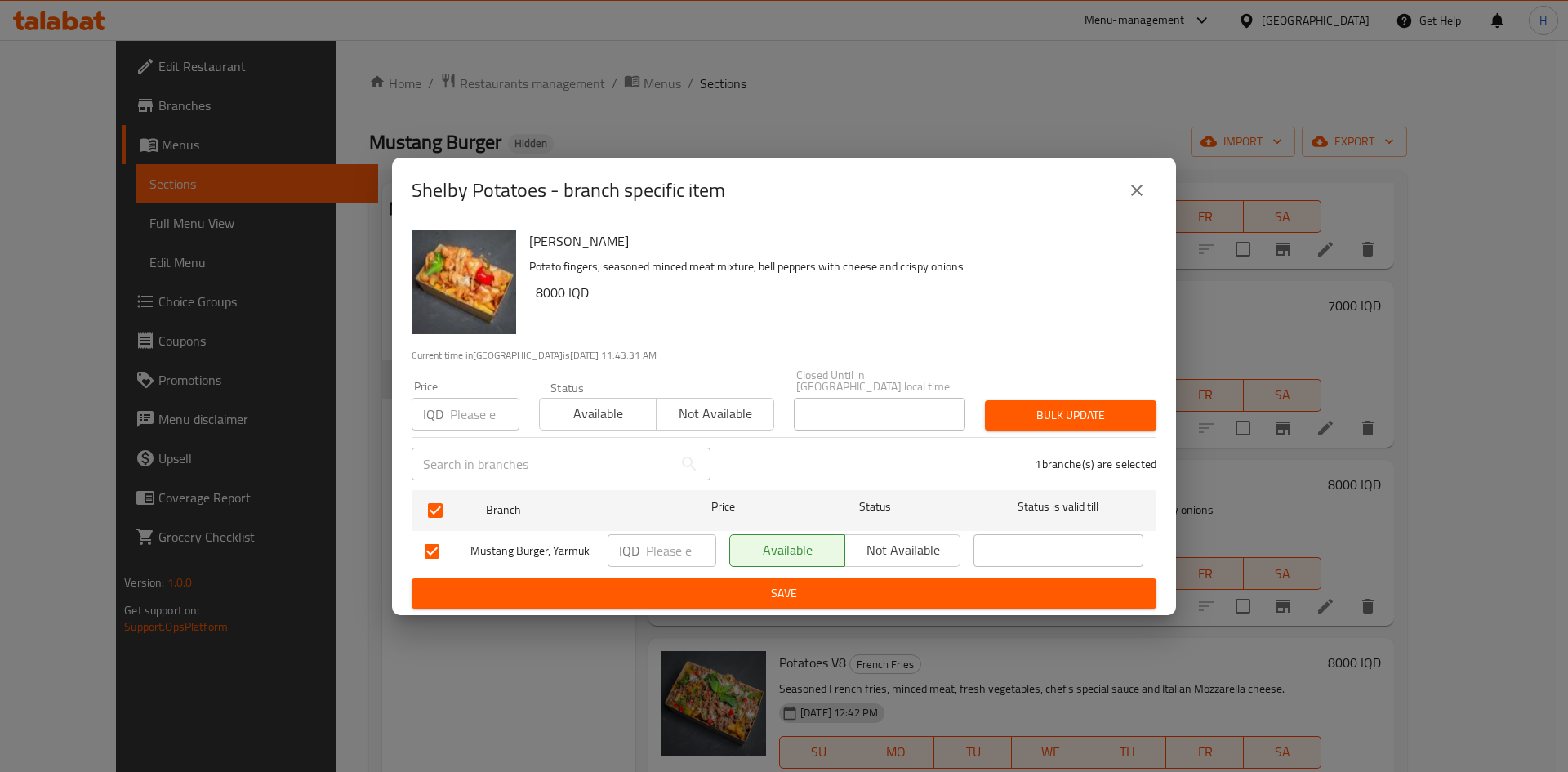
click at [641, 546] on div "IQD ​" at bounding box center [662, 551] width 109 height 33
type input "5500"
click at [719, 585] on span "Save" at bounding box center [784, 593] width 719 height 20
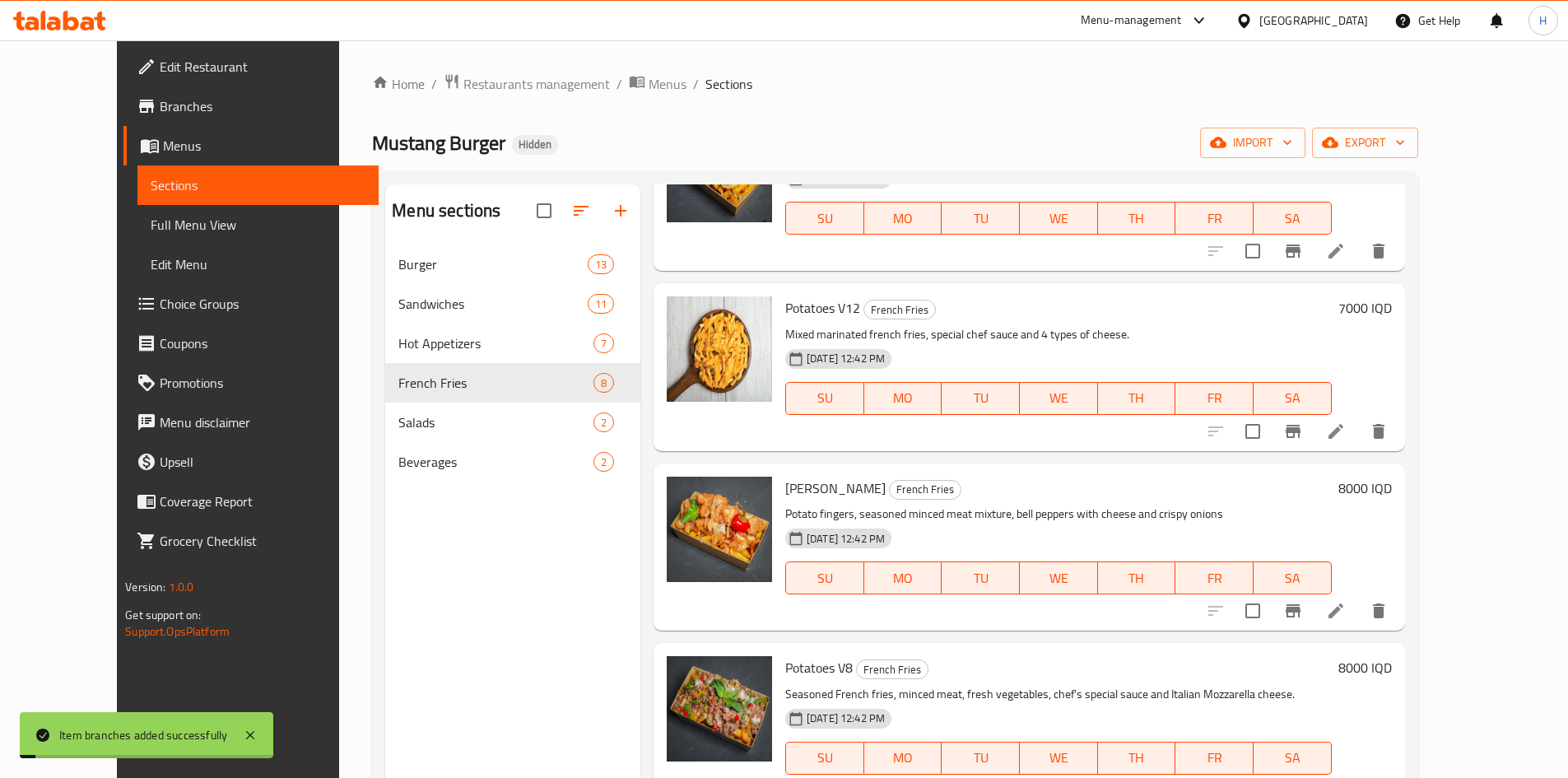
click at [1392, 482] on h6 "8000 IQD" at bounding box center [1365, 489] width 54 height 23
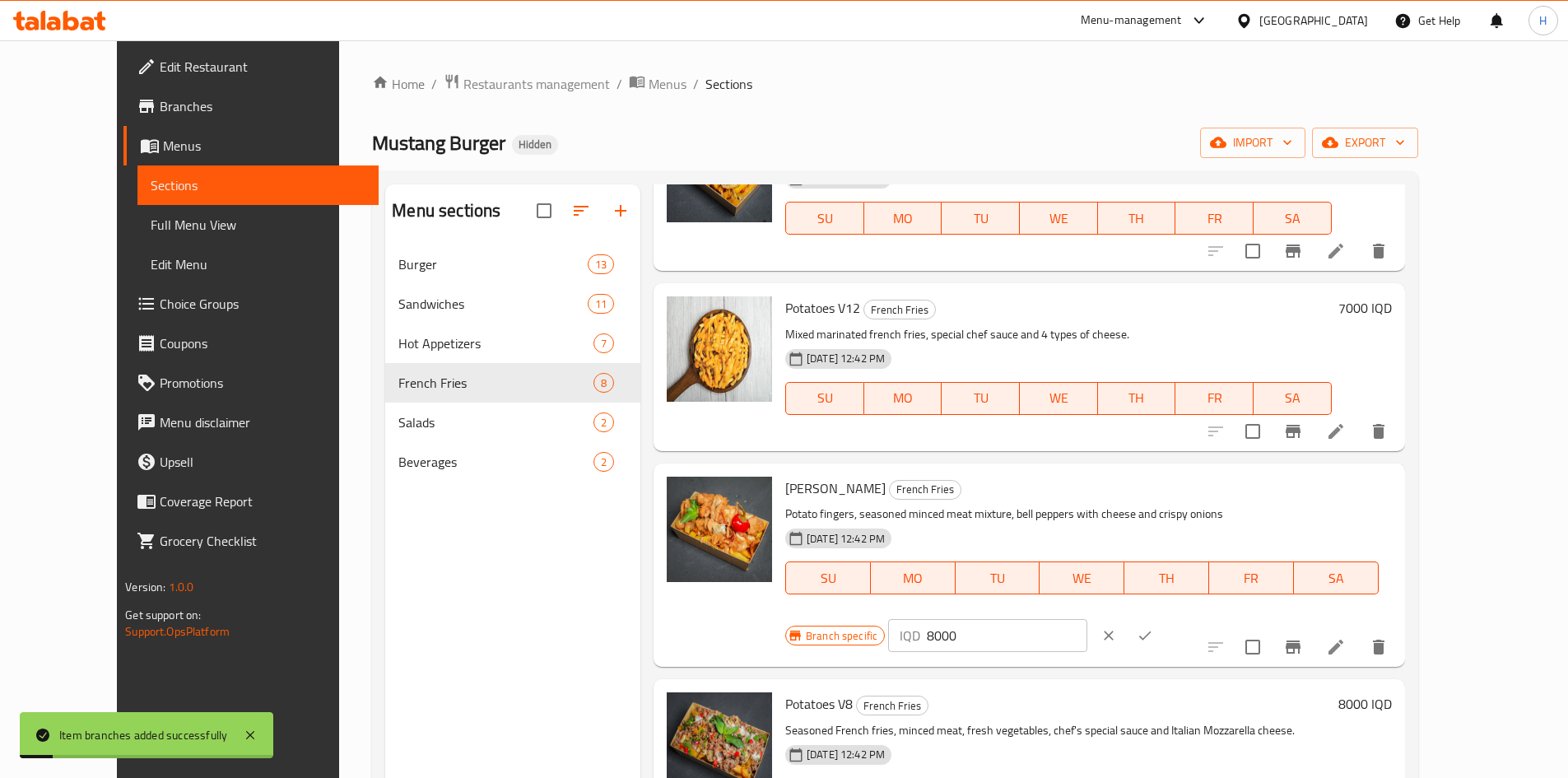
click at [1087, 619] on input "8000" at bounding box center [1006, 635] width 159 height 33
type input "5500"
click at [1154, 627] on icon "ok" at bounding box center [1145, 635] width 17 height 17
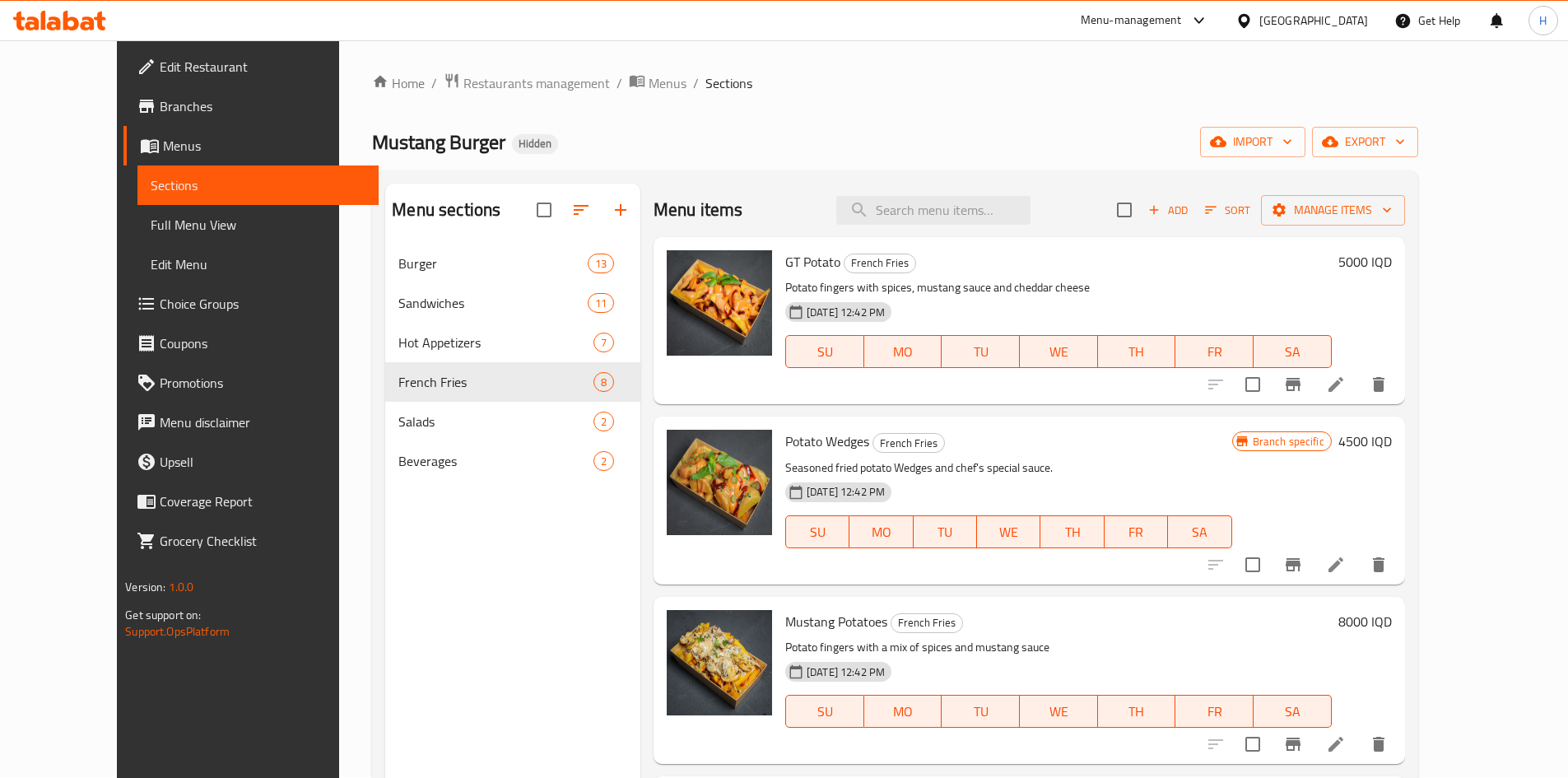
scroll to position [0, 0]
click at [1191, 216] on span "Add" at bounding box center [1167, 210] width 44 height 19
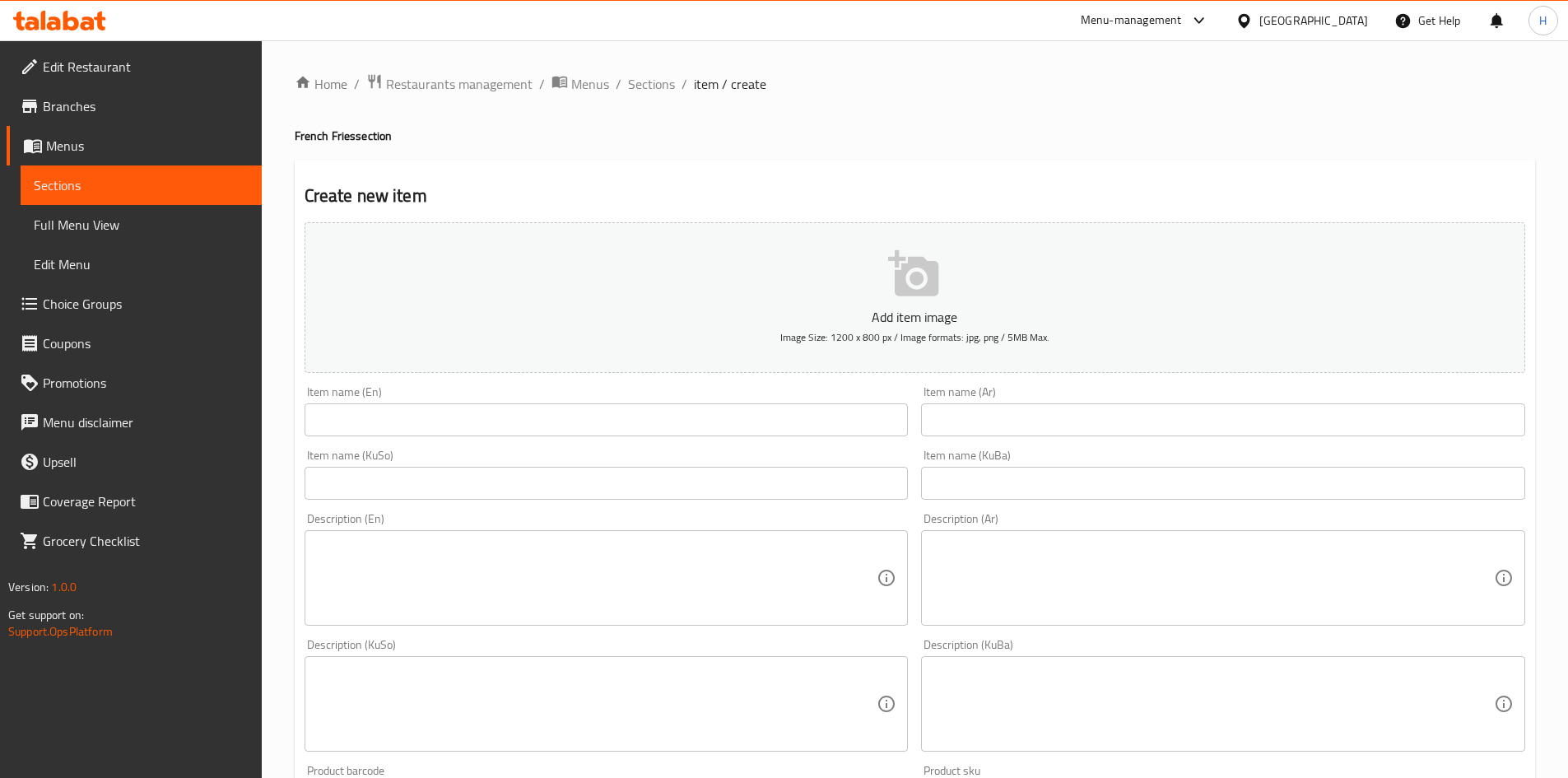
click at [1004, 445] on div "Item name (KuBa) Item name (KuBa)" at bounding box center [1224, 474] width 618 height 64
click at [1006, 430] on input "text" at bounding box center [1223, 420] width 604 height 33
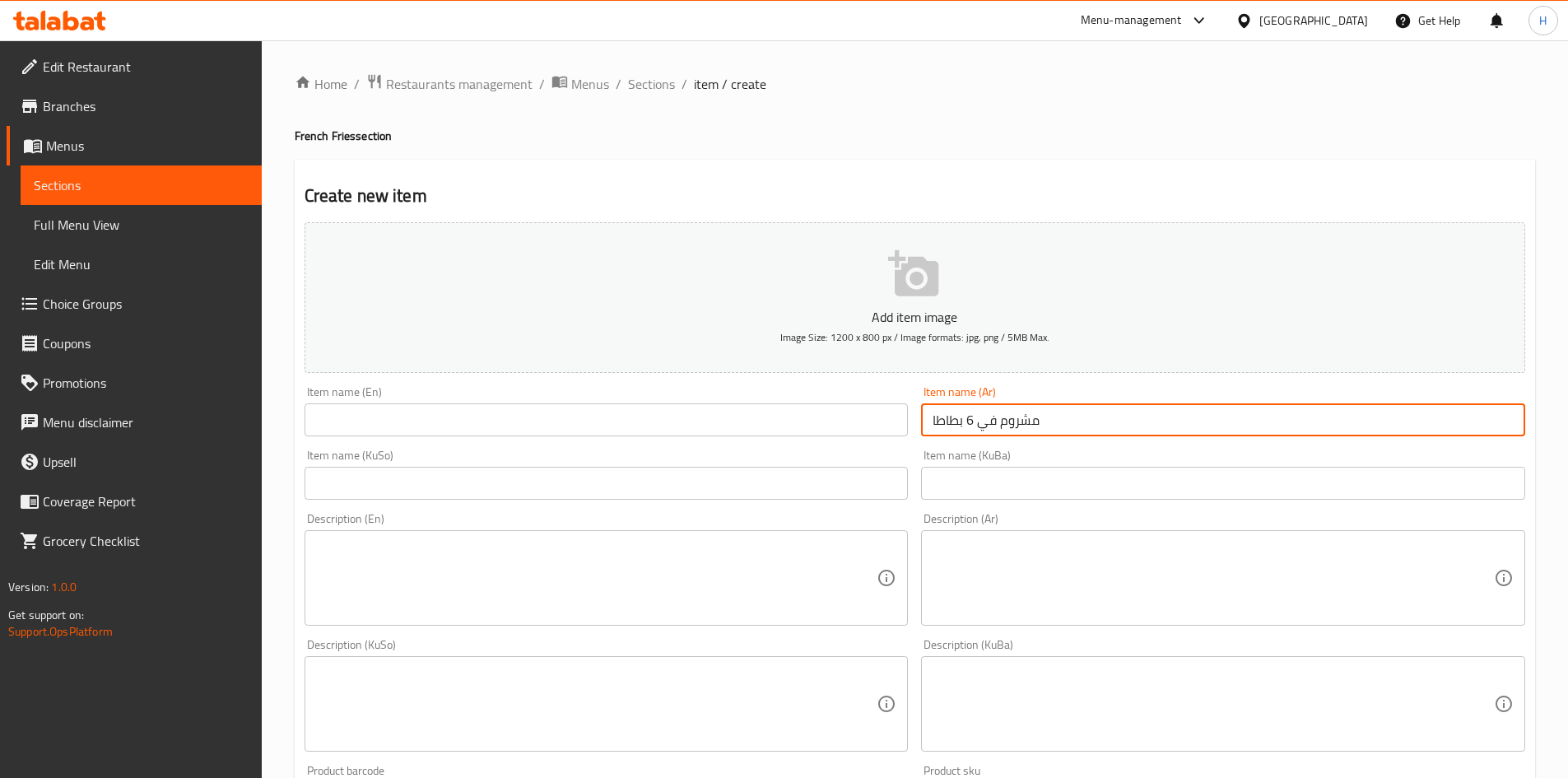
click at [980, 418] on input "مشروم في 6 بطاطا" at bounding box center [1223, 420] width 604 height 33
type input "مشروم في 6 بطاطا"
drag, startPoint x: 592, startPoint y: 423, endPoint x: 628, endPoint y: 430, distance: 36.7
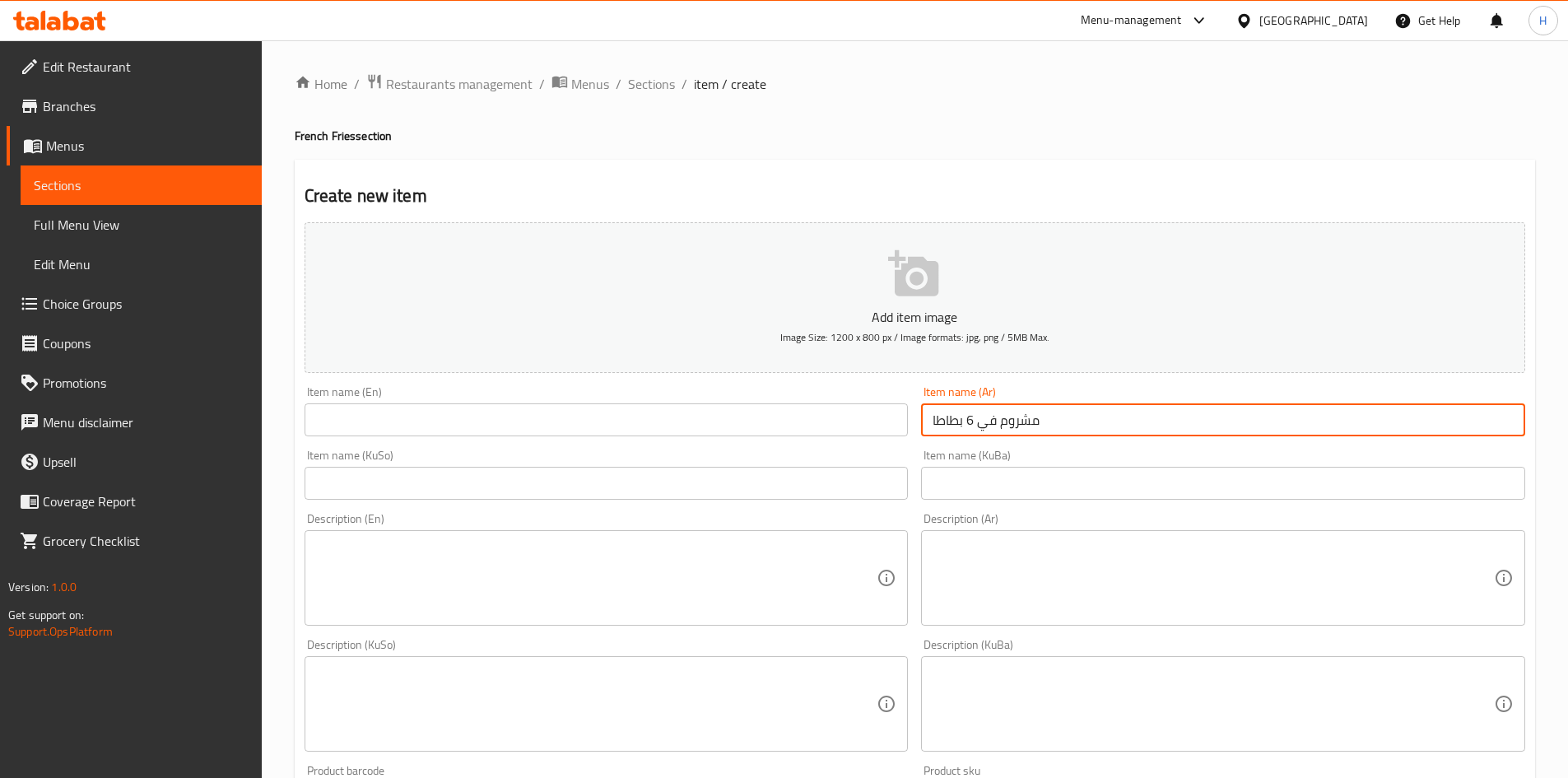
click at [593, 423] on input "text" at bounding box center [607, 420] width 604 height 33
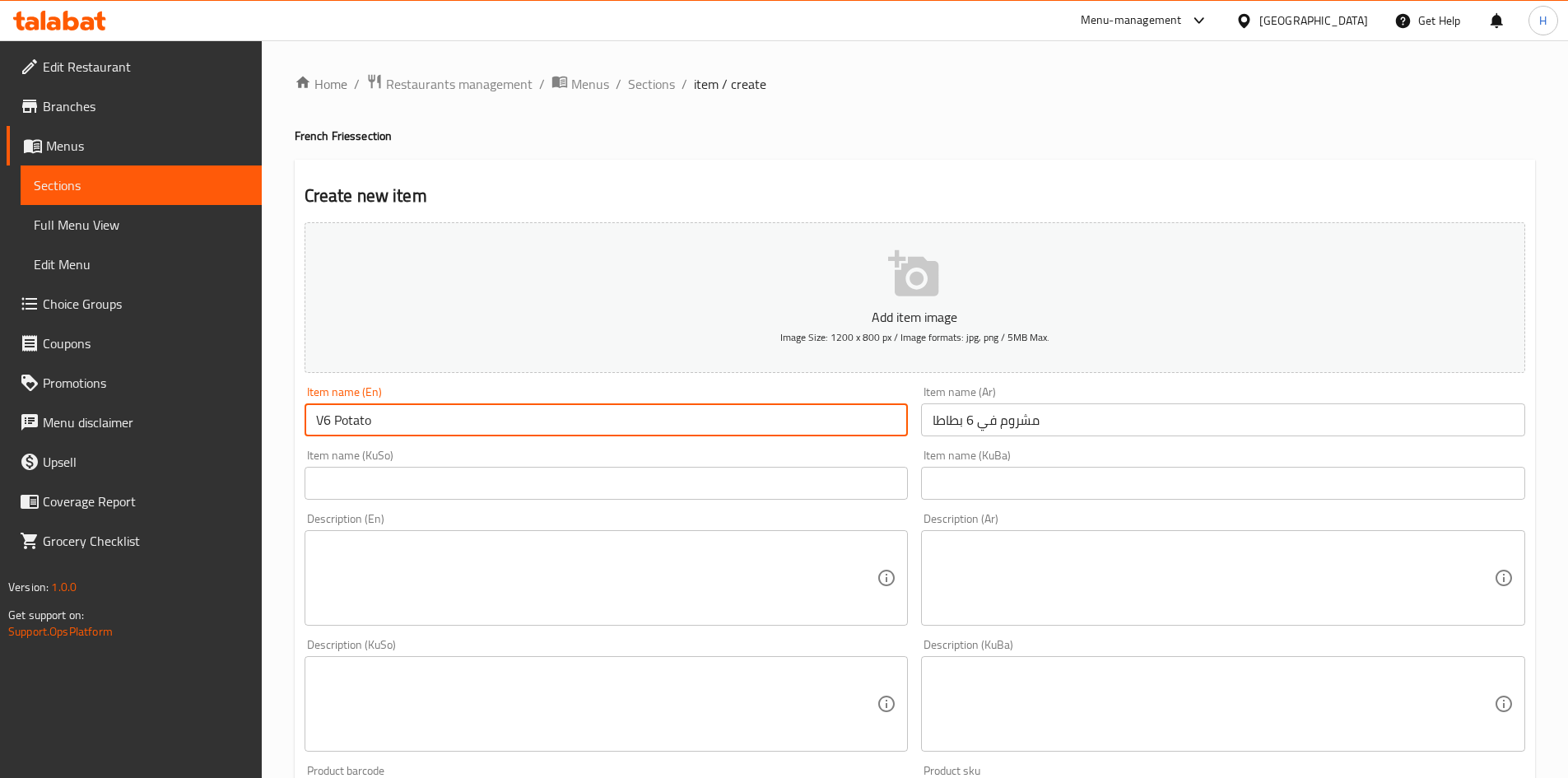
type input "V6 Potato"
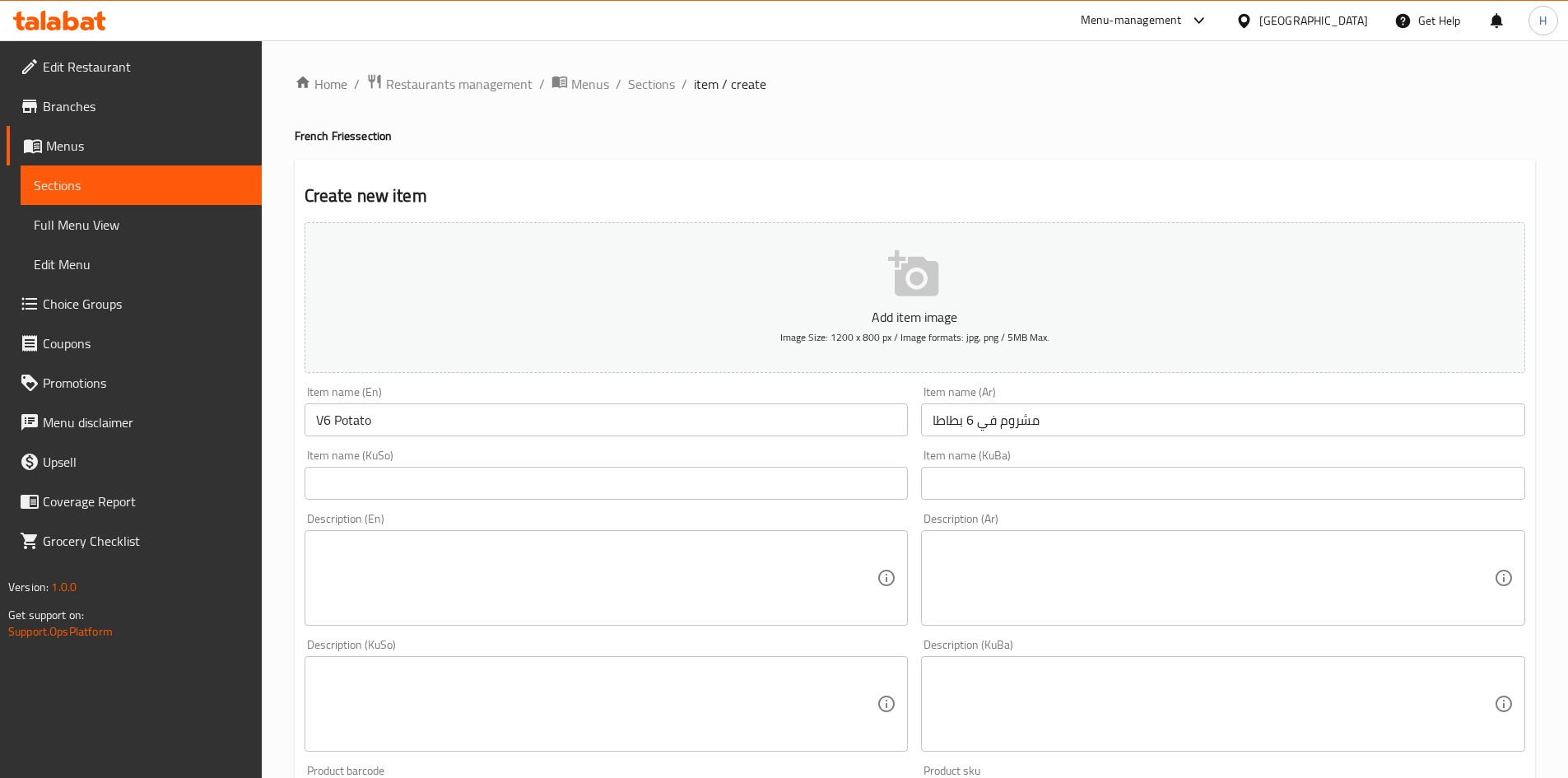
click at [553, 625] on div "Description (En)" at bounding box center [607, 578] width 604 height 96
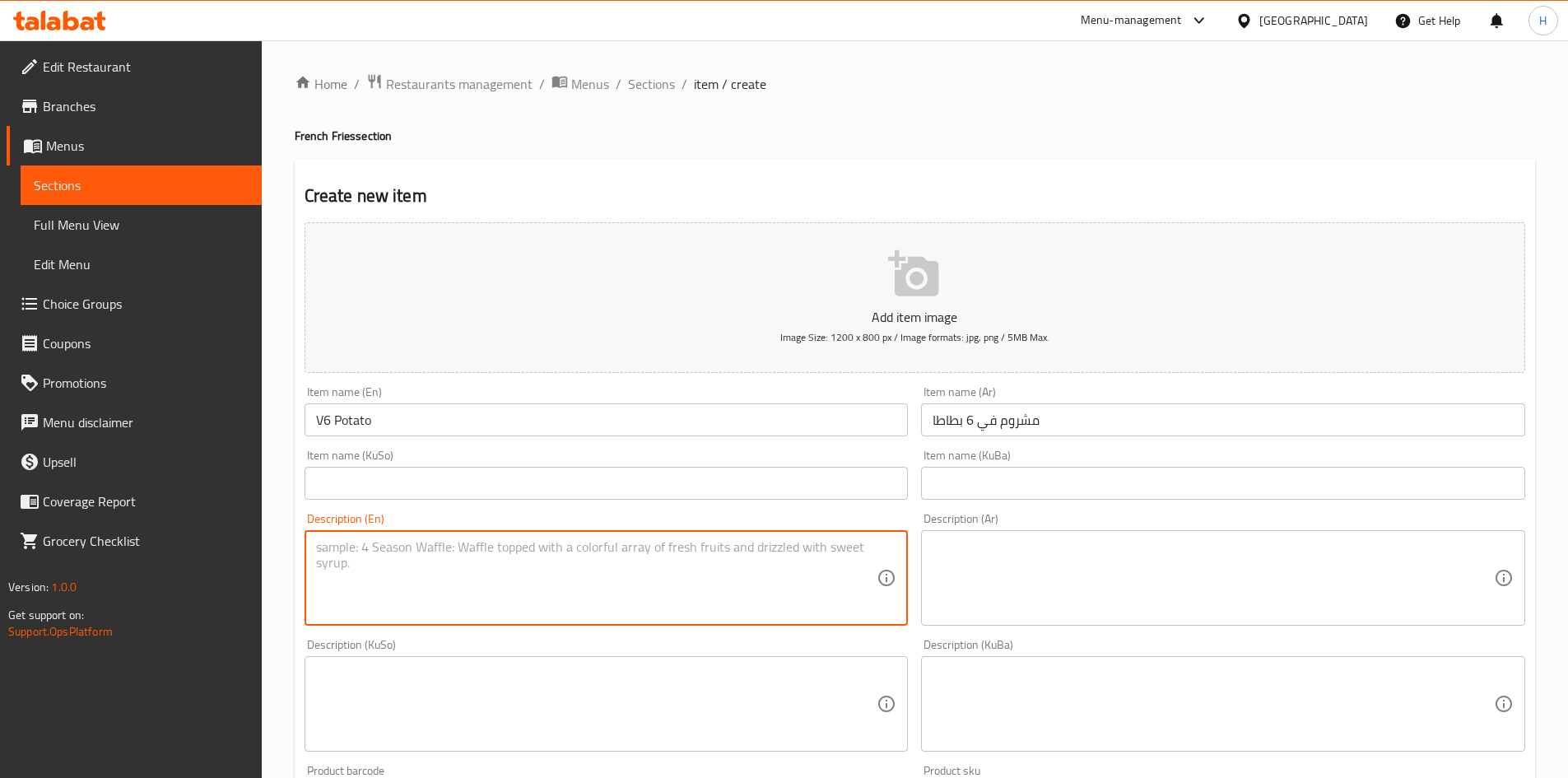
click at [559, 622] on div "Description (En)" at bounding box center [607, 578] width 604 height 96
paste textarea "Potato fingers, fresh mushrooms roasted in butter, special spices and Italian P…"
type textarea "Potato fingers, fresh mushrooms roasted in butter, special spices and Italian P…"
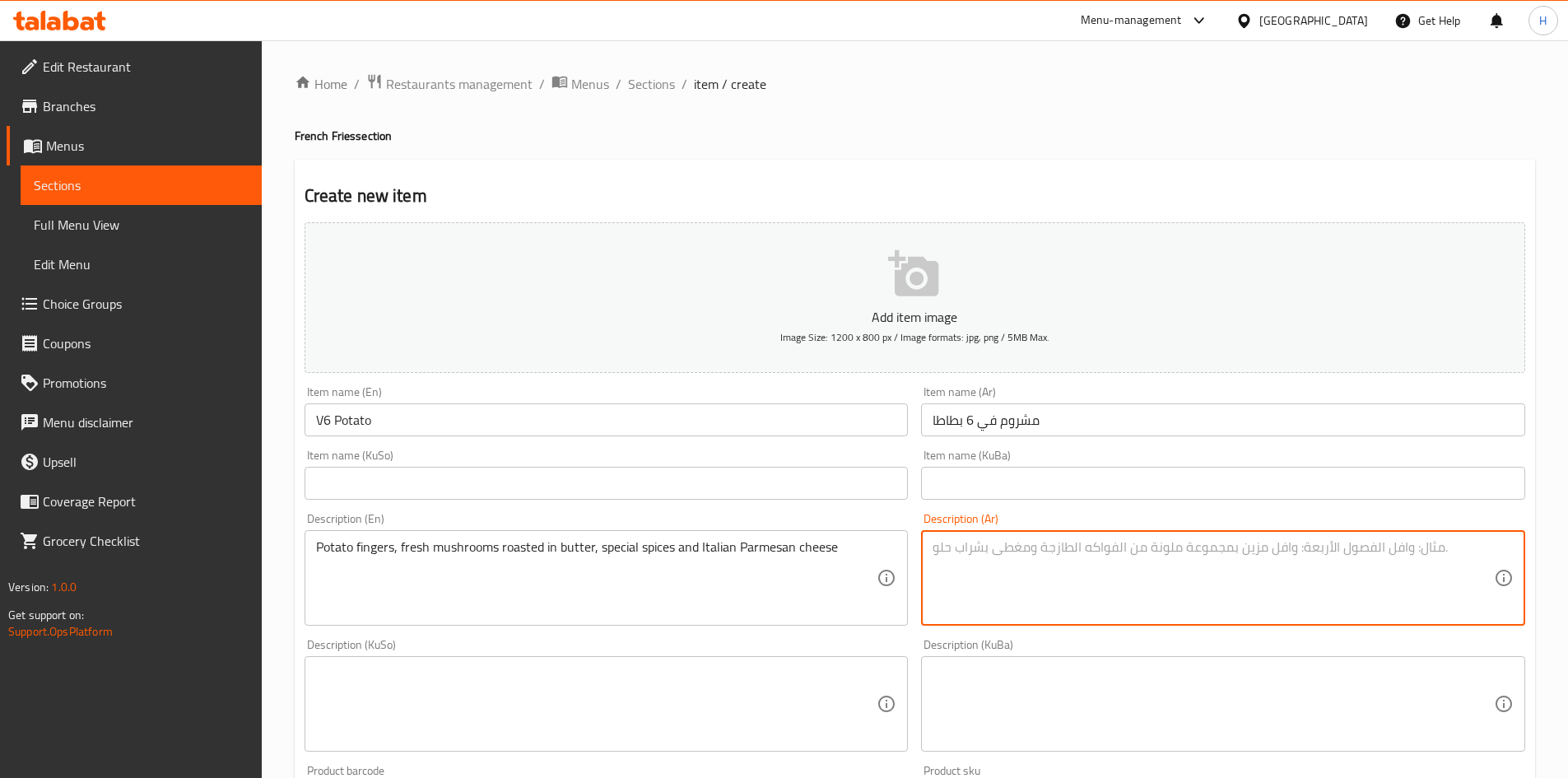
click at [1026, 602] on textarea at bounding box center [1213, 579] width 561 height 78
paste textarea "اصابع بطاطا ،مشروم طازج محمص بالزبدة ،توابل الخاصة وجبنة بارميزان الايطالي"
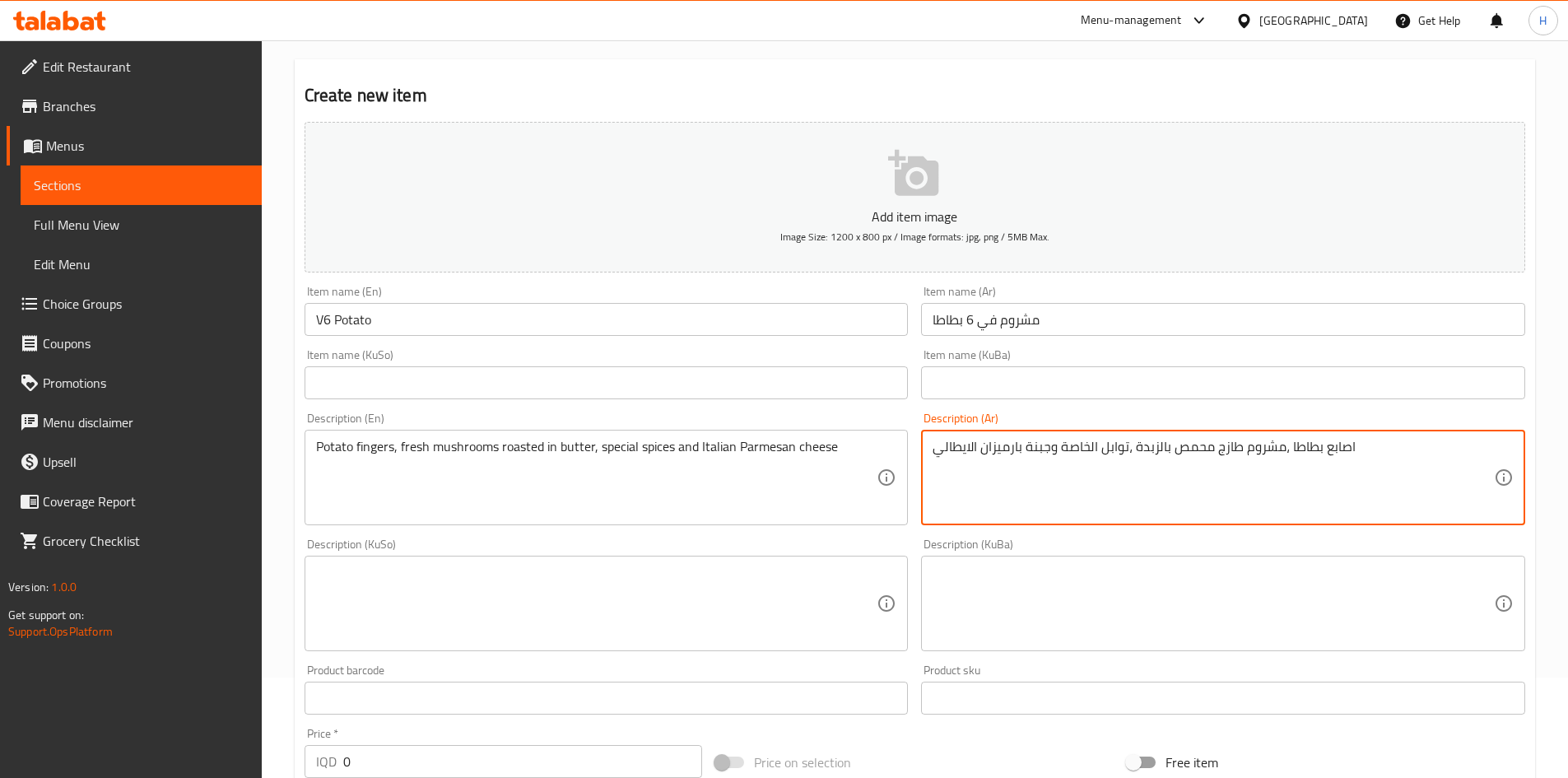
scroll to position [494, 0]
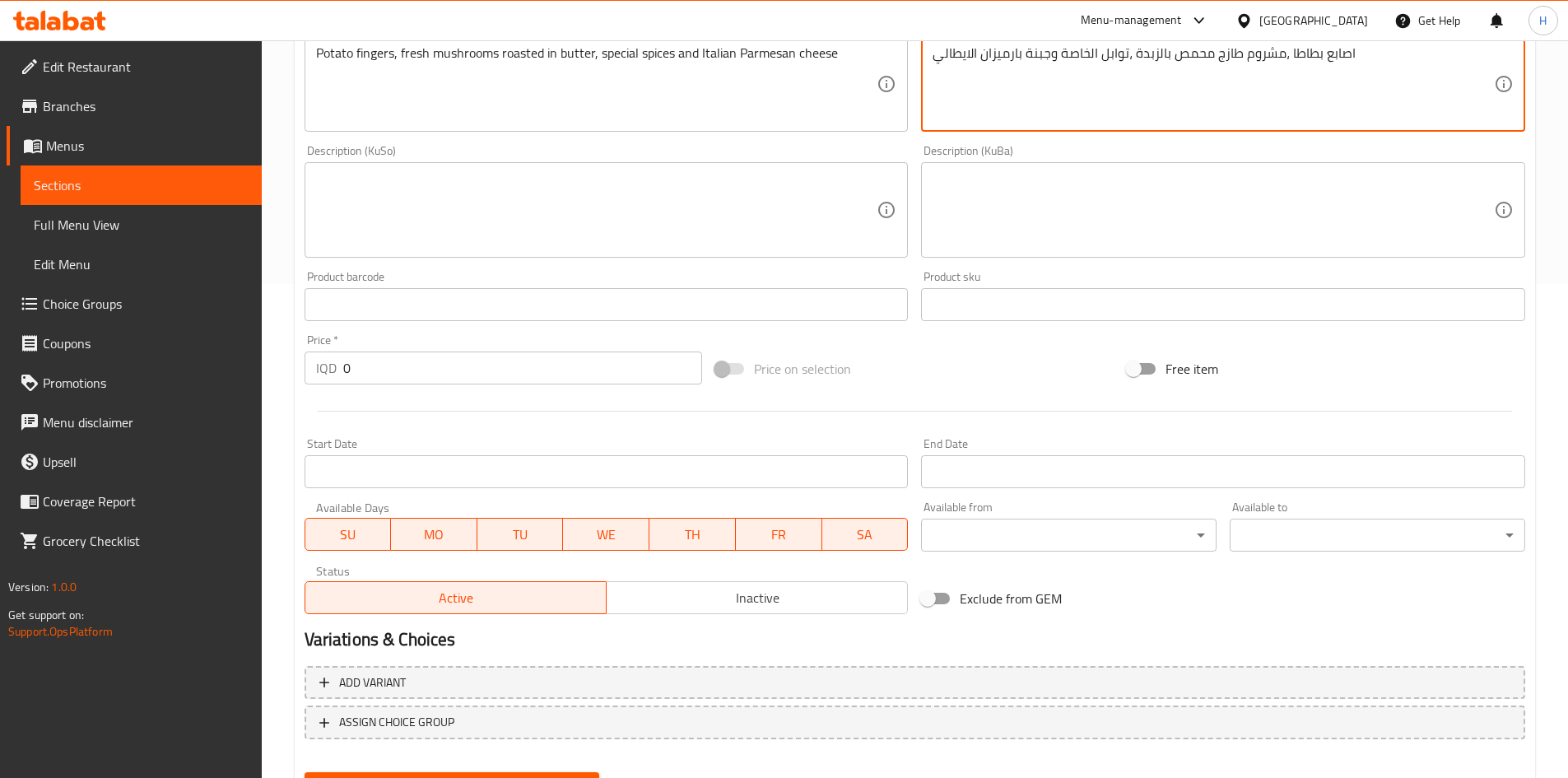
type textarea "اصابع بطاطا ،مشروم طازج محمص بالزبدة ،توابل الخاصة وجبنة بارميزان الايطالي"
click at [399, 375] on input "0" at bounding box center [523, 368] width 360 height 33
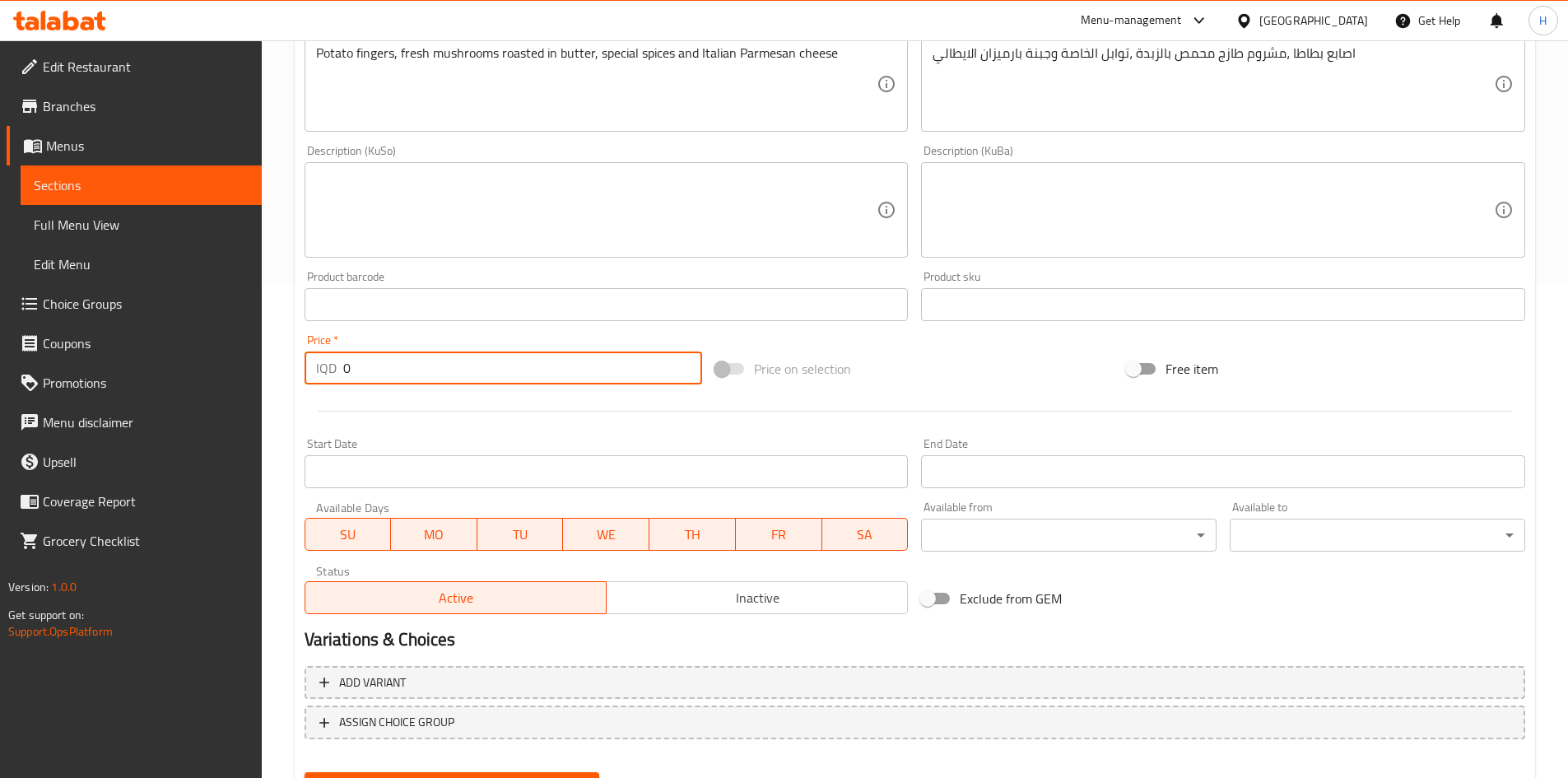
click at [399, 375] on input "0" at bounding box center [523, 368] width 360 height 33
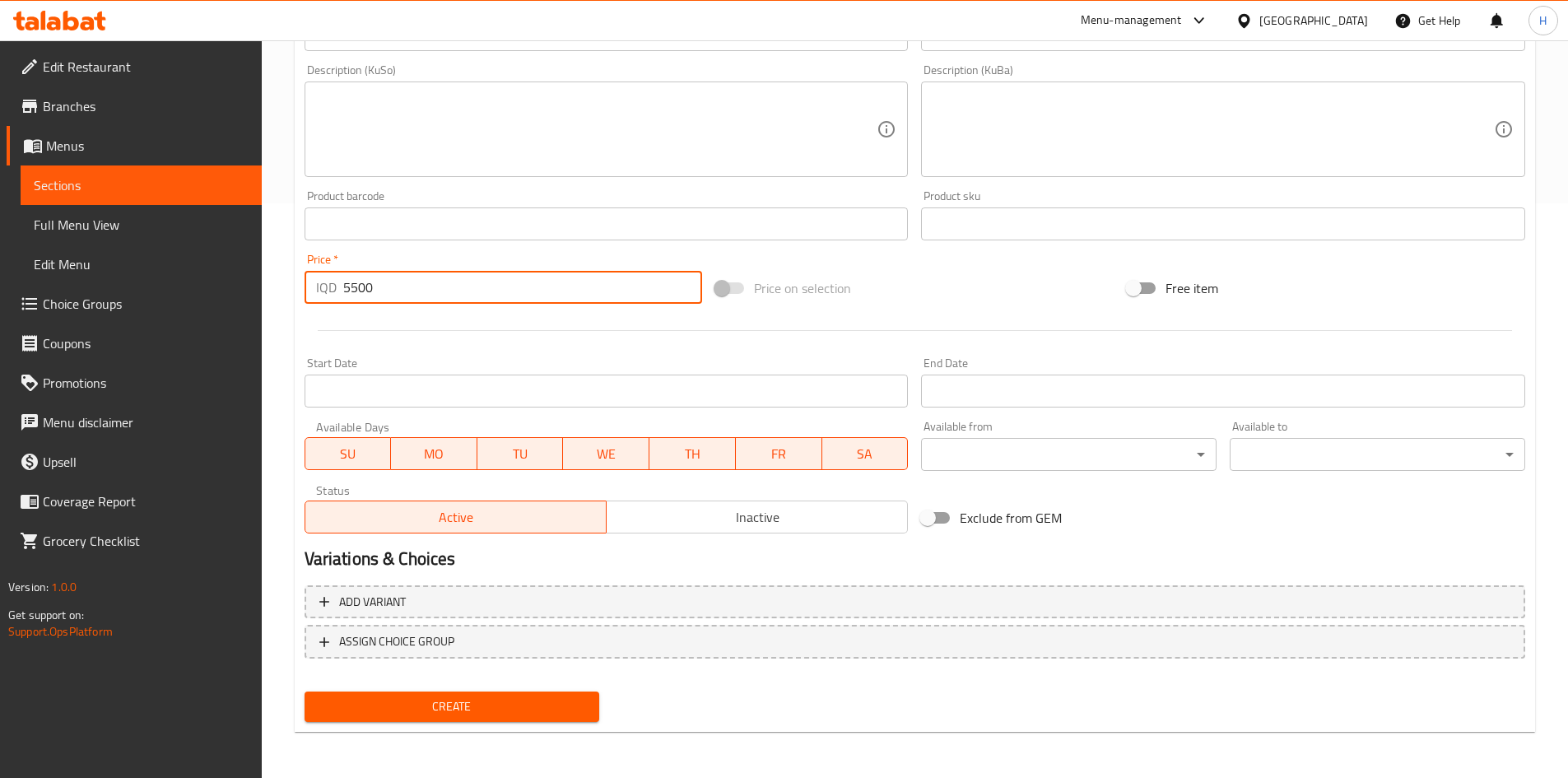
type input "5500"
click at [499, 702] on span "Create" at bounding box center [452, 706] width 269 height 21
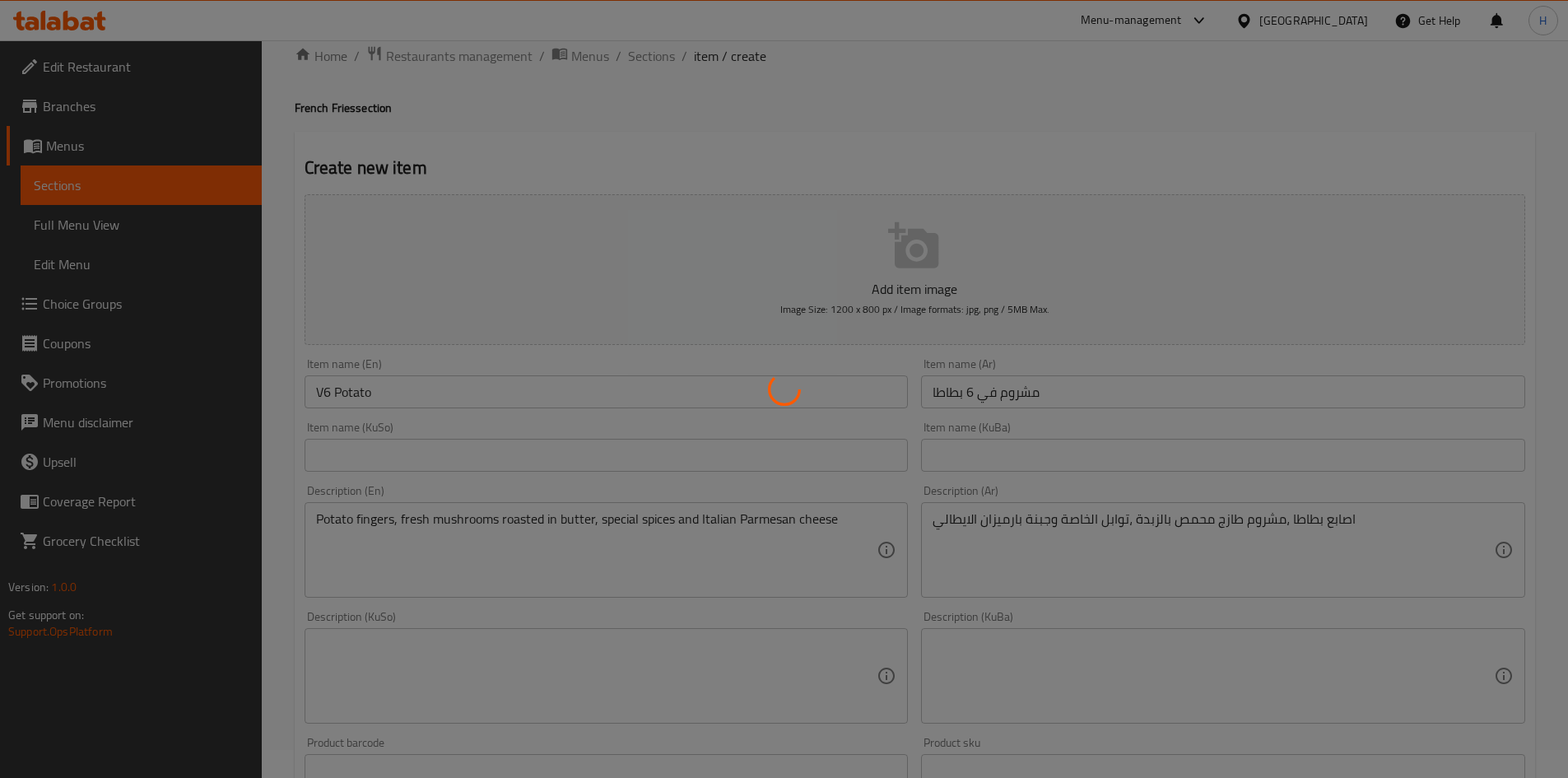
scroll to position [0, 0]
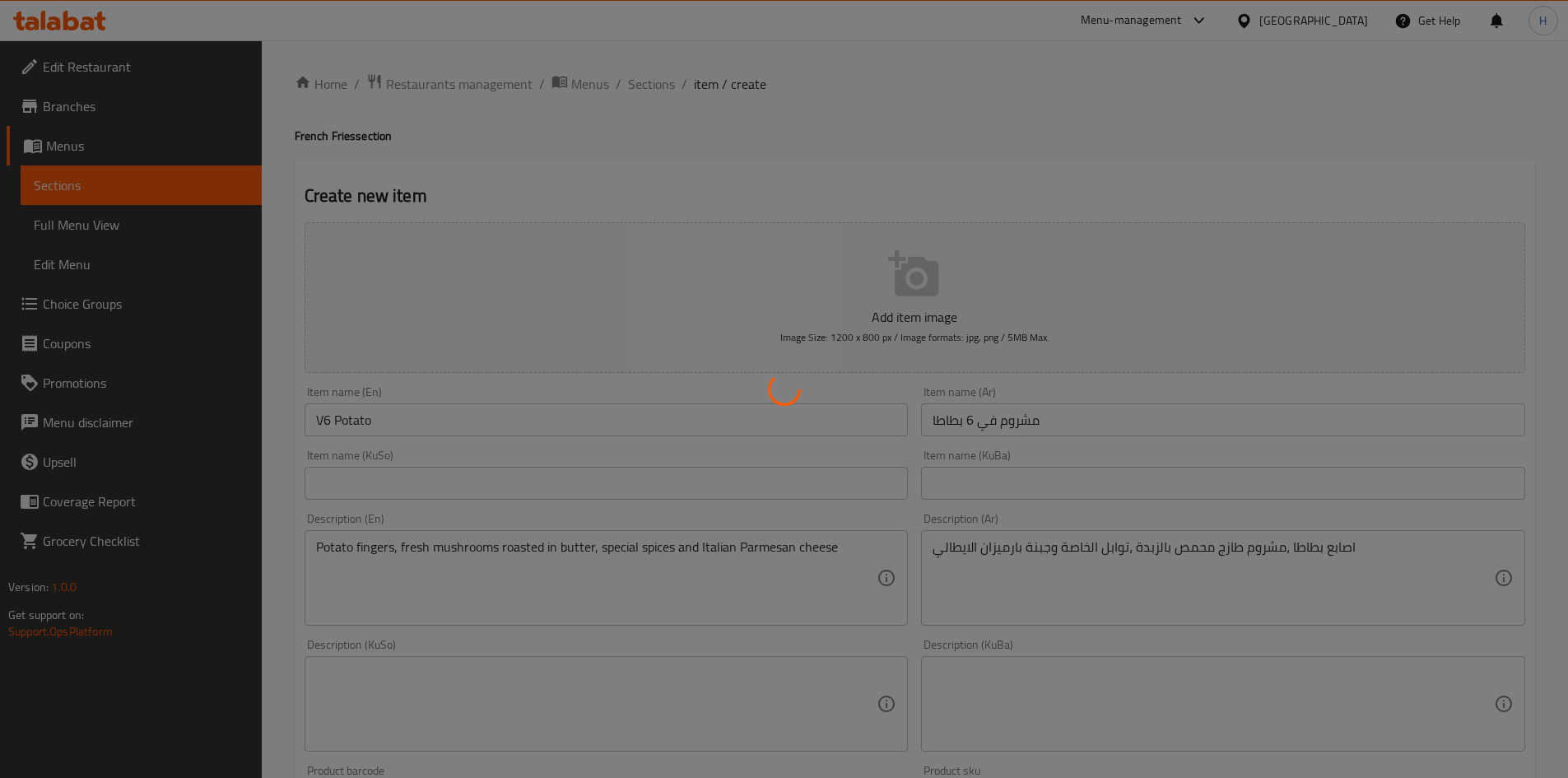
type input "0"
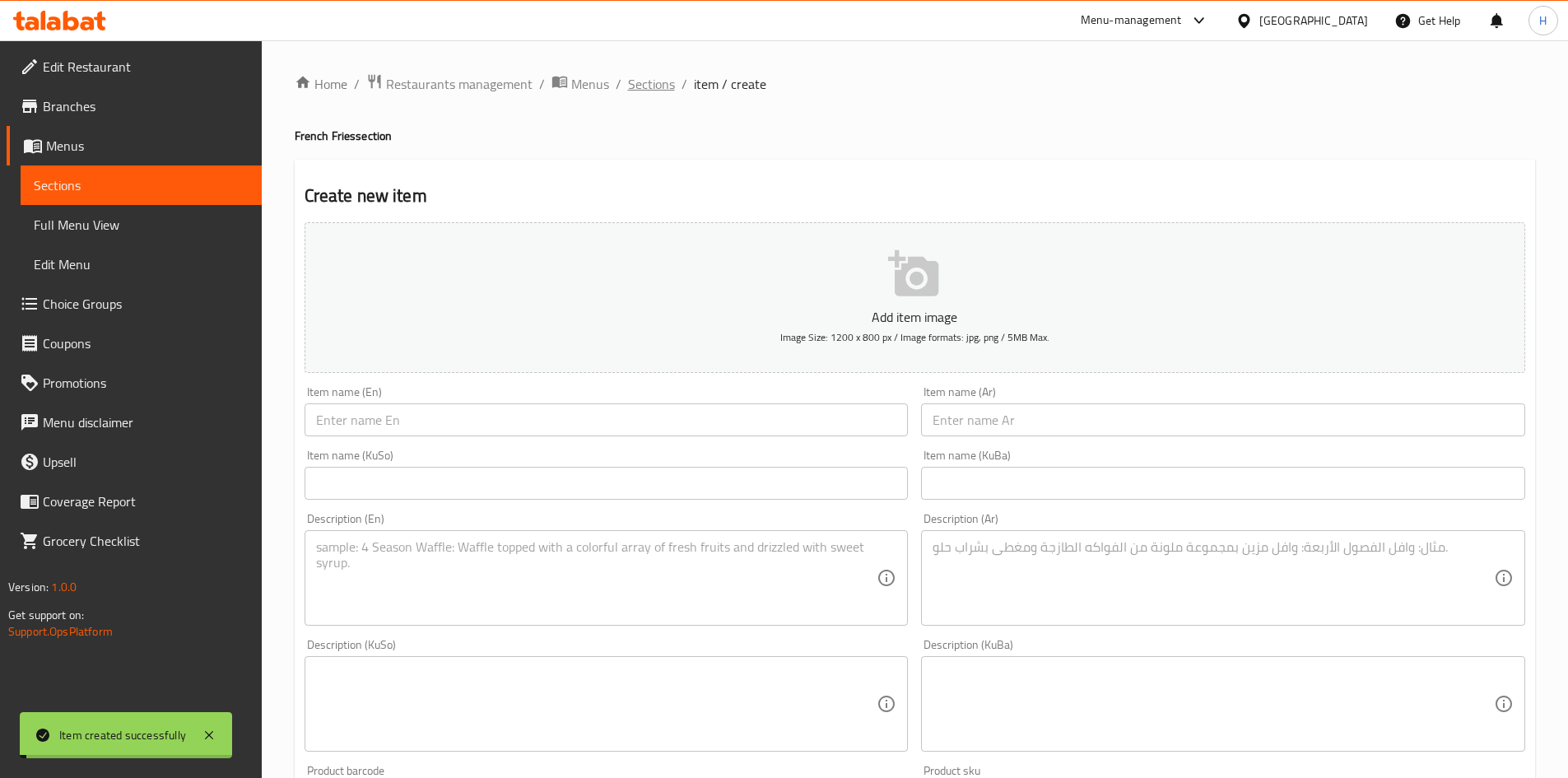
click at [651, 78] on span "Sections" at bounding box center [652, 84] width 47 height 20
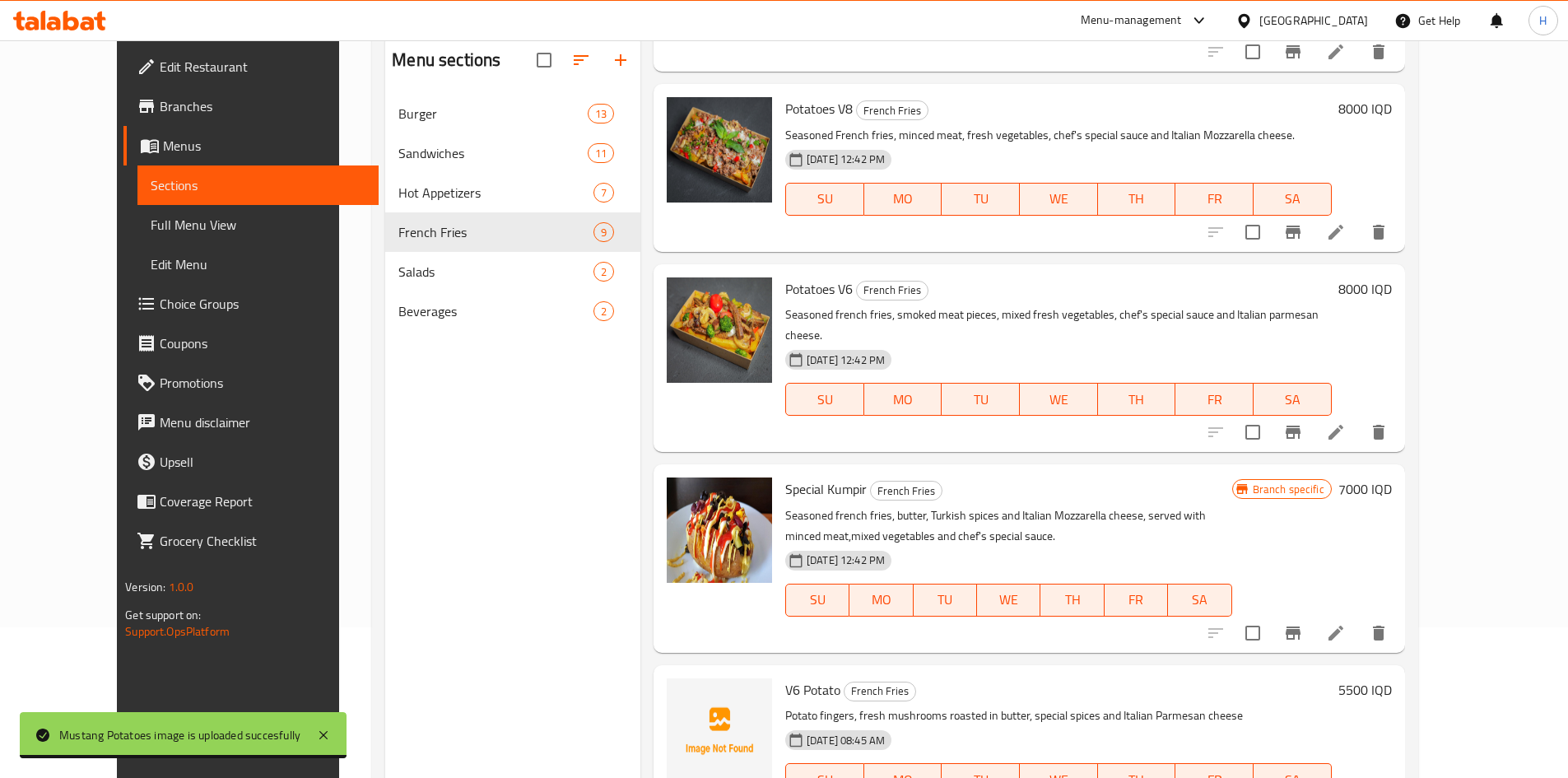
scroll to position [231, 0]
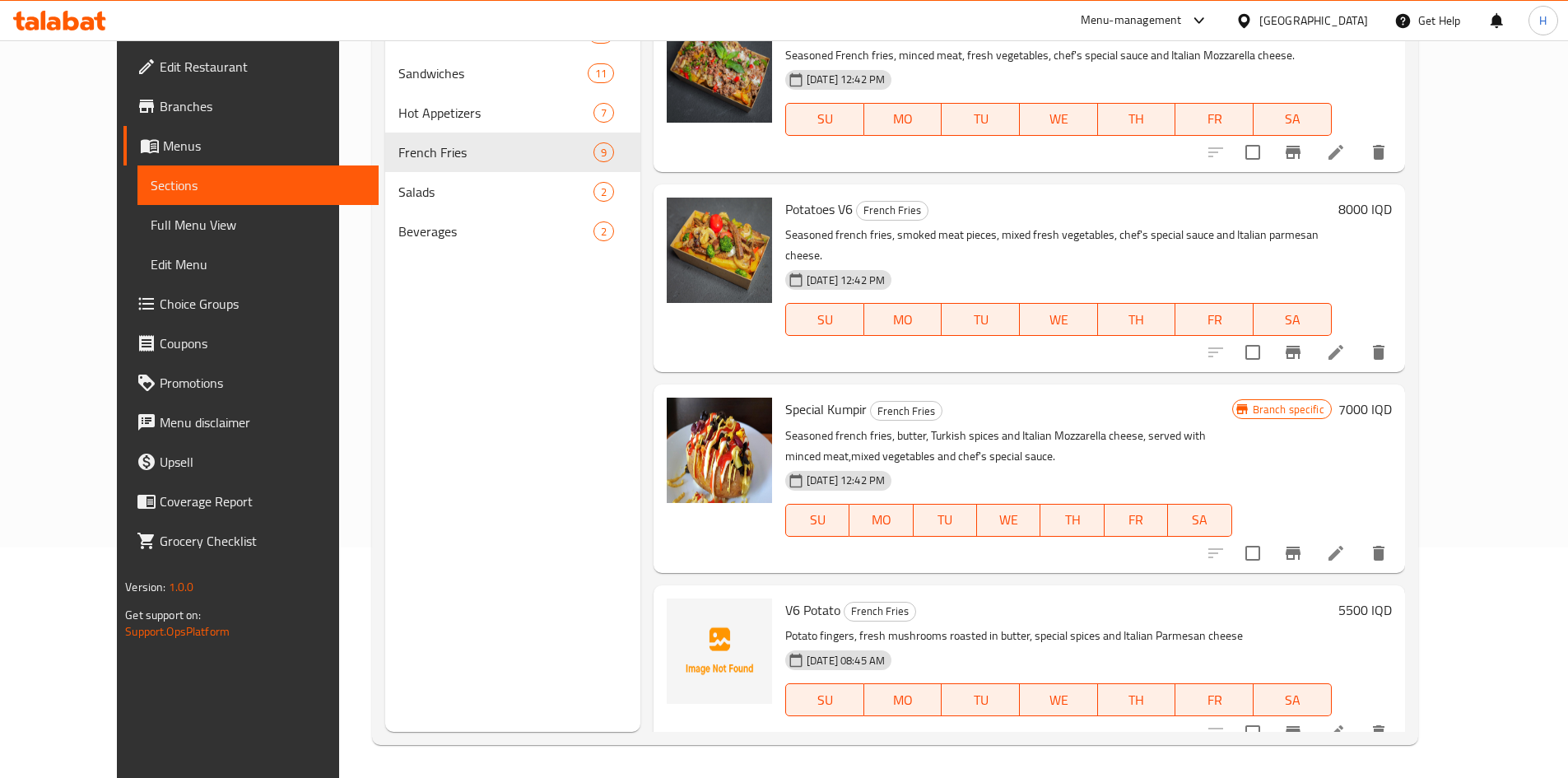
click at [1343, 725] on icon at bounding box center [1335, 732] width 15 height 15
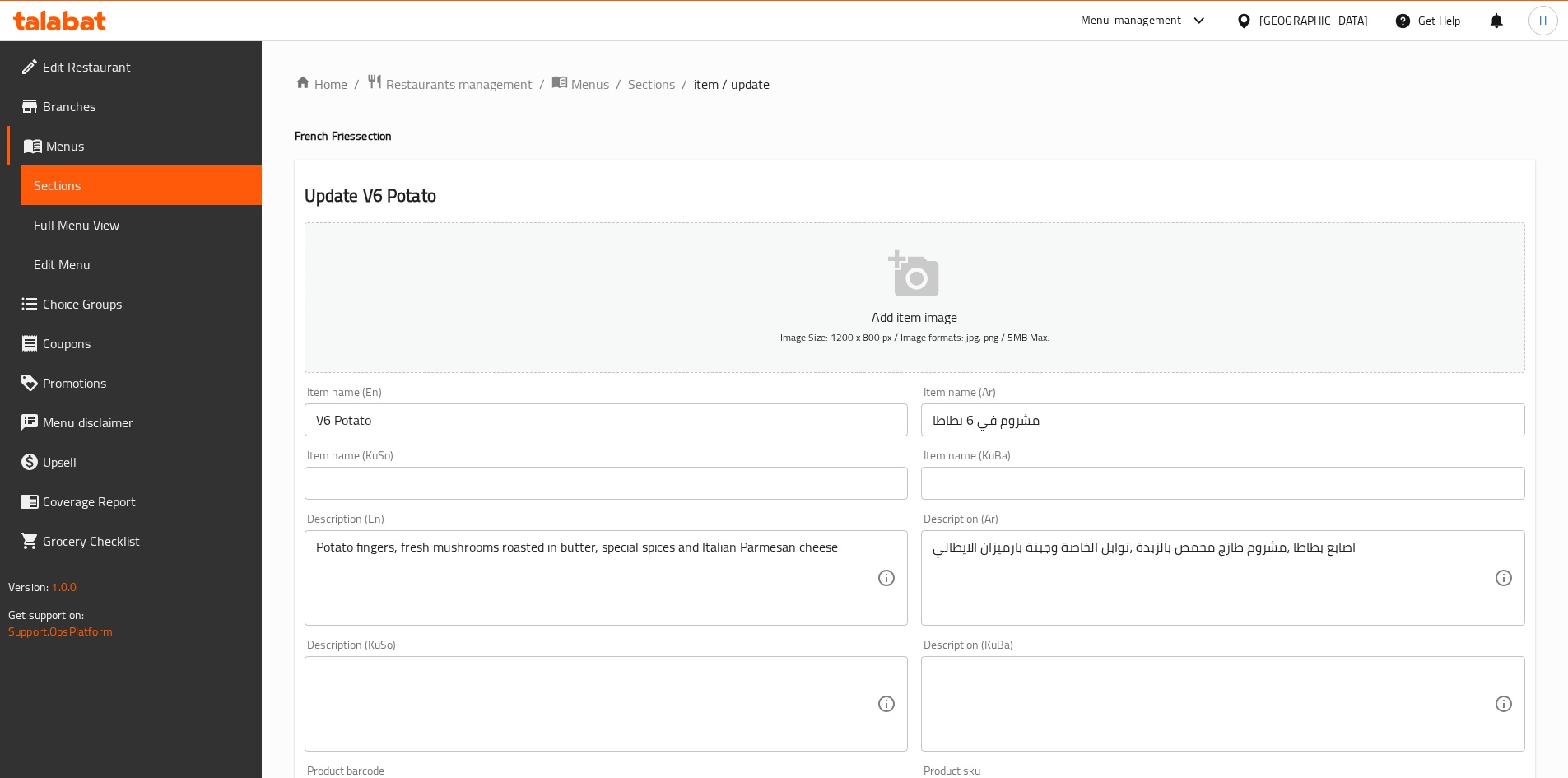
click at [367, 424] on input "V6 Potato" at bounding box center [607, 420] width 604 height 33
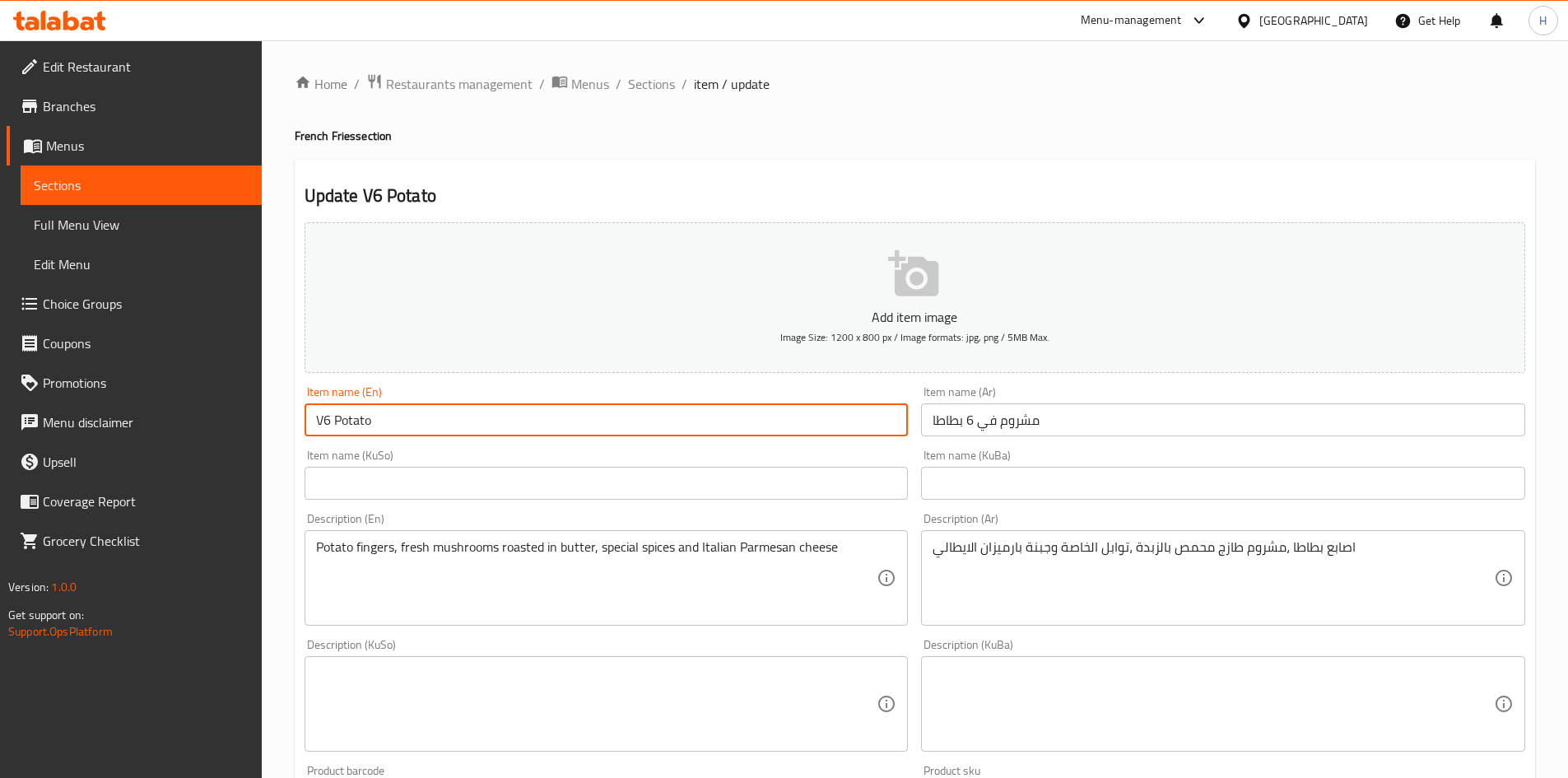
click at [367, 424] on input "V6 Potato" at bounding box center [607, 420] width 604 height 33
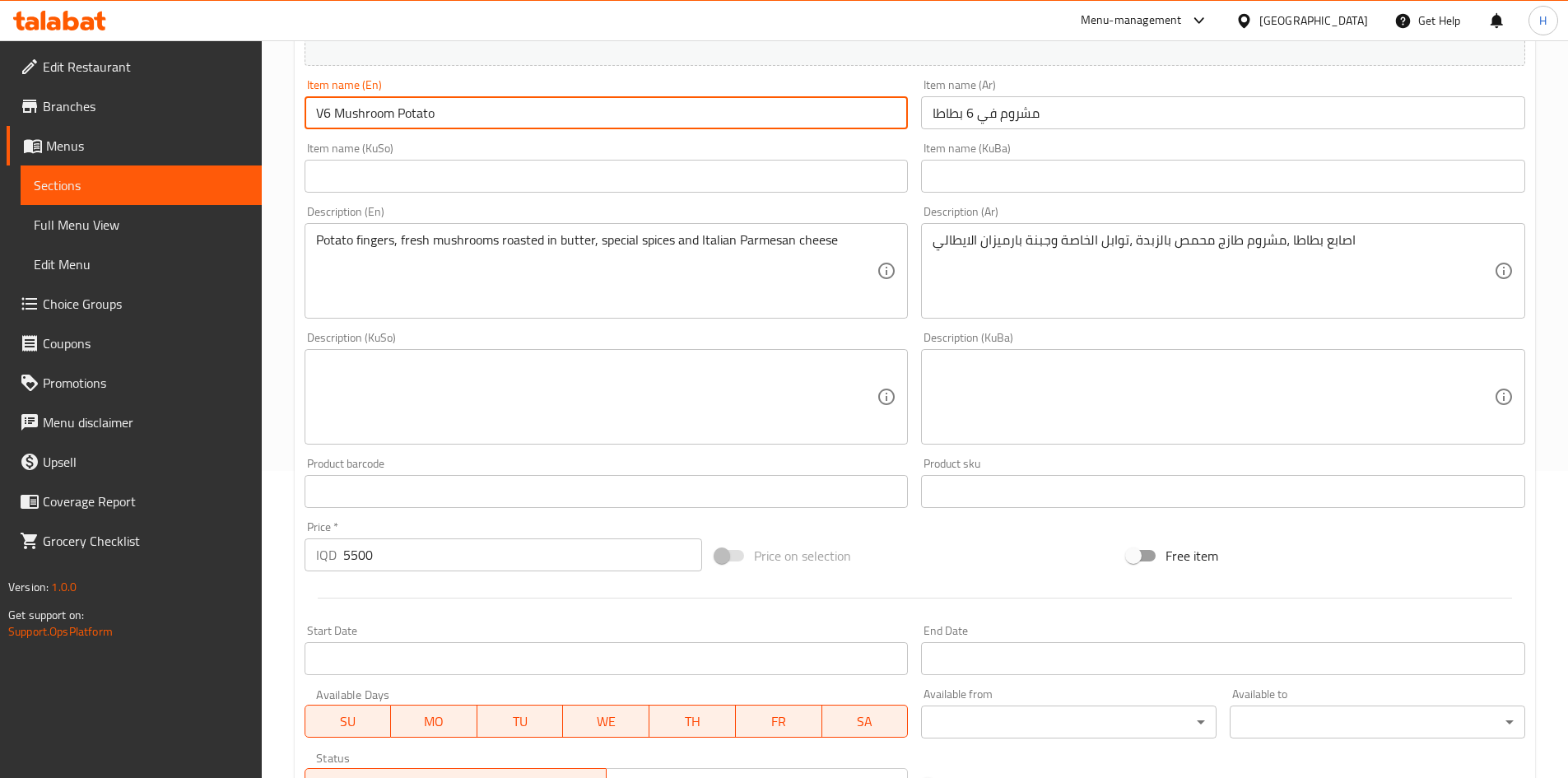
scroll to position [329, 0]
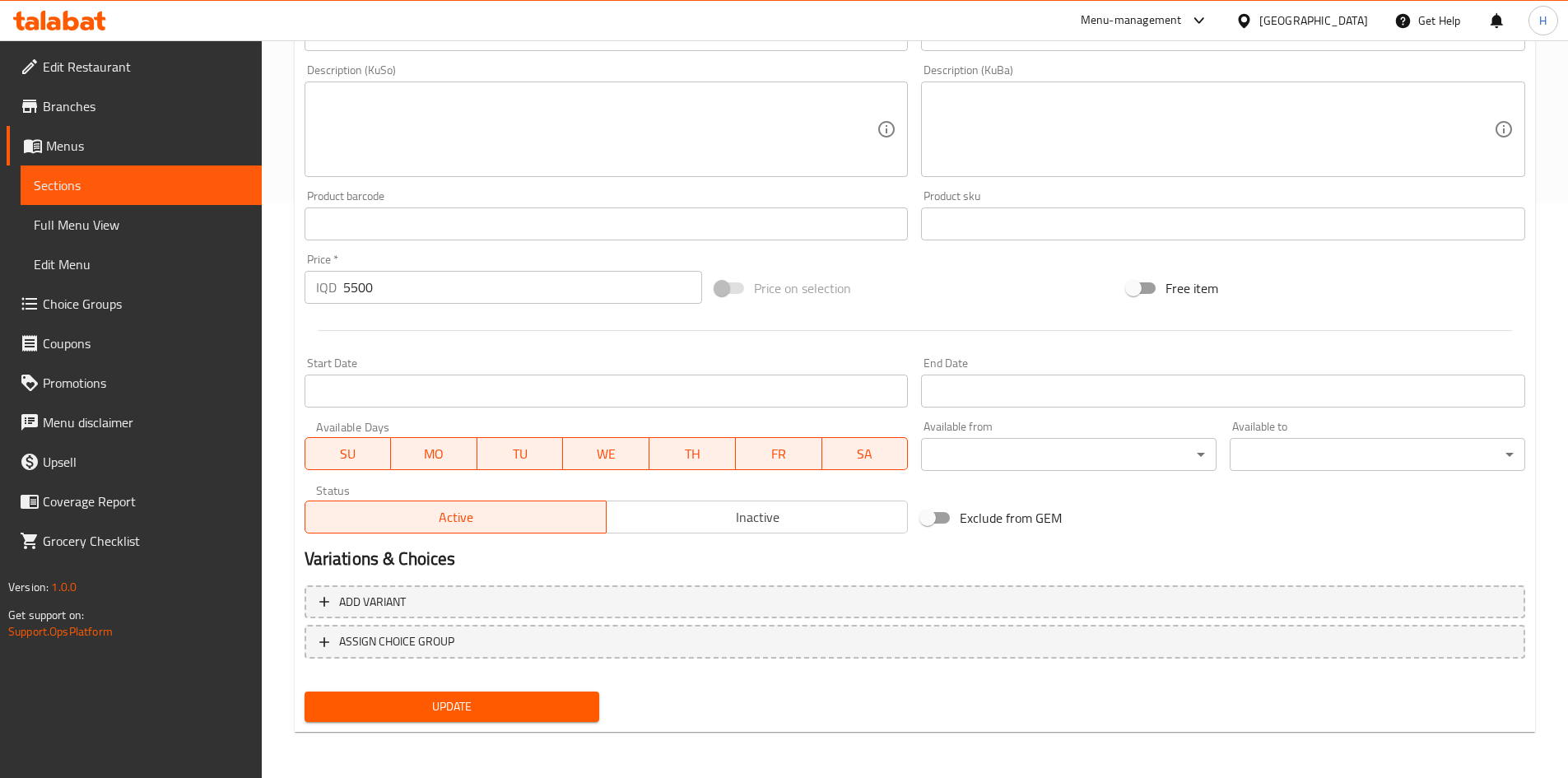
type input "V6 Mushroom Potato"
click at [438, 707] on span "Update" at bounding box center [452, 706] width 269 height 21
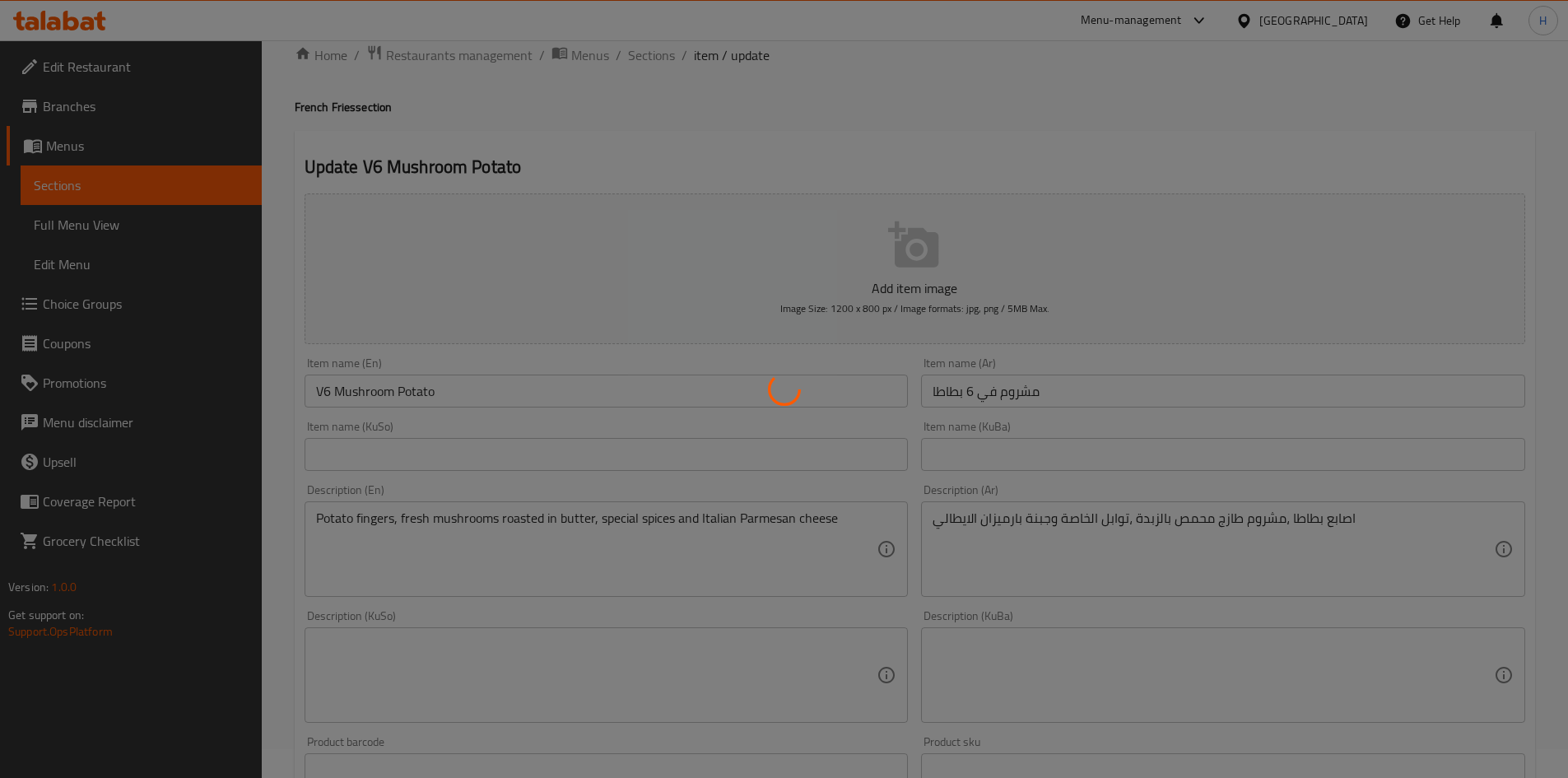
scroll to position [0, 0]
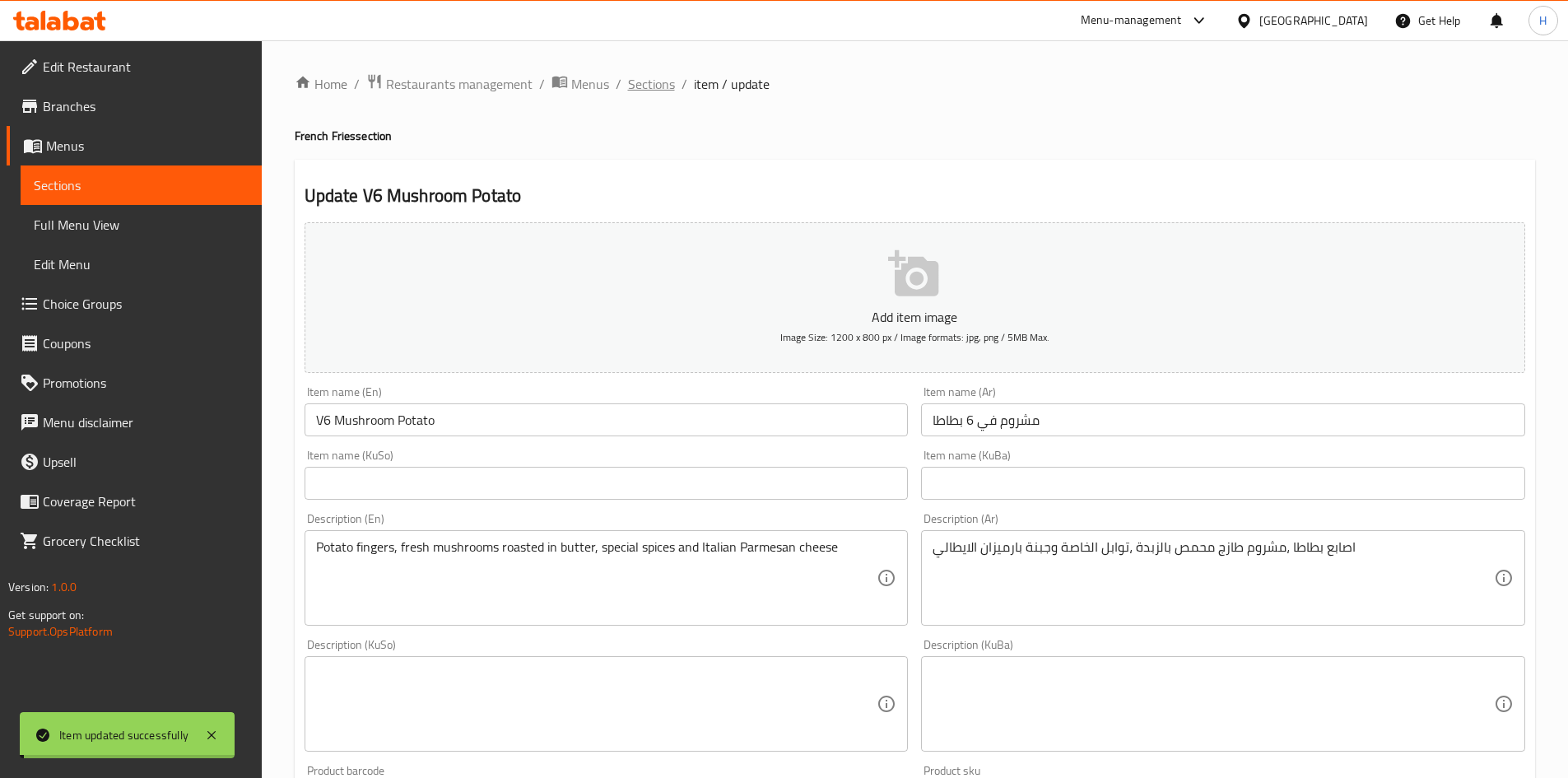
click at [645, 84] on span "Sections" at bounding box center [652, 84] width 47 height 20
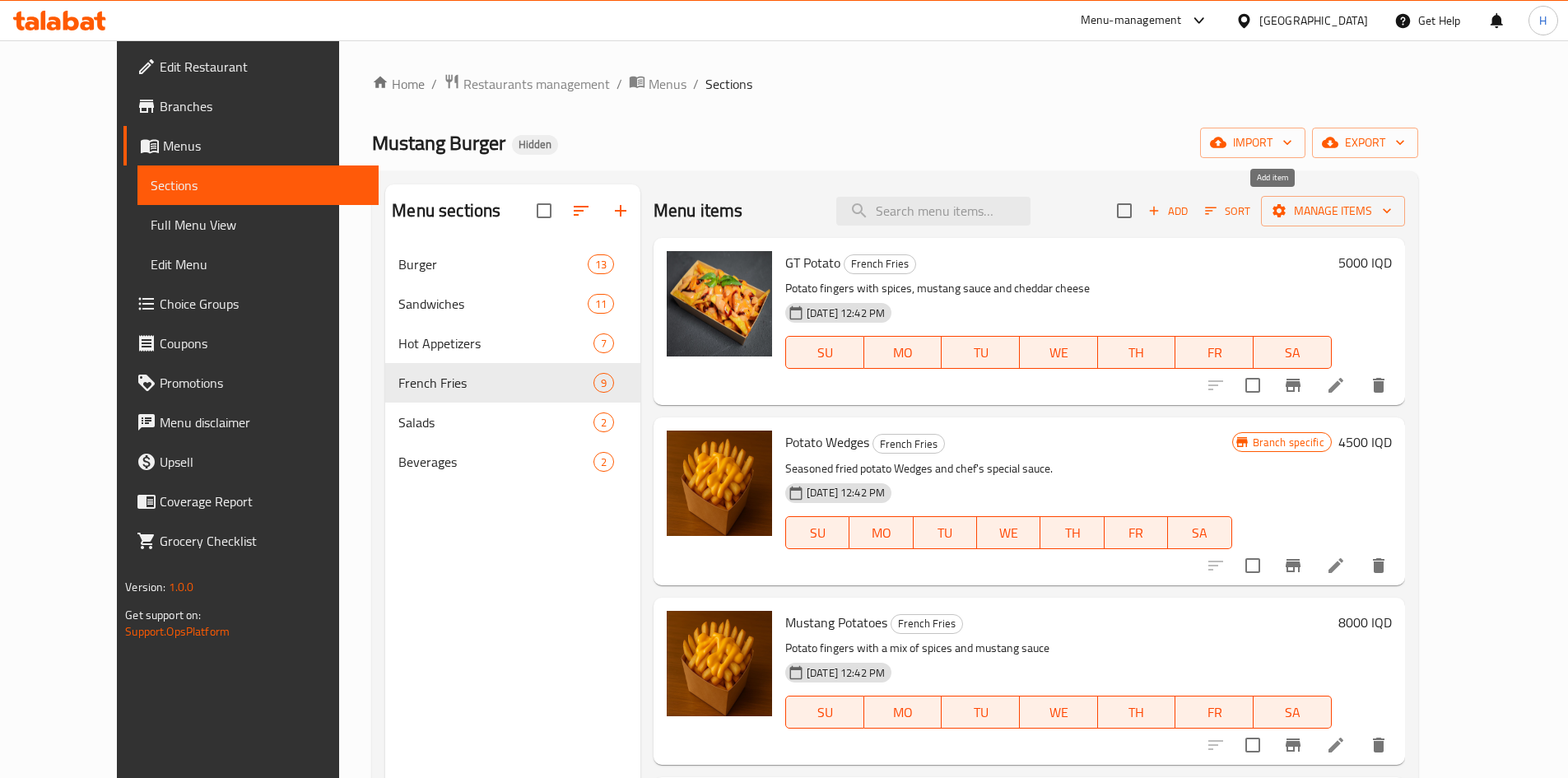
click at [1191, 211] on span "Add" at bounding box center [1167, 210] width 44 height 19
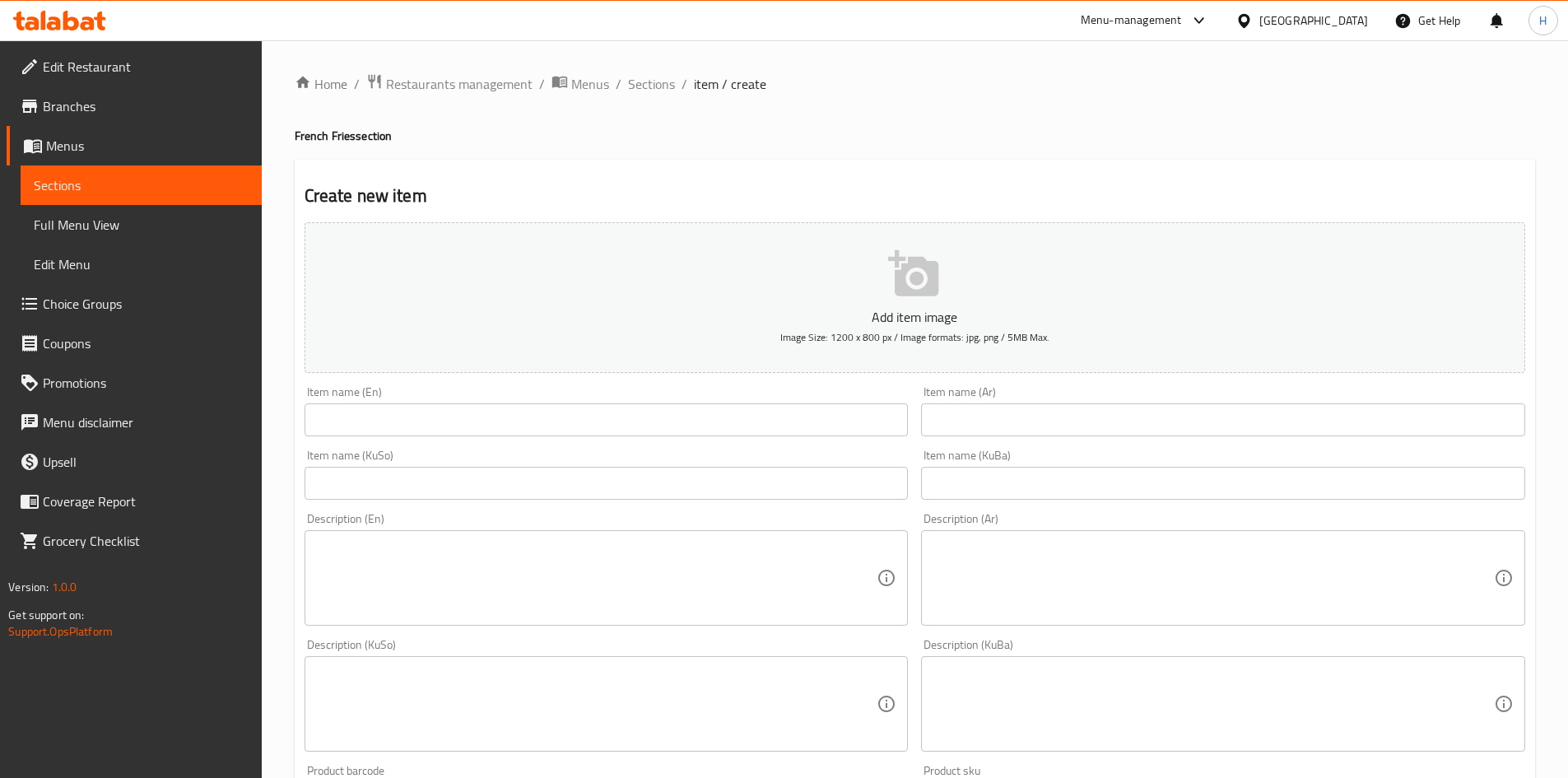
click at [1055, 424] on input "text" at bounding box center [1223, 420] width 604 height 33
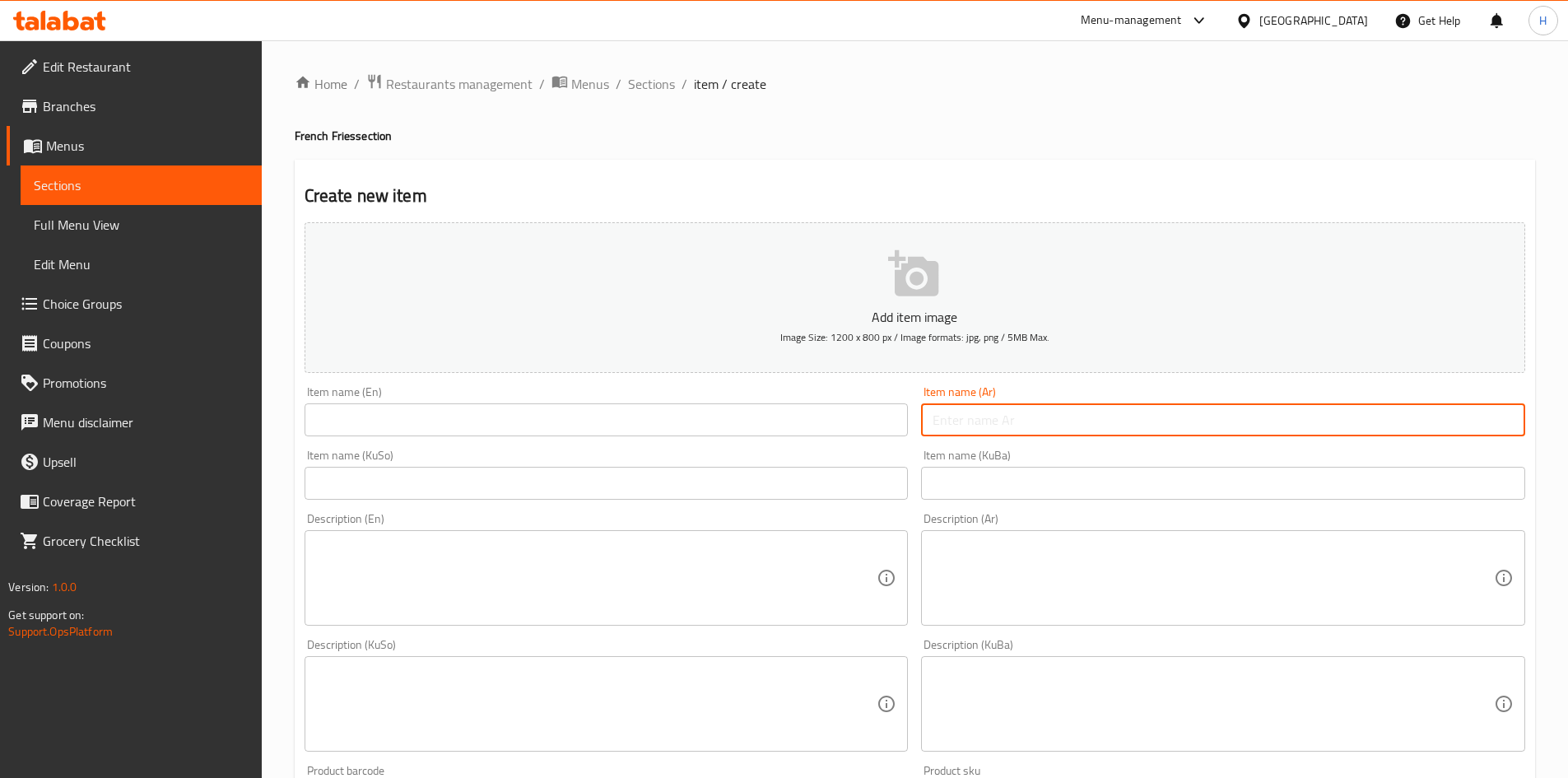
type input "j"
click at [1055, 424] on input "تيربو بطاطا" at bounding box center [1223, 420] width 604 height 33
type input "تيربو بطاطا"
click at [813, 428] on input "text" at bounding box center [607, 420] width 604 height 33
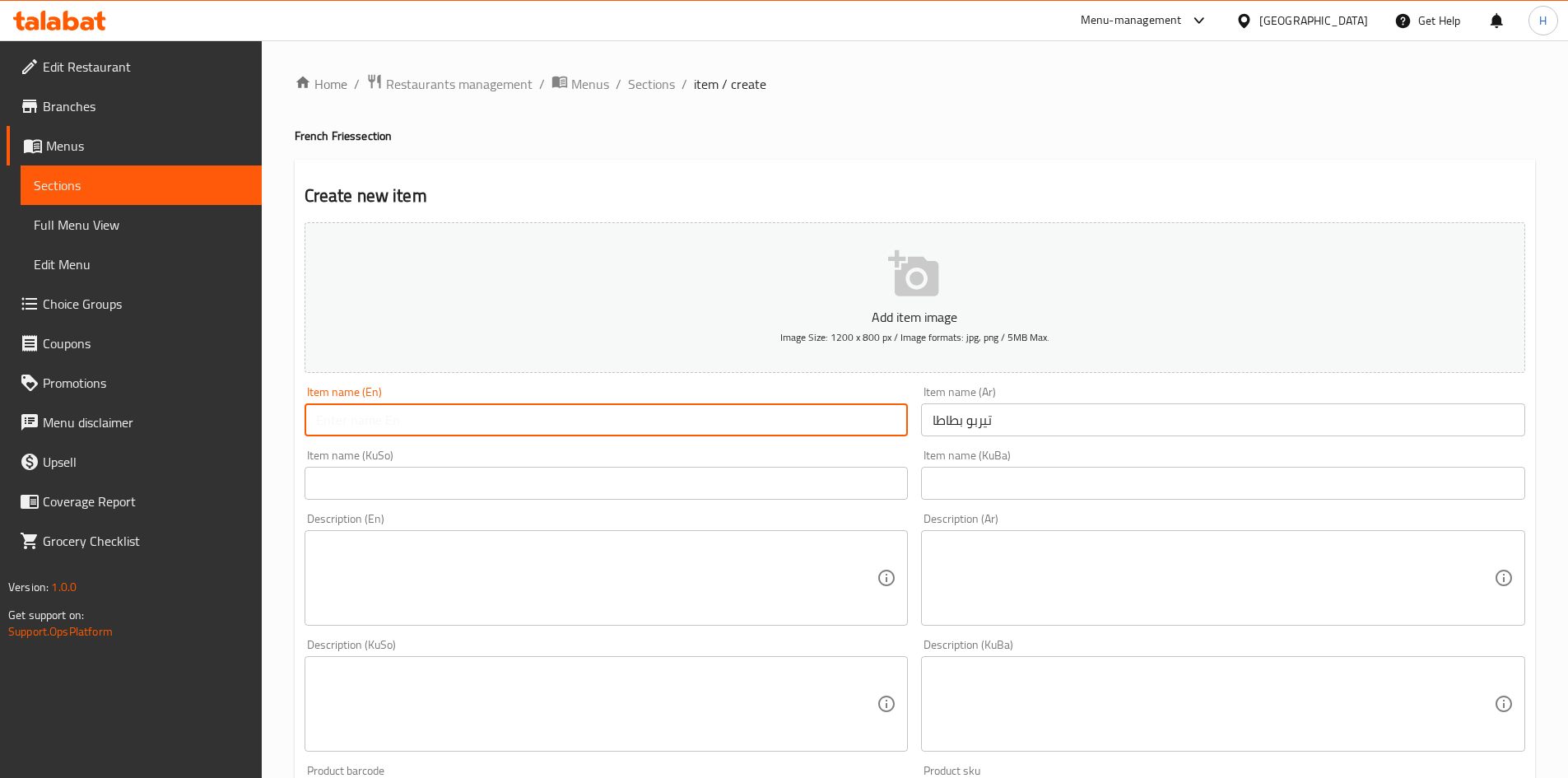
type input "H"
type input "Turbo Potato"
click at [526, 602] on textarea at bounding box center [596, 579] width 561 height 78
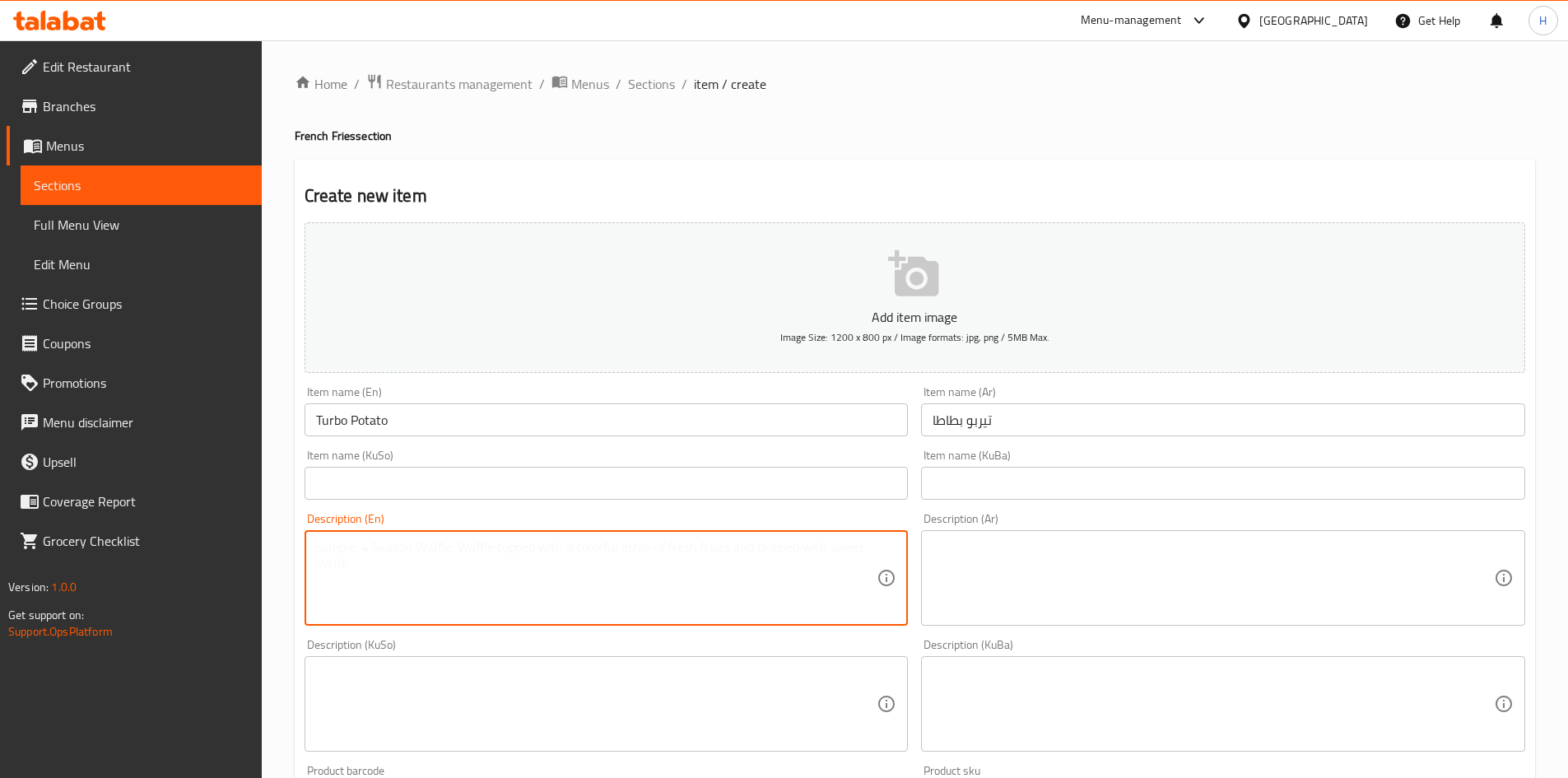
paste textarea "Potato fingers topped with seasoned steak slices, bell peppers, caramelized oni…"
type textarea "Potato fingers topped with seasoned steak slices, bell peppers, caramelized oni…"
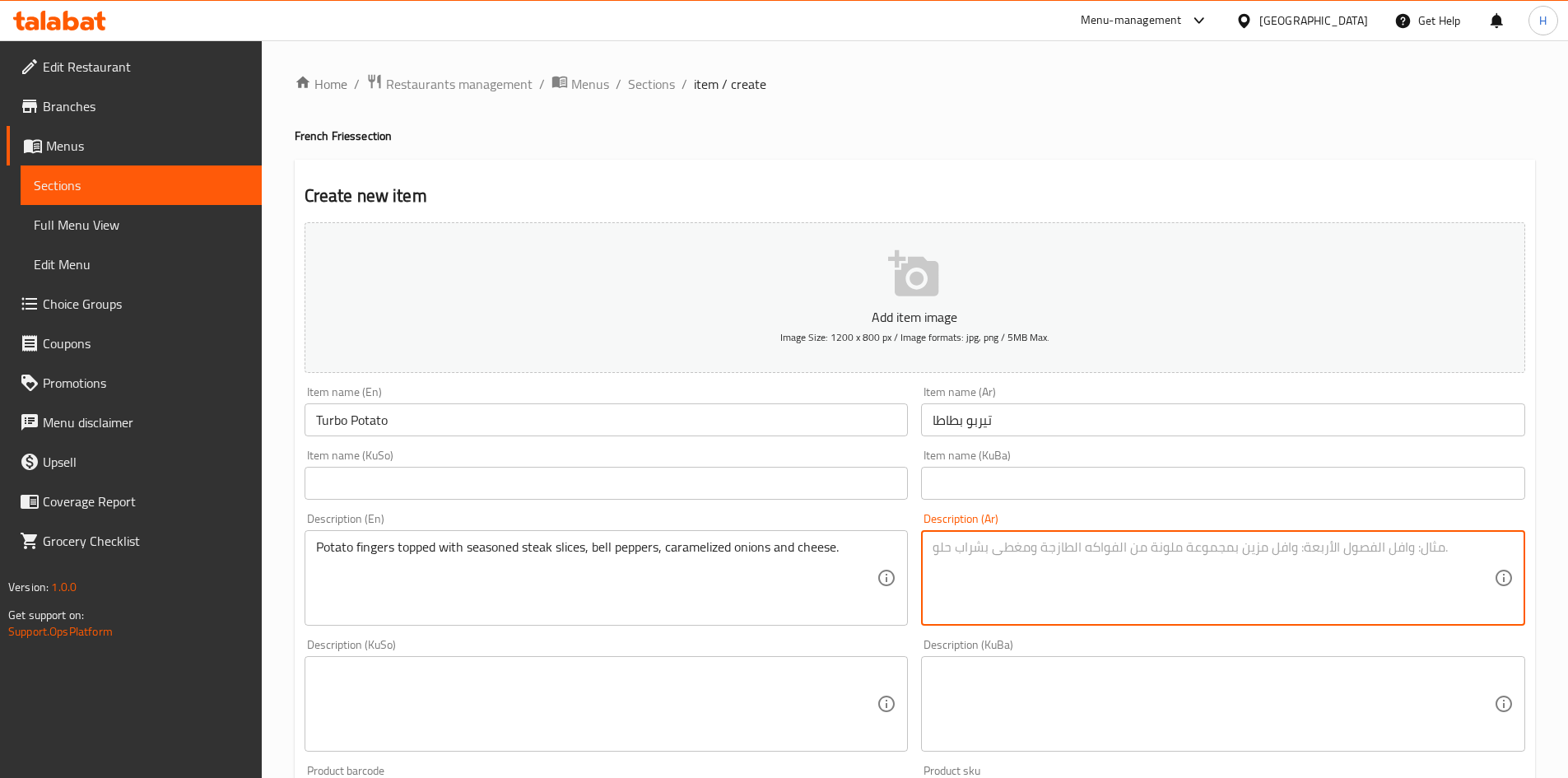
click at [983, 573] on textarea at bounding box center [1213, 579] width 561 height 78
paste textarea "اصابع بطاطا مغطى بشرائح لحم ستيك متبلة ، [PERSON_NAME] ،بصل مكرمل وجبن"
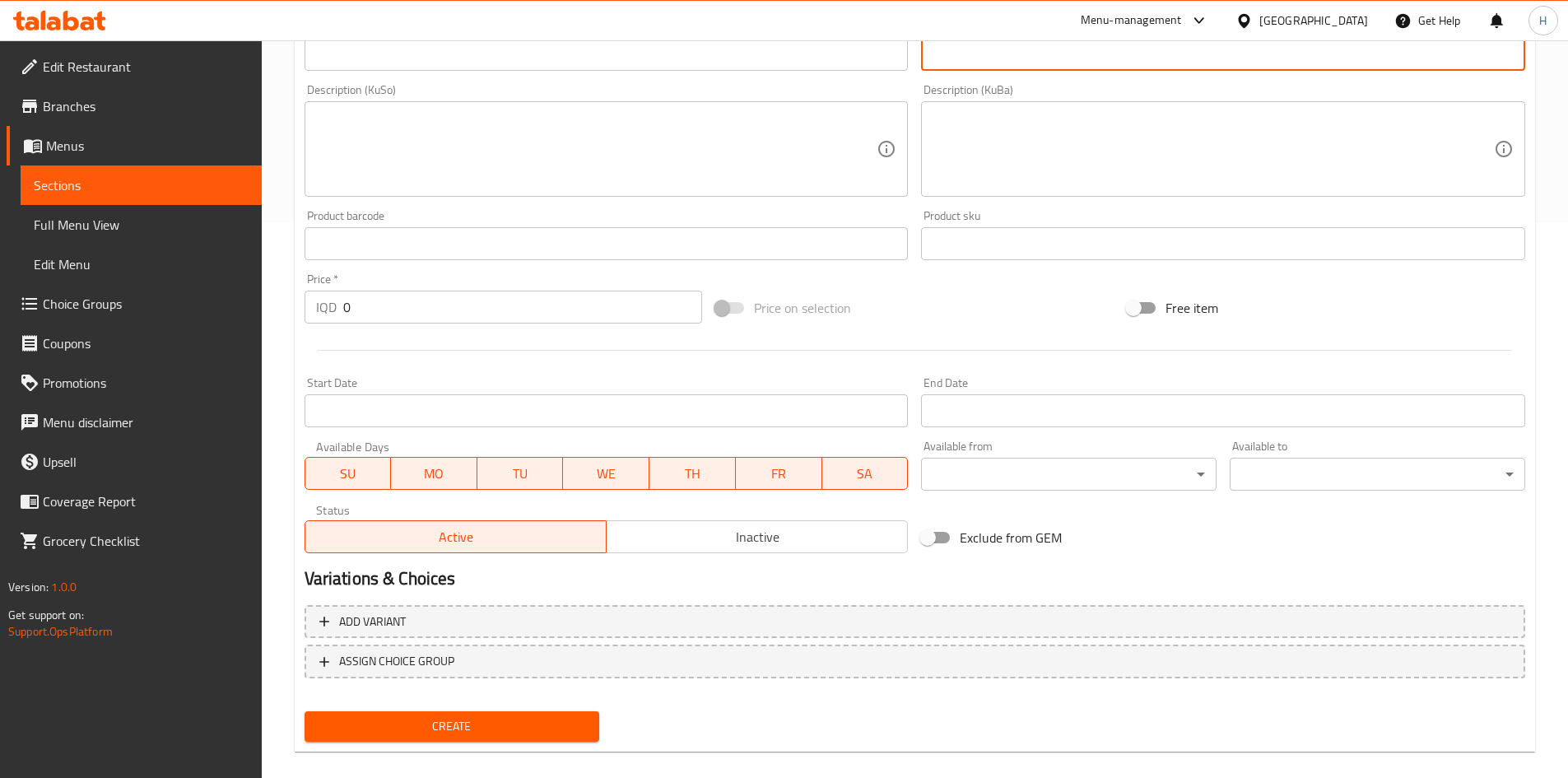
scroll to position [575, 0]
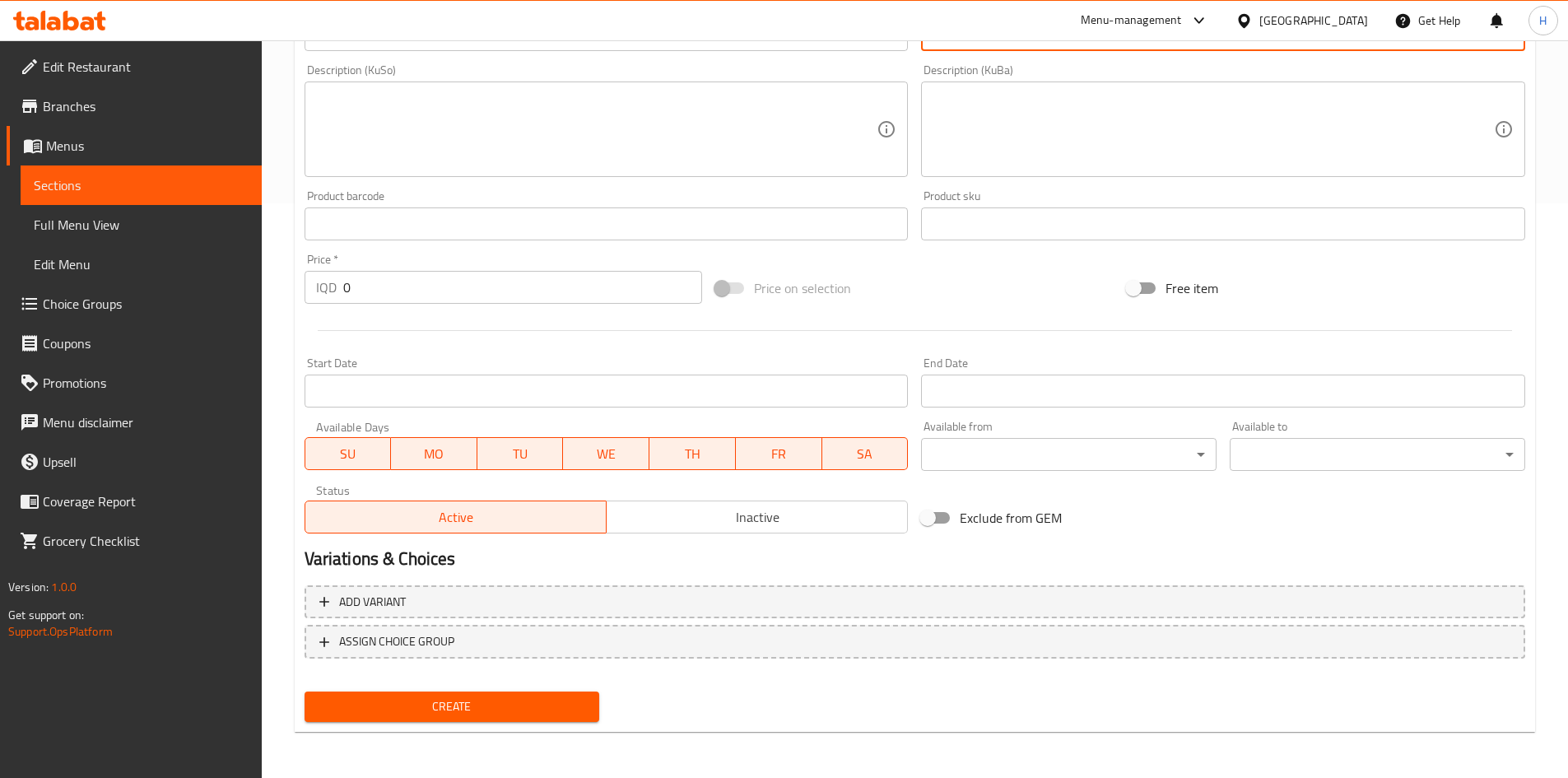
type textarea "اصابع بطاطا مغطى بشرائح لحم ستيك متبلة ، [PERSON_NAME] ،بصل مكرمل وجبن"
click at [368, 290] on input "0" at bounding box center [523, 287] width 360 height 33
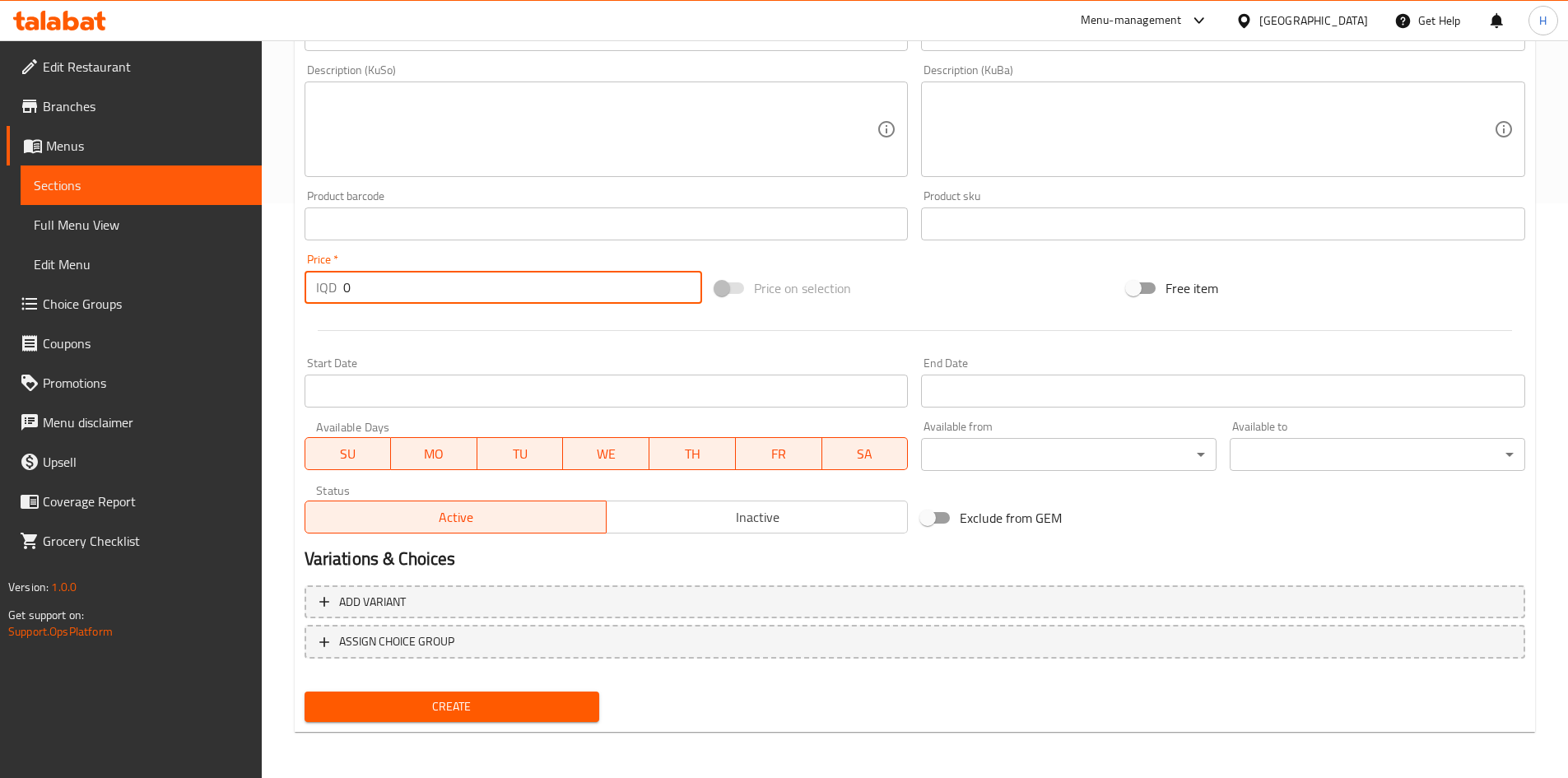
click at [368, 290] on input "0" at bounding box center [523, 287] width 360 height 33
type input "6000"
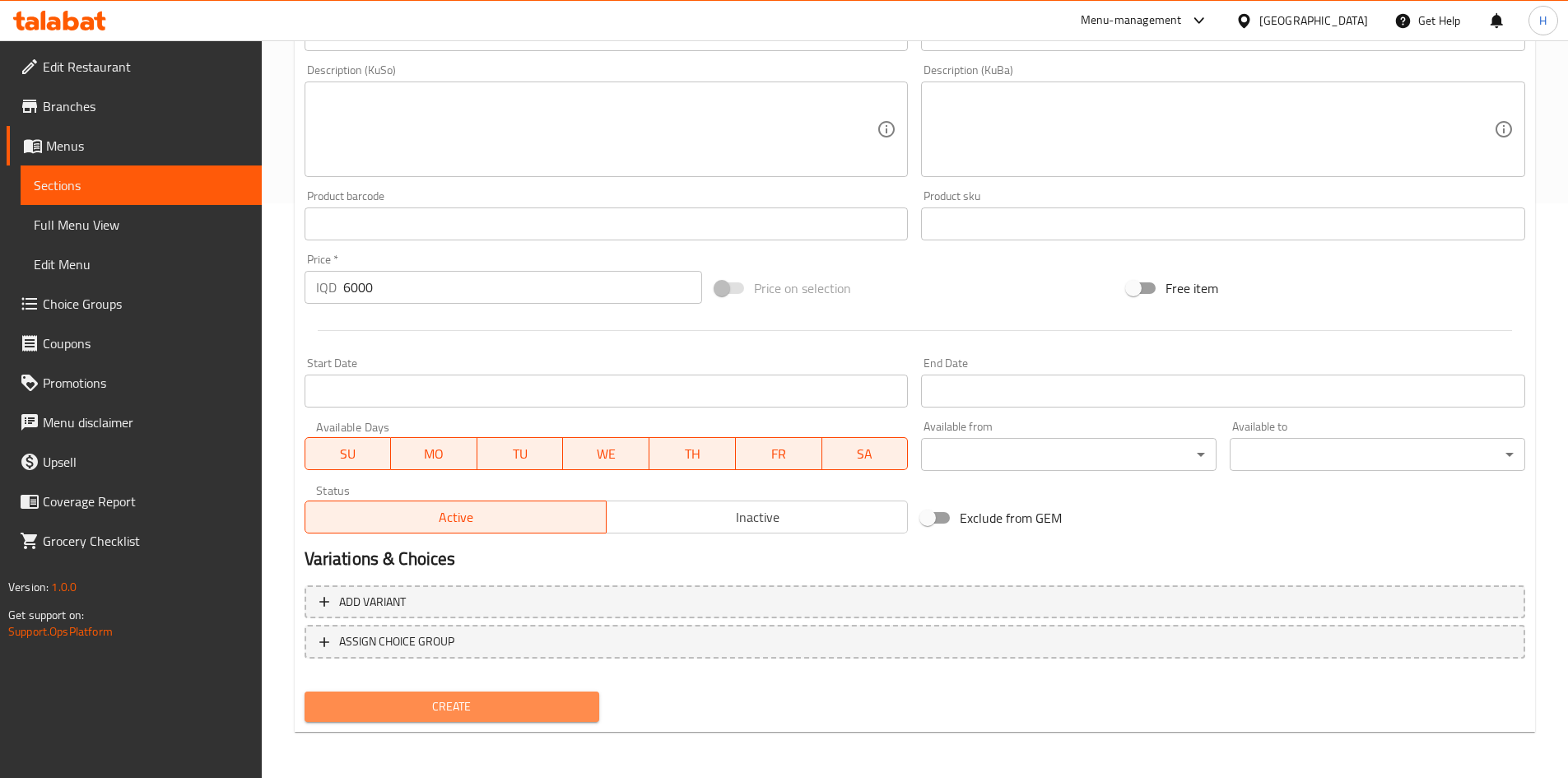
click at [501, 699] on span "Create" at bounding box center [452, 706] width 269 height 21
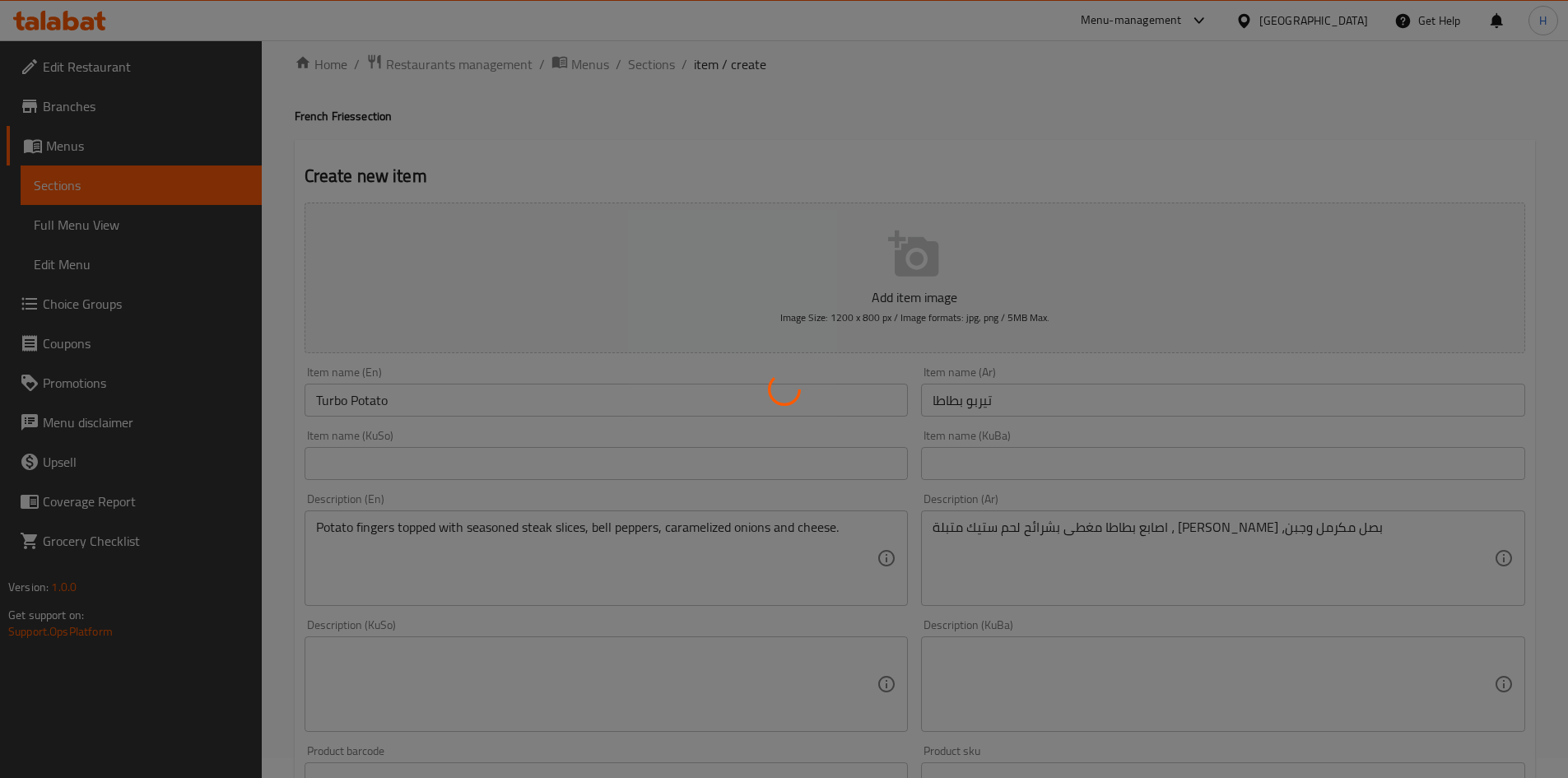
scroll to position [0, 0]
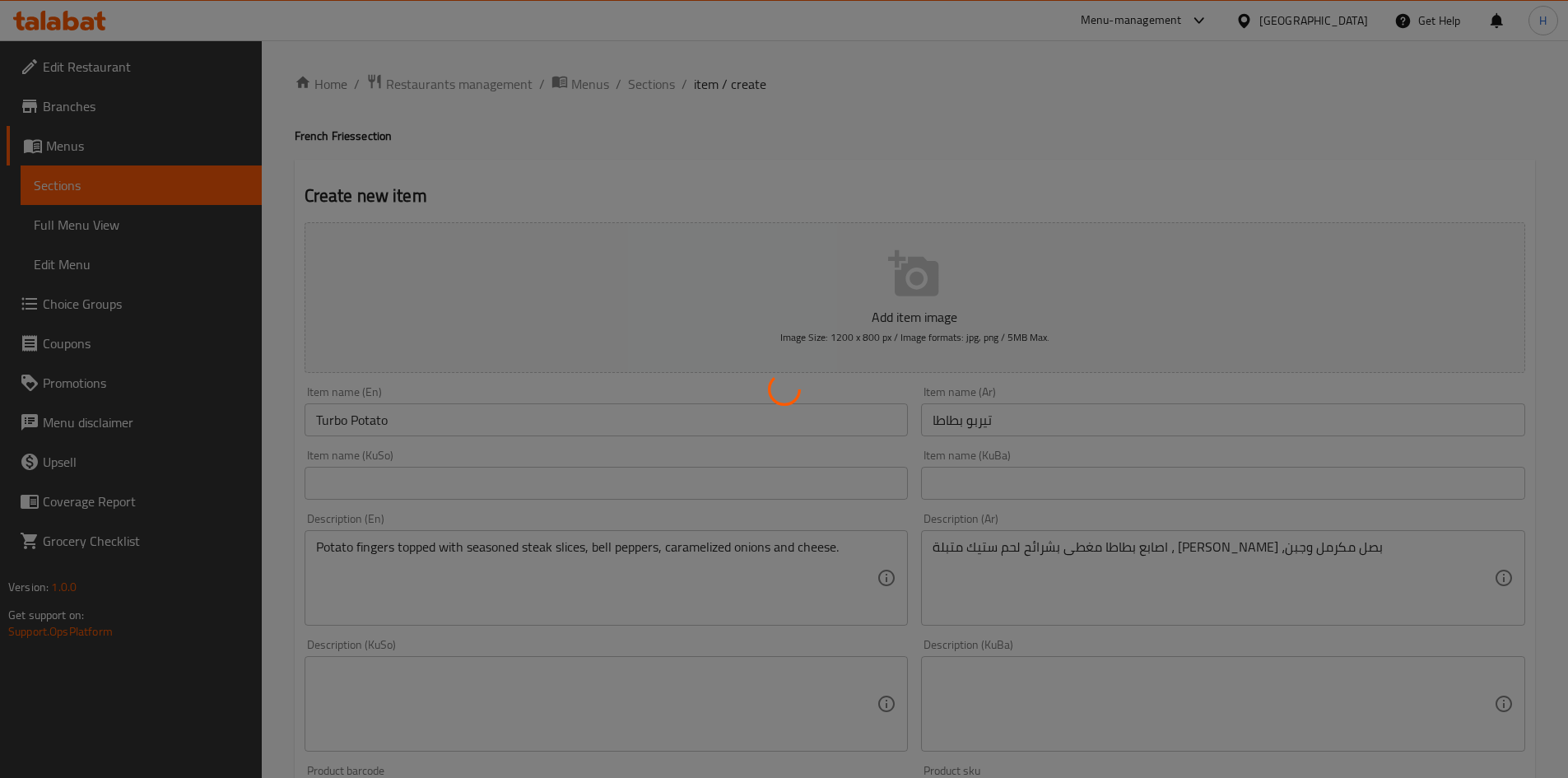
type input "0"
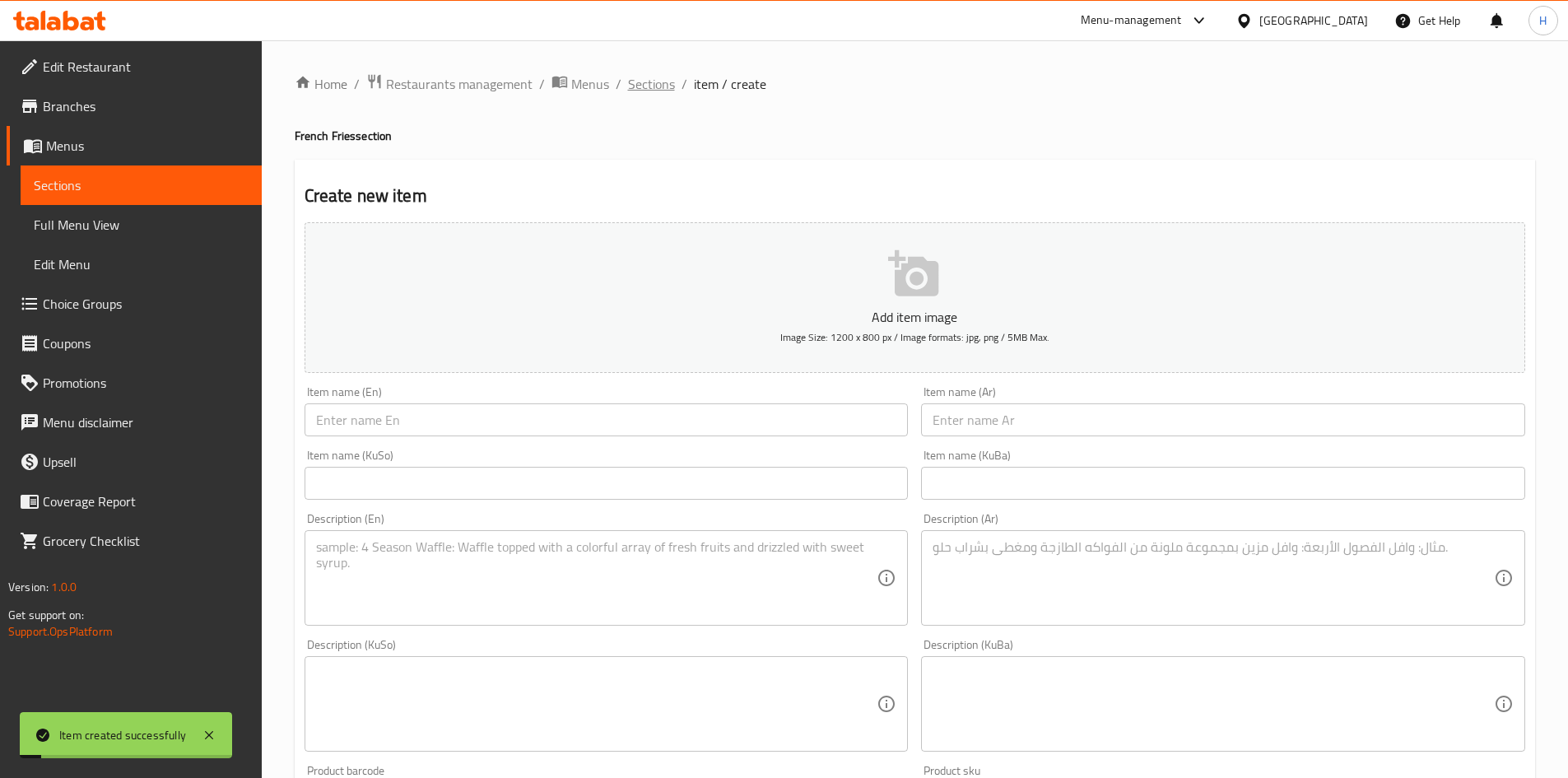
click at [665, 80] on span "Sections" at bounding box center [652, 84] width 47 height 20
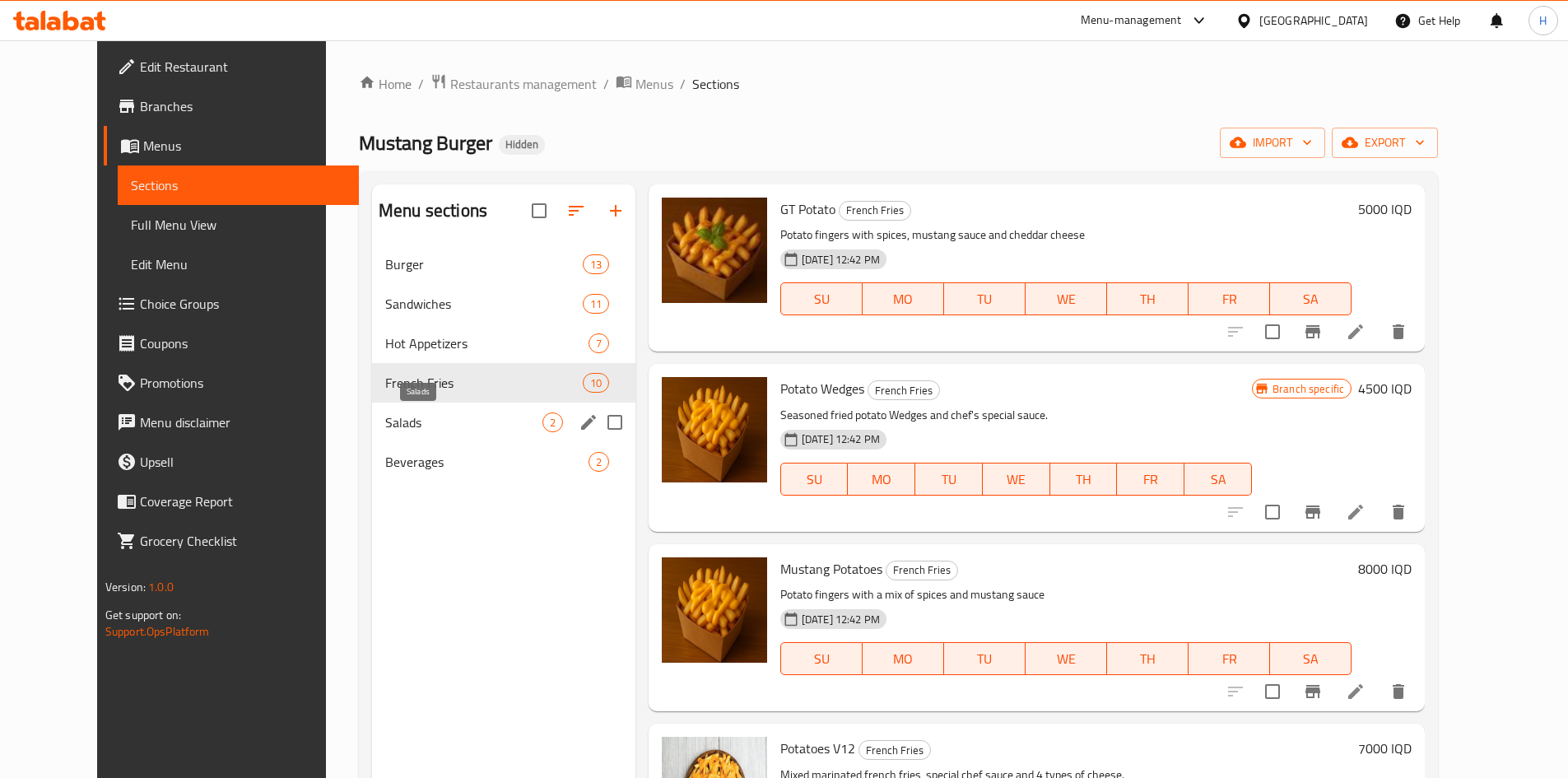
scroll to position [82, 0]
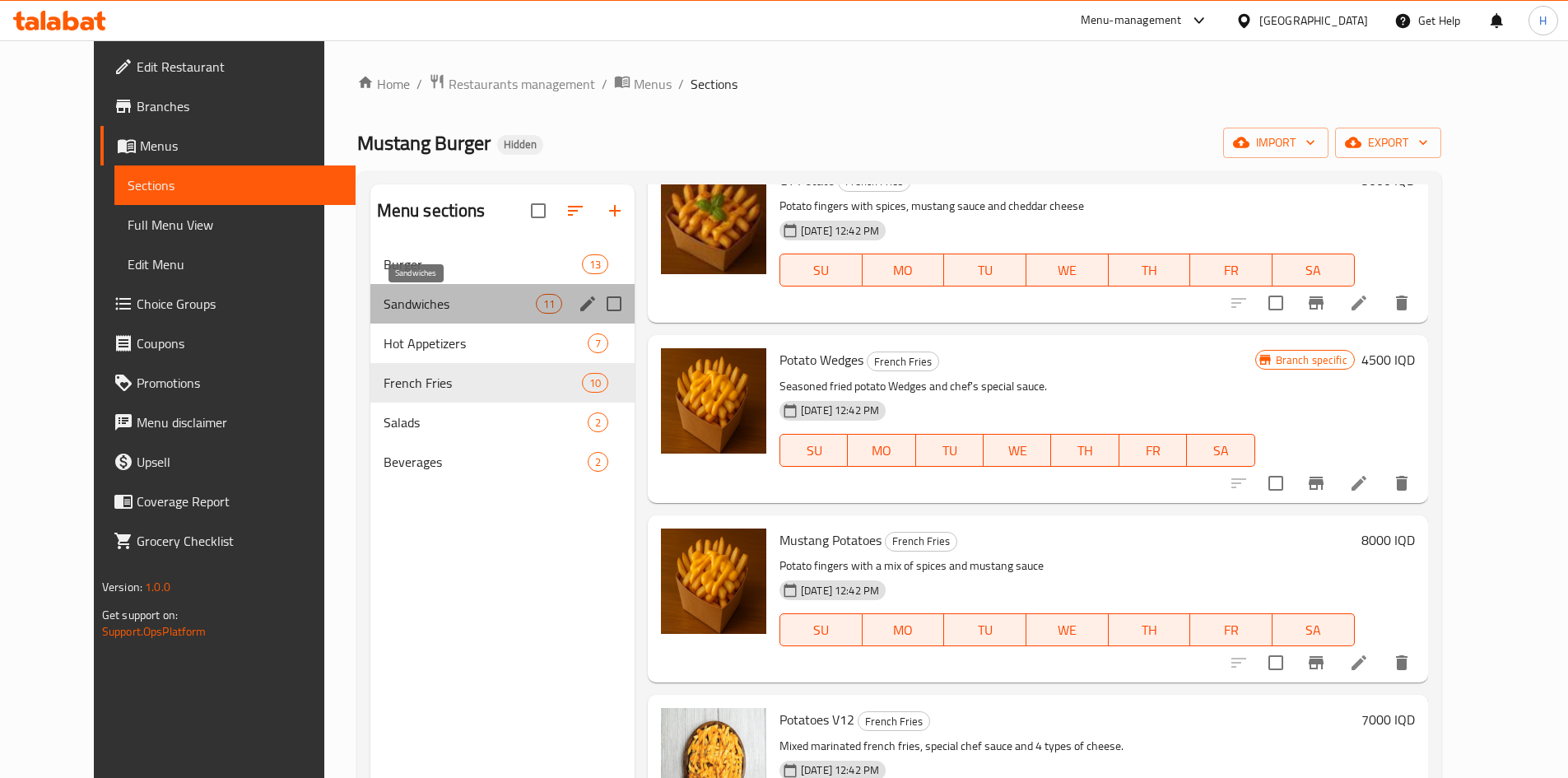
drag, startPoint x: 386, startPoint y: 302, endPoint x: 410, endPoint y: 308, distance: 24.7
click at [390, 302] on span "Sandwiches" at bounding box center [459, 304] width 152 height 20
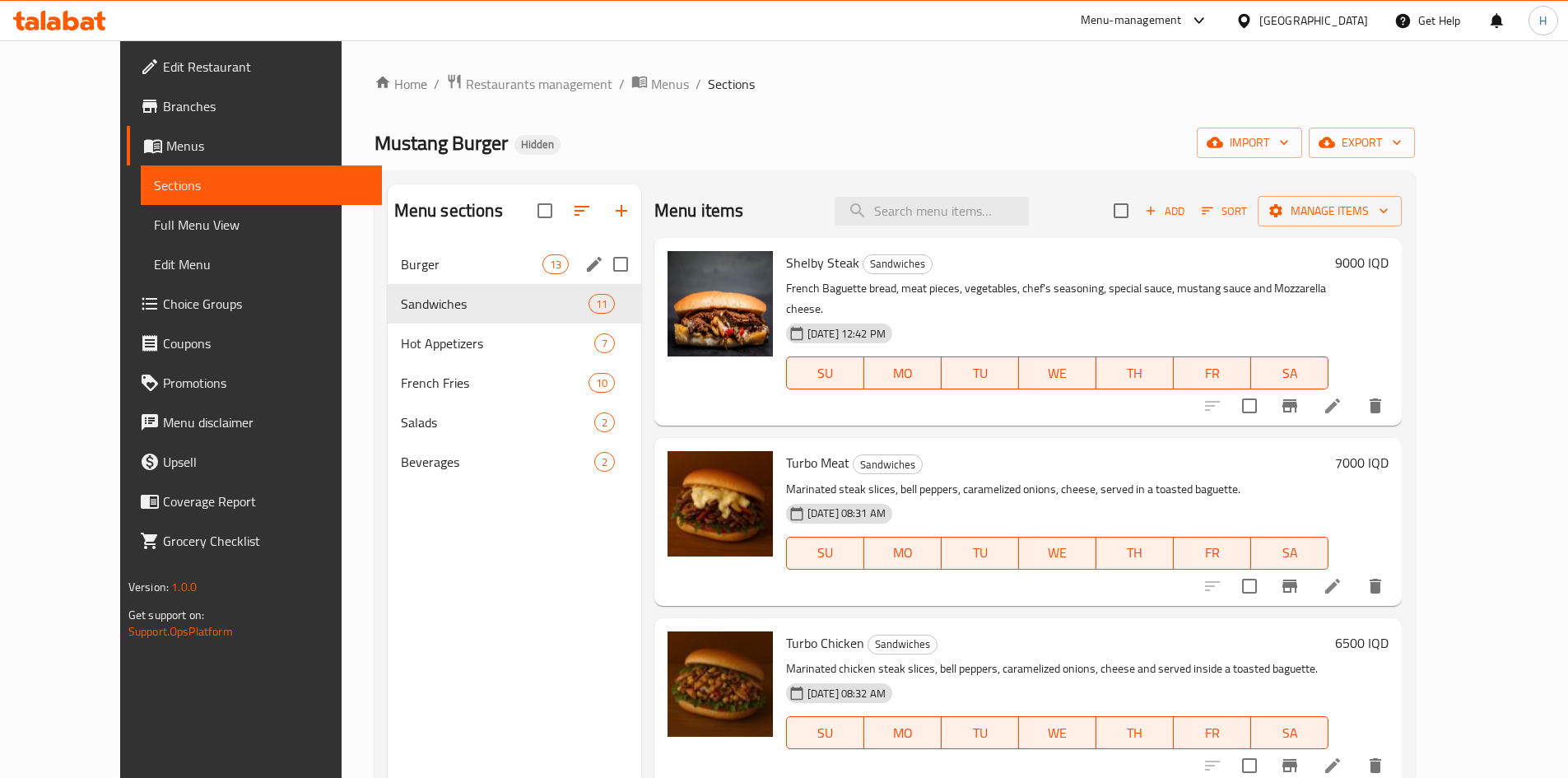
click at [401, 254] on span "Burger" at bounding box center [471, 264] width 142 height 20
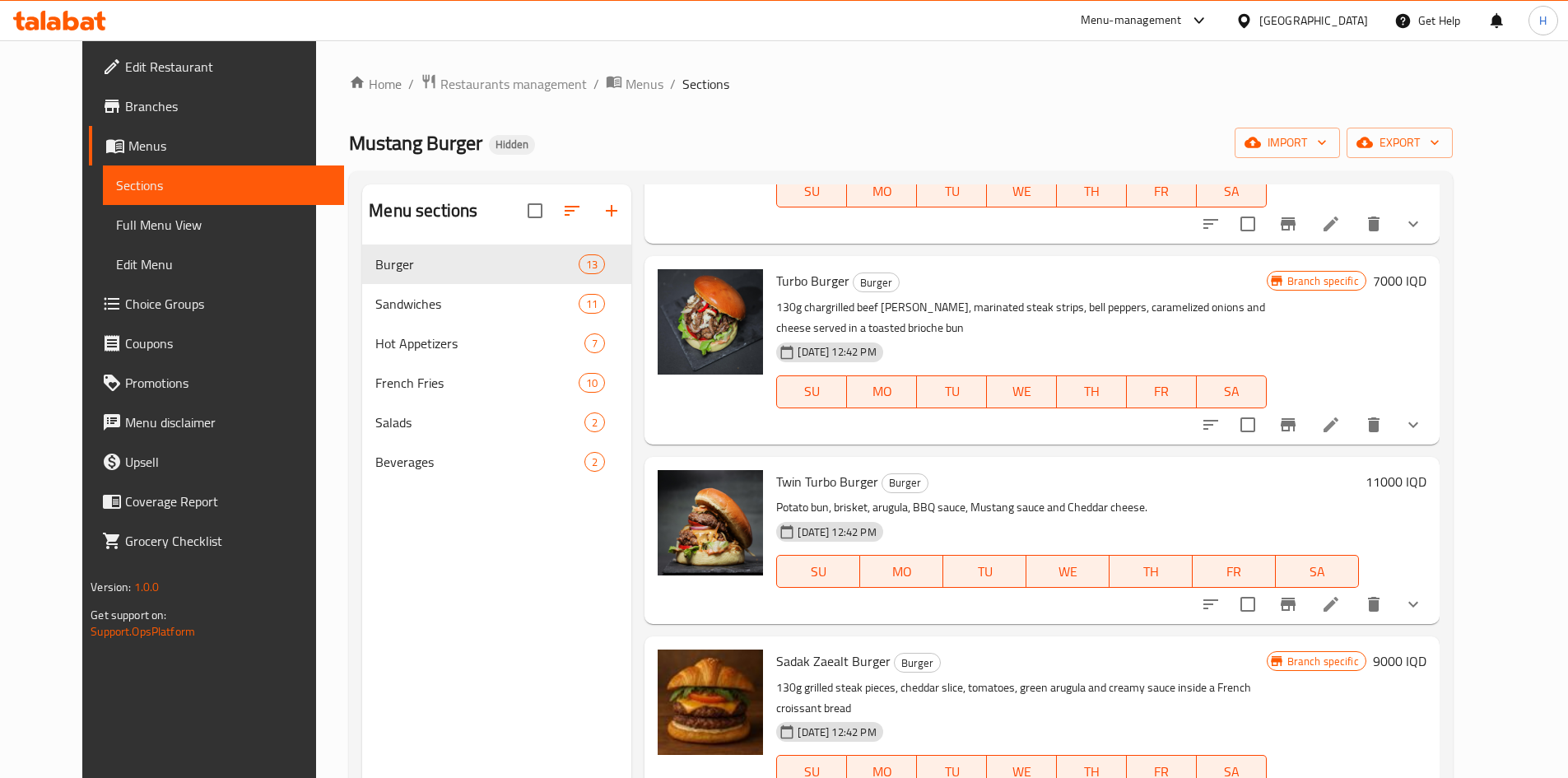
scroll to position [1234, 0]
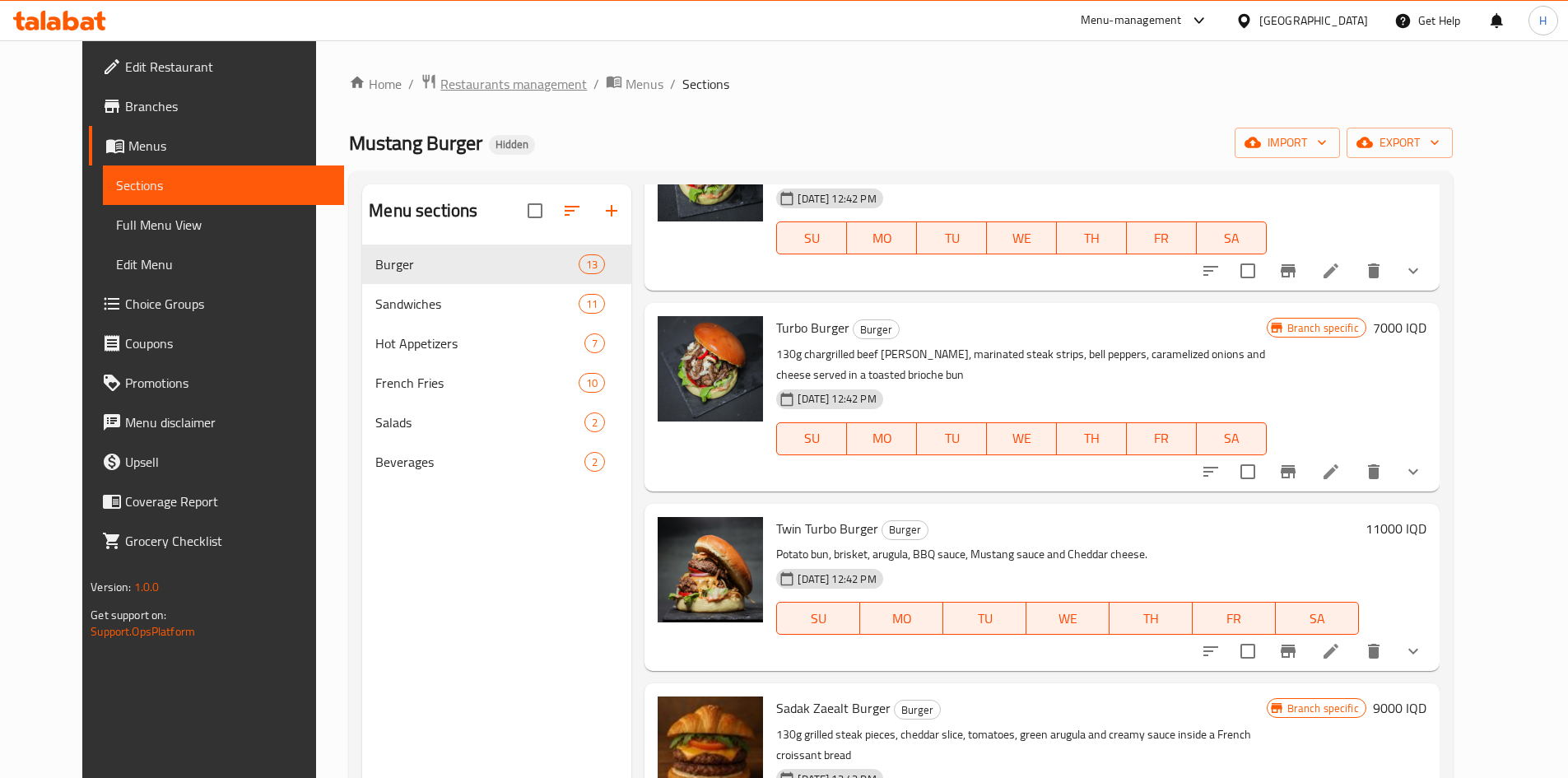
click at [450, 91] on span "Restaurants management" at bounding box center [514, 84] width 147 height 20
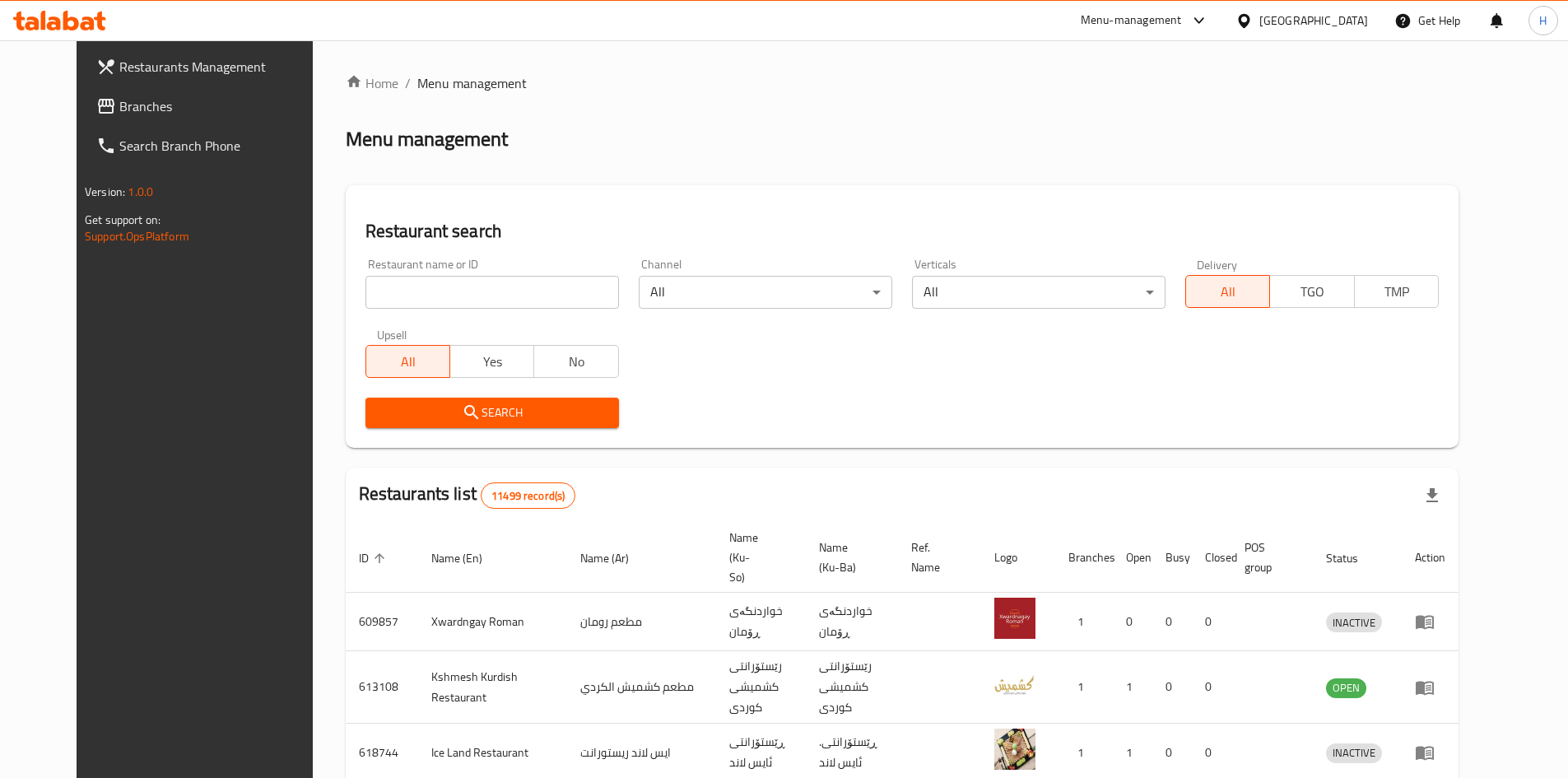
click at [385, 299] on input "search" at bounding box center [492, 292] width 253 height 33
paste input "687324"
type input "687324"
click button "Search" at bounding box center [492, 412] width 253 height 30
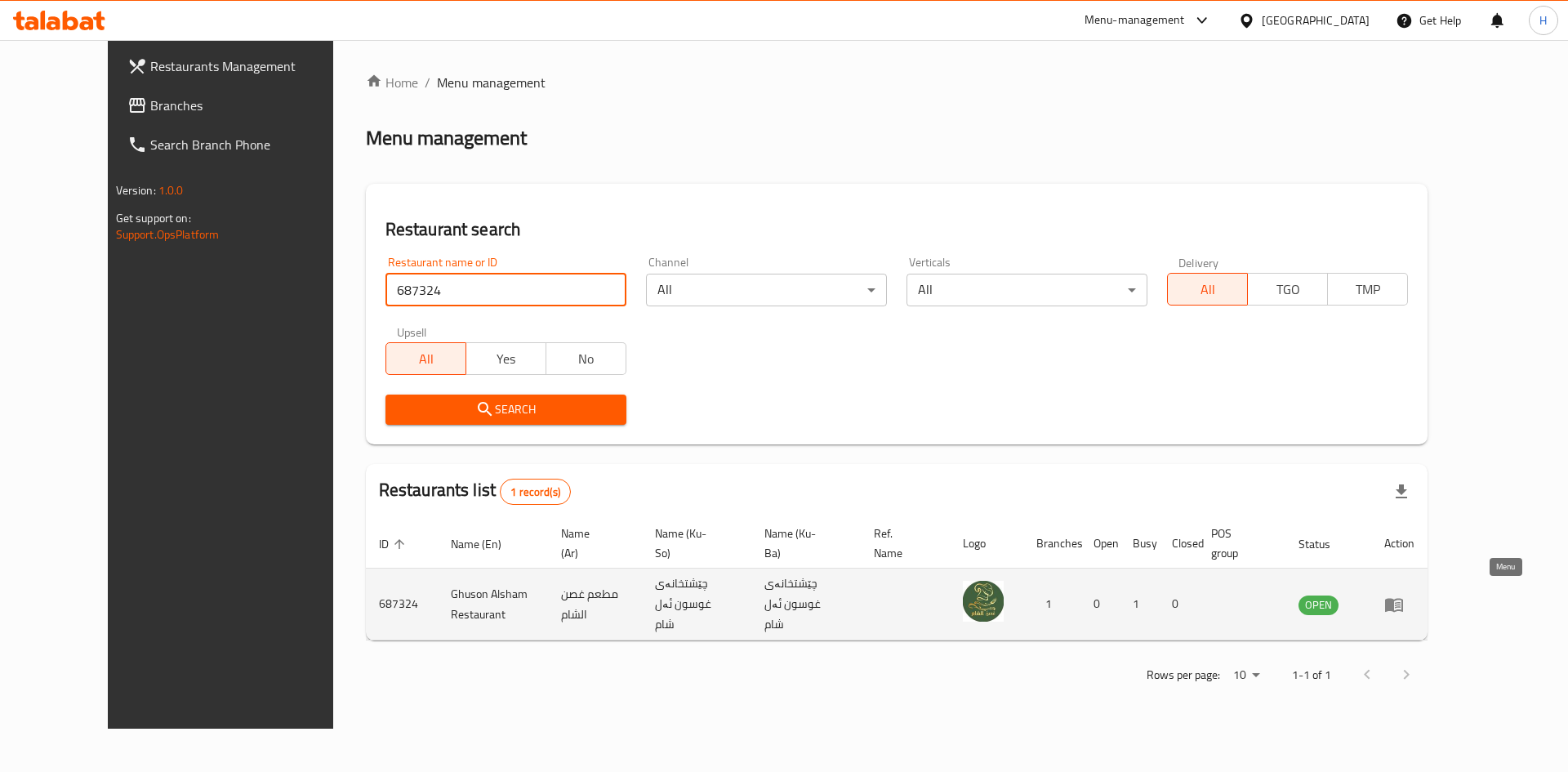
click at [1403, 597] on icon "enhanced table" at bounding box center [1393, 604] width 18 height 14
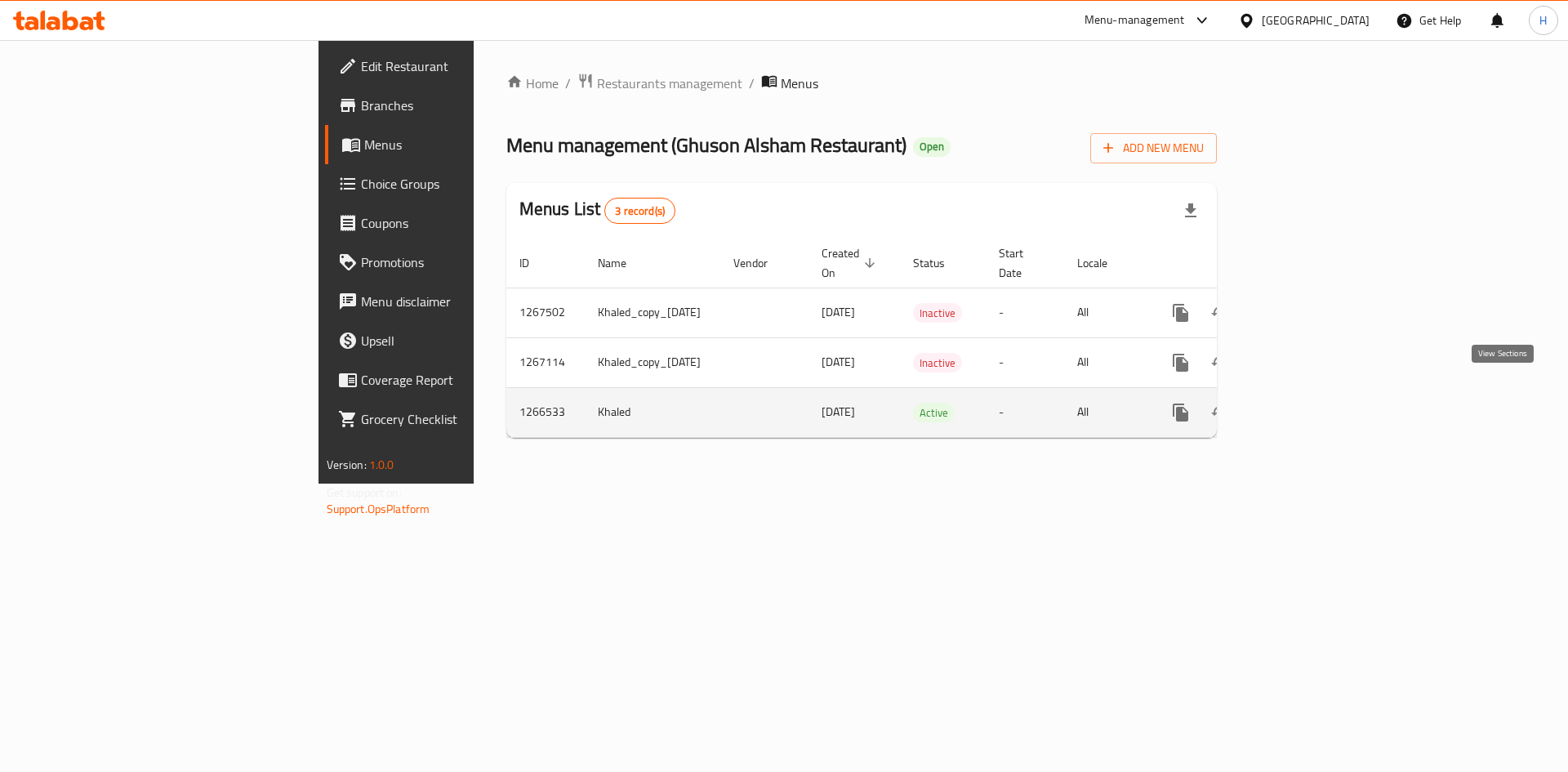
click at [1308, 402] on icon "enhanced table" at bounding box center [1298, 412] width 19 height 19
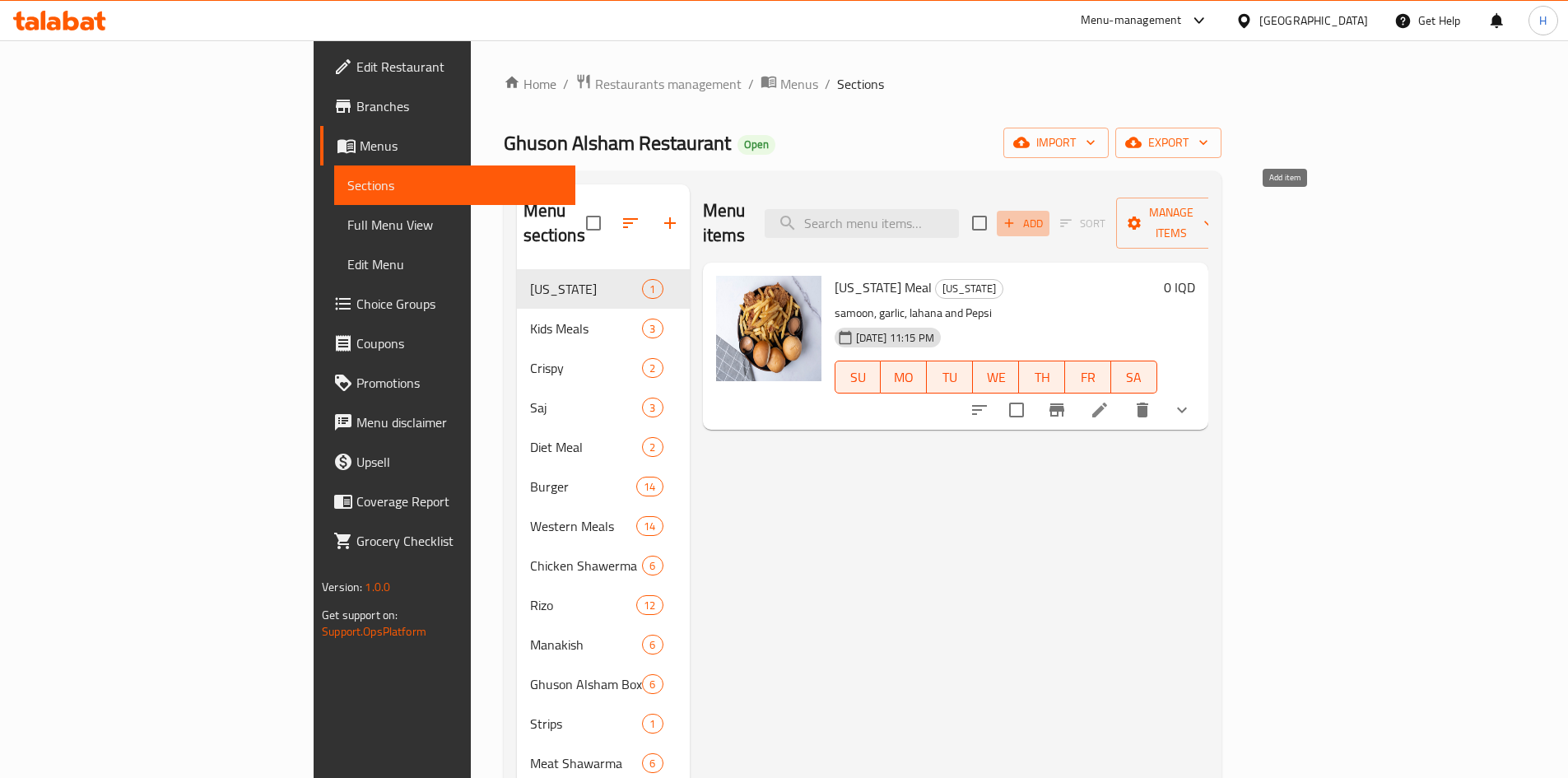
click at [1046, 214] on span "Add" at bounding box center [1023, 223] width 44 height 19
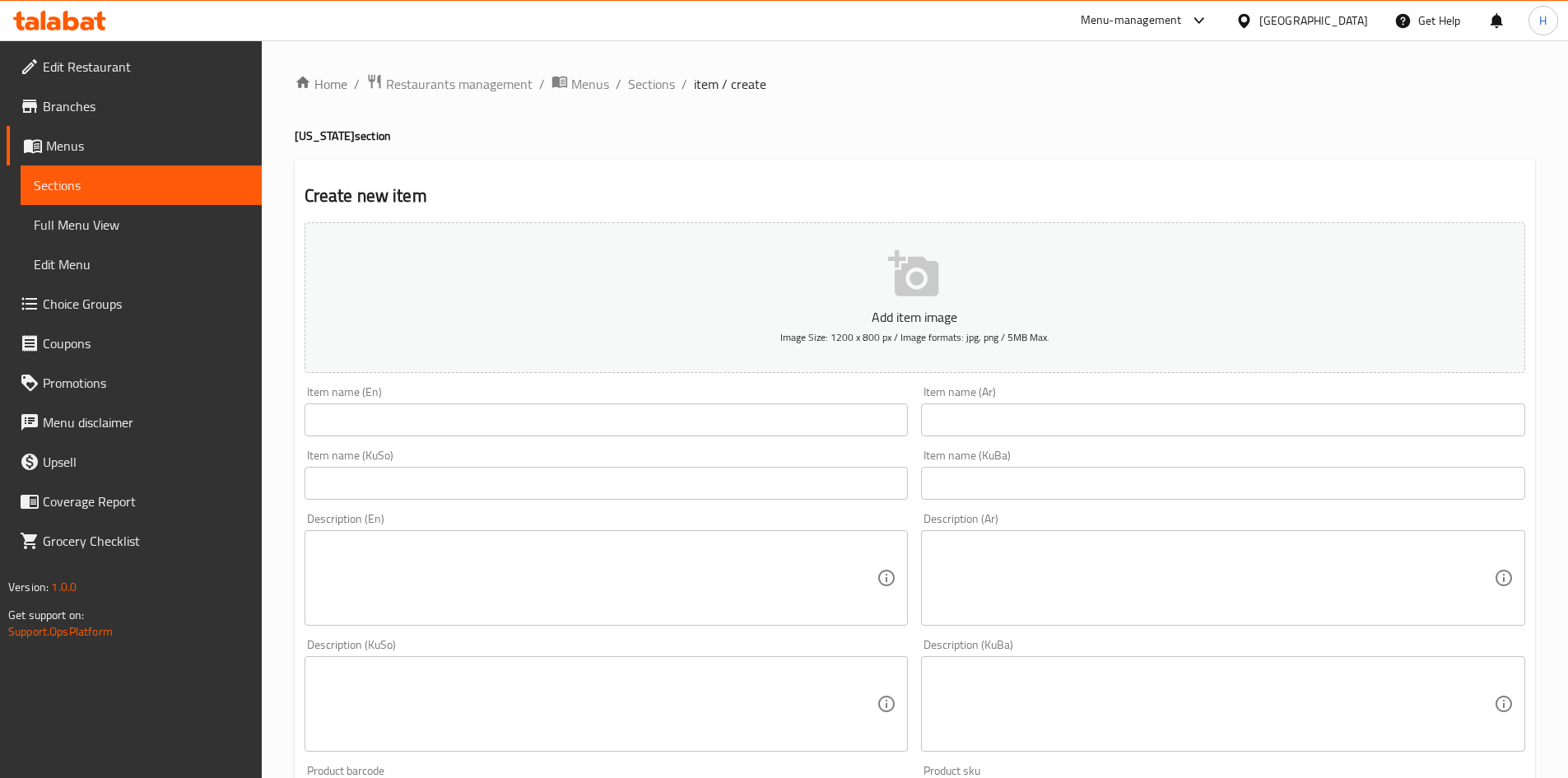
click at [1077, 424] on div "Home / Restaurants management / Menus / Sections / item / create [US_STATE] sec…" at bounding box center [915, 696] width 1241 height 1246
click at [1077, 424] on input "text" at bounding box center [1223, 420] width 604 height 33
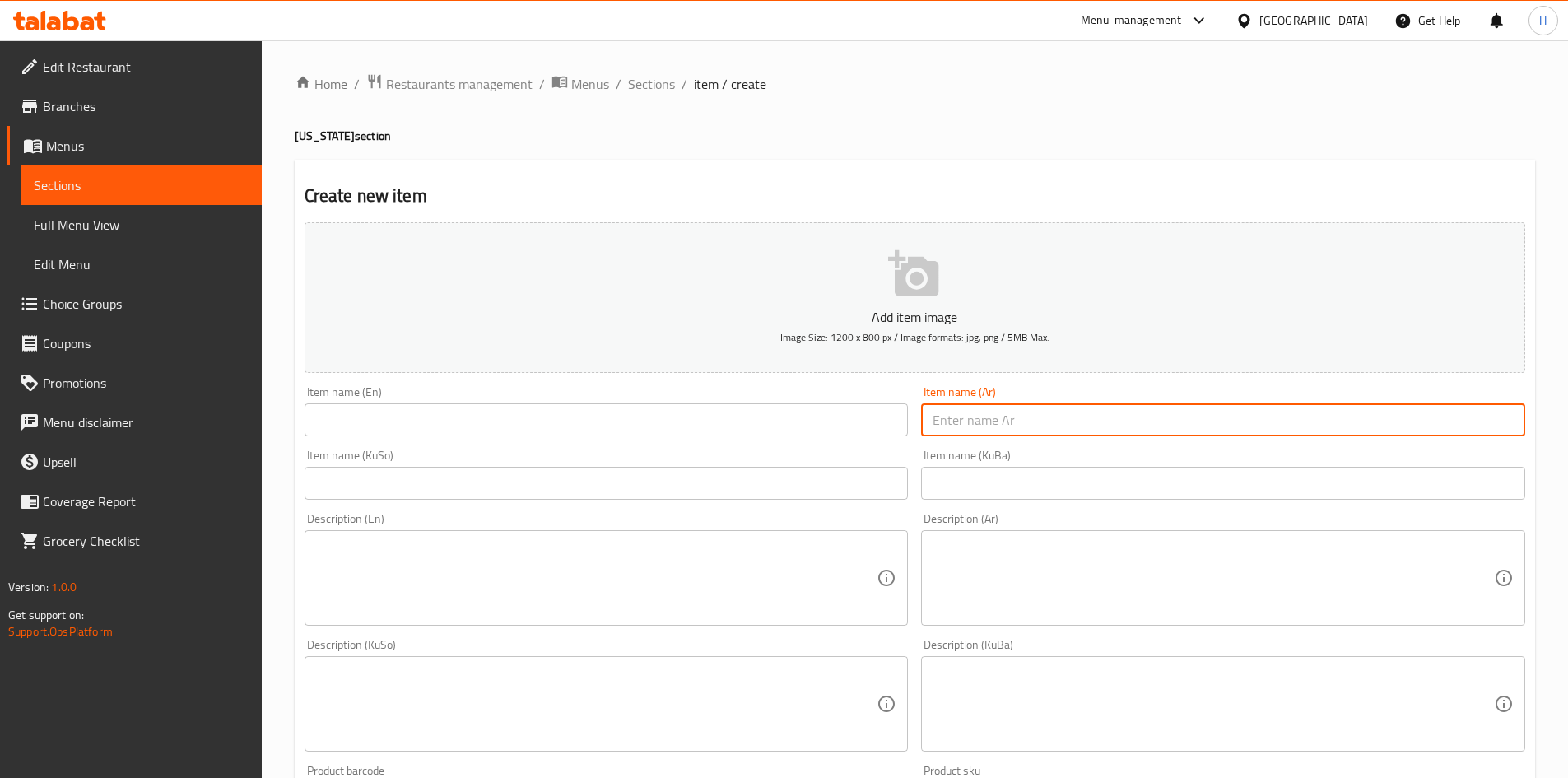
click at [1077, 424] on input "text" at bounding box center [1223, 420] width 604 height 33
click at [1030, 427] on input "text" at bounding box center [1223, 420] width 604 height 33
drag, startPoint x: 1030, startPoint y: 427, endPoint x: 1018, endPoint y: 431, distance: 12.6
click at [1030, 427] on input "text" at bounding box center [1223, 420] width 604 height 33
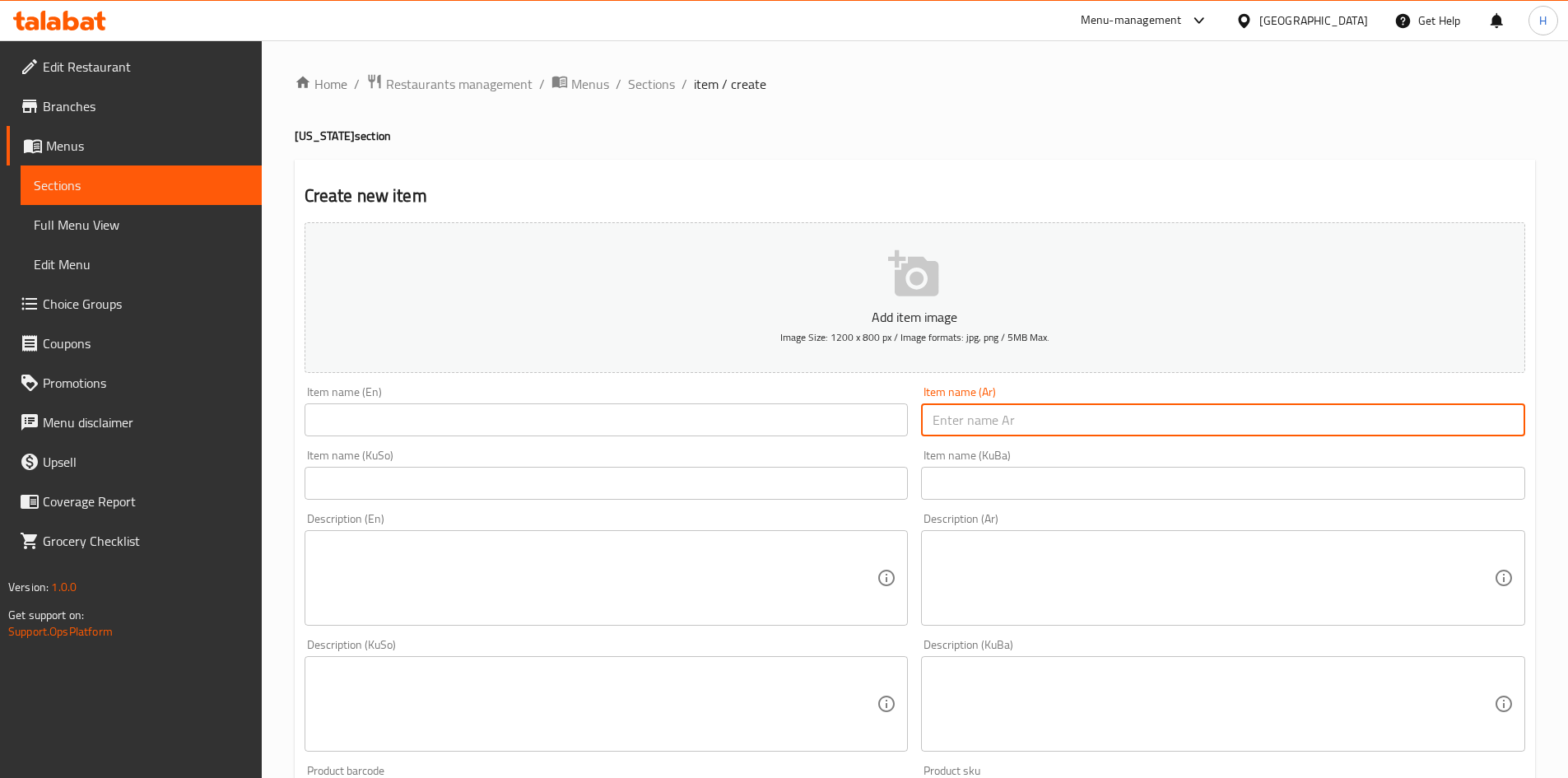
click at [979, 431] on input "text" at bounding box center [1223, 420] width 604 height 33
click at [955, 432] on input "text" at bounding box center [1223, 420] width 604 height 33
click at [979, 432] on input "text" at bounding box center [1223, 420] width 604 height 33
click at [977, 432] on input "text" at bounding box center [1223, 420] width 604 height 33
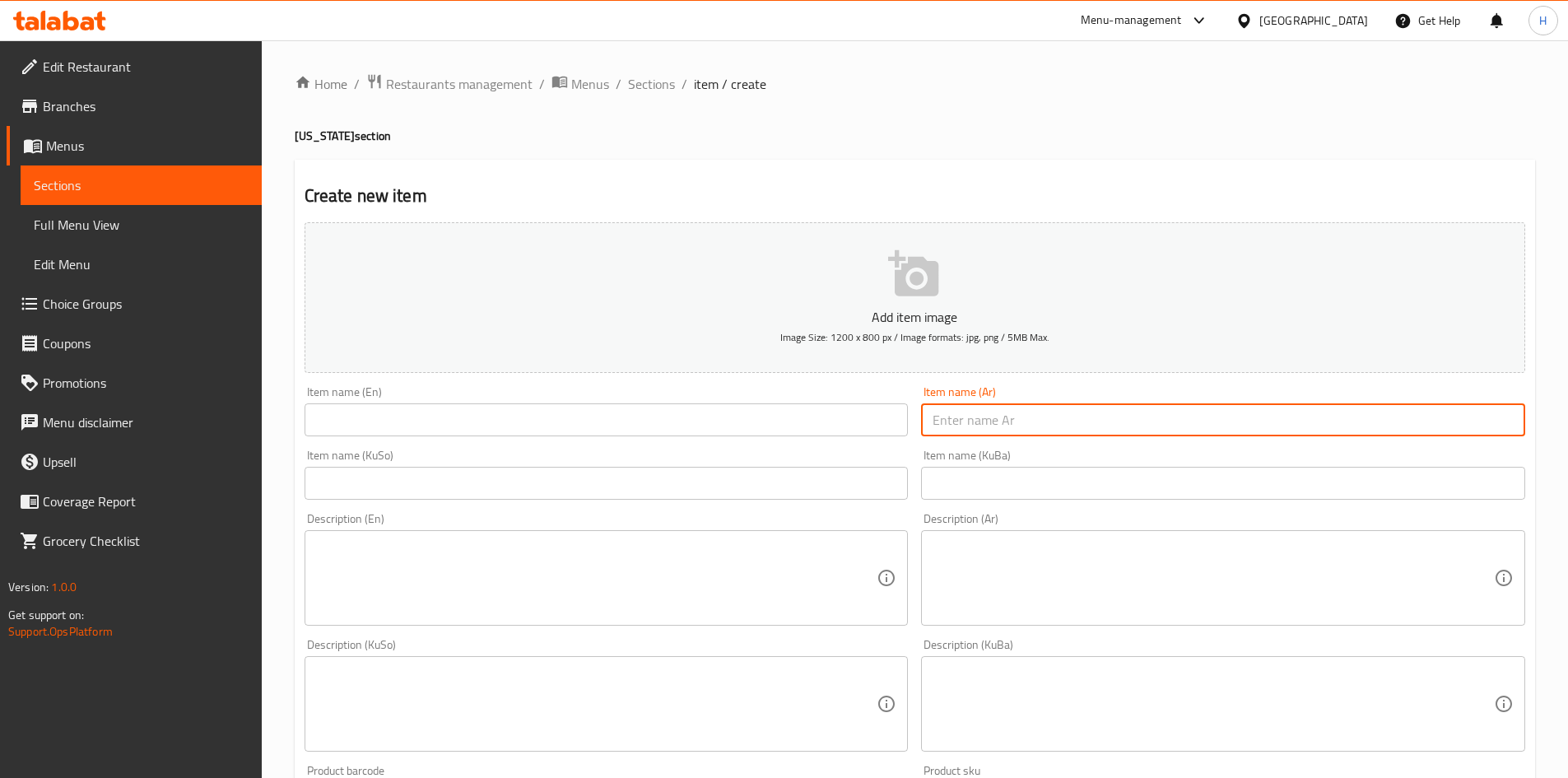
click at [1014, 417] on input "text" at bounding box center [1223, 420] width 604 height 33
type input ";"
type input "كلاسك كريب"
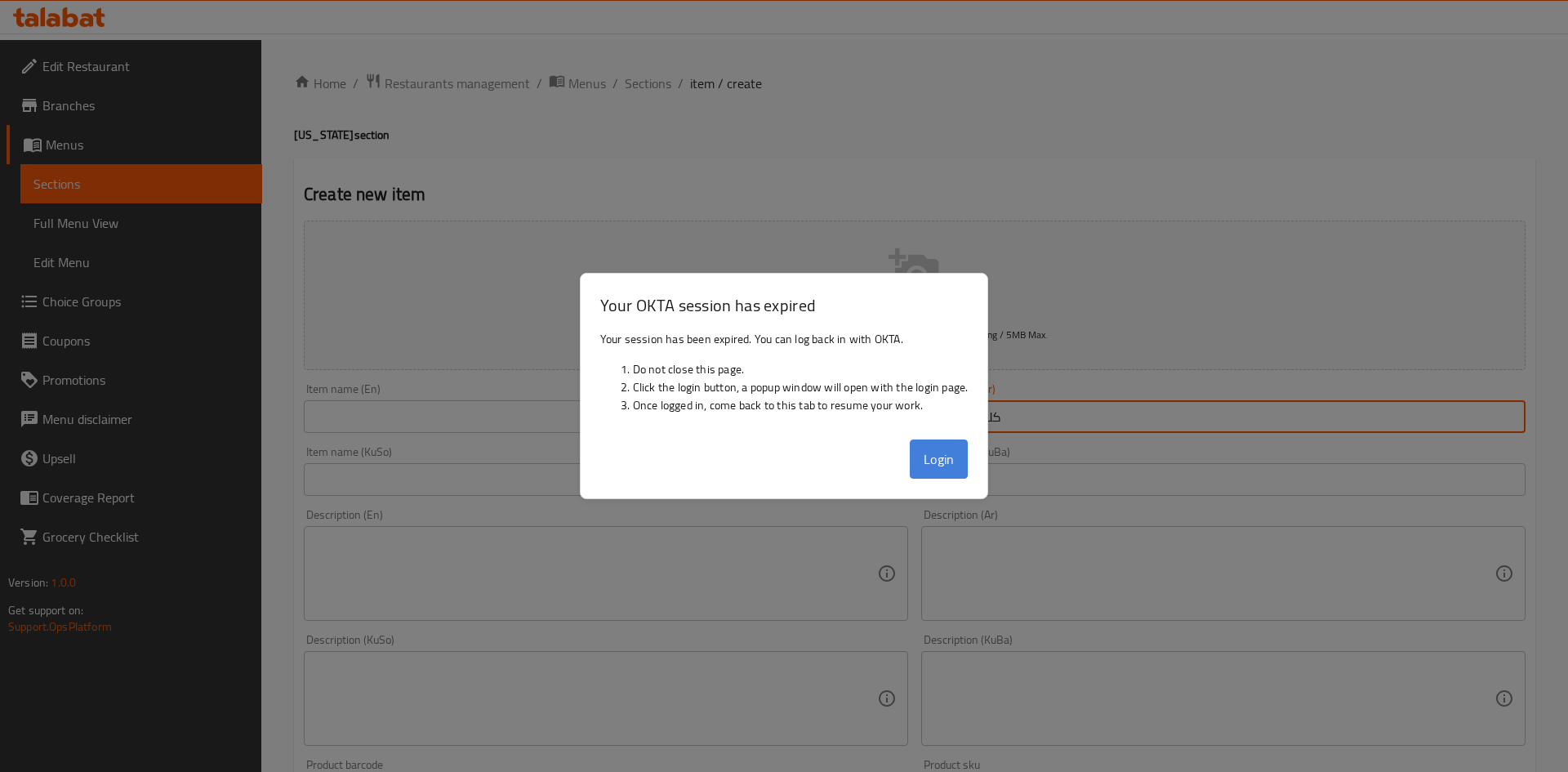
click at [922, 466] on button "Login" at bounding box center [939, 459] width 59 height 39
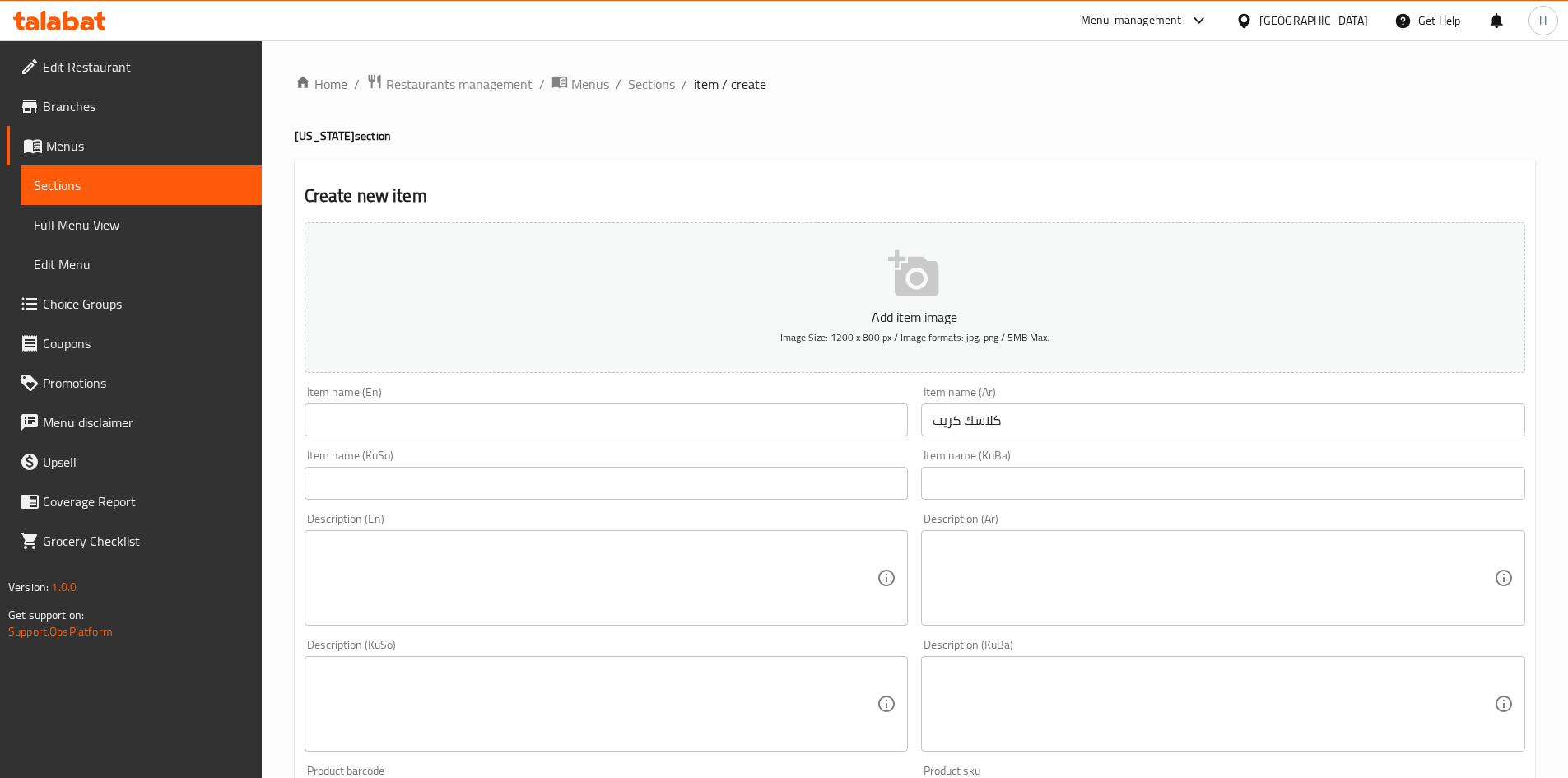
click at [414, 588] on textarea at bounding box center [596, 579] width 561 height 78
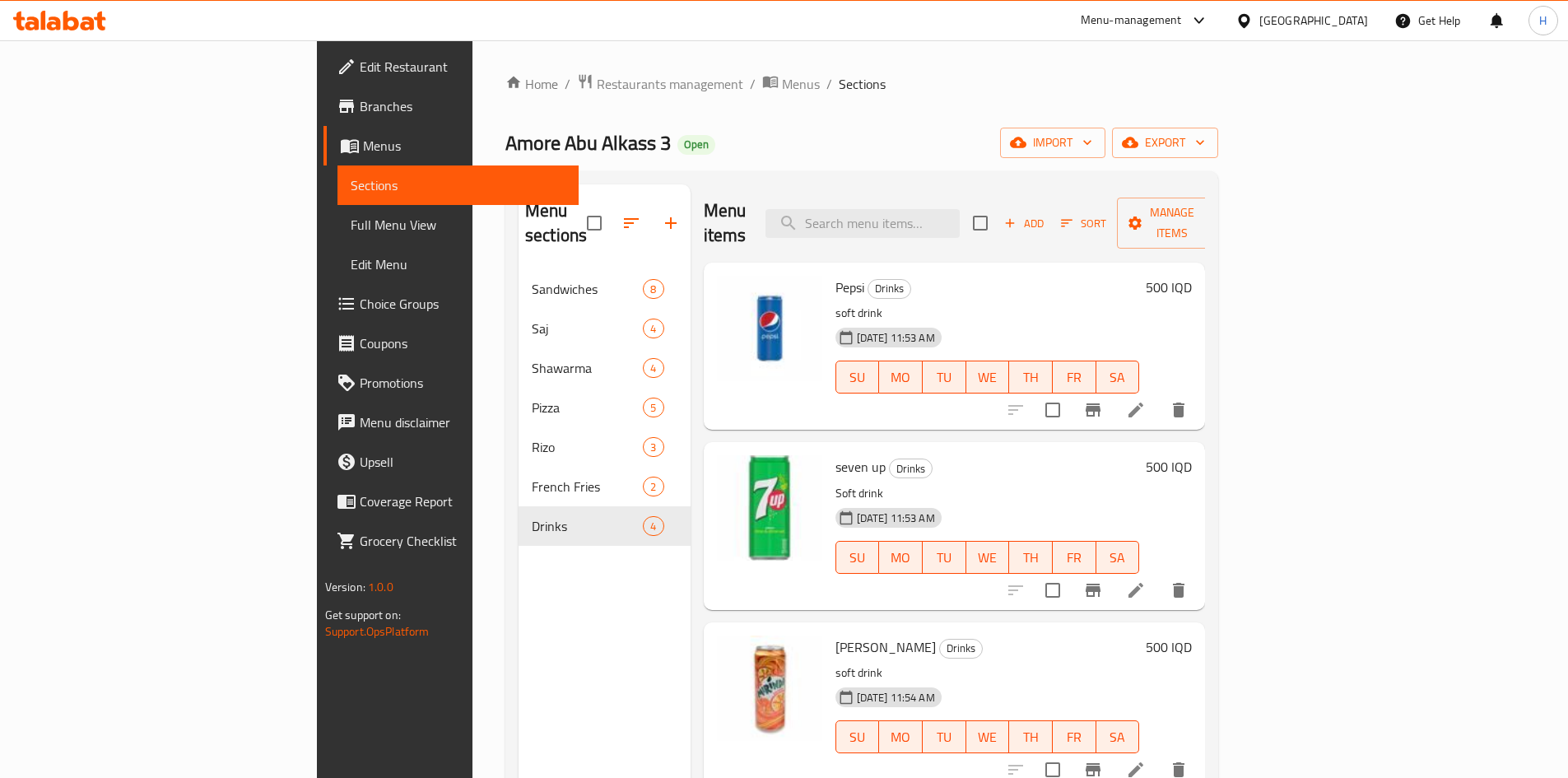
click at [671, 145] on div "Amore Abu Alkass 3 Open import export" at bounding box center [861, 143] width 713 height 30
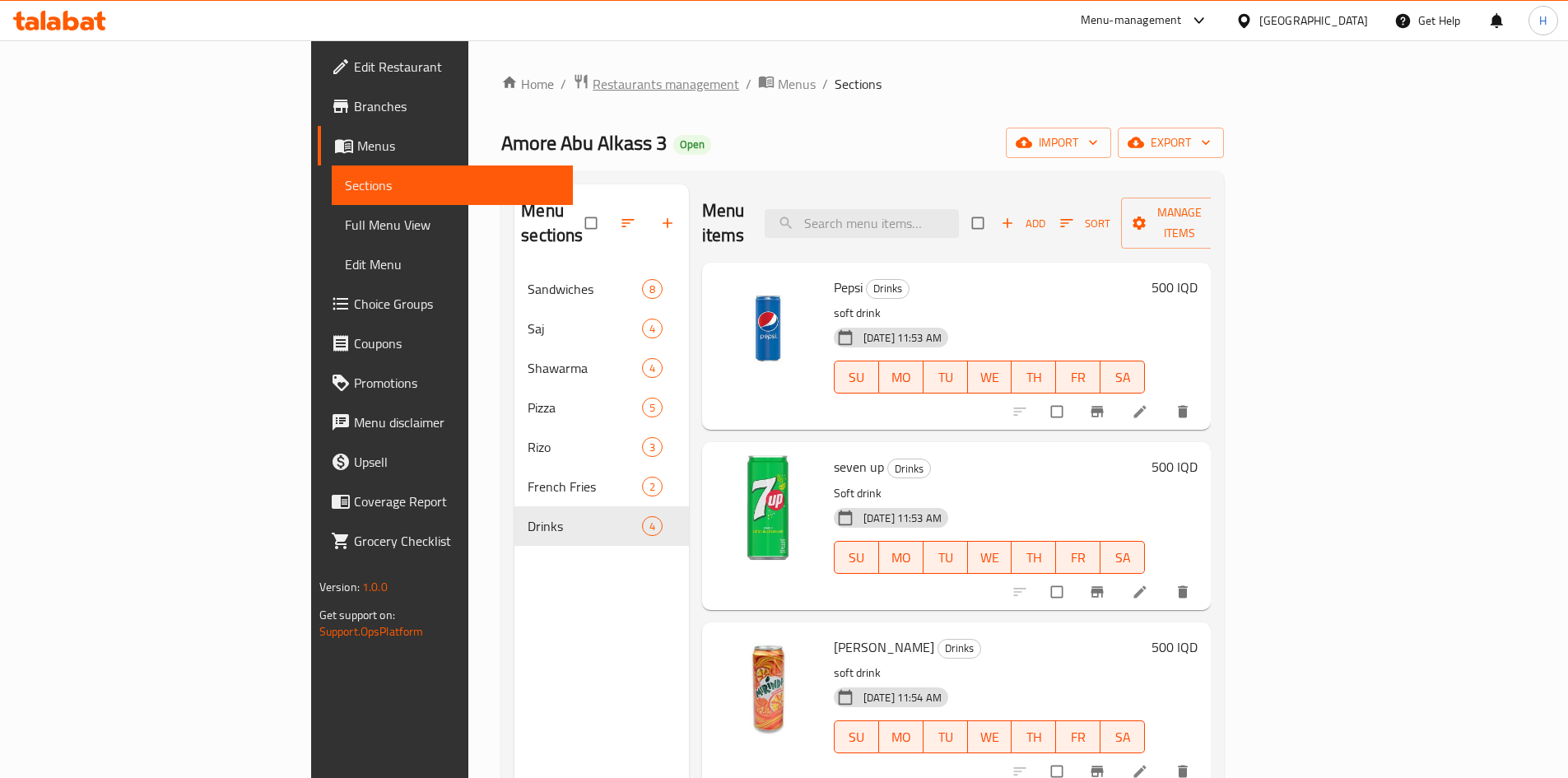
click at [592, 81] on span "Restaurants management" at bounding box center [666, 84] width 147 height 20
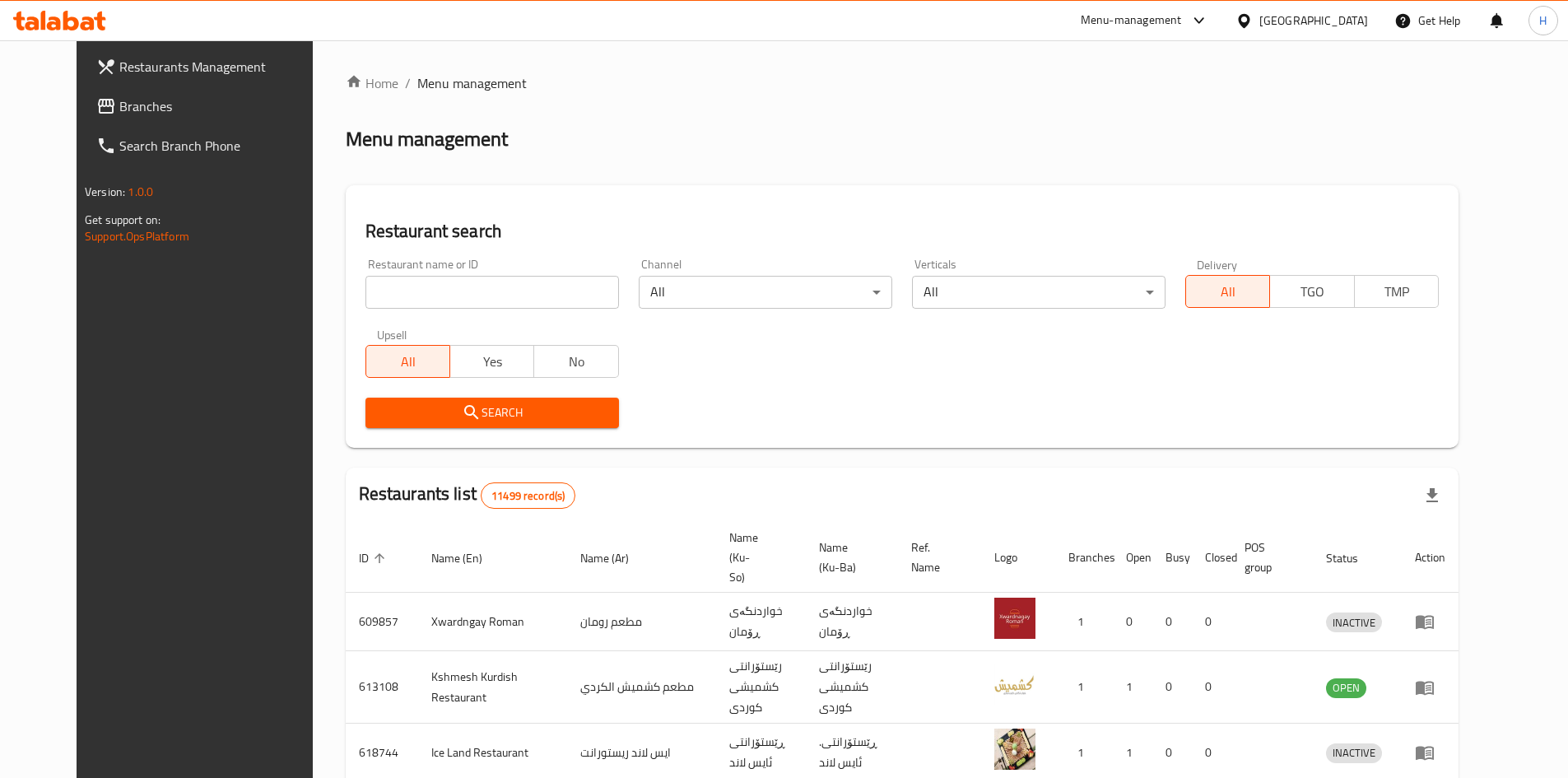
click at [460, 305] on input "search" at bounding box center [492, 292] width 253 height 33
paste input "679708"
type input "679708"
click button "Search" at bounding box center [492, 412] width 253 height 30
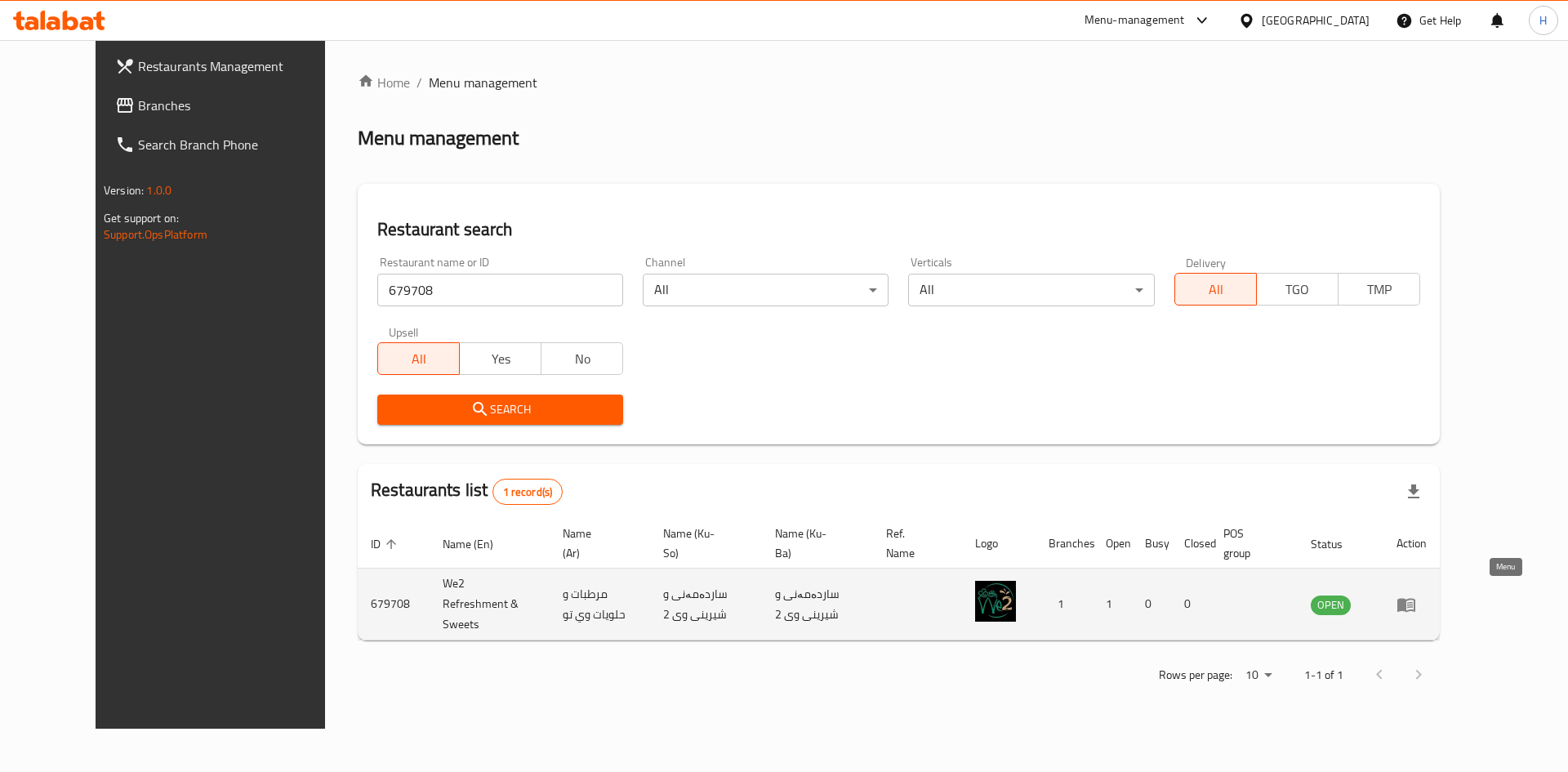
click at [1416, 595] on icon "enhanced table" at bounding box center [1406, 604] width 19 height 19
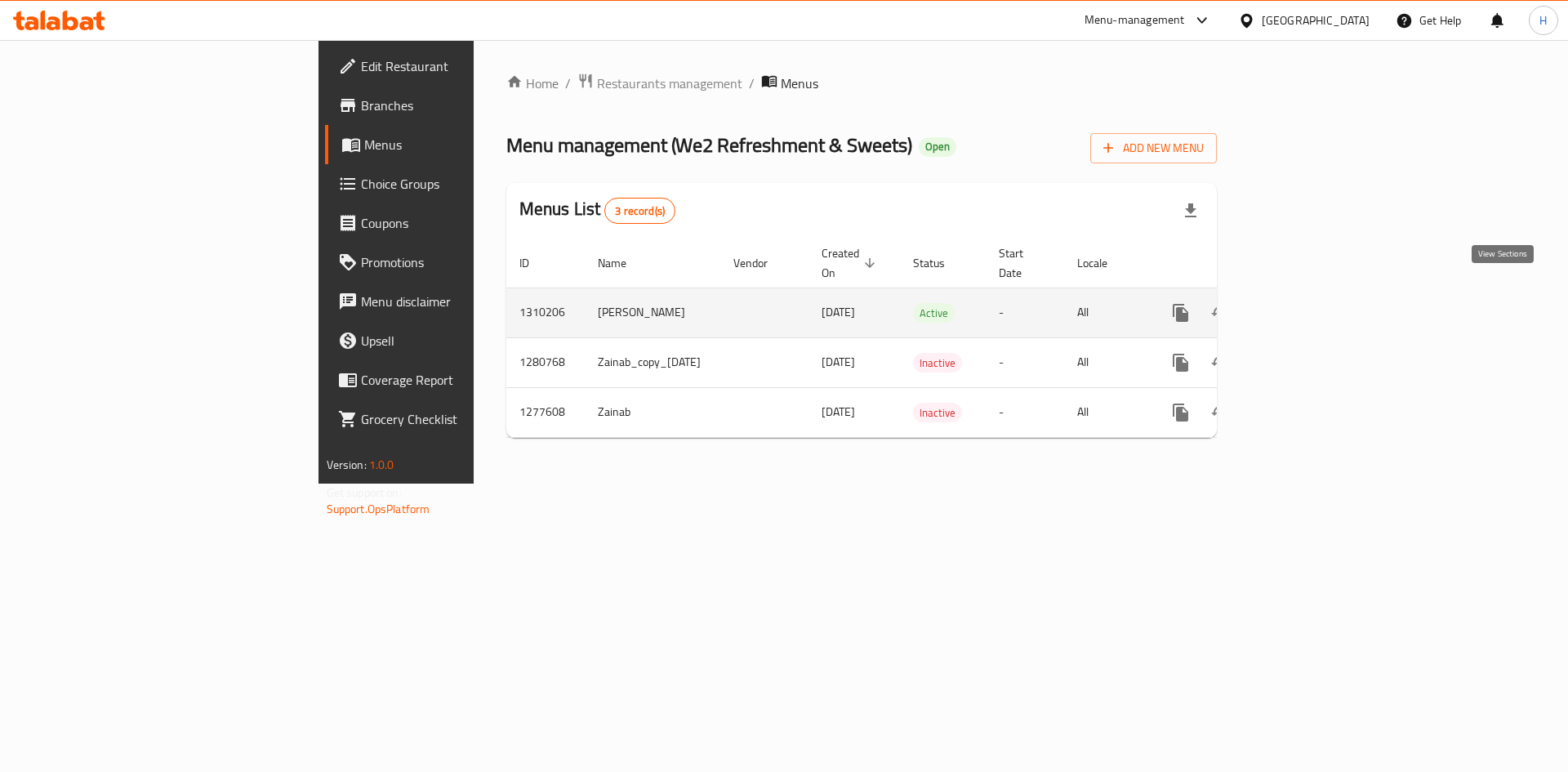
click at [1308, 303] on icon "enhanced table" at bounding box center [1298, 312] width 19 height 19
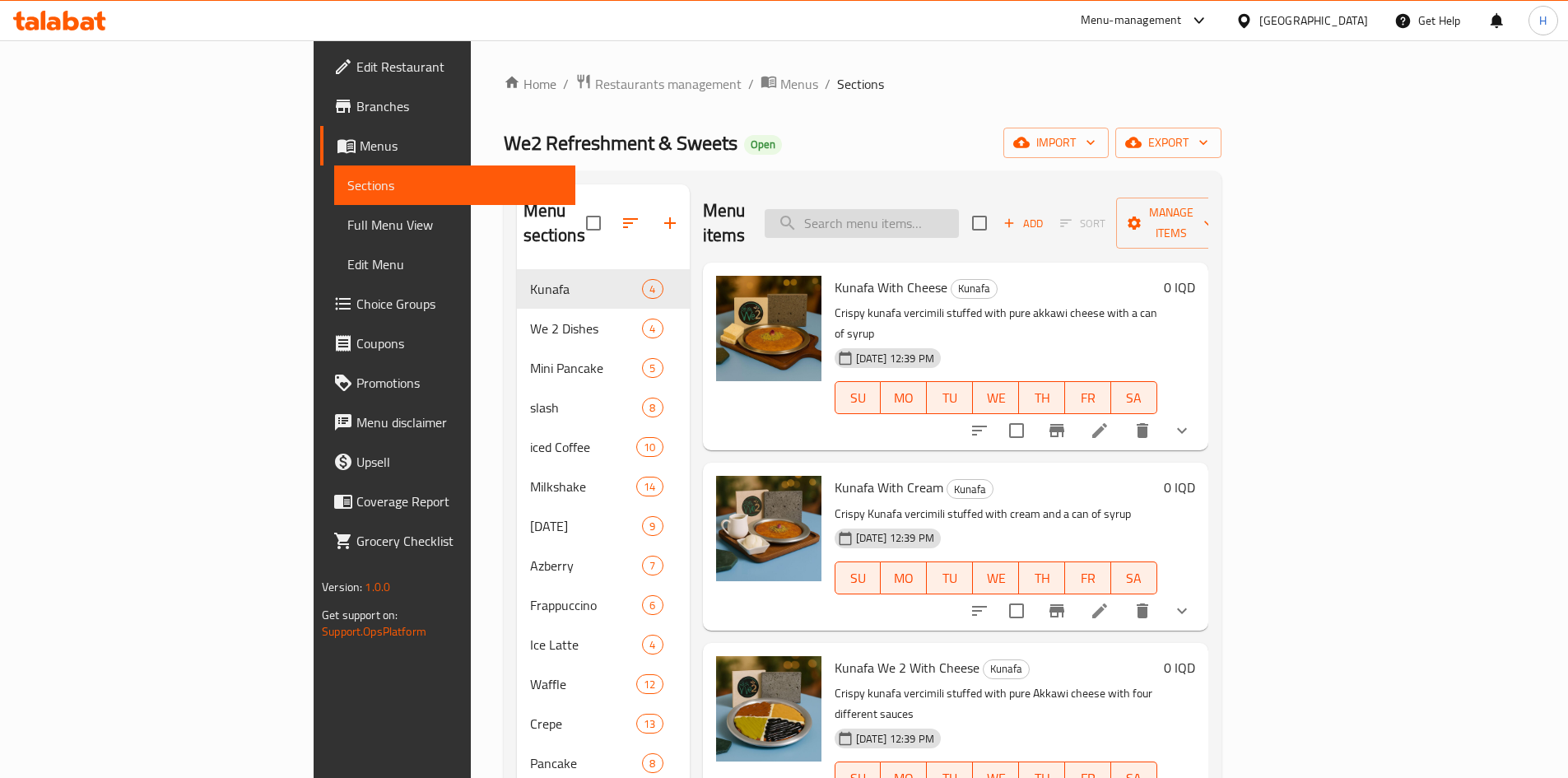
click at [959, 209] on input "search" at bounding box center [861, 223] width 195 height 28
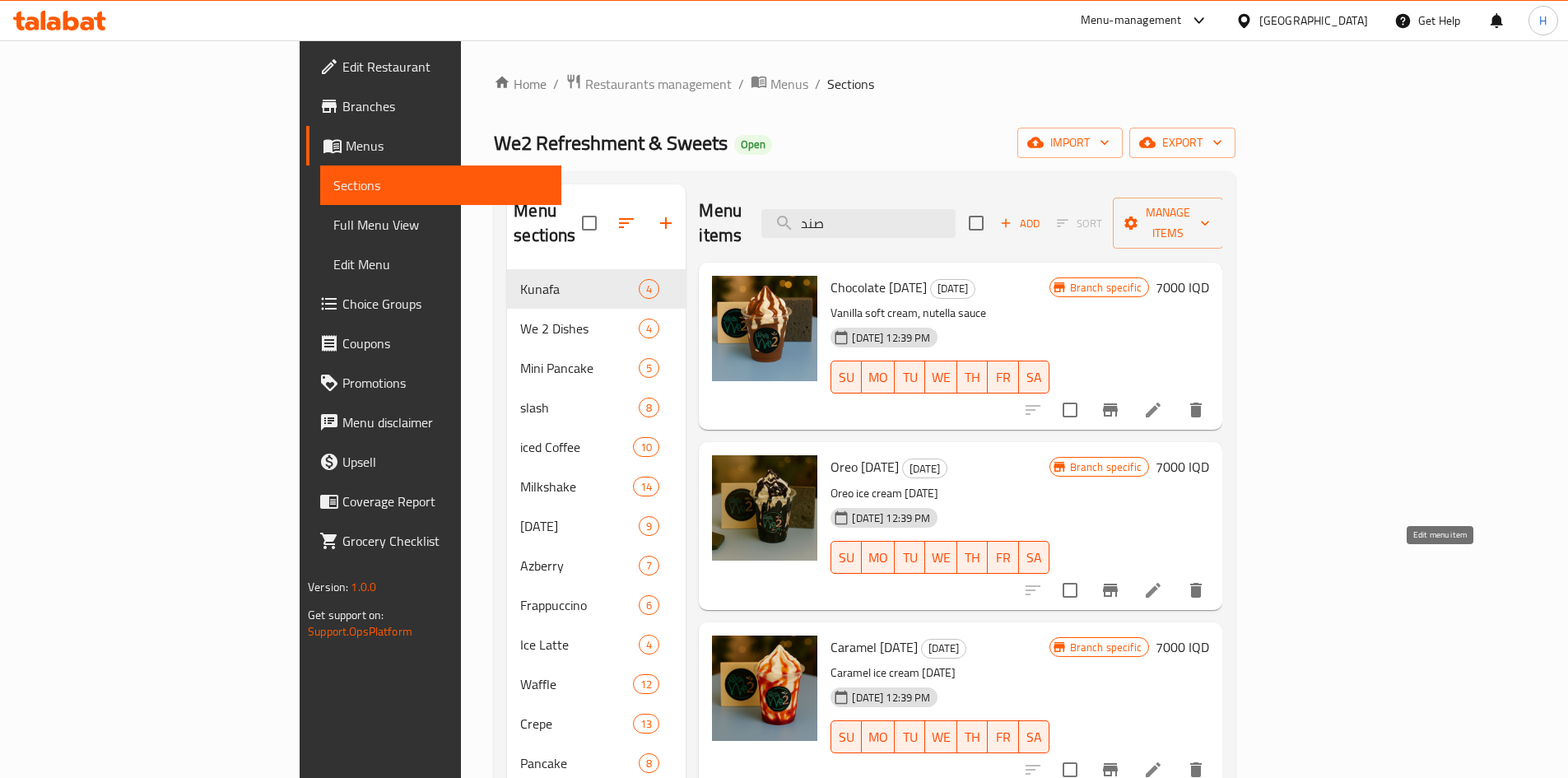
type input "صند"
click at [1163, 581] on icon at bounding box center [1154, 590] width 20 height 20
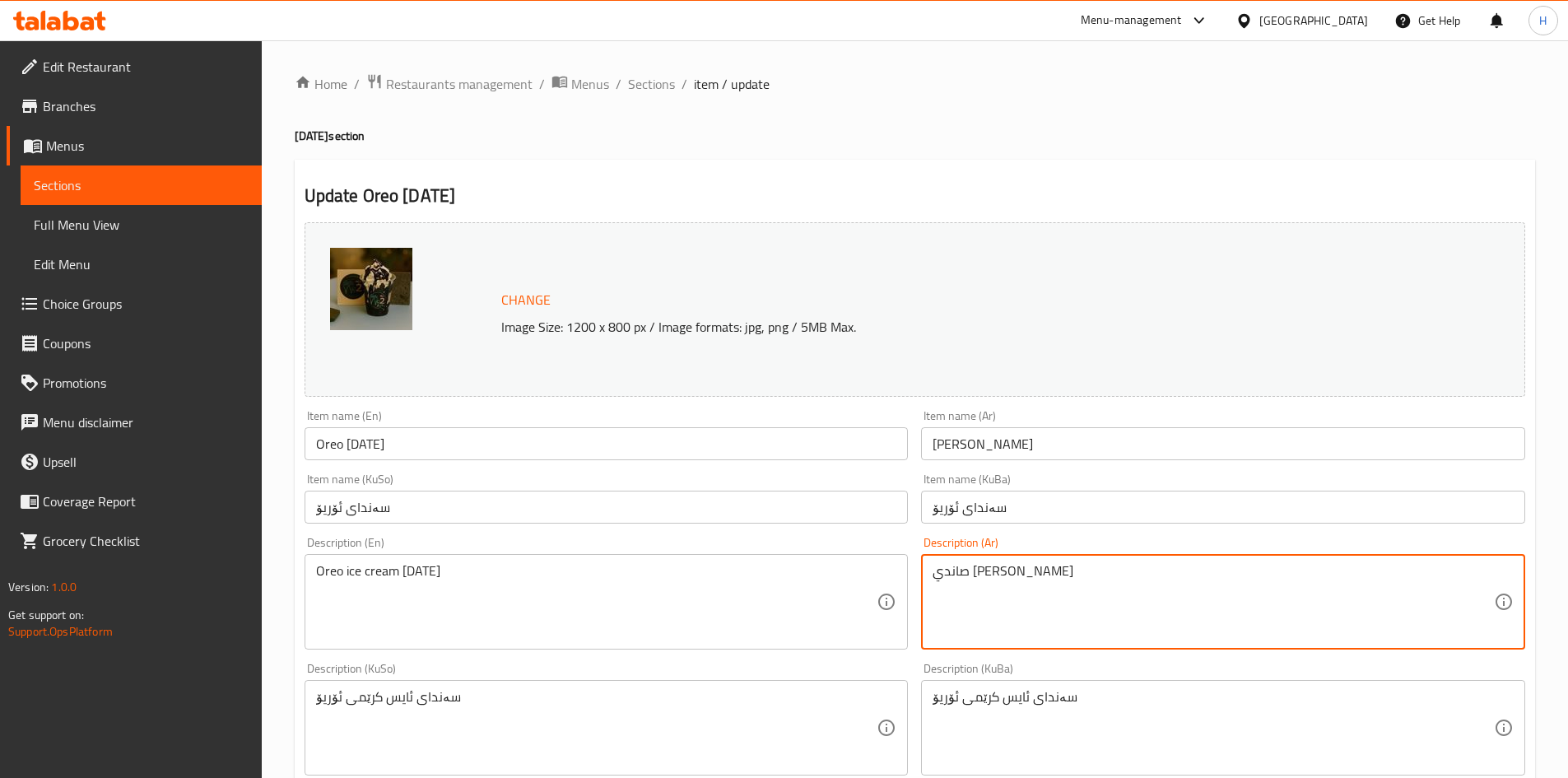
click at [1001, 571] on textarea "صاندي آيس كريم أوريو" at bounding box center [1213, 602] width 561 height 78
paste textarea "وفت كريم ڤانيلا، صوص أوريو"
type textarea "سوفت كريم ڤانيلا، صوص أوريو"
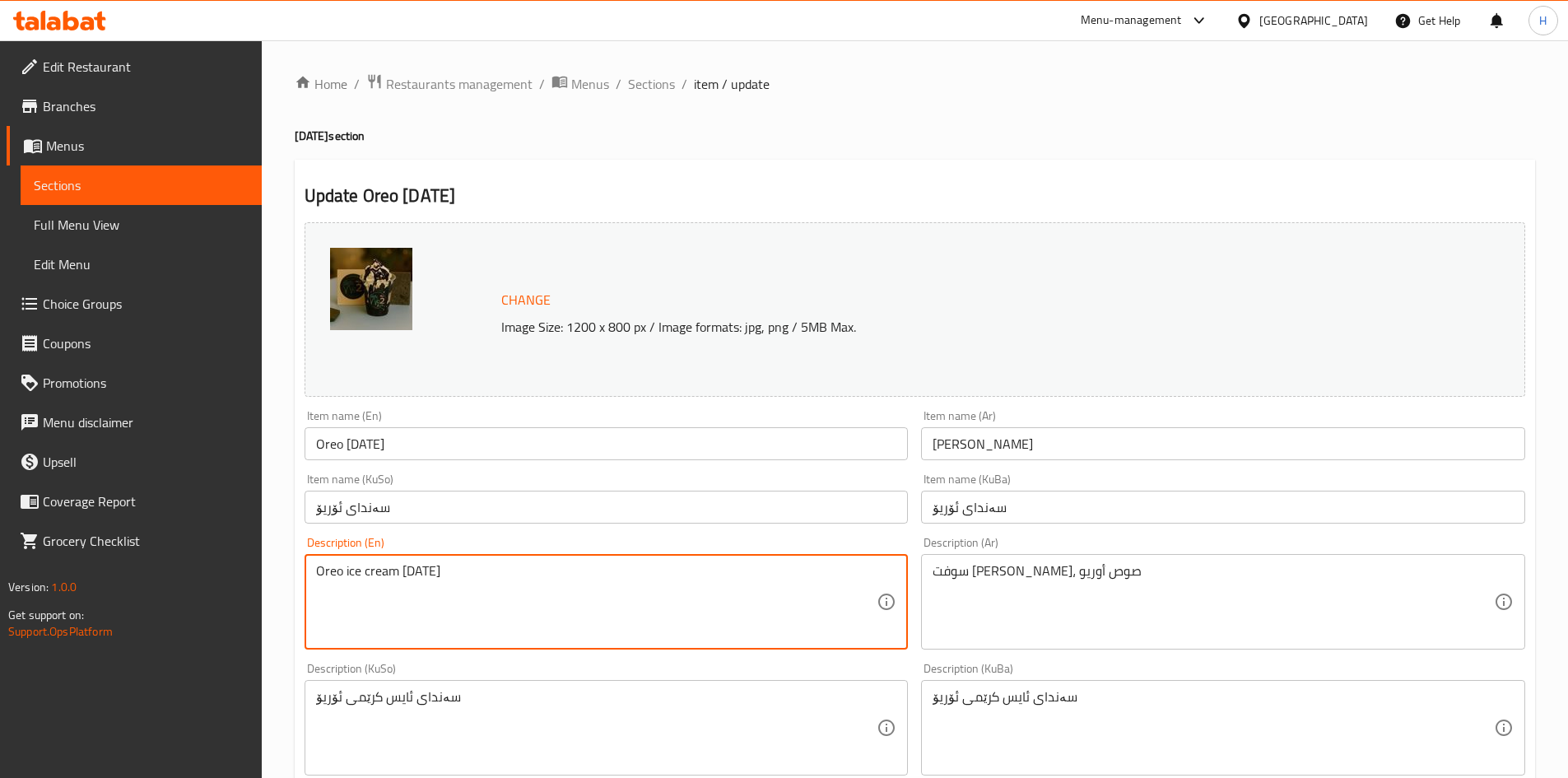
click at [434, 598] on textarea "Oreo ice cream sunday" at bounding box center [596, 602] width 561 height 78
paste textarea "Vanilla soft cream, Oreo sauce"
click at [426, 576] on textarea "Vanilla soft cream, Oreo sauce" at bounding box center [596, 602] width 561 height 78
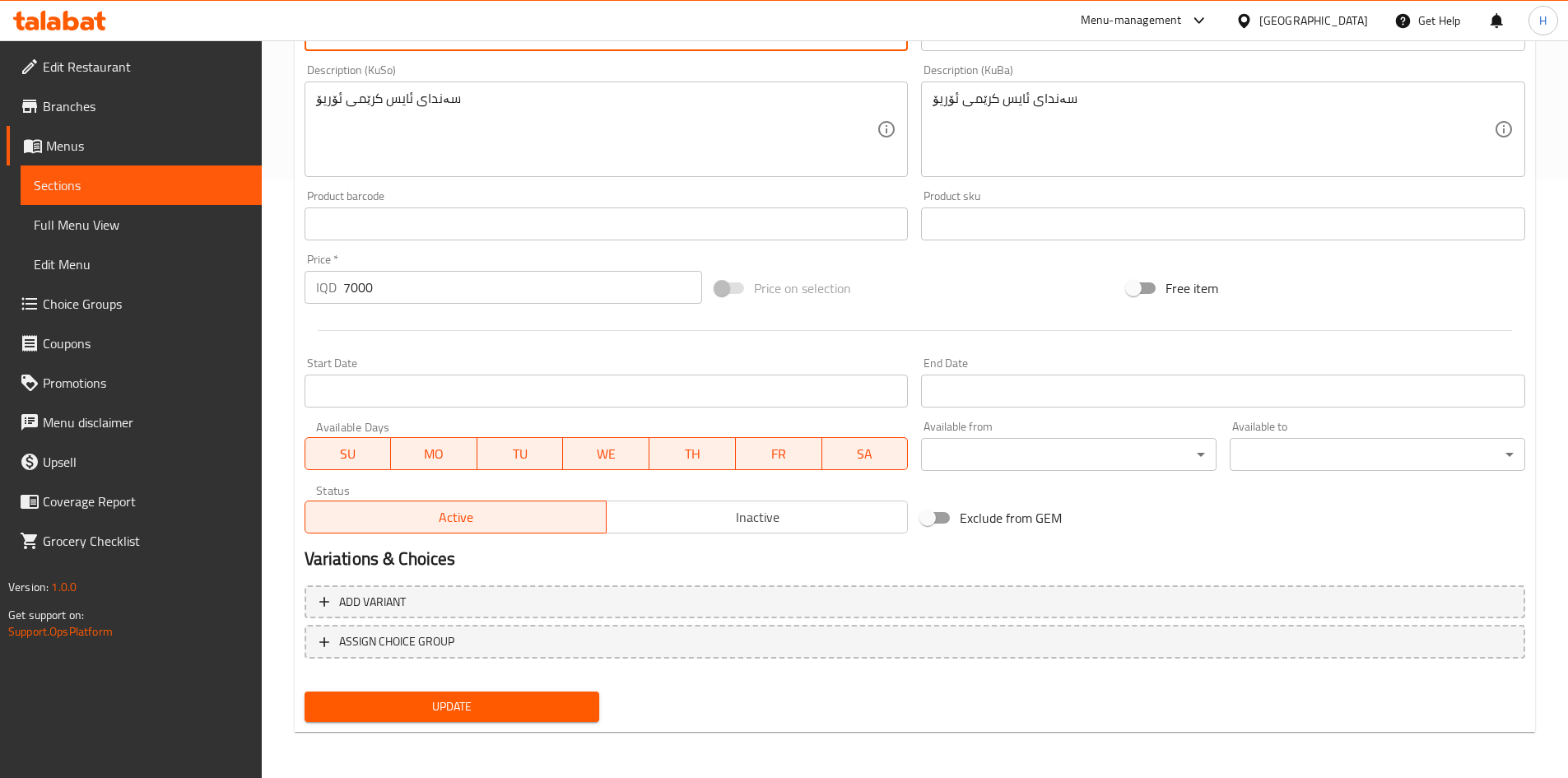
type textarea "Vanilla soft cream, oreo sauce"
click at [434, 699] on span "Update" at bounding box center [452, 706] width 269 height 21
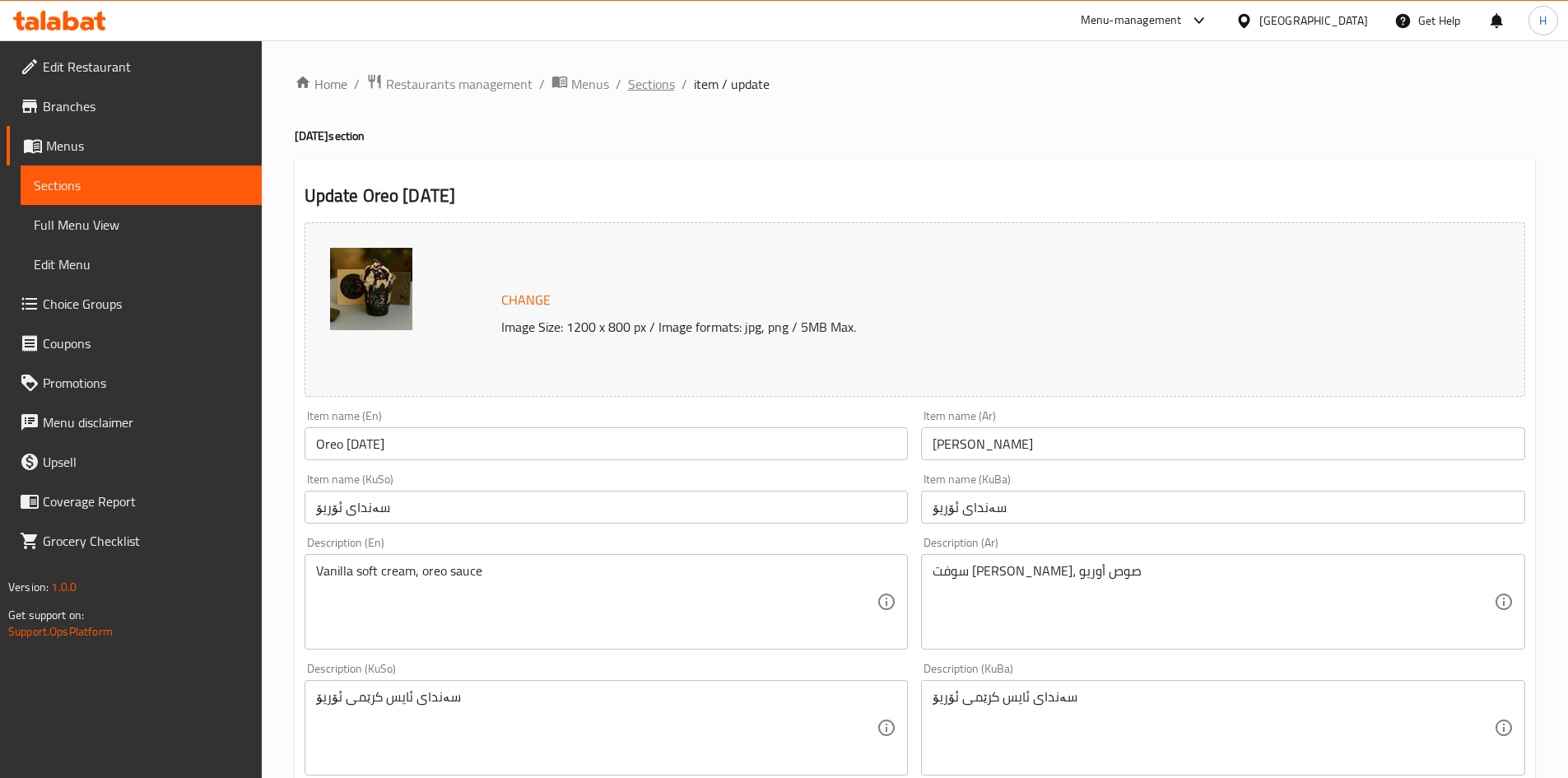
click at [649, 82] on span "Sections" at bounding box center [652, 84] width 47 height 20
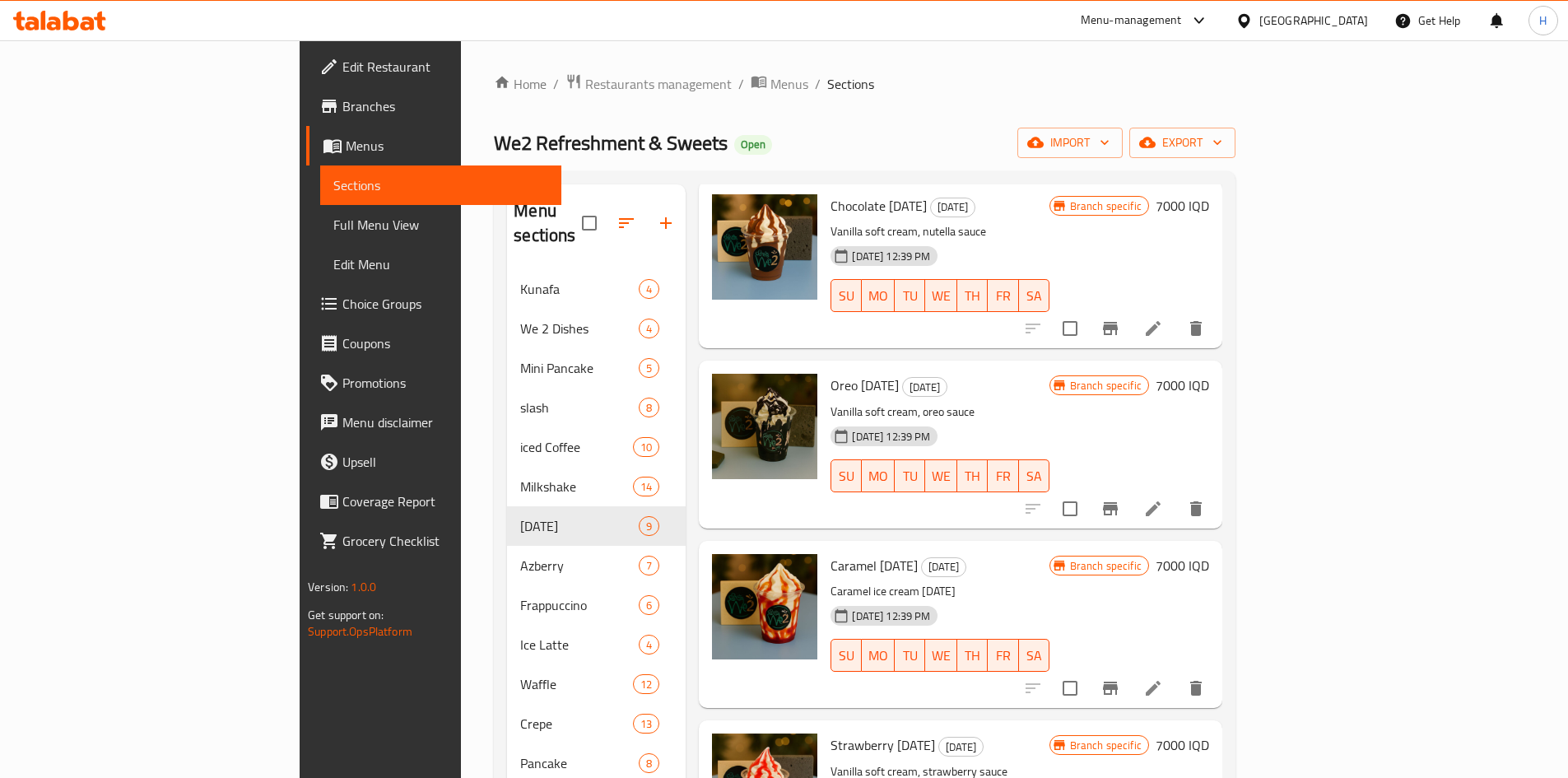
scroll to position [247, 0]
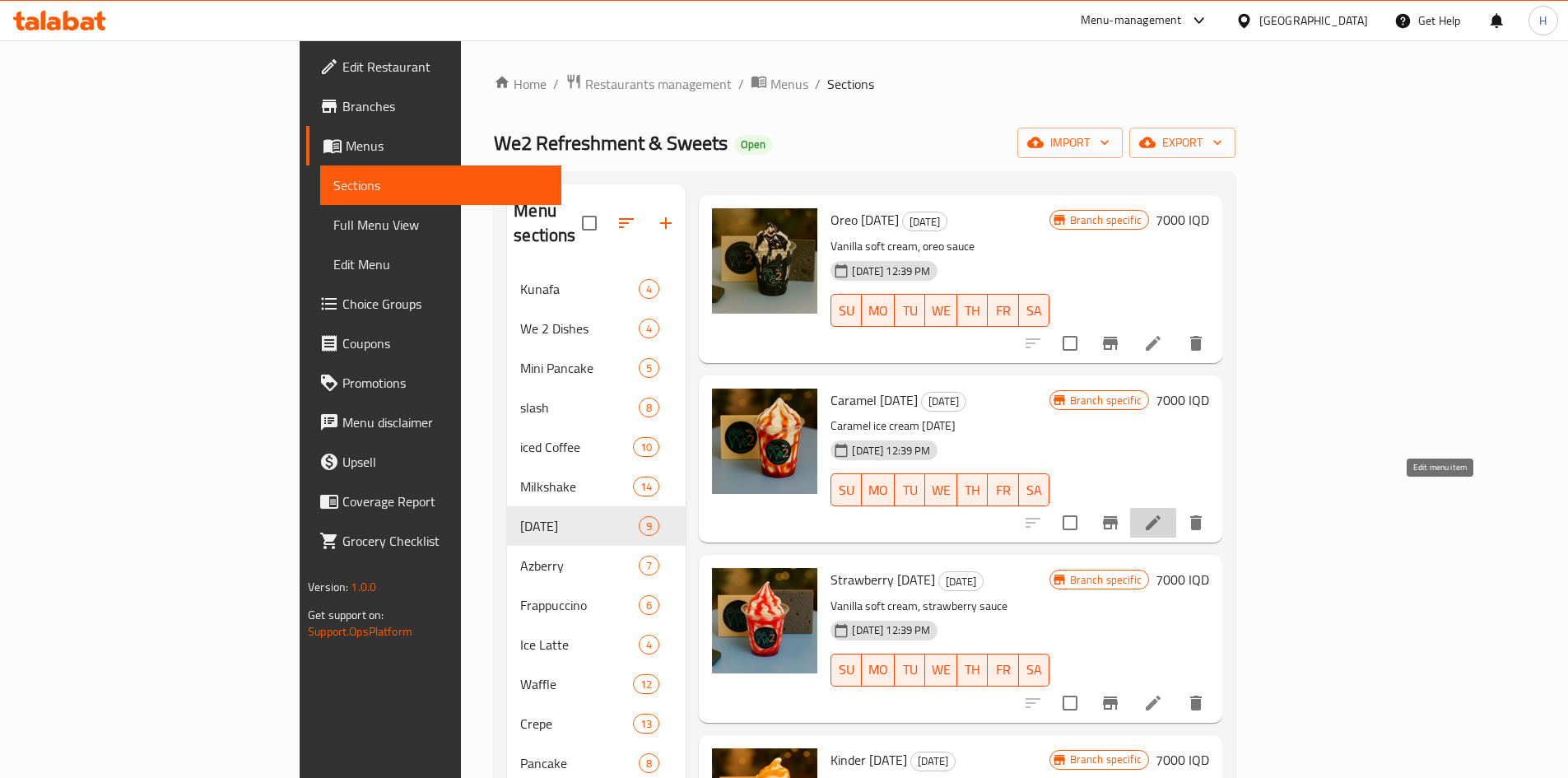
click at [1163, 513] on icon at bounding box center [1154, 523] width 20 height 20
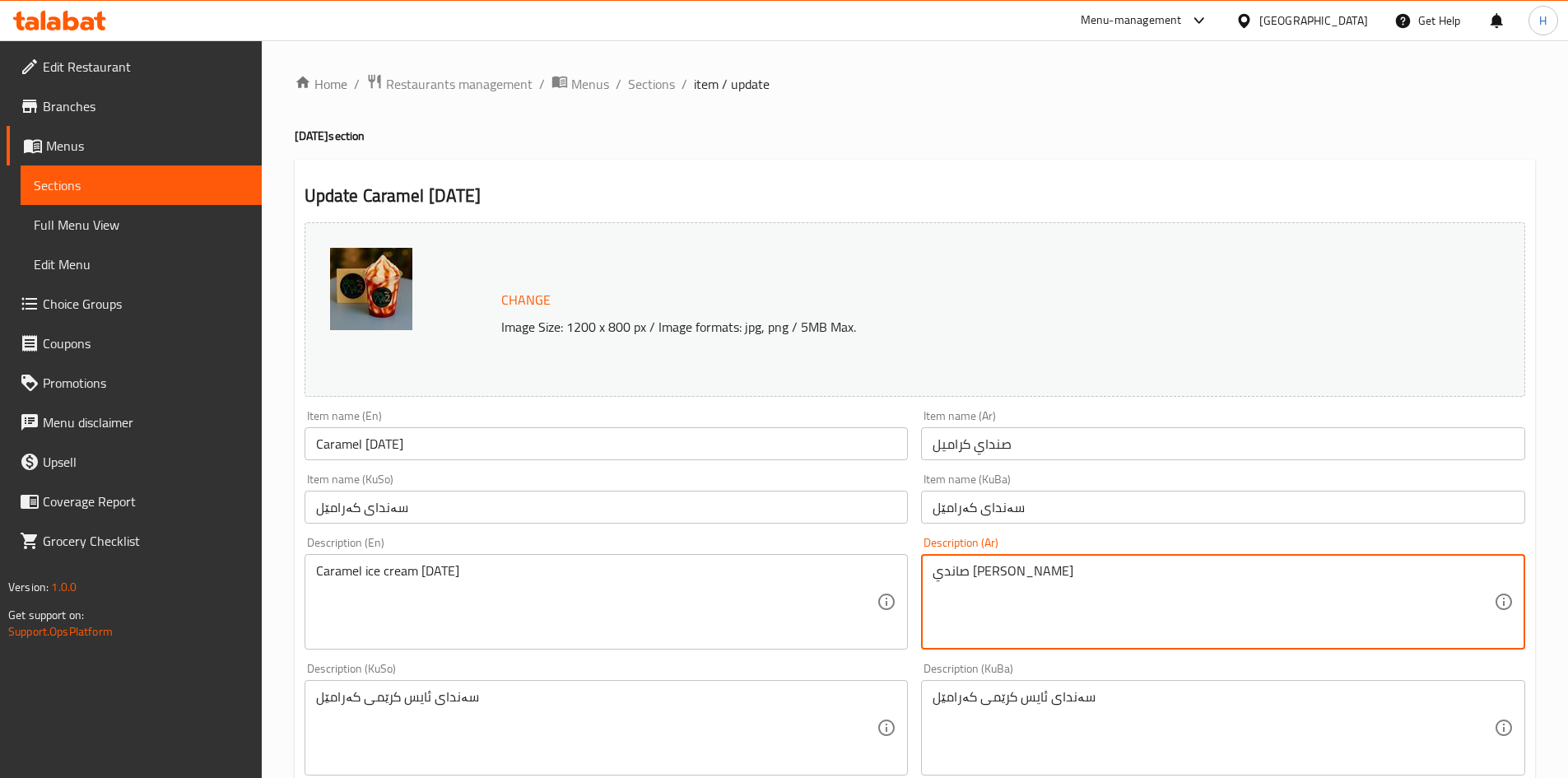
click at [1070, 583] on textarea "صاندي آيس كريم كراميل" at bounding box center [1213, 602] width 561 height 78
paste textarea "وفت كريم ڤانيلا، صوص كراميل"
type textarea "سوفت كريم ڤانيلا، صوص كراميل"
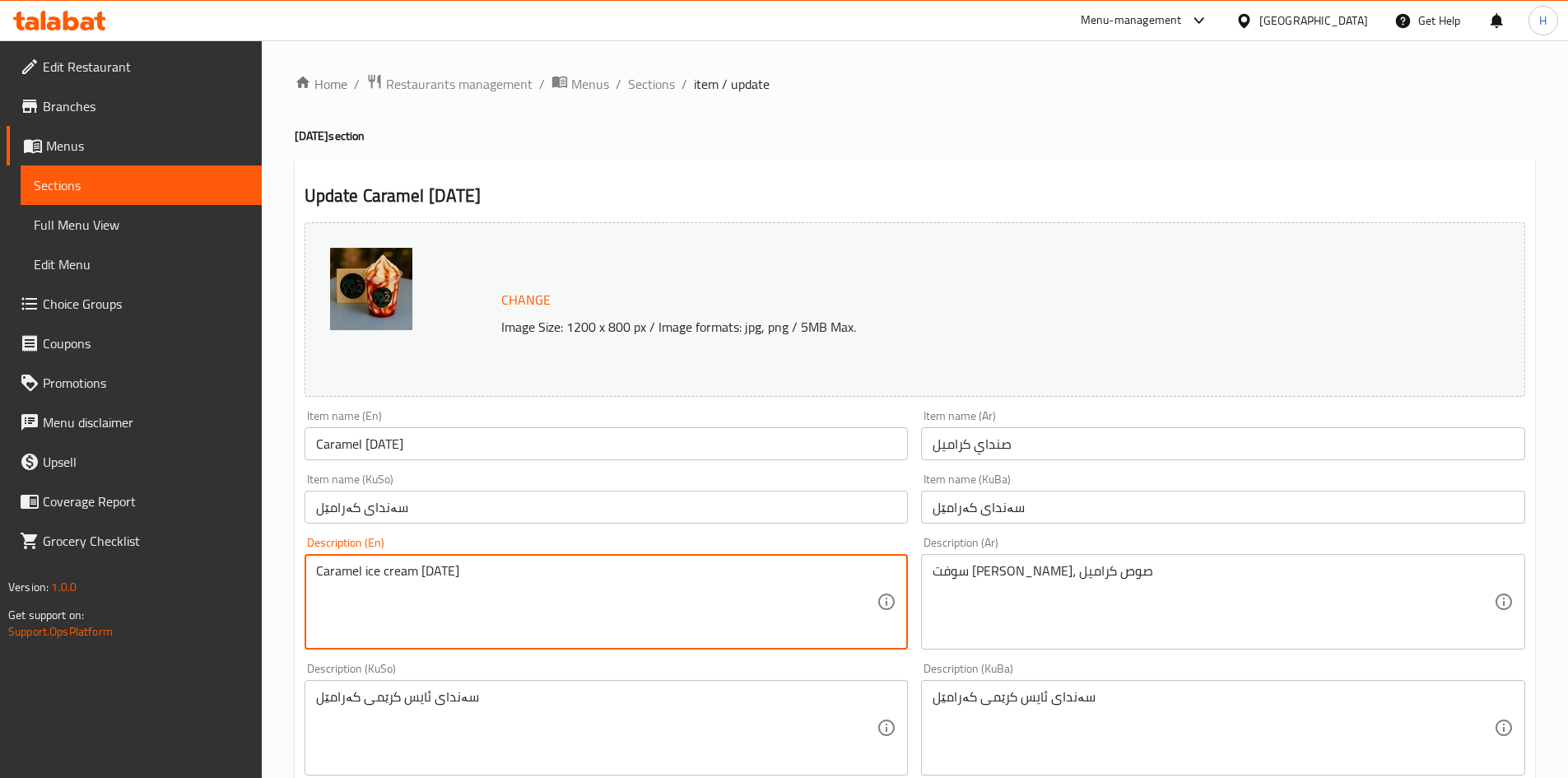
paste textarea "Soft cream, vanilla, caramel sauce"
click at [508, 594] on textarea "Caramel ice cream sundaySoft cream, vanilla, caramel sauce" at bounding box center [596, 602] width 561 height 78
drag, startPoint x: 510, startPoint y: 594, endPoint x: 524, endPoint y: 593, distance: 14.0
click at [513, 594] on textarea "Caramel ice cream sundaySoft cream, vanilla, caramel sauce" at bounding box center [596, 602] width 561 height 78
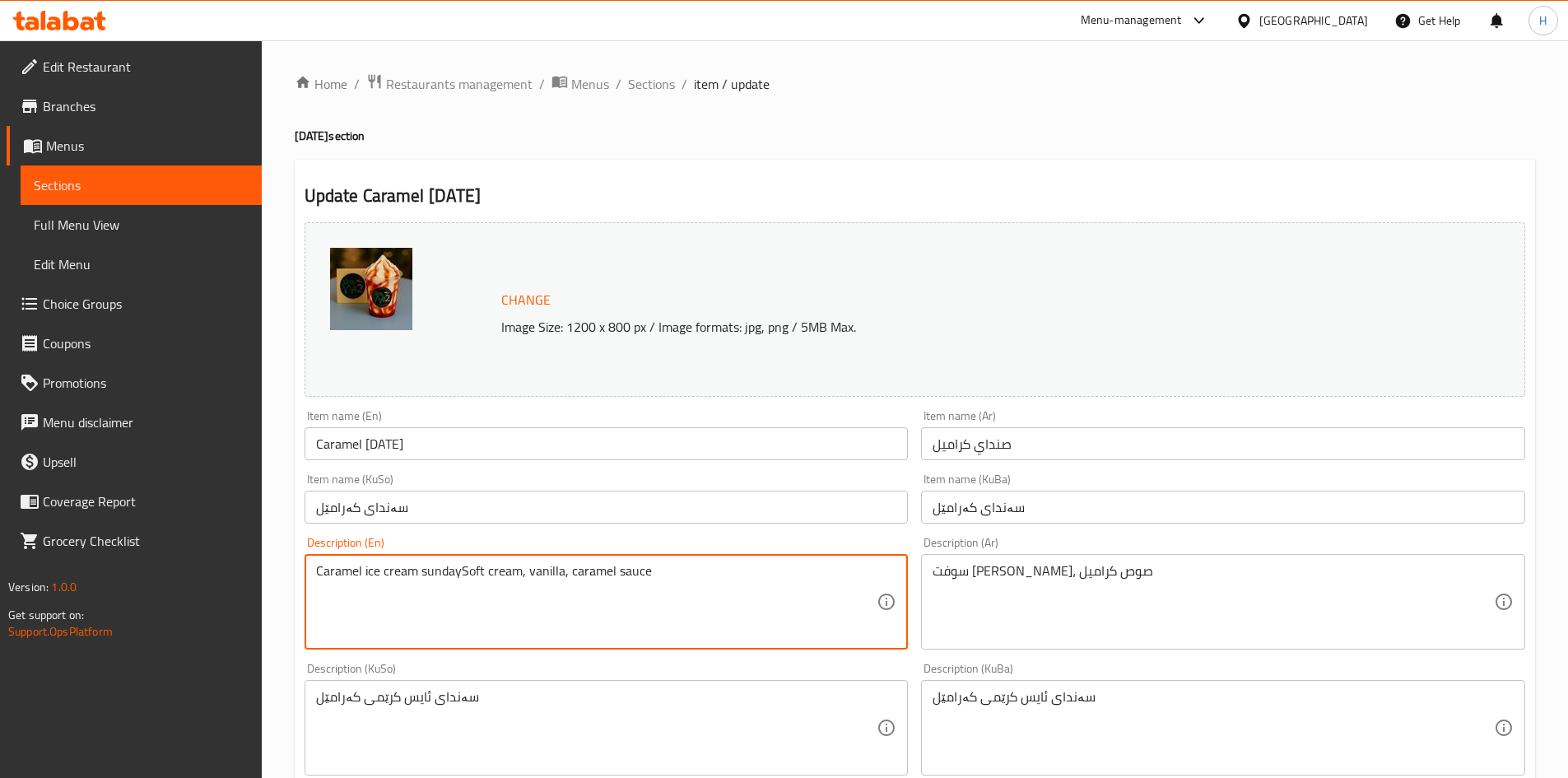
paste textarea
type textarea "Soft cream, vanilla, caramel sauce"
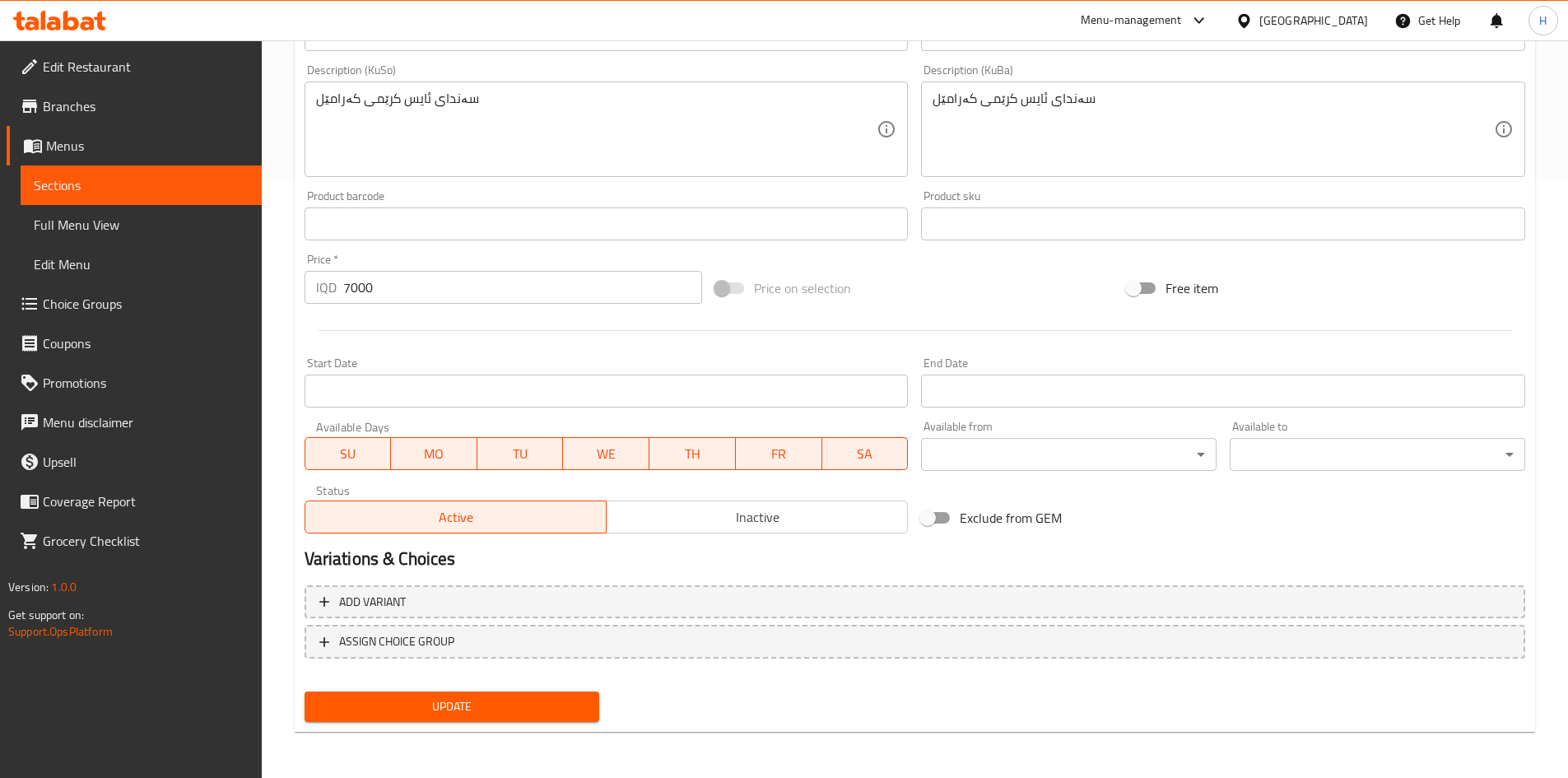
drag, startPoint x: 474, startPoint y: 700, endPoint x: 514, endPoint y: 711, distance: 41.5
click at [474, 700] on span "Update" at bounding box center [452, 706] width 269 height 21
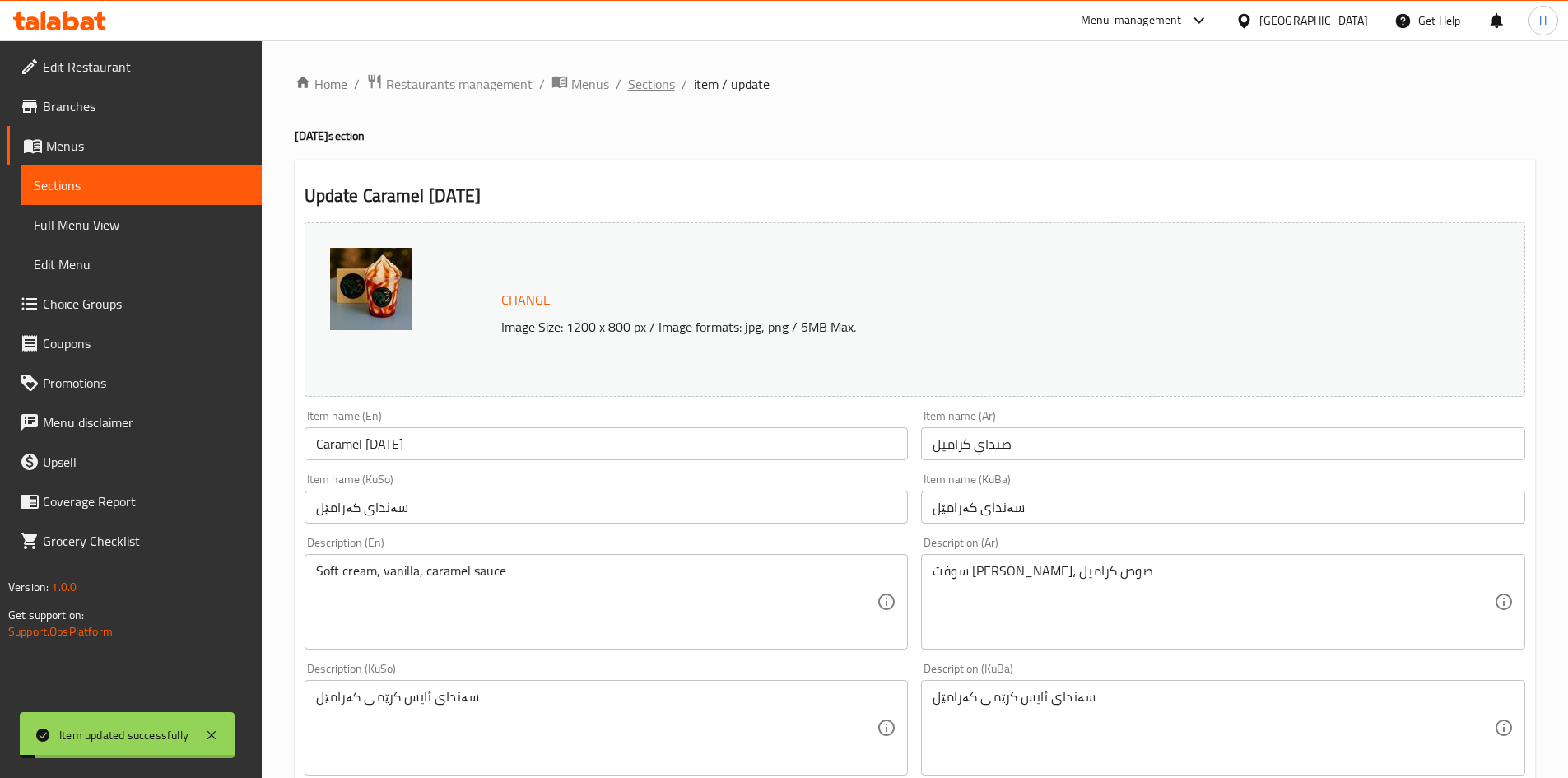
click at [653, 90] on span "Sections" at bounding box center [652, 84] width 47 height 20
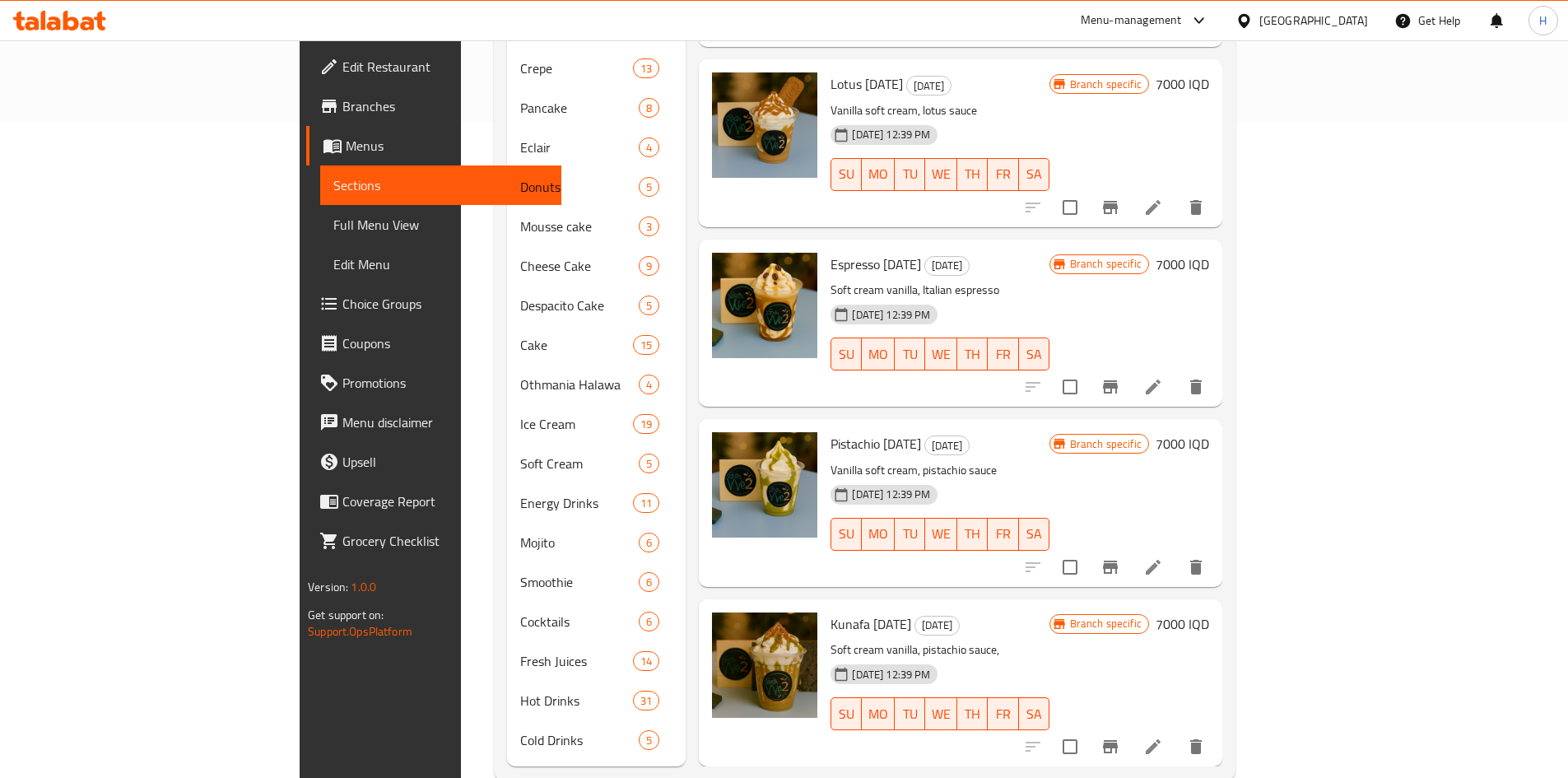
scroll to position [665, 0]
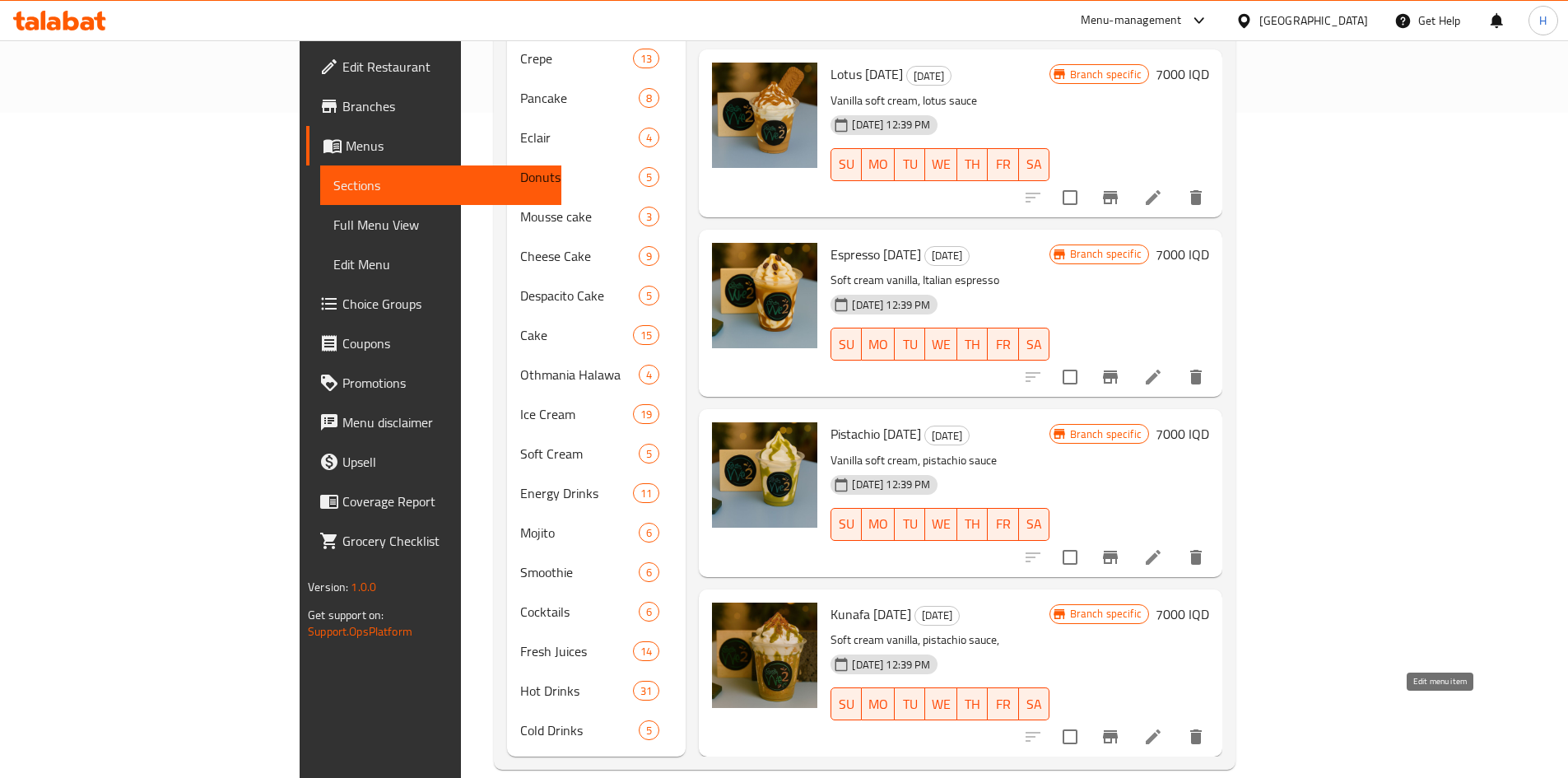
click at [1163, 727] on icon at bounding box center [1154, 737] width 20 height 20
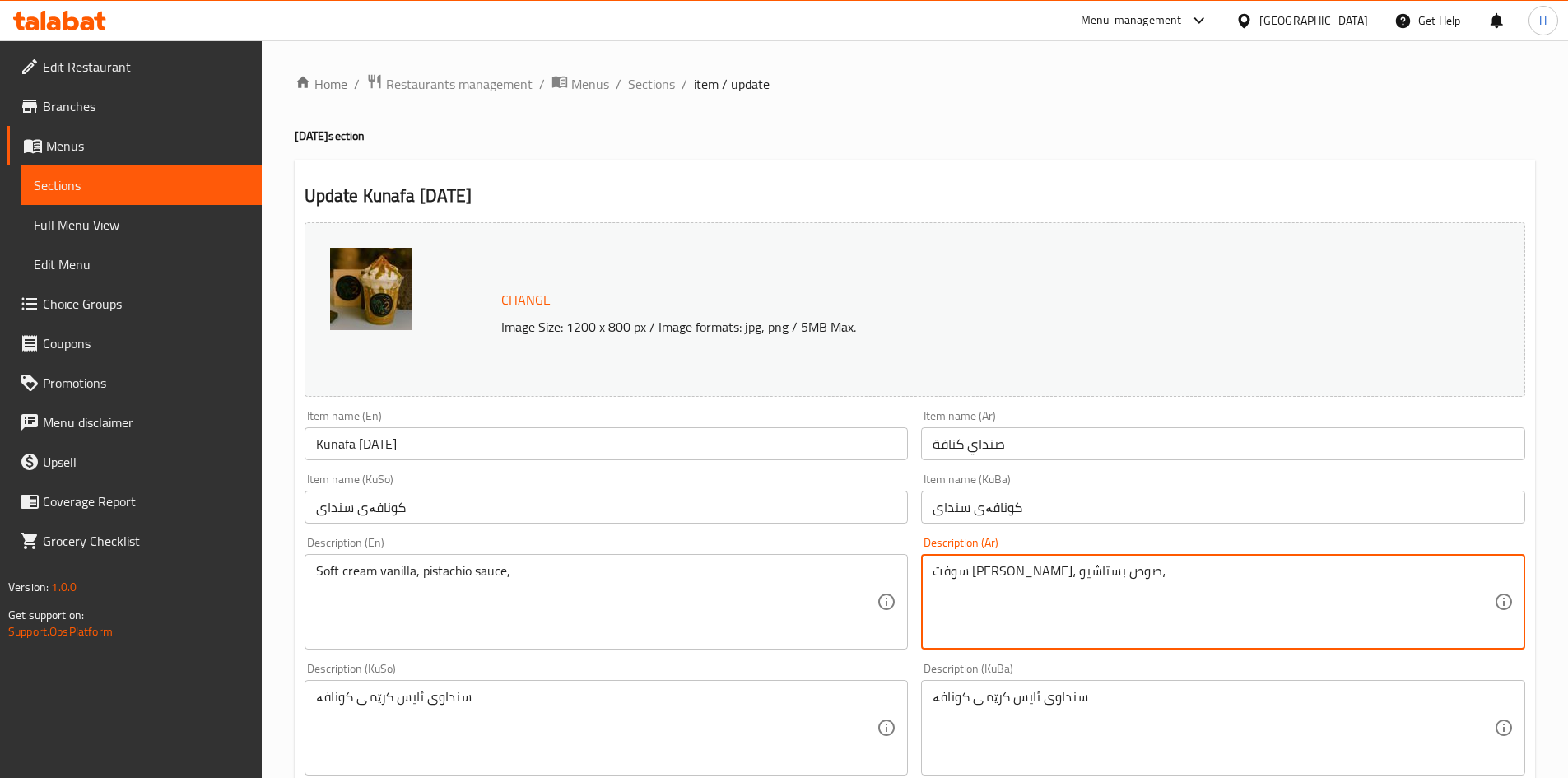
click at [934, 577] on textarea "سوفت كريم ڤانيلا، صوص بستاشيو،" at bounding box center [1213, 602] width 561 height 78
type textarea "سوفت كريم ڤانيلا، صوص بستاشيو،"
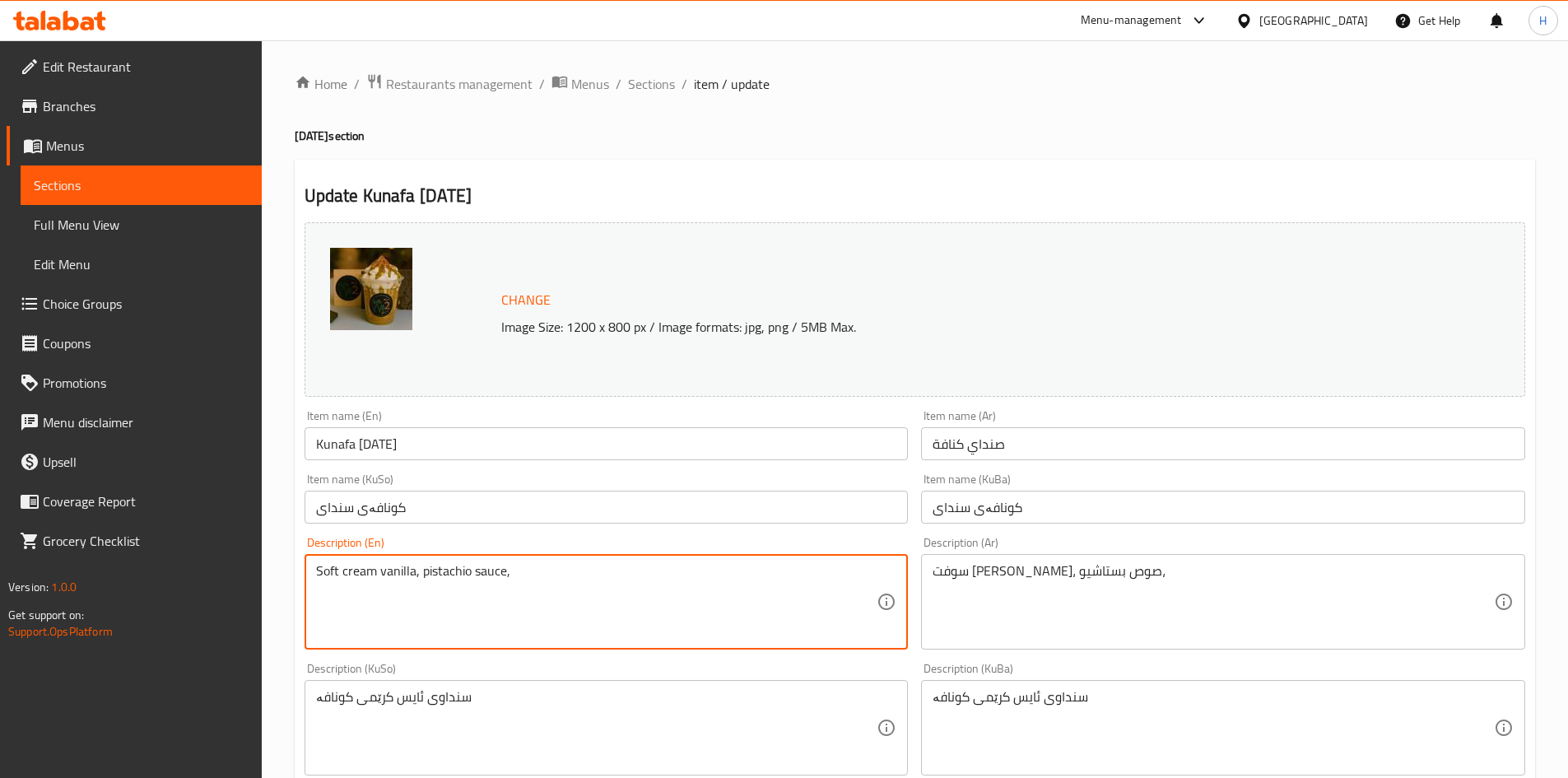
paste textarea "Soft cream, vanilla, pistachio sauce, and kunafa vermicelli."
click at [633, 588] on textarea "Soft cream vanilla, pistachio sauce,Soft cream, vanilla, pistachio sauce, and k…" at bounding box center [596, 602] width 561 height 78
paste textarea
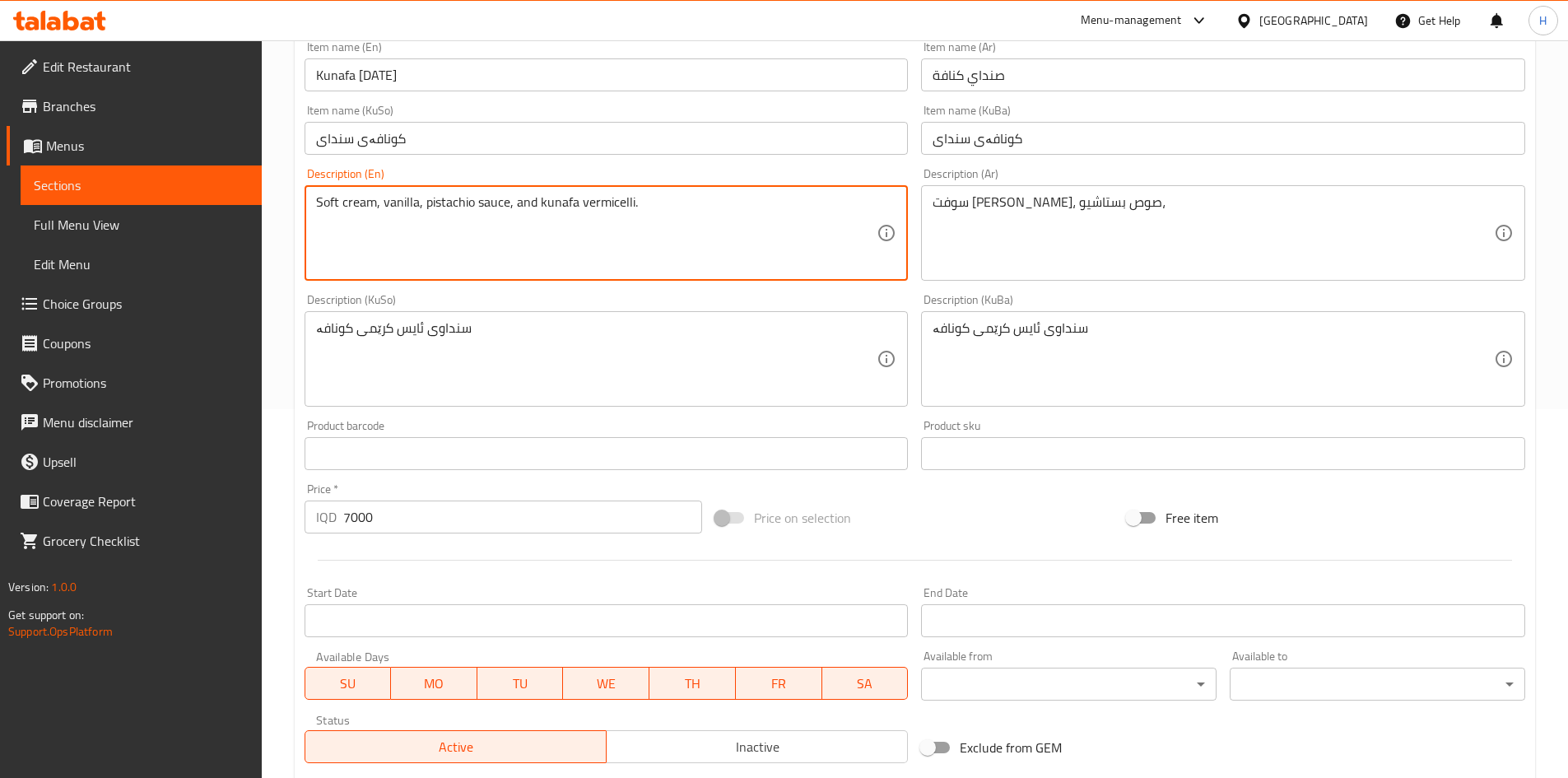
scroll to position [577, 0]
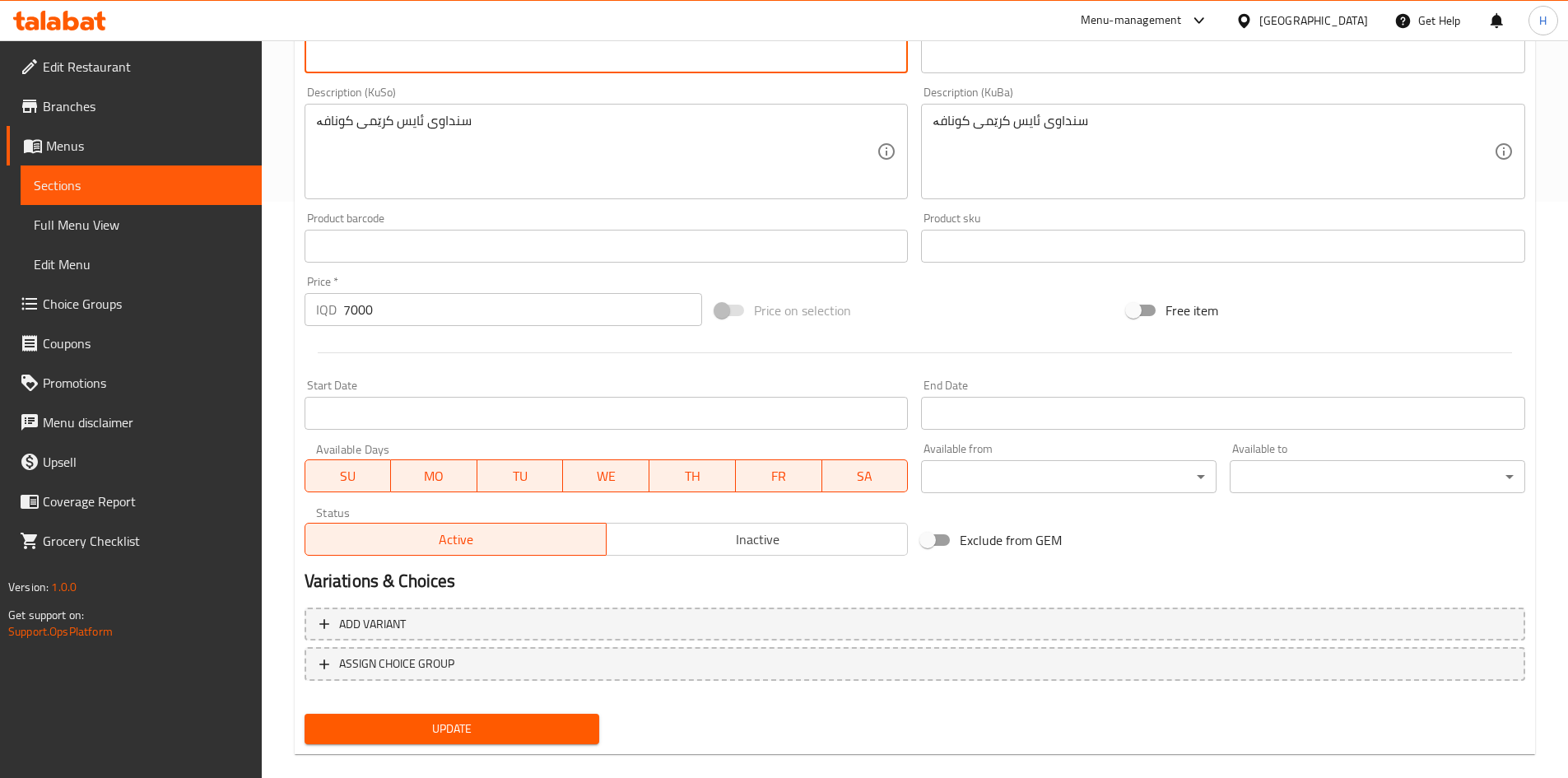
type textarea "Soft cream, vanilla, pistachio sauce, and kunafa vermicelli."
click at [442, 723] on span "Update" at bounding box center [452, 728] width 269 height 21
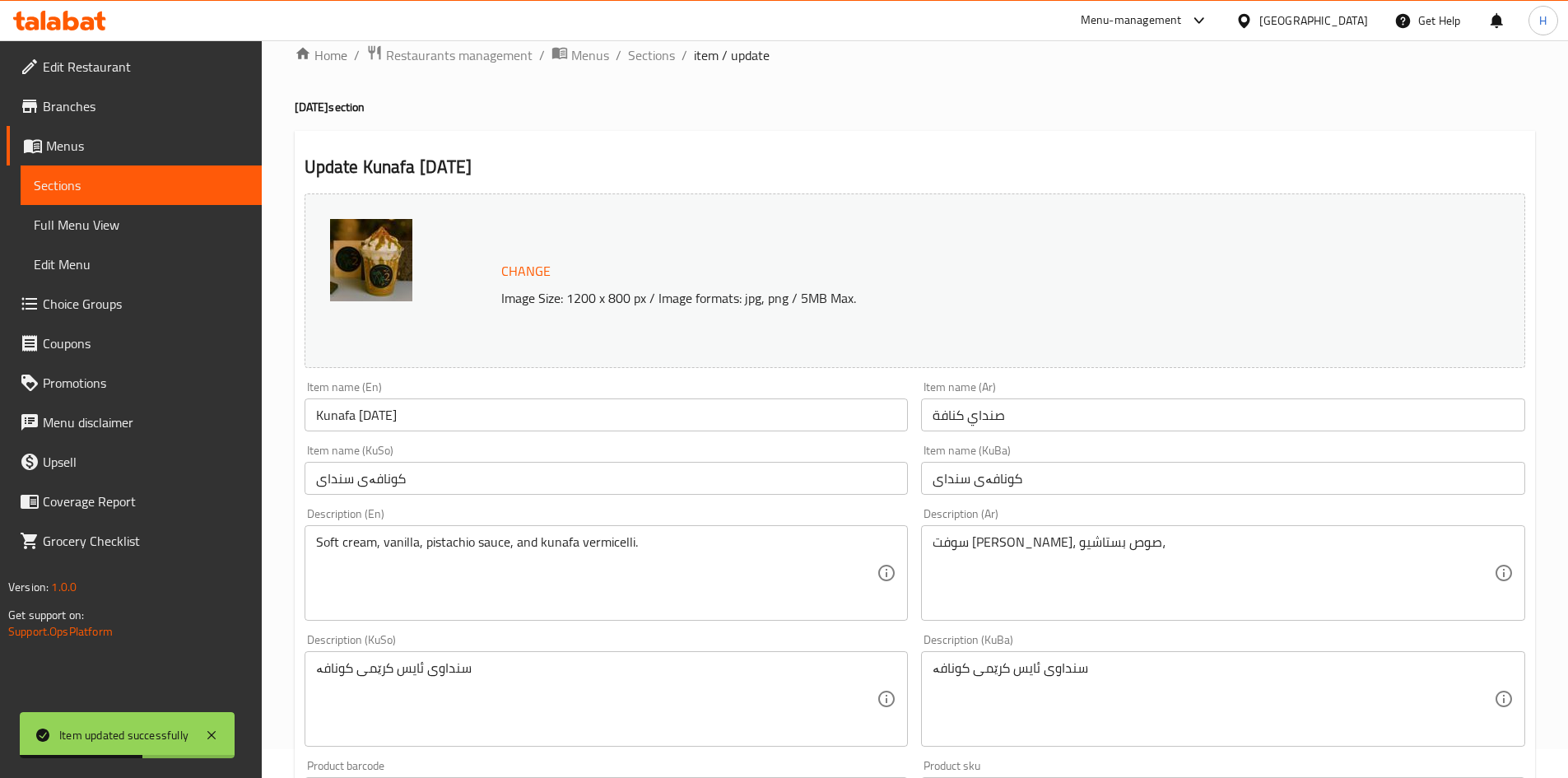
scroll to position [0, 0]
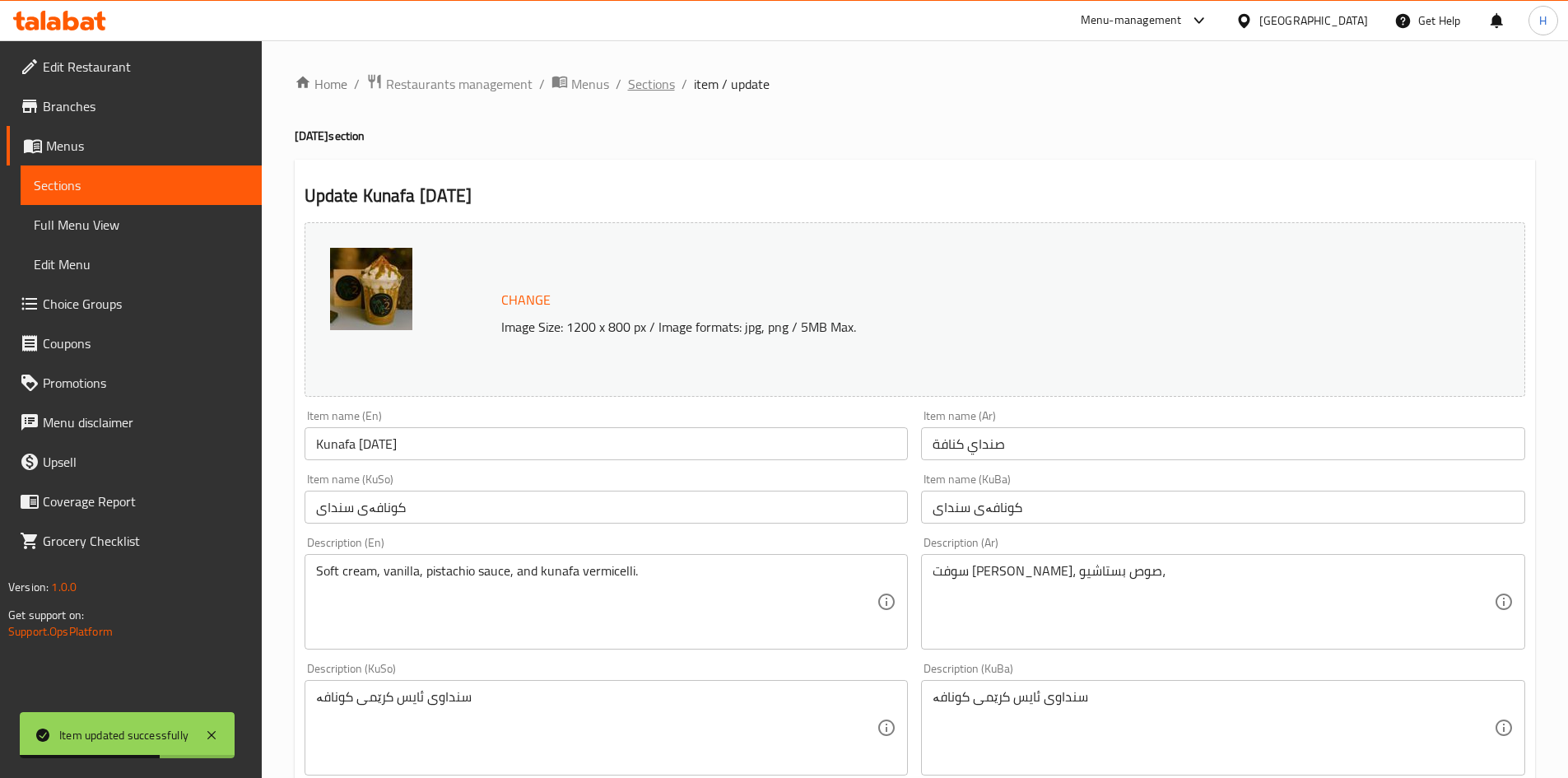
click at [649, 81] on span "Sections" at bounding box center [652, 84] width 47 height 20
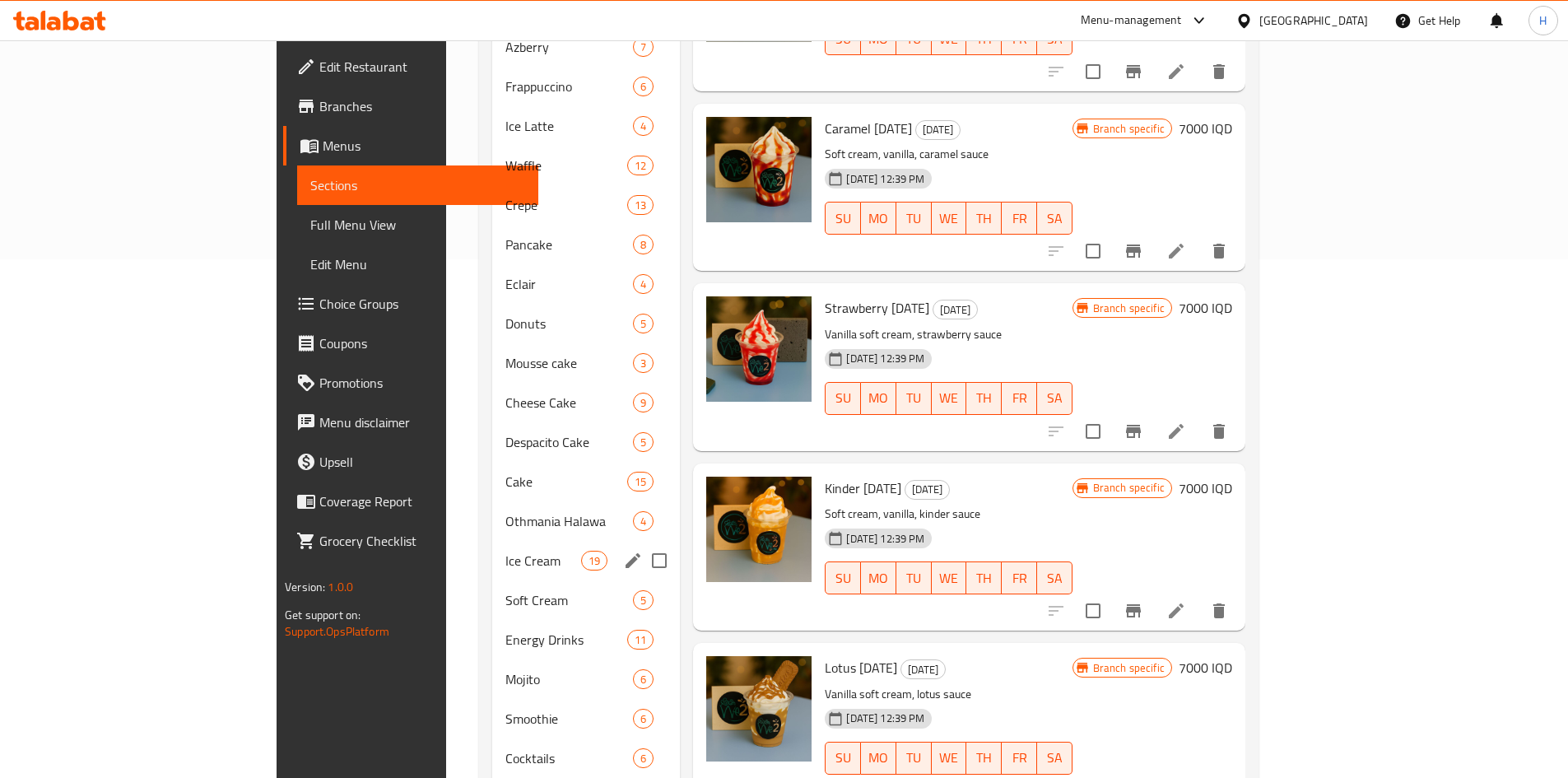
scroll to position [665, 0]
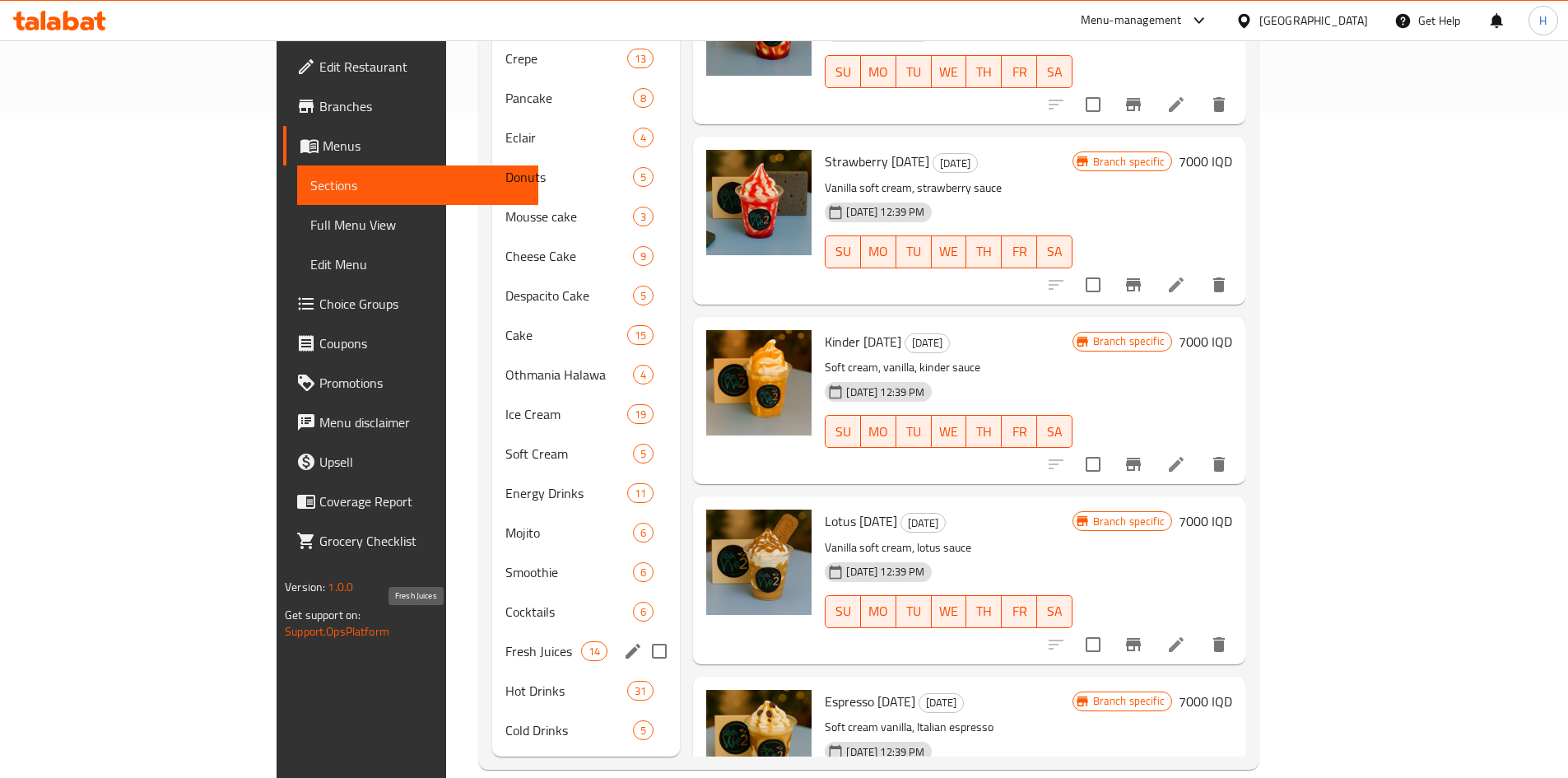
click at [505, 641] on span "Fresh Juices" at bounding box center [544, 651] width 76 height 20
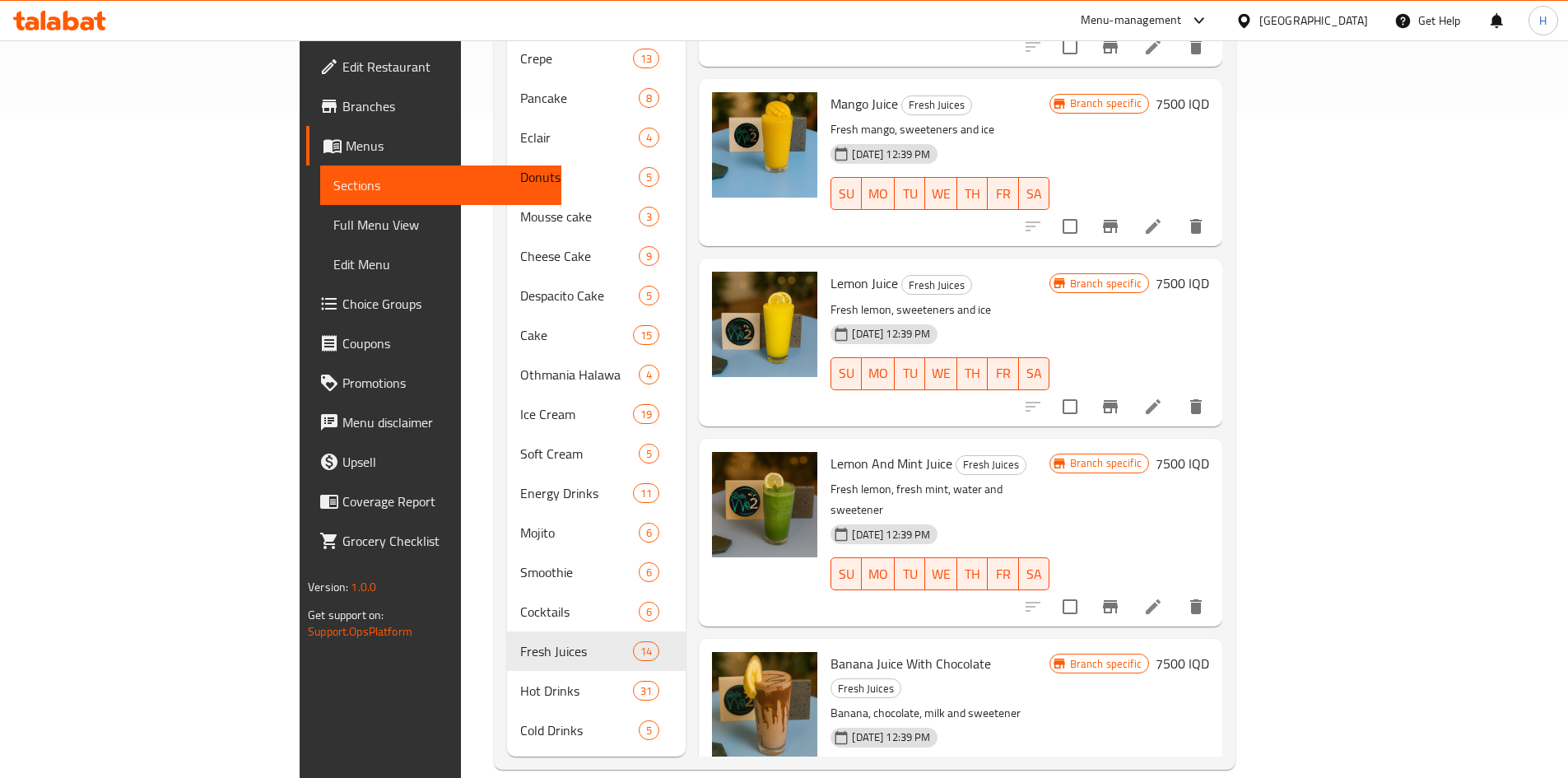
scroll to position [577, 0]
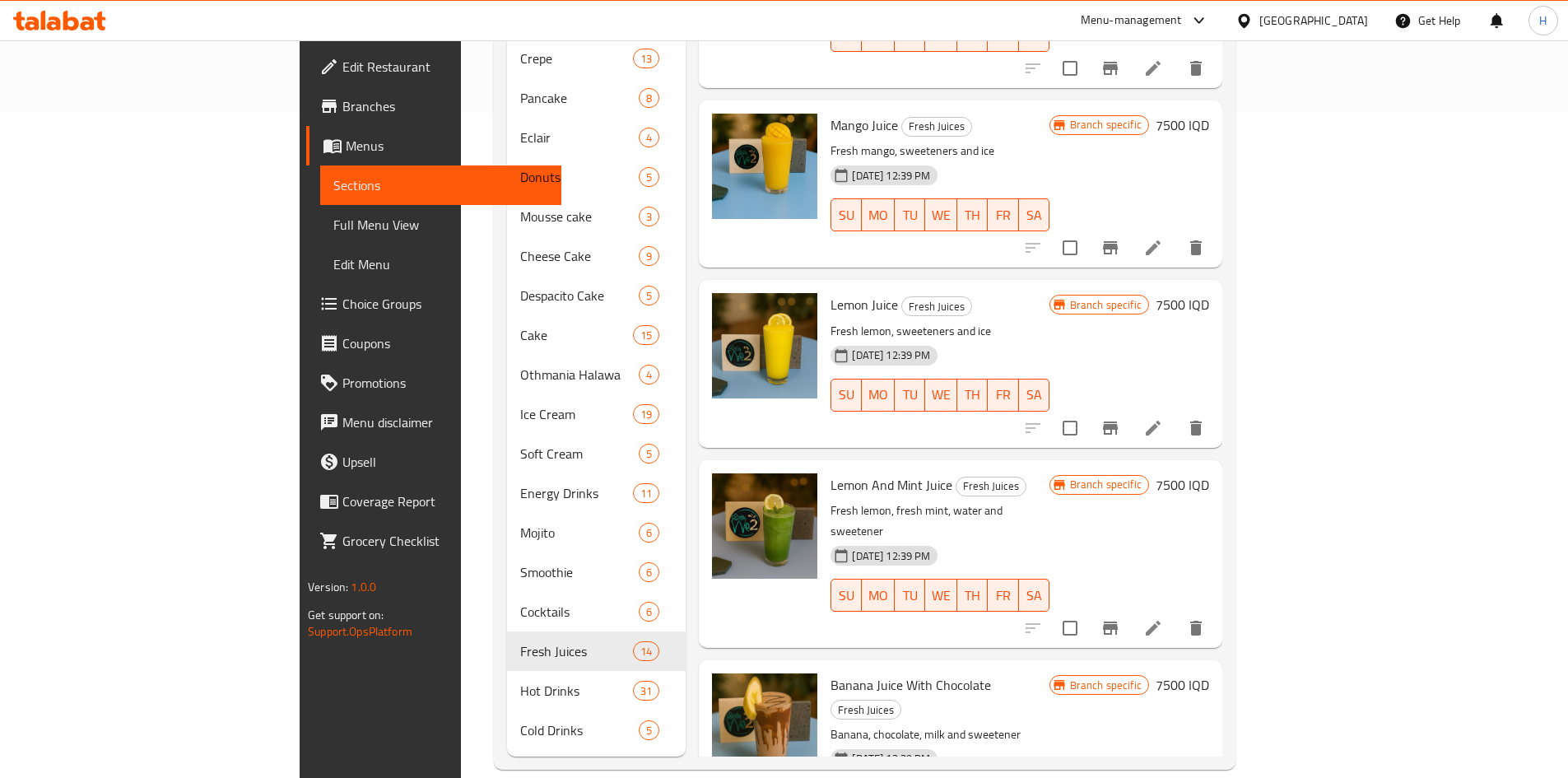
click at [1176, 613] on li at bounding box center [1153, 627] width 46 height 29
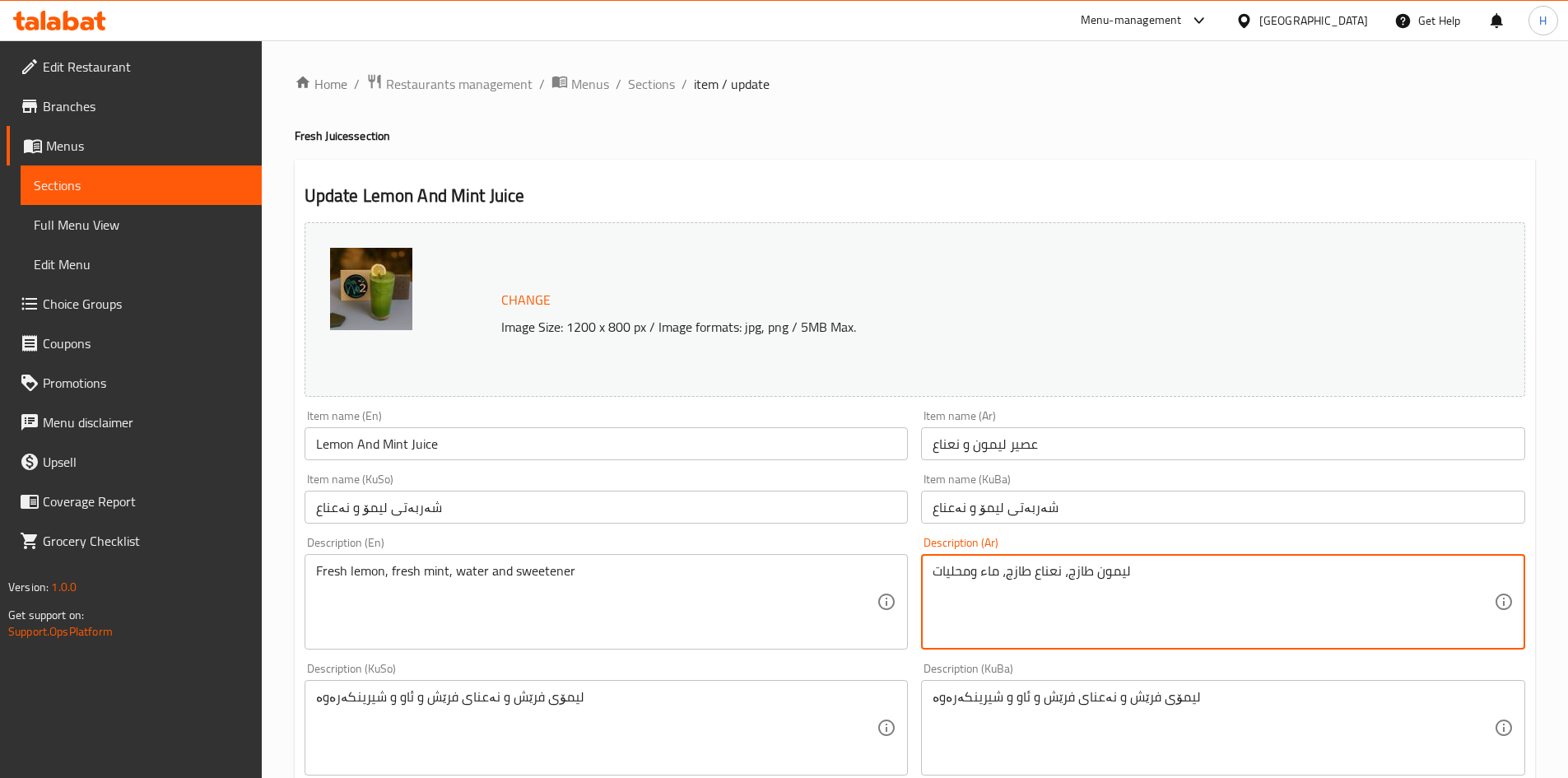
click at [1011, 608] on textarea "ليمون طازج، نعناع طازج، ماء ومحليات" at bounding box center [1213, 602] width 561 height 78
paste textarea "فريش، نعناع فريش، محليات، ثلج"
type textarea "ليمون فريش، نعناع فريش، محليات، ثلج"
click at [605, 615] on textarea "Fresh lemon, fresh mint, water and sweetener" at bounding box center [596, 602] width 561 height 78
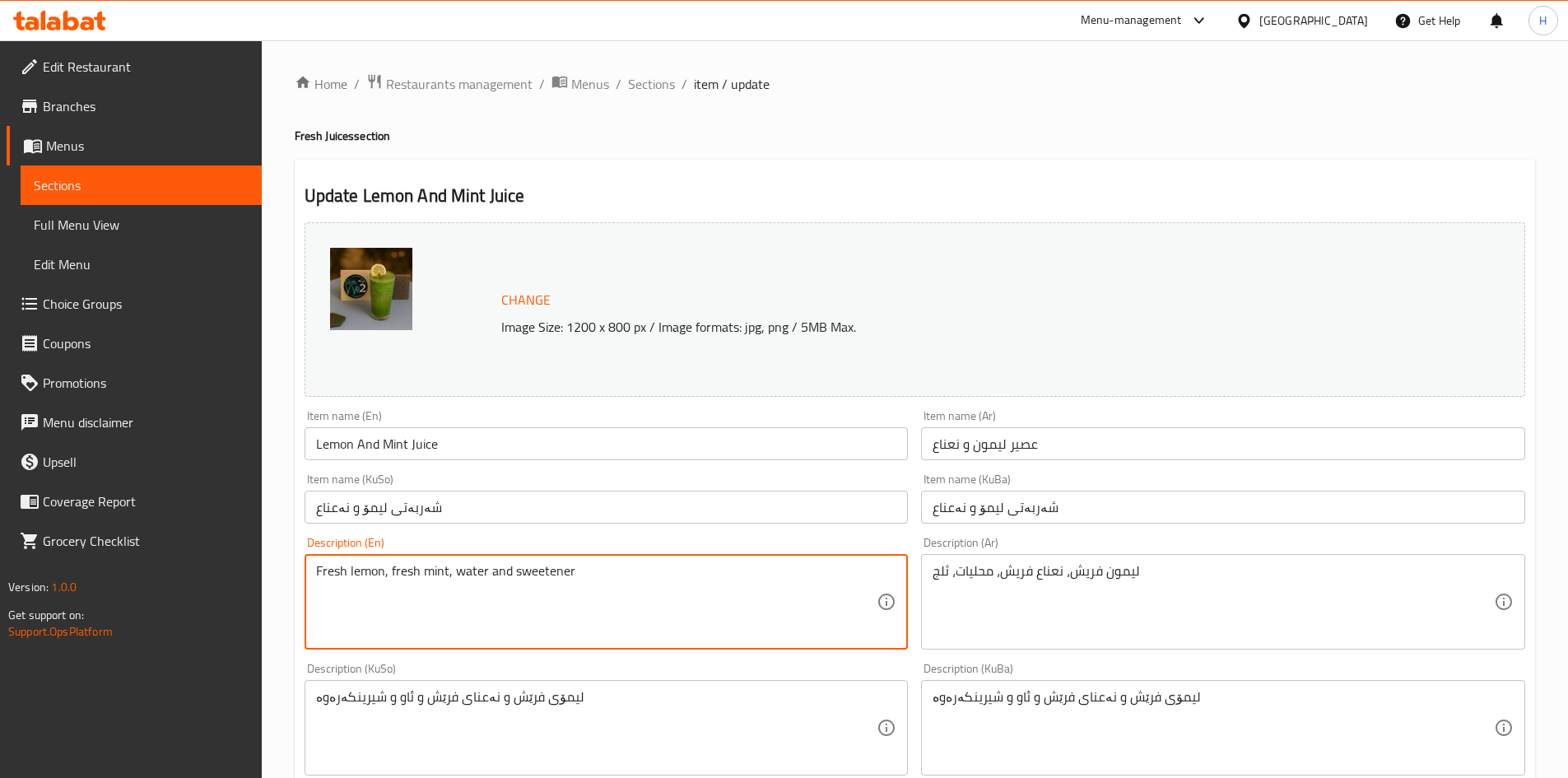
click at [605, 615] on textarea "Fresh lemon, fresh mint, water and sweetener" at bounding box center [596, 602] width 561 height 78
paste textarea "sweeteners, ice"
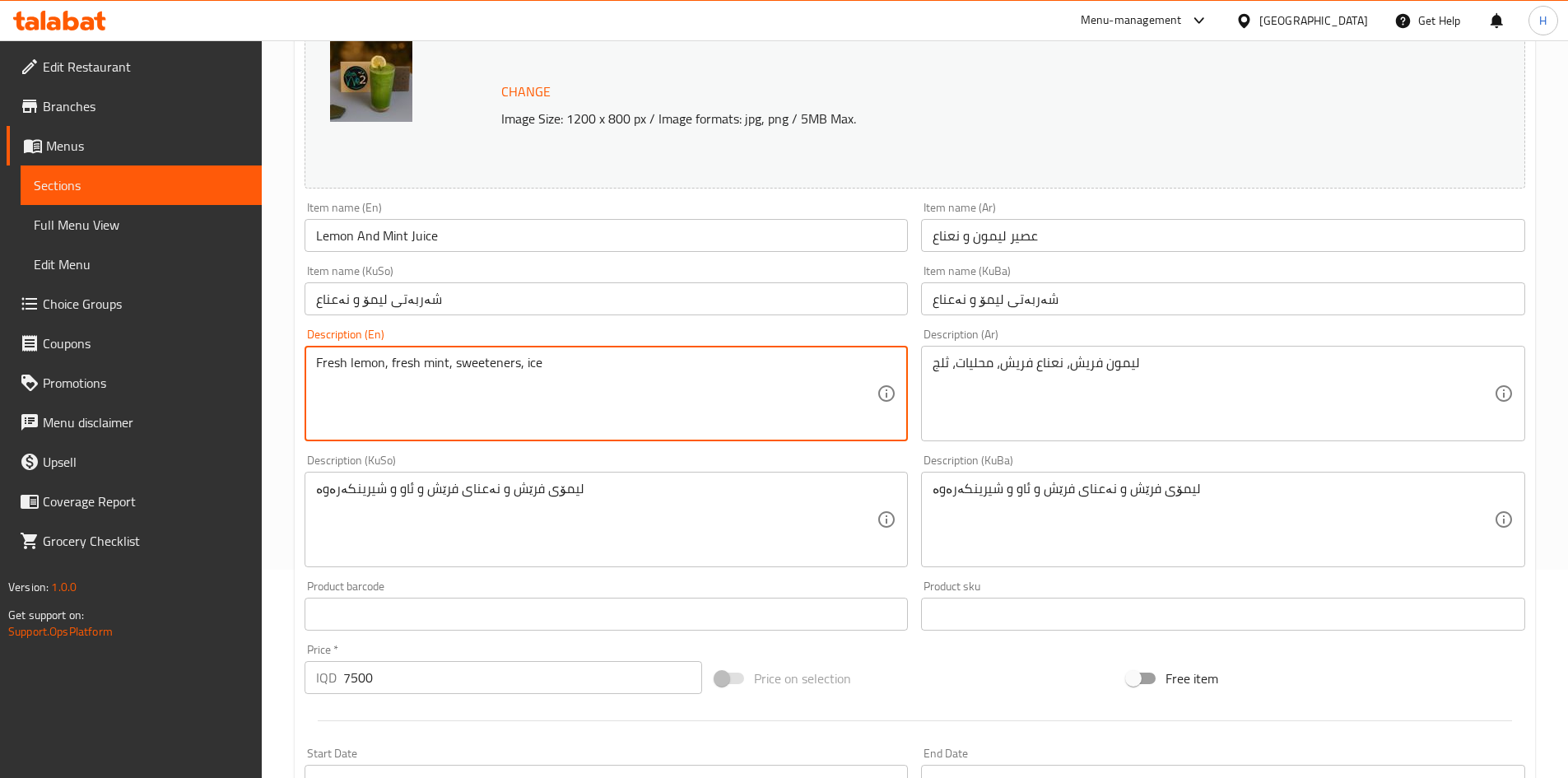
scroll to position [598, 0]
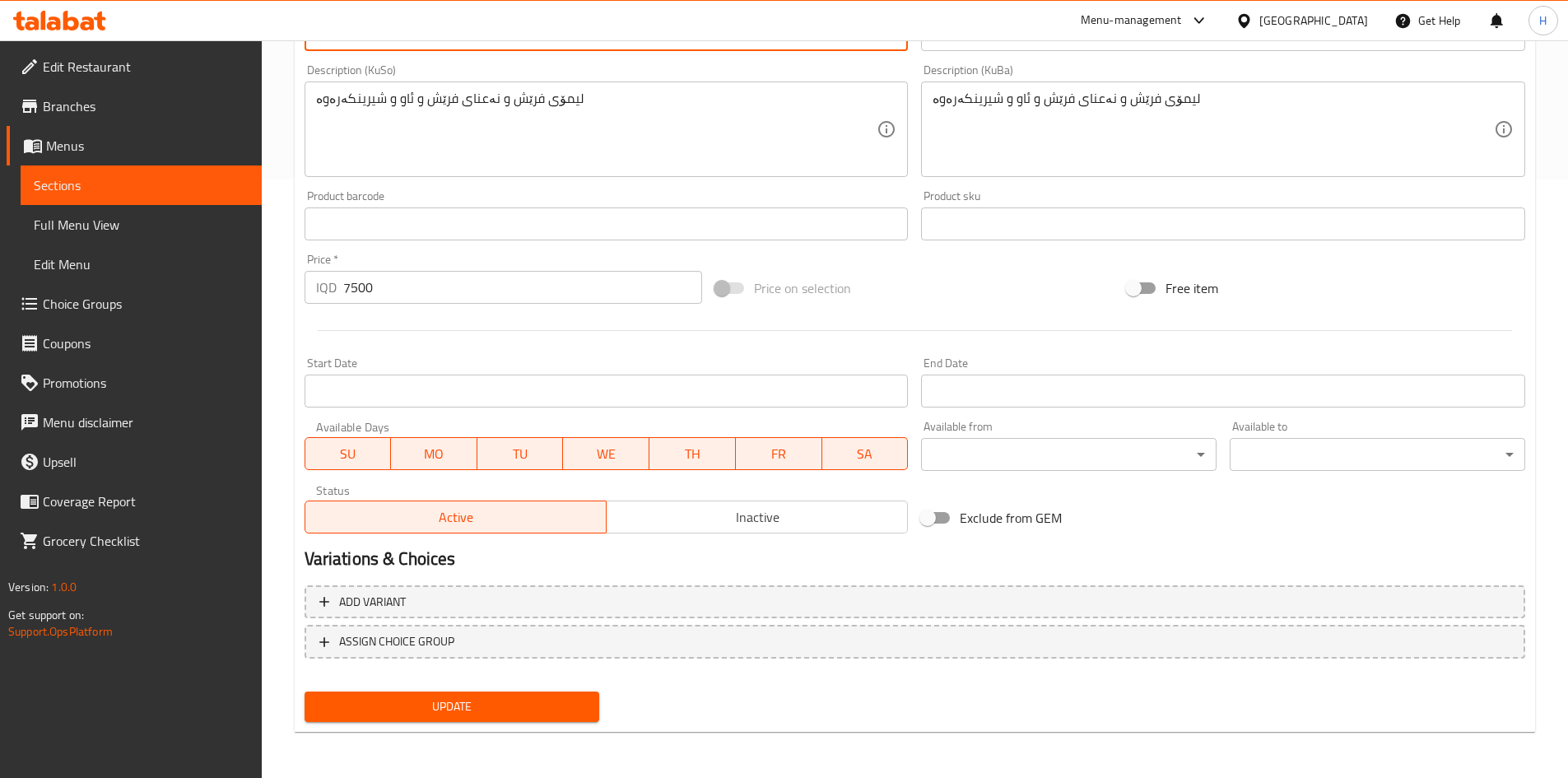
type textarea "Fresh lemon, fresh mint, sweeteners, ice"
click at [514, 702] on span "Update" at bounding box center [452, 706] width 269 height 21
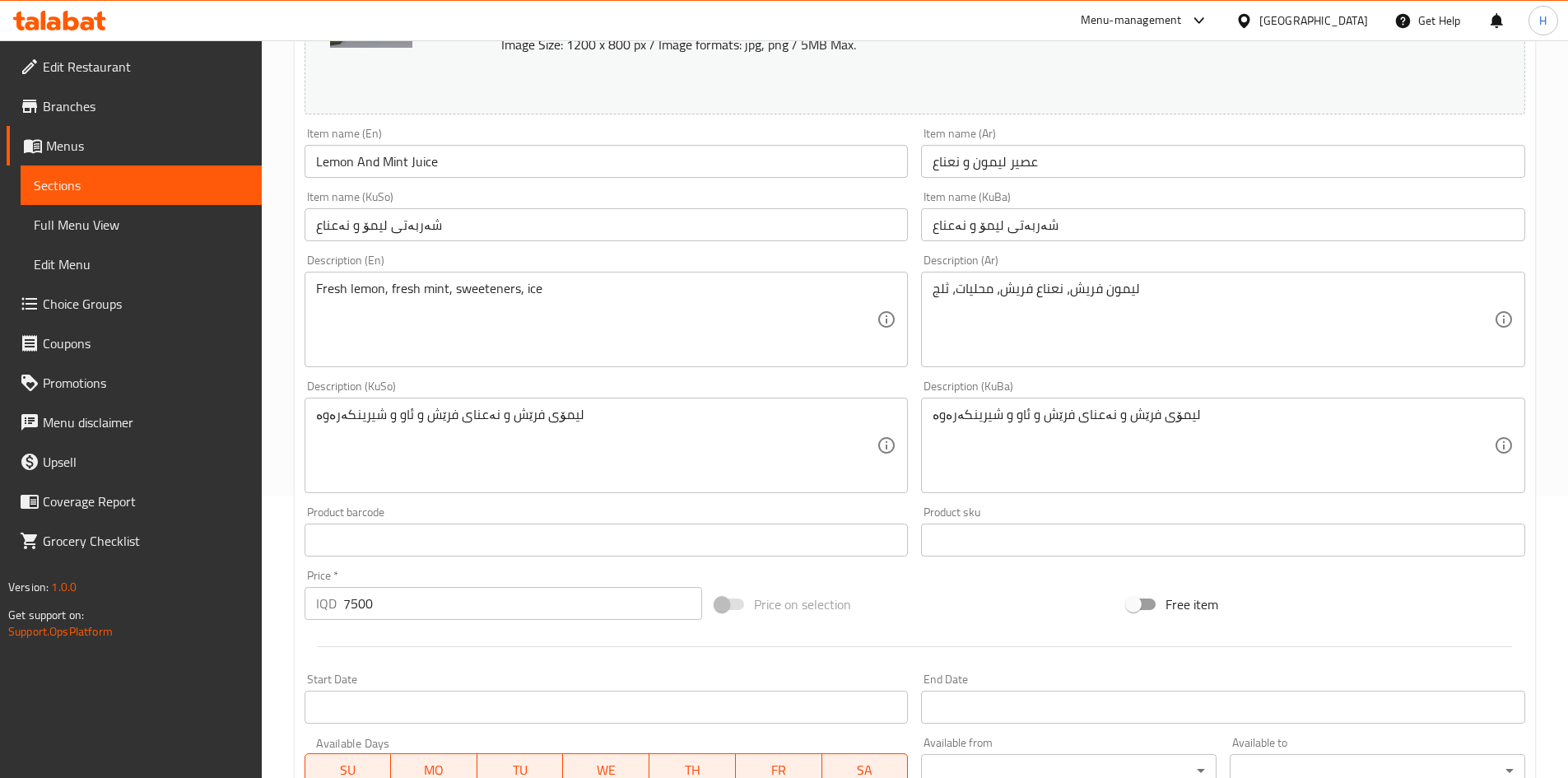
scroll to position [105, 0]
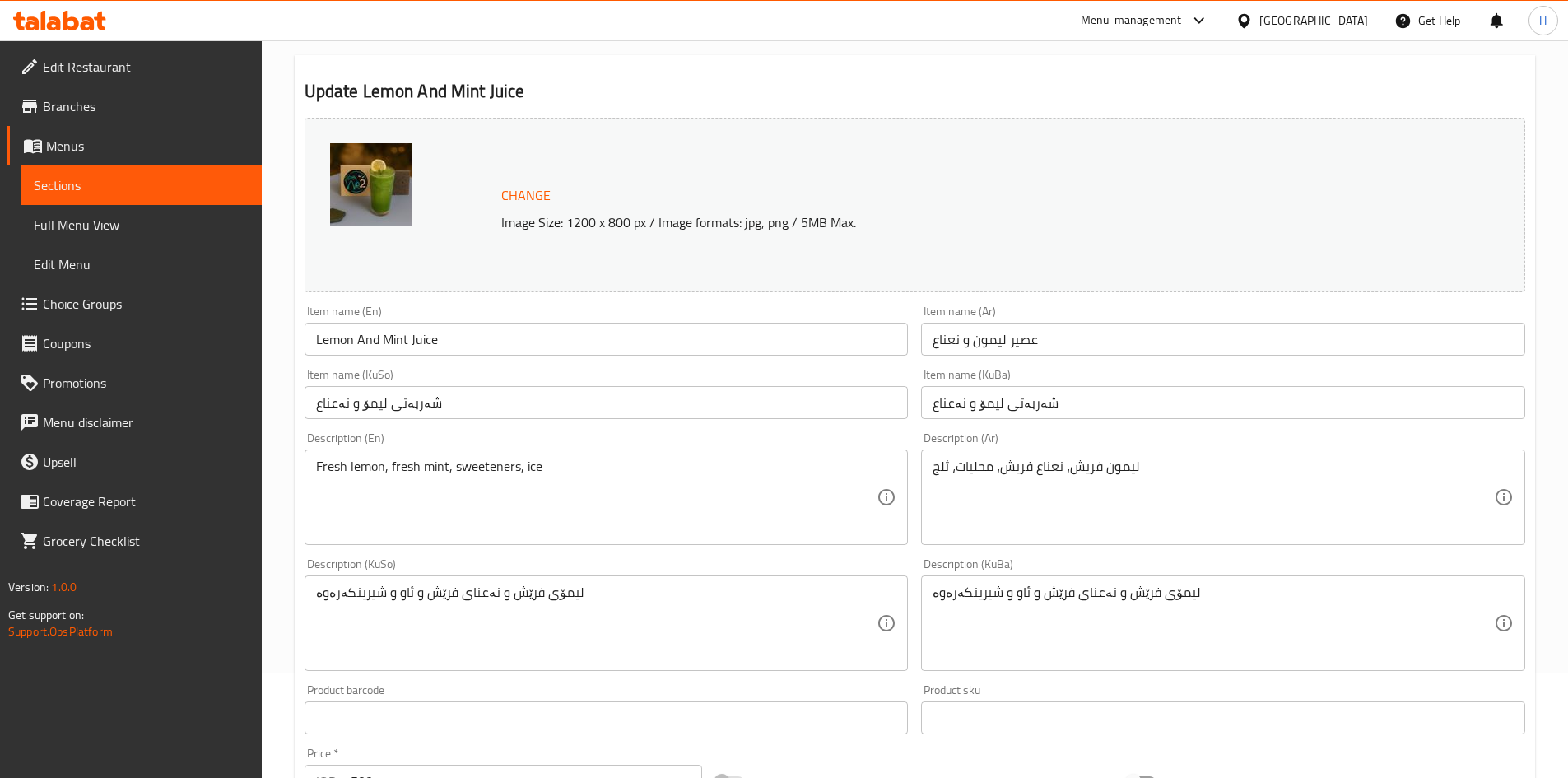
click at [1031, 442] on div "Description (Ar) ليمون فريش، نعناع فريش، محليات، ثلج Description (Ar)" at bounding box center [1223, 488] width 604 height 112
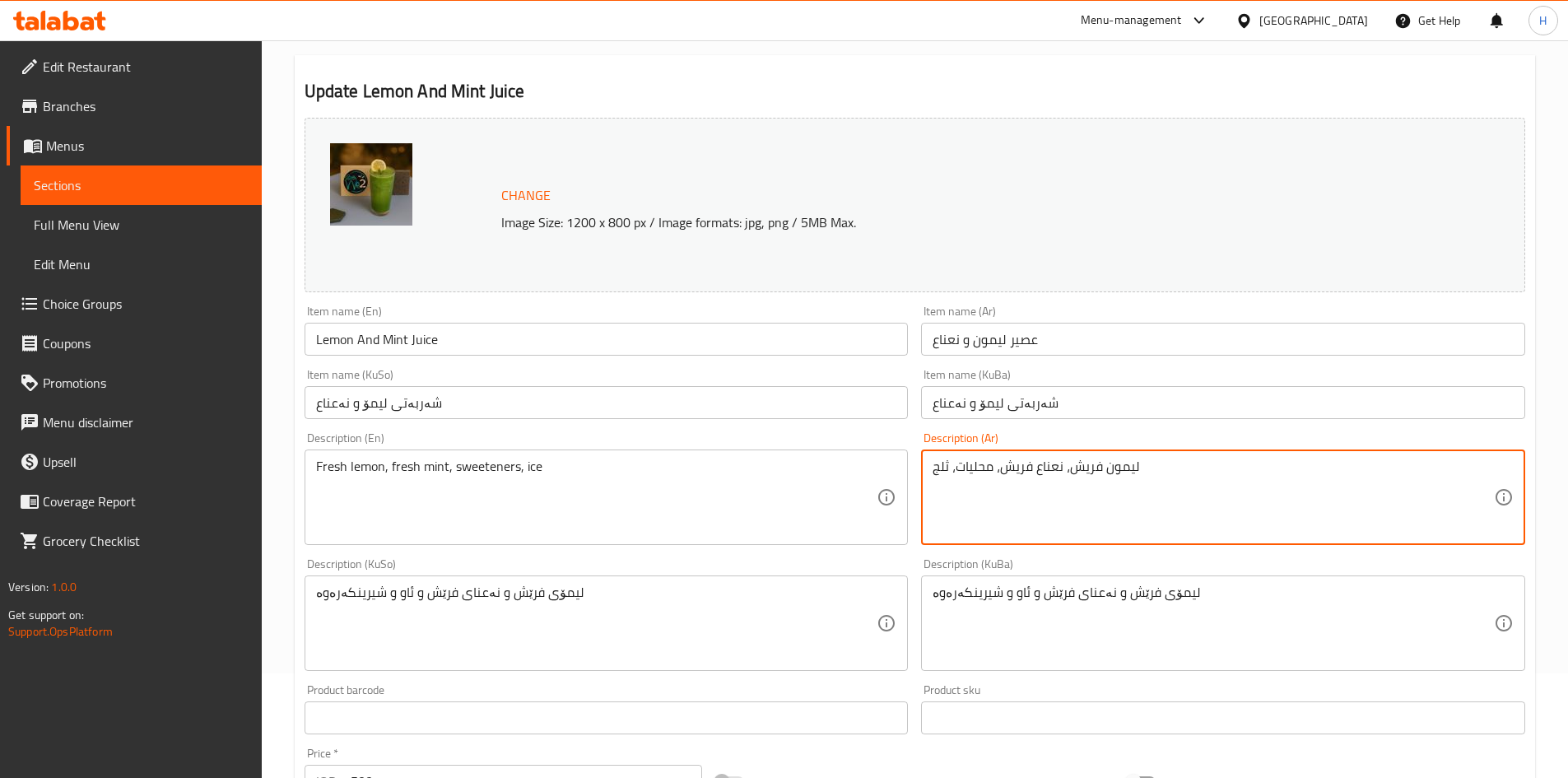
click at [1033, 472] on textarea "ليمون فريش، نعناع فريش، محليات، ثلج" at bounding box center [1213, 497] width 561 height 78
paste textarea "وز فريش، حليب، شوكولاتة"
type textarea "ليمون فريش، نعناع فريش، محليات، ثلج"
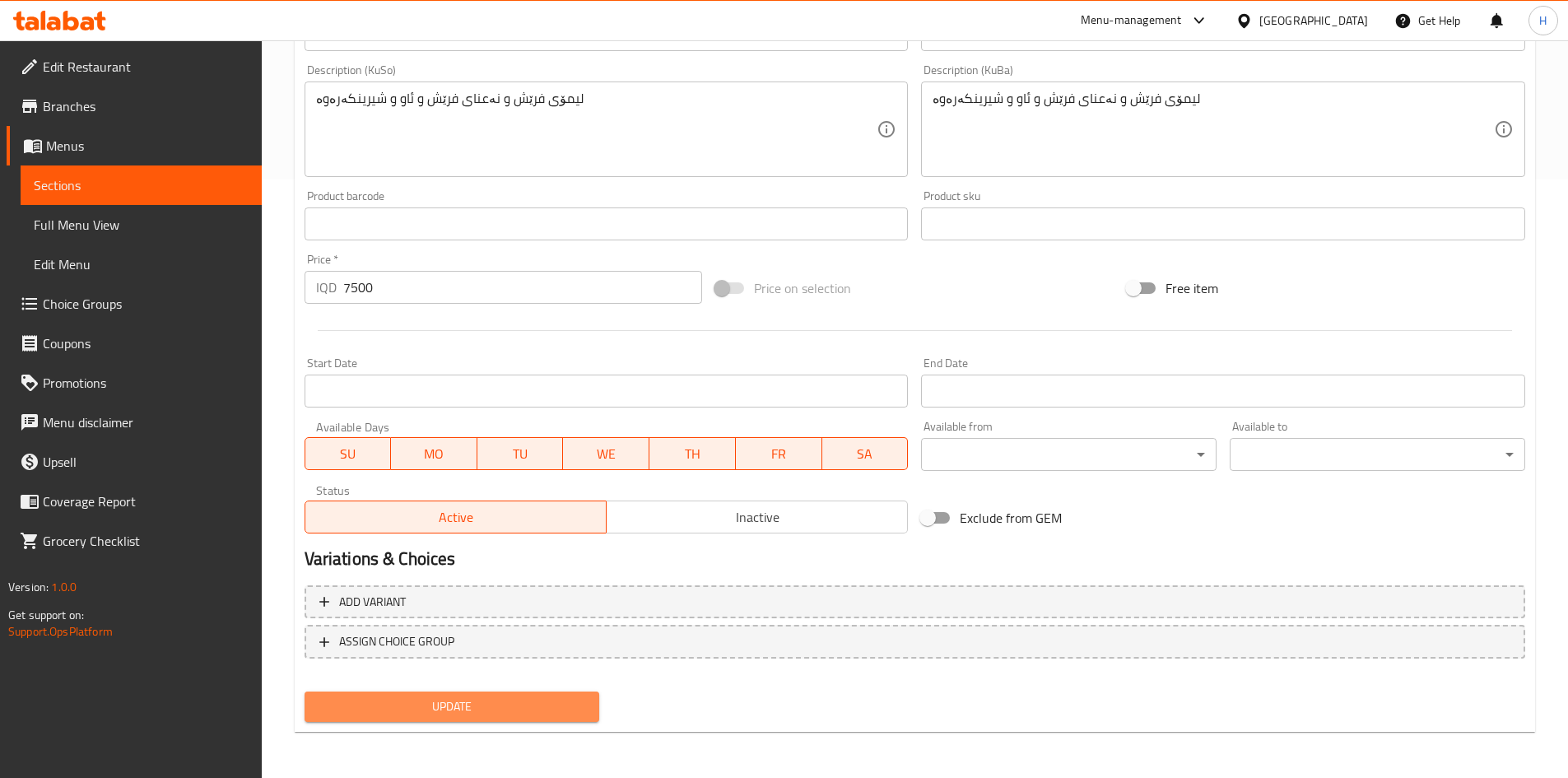
drag, startPoint x: 501, startPoint y: 698, endPoint x: 545, endPoint y: 651, distance: 64.4
click at [500, 698] on span "Update" at bounding box center [452, 706] width 269 height 21
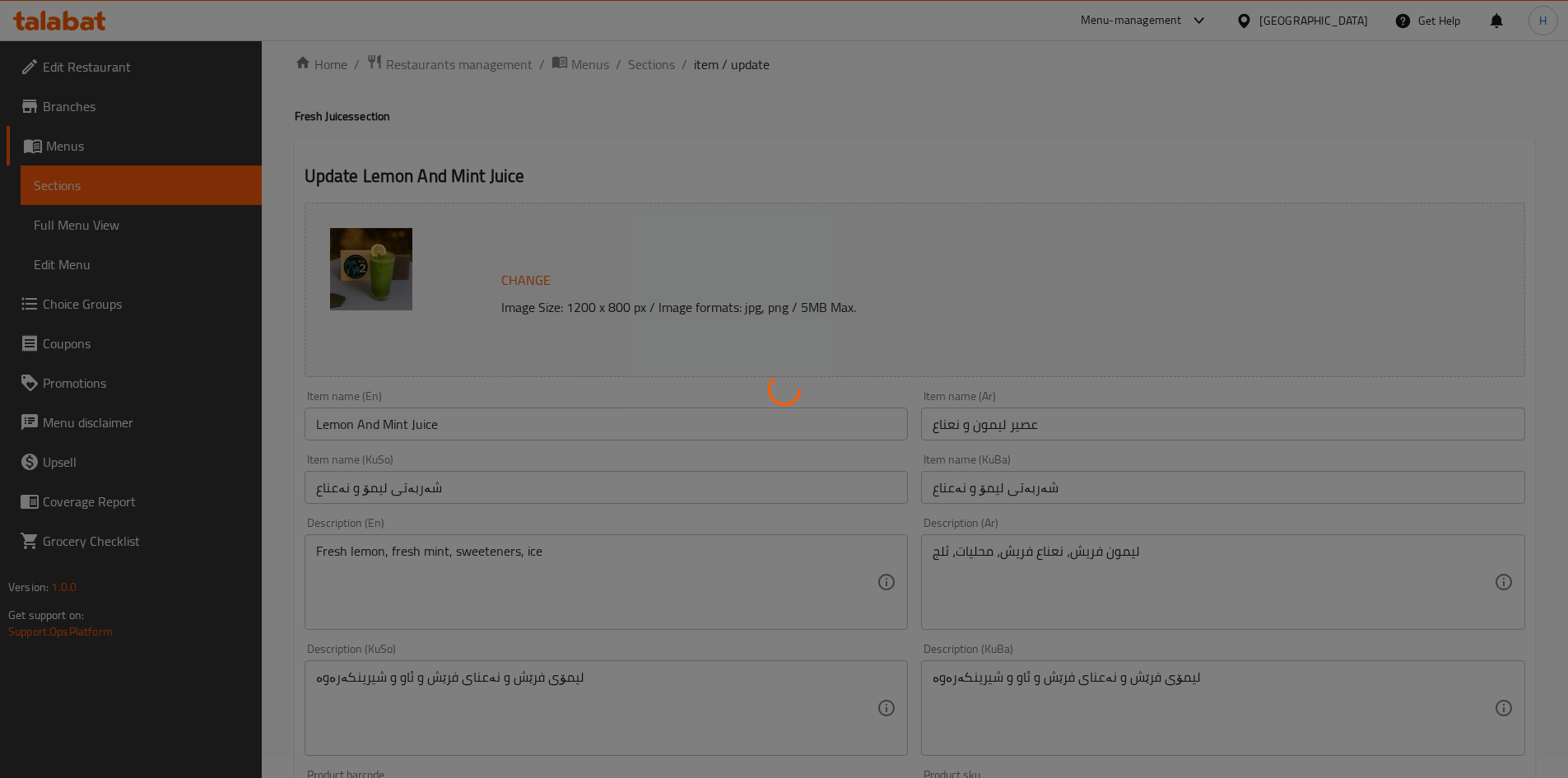
scroll to position [0, 0]
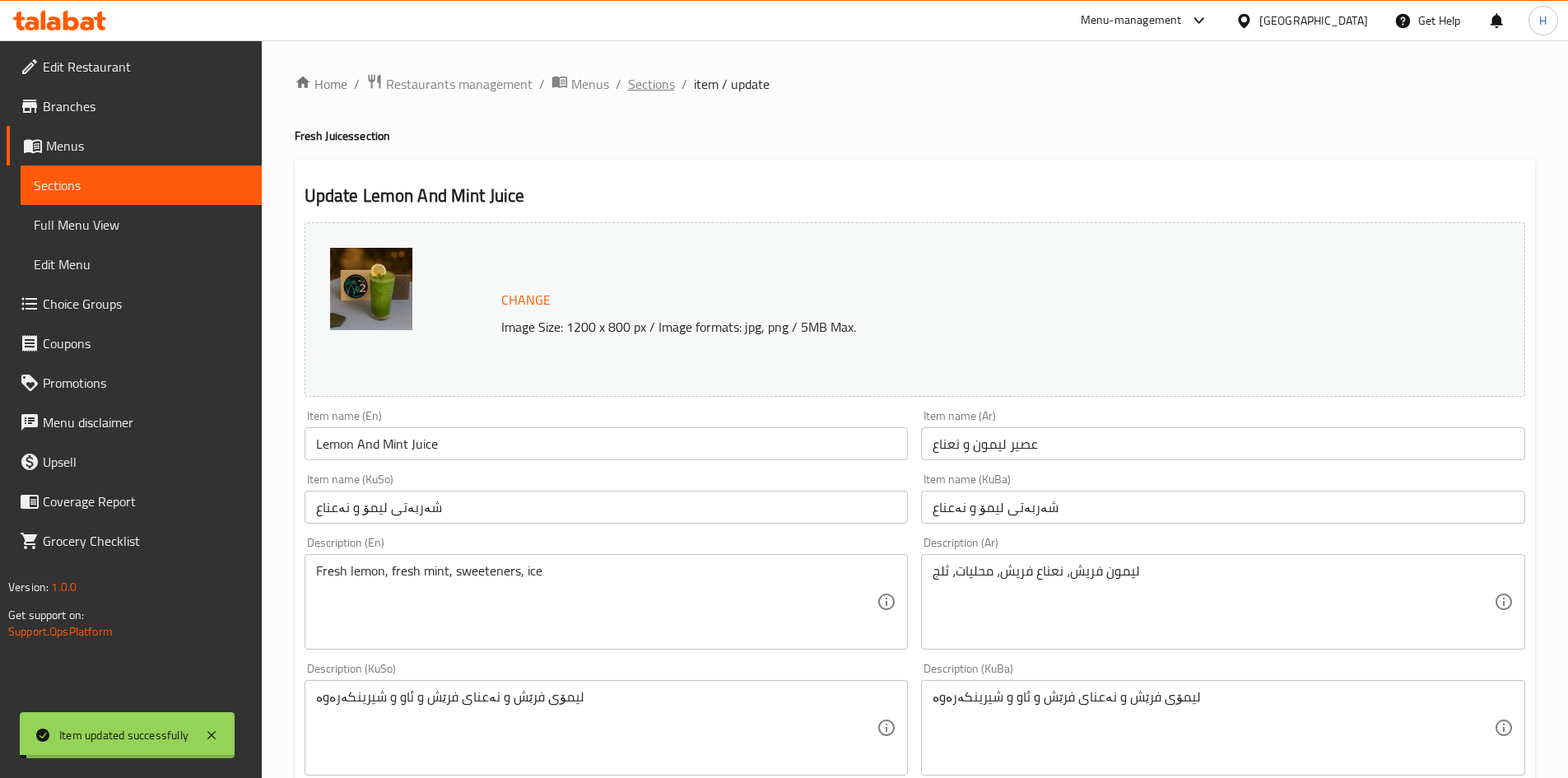
click at [652, 94] on span "Sections" at bounding box center [652, 84] width 47 height 20
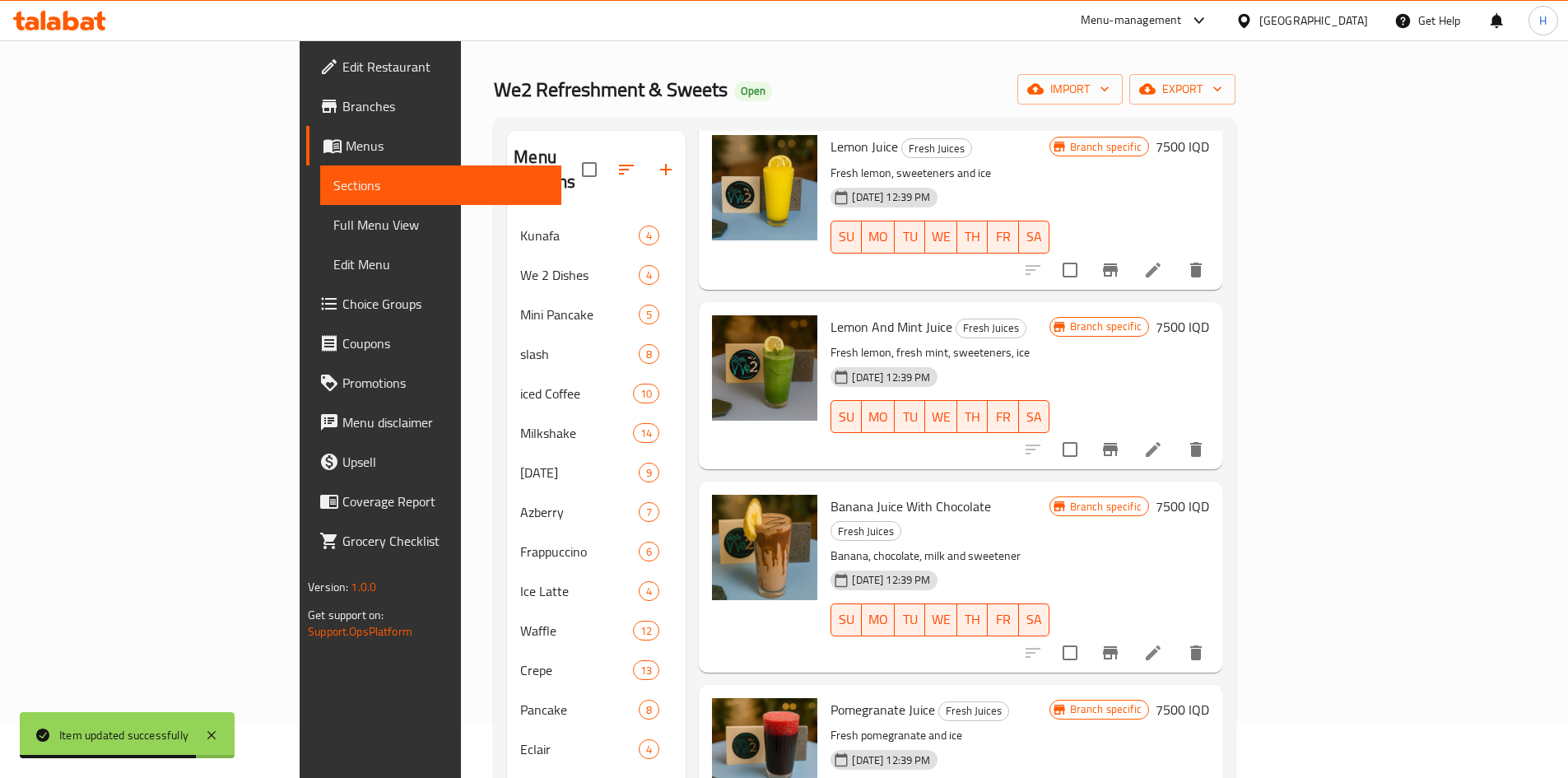
scroll to position [82, 0]
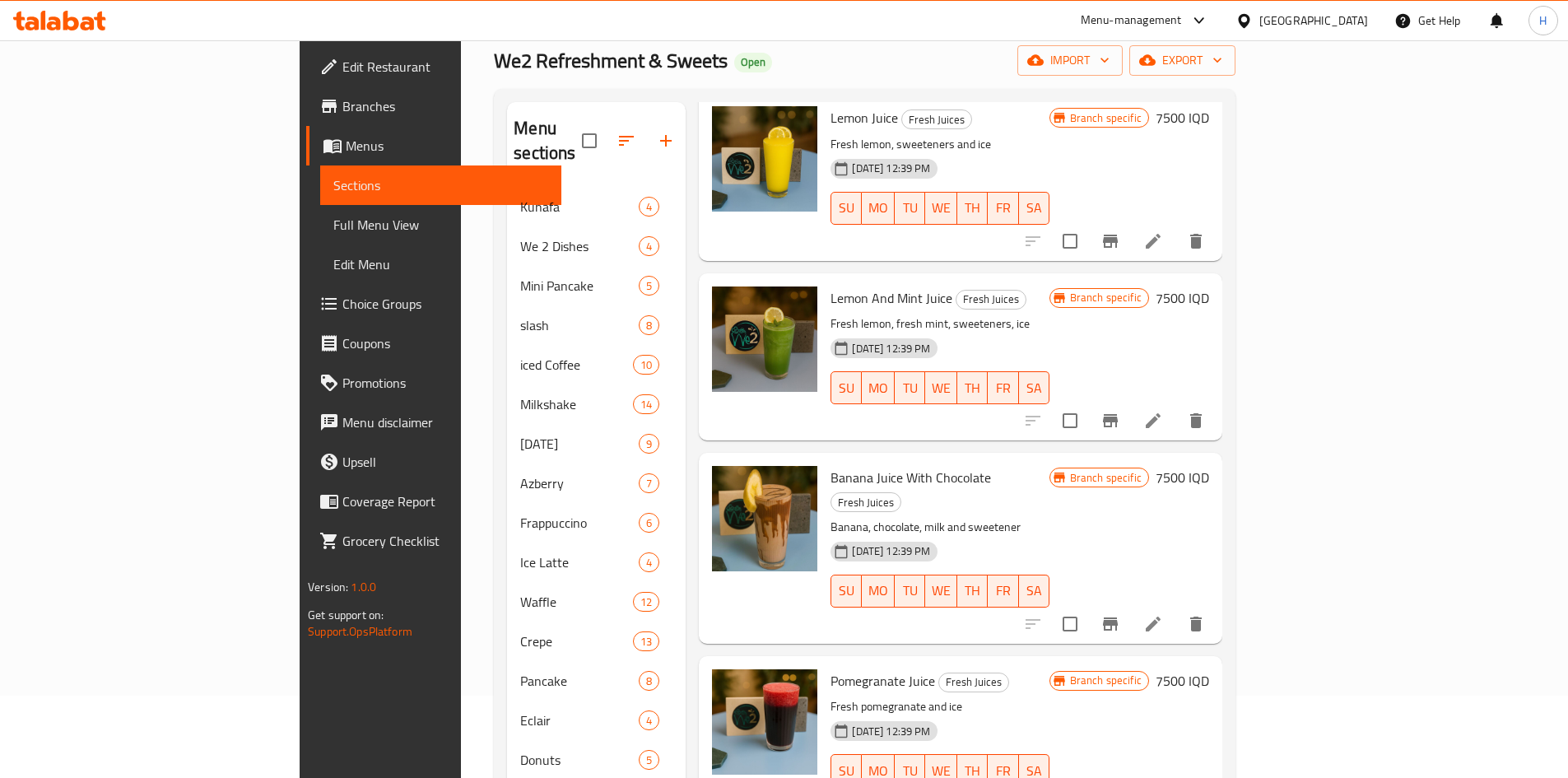
click at [1160, 617] on icon at bounding box center [1153, 624] width 15 height 15
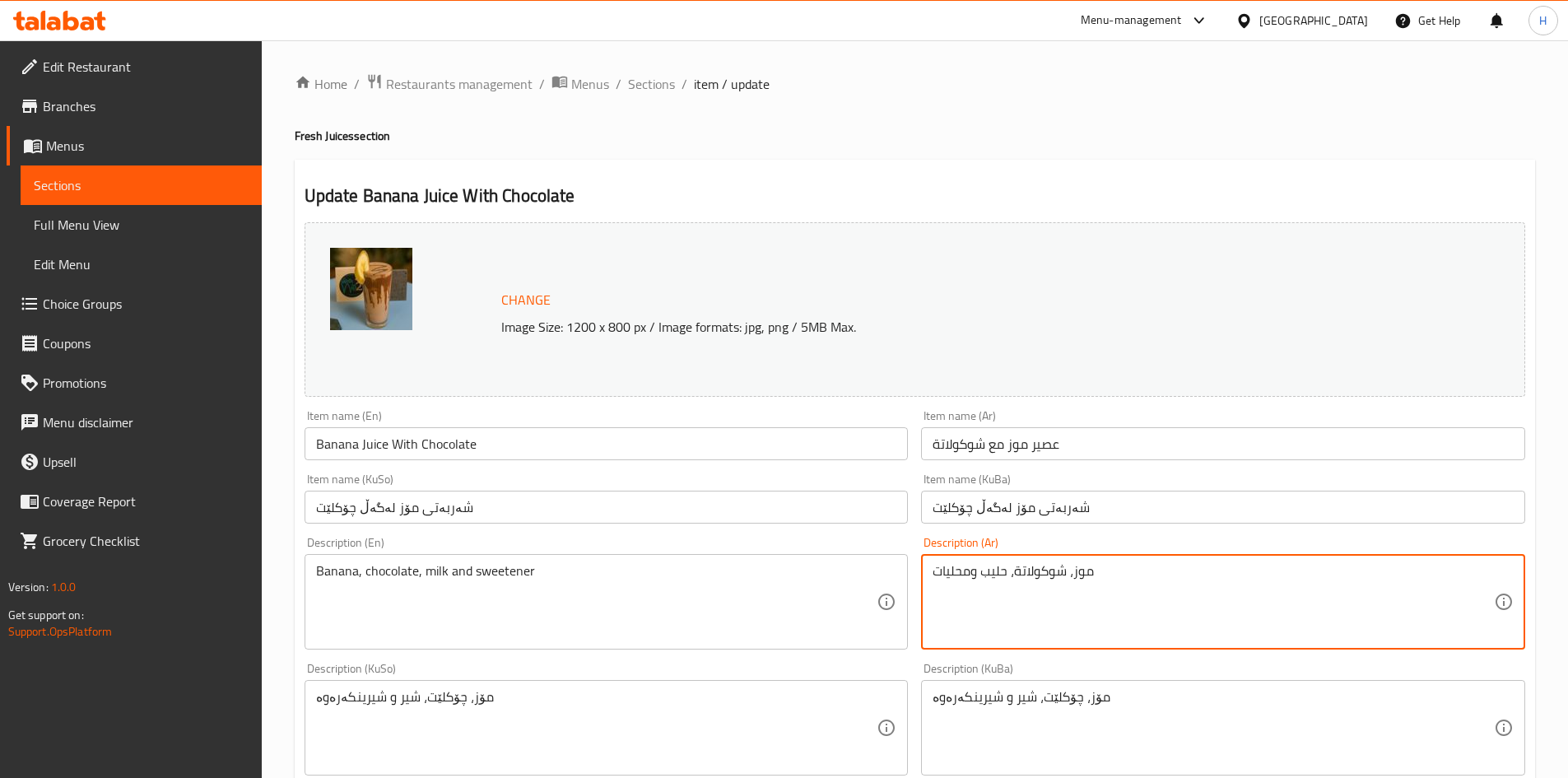
click at [1103, 597] on textarea "موز، شوكولاتة، حليب ومحليات" at bounding box center [1213, 602] width 561 height 78
paste textarea "فريش، حليب، شوكولاتة، ثلج"
type textarea "موز فريش، حليب، شوكولاتة، ثلج"
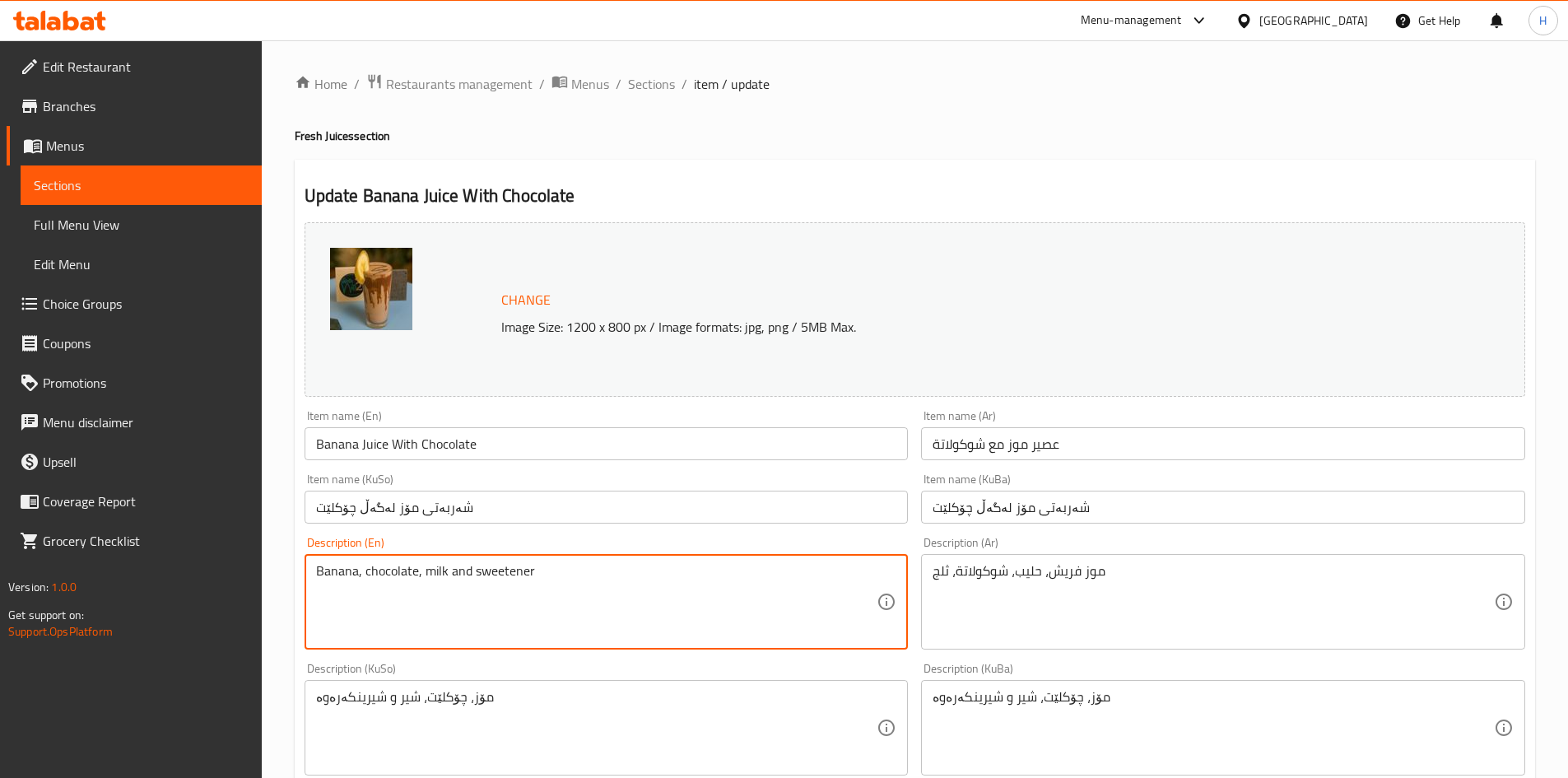
click at [572, 613] on textarea "Banana, chocolate, milk and sweetener" at bounding box center [596, 602] width 561 height 78
paste textarea "Fresh banana, milk, chocolate, ice"
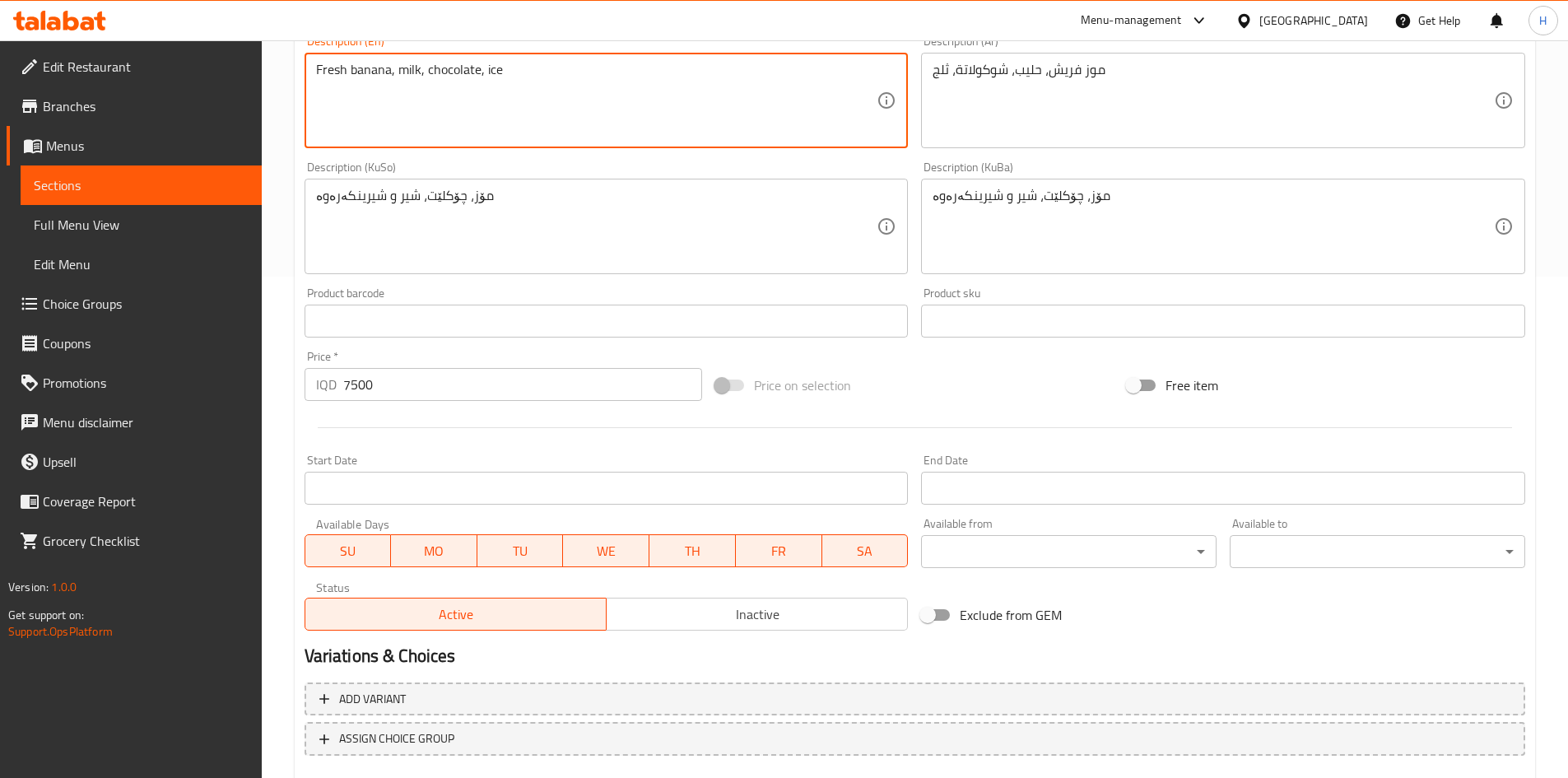
scroll to position [598, 0]
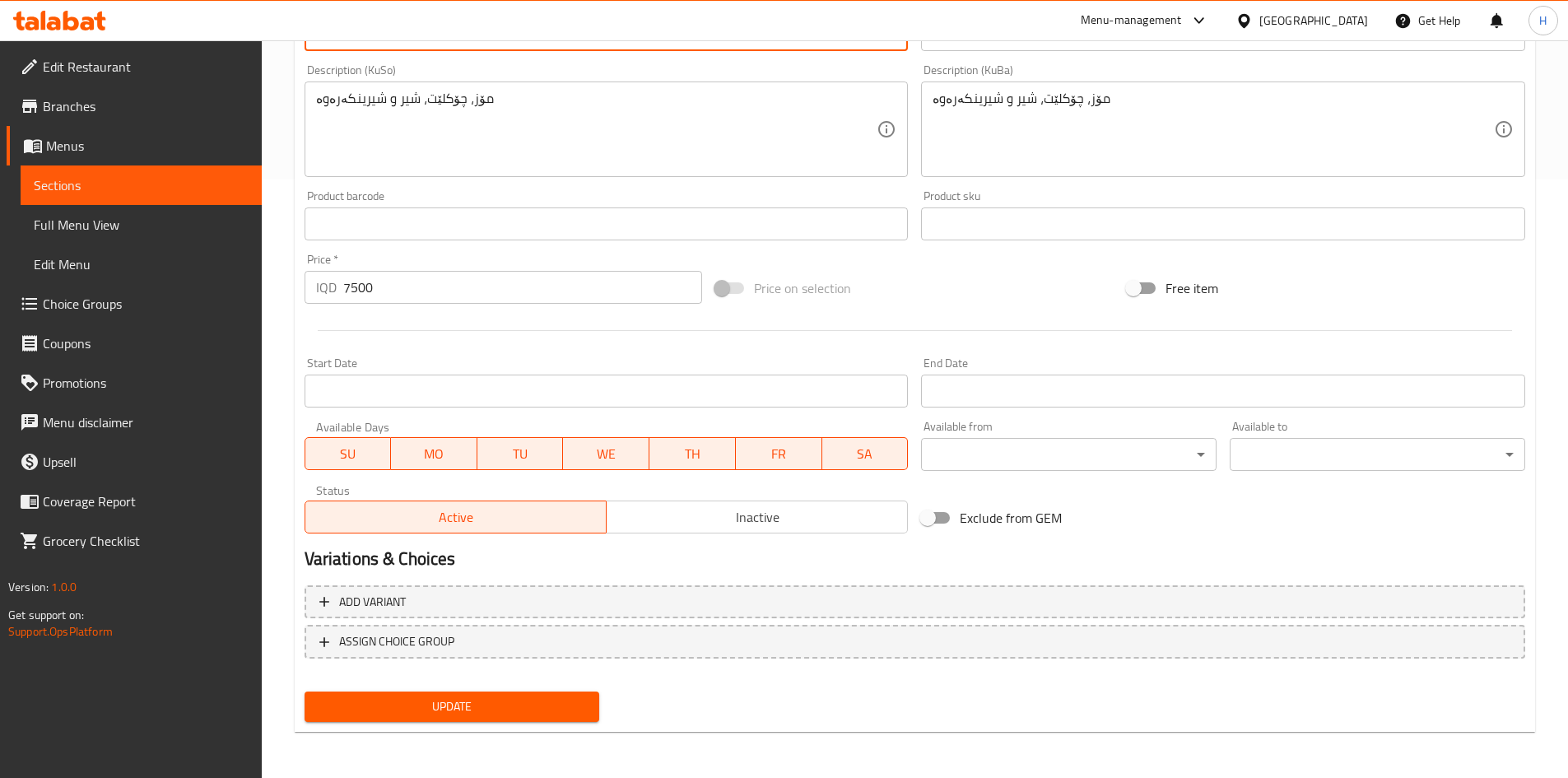
type textarea "Fresh banana, milk, chocolate, ice"
click at [483, 723] on div "Update" at bounding box center [453, 707] width 309 height 44
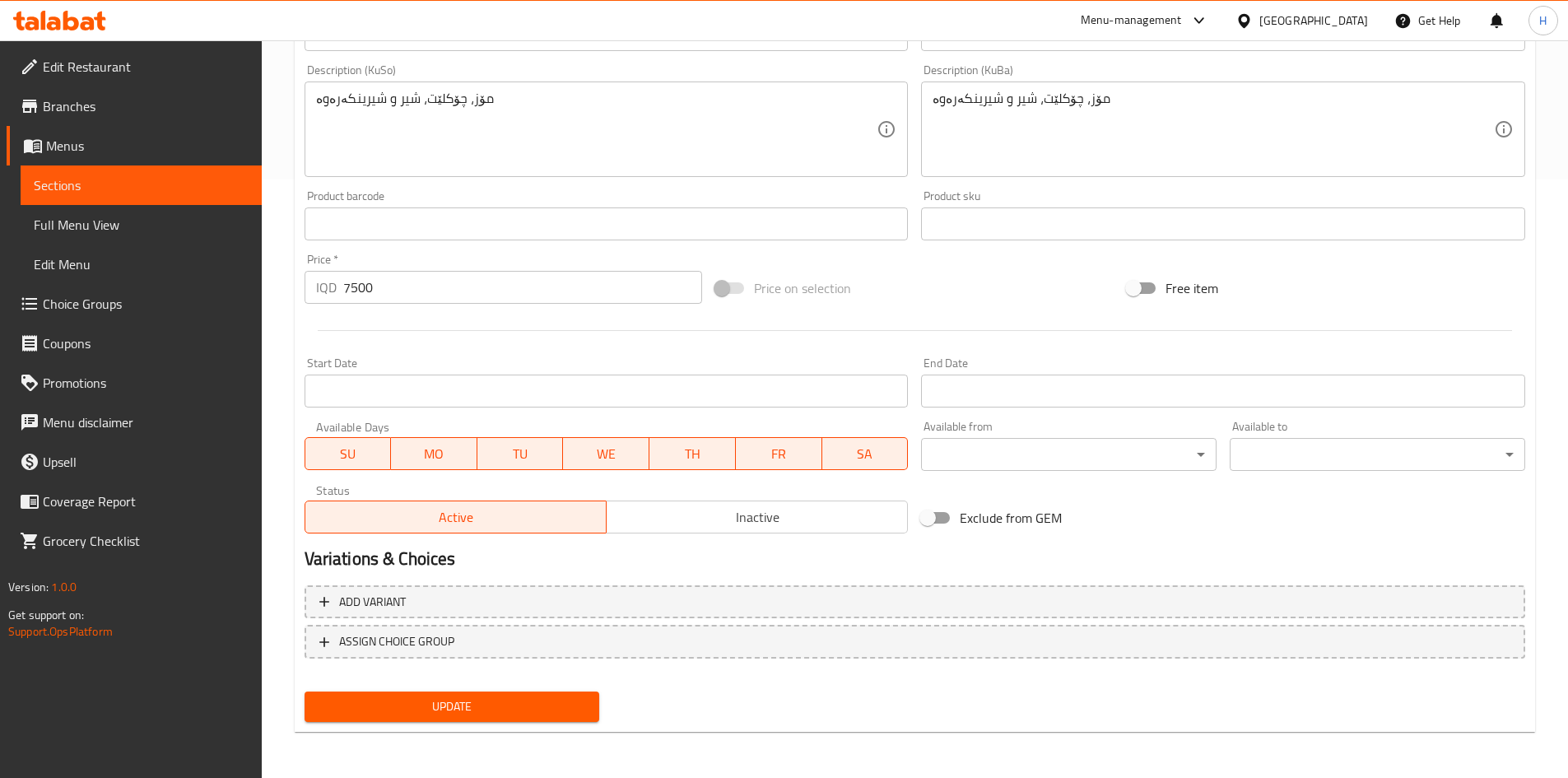
click at [486, 719] on button "Update" at bounding box center [453, 706] width 295 height 30
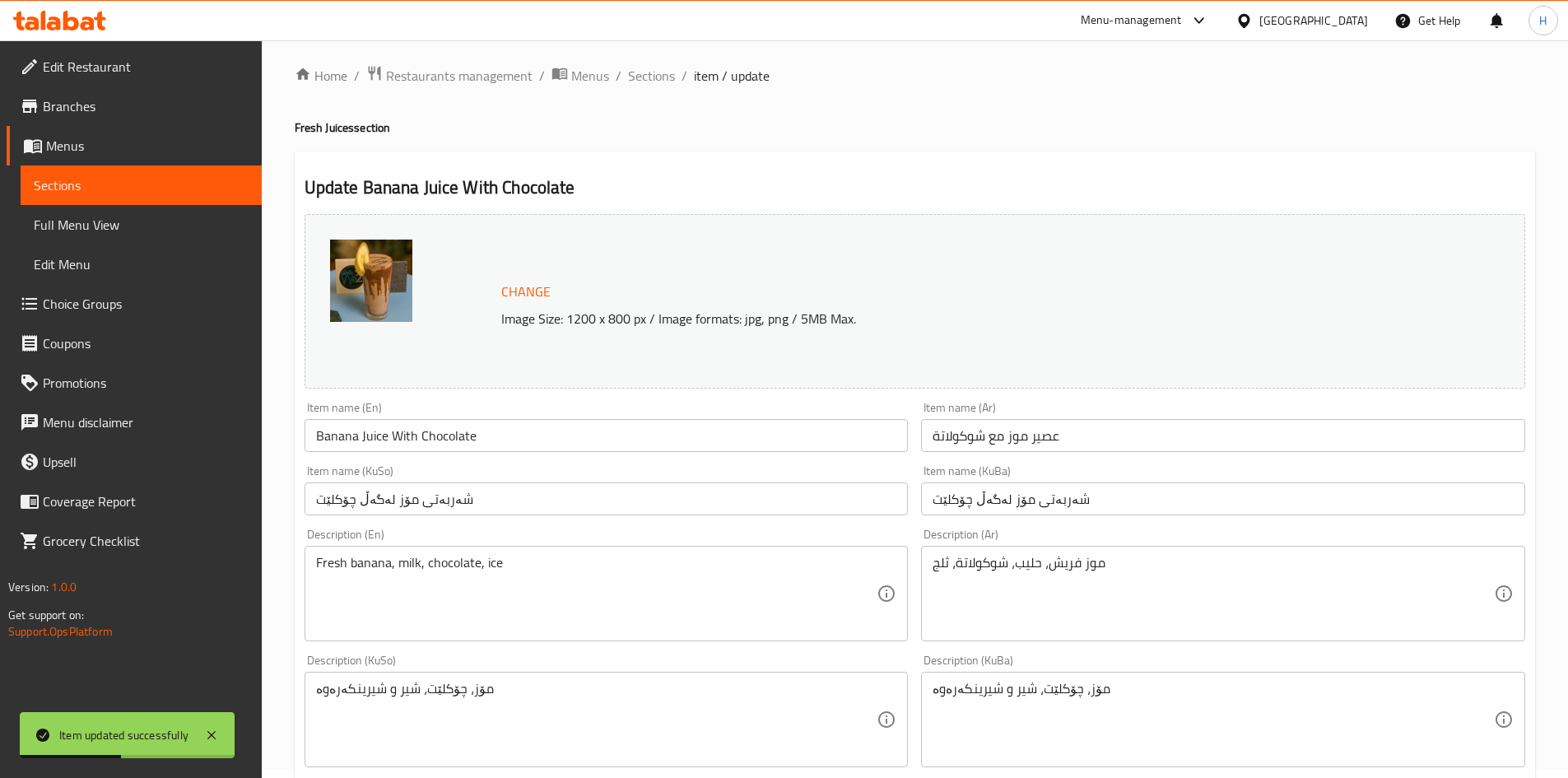
scroll to position [0, 0]
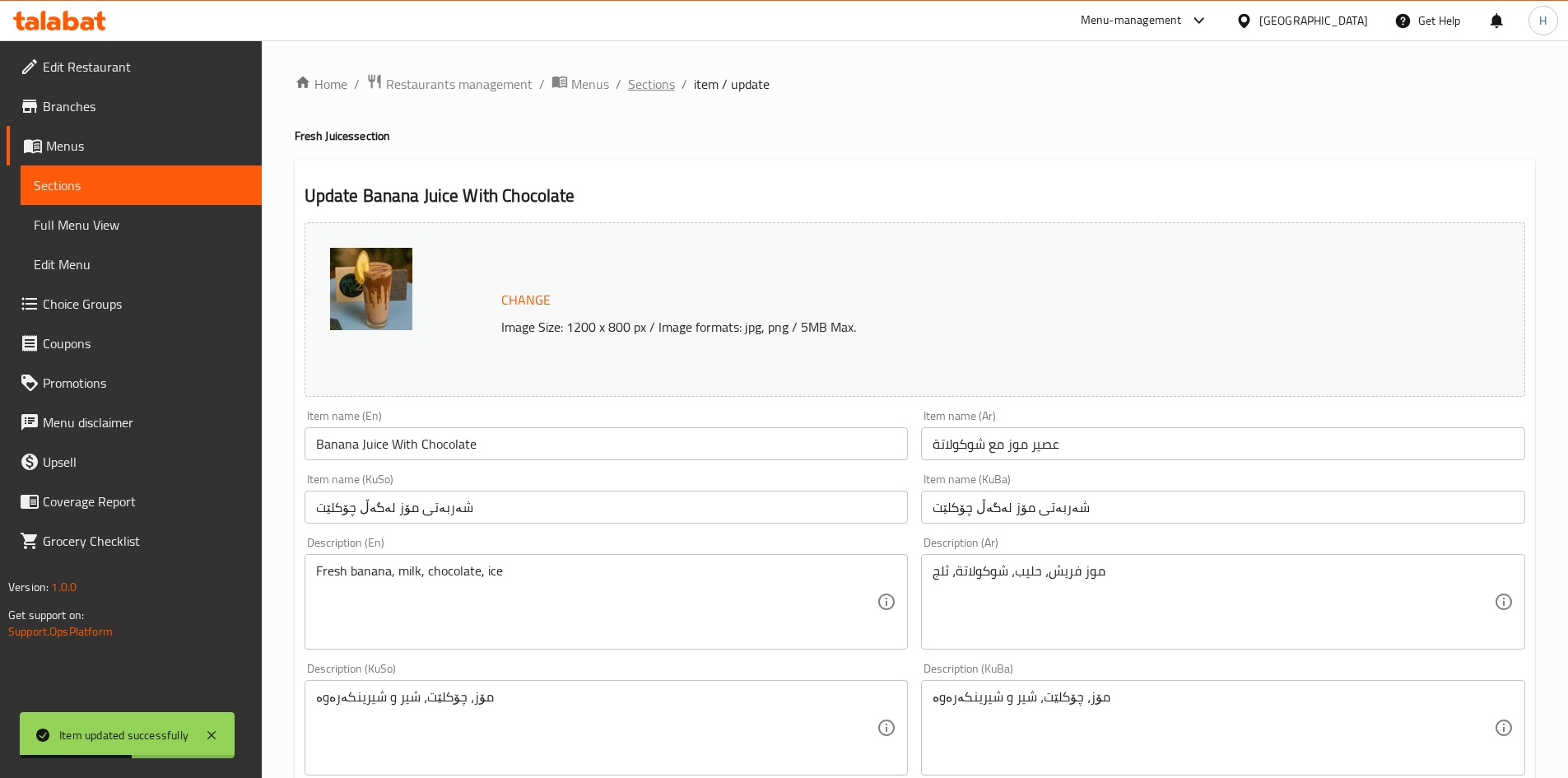
click at [653, 85] on span "Sections" at bounding box center [652, 84] width 47 height 20
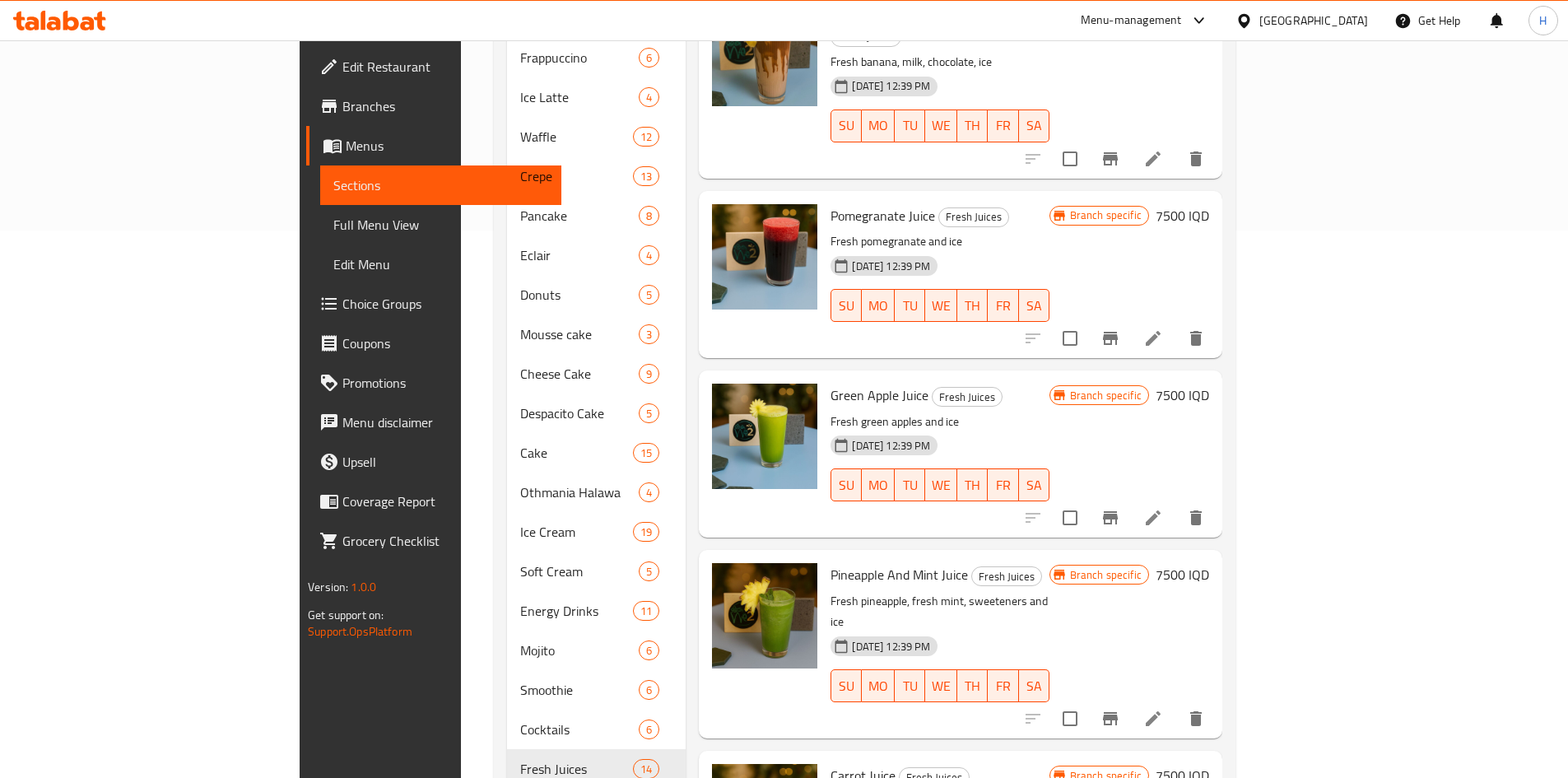
scroll to position [577, 0]
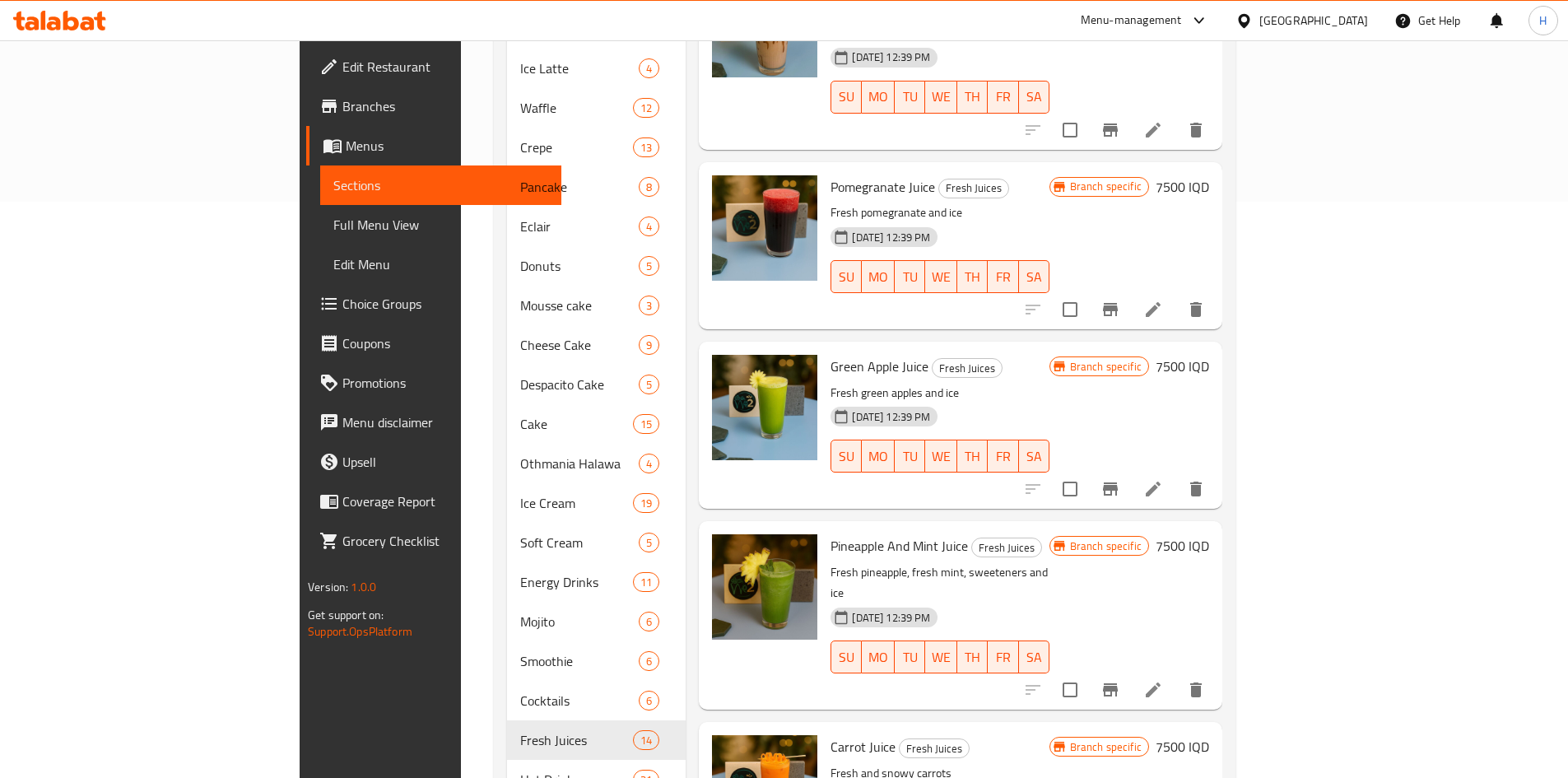
click at [1216, 670] on div at bounding box center [1114, 690] width 202 height 39
click at [1176, 675] on li at bounding box center [1153, 690] width 46 height 29
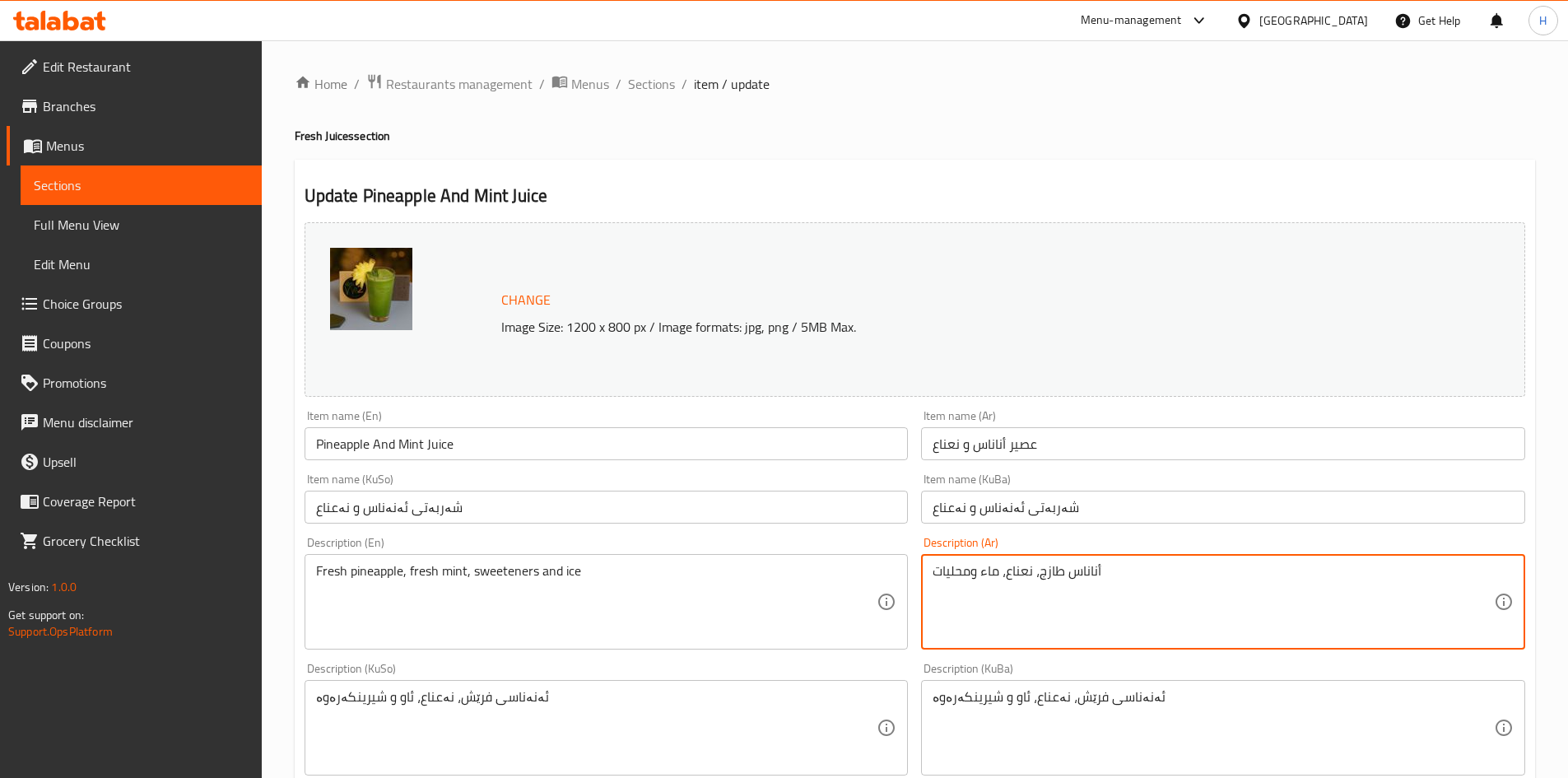
click at [1007, 580] on textarea "أناناس طازج، نعناع، ماء ومحليات" at bounding box center [1213, 602] width 561 height 78
paste textarea "فريش، نعناع فريش، محليات، ثلج"
type textarea "أناناس فريش، نعناع فريش، محليات، ثلج"
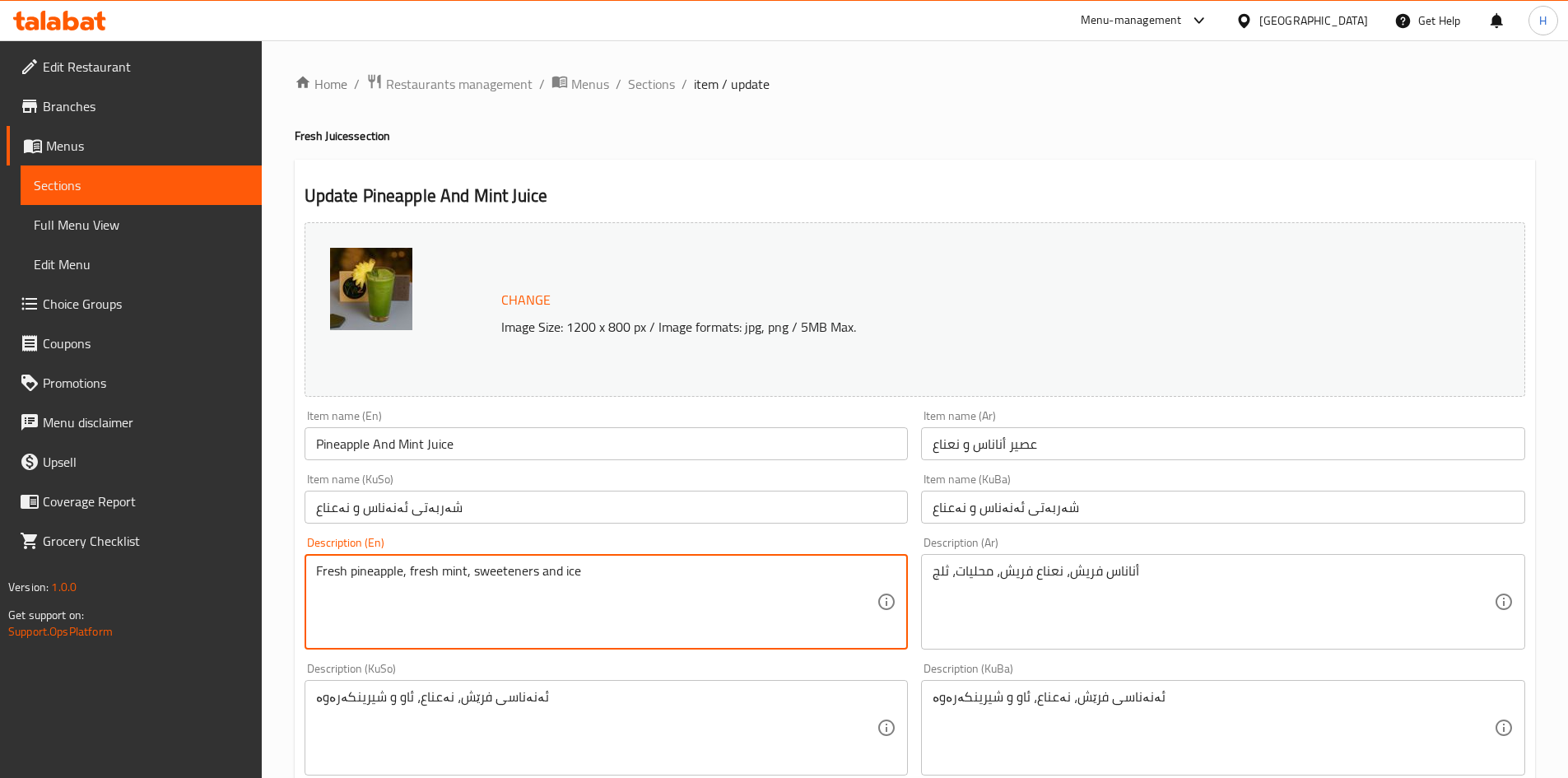
click at [545, 593] on textarea "Fresh pineapple, fresh mint, sweeteners and ice" at bounding box center [596, 602] width 561 height 78
paste textarea ","
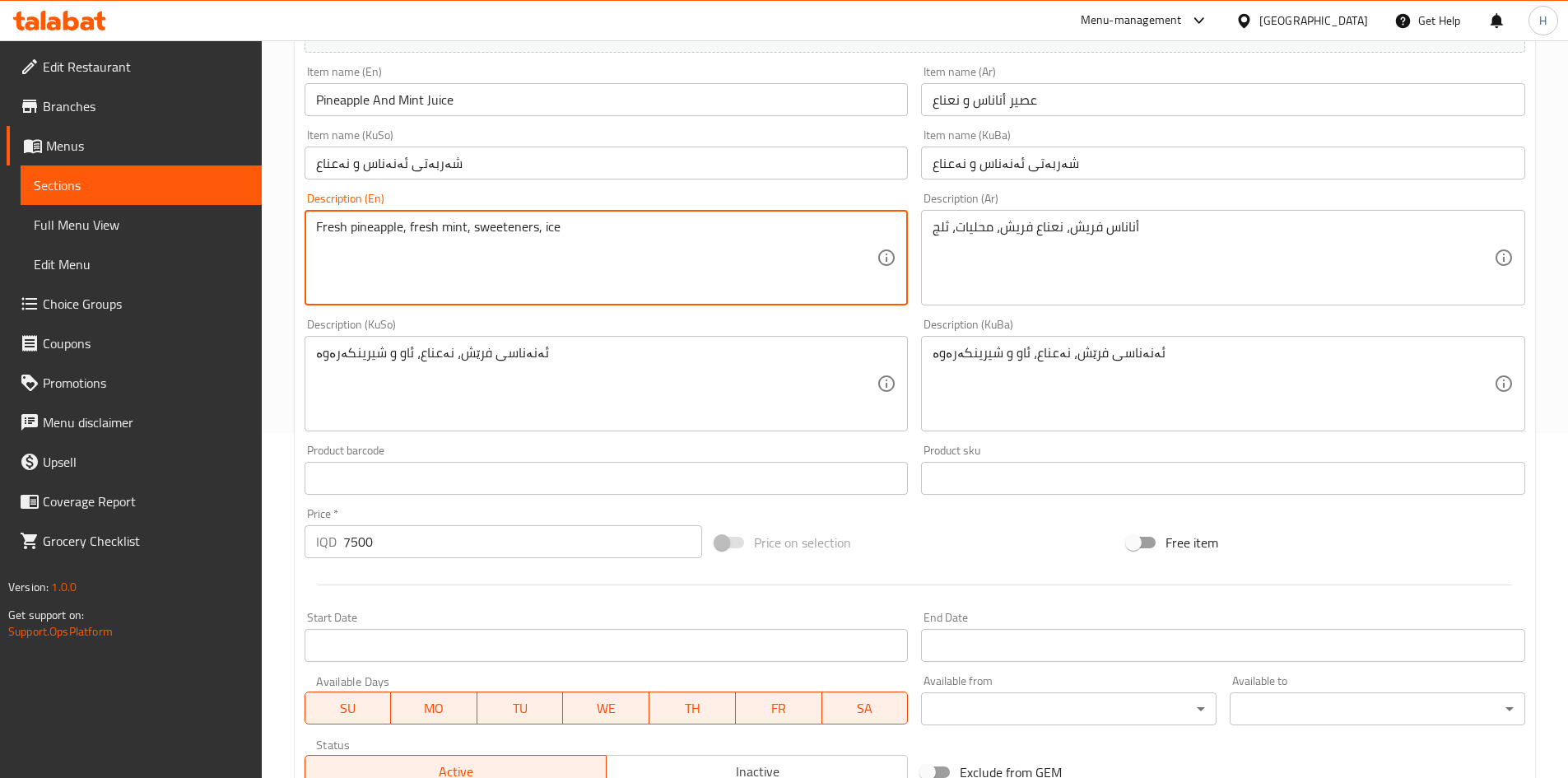
scroll to position [598, 0]
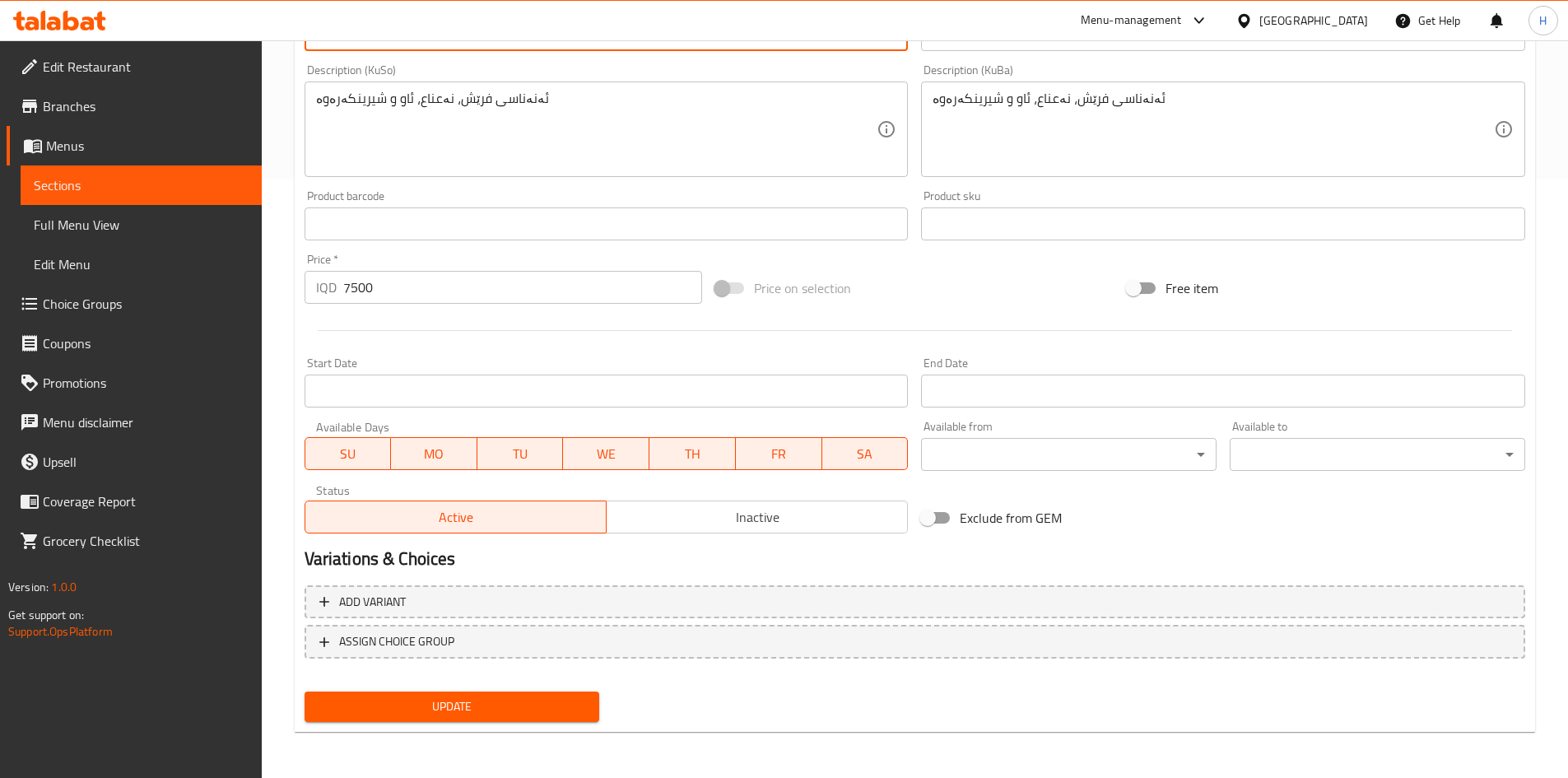
type textarea "Fresh pineapple, fresh mint, sweeteners, ice"
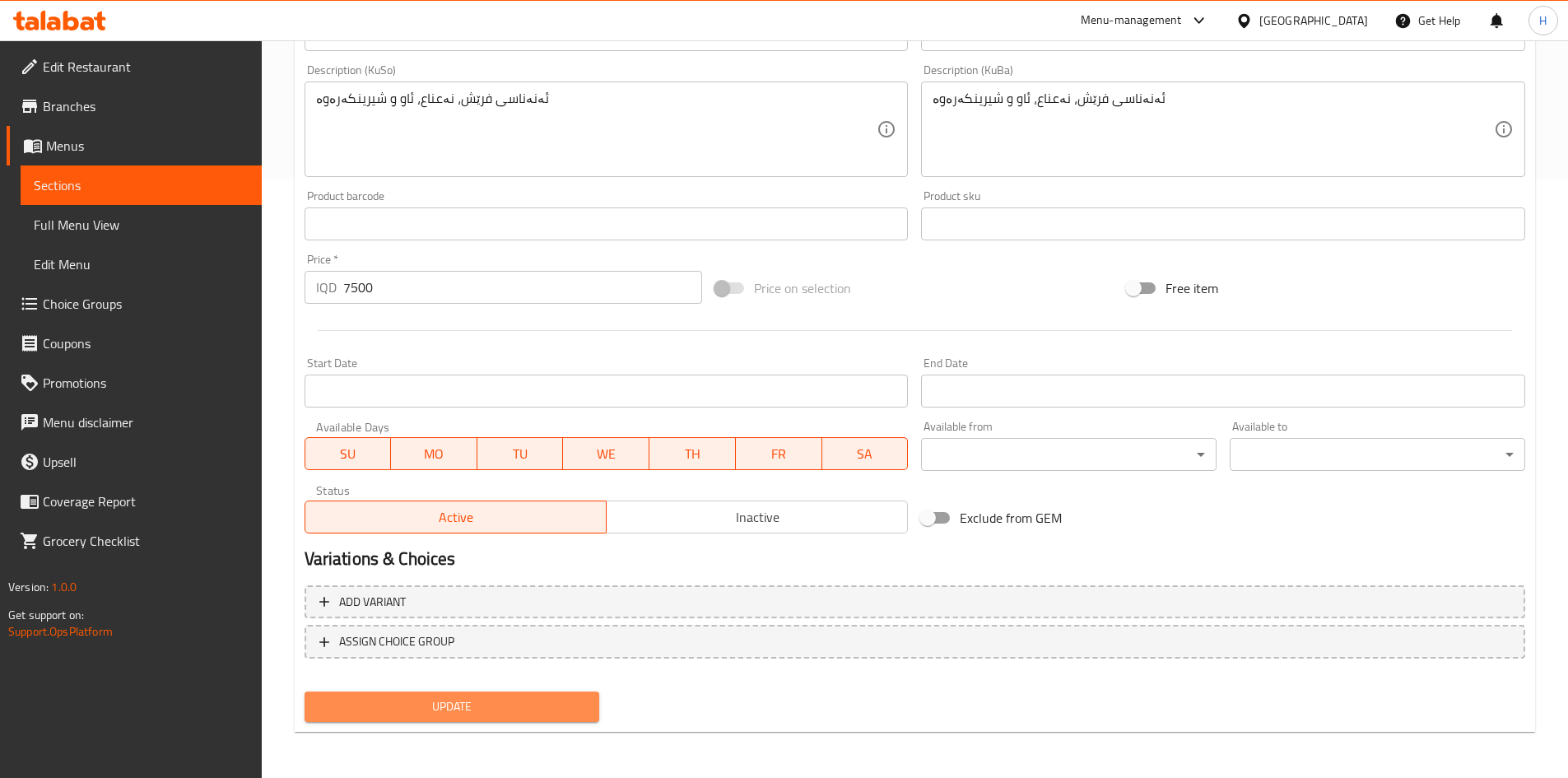
click at [519, 710] on span "Update" at bounding box center [452, 706] width 269 height 21
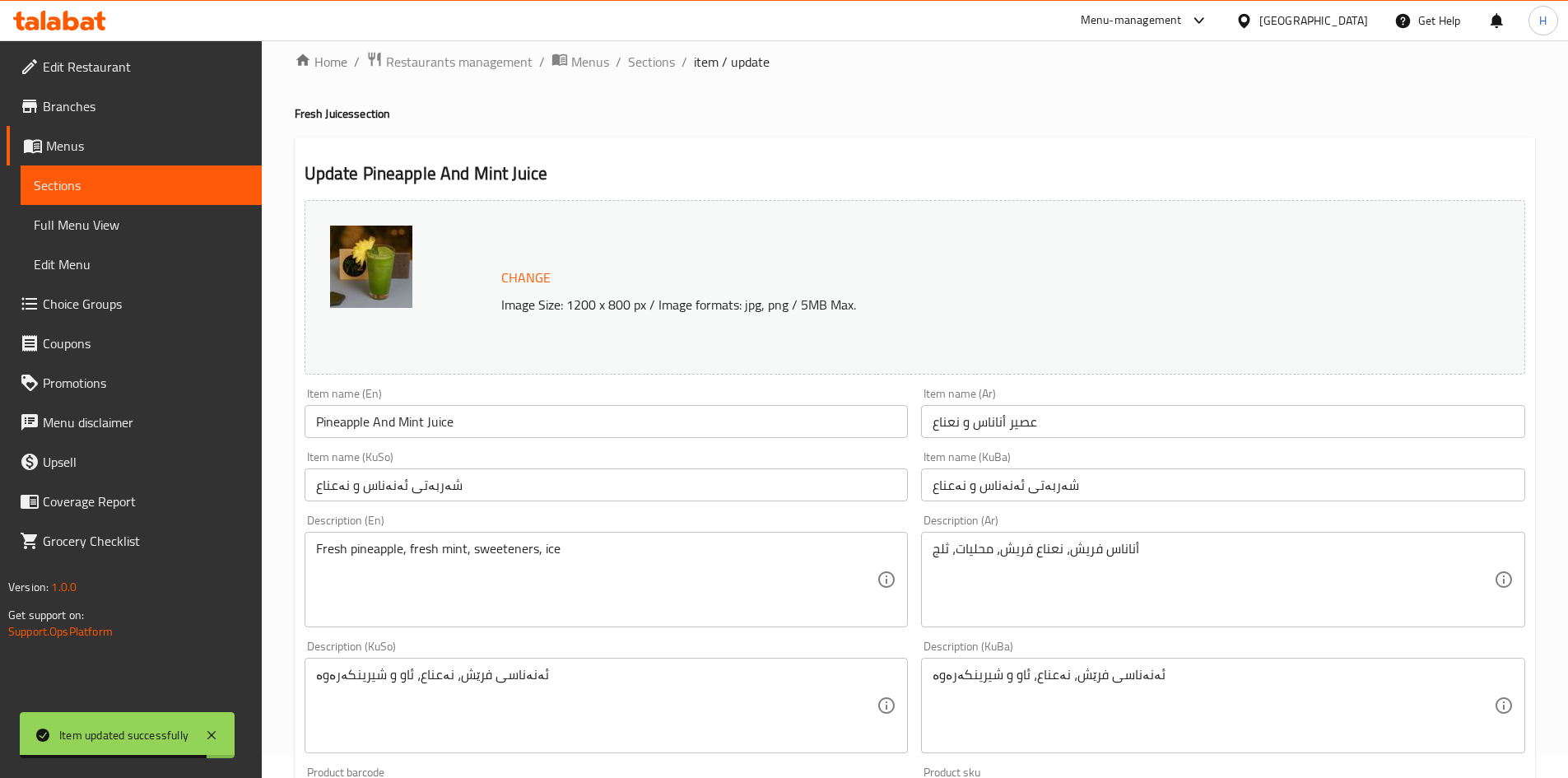
scroll to position [0, 0]
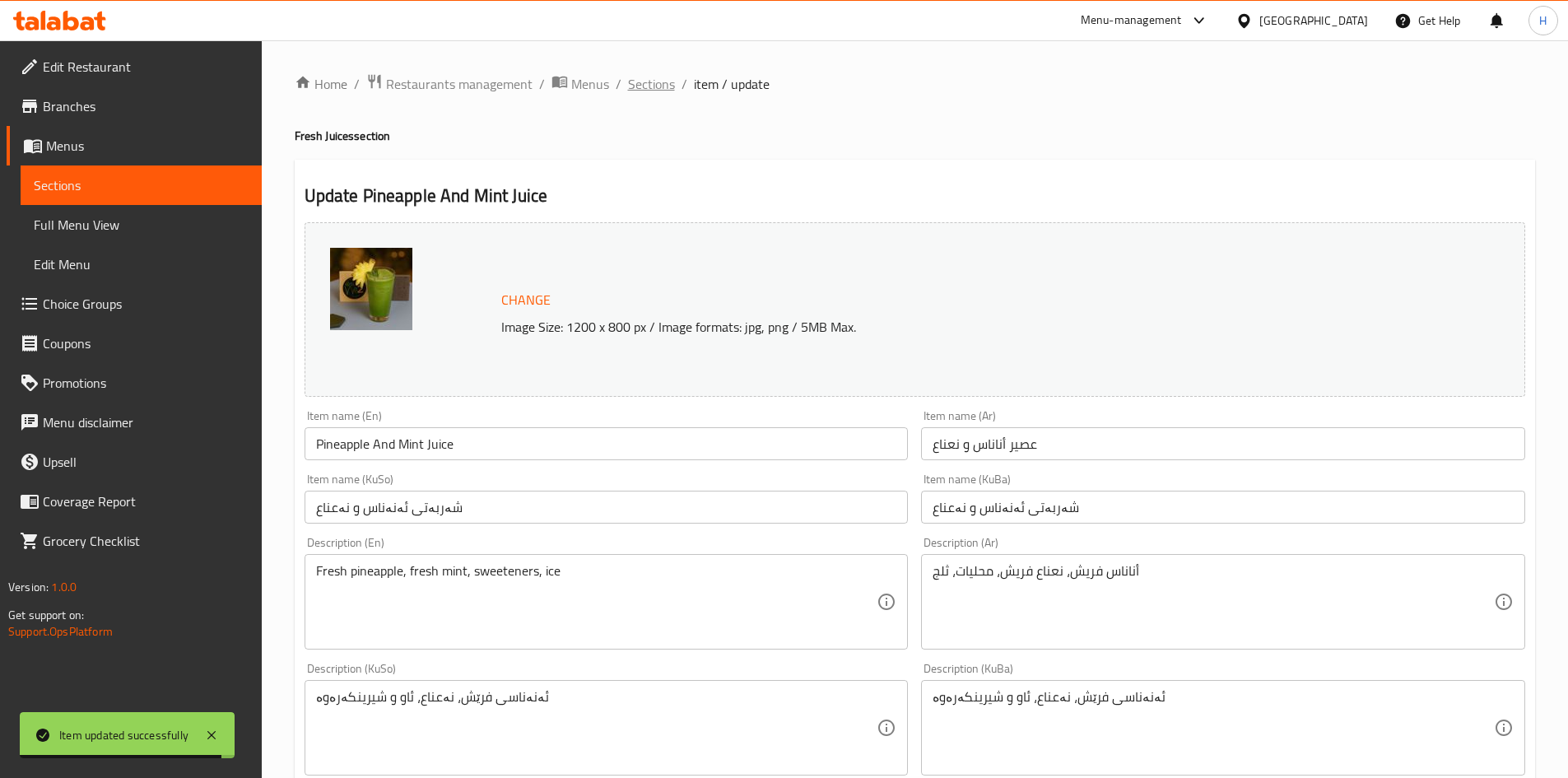
click at [659, 82] on span "Sections" at bounding box center [652, 84] width 47 height 20
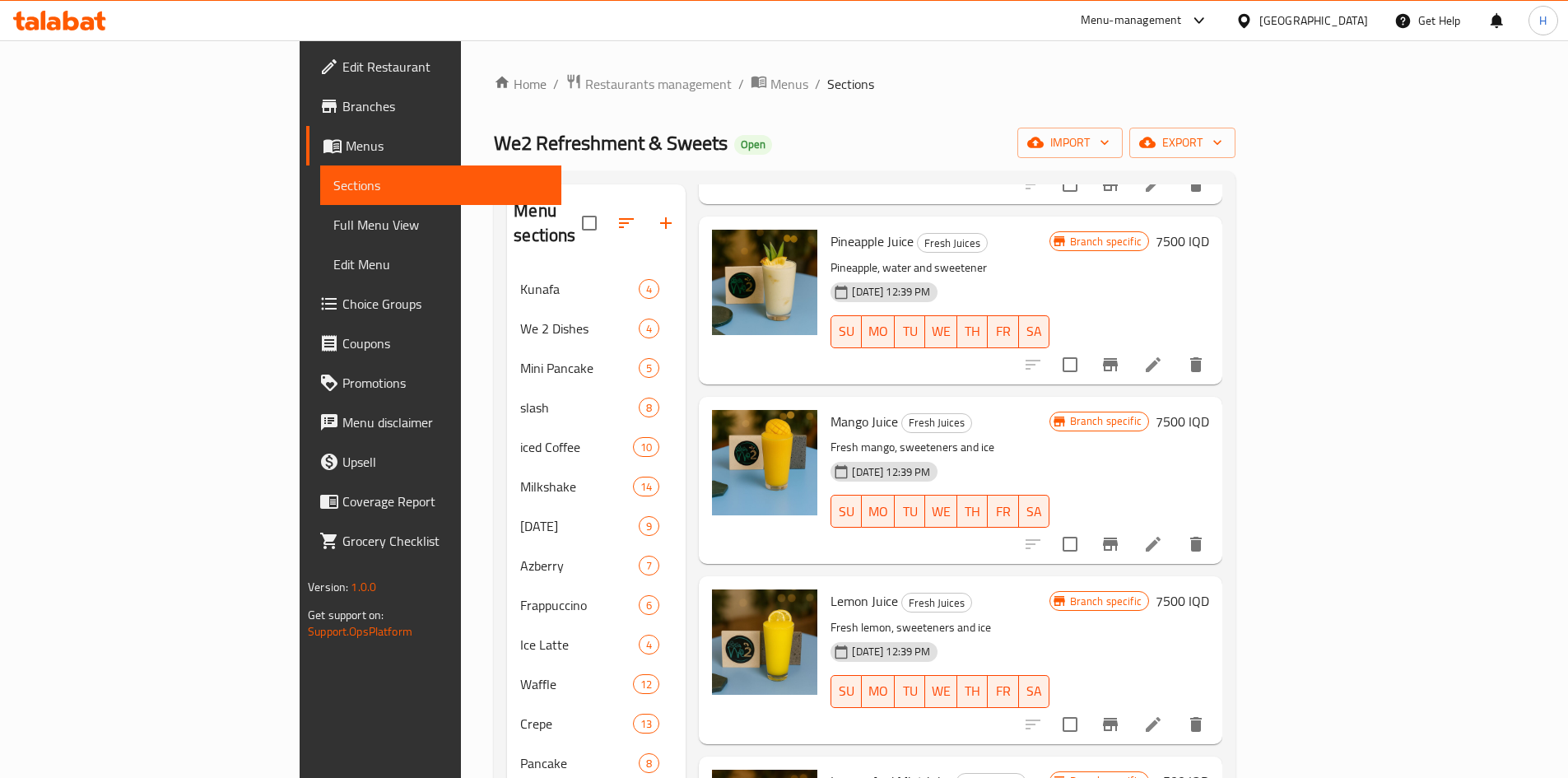
scroll to position [1152, 0]
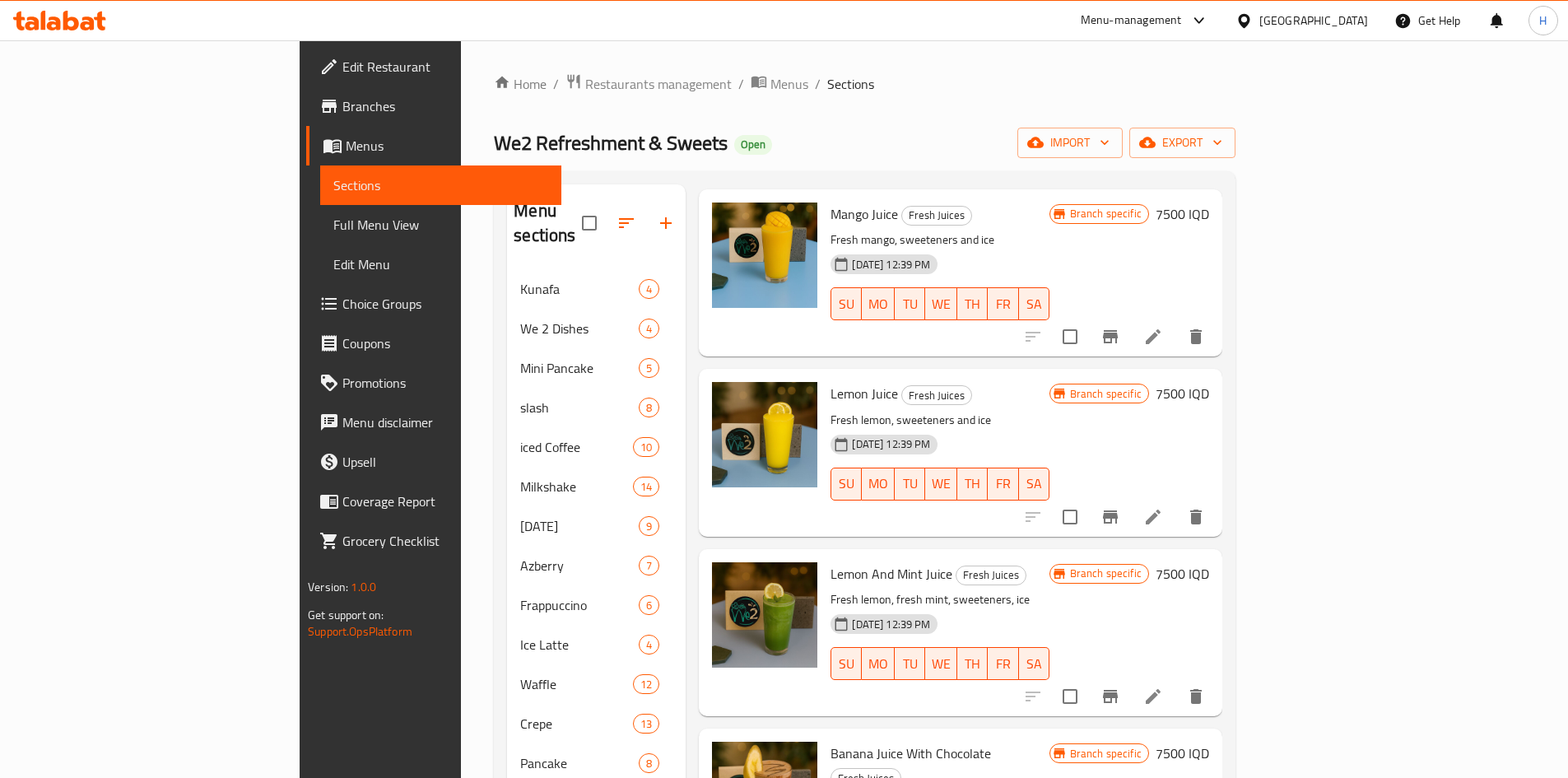
click at [1176, 681] on li at bounding box center [1153, 696] width 46 height 29
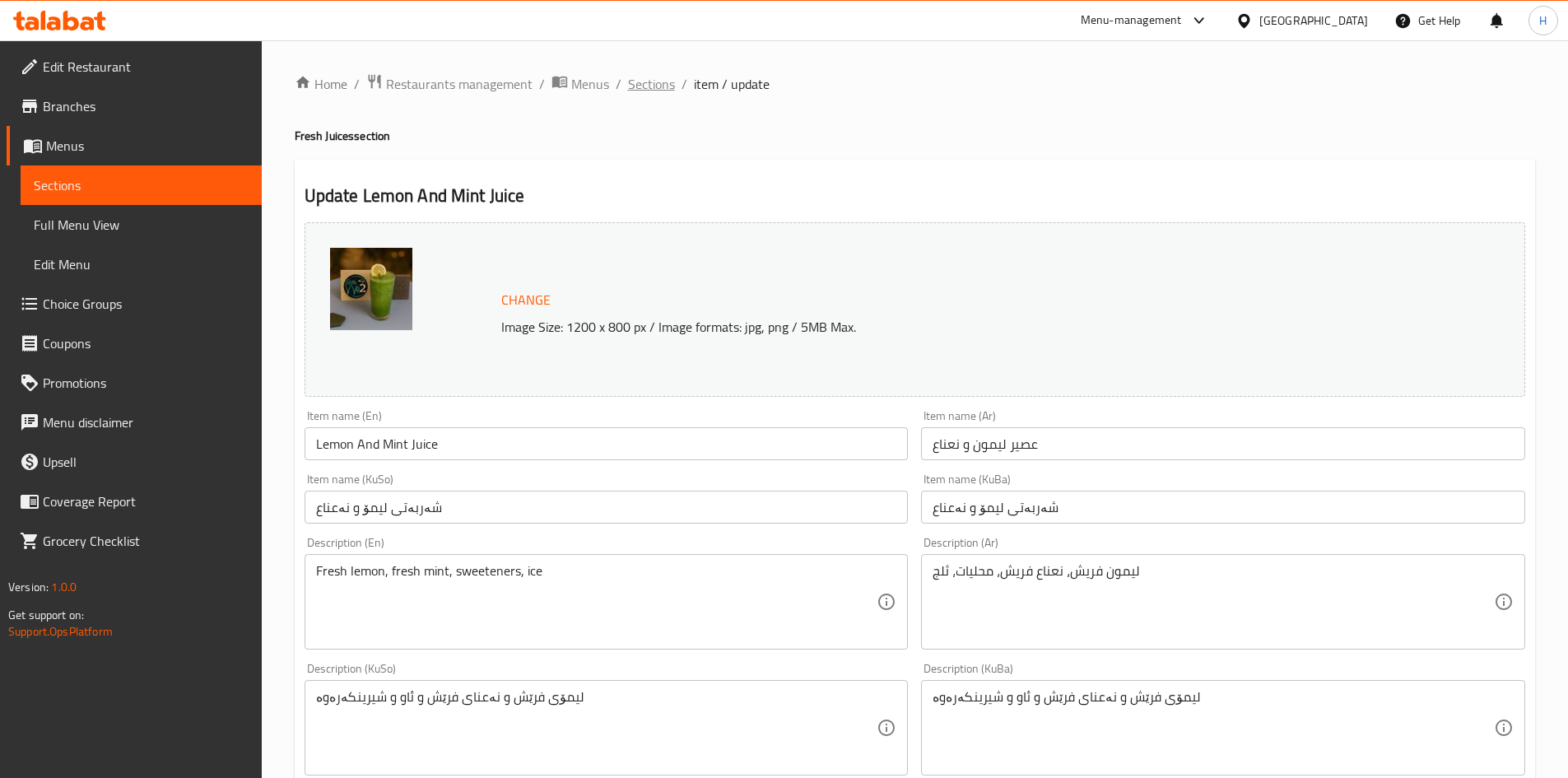
click at [657, 91] on span "Sections" at bounding box center [652, 84] width 47 height 20
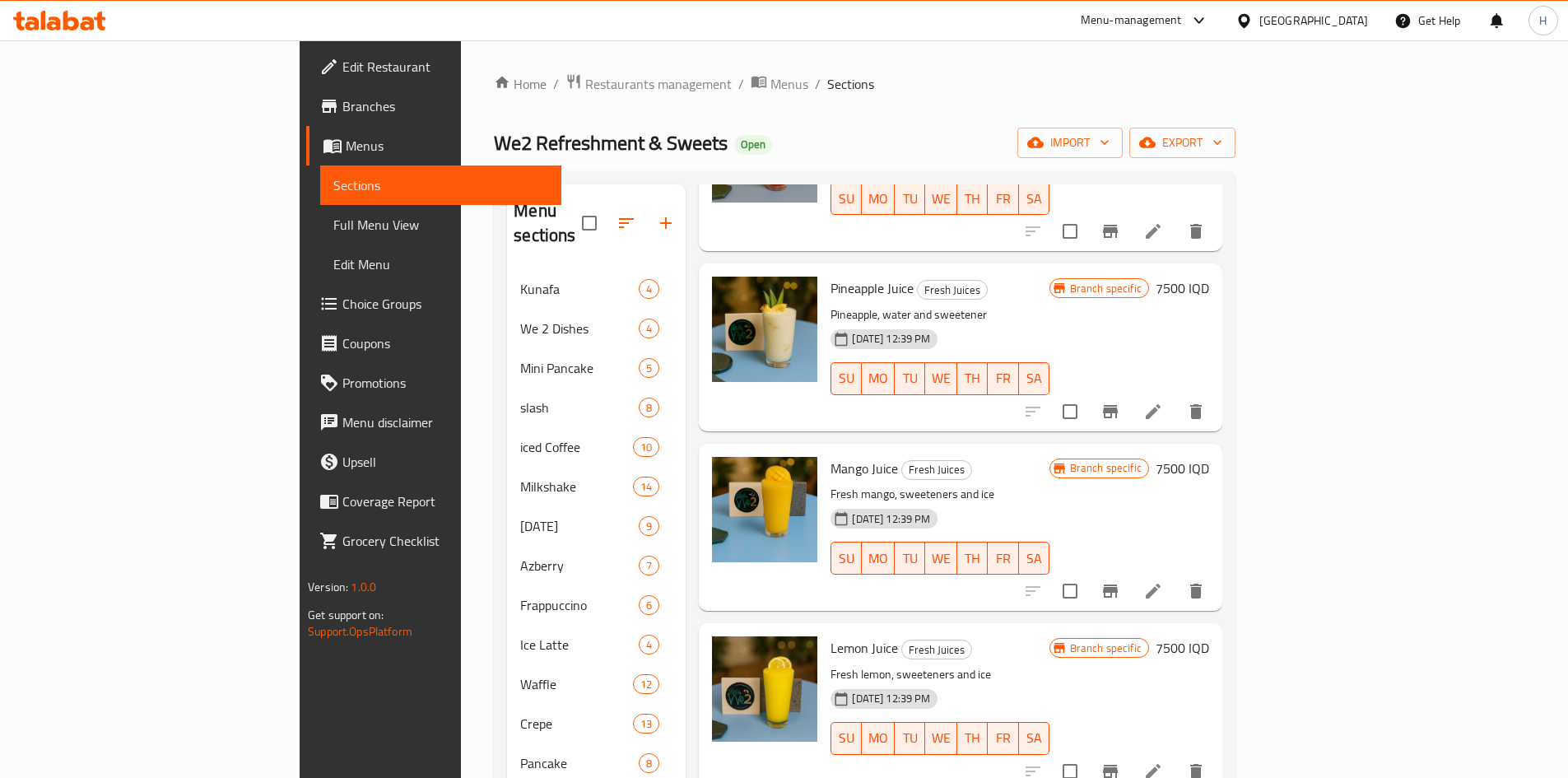
scroll to position [905, 0]
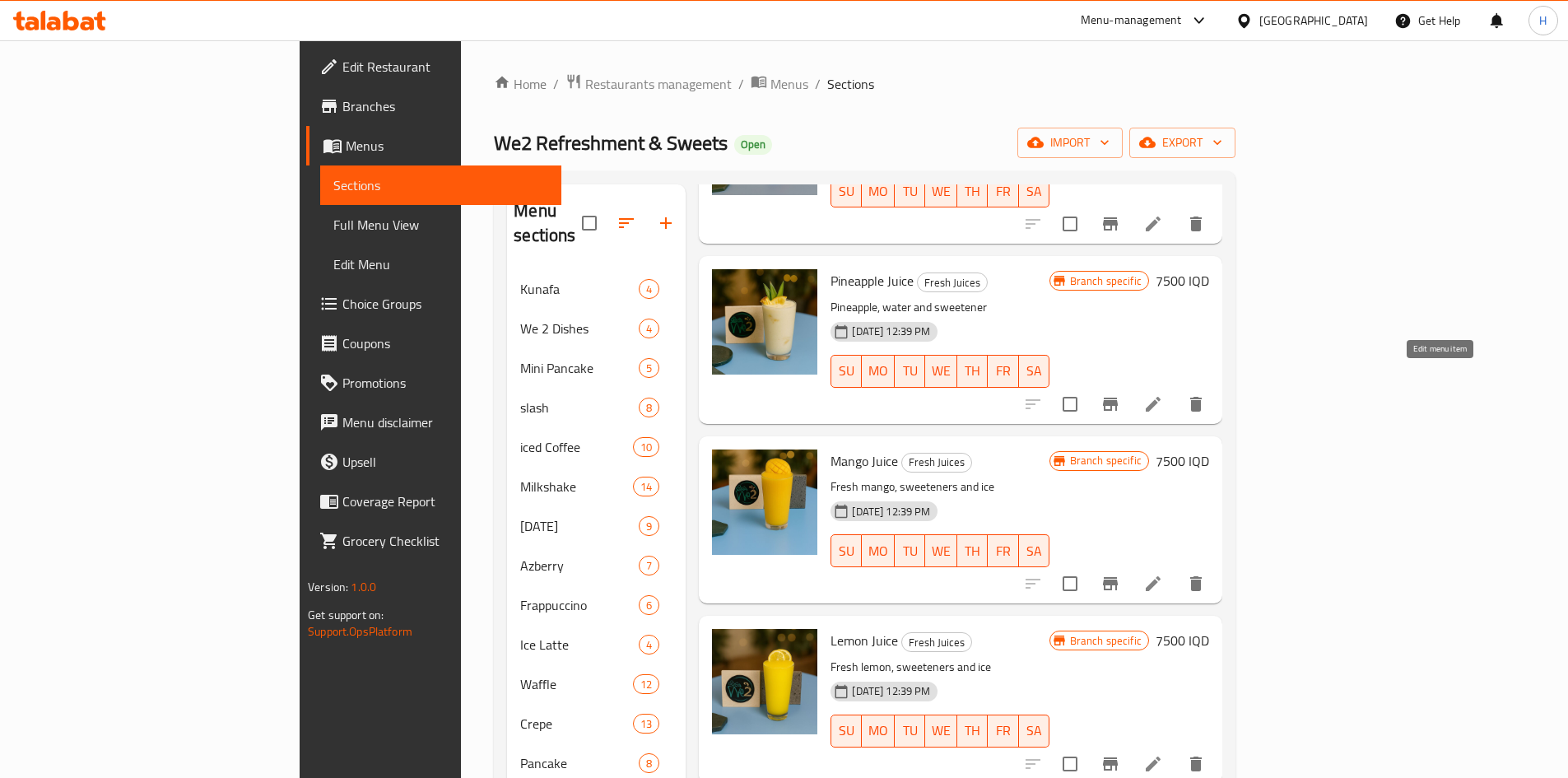
click at [1160, 397] on icon at bounding box center [1153, 404] width 15 height 15
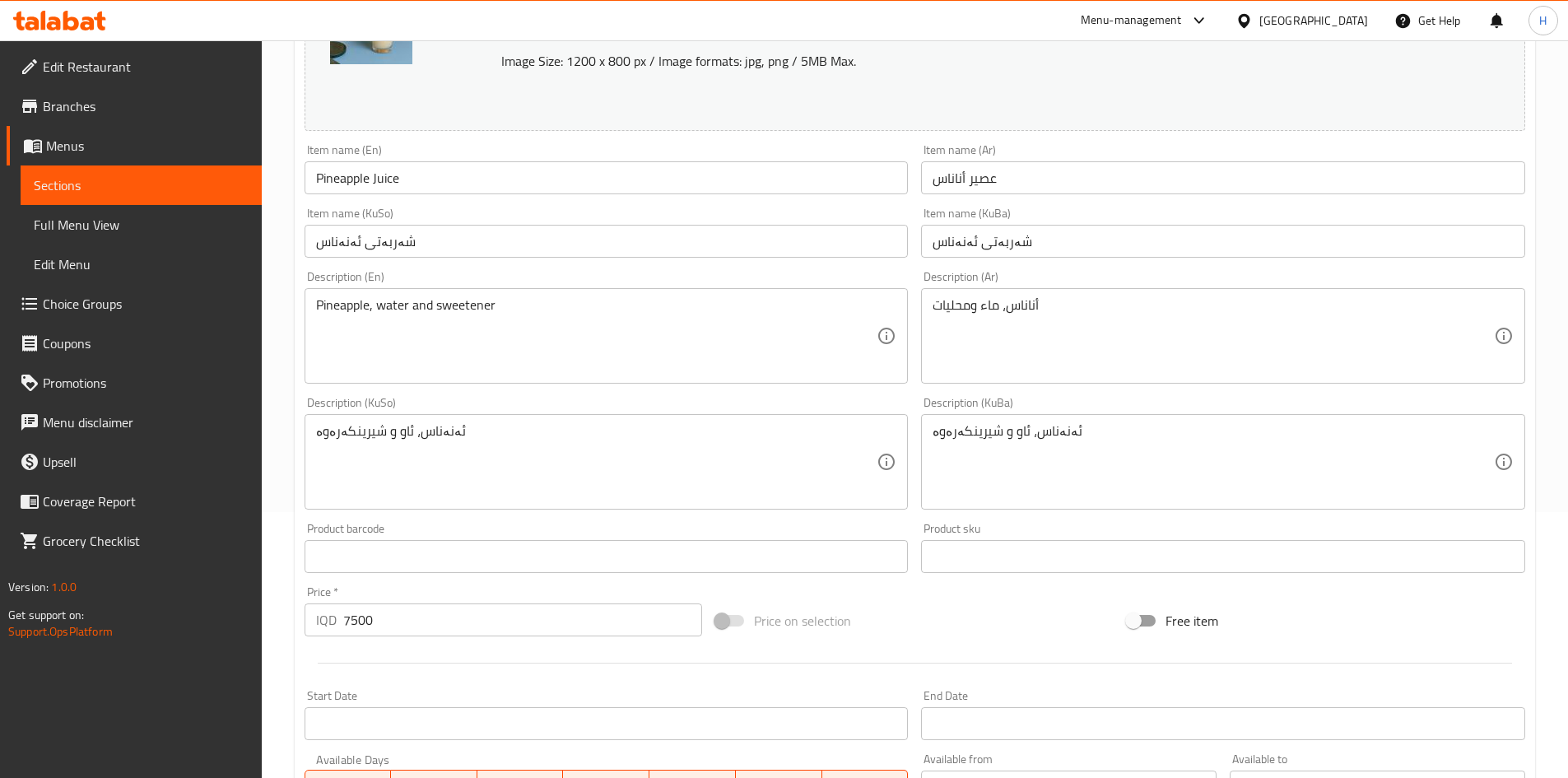
scroll to position [105, 0]
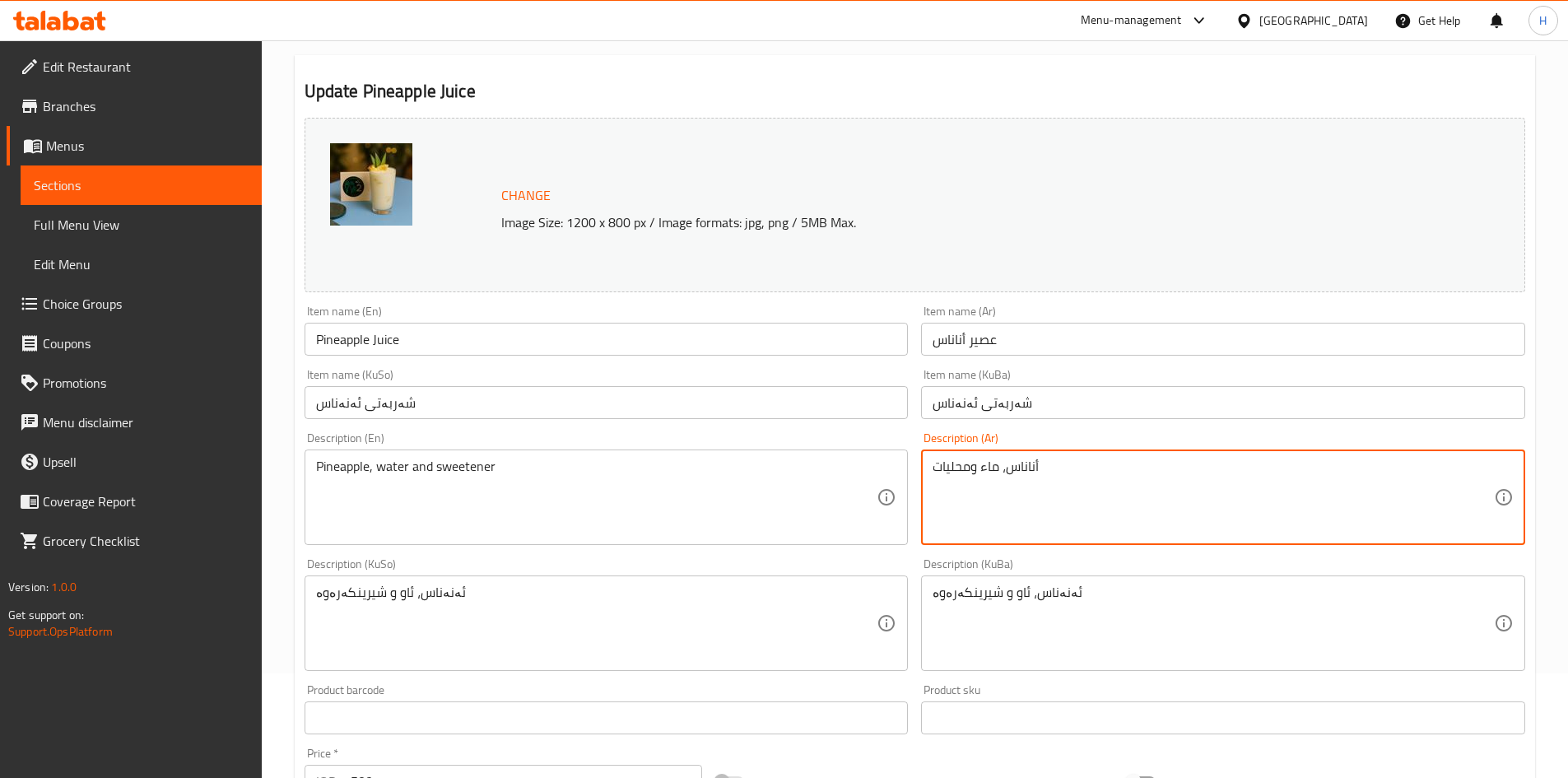
click at [1034, 469] on textarea "أناناس، ماء ومحليات" at bounding box center [1213, 497] width 561 height 78
paste textarea "فريش، محليات، ثلج"
type textarea "أناناس فريش، محليات، ثلج"
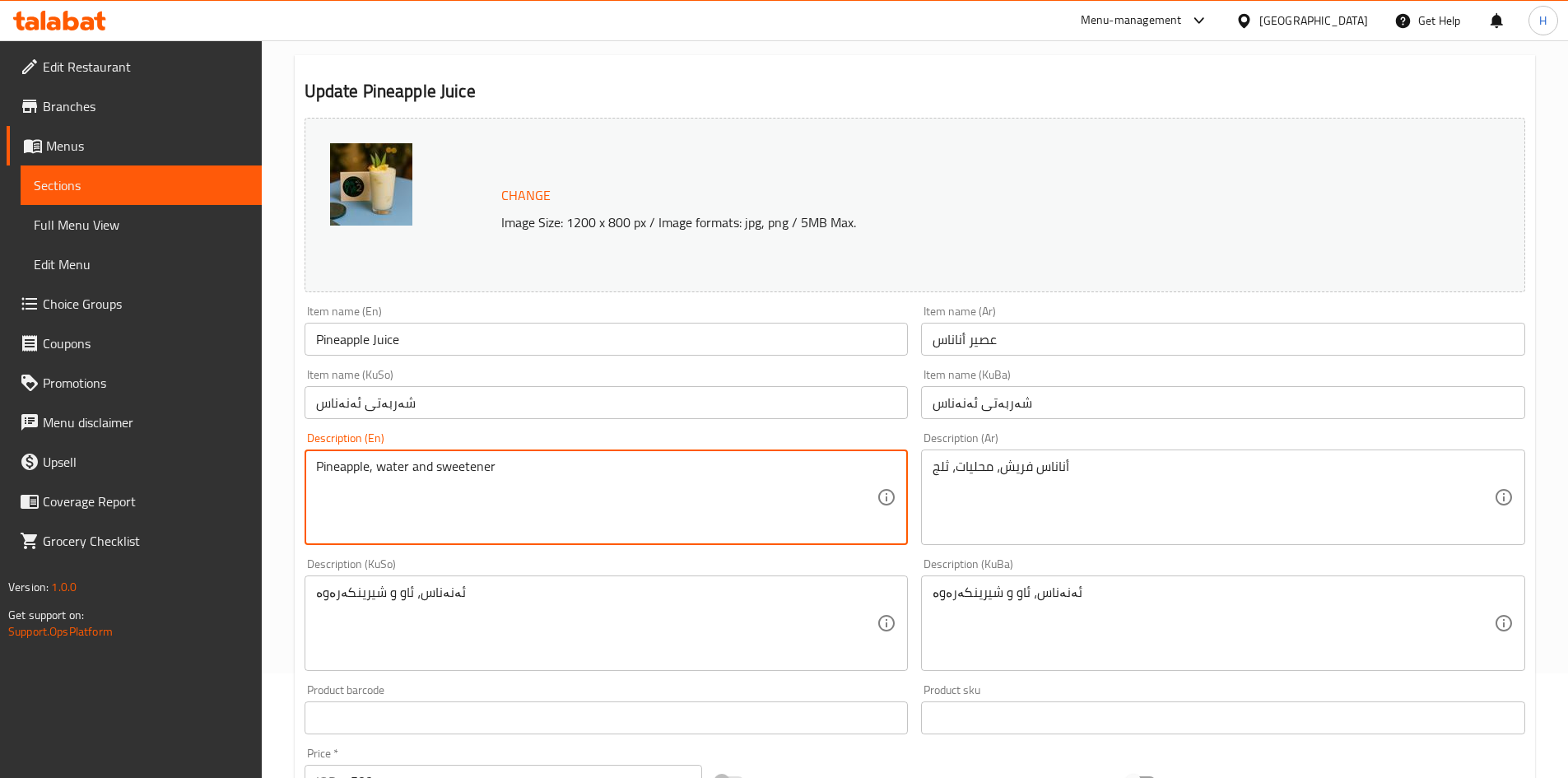
click at [464, 478] on textarea "Pineapple, water and sweetener" at bounding box center [596, 497] width 561 height 78
paste textarea "Fresh pineapple, sweeteners, ice"
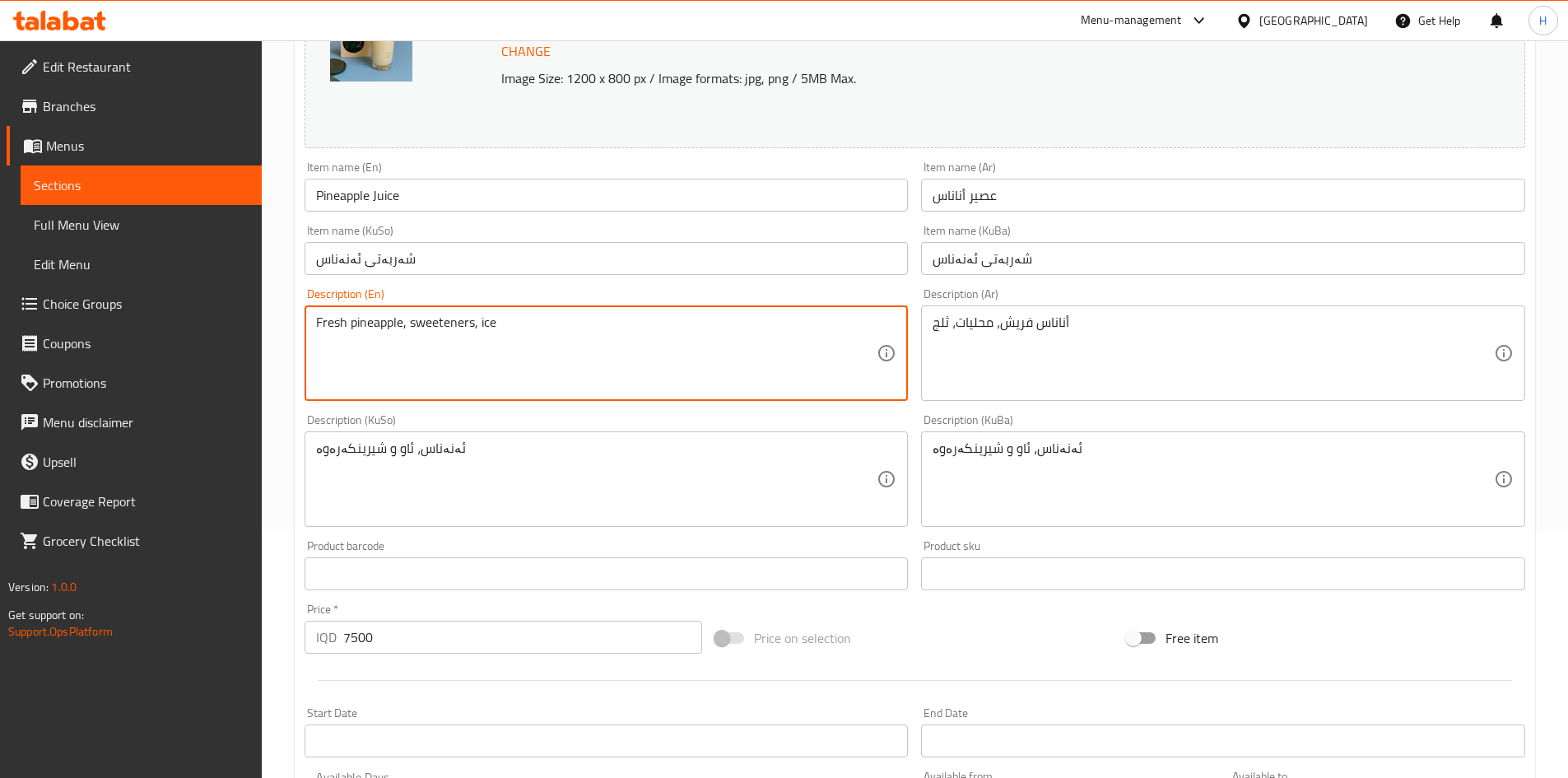
scroll to position [598, 0]
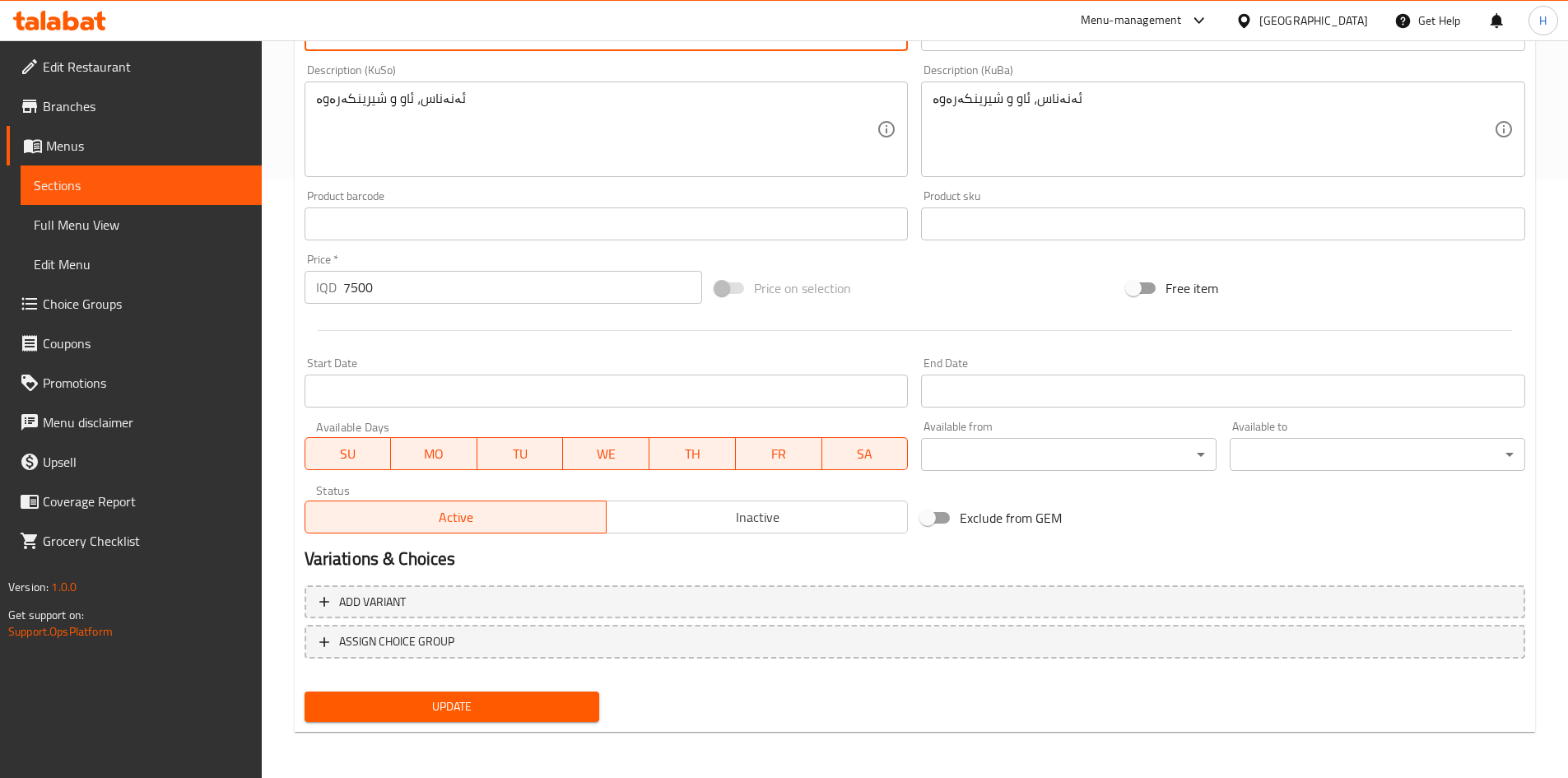
type textarea "Fresh pineapple, sweeteners, ice"
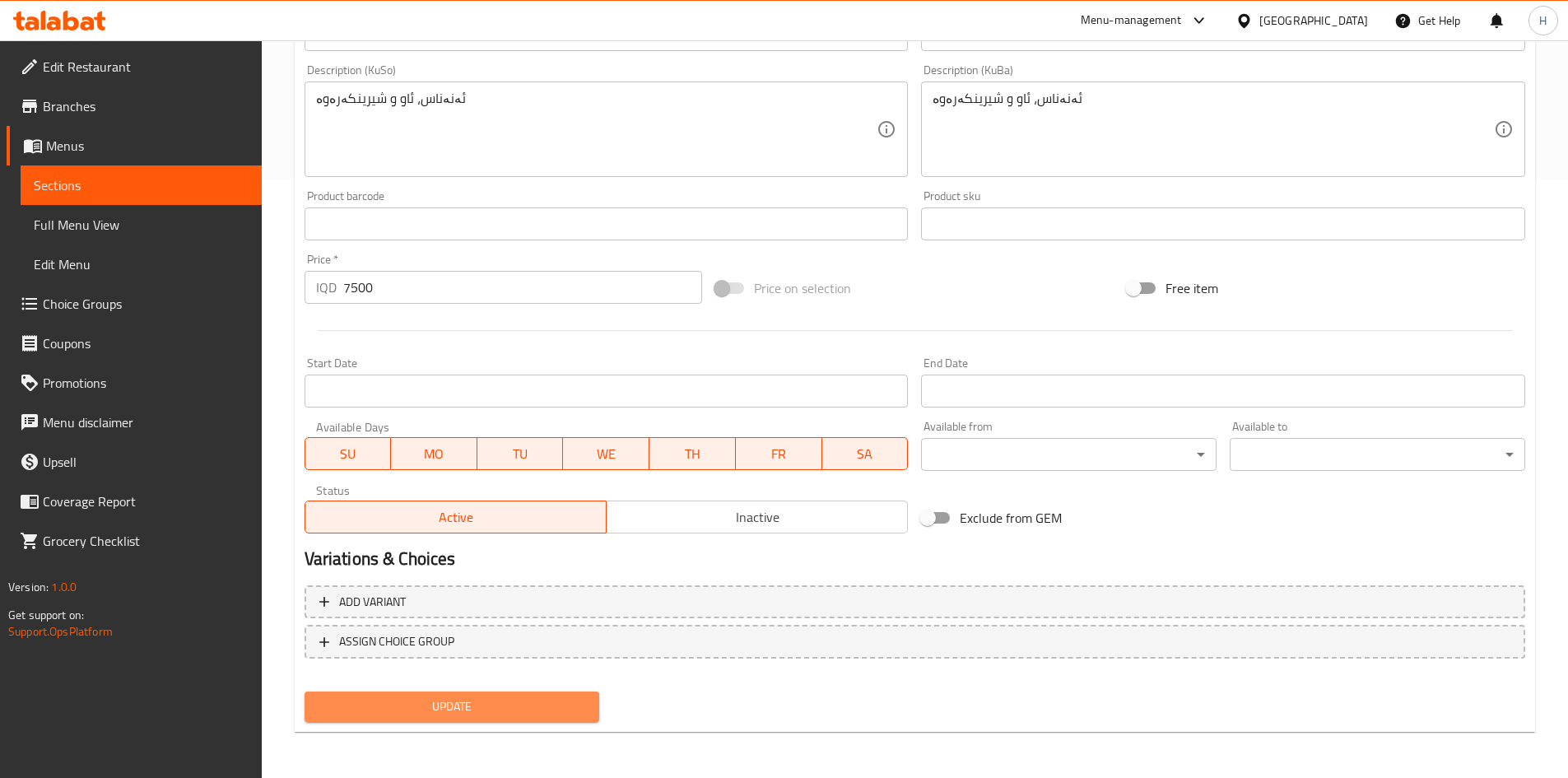
click at [419, 697] on span "Update" at bounding box center [452, 706] width 269 height 21
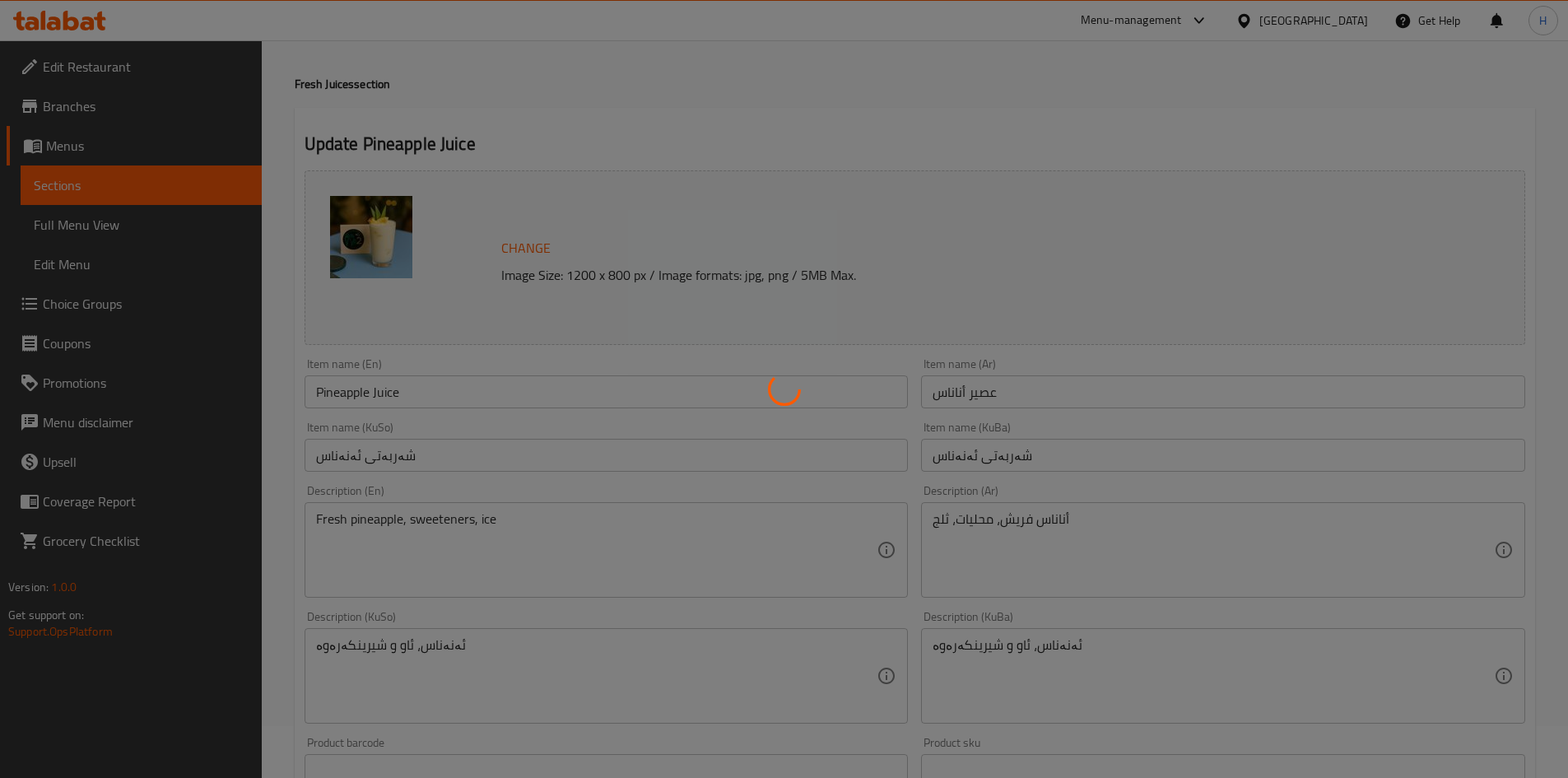
scroll to position [0, 0]
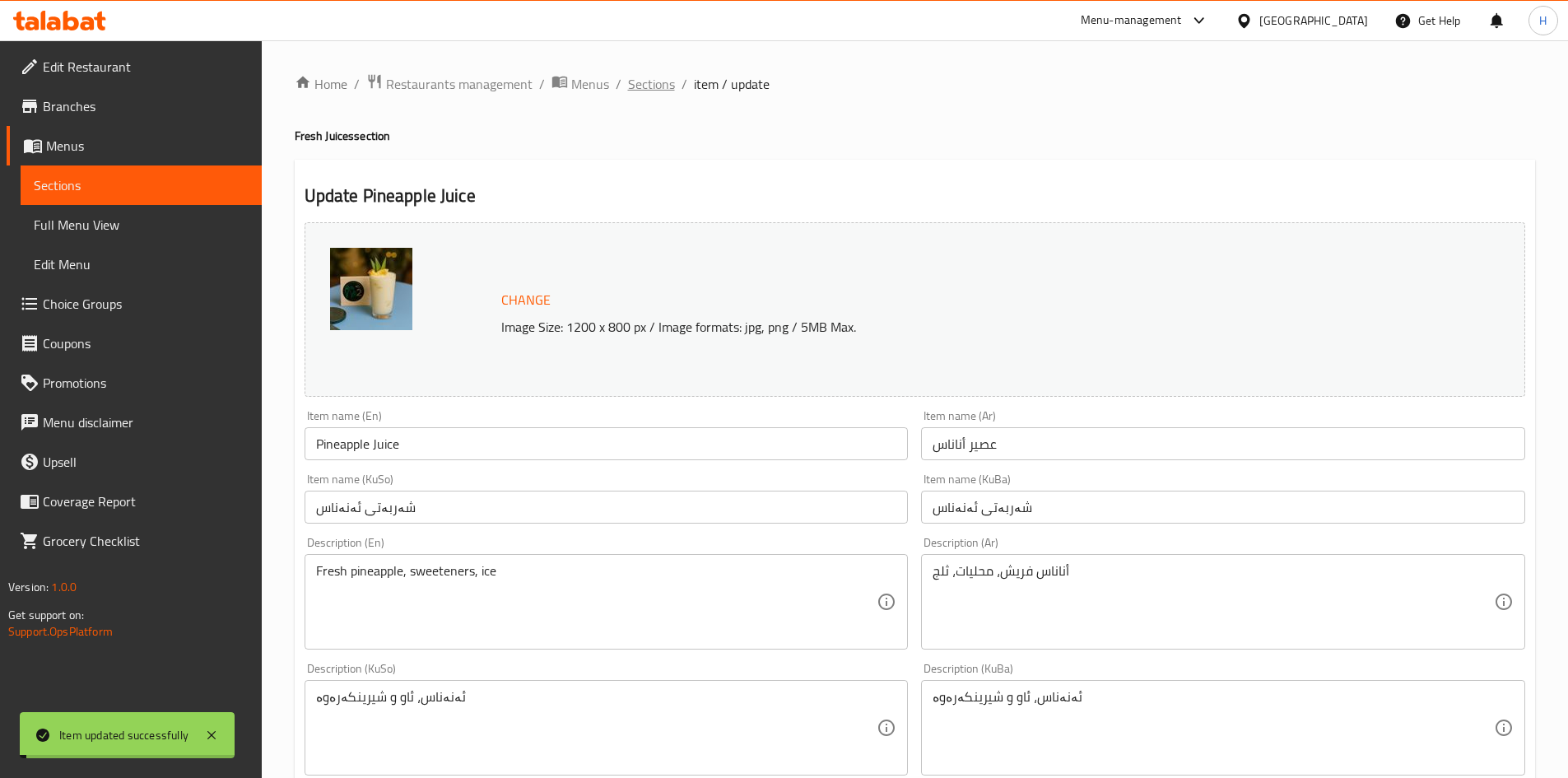
click at [661, 83] on span "Sections" at bounding box center [652, 84] width 47 height 20
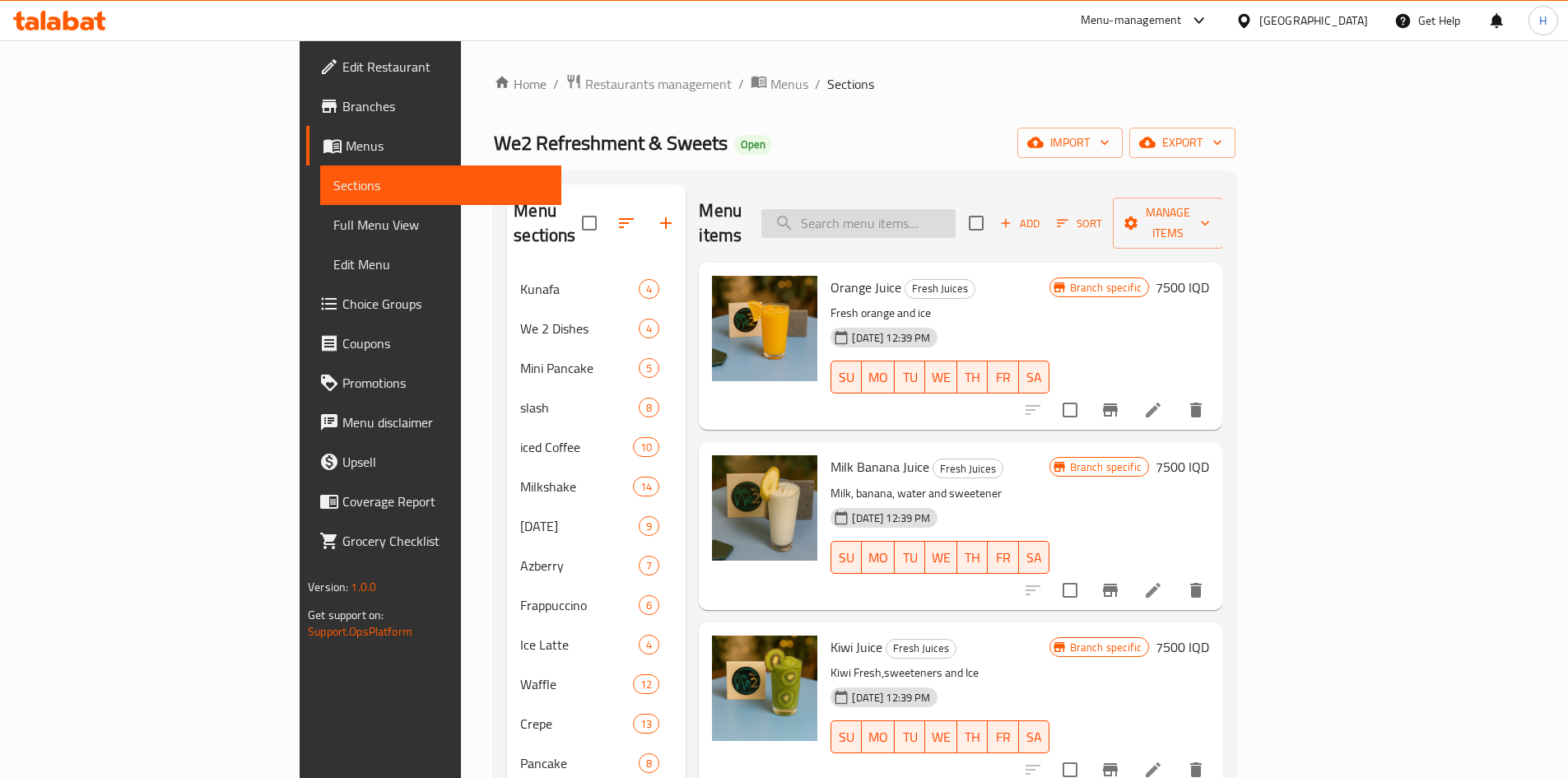
click at [921, 214] on input "search" at bounding box center [858, 223] width 195 height 28
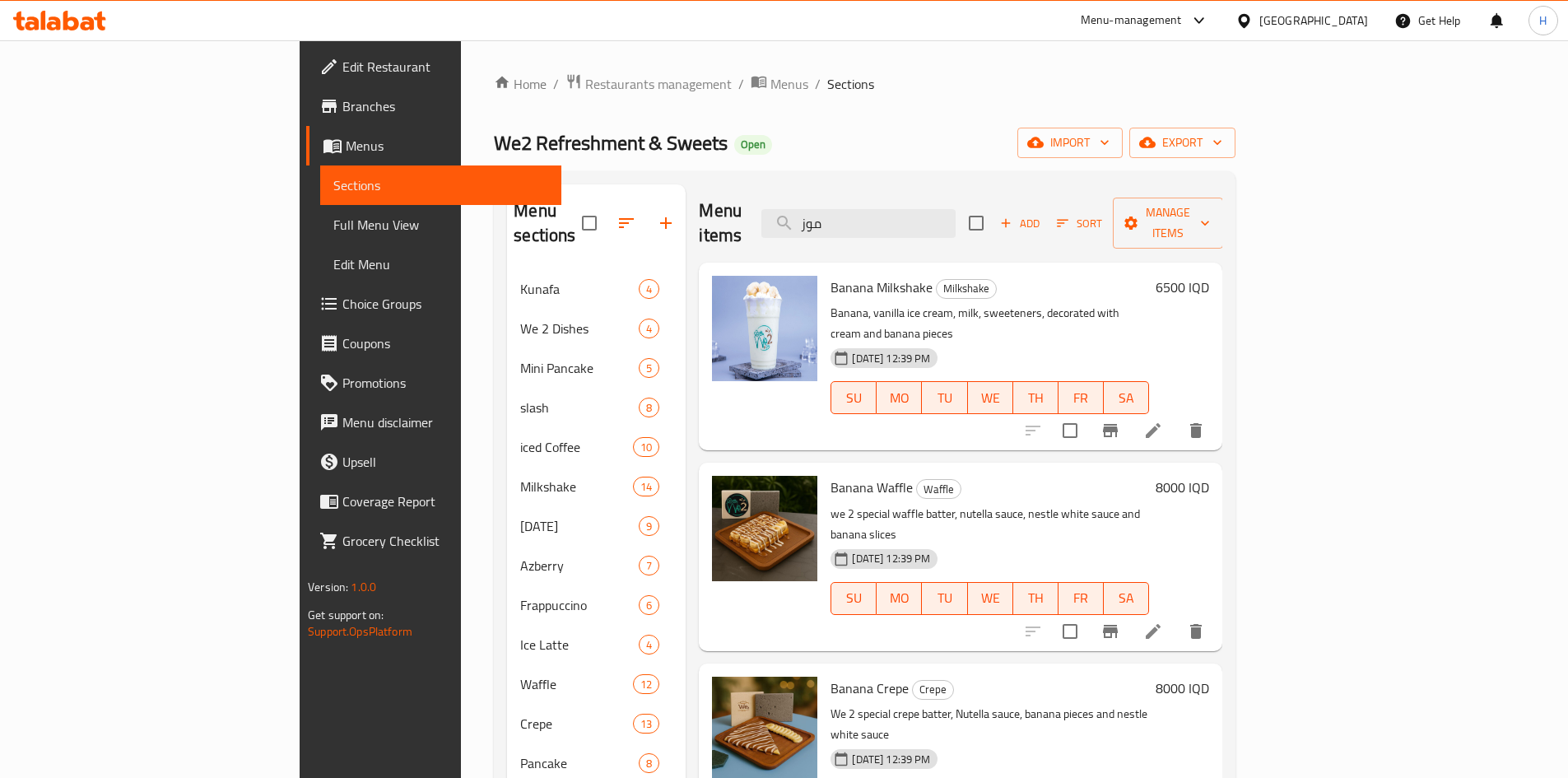
click at [1007, 193] on div "Menu items موز Add Sort Manage items" at bounding box center [961, 224] width 524 height 78
click at [956, 209] on input "موز" at bounding box center [858, 223] width 195 height 28
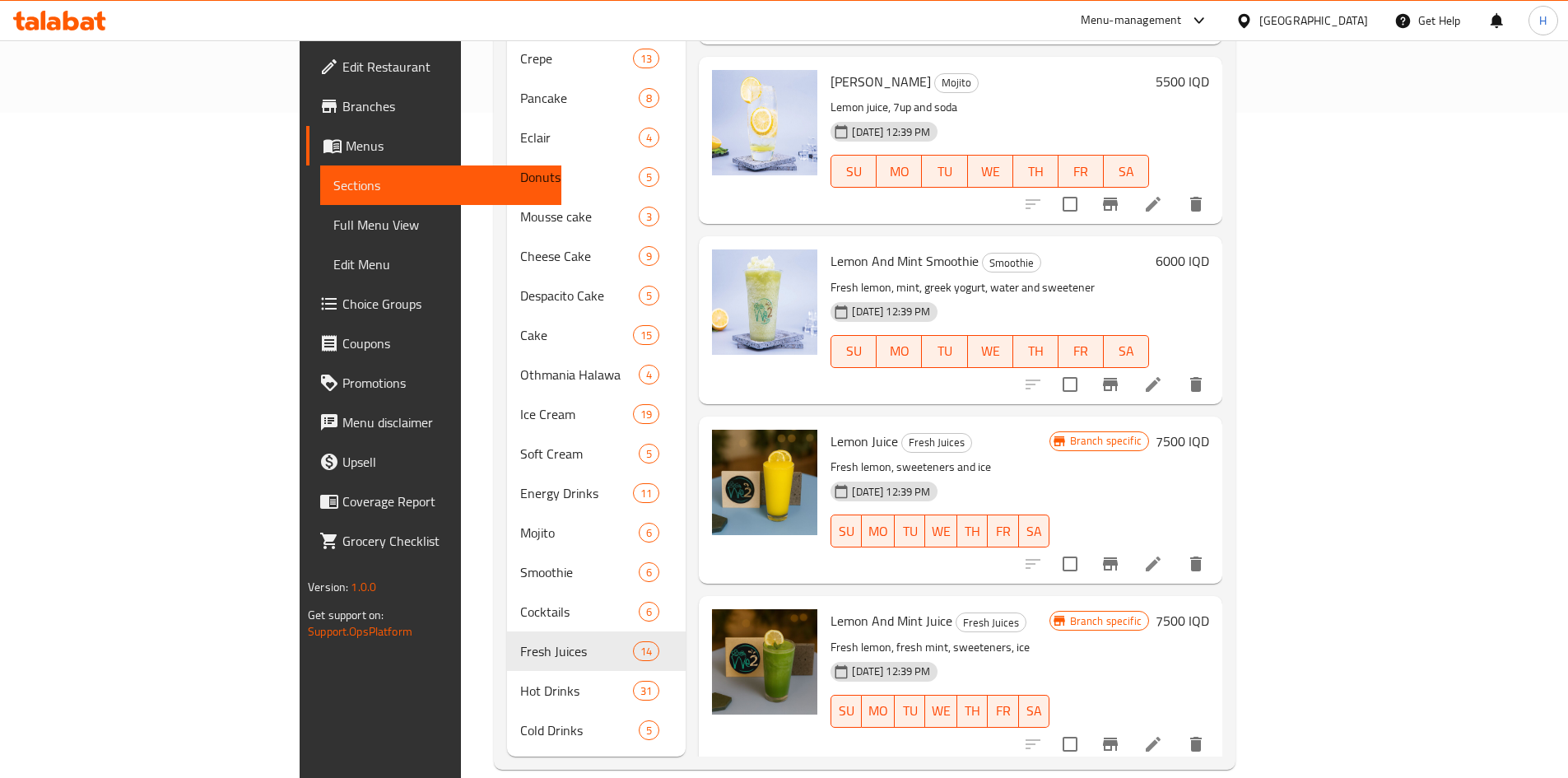
scroll to position [117, 0]
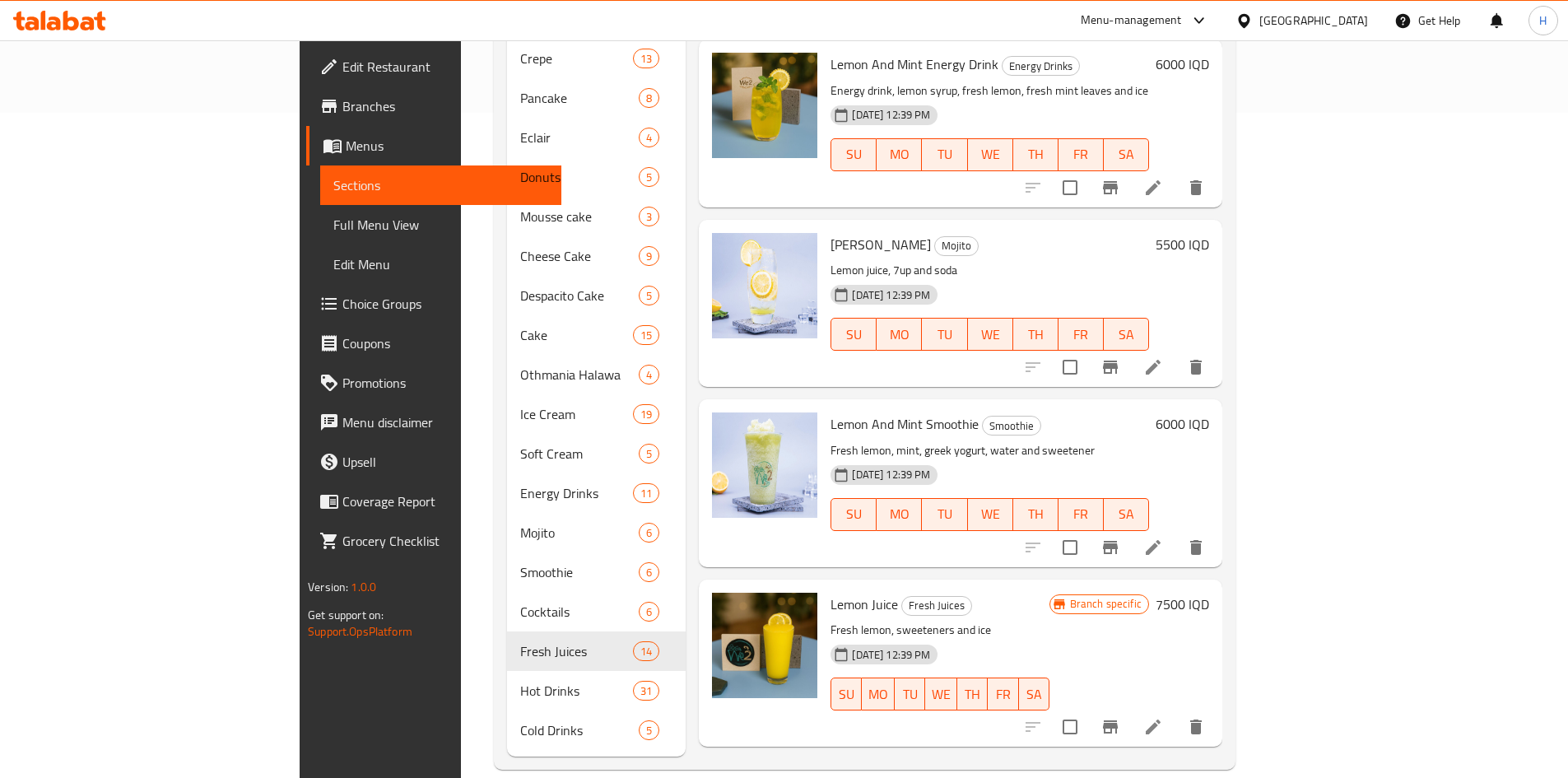
type input "ليمون"
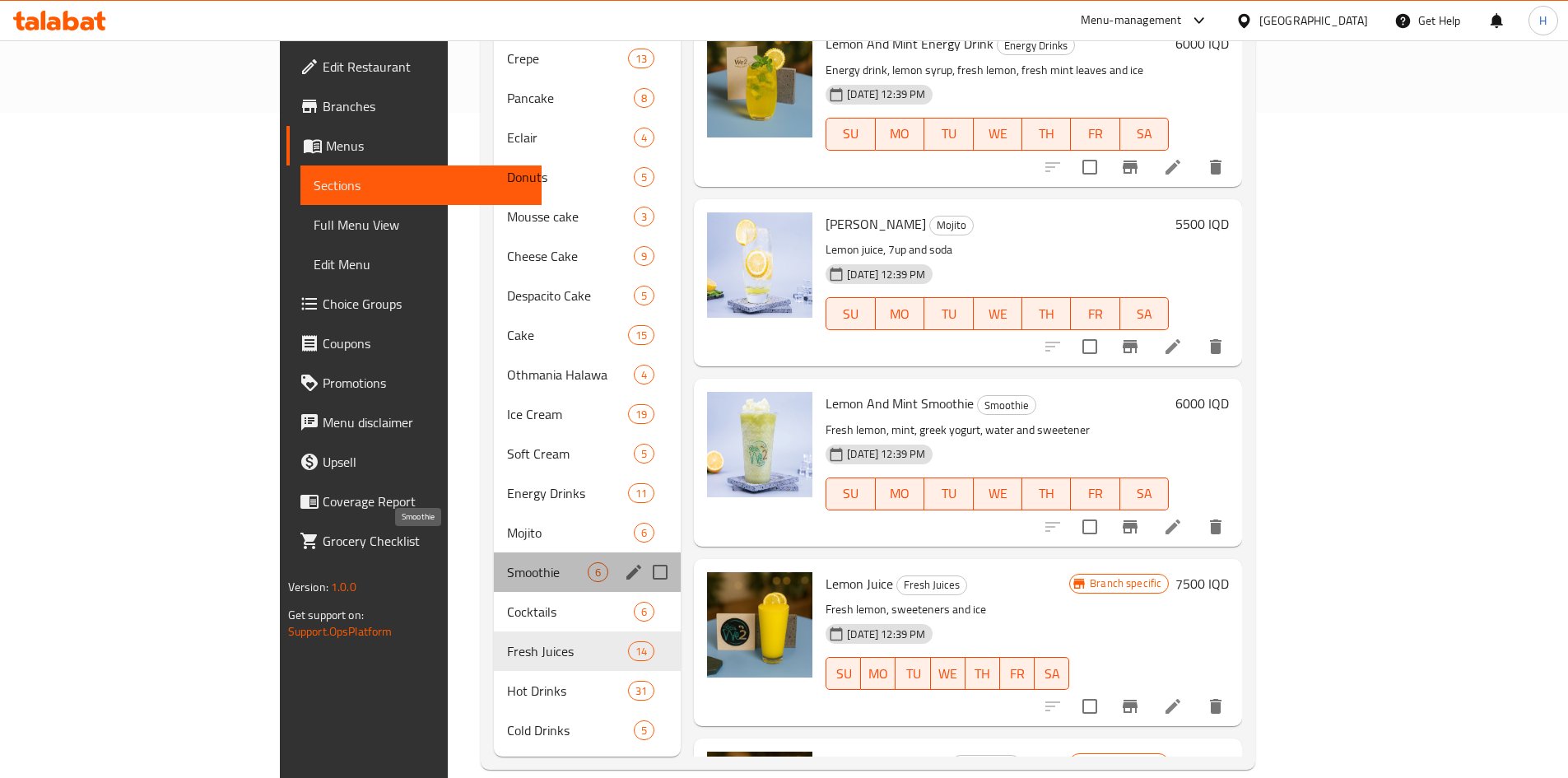
click at [507, 562] on span "Smoothie" at bounding box center [547, 572] width 81 height 20
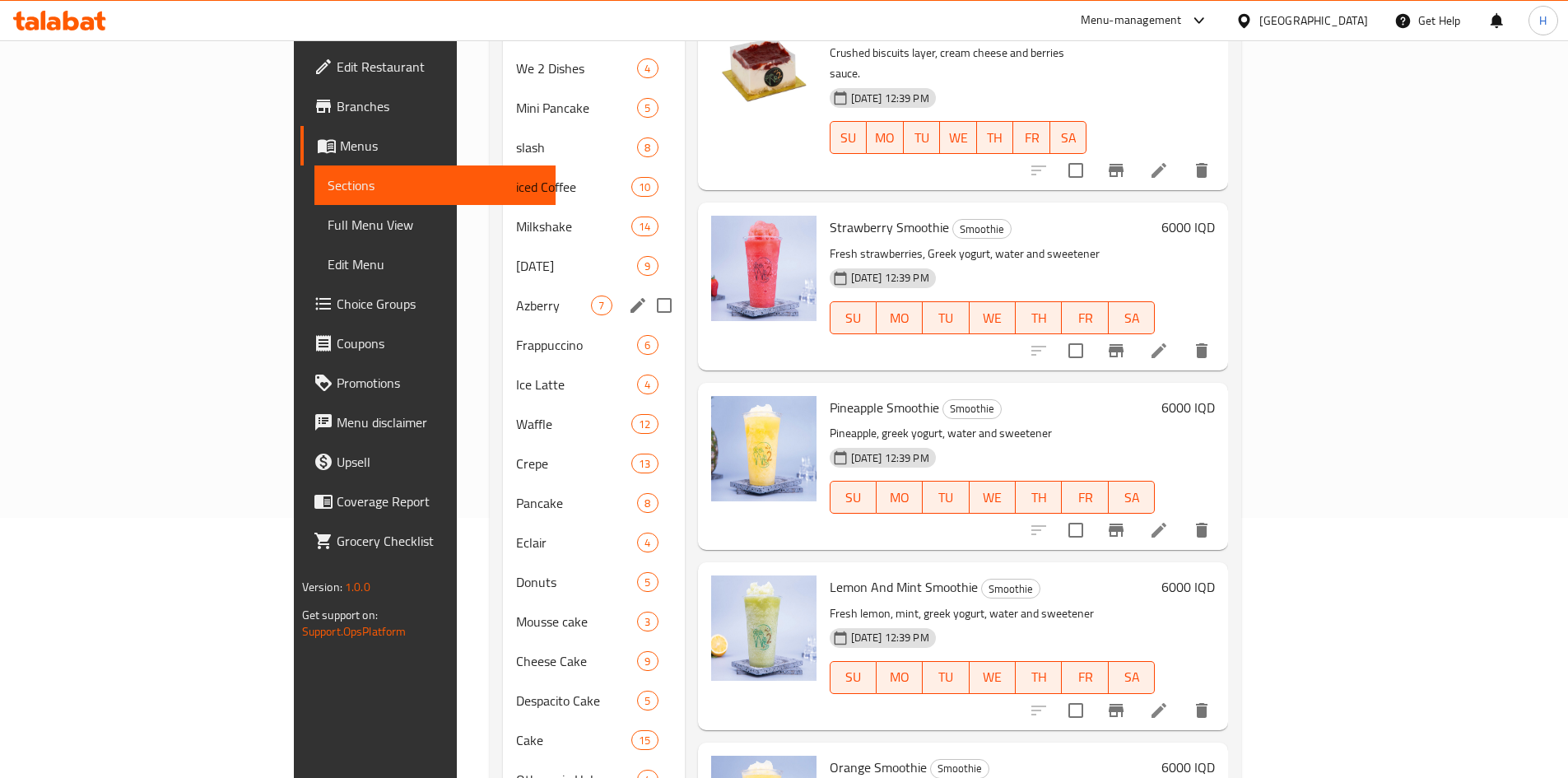
scroll to position [164, 0]
